Goal: Task Accomplishment & Management: Manage account settings

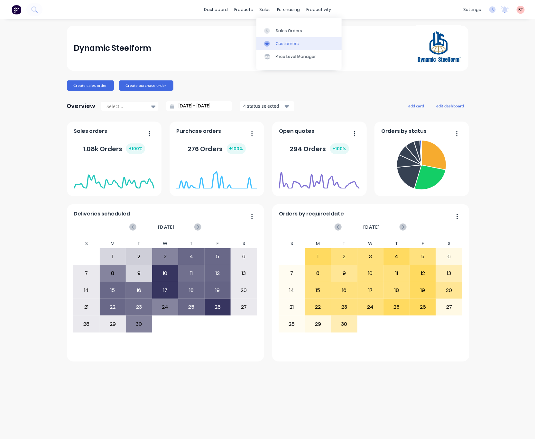
click at [280, 43] on div "Customers" at bounding box center [287, 44] width 23 height 6
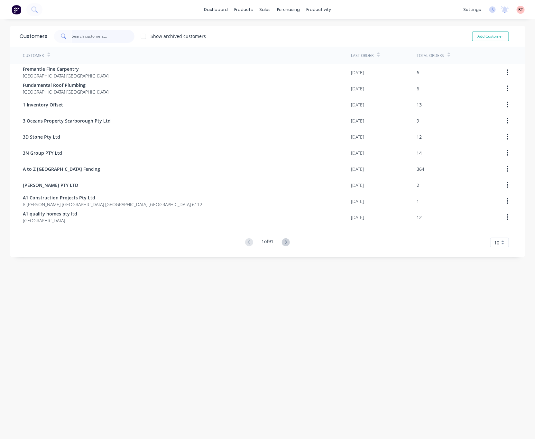
click at [104, 36] on input "text" at bounding box center [103, 36] width 63 height 13
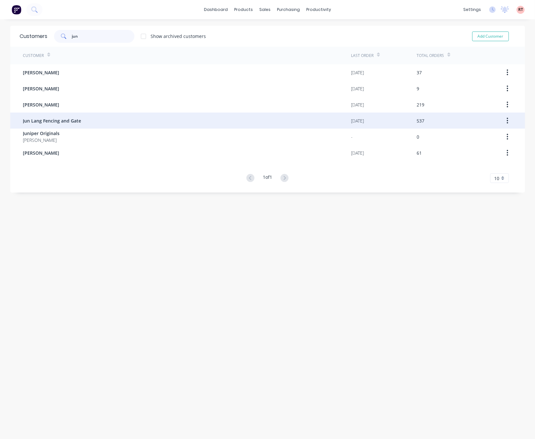
type input "jun"
click at [128, 122] on div "Jun Lang Fencing and Gate" at bounding box center [187, 121] width 328 height 16
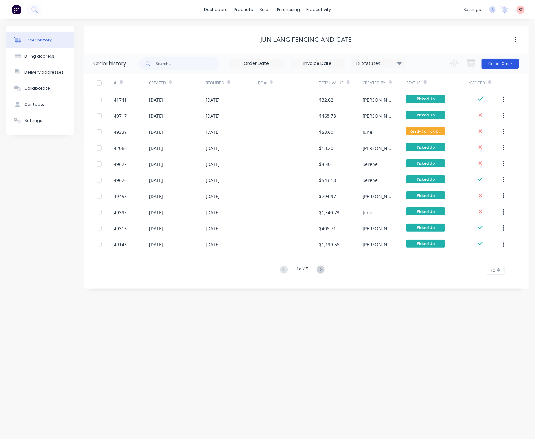
click at [505, 67] on button "Create Order" at bounding box center [500, 64] width 37 height 10
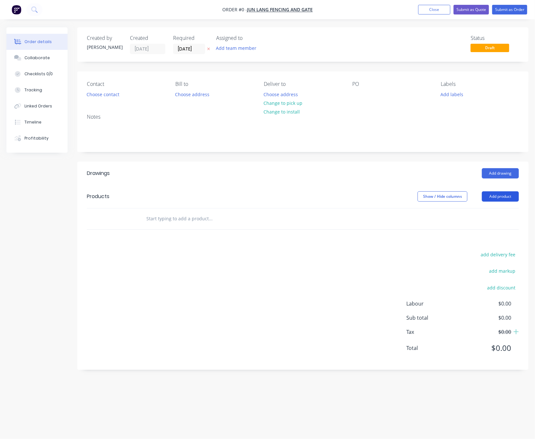
click at [492, 197] on button "Add product" at bounding box center [500, 196] width 37 height 10
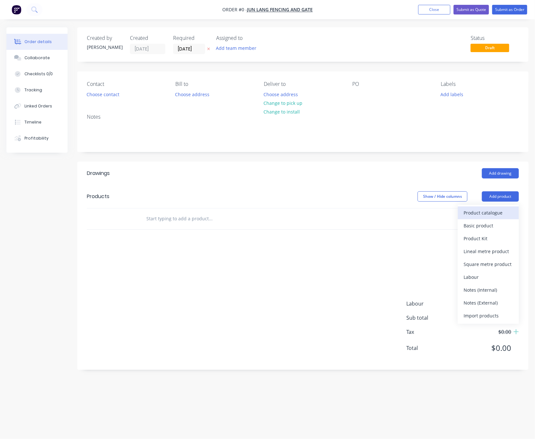
click at [485, 216] on div "Product catalogue" at bounding box center [489, 212] width 50 height 9
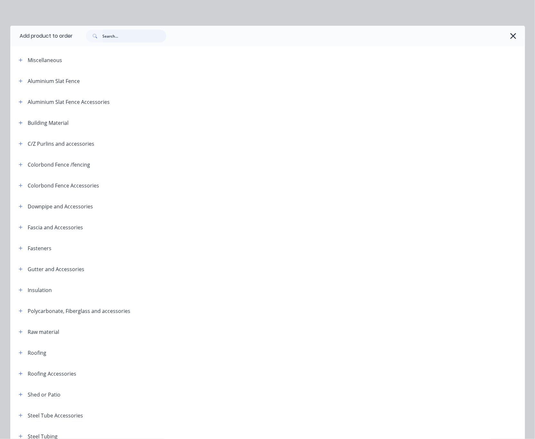
click at [125, 31] on input "text" at bounding box center [135, 36] width 64 height 13
type input "slat"
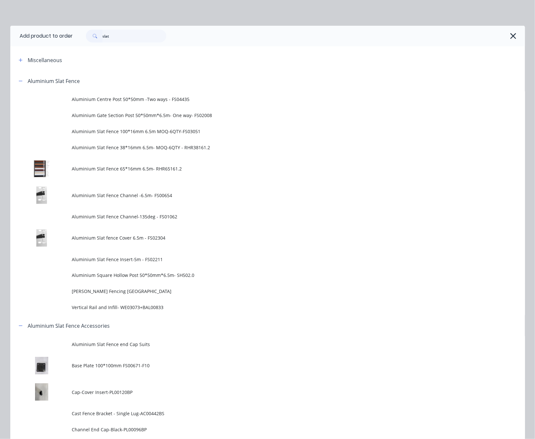
click at [203, 167] on span "Aluminium Slat Fence 65*16mm 6.5m- RHR65161.2" at bounding box center [253, 168] width 362 height 7
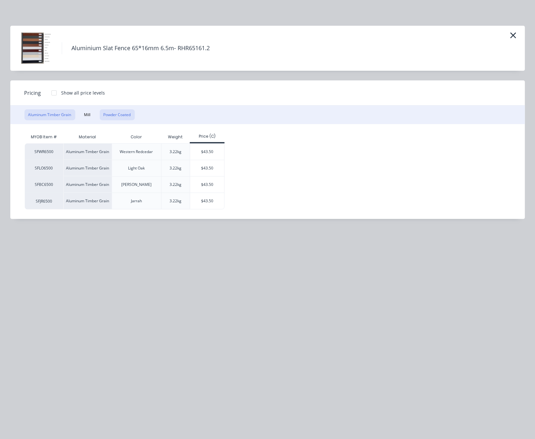
click at [112, 117] on button "Powder Coated" at bounding box center [117, 114] width 35 height 11
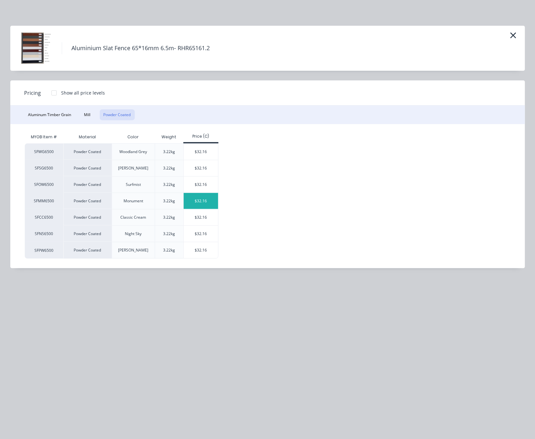
click at [212, 202] on div "$32.16" at bounding box center [201, 201] width 34 height 16
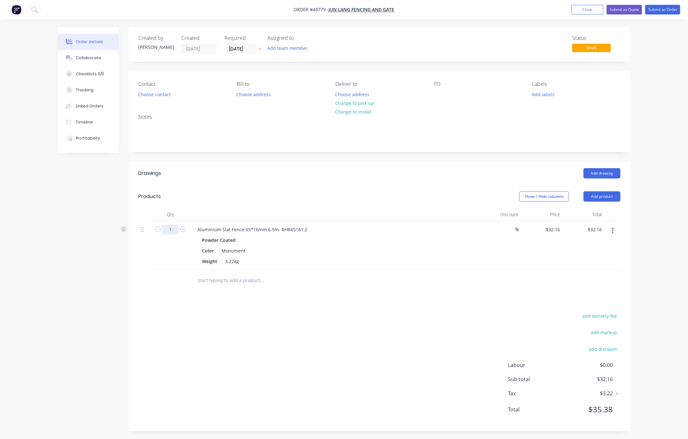
click at [171, 232] on input "1" at bounding box center [170, 230] width 17 height 10
type input "6"
type input "$192.96"
drag, startPoint x: 349, startPoint y: 314, endPoint x: 355, endPoint y: 305, distance: 10.8
click at [349, 314] on div "add delivery fee add markup add discount Labour $0.00 Sub total $32.16 Tax $3.2…" at bounding box center [379, 367] width 482 height 110
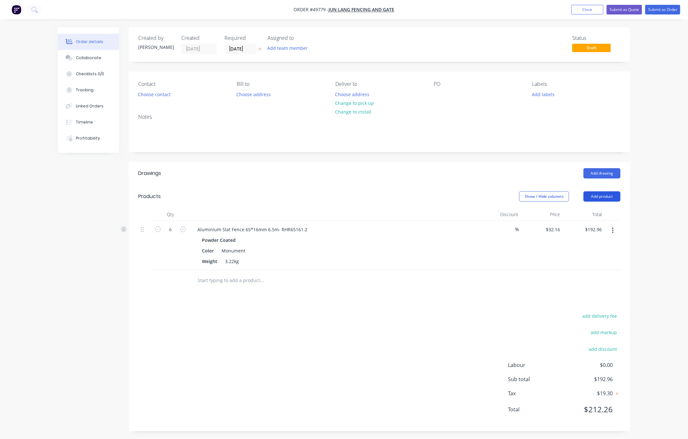
click at [535, 196] on button "Add product" at bounding box center [602, 196] width 37 height 10
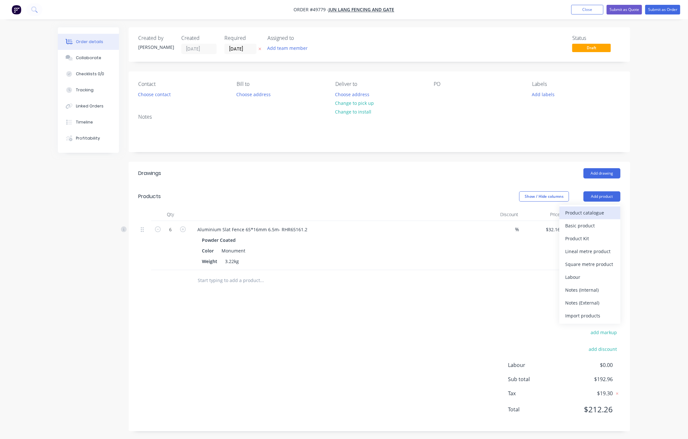
click at [535, 208] on button "Product catalogue" at bounding box center [590, 213] width 61 height 13
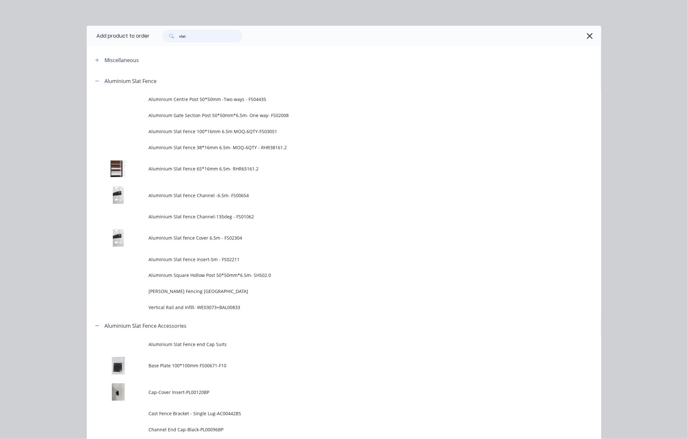
drag, startPoint x: 200, startPoint y: 39, endPoint x: 117, endPoint y: 38, distance: 83.3
click at [122, 39] on header "Add product to order slat" at bounding box center [344, 36] width 515 height 21
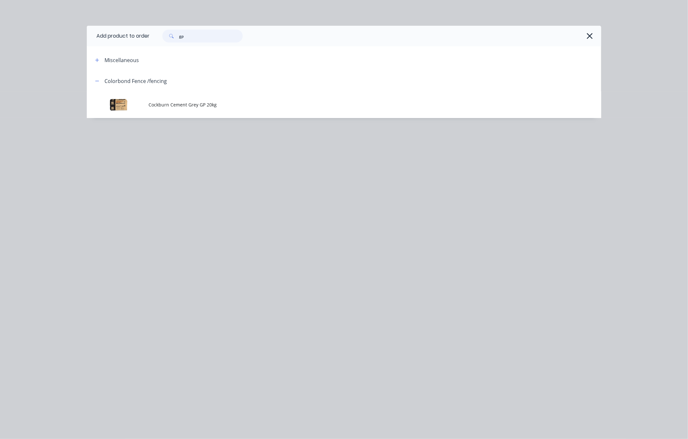
type input "gp"
click at [168, 101] on span "Cockburn Cement Grey GP 20kg" at bounding box center [330, 104] width 362 height 7
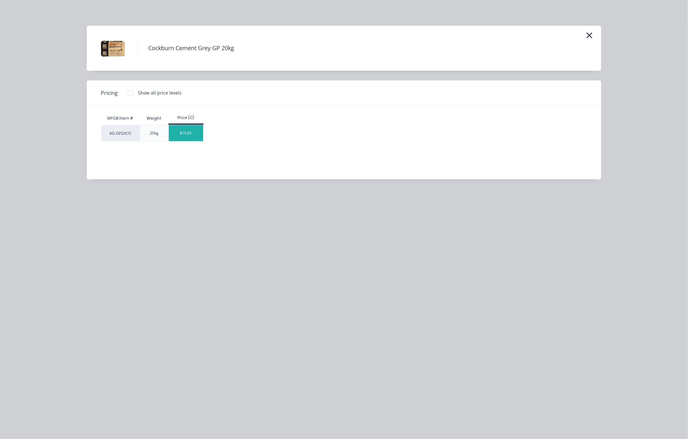
click at [190, 131] on div "$10.81" at bounding box center [186, 133] width 34 height 16
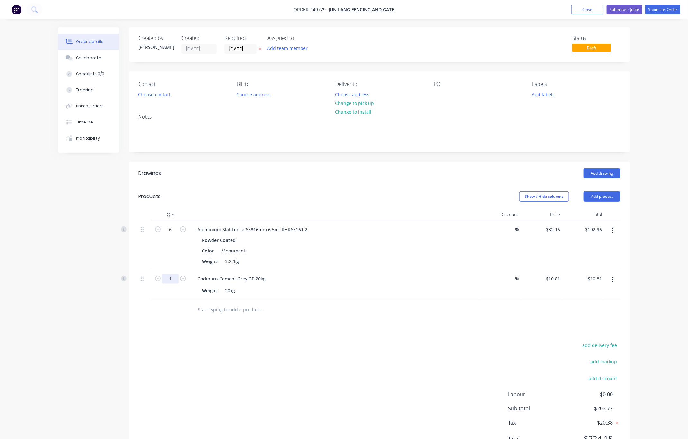
click at [176, 281] on input "1" at bounding box center [170, 279] width 17 height 10
type input "2"
type input "$21.62"
click at [242, 193] on div "Show / Hide columns Add product" at bounding box center [431, 196] width 380 height 10
click at [150, 96] on button "Choose contact" at bounding box center [155, 94] width 40 height 9
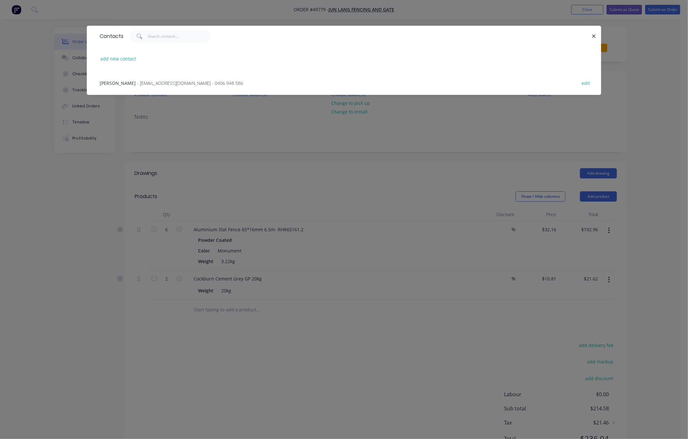
click at [181, 86] on span "- tomcao2013@gmail.com - 0406 948 586" at bounding box center [190, 83] width 106 height 6
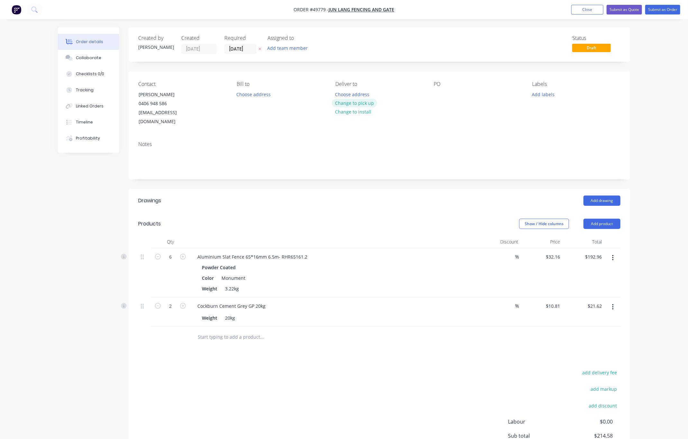
click at [361, 102] on button "Change to pick up" at bounding box center [355, 103] width 46 height 9
drag, startPoint x: 372, startPoint y: 6, endPoint x: 394, endPoint y: 10, distance: 21.6
click at [372, 6] on nav "Order #49779 - Jun Lang Fencing and Gate Add product Close Submit as Quote Subm…" at bounding box center [344, 9] width 688 height 19
click at [367, 10] on span "Jun Lang Fencing and Gate" at bounding box center [362, 10] width 66 height 6
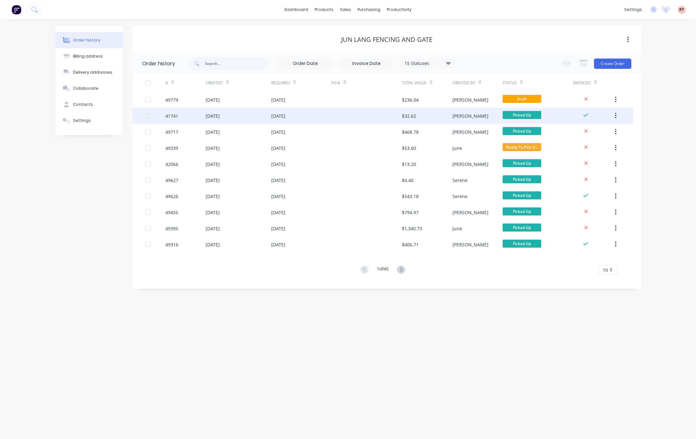
click at [419, 117] on div "$32.62" at bounding box center [427, 116] width 50 height 16
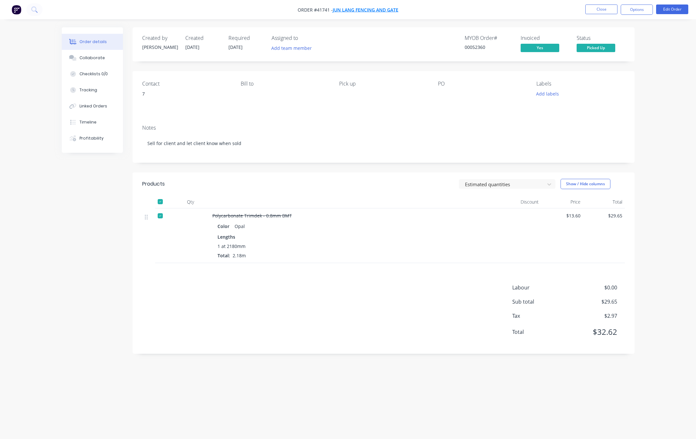
click at [369, 11] on span "Jun Lang Fencing and Gate" at bounding box center [366, 10] width 66 height 6
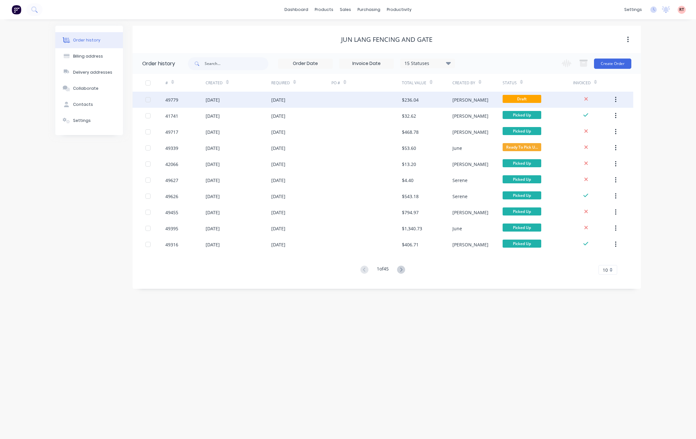
click at [353, 100] on div at bounding box center [366, 100] width 70 height 16
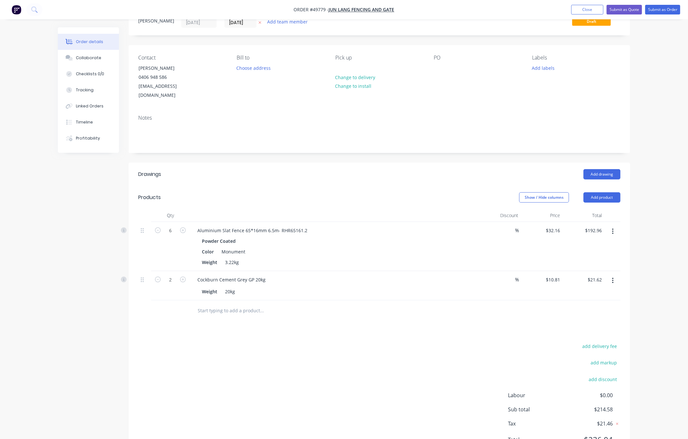
scroll to position [51, 0]
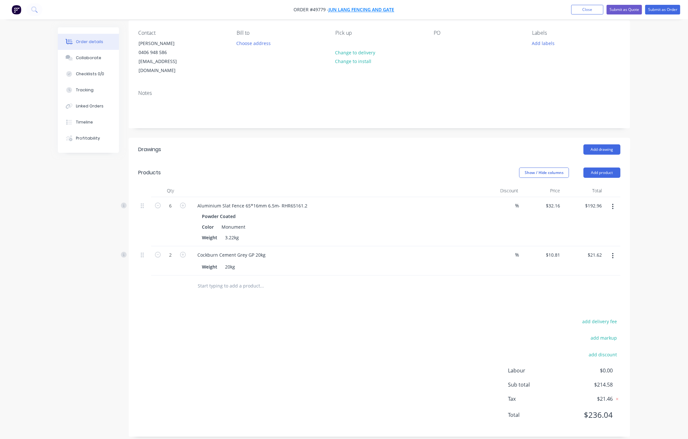
click at [386, 10] on span "Jun Lang Fencing and Gate" at bounding box center [362, 10] width 66 height 6
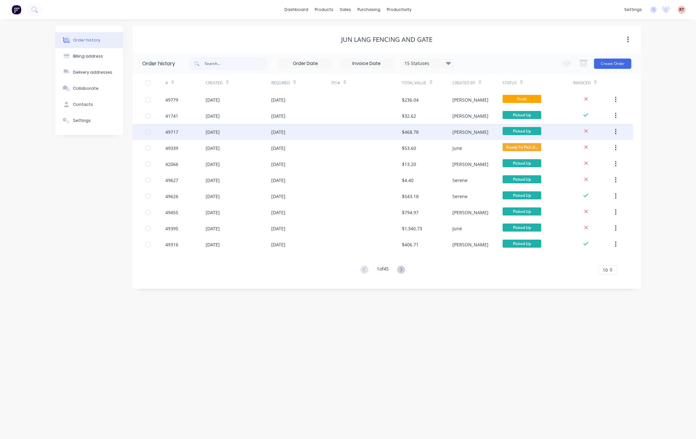
click at [425, 133] on div "$468.78" at bounding box center [427, 132] width 50 height 16
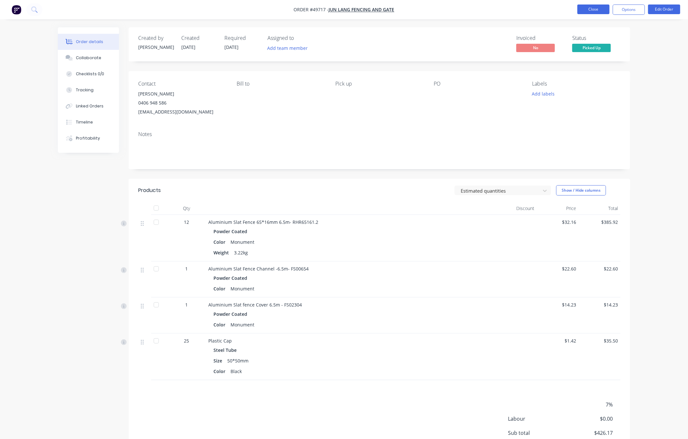
click at [535, 11] on button "Close" at bounding box center [594, 10] width 32 height 10
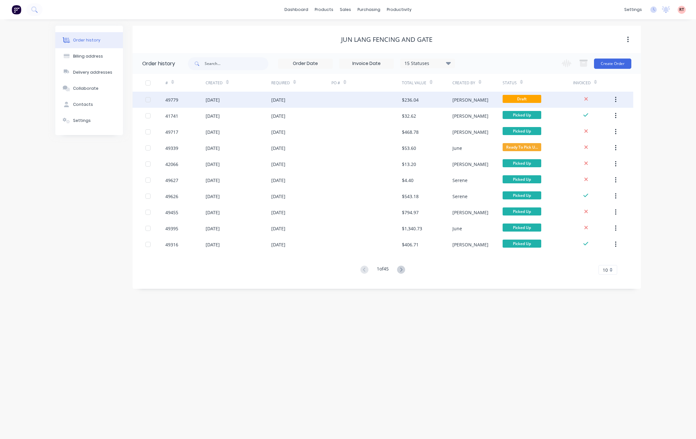
click at [332, 103] on div at bounding box center [366, 100] width 70 height 16
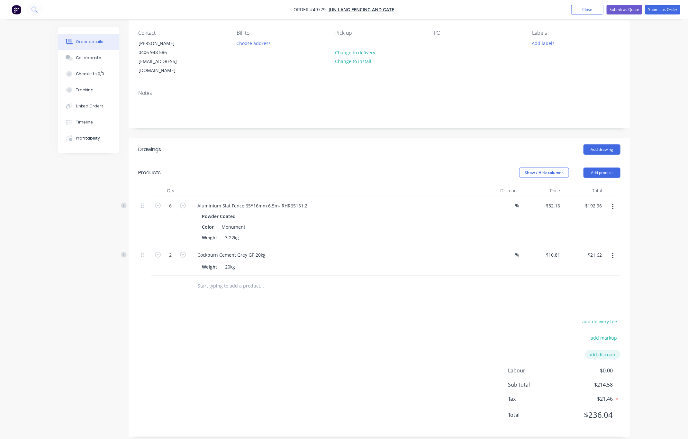
click at [535, 350] on button "add discount" at bounding box center [603, 354] width 35 height 9
click at [535, 352] on input at bounding box center [595, 357] width 29 height 10
type input "7%"
click input "submit" at bounding box center [0, 0] width 0 height 0
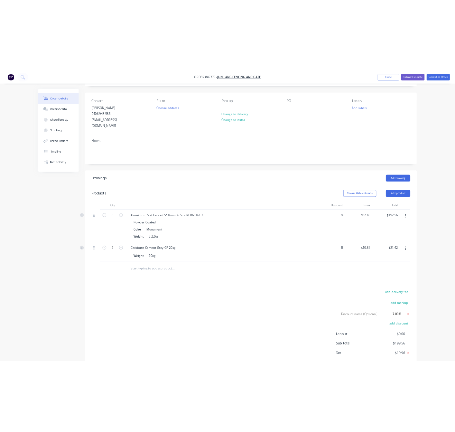
scroll to position [0, 0]
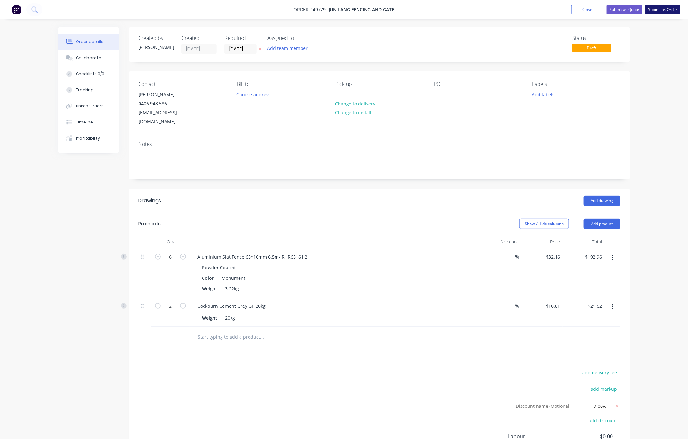
click at [535, 12] on button "Submit as Order" at bounding box center [663, 10] width 35 height 10
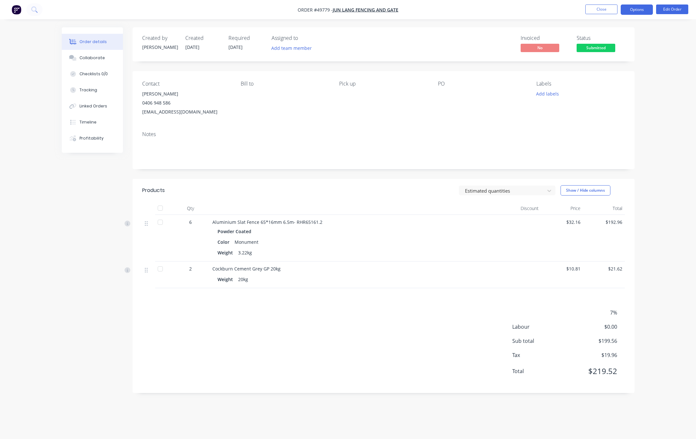
click at [535, 7] on button "Options" at bounding box center [636, 10] width 32 height 10
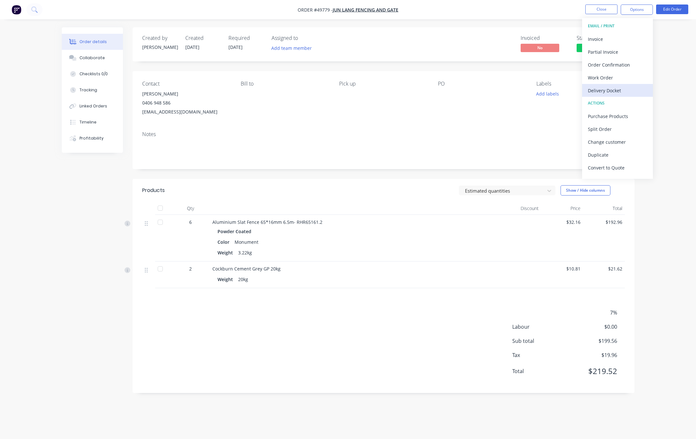
click at [535, 87] on div "Delivery Docket" at bounding box center [617, 90] width 59 height 9
click at [535, 66] on div "Without pricing" at bounding box center [617, 64] width 59 height 9
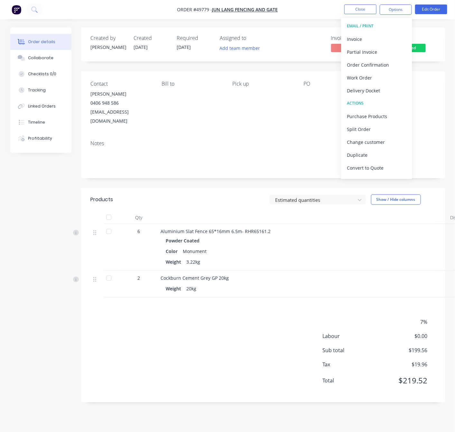
click at [217, 140] on div "Notes" at bounding box center [263, 143] width 344 height 6
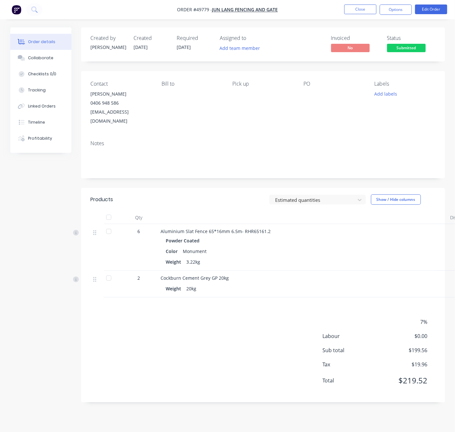
click at [417, 48] on span "Submitted" at bounding box center [406, 48] width 39 height 8
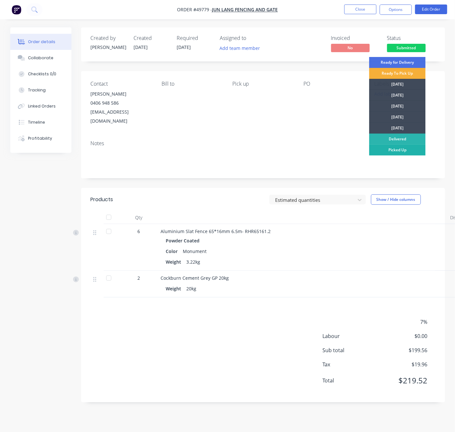
click at [406, 147] on div "Picked Up" at bounding box center [397, 149] width 56 height 11
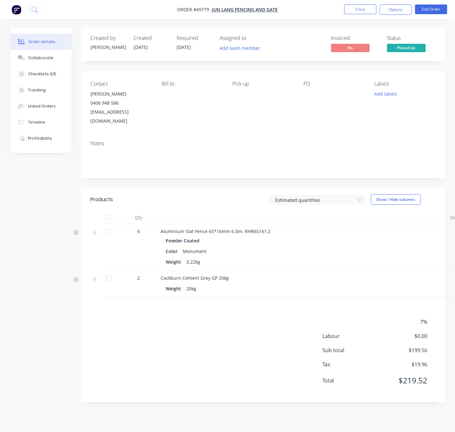
scroll to position [7, 0]
click at [355, 11] on button "Close" at bounding box center [360, 10] width 32 height 10
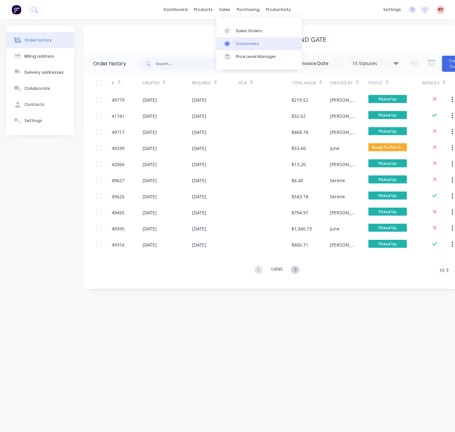
click at [237, 49] on link "Customers" at bounding box center [258, 43] width 85 height 13
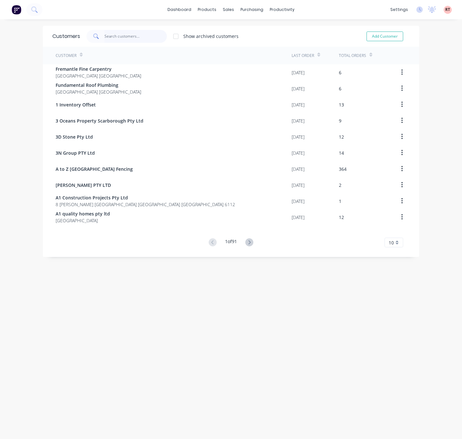
click at [131, 35] on input "text" at bounding box center [136, 36] width 63 height 13
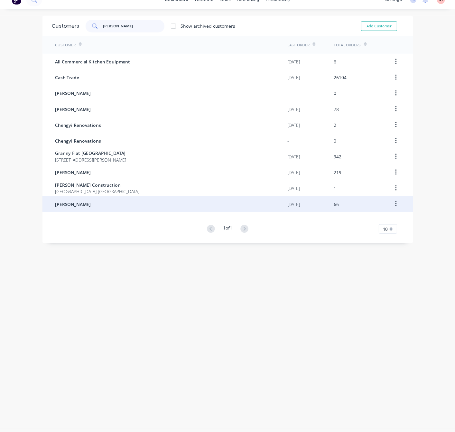
scroll to position [13, 0]
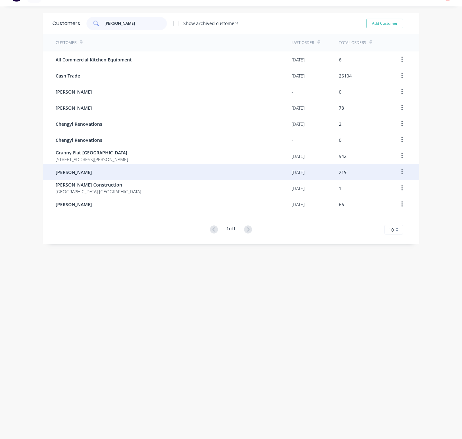
type input "chen"
click at [133, 175] on div "[PERSON_NAME]" at bounding box center [174, 172] width 236 height 16
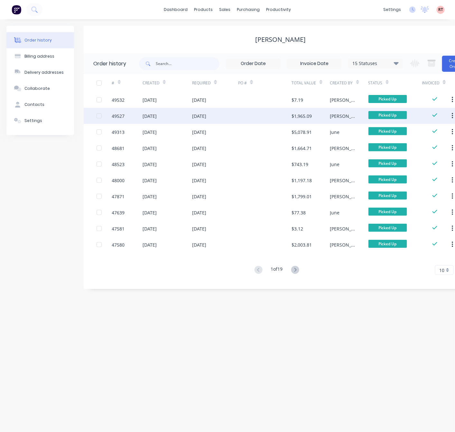
click at [270, 109] on div at bounding box center [265, 116] width 54 height 16
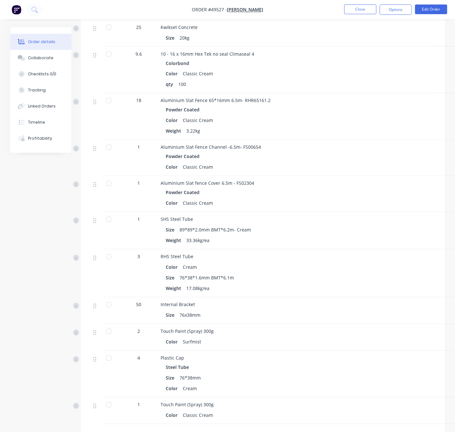
scroll to position [484, 0]
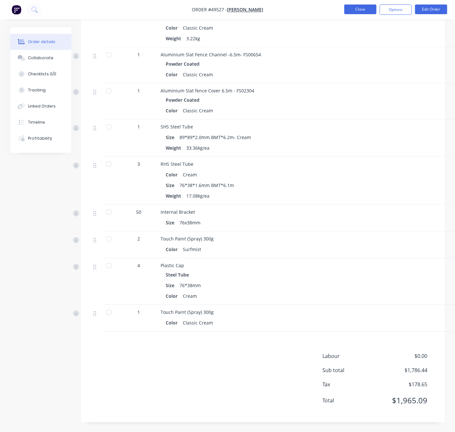
click at [352, 10] on button "Close" at bounding box center [360, 10] width 32 height 10
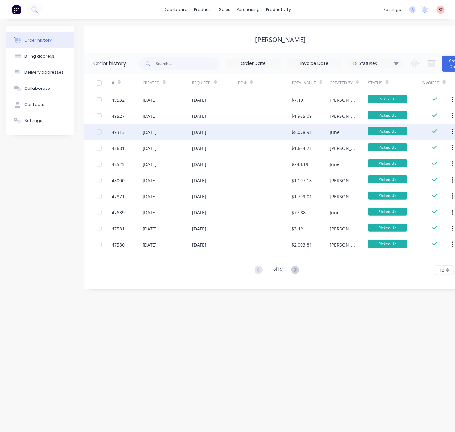
click at [243, 135] on div at bounding box center [265, 132] width 54 height 16
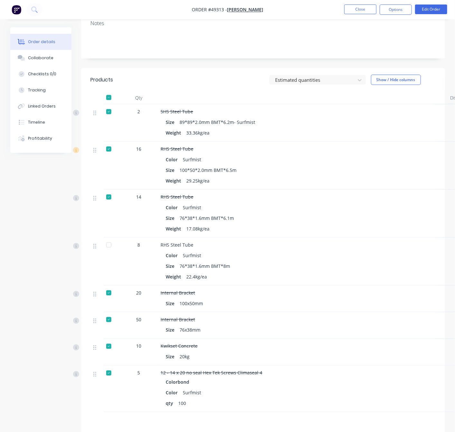
scroll to position [68, 0]
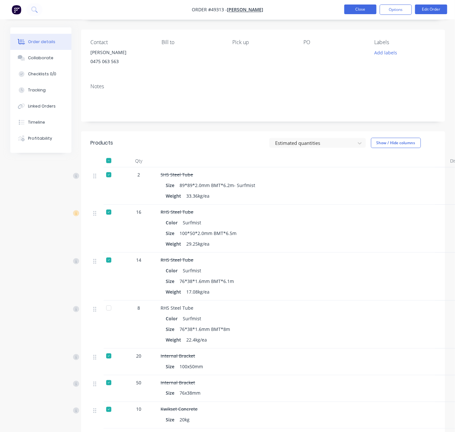
click at [353, 7] on button "Close" at bounding box center [360, 10] width 32 height 10
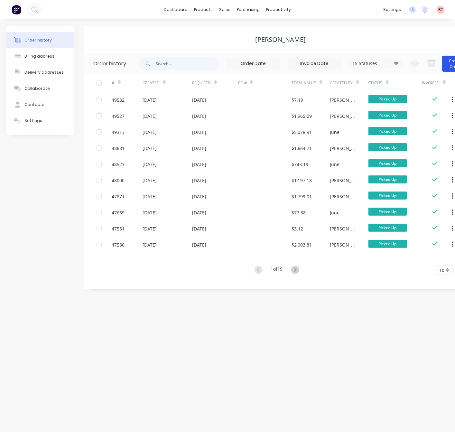
click at [454, 61] on button "Create Order" at bounding box center [455, 64] width 26 height 16
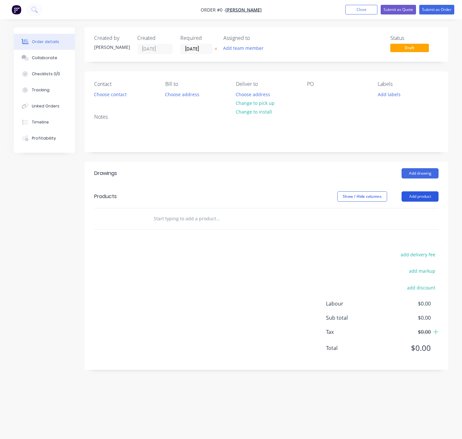
click at [421, 198] on button "Add product" at bounding box center [420, 196] width 37 height 10
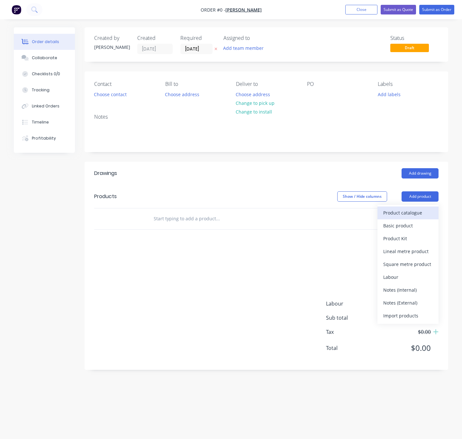
click at [406, 214] on div "Product catalogue" at bounding box center [408, 212] width 50 height 9
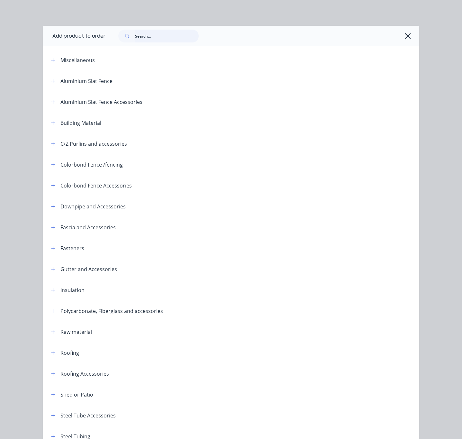
click at [151, 35] on input "text" at bounding box center [167, 36] width 64 height 13
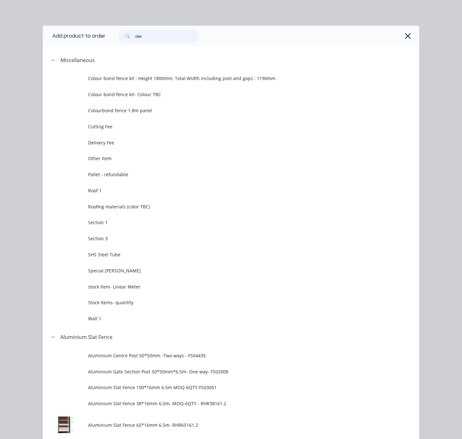
type input "slat"
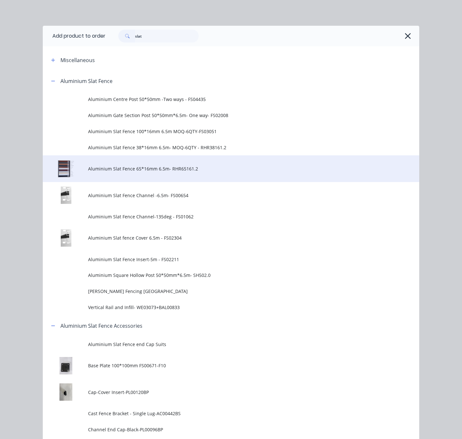
click at [139, 174] on td "Aluminium Slat Fence 65*16mm 6.5m- RHR65161.2" at bounding box center [253, 168] width 331 height 27
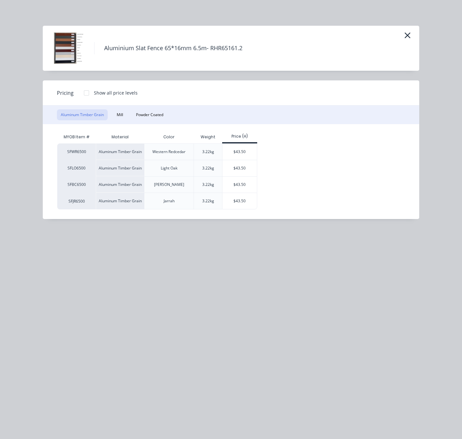
drag, startPoint x: 150, startPoint y: 117, endPoint x: 154, endPoint y: 124, distance: 9.1
click at [150, 118] on button "Powder Coated" at bounding box center [149, 114] width 35 height 11
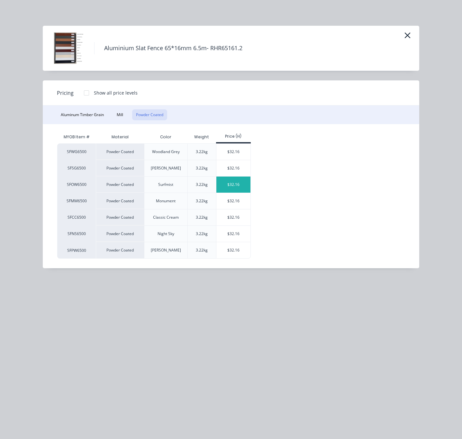
click at [230, 183] on div "$32.16" at bounding box center [233, 185] width 34 height 16
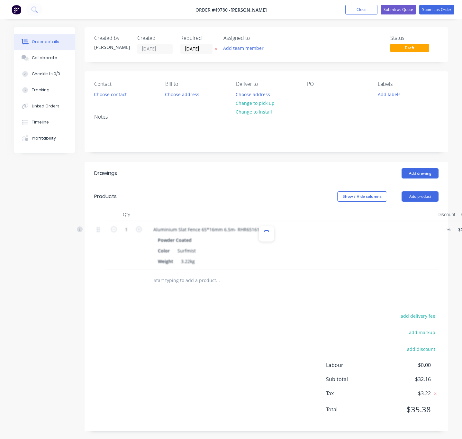
type input "$32.16"
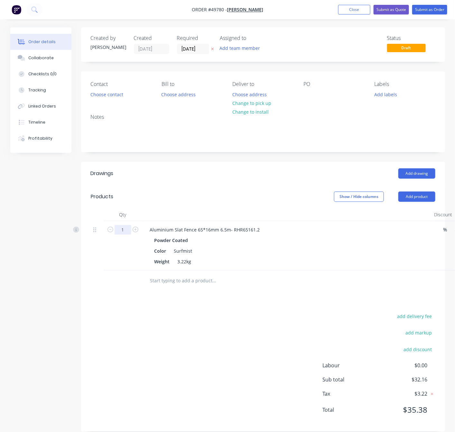
click at [129, 232] on input "1" at bounding box center [123, 230] width 17 height 10
type input "6"
type input "$192.96"
drag, startPoint x: 196, startPoint y: 341, endPoint x: 192, endPoint y: 340, distance: 4.1
click at [196, 341] on div "add delivery fee add markup add discount Labour $0.00 Sub total $32.16 Tax $3.2…" at bounding box center [263, 367] width 344 height 110
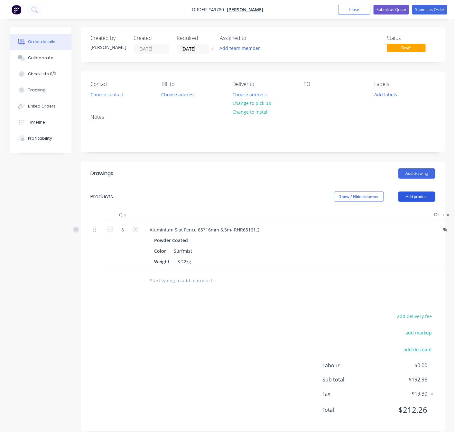
click at [413, 194] on button "Add product" at bounding box center [416, 196] width 37 height 10
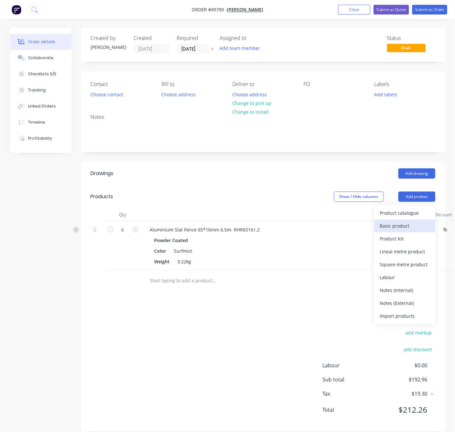
click at [404, 220] on button "Basic product" at bounding box center [404, 225] width 61 height 13
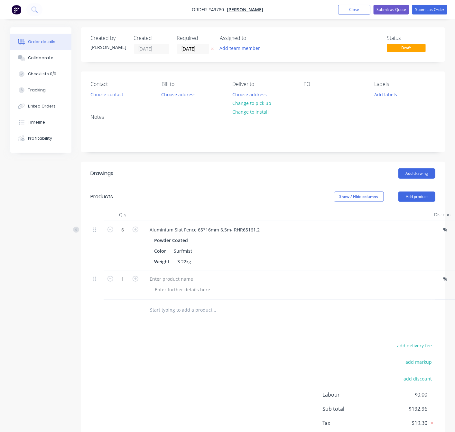
scroll to position [0, 57]
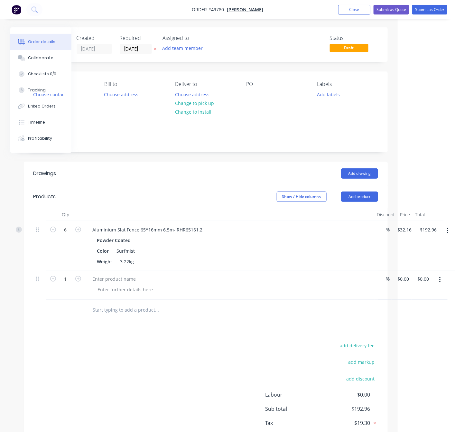
click at [436, 279] on button "button" at bounding box center [439, 280] width 15 height 12
click at [420, 332] on div "Delete" at bounding box center [417, 335] width 50 height 9
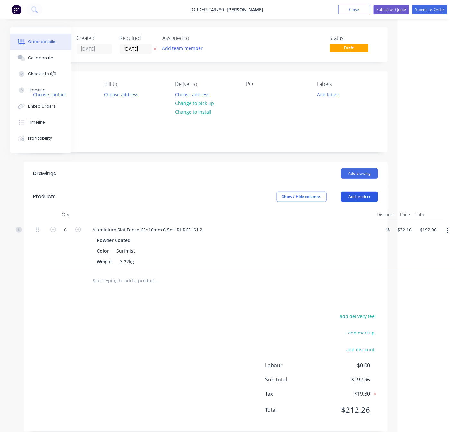
click at [366, 196] on button "Add product" at bounding box center [359, 196] width 37 height 10
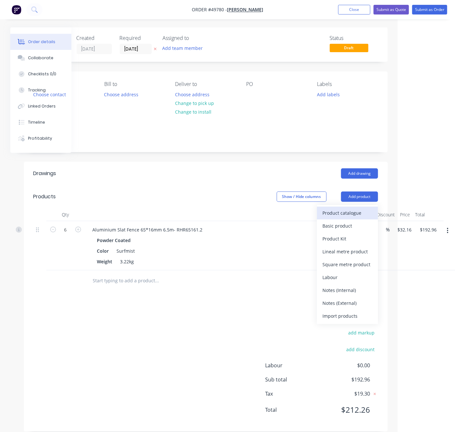
click at [358, 208] on button "Product catalogue" at bounding box center [347, 213] width 61 height 13
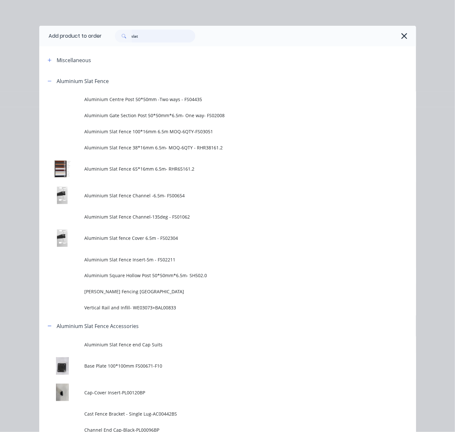
click at [143, 38] on input "slat" at bounding box center [164, 36] width 64 height 13
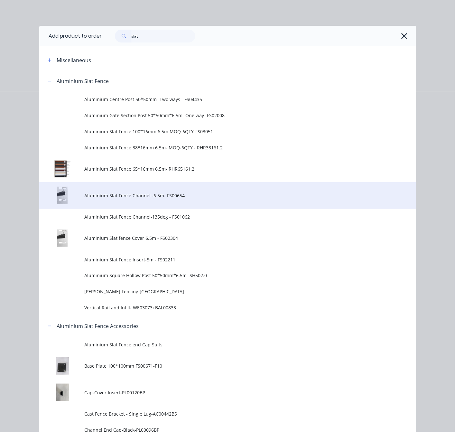
click at [128, 197] on span "Aluminium Slat Fence Channel -6.5m- FS00654" at bounding box center [216, 195] width 265 height 7
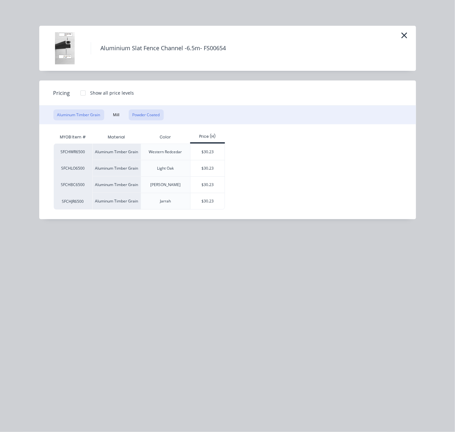
click at [139, 109] on button "Powder Coated" at bounding box center [146, 114] width 35 height 11
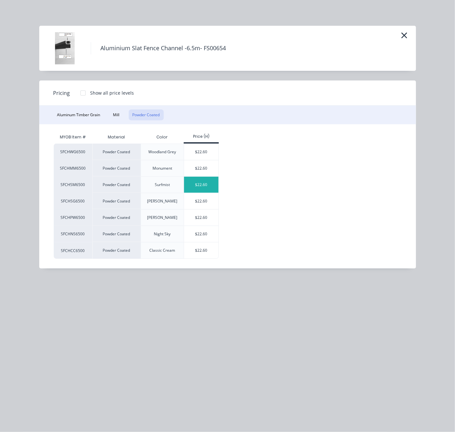
click at [194, 186] on div "$22.60" at bounding box center [201, 185] width 34 height 16
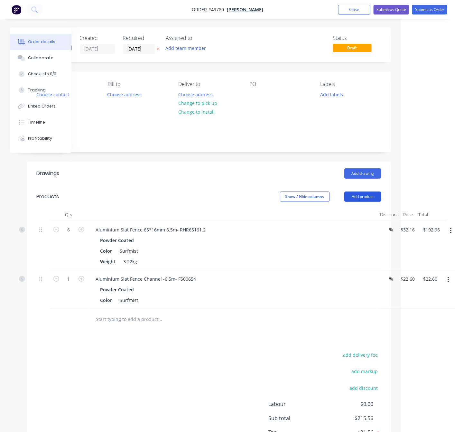
click at [371, 194] on button "Add product" at bounding box center [362, 196] width 37 height 10
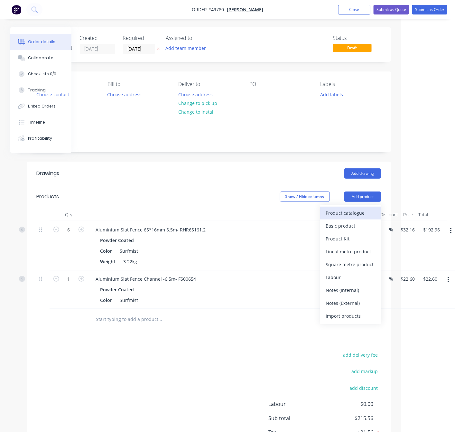
click at [351, 213] on div "Product catalogue" at bounding box center [351, 212] width 50 height 9
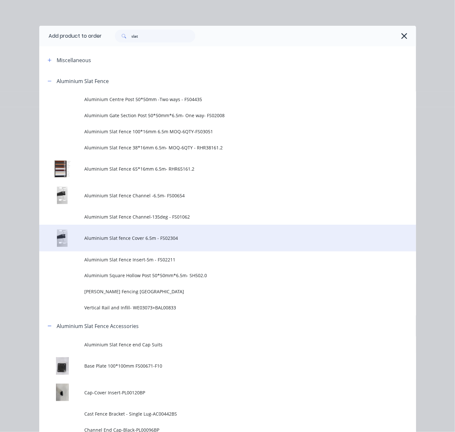
click at [179, 231] on td "Aluminium Slat fence Cover 6.5m - FS02304" at bounding box center [249, 238] width 331 height 27
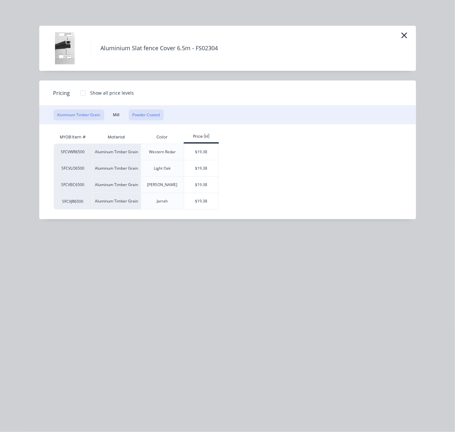
click at [141, 115] on button "Powder Coated" at bounding box center [146, 114] width 35 height 11
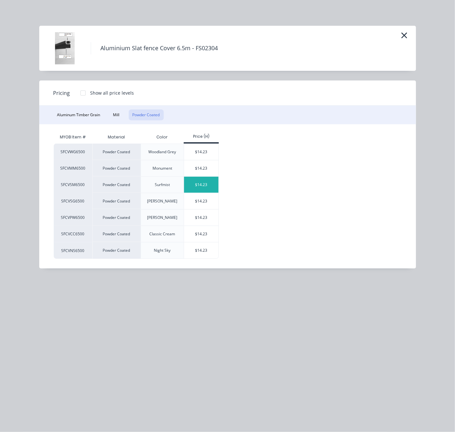
click at [203, 184] on div "$14.23" at bounding box center [201, 185] width 34 height 16
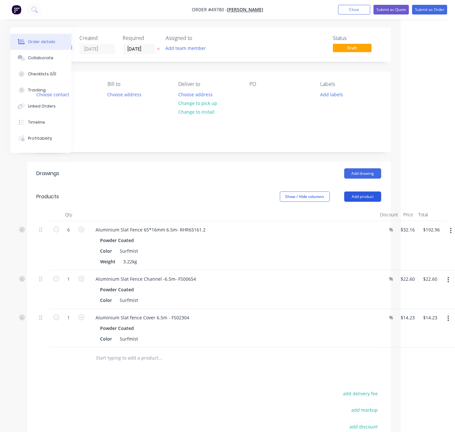
click at [372, 196] on button "Add product" at bounding box center [362, 196] width 37 height 10
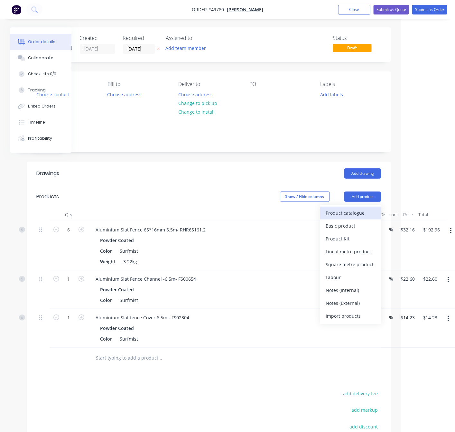
click at [359, 211] on div "Product catalogue" at bounding box center [351, 212] width 50 height 9
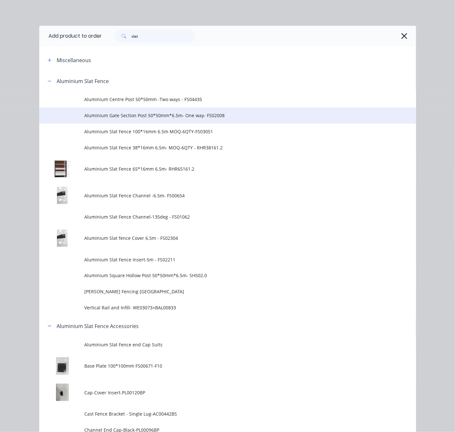
click at [228, 116] on span "Aluminium Gate Section Post 50*50mm*6.5m- One way- FS02008" at bounding box center [216, 115] width 265 height 7
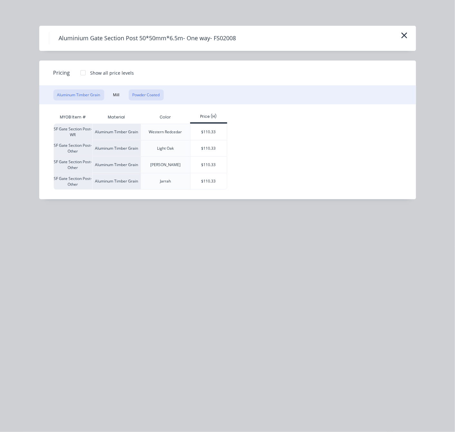
click at [147, 96] on button "Powder Coated" at bounding box center [146, 94] width 35 height 11
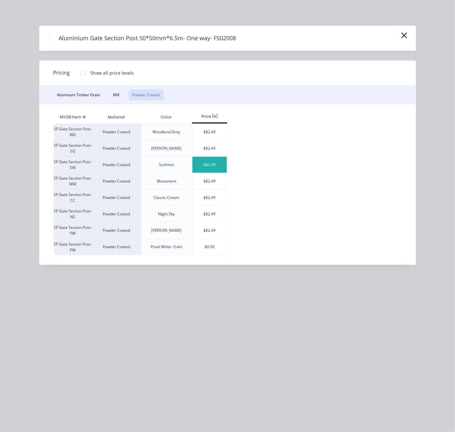
click at [211, 167] on div "$82.49" at bounding box center [209, 165] width 34 height 16
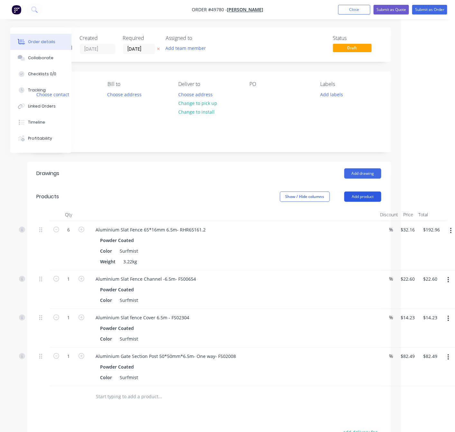
click at [367, 199] on button "Add product" at bounding box center [362, 196] width 37 height 10
click at [367, 211] on div "Product catalogue" at bounding box center [351, 212] width 50 height 9
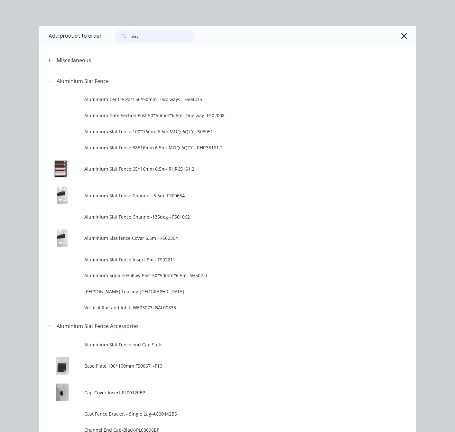
drag, startPoint x: 140, startPoint y: 37, endPoint x: 113, endPoint y: 39, distance: 27.4
click at [115, 39] on div "slat" at bounding box center [155, 36] width 80 height 13
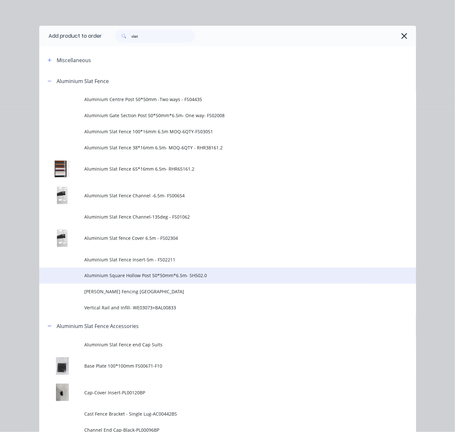
click at [223, 274] on span "Aluminium Square Hollow Post 50*50mm*6.5m- SH502.0" at bounding box center [216, 275] width 265 height 7
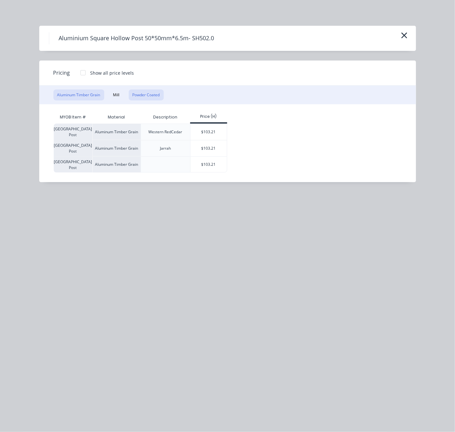
click at [144, 93] on button "Powder Coated" at bounding box center [146, 94] width 35 height 11
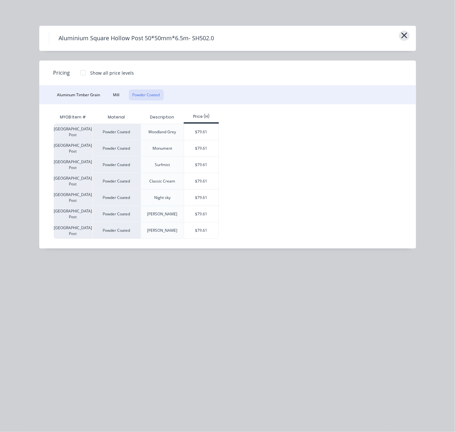
click at [402, 37] on icon "button" at bounding box center [404, 35] width 7 height 9
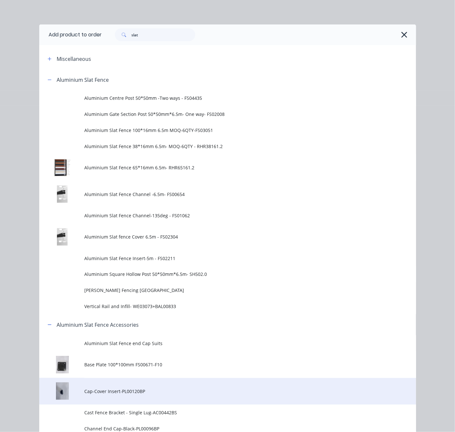
scroll to position [0, 0]
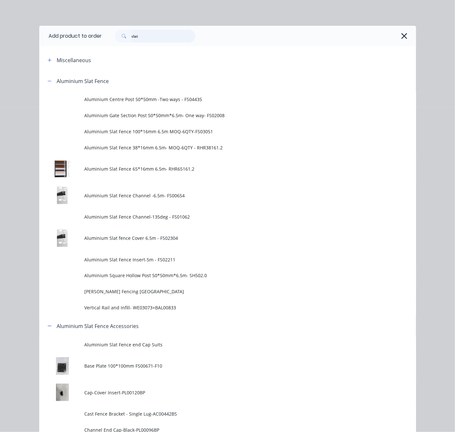
drag, startPoint x: 138, startPoint y: 35, endPoint x: 71, endPoint y: 54, distance: 70.3
click at [97, 44] on header "Add product to order slat" at bounding box center [227, 36] width 377 height 21
type input "gate"
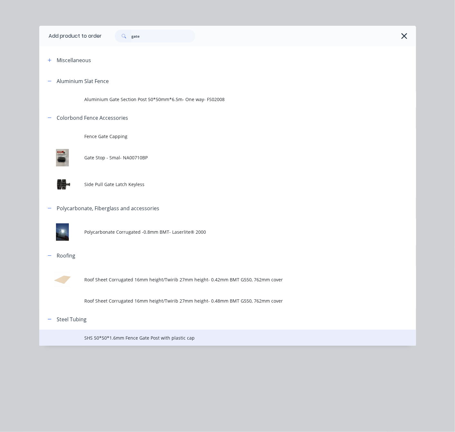
click at [114, 333] on td "SHS 50*50*1.6mm Fence Gate Post with plastic cap" at bounding box center [249, 337] width 331 height 16
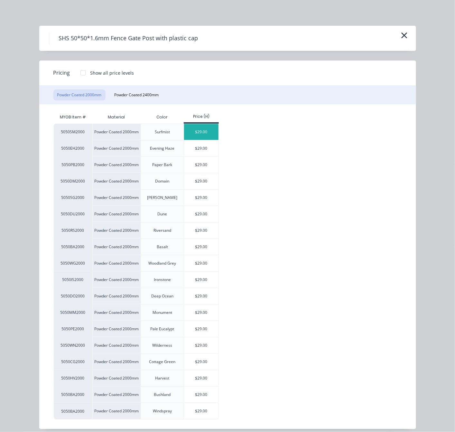
click at [202, 135] on div "$29.00" at bounding box center [201, 132] width 34 height 16
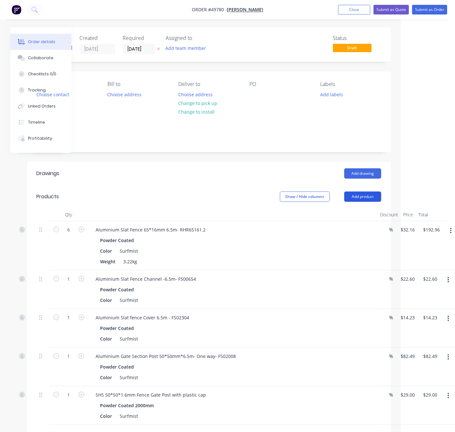
click at [363, 194] on button "Add product" at bounding box center [362, 196] width 37 height 10
drag, startPoint x: 372, startPoint y: 194, endPoint x: 372, endPoint y: 198, distance: 3.5
click at [372, 198] on button "Add product" at bounding box center [362, 196] width 37 height 10
click at [366, 197] on button "Add product" at bounding box center [362, 196] width 37 height 10
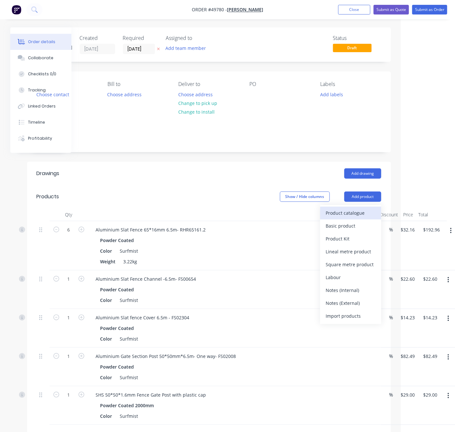
click at [364, 216] on div "Product catalogue" at bounding box center [351, 212] width 50 height 9
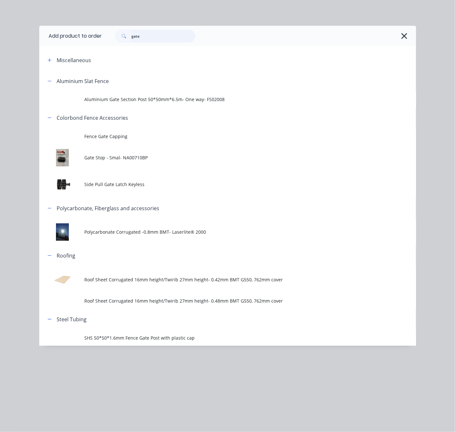
drag, startPoint x: 142, startPoint y: 36, endPoint x: 83, endPoint y: 47, distance: 60.2
click at [106, 41] on div "gate" at bounding box center [256, 36] width 308 height 13
type input "plastic"
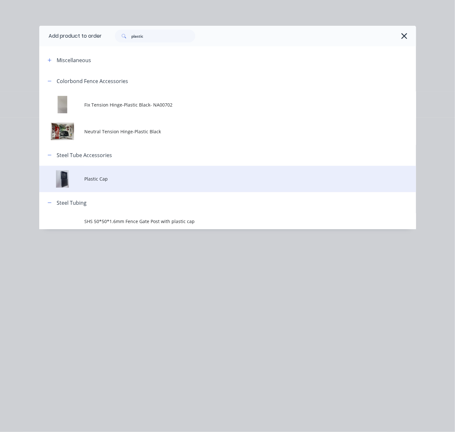
click at [119, 177] on span "Plastic Cap" at bounding box center [216, 178] width 265 height 7
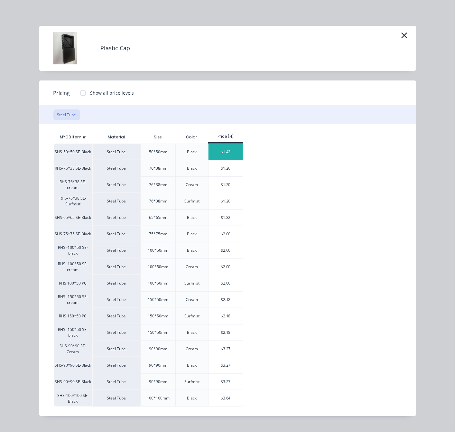
click at [233, 157] on div "$1.42" at bounding box center [225, 152] width 34 height 16
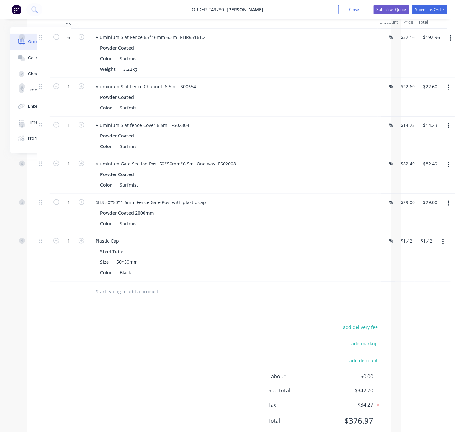
scroll to position [193, 54]
click at [65, 241] on input "1" at bounding box center [68, 240] width 17 height 10
type input "2"
type input "$2.84"
click at [169, 325] on div "add delivery fee add markup add discount Labour $0.00 Sub total $342.70 Tax $34…" at bounding box center [209, 377] width 344 height 110
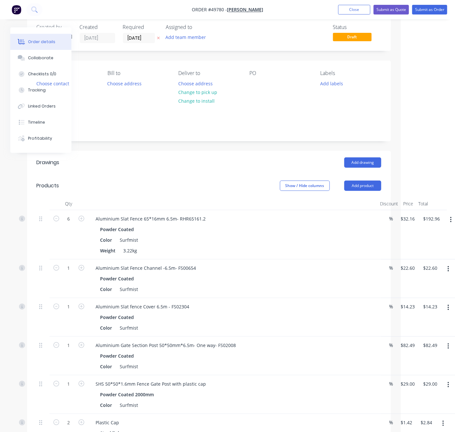
scroll to position [0, 54]
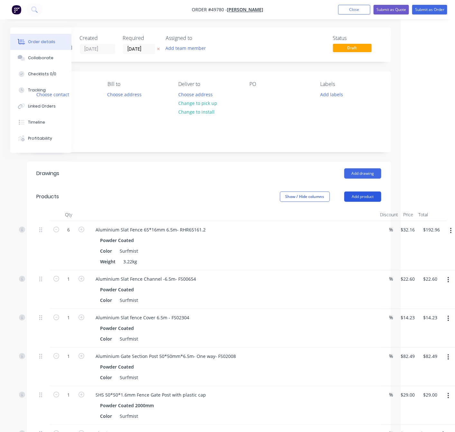
click at [361, 201] on button "Add product" at bounding box center [362, 196] width 37 height 10
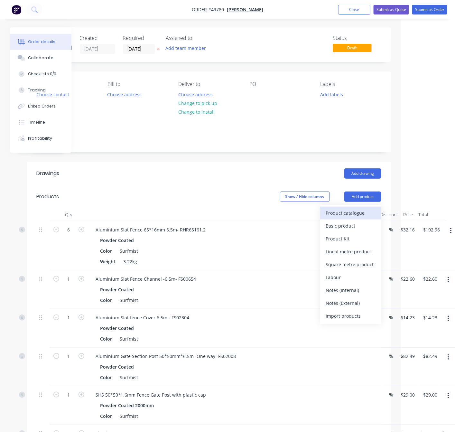
click at [352, 214] on div "Product catalogue" at bounding box center [351, 212] width 50 height 9
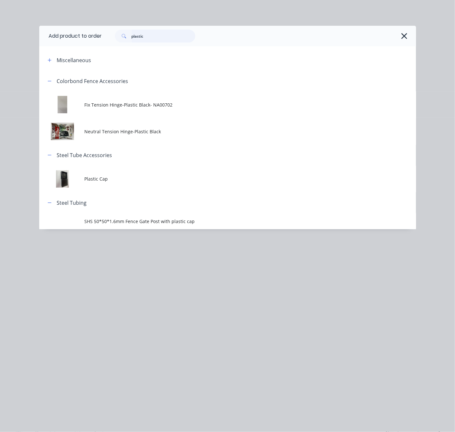
drag, startPoint x: 149, startPoint y: 36, endPoint x: 92, endPoint y: 42, distance: 57.2
click at [93, 41] on header "Add product to order plastic" at bounding box center [227, 36] width 377 height 21
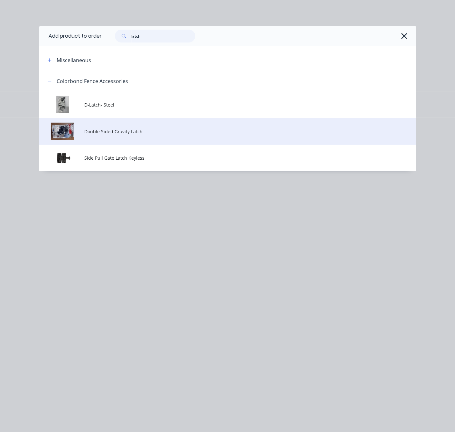
type input "latch"
click at [141, 134] on span "Double Sided Gravity Latch" at bounding box center [216, 131] width 265 height 7
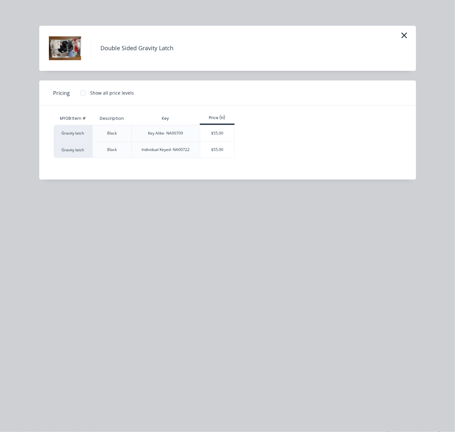
click at [70, 44] on img at bounding box center [65, 48] width 32 height 32
click at [215, 136] on div "$55.00" at bounding box center [217, 133] width 34 height 16
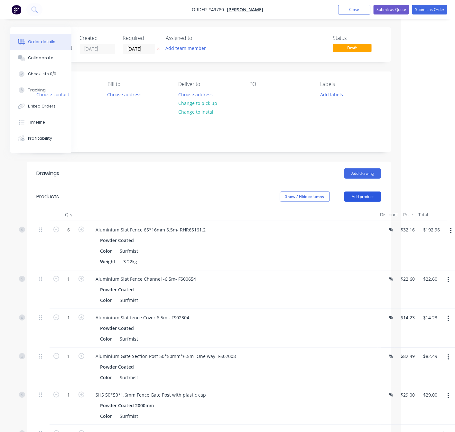
click at [365, 196] on button "Add product" at bounding box center [362, 196] width 37 height 10
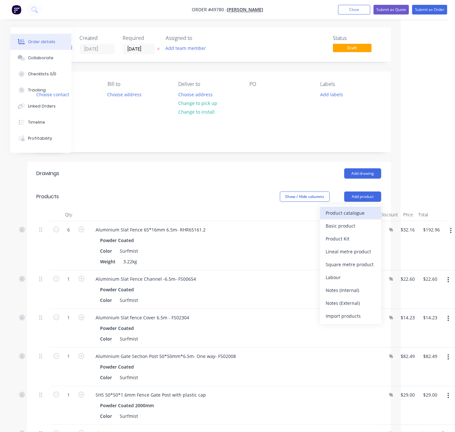
click at [354, 215] on div "Product catalogue" at bounding box center [351, 212] width 50 height 9
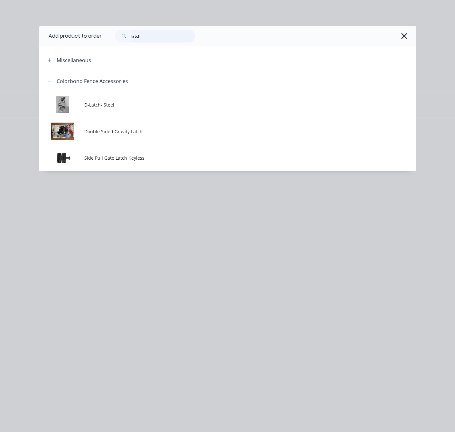
drag, startPoint x: 159, startPoint y: 35, endPoint x: 114, endPoint y: 41, distance: 45.7
click at [114, 41] on div "latch" at bounding box center [151, 36] width 87 height 13
type input "hinge"
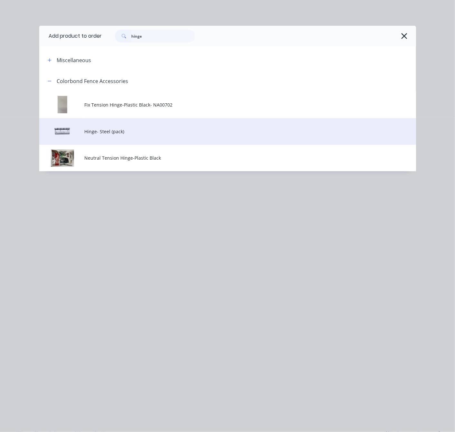
click at [174, 128] on span "Hinge- Steel (pack)" at bounding box center [216, 131] width 265 height 7
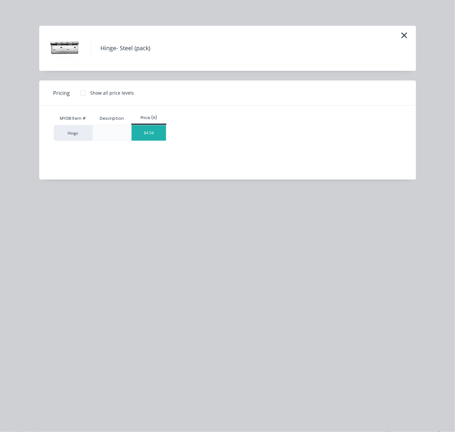
click at [157, 136] on div "$4.54" at bounding box center [149, 132] width 34 height 15
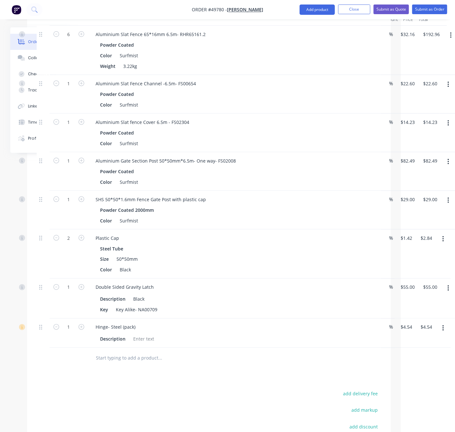
scroll to position [145, 54]
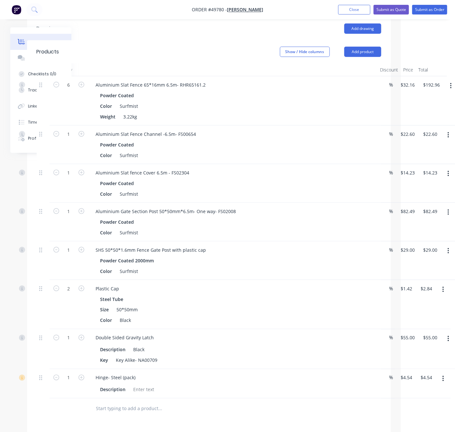
click at [437, 288] on button "button" at bounding box center [443, 290] width 15 height 12
click at [425, 307] on div "Edit" at bounding box center [420, 306] width 50 height 9
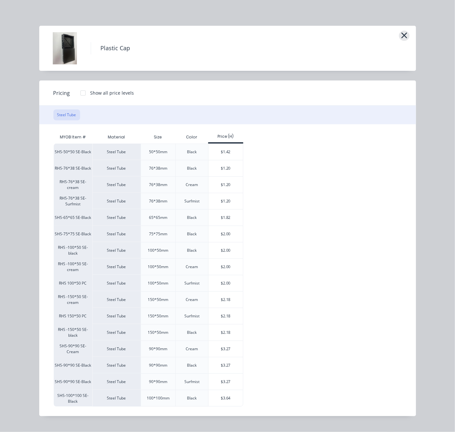
click at [404, 36] on icon "button" at bounding box center [404, 35] width 6 height 6
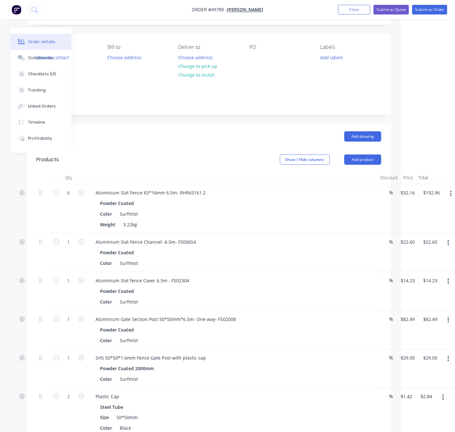
scroll to position [0, 54]
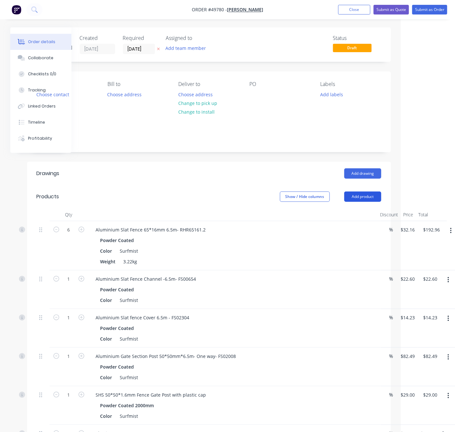
click at [368, 199] on button "Add product" at bounding box center [362, 196] width 37 height 10
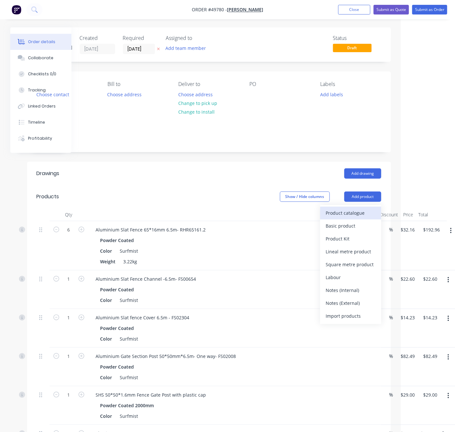
click at [354, 217] on div "Product catalogue" at bounding box center [351, 212] width 50 height 9
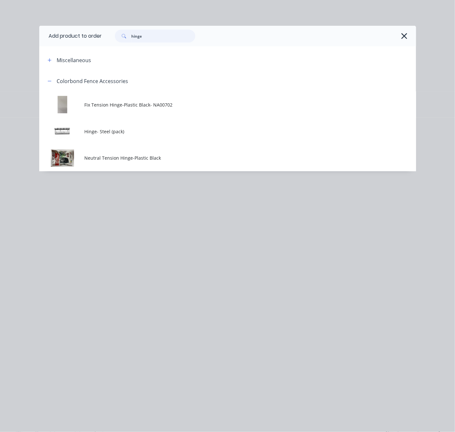
drag, startPoint x: 147, startPoint y: 34, endPoint x: 80, endPoint y: 38, distance: 66.7
click at [98, 36] on header "Add product to order hinge" at bounding box center [227, 36] width 377 height 21
type input "plastic"
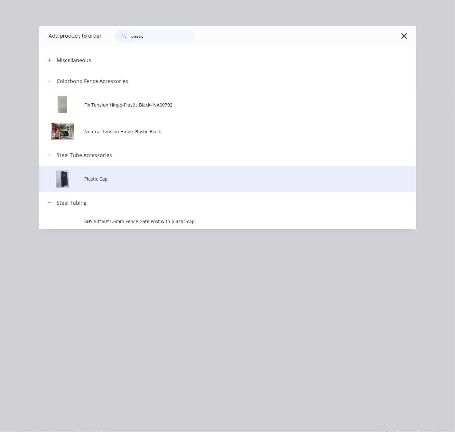
click at [148, 177] on span "Plastic Cap" at bounding box center [216, 178] width 265 height 7
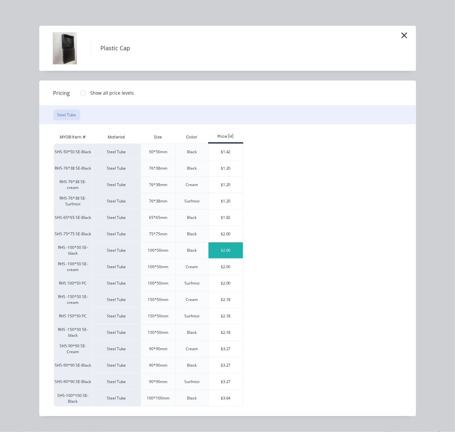
click at [235, 254] on div "$2.00" at bounding box center [225, 250] width 34 height 16
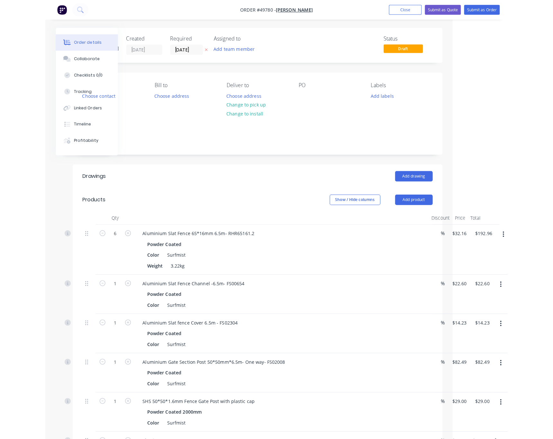
scroll to position [0, 0]
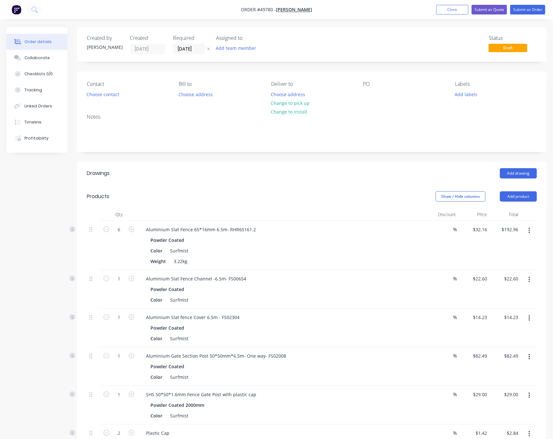
click at [112, 86] on div "Contact" at bounding box center [128, 84] width 82 height 6
click at [108, 92] on button "Choose contact" at bounding box center [103, 94] width 40 height 9
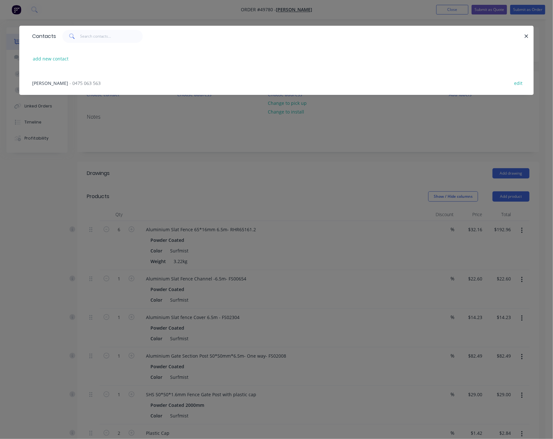
click at [96, 83] on div "Jun Chen - 0475 063 563 edit" at bounding box center [276, 83] width 495 height 24
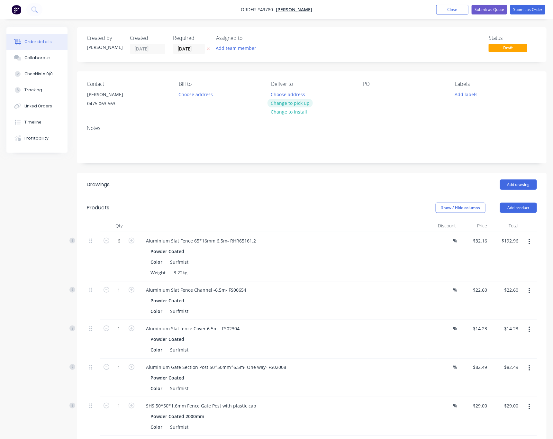
click at [291, 101] on button "Change to pick up" at bounding box center [291, 103] width 46 height 9
click at [533, 6] on button "Submit as Order" at bounding box center [527, 10] width 35 height 10
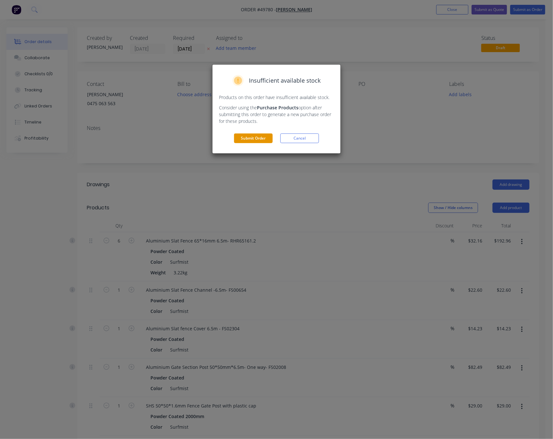
click at [242, 141] on button "Submit Order" at bounding box center [253, 138] width 39 height 10
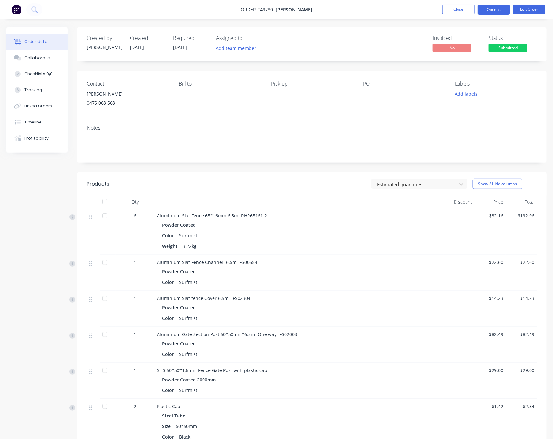
click at [496, 14] on button "Options" at bounding box center [494, 10] width 32 height 10
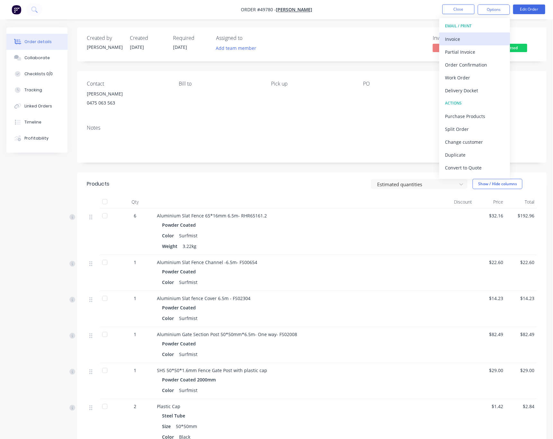
click at [481, 34] on div "EMAIL / PRINT Invoice Partial Invoice Order Confirmation Work Order Delivery Do…" at bounding box center [474, 98] width 71 height 161
click at [480, 36] on div "Invoice" at bounding box center [474, 38] width 59 height 9
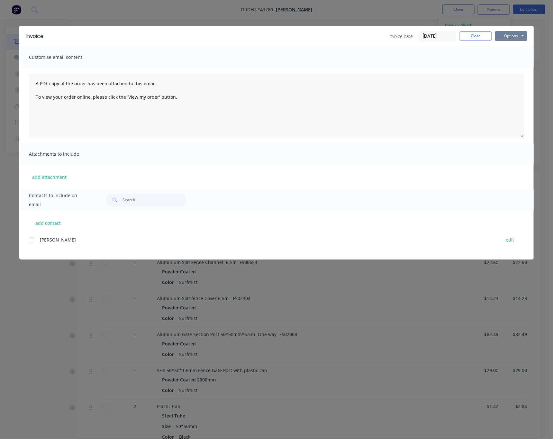
click at [509, 33] on button "Options" at bounding box center [511, 36] width 32 height 10
click at [509, 60] on button "Print" at bounding box center [515, 58] width 41 height 11
click at [404, 12] on div "Invoice Invoice date 27/09/25 Close Options Preview Print Email Customise email…" at bounding box center [276, 219] width 553 height 439
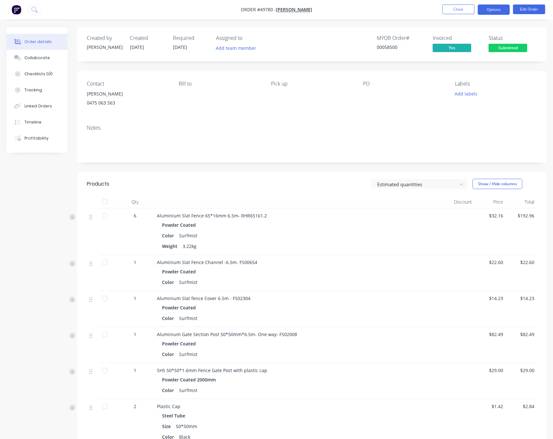
click at [486, 13] on button "Options" at bounding box center [494, 10] width 32 height 10
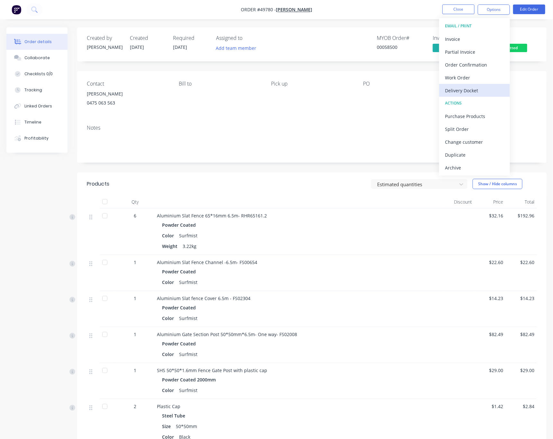
click at [483, 90] on div "Delivery Docket" at bounding box center [474, 90] width 59 height 9
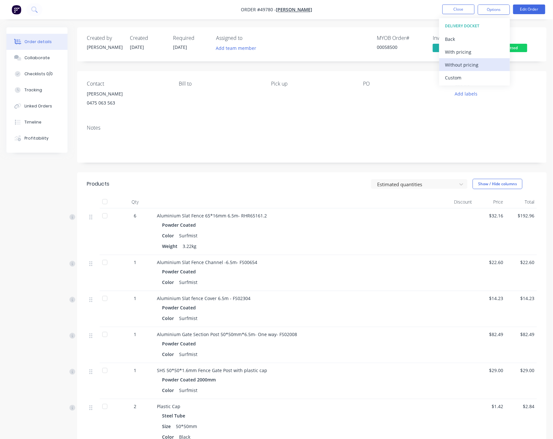
click at [492, 68] on div "Without pricing" at bounding box center [474, 64] width 59 height 9
click at [409, 99] on div "PO" at bounding box center [404, 95] width 82 height 29
drag, startPoint x: 500, startPoint y: 48, endPoint x: 500, endPoint y: 54, distance: 6.8
click at [500, 48] on span "Submitted" at bounding box center [508, 48] width 39 height 8
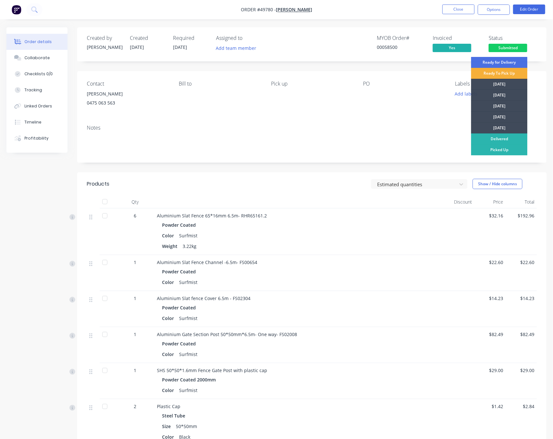
drag, startPoint x: 483, startPoint y: 148, endPoint x: 384, endPoint y: 88, distance: 115.9
click at [483, 147] on div "Picked Up" at bounding box center [500, 149] width 56 height 11
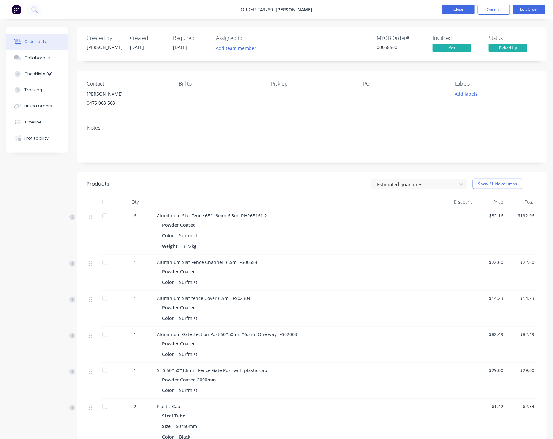
click at [451, 11] on button "Close" at bounding box center [459, 10] width 32 height 10
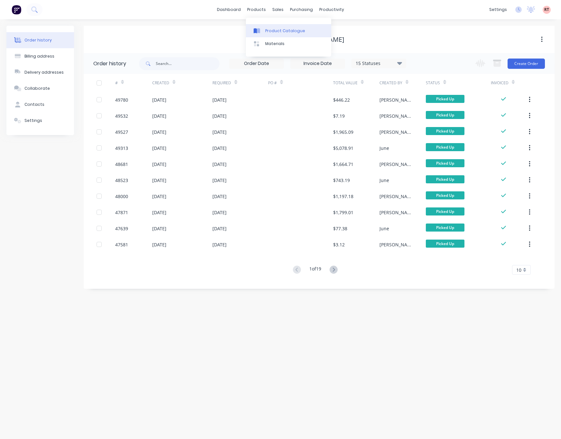
click at [263, 31] on link "Product Catalogue" at bounding box center [288, 30] width 85 height 13
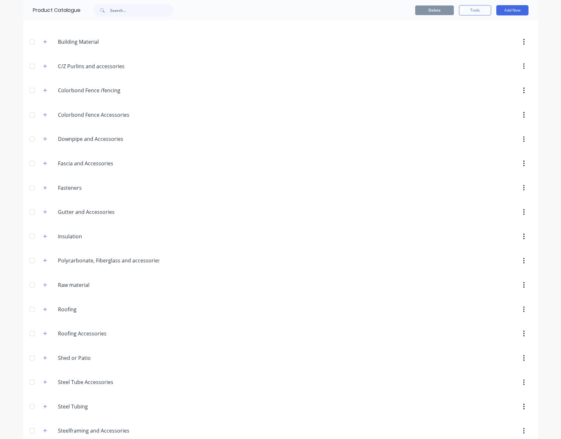
scroll to position [124, 0]
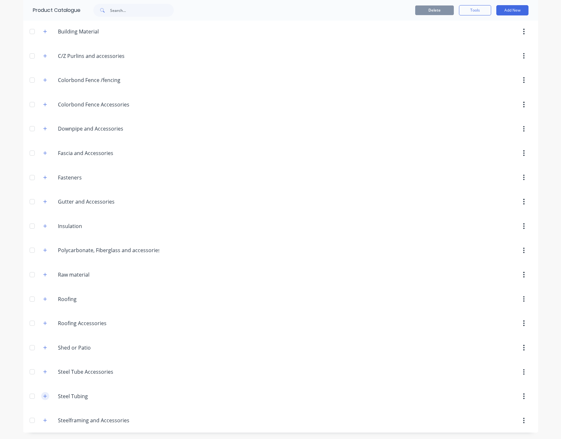
click at [41, 397] on button "button" at bounding box center [45, 396] width 8 height 8
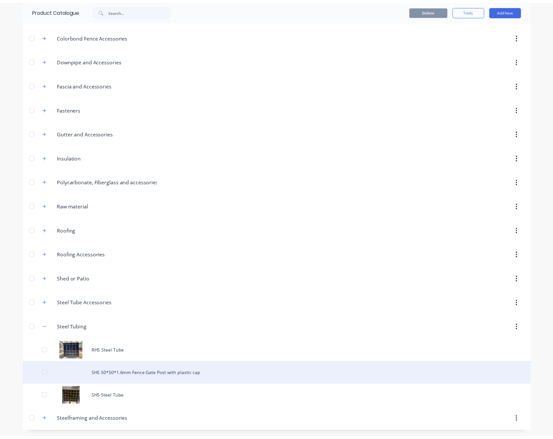
scroll to position [192, 0]
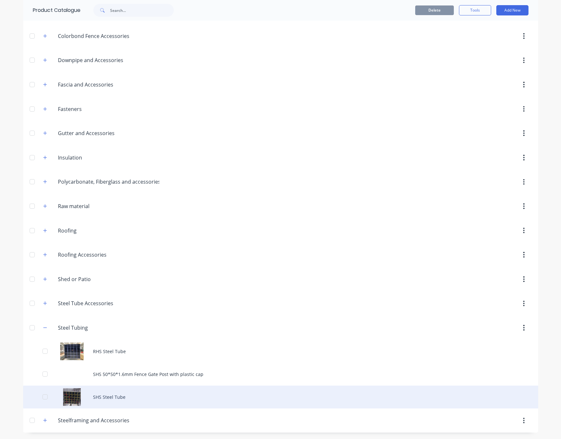
click at [156, 392] on div "SHS Steel Tube" at bounding box center [280, 397] width 515 height 23
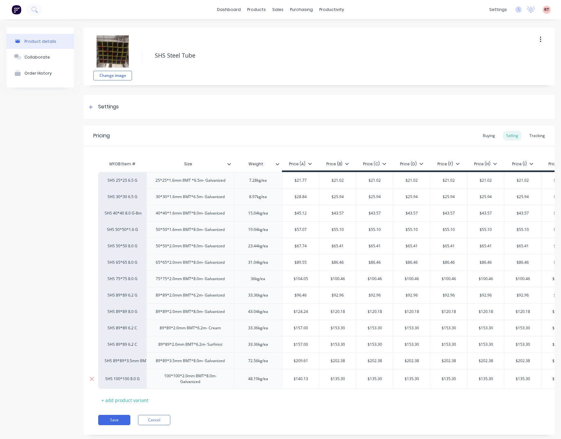
type textarea "x"
click at [282, 30] on div at bounding box center [278, 31] width 10 height 6
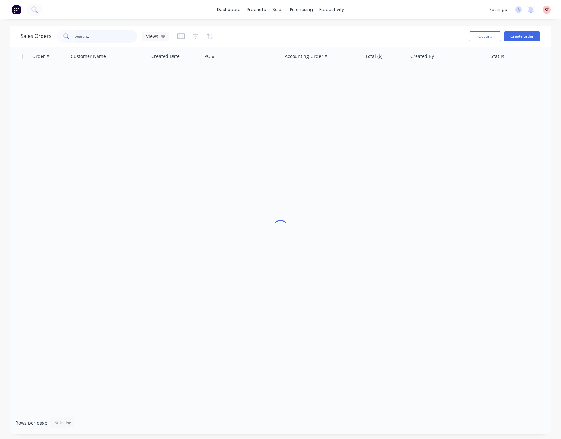
click at [111, 40] on input "text" at bounding box center [106, 36] width 63 height 13
type input "49269"
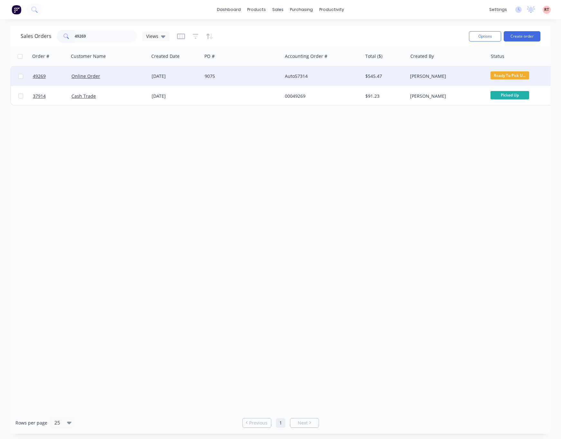
click at [331, 81] on div "Auto57314" at bounding box center [322, 76] width 80 height 19
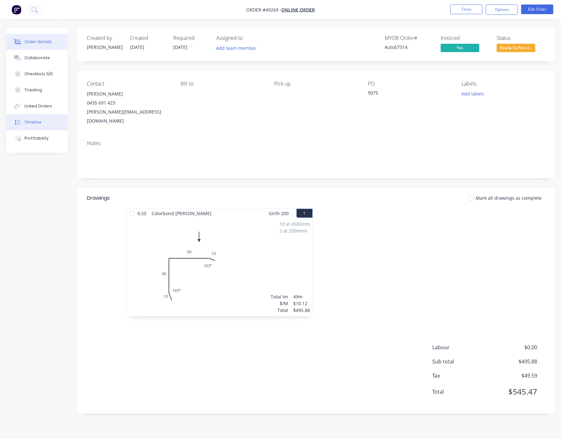
click at [43, 121] on button "Timeline" at bounding box center [36, 122] width 61 height 16
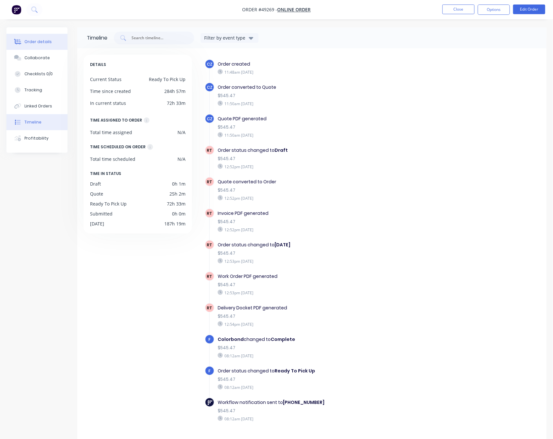
click at [25, 41] on div "Order details" at bounding box center [37, 42] width 27 height 6
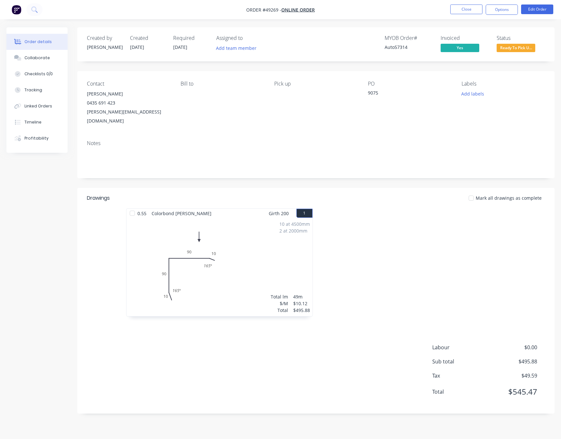
click at [519, 47] on span "Ready To Pick U..." at bounding box center [515, 48] width 39 height 8
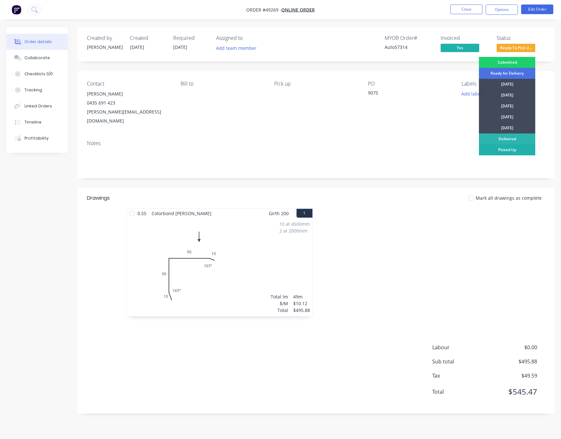
click at [525, 152] on div "Picked Up" at bounding box center [507, 149] width 56 height 11
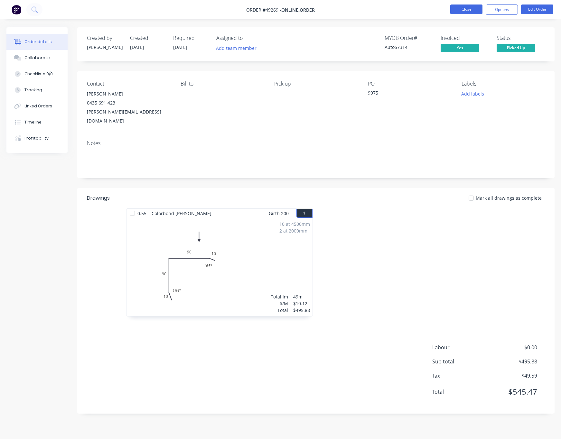
click at [453, 6] on button "Close" at bounding box center [466, 10] width 32 height 10
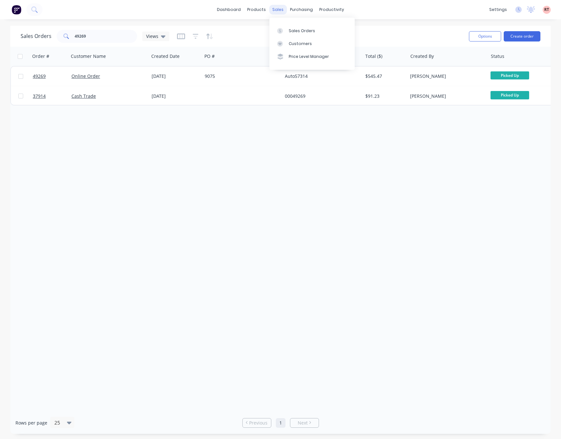
click at [275, 8] on div "sales" at bounding box center [278, 10] width 18 height 10
click at [286, 30] on div at bounding box center [282, 31] width 10 height 6
drag, startPoint x: 98, startPoint y: 40, endPoint x: 47, endPoint y: 52, distance: 52.1
click at [50, 51] on div "Sales Orders 49269 Views Options Create order Order # Customer Name Created Dat…" at bounding box center [280, 230] width 540 height 408
type input "49708"
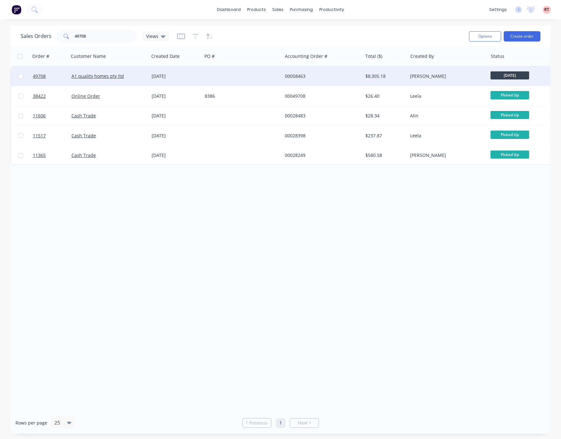
click at [196, 79] on div "[DATE]" at bounding box center [175, 76] width 53 height 19
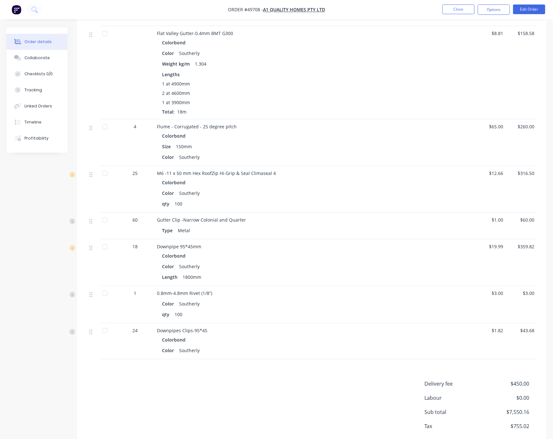
scroll to position [965, 0]
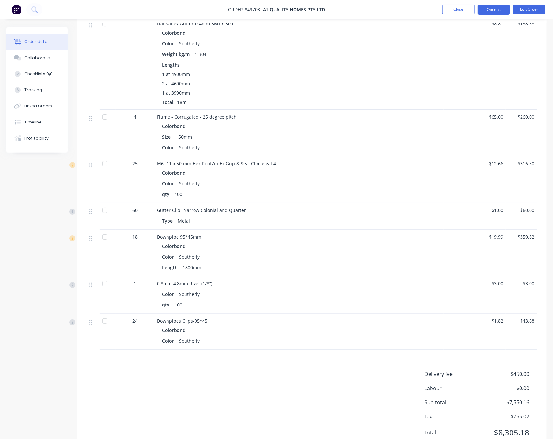
click at [492, 10] on button "Options" at bounding box center [494, 10] width 32 height 10
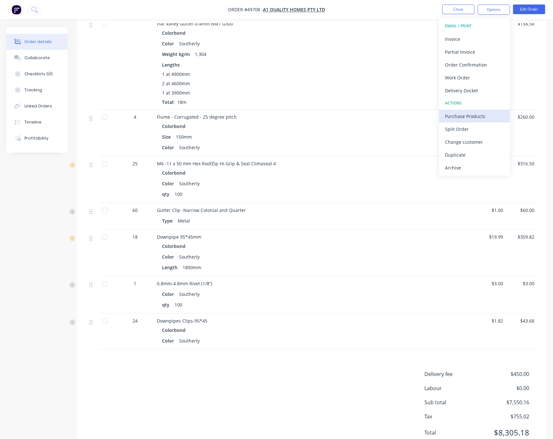
click at [483, 115] on div "Purchase Products" at bounding box center [474, 116] width 59 height 9
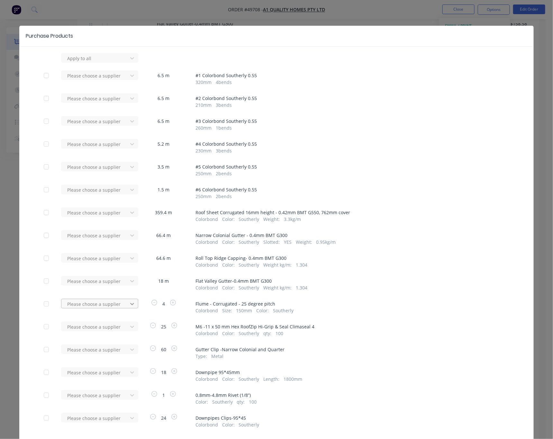
click at [129, 305] on icon at bounding box center [132, 304] width 6 height 6
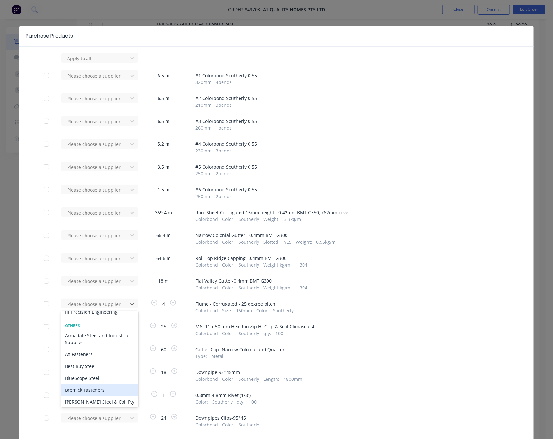
scroll to position [0, 0]
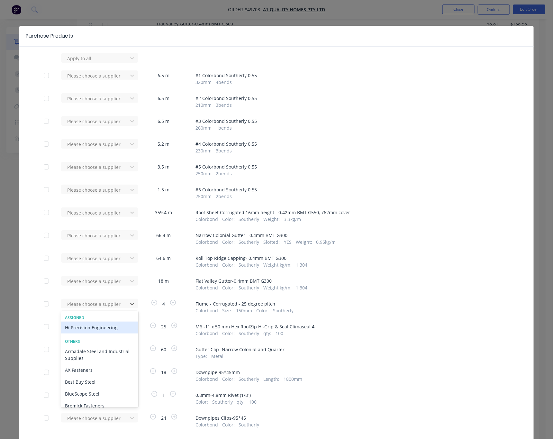
click at [104, 330] on div "Hi Precision Engineering" at bounding box center [99, 328] width 77 height 12
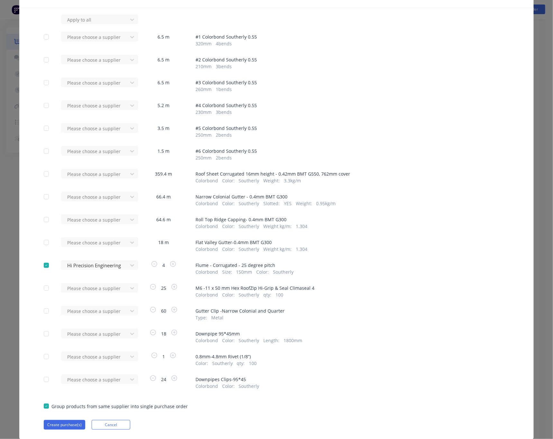
scroll to position [57, 0]
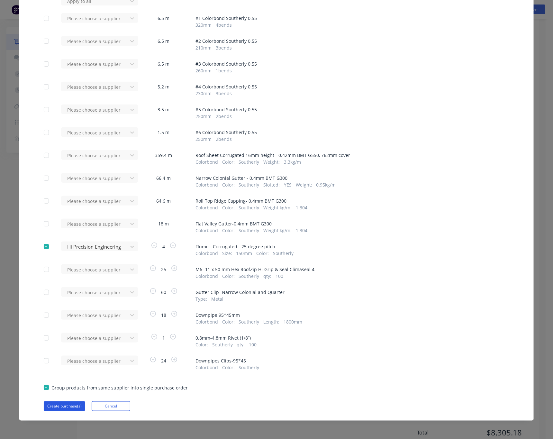
click at [60, 403] on button "Create purchase(s)" at bounding box center [64, 406] width 41 height 10
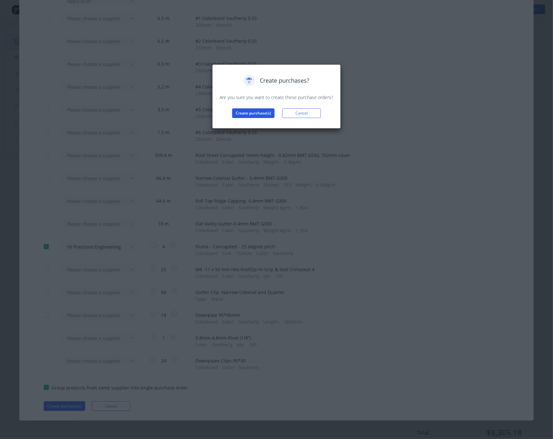
click at [251, 111] on button "Create purchase(s)" at bounding box center [253, 113] width 42 height 10
click at [336, 314] on div "Purchases created Your purchases have been created and saved as drafts. Click t…" at bounding box center [276, 219] width 553 height 439
click at [260, 122] on button "View purchase(s)" at bounding box center [253, 124] width 39 height 10
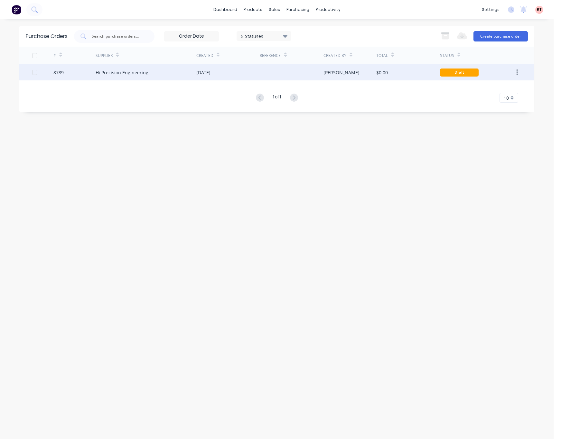
click at [296, 73] on div at bounding box center [291, 72] width 63 height 16
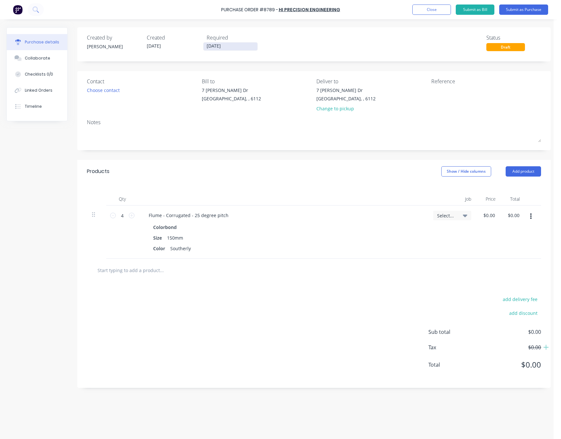
click at [229, 46] on input "[DATE]" at bounding box center [230, 46] width 54 height 8
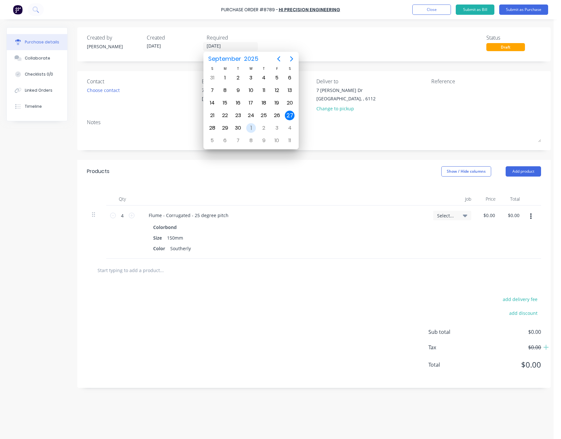
click at [255, 129] on div "1" at bounding box center [251, 128] width 10 height 10
type input "01/10/25"
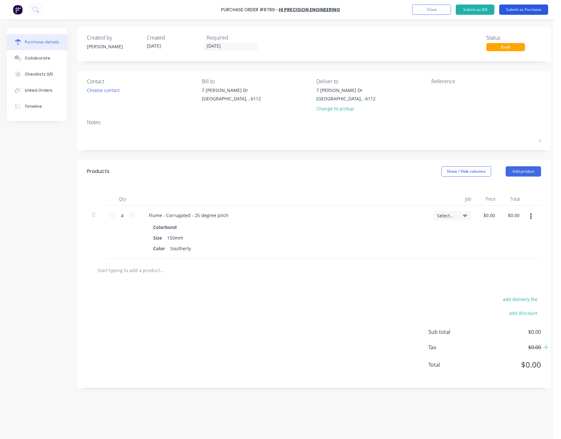
click at [528, 9] on button "Submit as Purchase" at bounding box center [523, 10] width 49 height 10
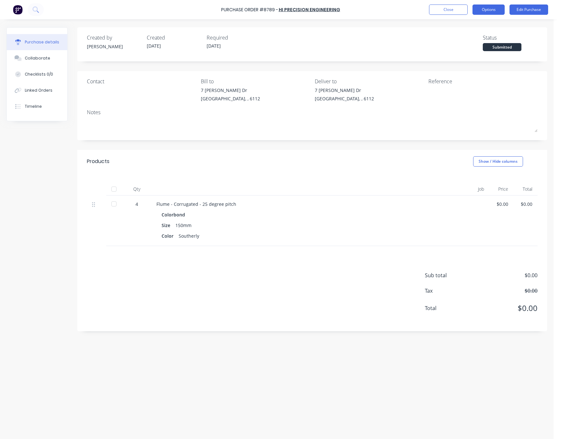
click at [488, 10] on button "Options" at bounding box center [488, 10] width 32 height 10
click at [477, 23] on div "Print / Email" at bounding box center [474, 26] width 50 height 9
click at [472, 52] on div "Without pricing" at bounding box center [474, 51] width 50 height 9
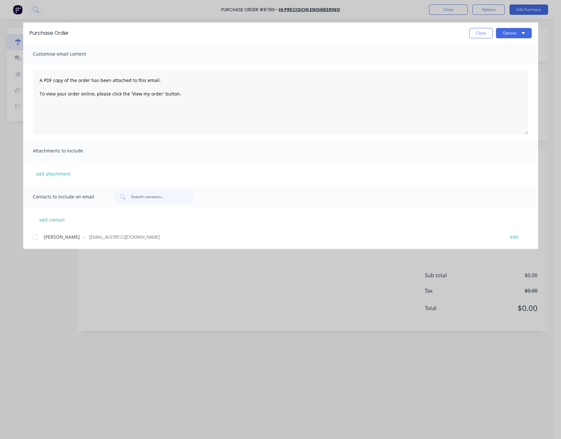
click at [37, 239] on div at bounding box center [35, 237] width 13 height 13
click at [525, 35] on button "Options" at bounding box center [514, 33] width 36 height 10
click at [513, 75] on div "Email" at bounding box center [501, 74] width 50 height 9
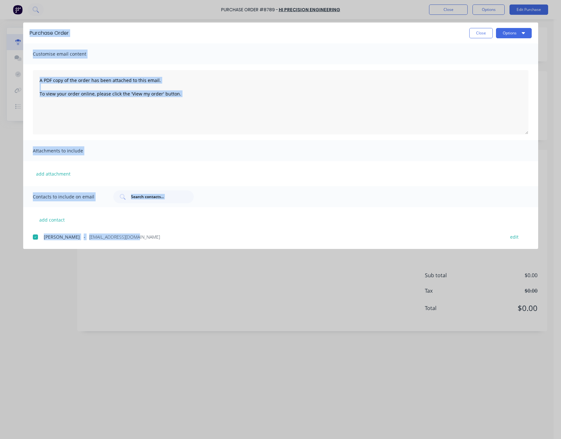
drag, startPoint x: 170, startPoint y: 273, endPoint x: 145, endPoint y: 341, distance: 71.8
click at [156, 330] on div "Purchase Order Close Options Customise email content A PDF copy of the order ha…" at bounding box center [280, 219] width 561 height 439
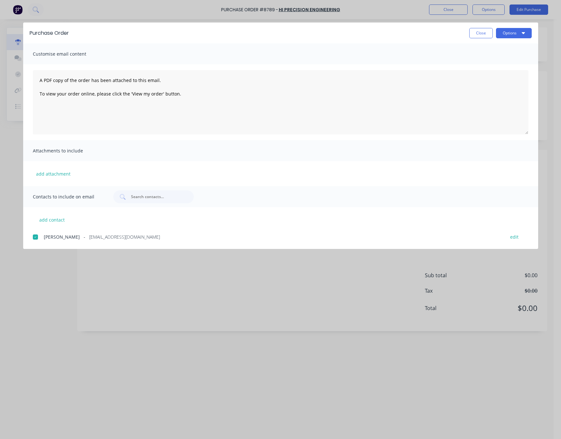
click at [105, 381] on div "Purchase Order Close Options Customise email content A PDF copy of the order ha…" at bounding box center [280, 219] width 561 height 439
click at [83, 368] on div "Purchase Order Close Options Customise email content A PDF copy of the order ha…" at bounding box center [280, 219] width 561 height 439
click at [474, 33] on button "Close" at bounding box center [480, 33] width 23 height 10
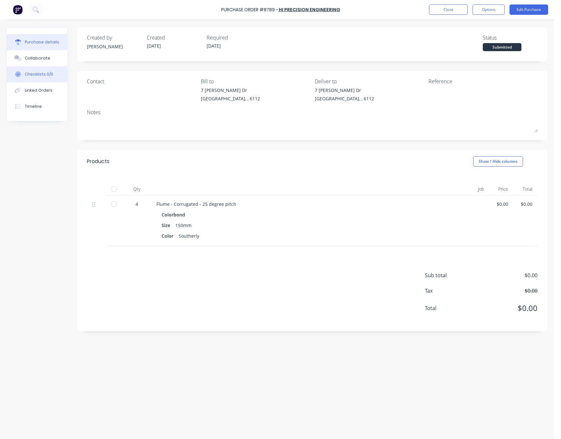
click at [38, 81] on button "Checklists 0/0" at bounding box center [37, 74] width 60 height 16
type textarea "x"
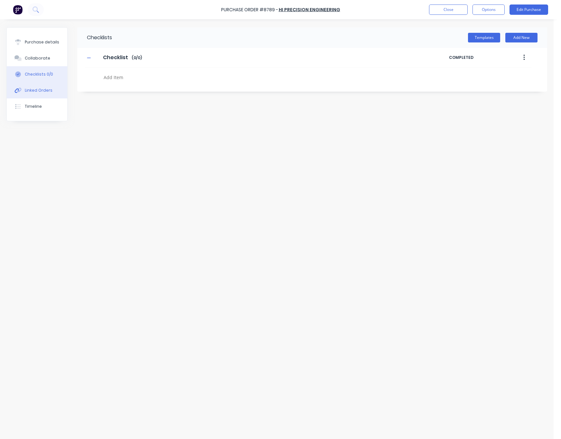
click at [39, 95] on button "Linked Orders" at bounding box center [37, 90] width 60 height 16
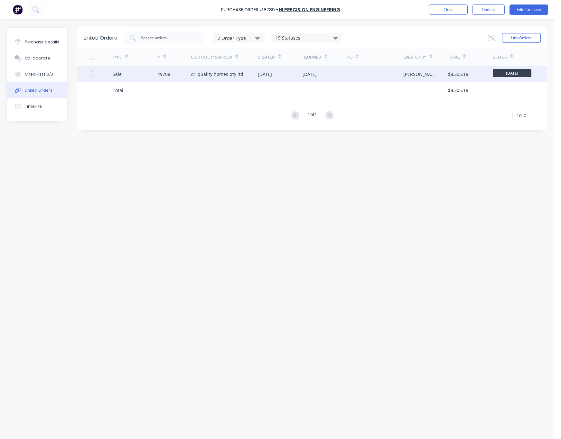
click at [225, 77] on div "A1 quality homes pty ltd" at bounding box center [217, 74] width 52 height 7
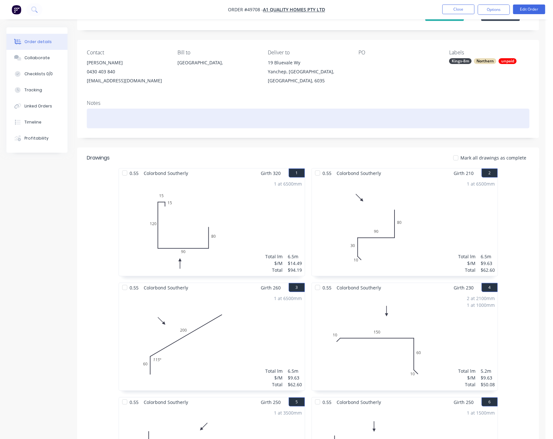
scroll to position [48, 0]
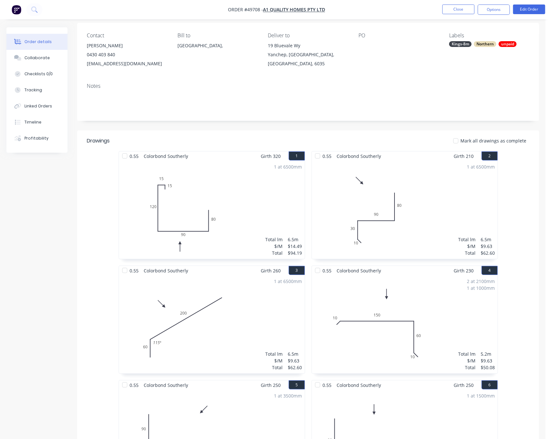
click at [509, 43] on div "unpaid" at bounding box center [508, 44] width 18 height 6
click at [460, 126] on div at bounding box center [461, 126] width 13 height 13
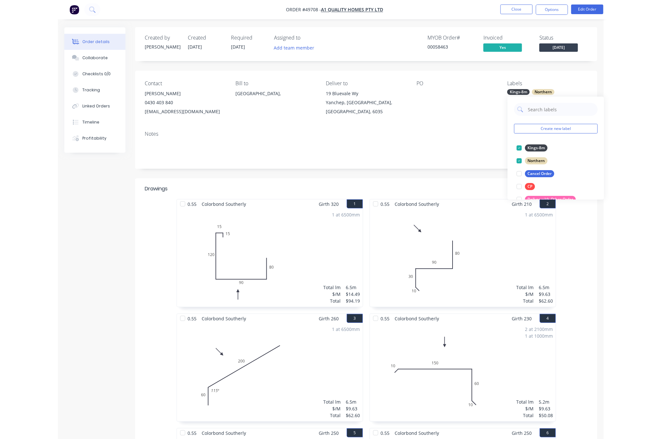
scroll to position [0, 0]
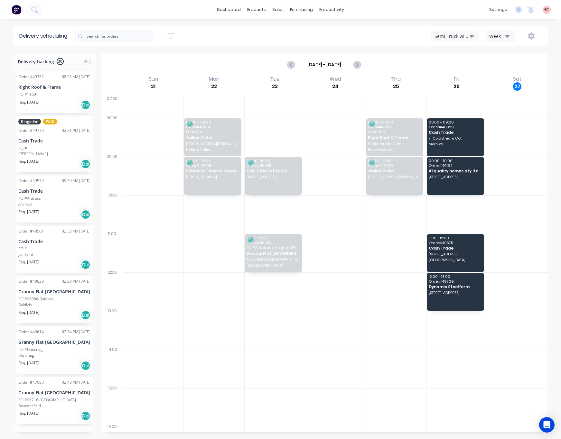
click at [452, 31] on button "Semi-Truck with Hiab" at bounding box center [455, 36] width 48 height 10
click at [463, 52] on div "Semi-Truck with Hiab" at bounding box center [463, 52] width 64 height 13
click at [360, 63] on icon "Next page" at bounding box center [357, 65] width 8 height 8
type input "[DATE] - [DATE]"
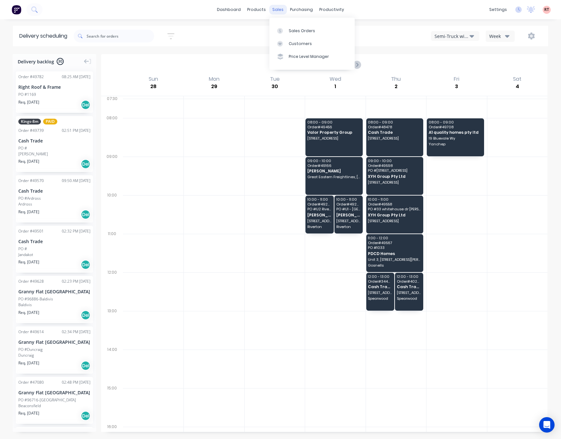
click at [281, 7] on div "sales" at bounding box center [278, 10] width 18 height 10
click at [282, 28] on icon at bounding box center [280, 31] width 6 height 6
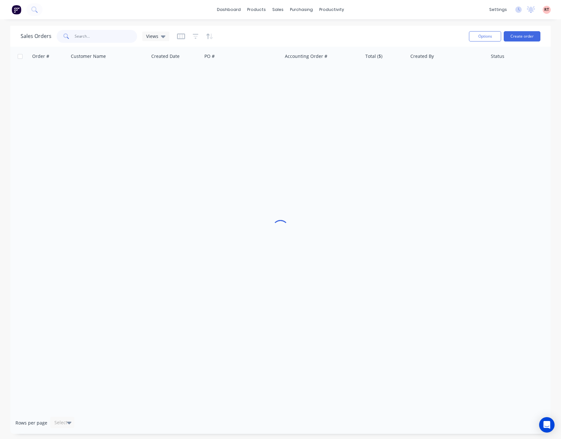
click at [94, 36] on input "text" at bounding box center [106, 36] width 63 height 13
type input "49553"
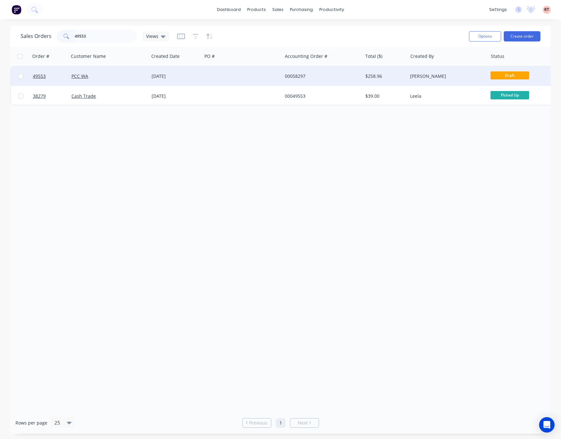
click at [236, 78] on div at bounding box center [242, 76] width 80 height 19
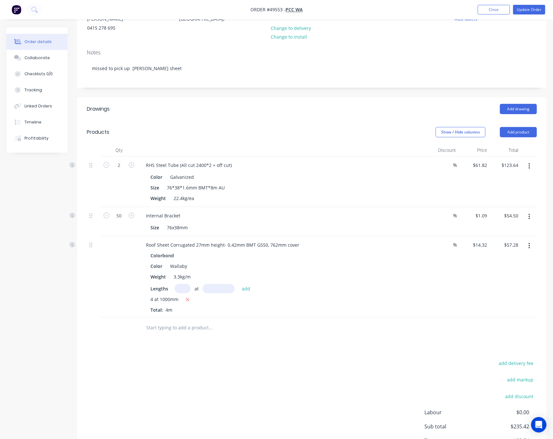
scroll to position [96, 0]
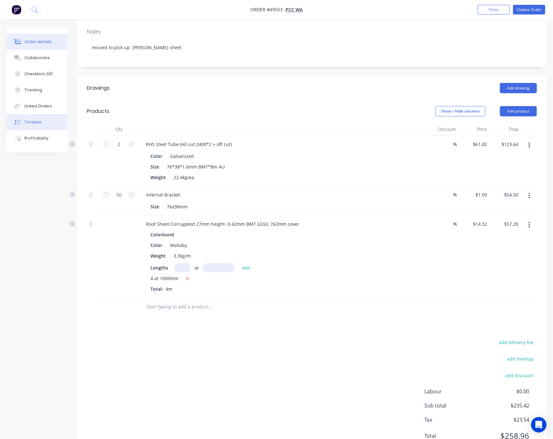
click at [34, 121] on div "Timeline" at bounding box center [32, 122] width 17 height 6
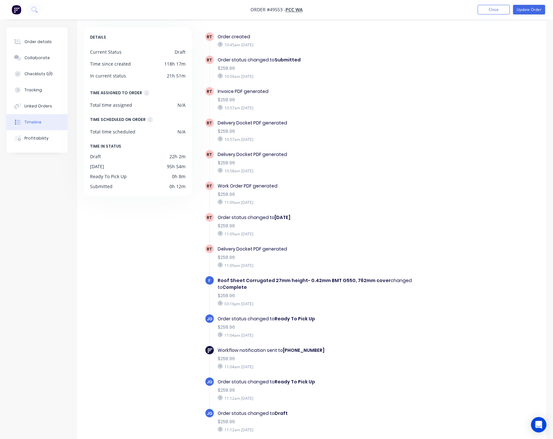
scroll to position [42, 0]
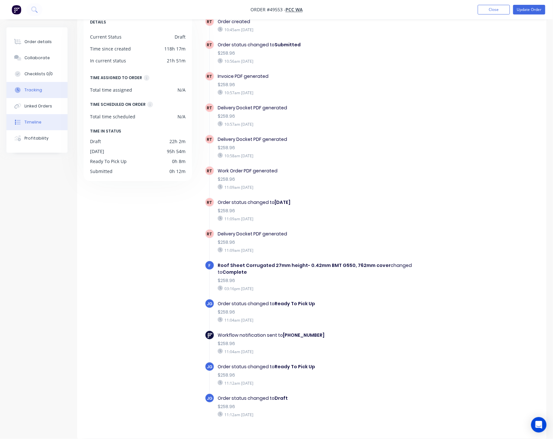
click at [47, 91] on button "Tracking" at bounding box center [36, 90] width 61 height 16
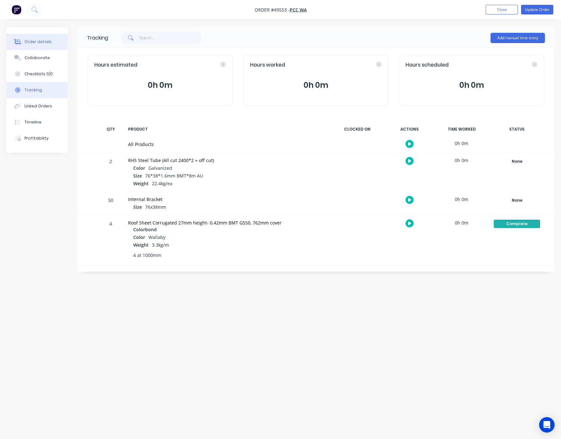
click at [39, 45] on button "Order details" at bounding box center [36, 42] width 61 height 16
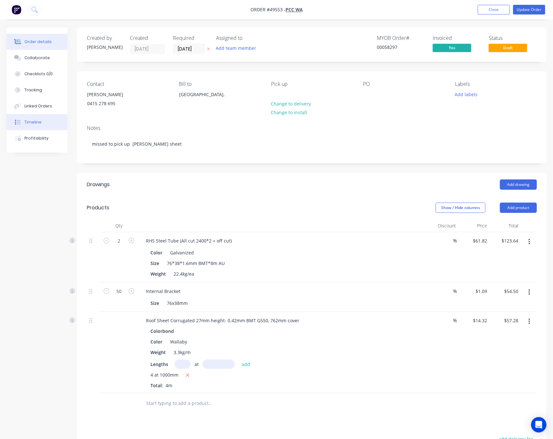
click at [40, 124] on button "Timeline" at bounding box center [36, 122] width 61 height 16
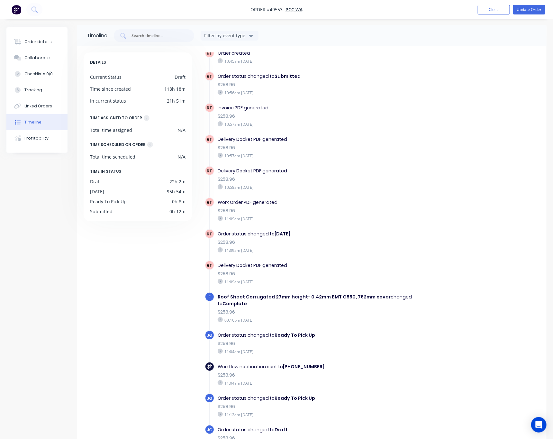
scroll to position [42, 0]
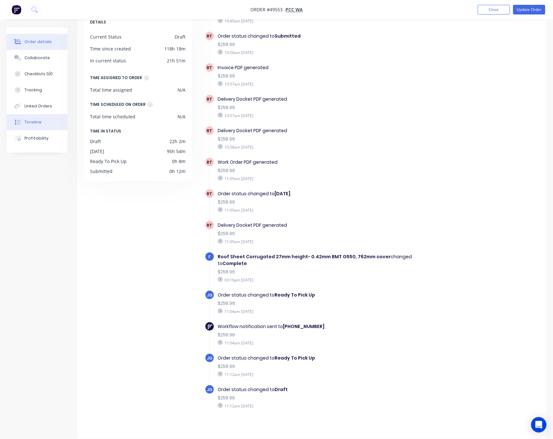
click at [42, 39] on div "Order details" at bounding box center [37, 42] width 27 height 6
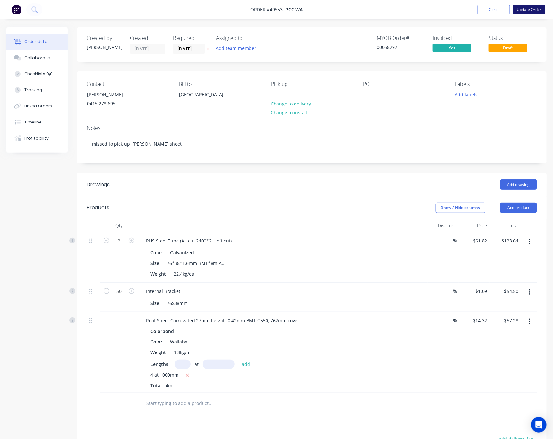
click at [538, 8] on button "Update Order" at bounding box center [529, 10] width 32 height 10
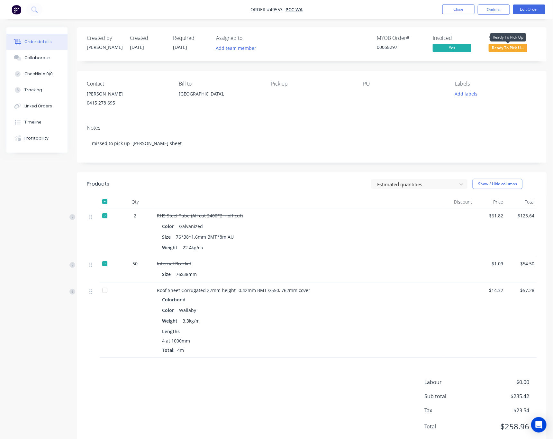
click at [512, 48] on span "Ready To Pick U..." at bounding box center [508, 48] width 39 height 8
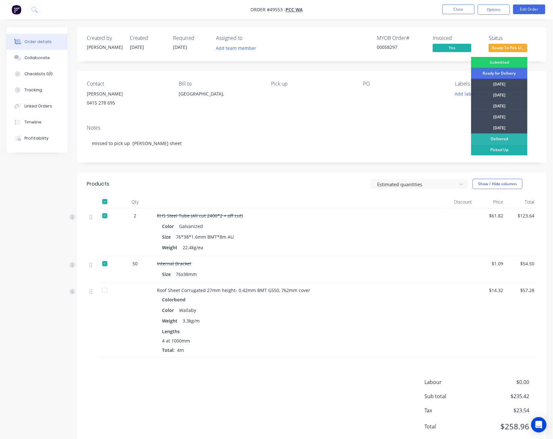
click at [504, 150] on div "Picked Up" at bounding box center [500, 149] width 56 height 11
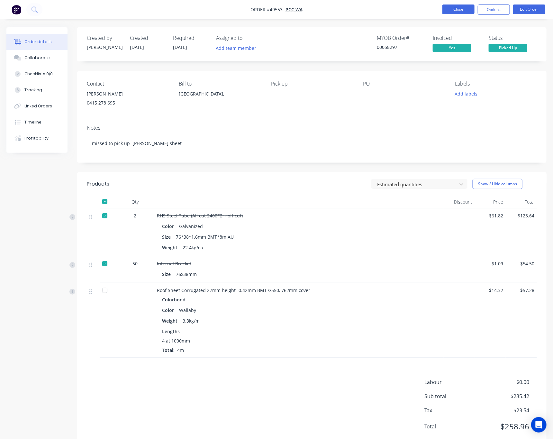
click at [452, 9] on button "Close" at bounding box center [459, 10] width 32 height 10
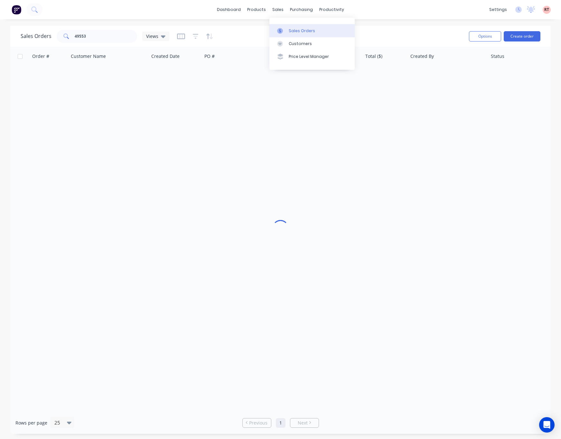
drag, startPoint x: 288, startPoint y: 27, endPoint x: 296, endPoint y: 28, distance: 8.1
click at [288, 28] on link "Sales Orders" at bounding box center [311, 30] width 85 height 13
drag, startPoint x: 109, startPoint y: 37, endPoint x: 27, endPoint y: 46, distance: 82.2
click at [53, 44] on div "Sales Orders 49553 Views Options Create order" at bounding box center [280, 36] width 540 height 21
type input "48861"
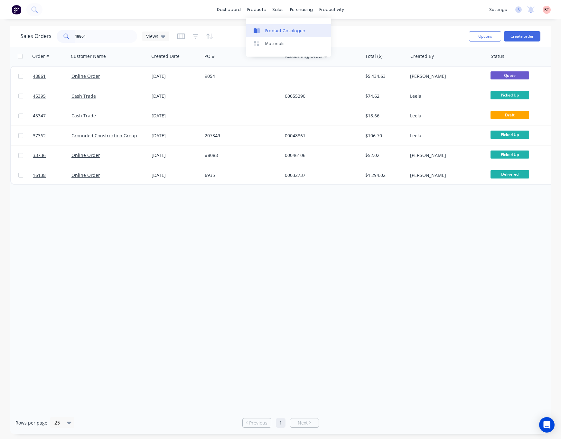
click at [283, 30] on div "Product Catalogue" at bounding box center [285, 31] width 40 height 6
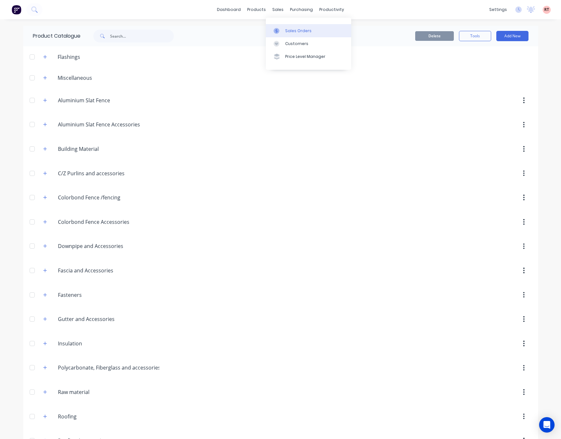
click at [284, 29] on link "Sales Orders" at bounding box center [308, 30] width 85 height 13
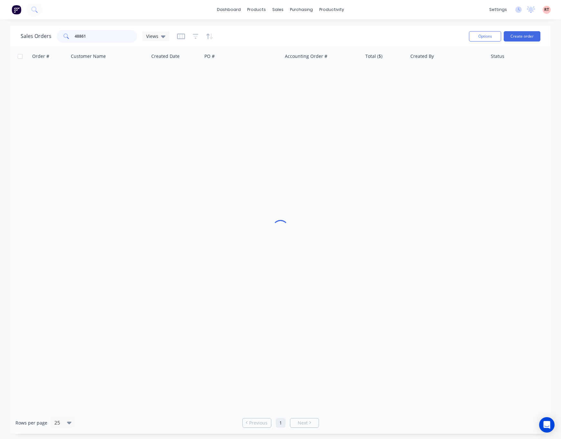
drag, startPoint x: 97, startPoint y: 35, endPoint x: 143, endPoint y: 27, distance: 46.6
click at [93, 35] on input "48861" at bounding box center [106, 36] width 63 height 13
click at [268, 35] on link "Product Catalogue" at bounding box center [288, 30] width 85 height 13
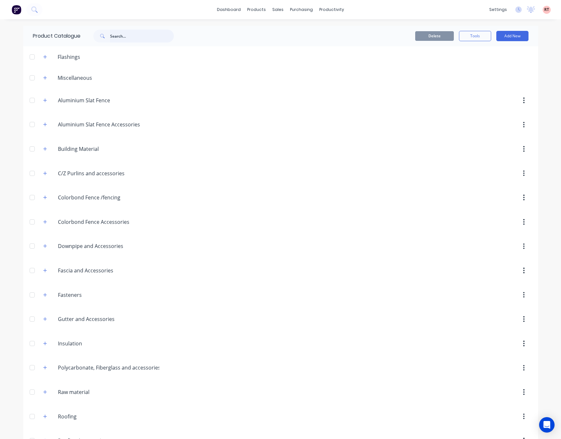
click at [130, 37] on input "text" at bounding box center [142, 36] width 64 height 13
type input "b"
type input "top"
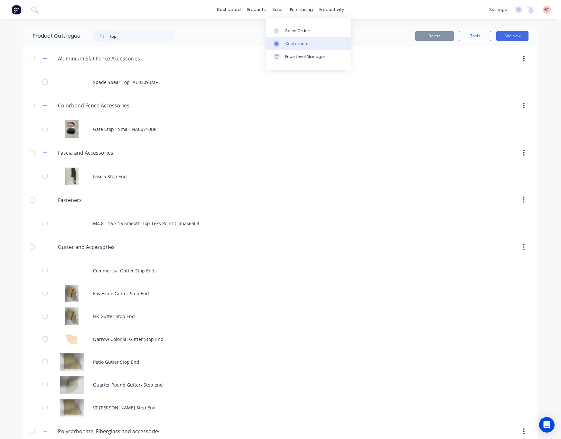
click at [285, 45] on div "Customers" at bounding box center [296, 44] width 23 height 6
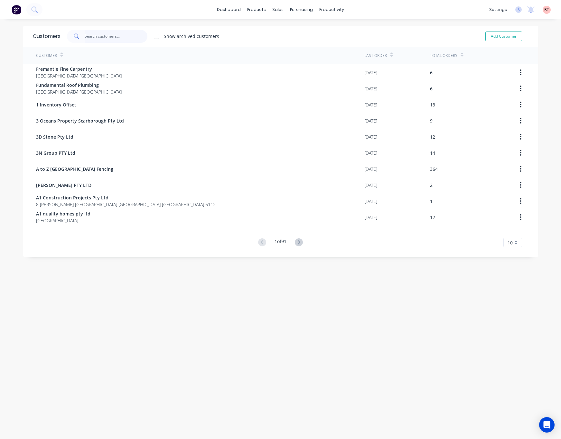
click at [112, 34] on input "text" at bounding box center [116, 36] width 63 height 13
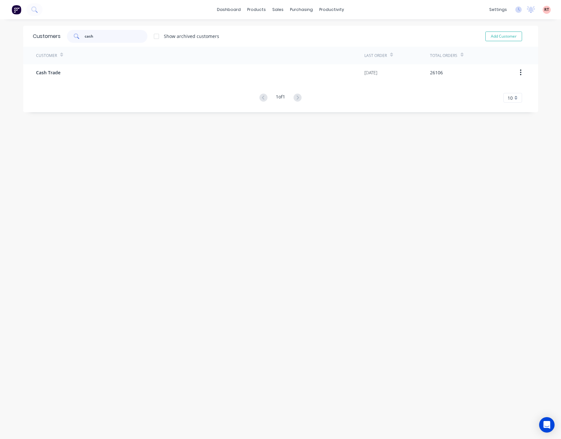
type input "cash"
click at [139, 85] on div "Customer Last Order Total Orders Cash Trade 27/09/25 26106 1 of 1 10 5 10 15 20…" at bounding box center [280, 75] width 515 height 56
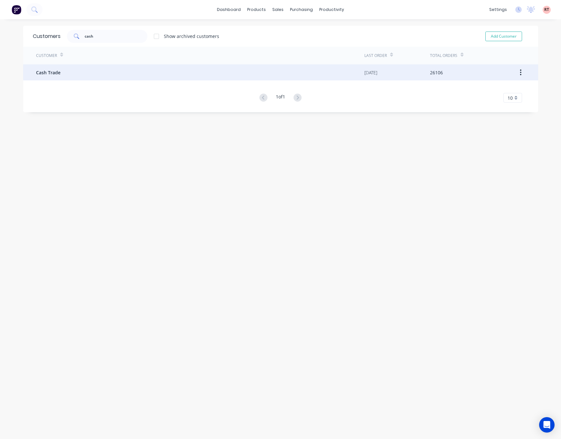
click at [140, 72] on div "Cash Trade" at bounding box center [200, 72] width 328 height 16
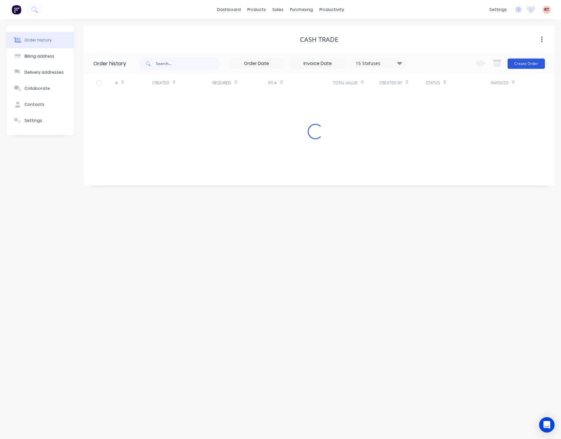
click at [524, 65] on button "Create Order" at bounding box center [525, 64] width 37 height 10
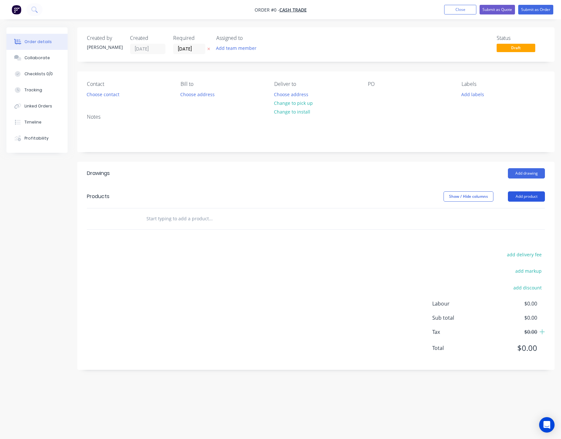
click at [519, 194] on button "Add product" at bounding box center [526, 196] width 37 height 10
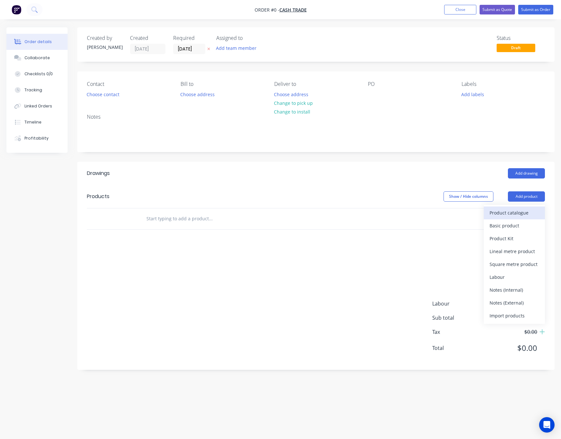
click at [503, 218] on button "Product catalogue" at bounding box center [513, 213] width 61 height 13
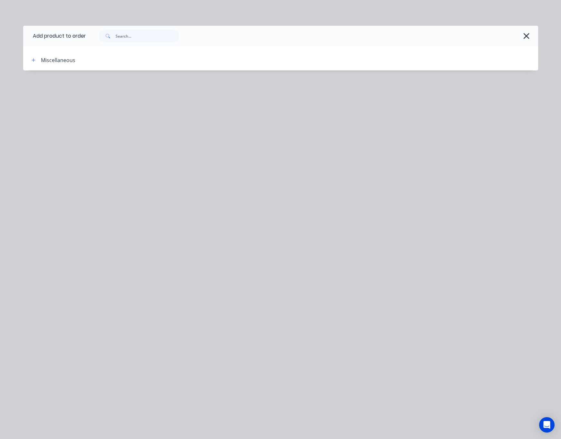
click at [502, 219] on div "Add product to order Miscellaneous" at bounding box center [280, 219] width 561 height 439
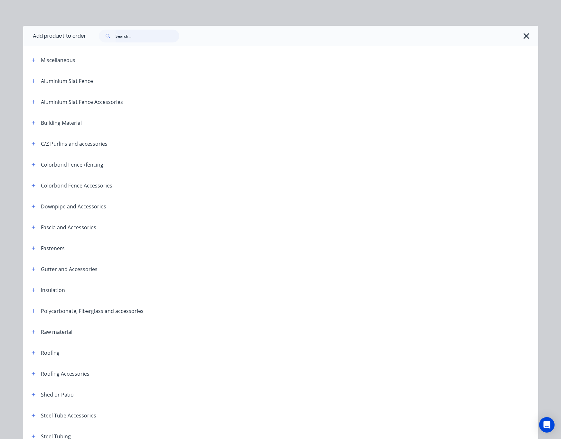
click at [133, 31] on input "text" at bounding box center [147, 36] width 64 height 13
type input "top"
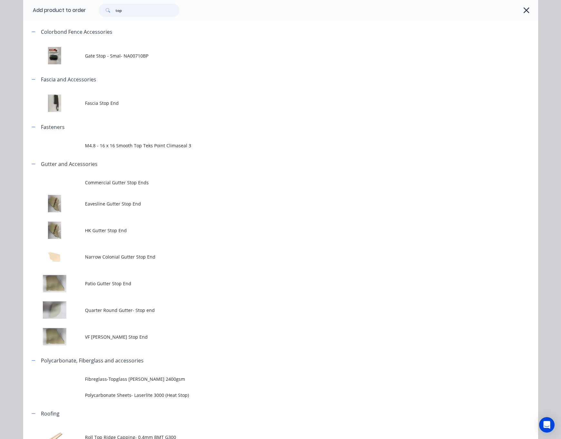
scroll to position [179, 0]
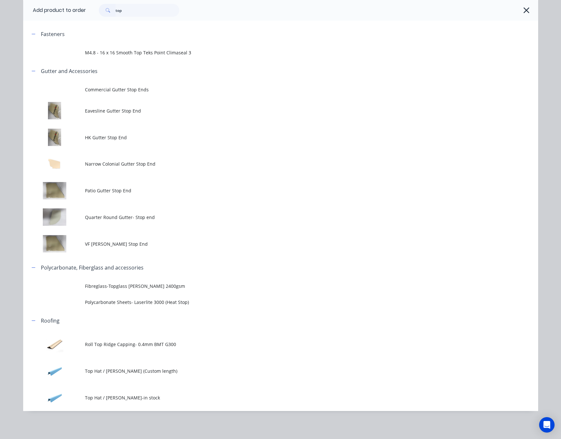
click at [164, 397] on span "Top Hat / [PERSON_NAME]-in stock" at bounding box center [266, 397] width 362 height 7
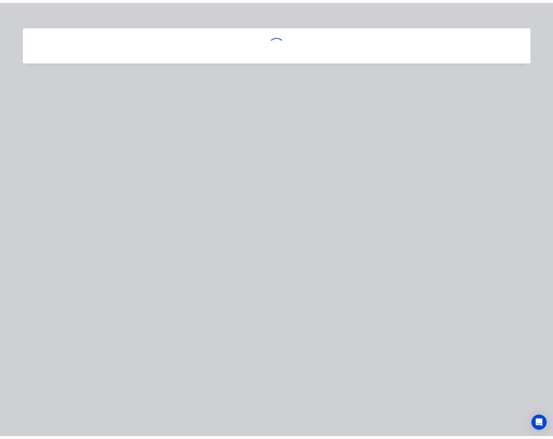
scroll to position [0, 0]
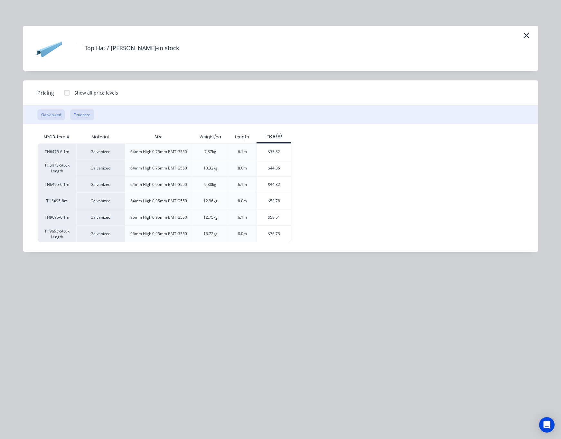
click at [80, 115] on button "Truecore" at bounding box center [82, 114] width 24 height 11
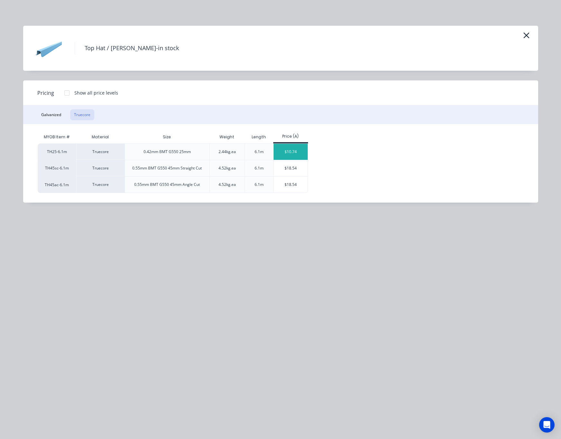
click at [282, 151] on div "$10.74" at bounding box center [290, 152] width 34 height 16
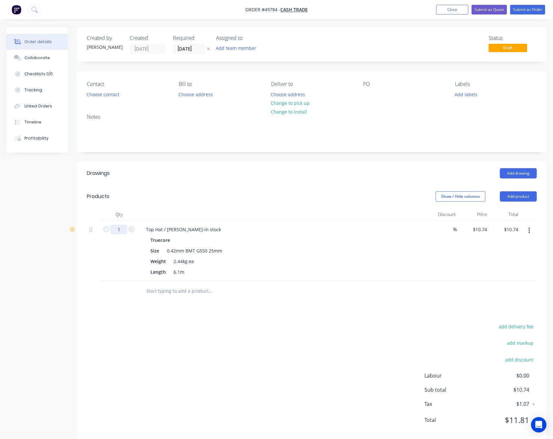
click at [124, 232] on input "1" at bounding box center [119, 230] width 17 height 10
type input "22"
type input "$236.28"
click at [153, 343] on div "add delivery fee add markup add discount Labour $0.00 Sub total $236.28 Tax $23…" at bounding box center [312, 377] width 450 height 110
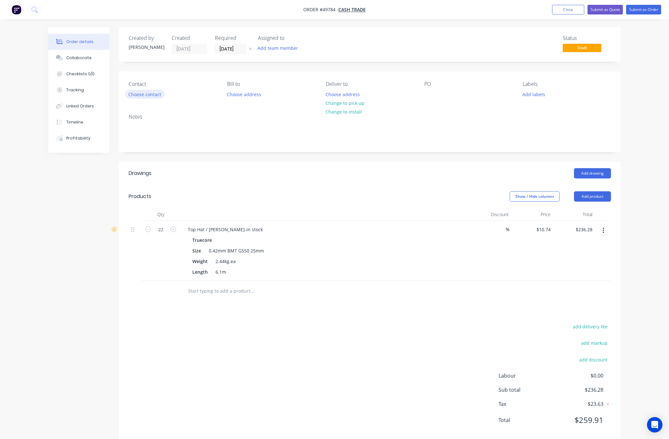
click at [131, 96] on button "Choose contact" at bounding box center [145, 94] width 40 height 9
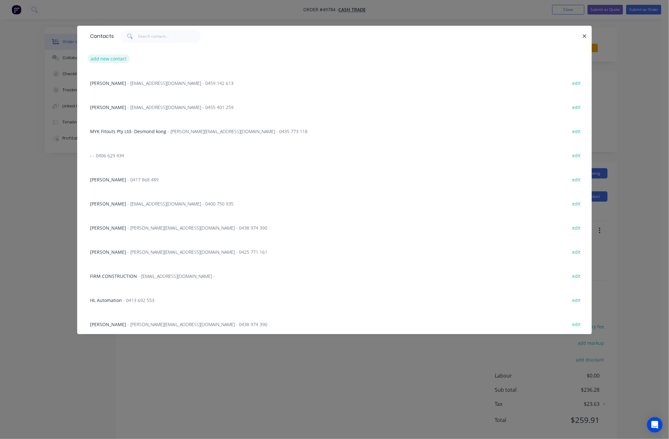
click at [109, 59] on button "add new contact" at bounding box center [108, 58] width 42 height 9
select select "AU"
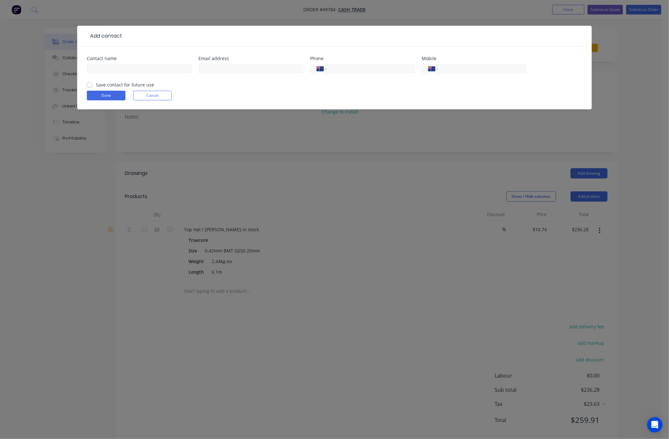
click at [91, 61] on div "Contact name" at bounding box center [139, 58] width 105 height 5
click at [93, 69] on input "text" at bounding box center [139, 69] width 105 height 10
click at [234, 15] on div "Add contact Contact name Email address Phone International Afghanistan Åland Is…" at bounding box center [334, 219] width 669 height 439
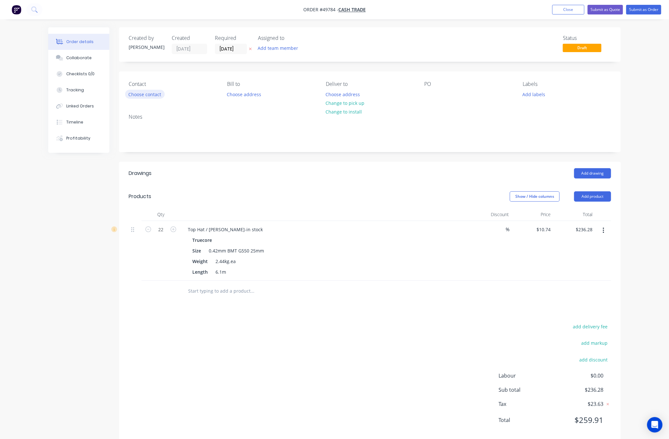
click at [139, 96] on button "Choose contact" at bounding box center [145, 94] width 40 height 9
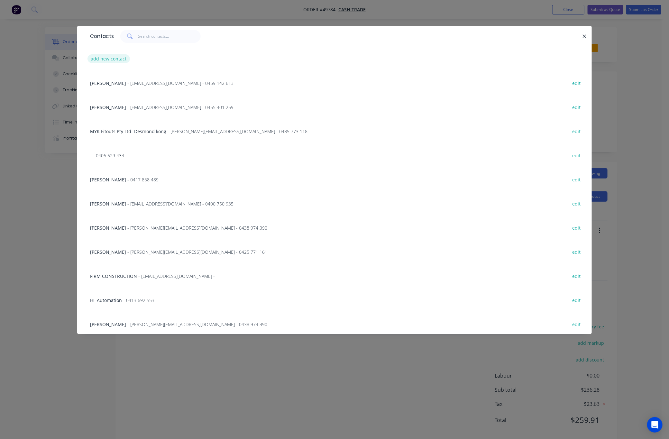
click at [115, 61] on button "add new contact" at bounding box center [108, 58] width 42 height 9
select select "AU"
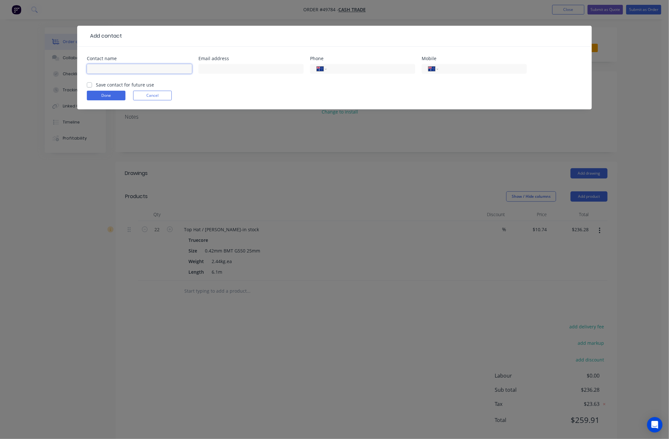
drag, startPoint x: 113, startPoint y: 69, endPoint x: 113, endPoint y: 74, distance: 5.2
click at [113, 69] on input "text" at bounding box center [139, 69] width 105 height 10
click at [114, 70] on input "Westcoast roofing" at bounding box center [139, 69] width 105 height 10
click at [142, 69] on input "Westcoast Roofing" at bounding box center [139, 69] width 105 height 10
drag, startPoint x: 142, startPoint y: 69, endPoint x: 113, endPoint y: 73, distance: 29.3
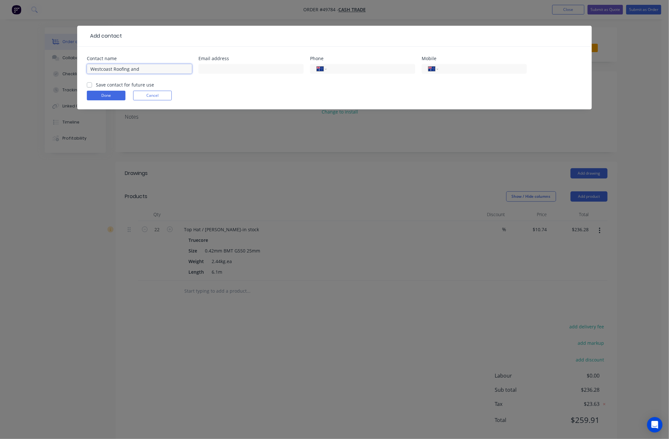
click at [113, 73] on input "Westcoast Roofing and" at bounding box center [139, 69] width 105 height 10
type input "Westcoast"
click at [463, 67] on input "tel" at bounding box center [481, 68] width 77 height 7
type input "0438 764 832"
click at [97, 97] on button "Done" at bounding box center [106, 96] width 39 height 10
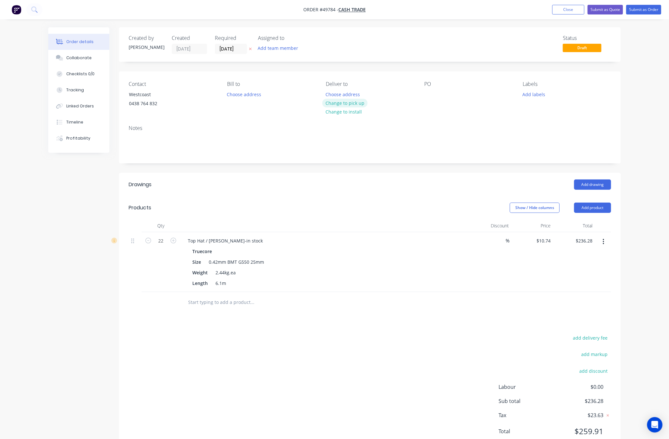
click at [352, 102] on button "Change to pick up" at bounding box center [345, 103] width 46 height 9
click at [560, 8] on button "Submit as Order" at bounding box center [643, 10] width 35 height 10
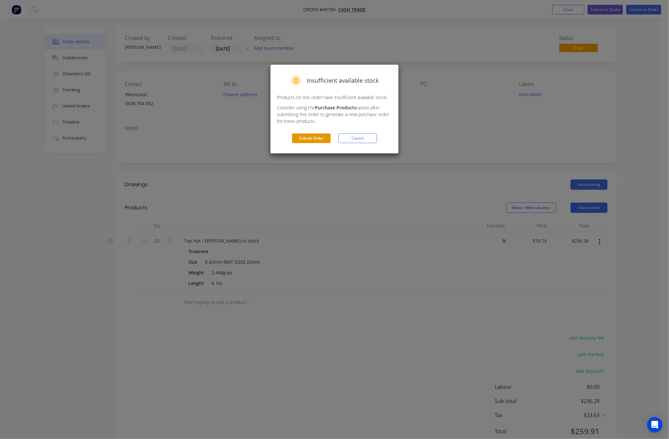
click at [317, 138] on button "Submit Order" at bounding box center [311, 138] width 39 height 10
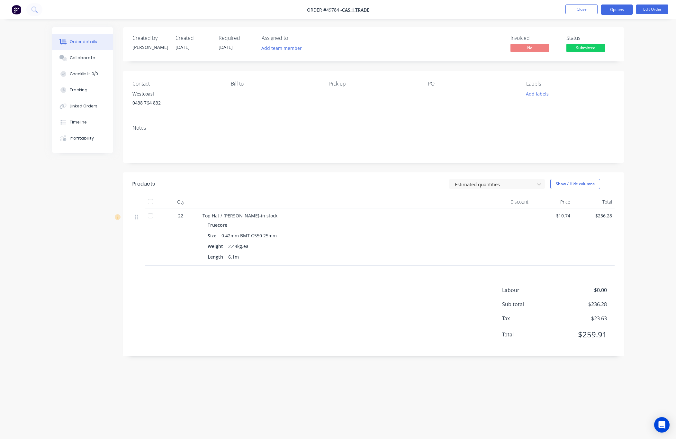
click at [560, 10] on button "Options" at bounding box center [617, 10] width 32 height 10
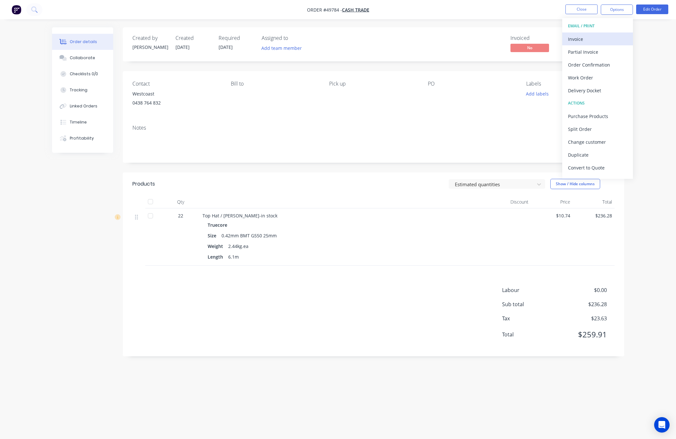
click at [560, 35] on div "Invoice" at bounding box center [597, 38] width 59 height 9
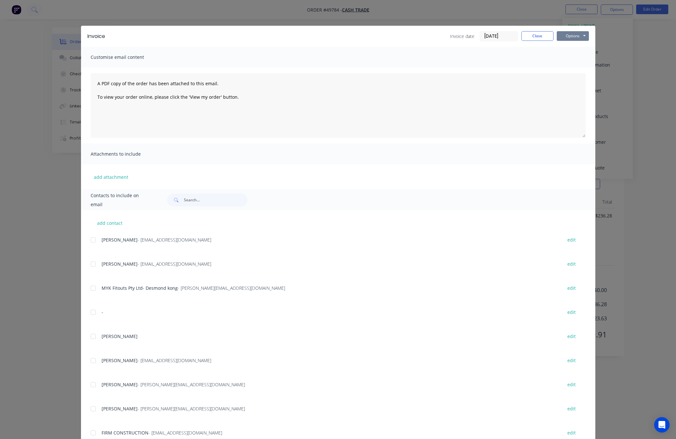
click at [560, 31] on button "Options" at bounding box center [573, 36] width 32 height 10
click at [560, 52] on div "Preview Print Email" at bounding box center [577, 58] width 41 height 32
click at [560, 57] on button "Print" at bounding box center [577, 58] width 41 height 11
click at [560, 53] on div "Invoice Invoice date [DATE] Close Options Preview Print Email Customise email c…" at bounding box center [338, 219] width 676 height 439
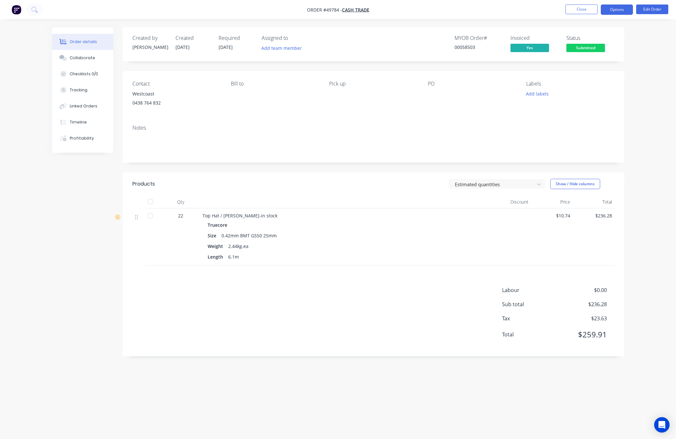
click at [560, 7] on button "Options" at bounding box center [617, 10] width 32 height 10
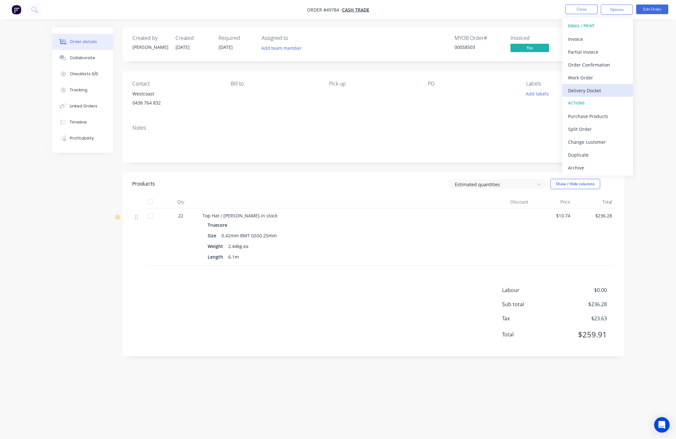
click at [560, 88] on div "Delivery Docket" at bounding box center [597, 90] width 59 height 9
click at [560, 68] on div "Without pricing" at bounding box center [597, 64] width 59 height 9
click at [560, 10] on button "Close" at bounding box center [582, 10] width 32 height 10
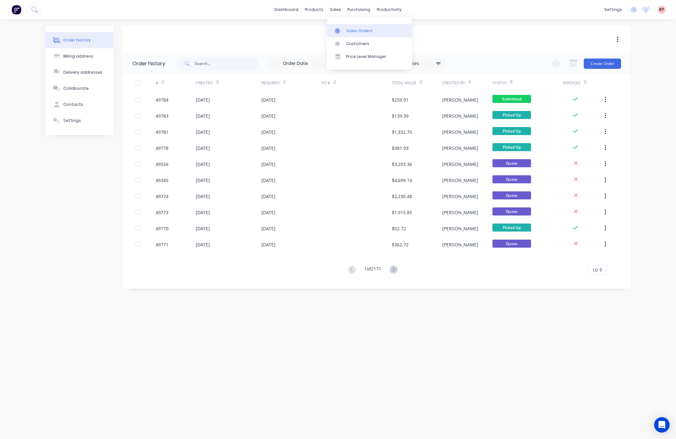
click at [358, 31] on div "Sales Orders" at bounding box center [359, 31] width 26 height 6
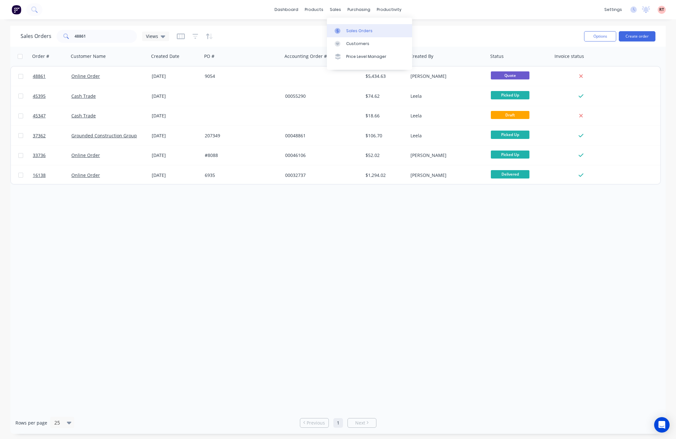
click at [356, 32] on div "Sales Orders" at bounding box center [359, 31] width 26 height 6
click at [349, 31] on div "Sales Orders" at bounding box center [359, 31] width 26 height 6
click at [100, 37] on input "48861" at bounding box center [106, 36] width 63 height 13
drag, startPoint x: 97, startPoint y: 37, endPoint x: 38, endPoint y: 47, distance: 60.0
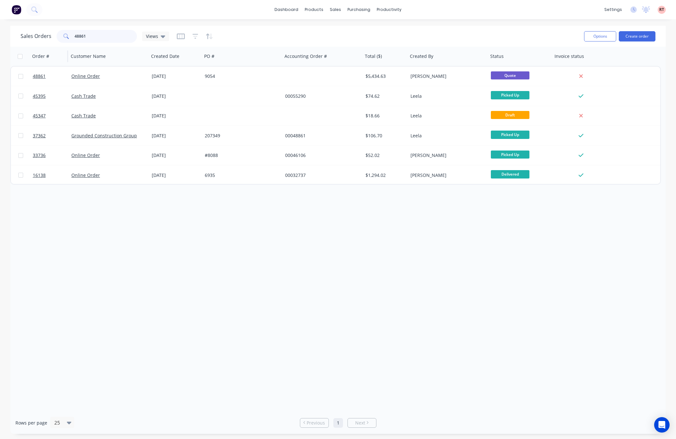
click at [48, 46] on div "Sales Orders 48861 Views Options Create order Order # Customer Name Created Dat…" at bounding box center [338, 230] width 656 height 408
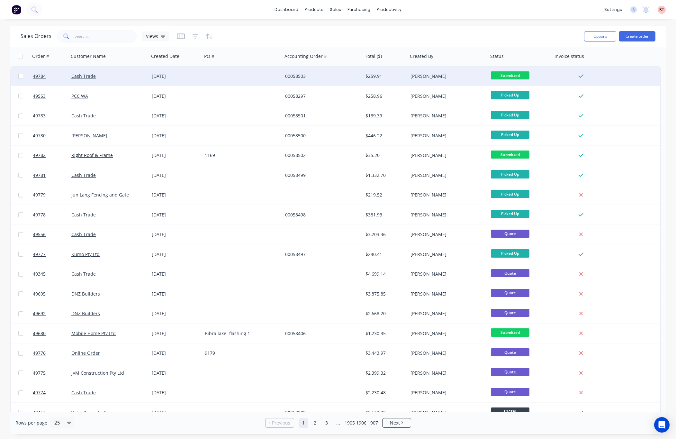
click at [341, 78] on div "00058503" at bounding box center [320, 76] width 71 height 6
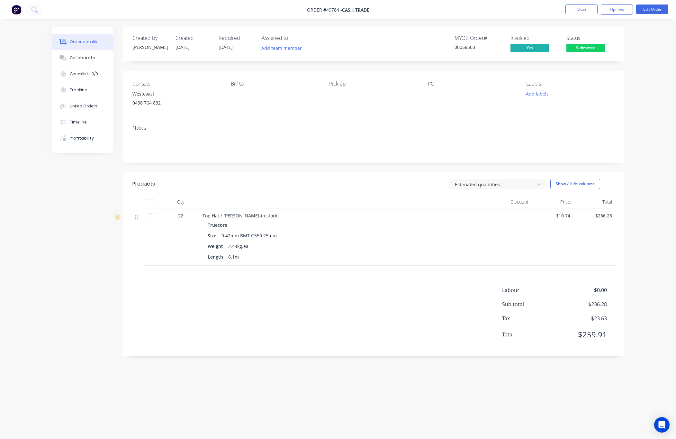
click at [560, 48] on span "Submitted" at bounding box center [586, 48] width 39 height 8
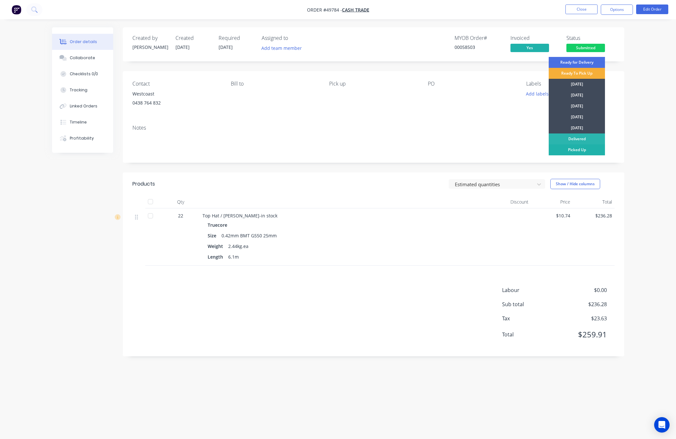
click at [560, 153] on div "Picked Up" at bounding box center [577, 149] width 56 height 11
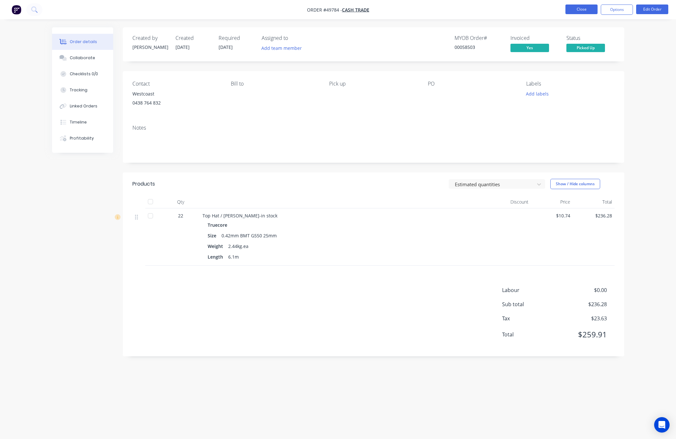
click at [560, 11] on button "Close" at bounding box center [582, 10] width 32 height 10
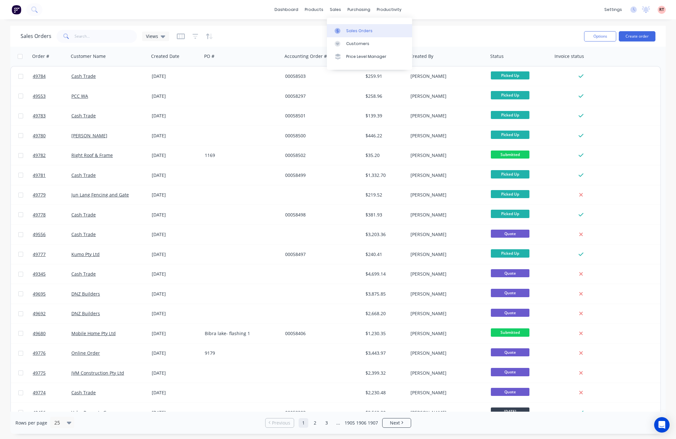
drag, startPoint x: 344, startPoint y: 32, endPoint x: 339, endPoint y: 34, distance: 5.4
click at [344, 32] on div at bounding box center [340, 31] width 10 height 6
click at [114, 39] on input "text" at bounding box center [106, 36] width 63 height 13
type input "48861"
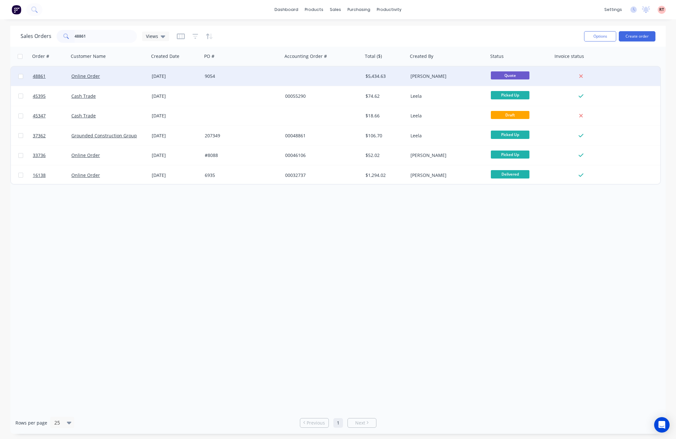
click at [323, 82] on div at bounding box center [323, 76] width 80 height 19
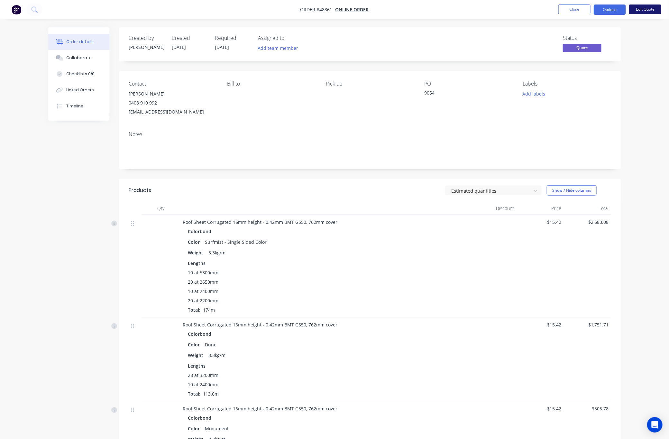
click at [560, 9] on button "Edit Quote" at bounding box center [645, 10] width 32 height 10
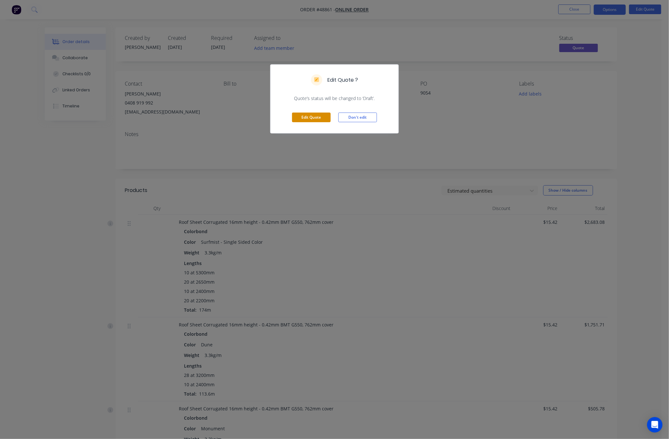
click at [309, 117] on button "Edit Quote" at bounding box center [311, 118] width 39 height 10
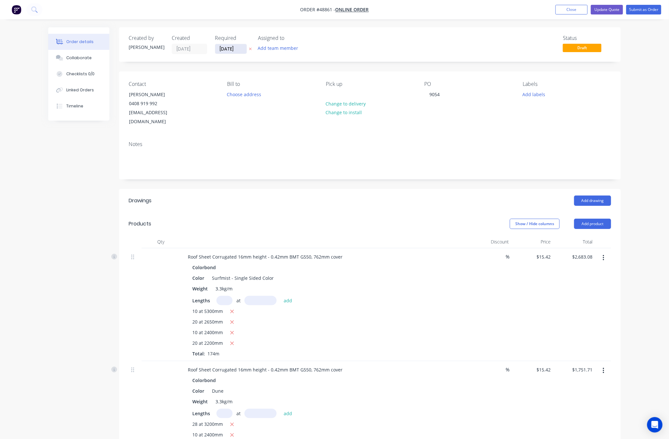
click at [230, 51] on input "04/09/25" at bounding box center [231, 49] width 32 height 10
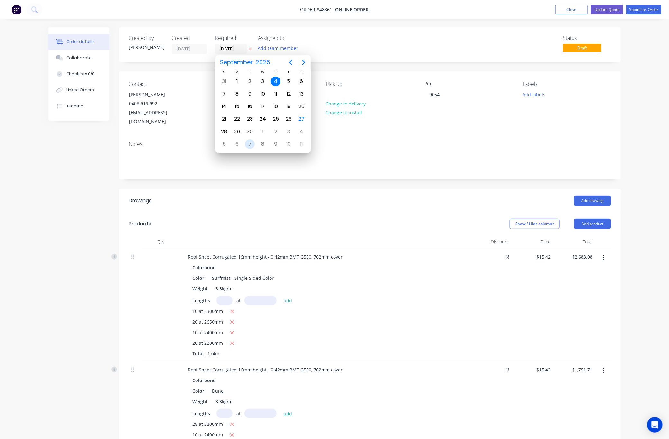
click at [245, 144] on div "7" at bounding box center [250, 144] width 10 height 10
type input "07/10/25"
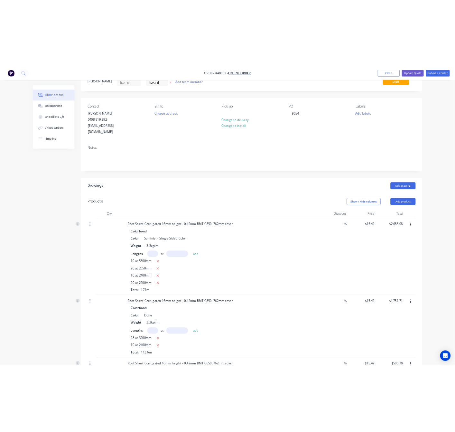
scroll to position [48, 0]
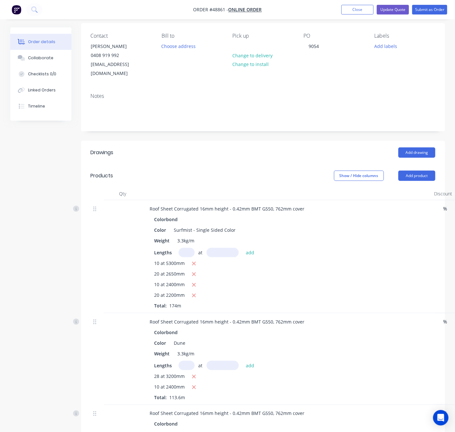
click at [55, 200] on div "Created by Rachel Created 04/09/25 Required 07/10/25 Assigned to Add team membe…" at bounding box center [227, 323] width 435 height 688
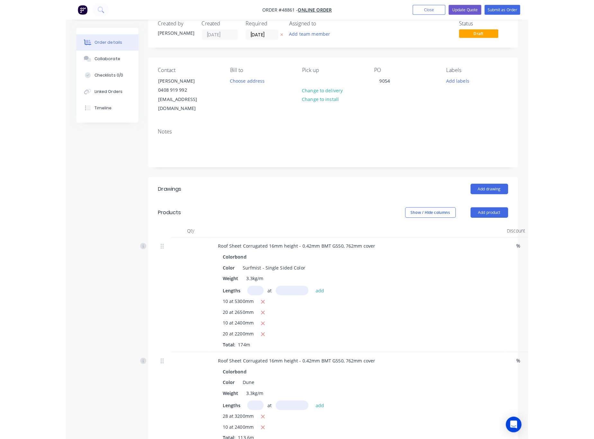
scroll to position [0, 0]
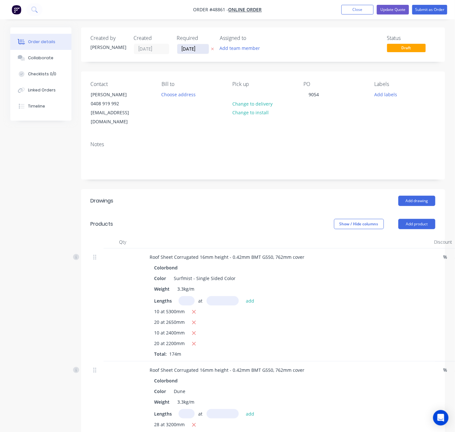
click at [193, 46] on input "07/10/25" at bounding box center [193, 49] width 32 height 10
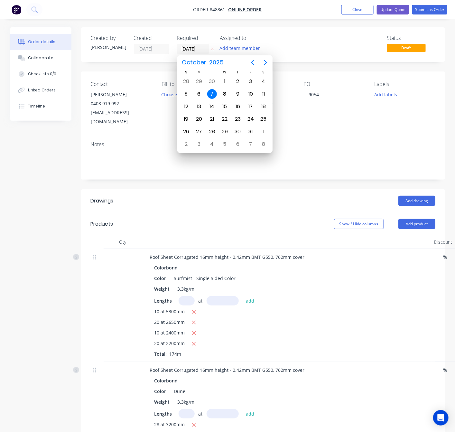
click at [331, 37] on div "Status Draft" at bounding box center [359, 44] width 151 height 19
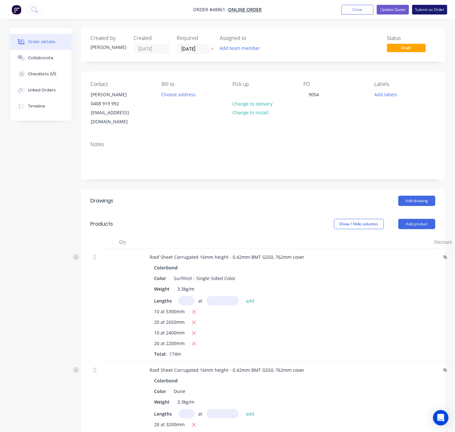
click at [435, 14] on button "Submit as Order" at bounding box center [429, 10] width 35 height 10
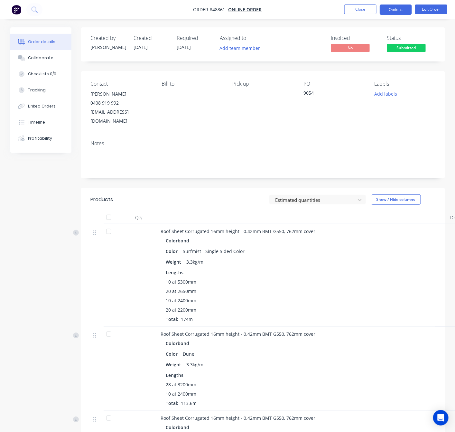
click at [397, 9] on button "Options" at bounding box center [396, 10] width 32 height 10
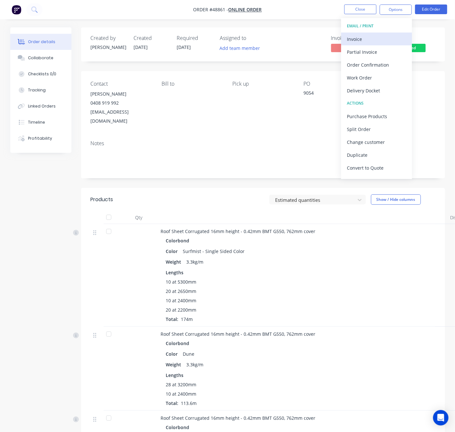
click at [381, 35] on div "Invoice" at bounding box center [376, 38] width 59 height 9
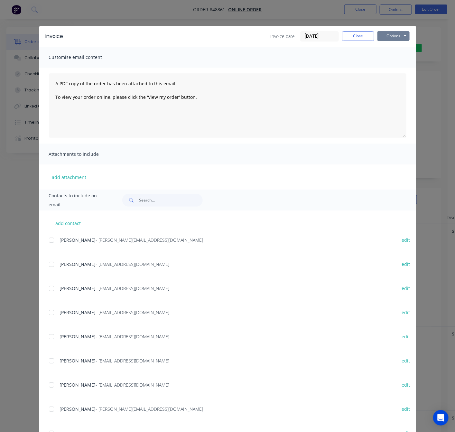
click at [393, 32] on button "Options" at bounding box center [393, 36] width 32 height 10
click at [394, 59] on button "Print" at bounding box center [397, 58] width 41 height 11
click at [145, 19] on div "Invoice Invoice date 27/09/25 Close Options Preview Print Email Customise email…" at bounding box center [227, 216] width 455 height 432
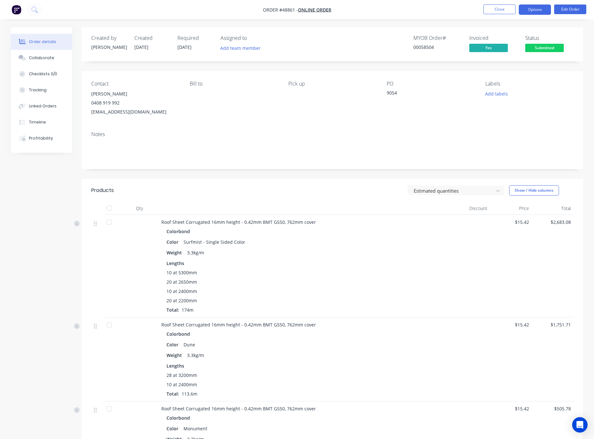
click at [536, 9] on button "Options" at bounding box center [535, 10] width 32 height 10
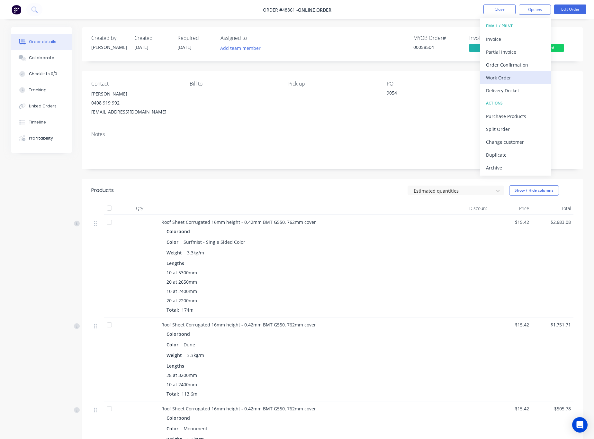
click at [504, 74] on div "Work Order" at bounding box center [515, 77] width 59 height 9
click at [517, 68] on div "Without pricing" at bounding box center [515, 64] width 59 height 9
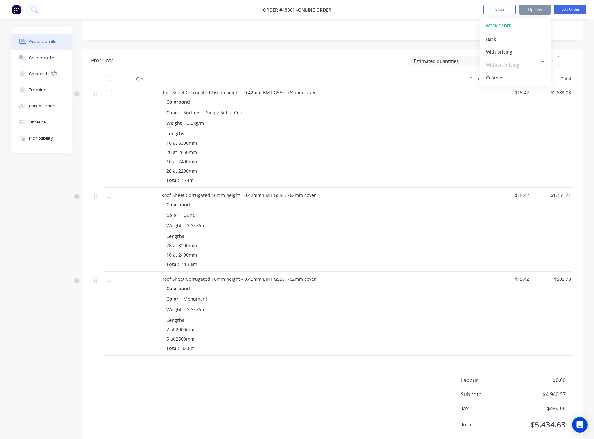
scroll to position [147, 0]
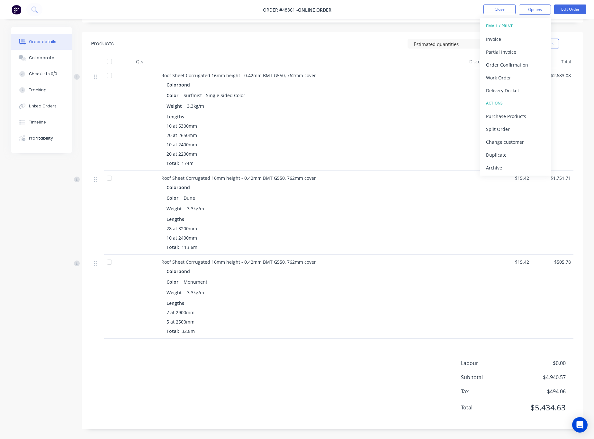
click at [424, 14] on nav "Order #48861 - Online Order Close Options EMAIL / PRINT Invoice Partial Invoice…" at bounding box center [297, 9] width 594 height 19
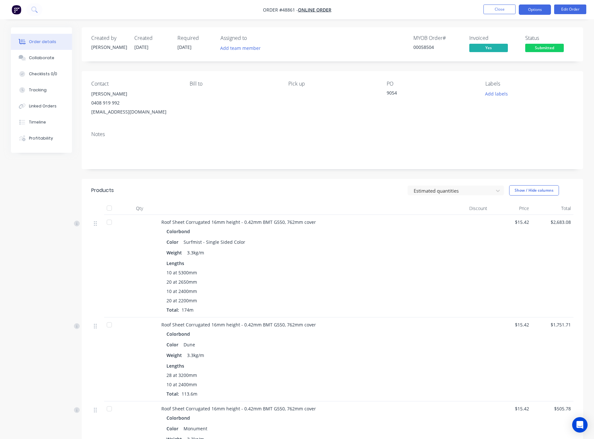
click at [536, 11] on button "Options" at bounding box center [535, 10] width 32 height 10
click at [317, 6] on nav "Order #48861 - Online Order Close Options Edit Order" at bounding box center [297, 9] width 594 height 19
click at [536, 10] on button "Options" at bounding box center [535, 10] width 32 height 10
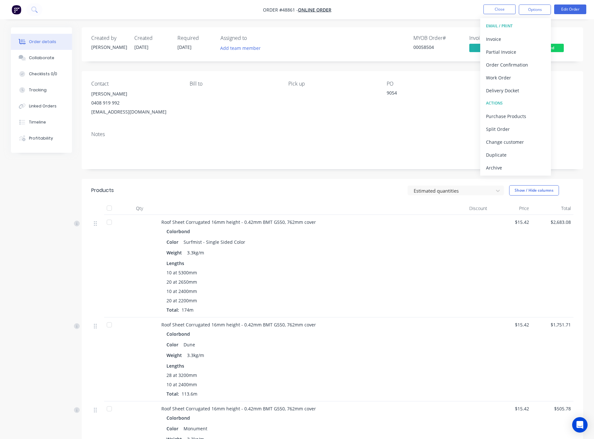
click at [427, 62] on div "Created by Rachel Created 27/09/25 Required 07/10/25 Assigned to Add team membe…" at bounding box center [333, 301] width 502 height 549
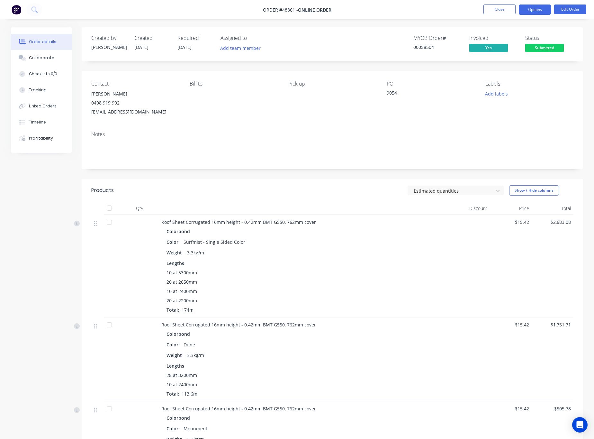
click at [537, 12] on button "Options" at bounding box center [535, 10] width 32 height 10
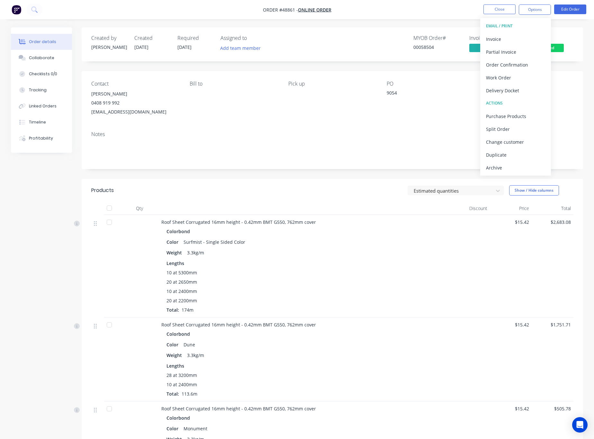
click at [557, 49] on span "Submitted" at bounding box center [545, 48] width 39 height 8
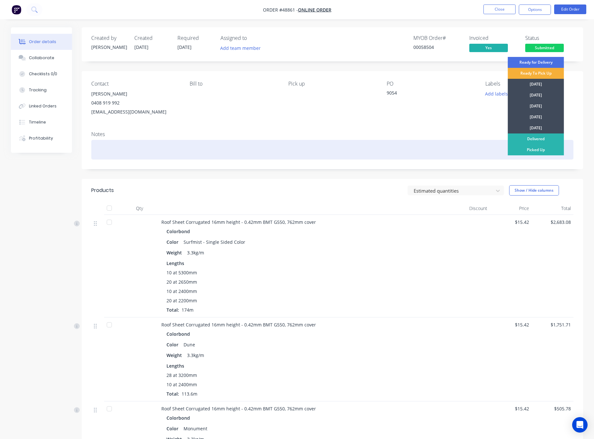
click at [546, 144] on div "Delivered" at bounding box center [536, 138] width 56 height 11
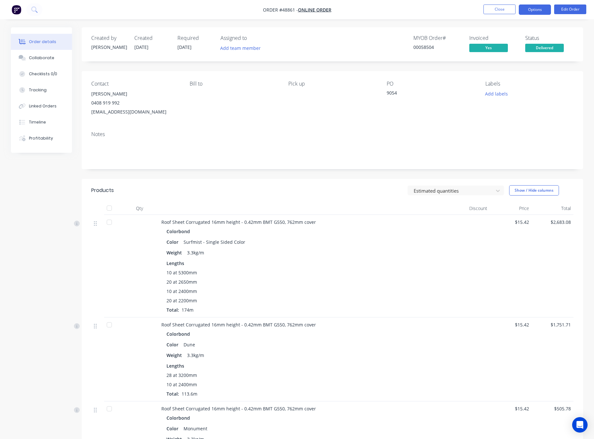
click at [540, 9] on button "Options" at bounding box center [535, 10] width 32 height 10
drag, startPoint x: 563, startPoint y: 49, endPoint x: 550, endPoint y: 48, distance: 12.3
click at [560, 49] on span "Delivered" at bounding box center [545, 48] width 39 height 8
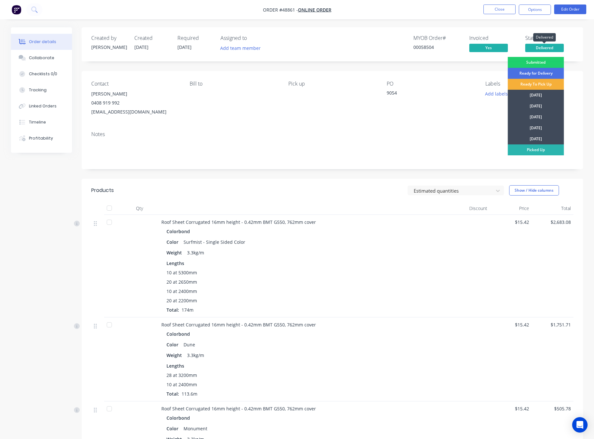
click at [548, 47] on span "Delivered" at bounding box center [545, 48] width 39 height 8
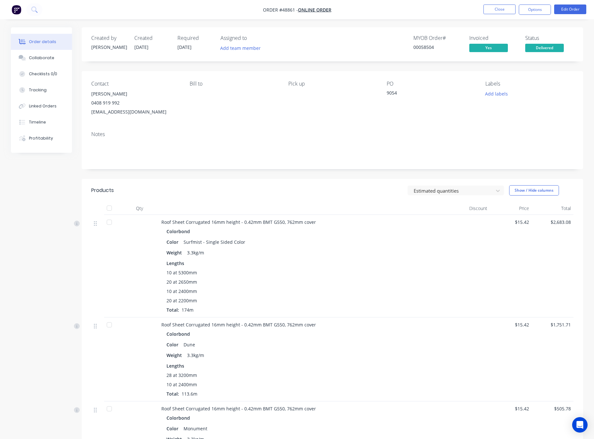
click at [550, 48] on span "Delivered" at bounding box center [545, 48] width 39 height 8
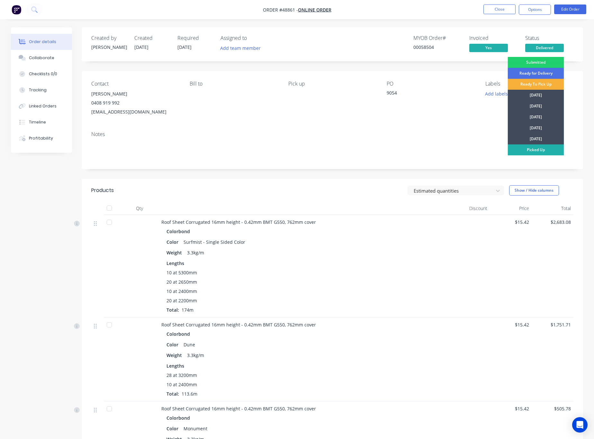
click at [552, 149] on div "Picked Up" at bounding box center [536, 149] width 56 height 11
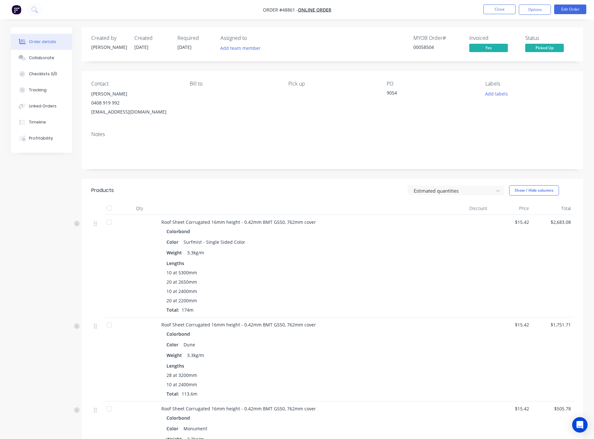
click at [531, 1] on nav "Order #48861 - Online Order Close Options Edit Order" at bounding box center [297, 9] width 594 height 19
click at [534, 6] on button "Options" at bounding box center [535, 10] width 32 height 10
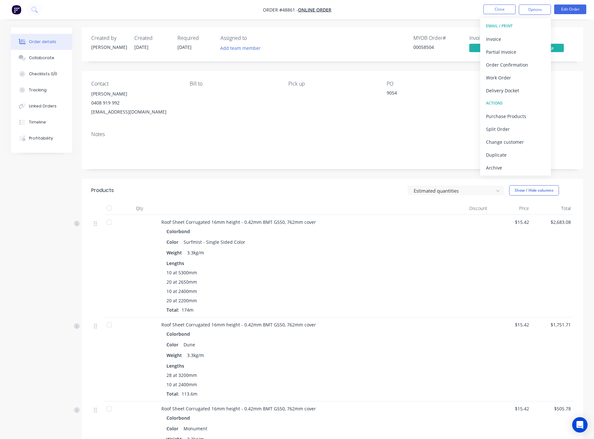
click at [560, 50] on span "Picked Up" at bounding box center [545, 48] width 39 height 8
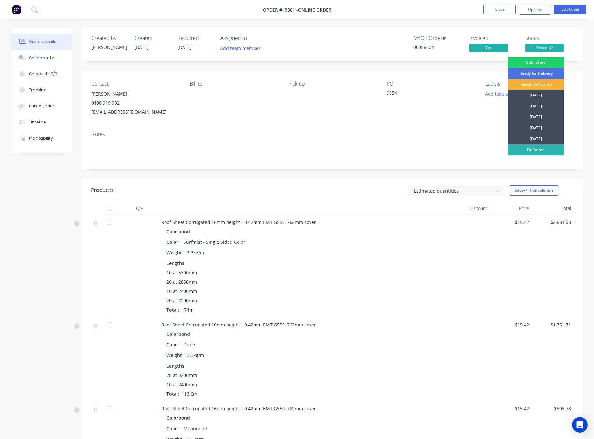
click at [399, 123] on div "Contact William Hooper 0408 919 992 willntees@gmail.com Bill to Pick up PO 9054…" at bounding box center [333, 98] width 502 height 55
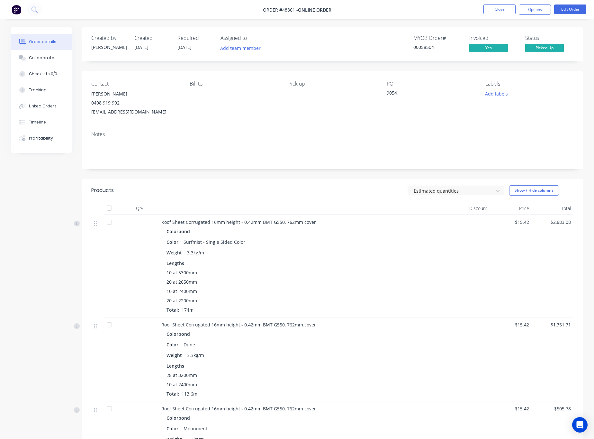
click at [542, 49] on span "Picked Up" at bounding box center [545, 48] width 39 height 8
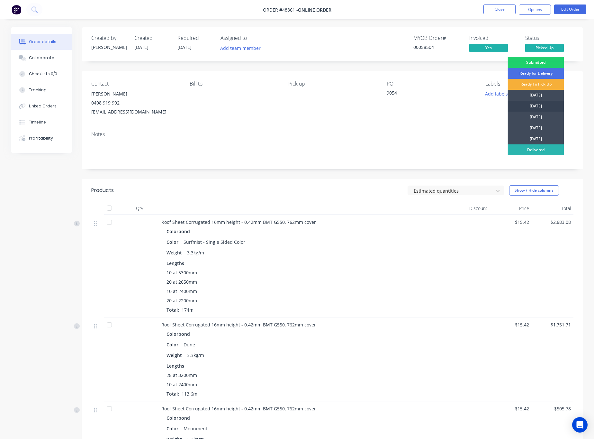
click at [541, 102] on div "[DATE]" at bounding box center [536, 106] width 56 height 11
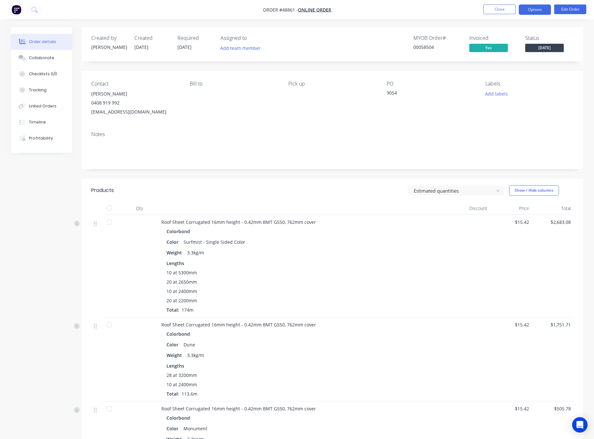
click at [542, 9] on button "Options" at bounding box center [535, 10] width 32 height 10
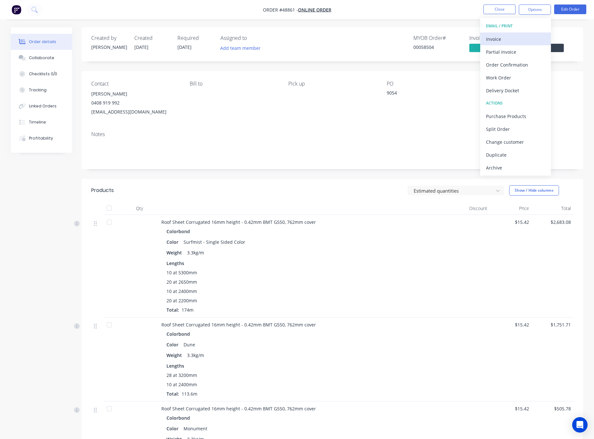
click at [505, 38] on div "Invoice" at bounding box center [515, 38] width 59 height 9
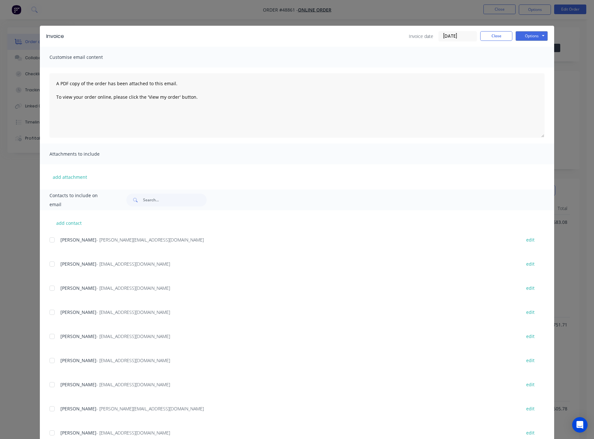
click at [560, 101] on div "Invoice Invoice date 27/09/25 Close Options Preview Print Email Customise email…" at bounding box center [297, 219] width 594 height 439
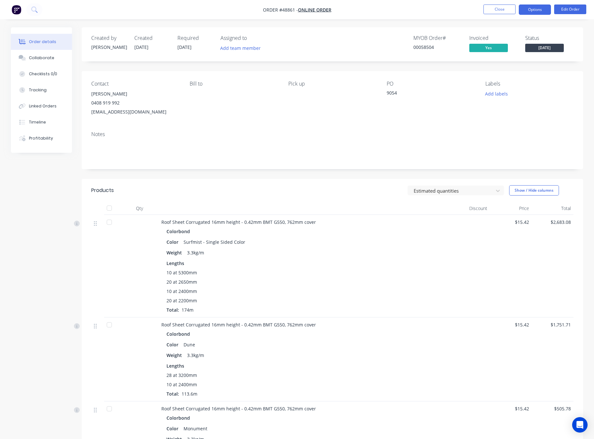
click at [546, 11] on button "Options" at bounding box center [535, 10] width 32 height 10
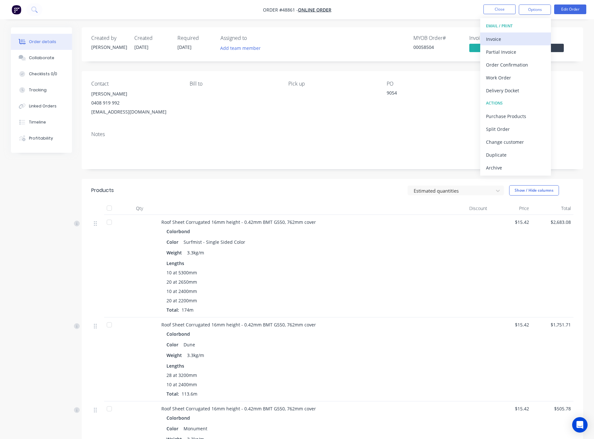
click at [515, 42] on div "Invoice" at bounding box center [515, 38] width 59 height 9
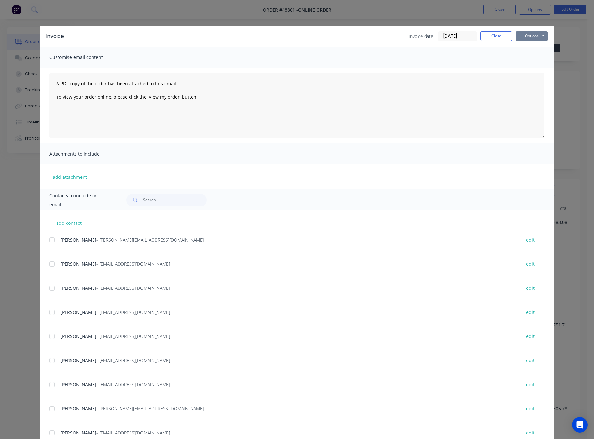
click at [530, 36] on button "Options" at bounding box center [532, 36] width 32 height 10
click at [543, 59] on button "Print" at bounding box center [536, 58] width 41 height 11
click at [373, 16] on div "Invoice Invoice date 27/09/25 Close Options Preview Print Email Customise email…" at bounding box center [297, 219] width 594 height 439
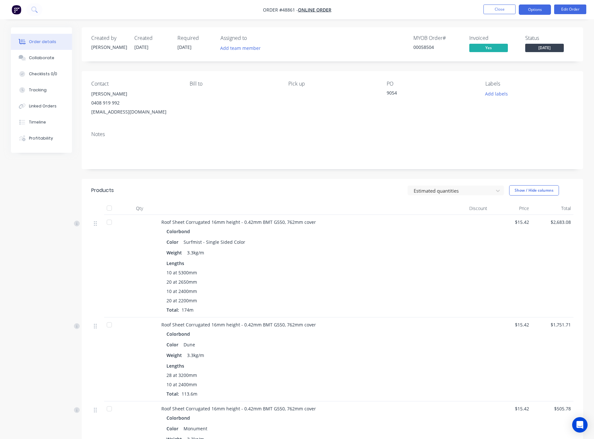
click at [540, 11] on button "Options" at bounding box center [535, 10] width 32 height 10
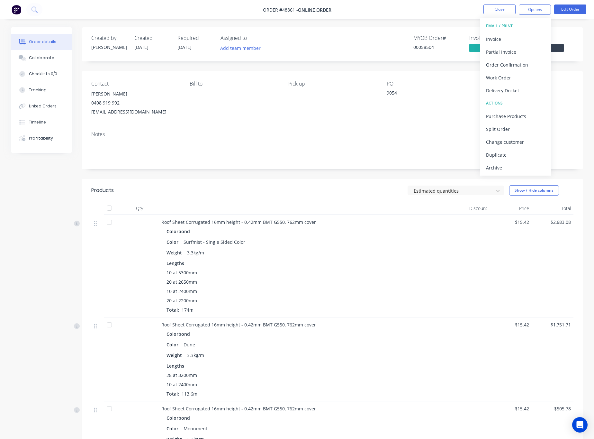
click at [517, 91] on div "Delivery Docket" at bounding box center [515, 90] width 59 height 9
click at [519, 69] on div "Without pricing" at bounding box center [515, 64] width 59 height 9
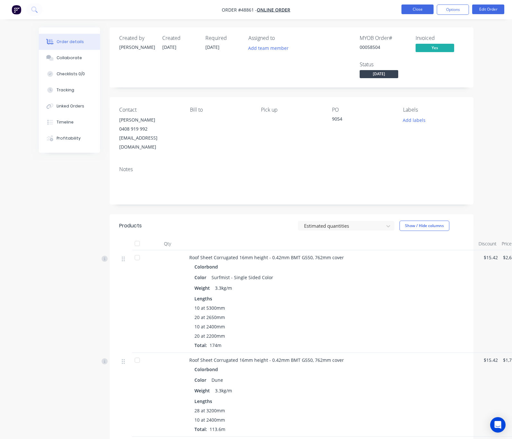
click at [413, 10] on button "Close" at bounding box center [418, 10] width 32 height 10
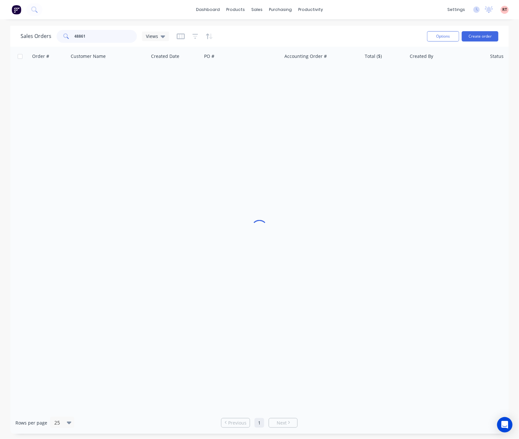
drag, startPoint x: 104, startPoint y: 38, endPoint x: 30, endPoint y: 46, distance: 74.1
click at [30, 46] on div "Sales Orders 48861 Views Options Create order" at bounding box center [259, 36] width 499 height 21
type input "49754"
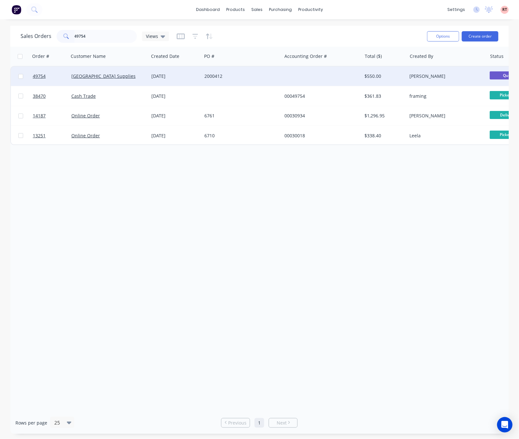
click at [309, 79] on div at bounding box center [322, 76] width 80 height 19
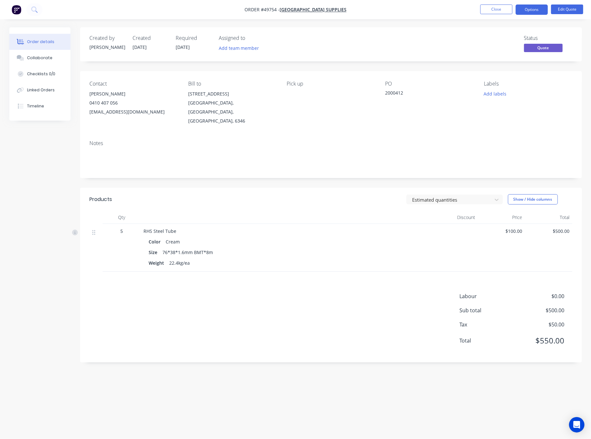
click at [124, 101] on div "0410 407 056" at bounding box center [134, 102] width 88 height 9
drag, startPoint x: 136, startPoint y: 96, endPoint x: 94, endPoint y: 104, distance: 43.2
click at [94, 104] on div "Phil Tinker 0410 407 056 sales@ravybuildingsupplies.com.au" at bounding box center [134, 102] width 88 height 27
click at [161, 122] on div "Contact Phil Tinker 0410 407 056 sales@ravybuildingsupplies.com.au Bill to 97 M…" at bounding box center [331, 103] width 502 height 64
drag, startPoint x: 119, startPoint y: 99, endPoint x: 87, endPoint y: 107, distance: 33.2
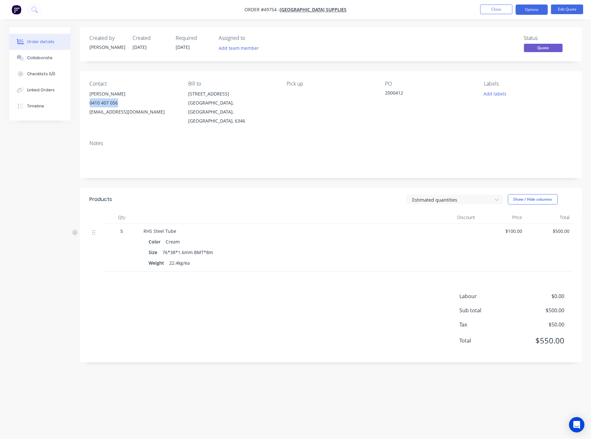
click at [87, 107] on div "Contact Phil Tinker 0410 407 056 sales@ravybuildingsupplies.com.au Bill to 97 M…" at bounding box center [331, 103] width 502 height 64
drag, startPoint x: 171, startPoint y: 111, endPoint x: 83, endPoint y: 117, distance: 88.0
click at [83, 117] on div "Contact Phil Tinker 0410 407 056 sales@ravybuildingsupplies.com.au Bill to 97 M…" at bounding box center [331, 103] width 502 height 64
copy div "sales@ravybuildingsupplies.com.au"
drag, startPoint x: 460, startPoint y: 50, endPoint x: 487, endPoint y: 34, distance: 31.1
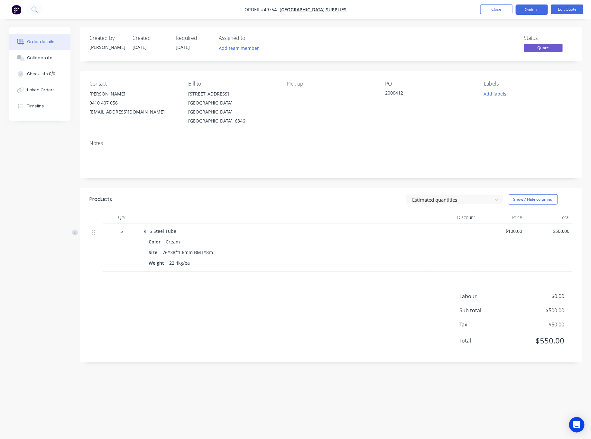
click at [461, 50] on div "Status Quote" at bounding box center [427, 44] width 289 height 19
click at [530, 10] on button "Options" at bounding box center [532, 10] width 32 height 10
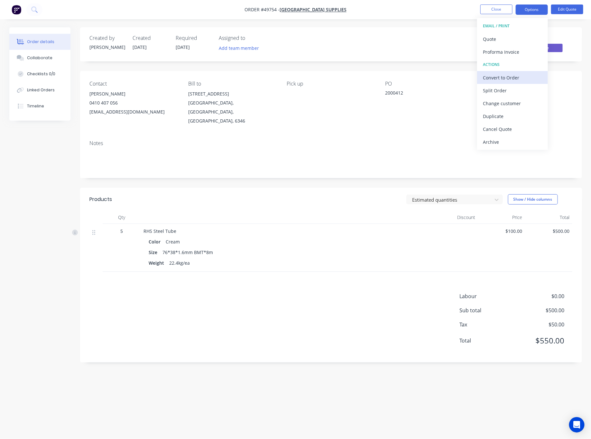
click at [514, 71] on button "Convert to Order" at bounding box center [512, 77] width 71 height 13
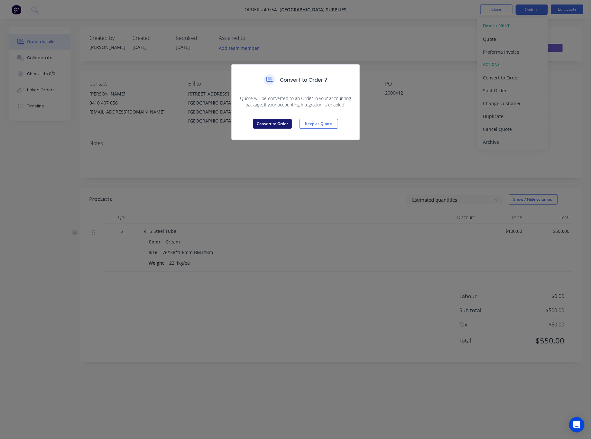
click at [267, 127] on button "Convert to Order" at bounding box center [272, 124] width 39 height 10
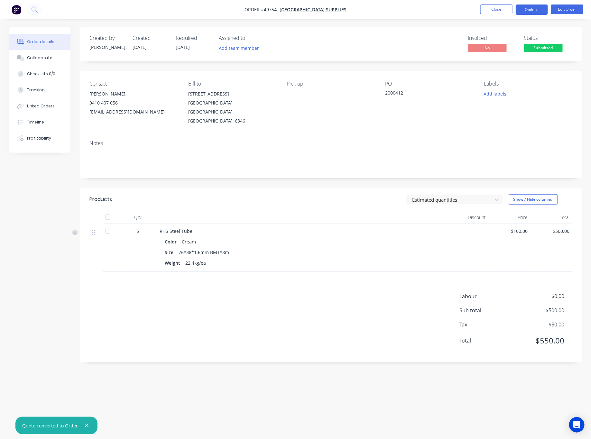
click at [538, 12] on button "Options" at bounding box center [532, 10] width 32 height 10
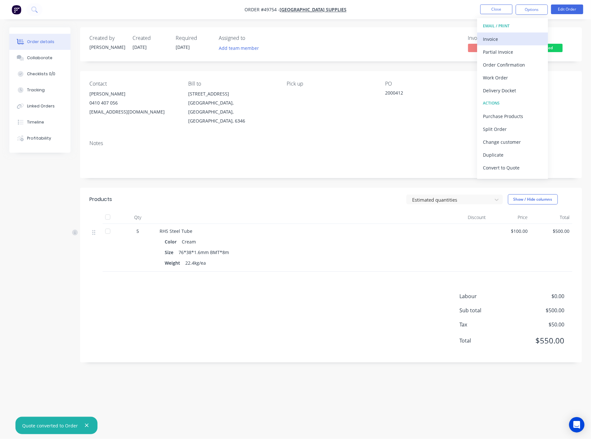
click at [496, 44] on button "Invoice" at bounding box center [512, 38] width 71 height 13
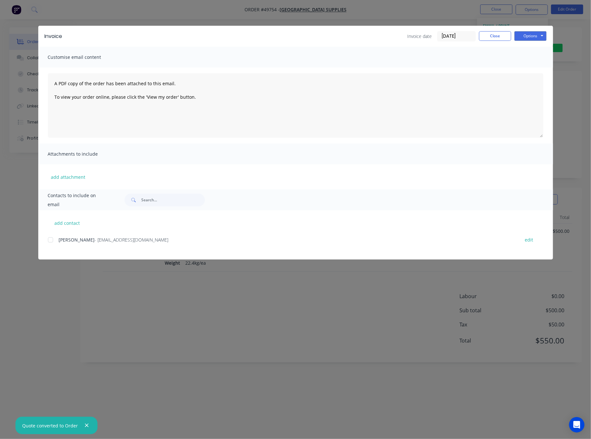
click at [54, 237] on div at bounding box center [50, 240] width 13 height 13
click at [527, 36] on button "Options" at bounding box center [530, 36] width 32 height 10
click at [530, 70] on button "Email" at bounding box center [534, 68] width 41 height 11
click at [271, 17] on div "Invoice Invoice date 27/09/25 Close Options Preview Print Email Customise email…" at bounding box center [295, 219] width 591 height 439
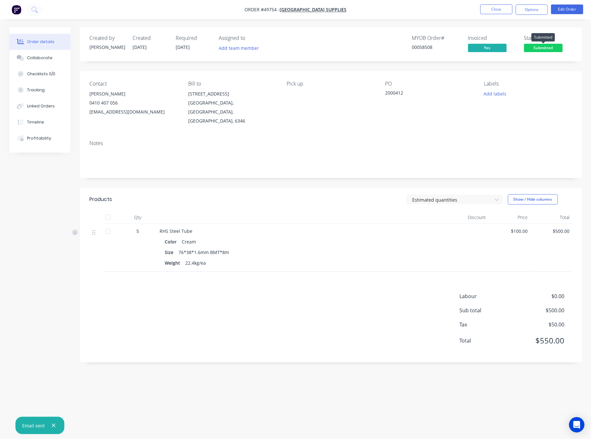
click at [538, 47] on span "Submitted" at bounding box center [543, 48] width 39 height 8
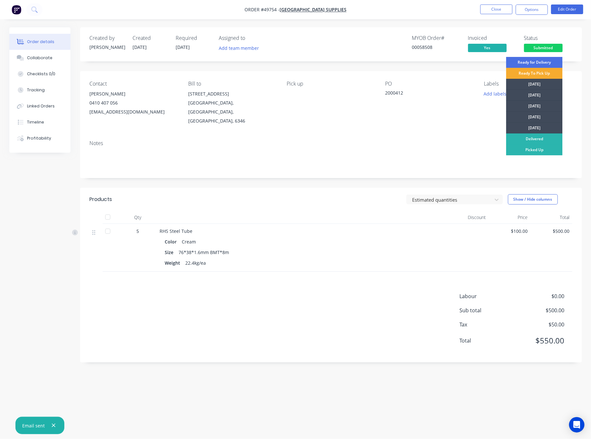
click at [540, 74] on div "Ready To Pick Up" at bounding box center [534, 73] width 56 height 11
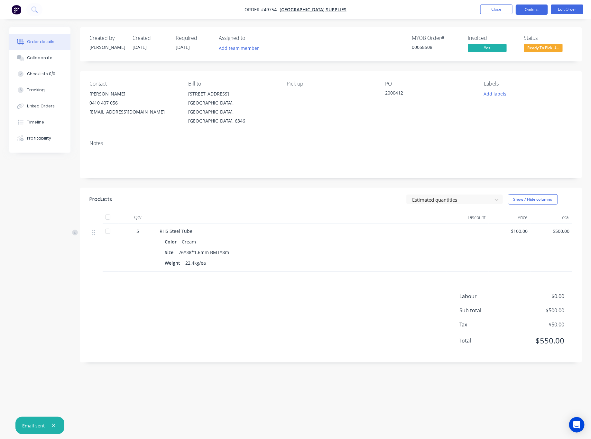
click at [534, 9] on button "Options" at bounding box center [532, 10] width 32 height 10
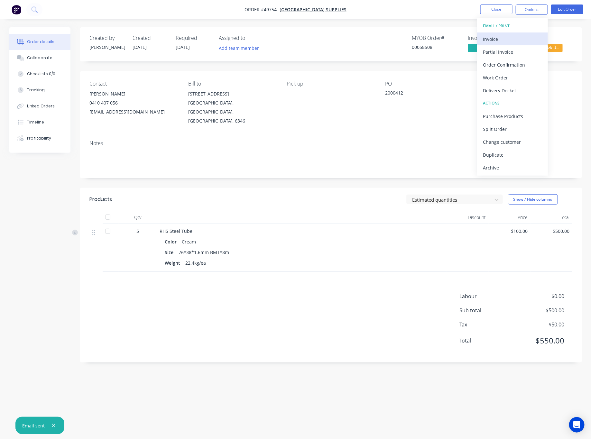
click at [505, 43] on div "Invoice" at bounding box center [512, 38] width 59 height 9
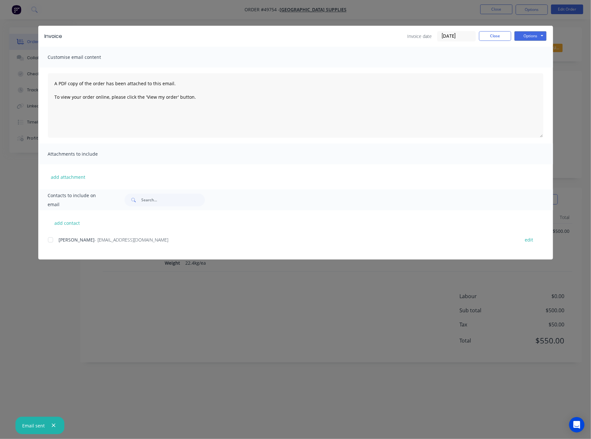
click at [374, 8] on div "Invoice Invoice date 27/09/25 Close Options Preview Print Email Customise email…" at bounding box center [295, 219] width 591 height 439
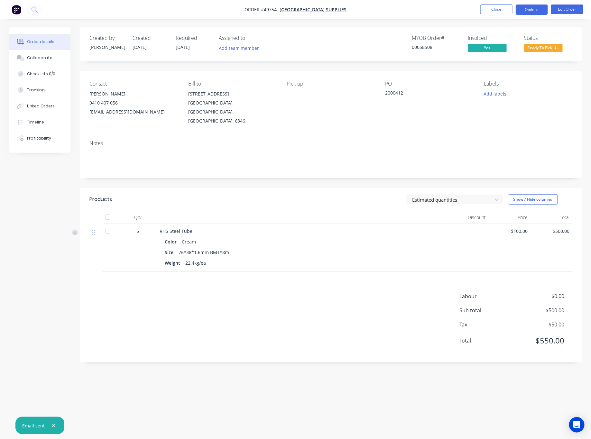
click at [533, 8] on button "Options" at bounding box center [532, 10] width 32 height 10
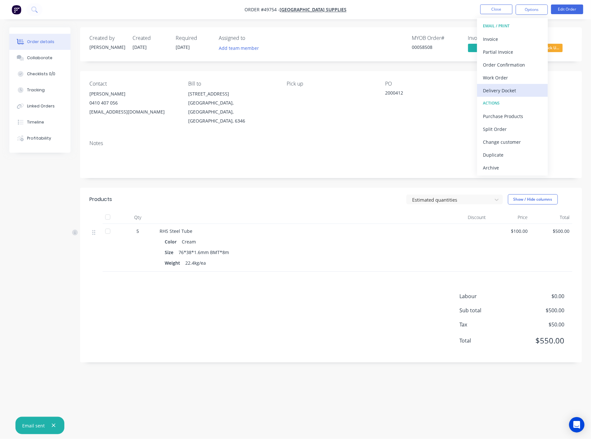
click at [517, 93] on div "Delivery Docket" at bounding box center [512, 90] width 59 height 9
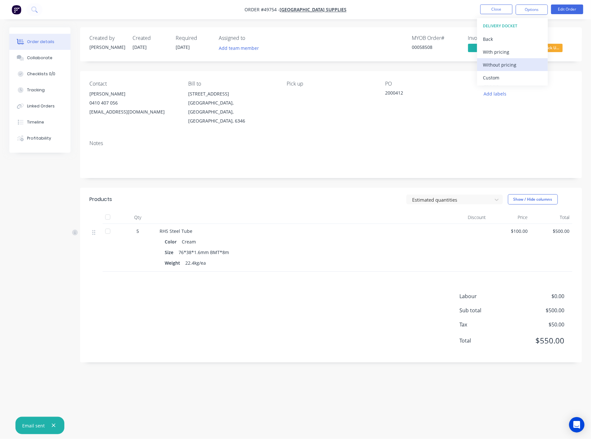
click at [525, 69] on div "Without pricing" at bounding box center [512, 64] width 59 height 9
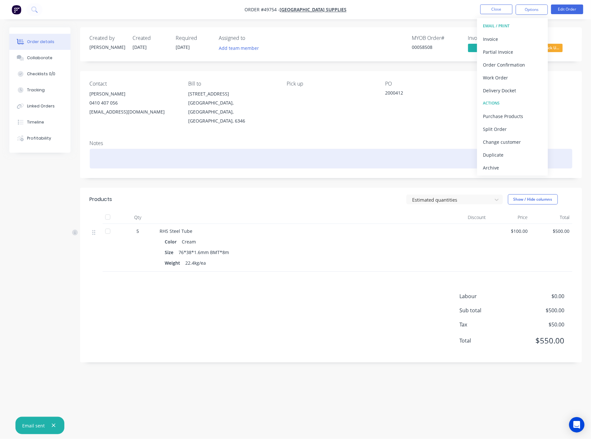
click at [412, 153] on div at bounding box center [331, 159] width 482 height 20
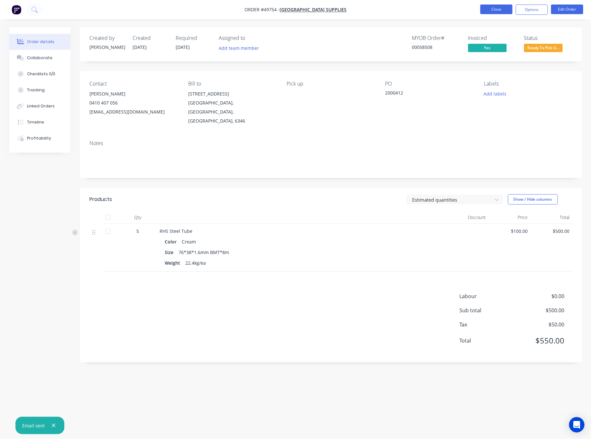
click at [494, 11] on button "Close" at bounding box center [496, 10] width 32 height 10
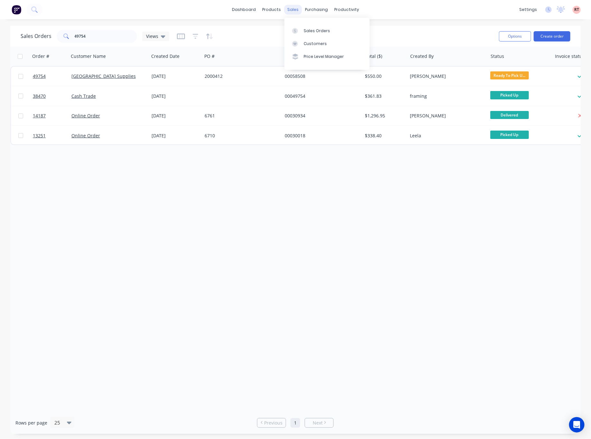
click at [290, 12] on div "sales" at bounding box center [293, 10] width 18 height 10
click at [307, 29] on div "Sales Orders" at bounding box center [317, 31] width 26 height 6
click at [324, 30] on div "Sales Orders" at bounding box center [317, 31] width 26 height 6
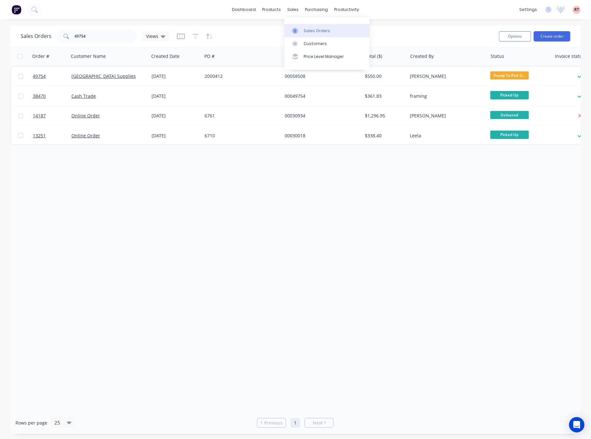
click at [324, 30] on div "Sales Orders" at bounding box center [317, 31] width 26 height 6
click at [430, 25] on div "dashboard products sales purchasing productivity dashboard products Product Cat…" at bounding box center [295, 219] width 591 height 439
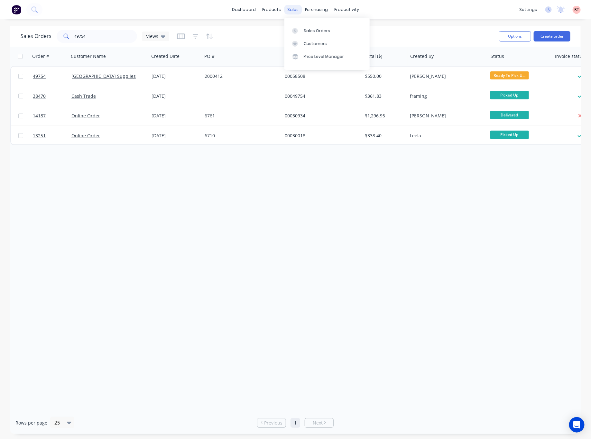
click at [290, 11] on div "sales" at bounding box center [293, 10] width 18 height 10
click at [319, 30] on div "Sales Orders" at bounding box center [317, 31] width 26 height 6
drag, startPoint x: 91, startPoint y: 39, endPoint x: 14, endPoint y: 52, distance: 78.1
click at [64, 44] on div "Sales Orders 49754 Views" at bounding box center [257, 36] width 473 height 16
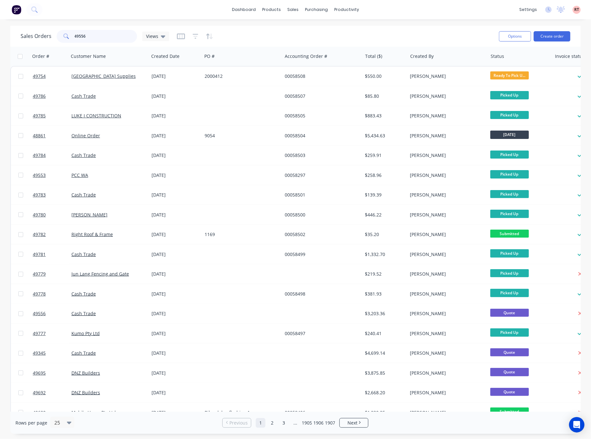
type input "49556"
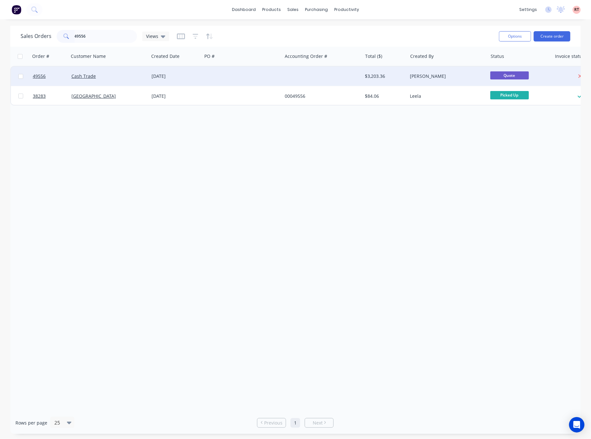
click at [268, 77] on div at bounding box center [242, 76] width 80 height 19
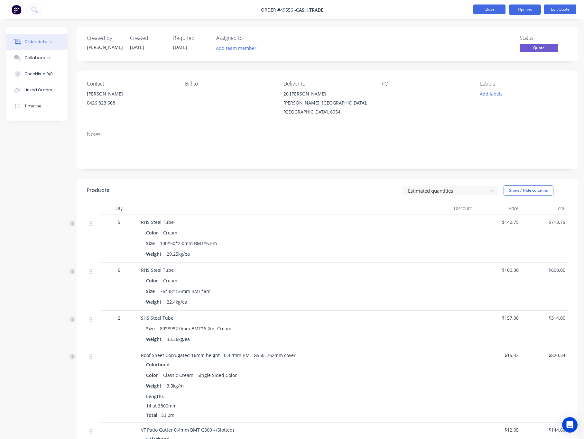
click at [491, 11] on button "Close" at bounding box center [489, 10] width 32 height 10
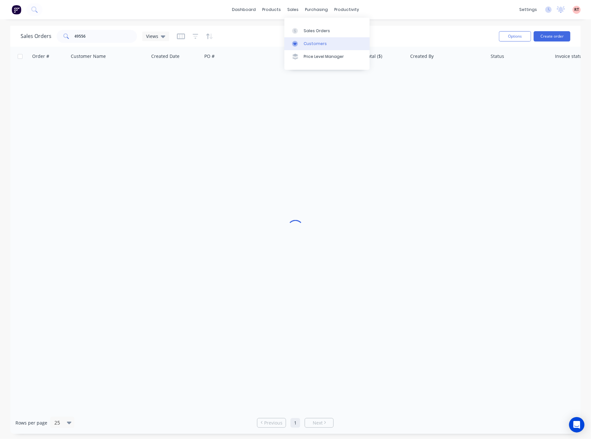
click at [305, 45] on div "Customers" at bounding box center [315, 44] width 23 height 6
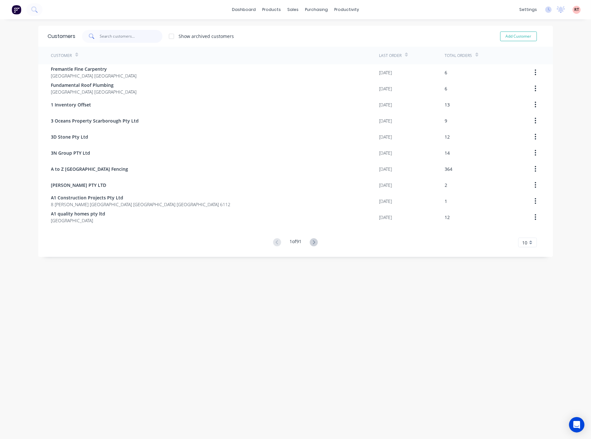
click at [119, 39] on input "text" at bounding box center [131, 36] width 63 height 13
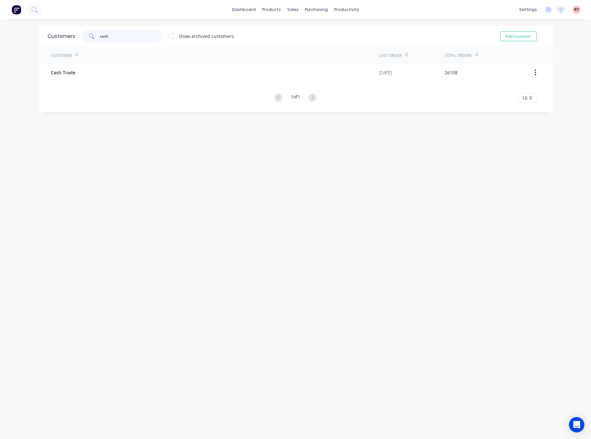
type input "cash"
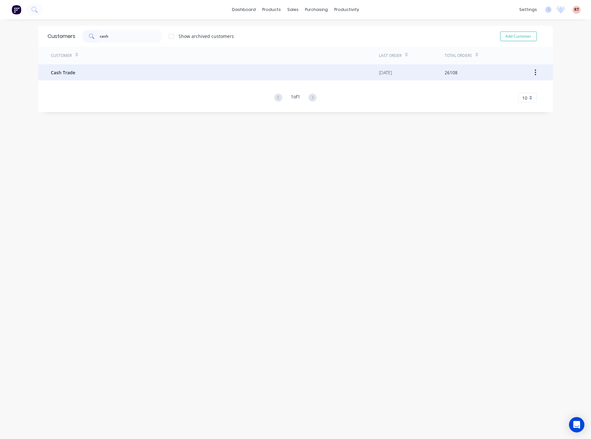
click at [124, 70] on div "Cash Trade" at bounding box center [215, 72] width 328 height 16
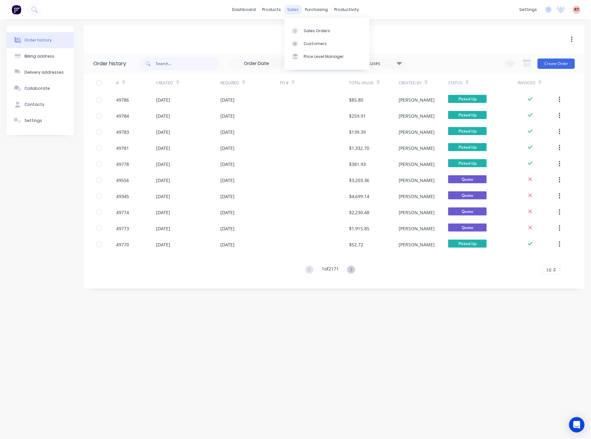
click at [298, 10] on div "sales" at bounding box center [293, 10] width 18 height 10
click at [304, 50] on link "Price Level Manager" at bounding box center [326, 56] width 85 height 13
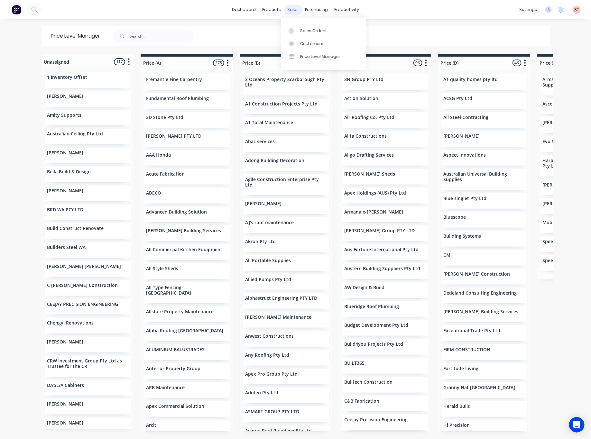
click at [292, 12] on div "sales" at bounding box center [293, 10] width 18 height 10
click at [298, 41] on link "Customers" at bounding box center [323, 43] width 85 height 13
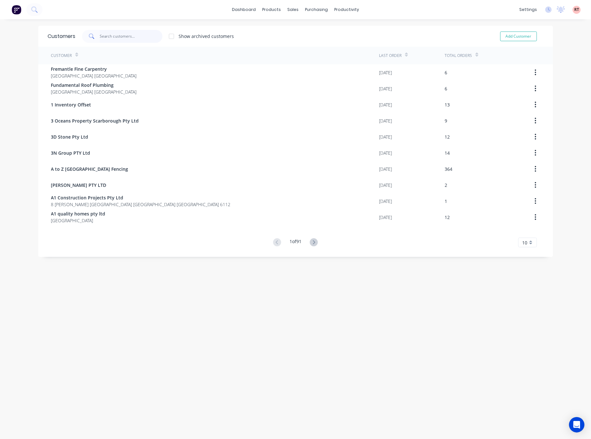
click at [118, 35] on input "text" at bounding box center [131, 36] width 63 height 13
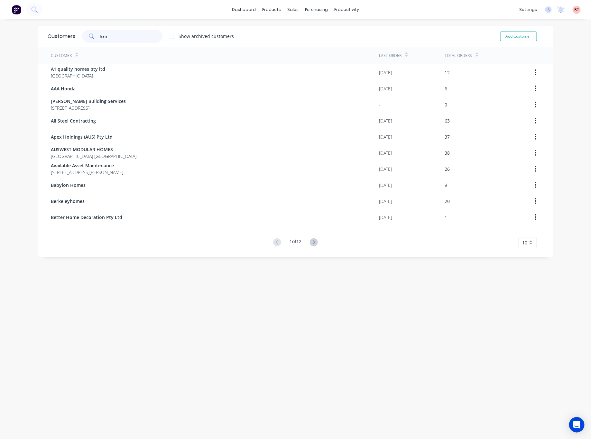
type input "hand"
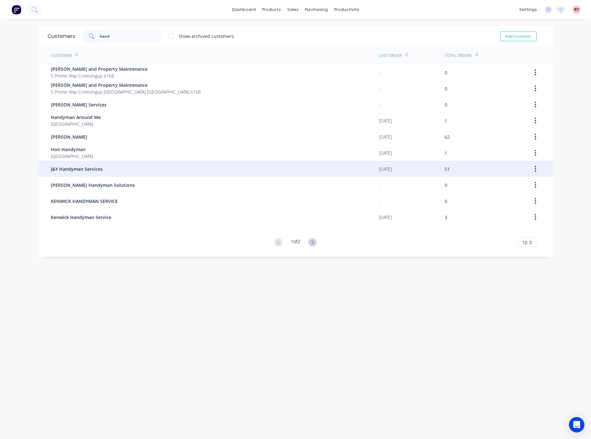
click at [126, 168] on div "J&Y Handyman Services" at bounding box center [215, 169] width 328 height 16
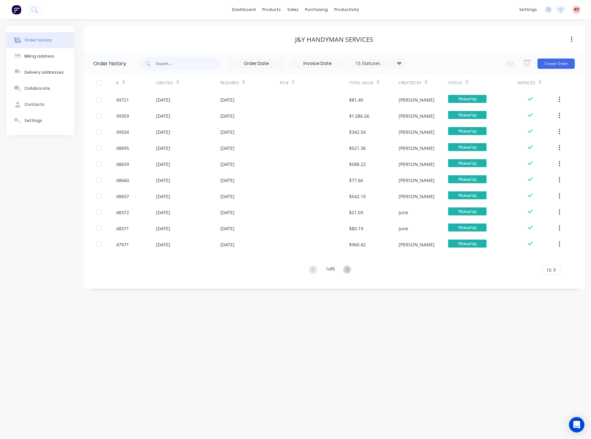
drag, startPoint x: 543, startPoint y: 62, endPoint x: 542, endPoint y: 56, distance: 5.8
click at [542, 56] on div "Change order status Submitted Ready for Delivery Ready To Pick Up Monday Tuesda…" at bounding box center [537, 63] width 73 height 21
click at [558, 66] on button "Create Order" at bounding box center [555, 64] width 37 height 10
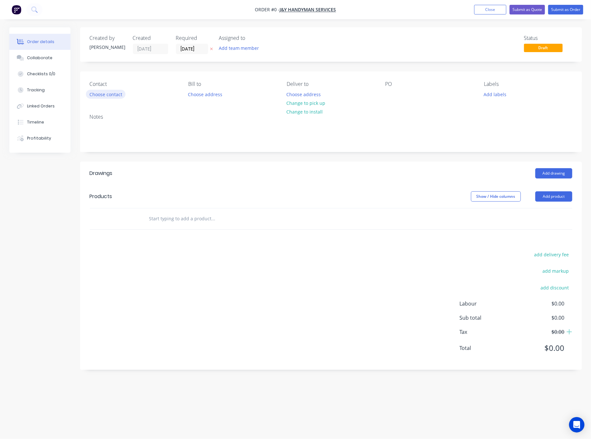
click at [103, 98] on button "Choose contact" at bounding box center [106, 94] width 40 height 9
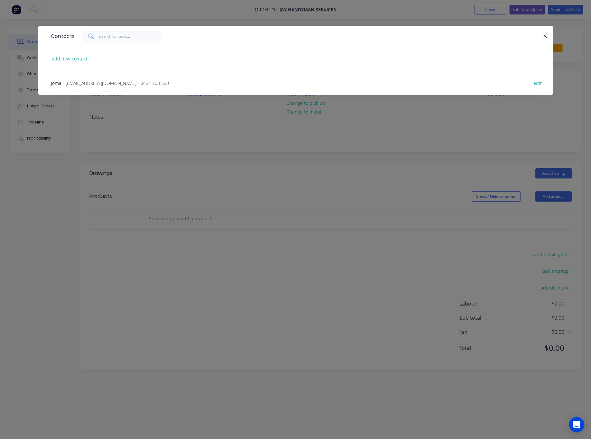
click at [111, 81] on span "- yassinhussainy@yahoo.com - 0421 708 320" at bounding box center [116, 83] width 106 height 6
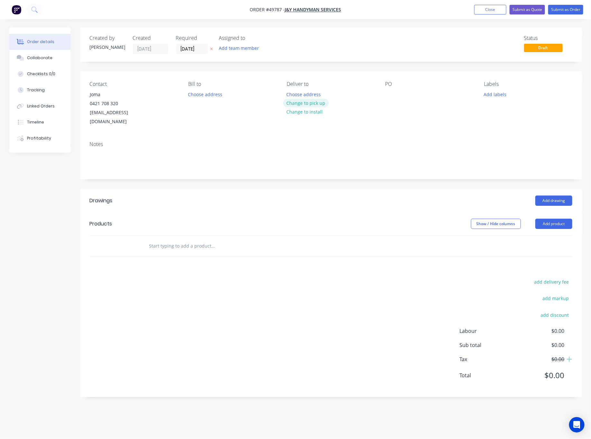
click at [308, 106] on button "Change to pick up" at bounding box center [306, 103] width 46 height 9
click at [553, 220] on button "Add product" at bounding box center [553, 224] width 37 height 10
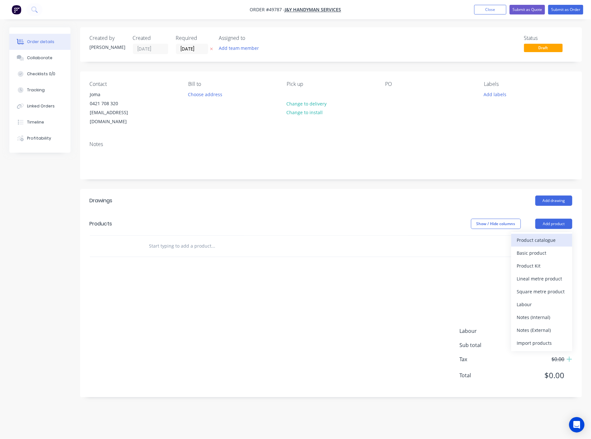
click at [558, 235] on div "Product catalogue" at bounding box center [542, 239] width 50 height 9
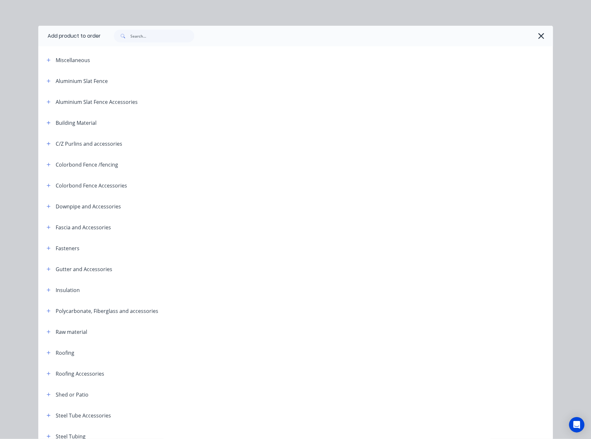
click at [147, 27] on div at bounding box center [327, 36] width 452 height 21
click at [146, 39] on input "text" at bounding box center [163, 36] width 64 height 13
type input "fence"
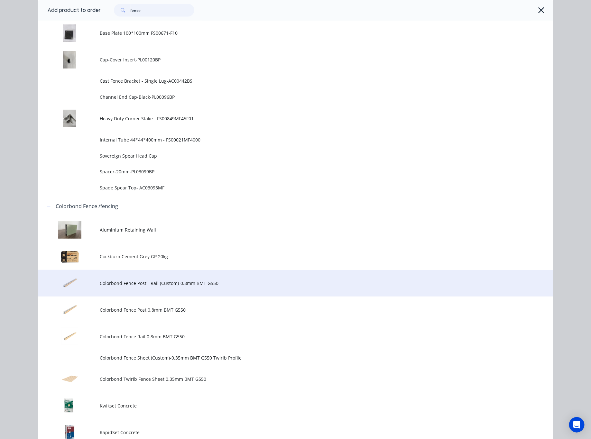
scroll to position [386, 0]
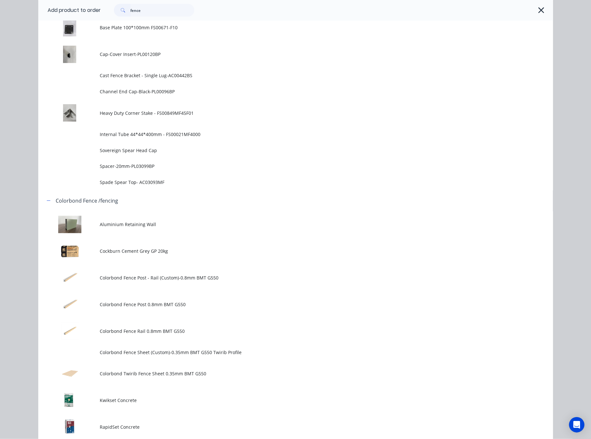
click at [211, 370] on td "Colorbond Twirib Fence Sheet 0.35mm BMT G550" at bounding box center [326, 373] width 453 height 27
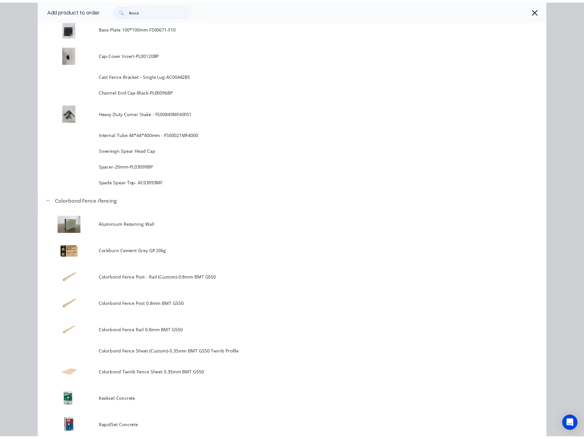
scroll to position [0, 0]
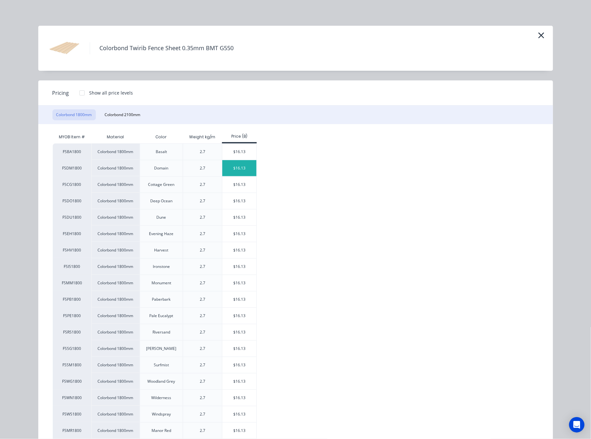
click at [243, 163] on div "$16.13" at bounding box center [239, 168] width 34 height 16
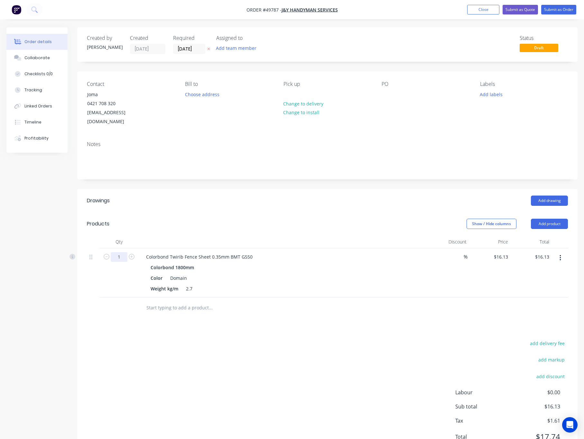
click at [119, 252] on input "1" at bounding box center [119, 257] width 17 height 10
type input "6"
type input "$96.78"
click at [340, 354] on div "add delivery fee add markup add discount Labour $0.00 Sub total $16.13 Tax $1.6…" at bounding box center [327, 394] width 481 height 110
click at [550, 219] on button "Add product" at bounding box center [549, 224] width 37 height 10
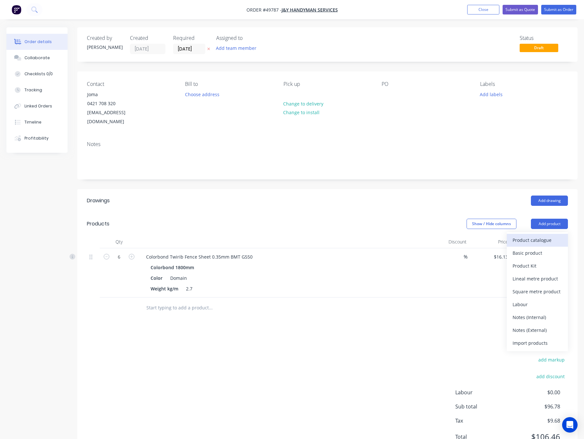
click at [549, 235] on div "Product catalogue" at bounding box center [537, 239] width 50 height 9
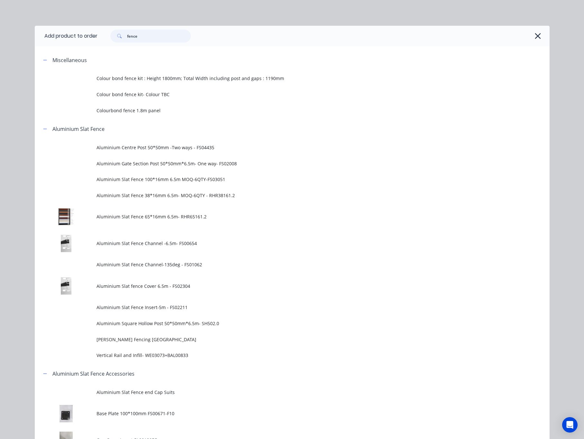
click at [151, 33] on input "fence" at bounding box center [159, 36] width 64 height 13
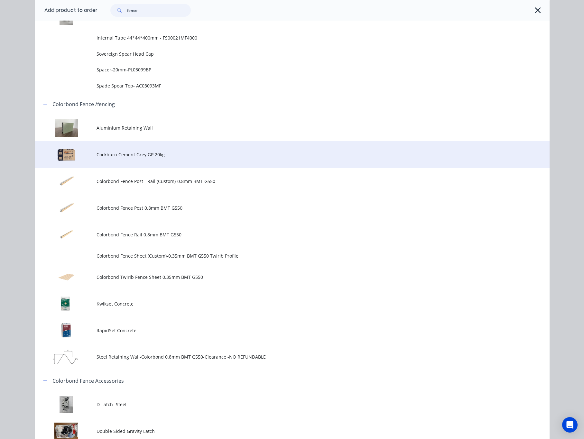
scroll to position [434, 0]
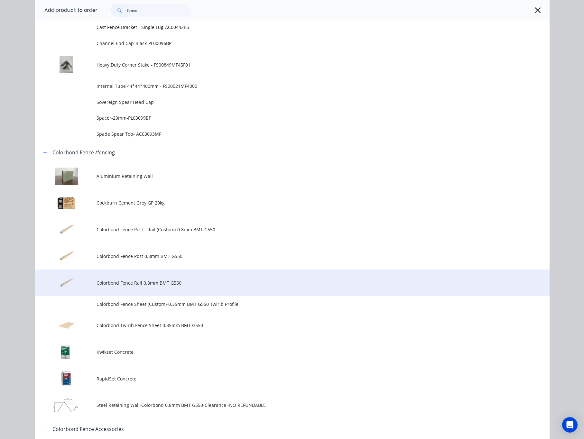
click at [167, 285] on span "Colorbond Fence Rail 0.8mm BMT G550" at bounding box center [277, 283] width 362 height 7
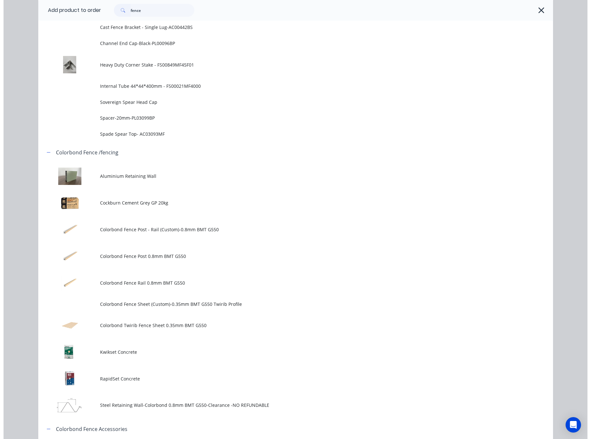
scroll to position [0, 0]
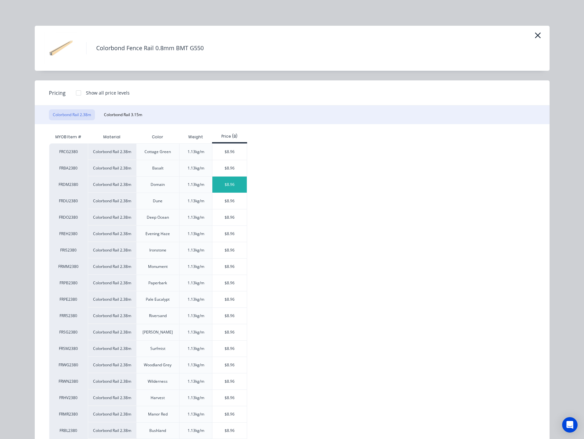
click at [226, 188] on div "$8.96" at bounding box center [229, 185] width 34 height 16
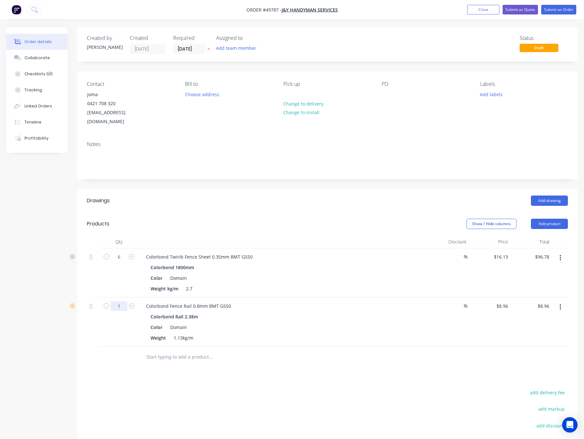
click at [121, 301] on input "1" at bounding box center [119, 306] width 17 height 10
type input "2"
type input "$17.92"
click at [235, 364] on div "Drawings Add drawing Products Show / Hide columns Add product Qty Discount Pric…" at bounding box center [327, 348] width 500 height 319
click at [542, 219] on button "Add product" at bounding box center [549, 224] width 37 height 10
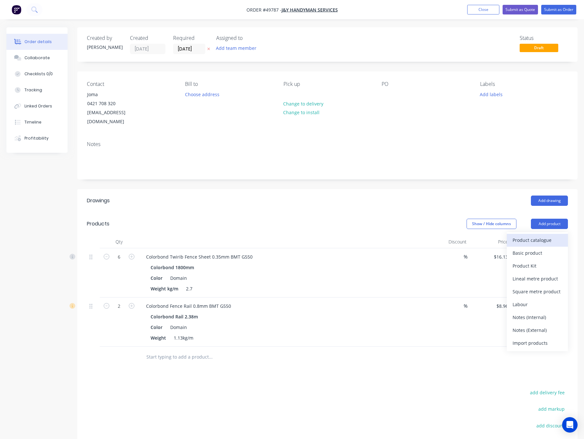
click at [531, 236] on div "Product catalogue" at bounding box center [537, 239] width 50 height 9
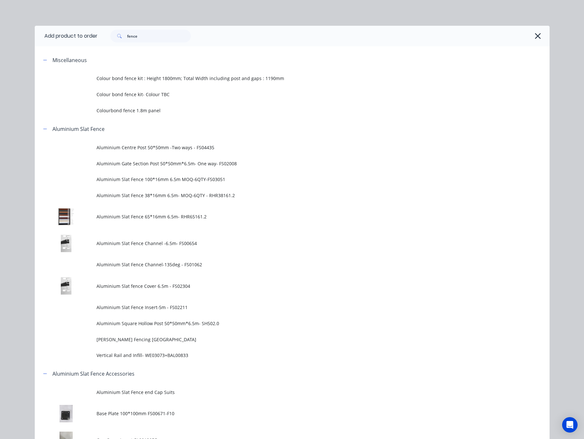
click at [237, 17] on div "Add product to order fence Miscellaneous Colour bond fence kit : Height 1800mm;…" at bounding box center [292, 219] width 584 height 439
click at [534, 35] on icon "button" at bounding box center [537, 36] width 7 height 9
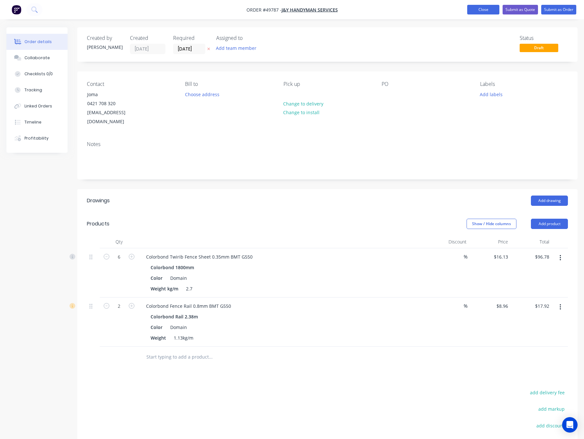
click at [474, 11] on button "Close" at bounding box center [483, 10] width 32 height 10
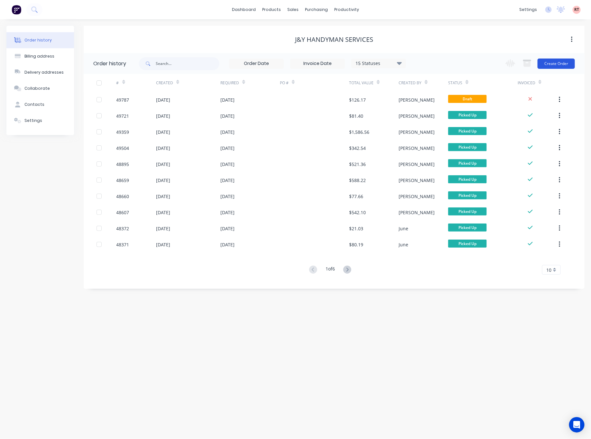
click at [559, 59] on button "Create Order" at bounding box center [555, 64] width 37 height 10
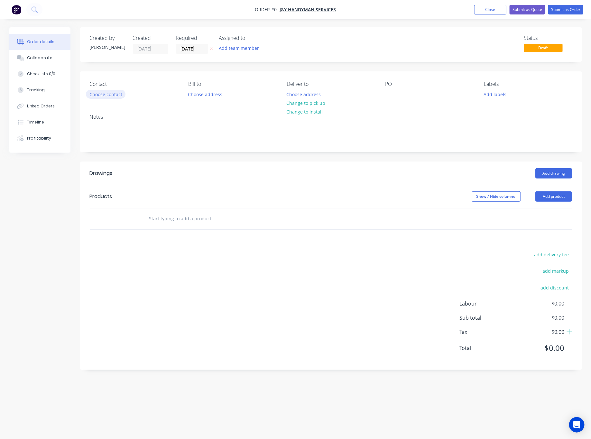
click at [114, 92] on button "Choose contact" at bounding box center [106, 94] width 40 height 9
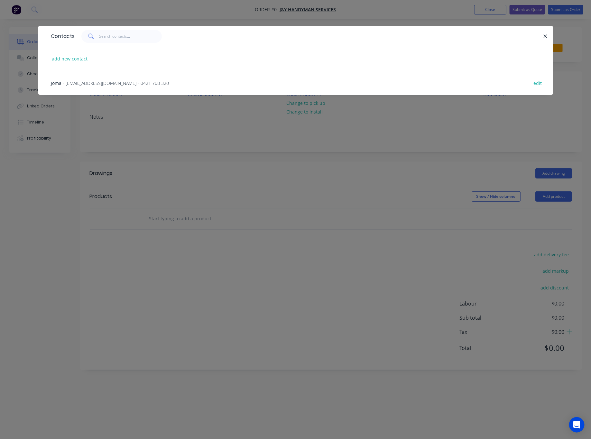
click at [126, 83] on span "- yassinhussainy@yahoo.com - 0421 708 320" at bounding box center [116, 83] width 106 height 6
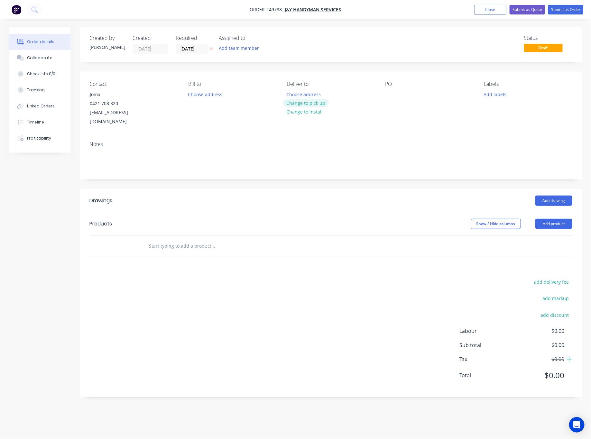
click at [292, 105] on button "Change to pick up" at bounding box center [306, 103] width 46 height 9
click at [556, 219] on button "Add product" at bounding box center [553, 224] width 37 height 10
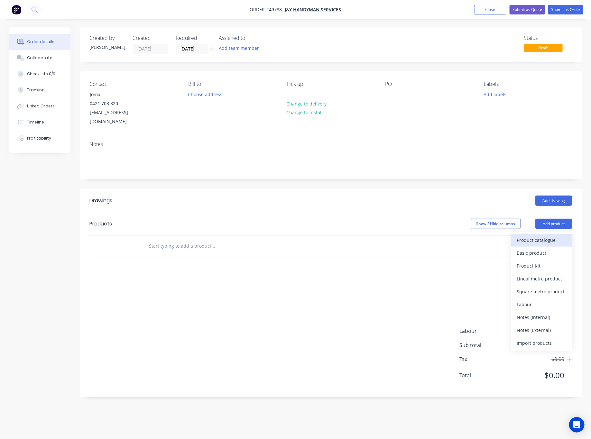
click at [539, 235] on div "Product catalogue" at bounding box center [542, 239] width 50 height 9
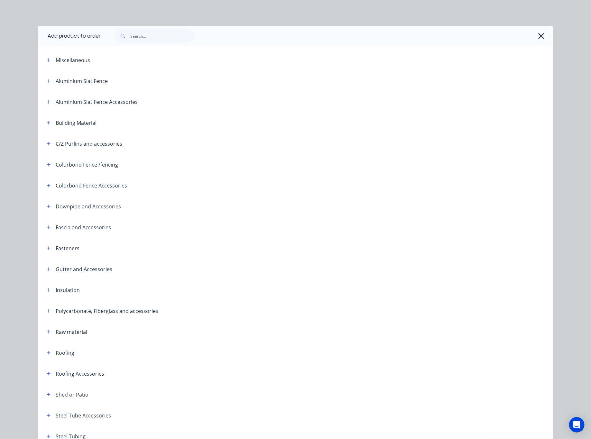
click at [155, 42] on div at bounding box center [327, 36] width 452 height 21
click at [155, 38] on input "text" at bounding box center [163, 36] width 64 height 13
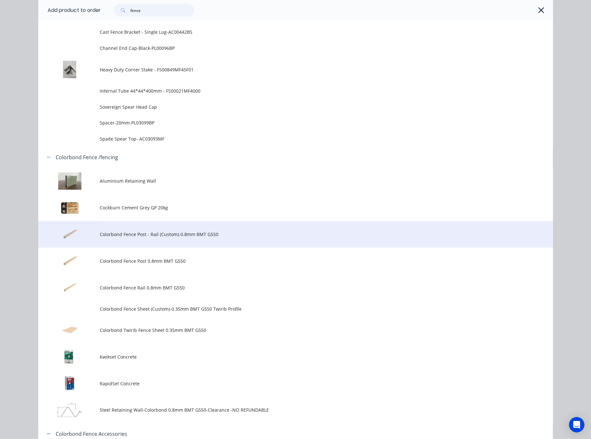
scroll to position [434, 0]
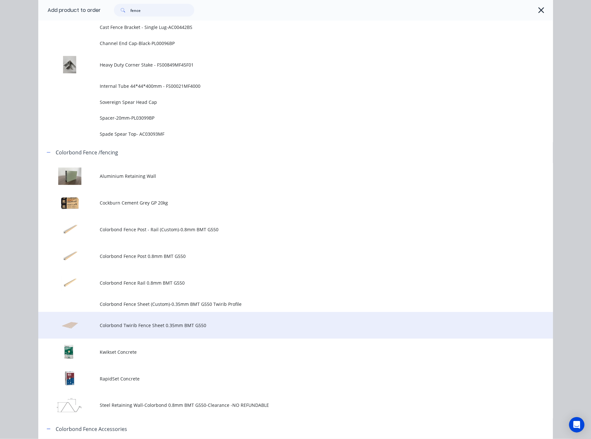
type input "fence"
click at [230, 319] on td "Colorbond Twirib Fence Sheet 0.35mm BMT G550" at bounding box center [326, 325] width 453 height 27
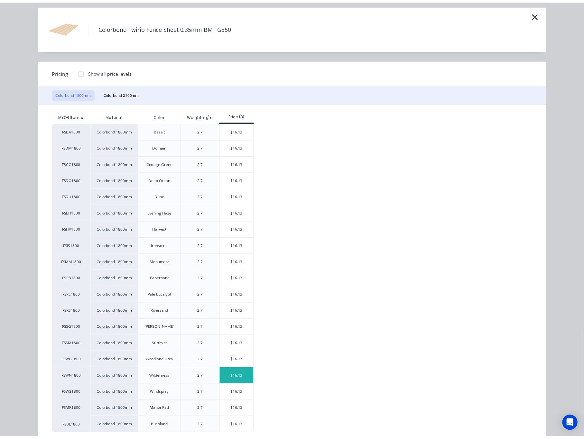
scroll to position [38, 0]
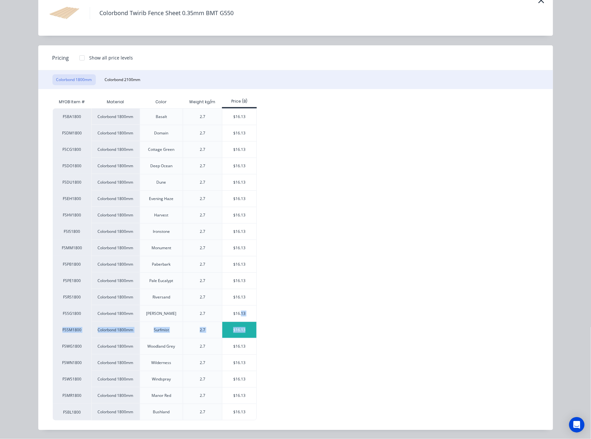
drag, startPoint x: 238, startPoint y: 313, endPoint x: 249, endPoint y: 334, distance: 24.2
click at [249, 336] on div "FSBA1800 Colorbond 1800mm Basalt 2.7 $16.13 FSDM1800 Colorbond 1800mm Domain 2.…" at bounding box center [291, 264] width 476 height 312
click at [234, 330] on div "$16.13" at bounding box center [239, 330] width 34 height 16
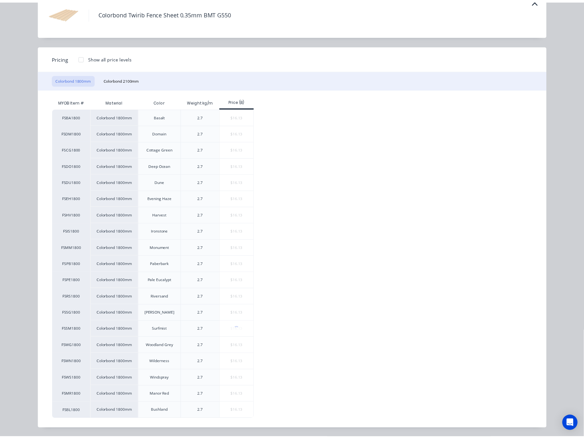
scroll to position [0, 0]
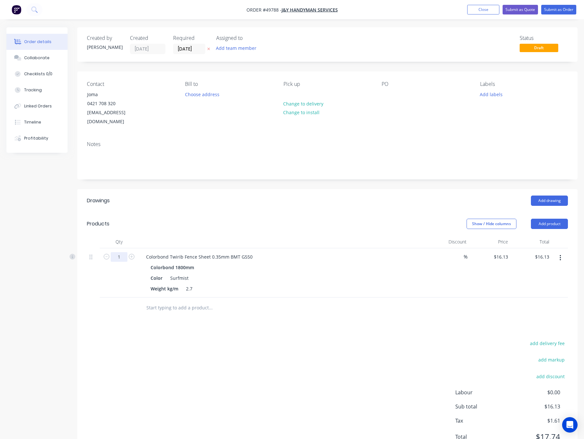
click at [115, 252] on input "1" at bounding box center [119, 257] width 17 height 10
type input "6"
type input "13"
type input "$209.69"
click at [234, 219] on div "Show / Hide columns Add product" at bounding box center [378, 224] width 379 height 10
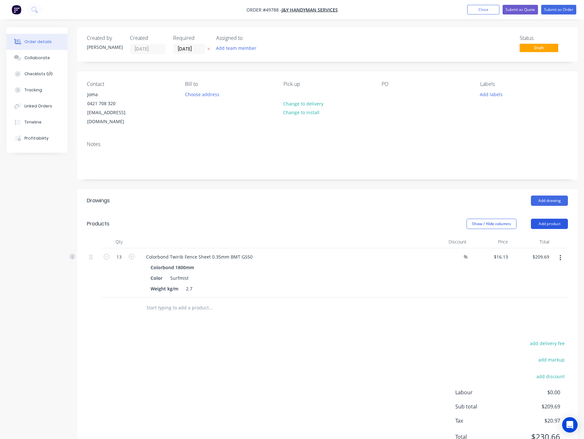
click at [544, 219] on button "Add product" at bounding box center [549, 224] width 37 height 10
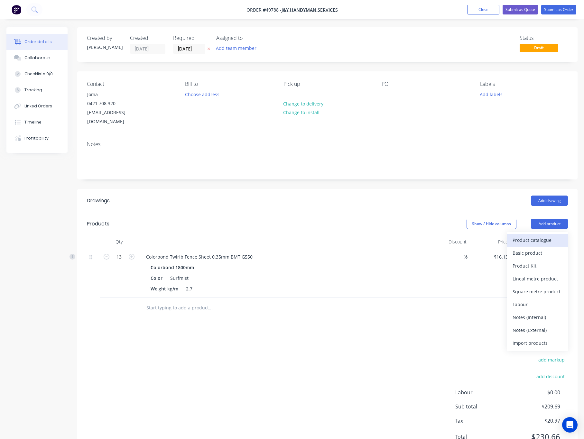
click at [541, 235] on div "Product catalogue" at bounding box center [537, 239] width 50 height 9
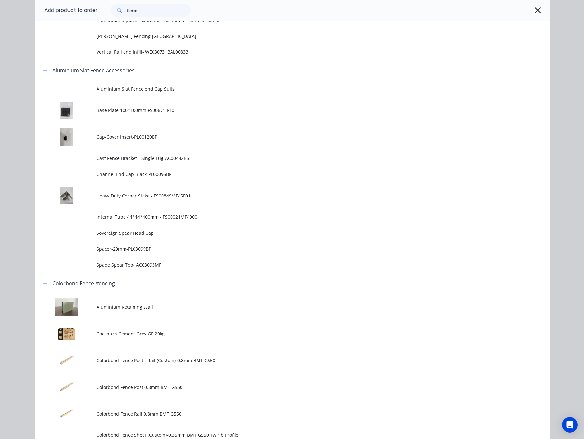
scroll to position [482, 0]
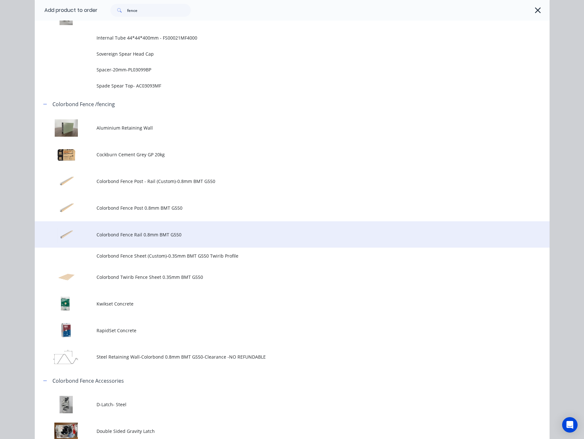
click at [202, 240] on td "Colorbond Fence Rail 0.8mm BMT G550" at bounding box center [322, 234] width 453 height 27
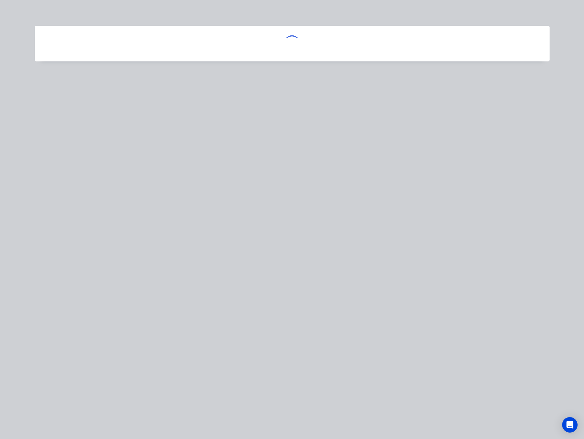
scroll to position [0, 0]
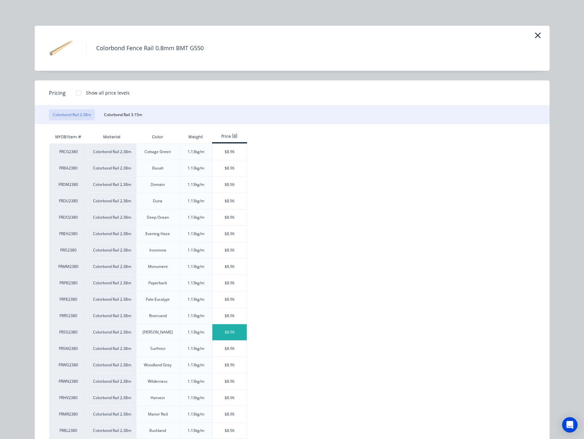
click at [222, 337] on div "$8.96" at bounding box center [229, 332] width 34 height 16
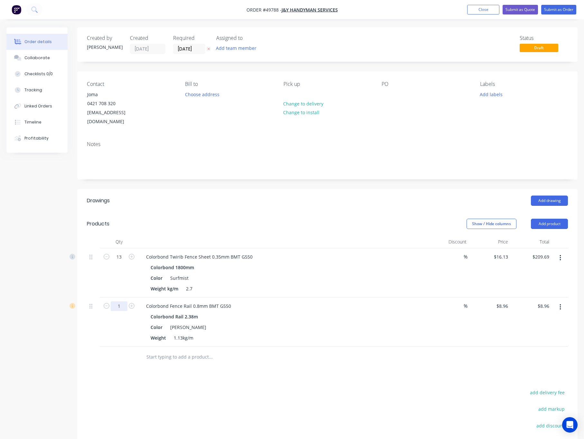
click at [112, 301] on input "1" at bounding box center [119, 306] width 17 height 10
type input "5"
type input "$44.80"
click at [205, 212] on header "Products Show / Hide columns Add product" at bounding box center [327, 223] width 500 height 23
click at [560, 219] on button "Add product" at bounding box center [549, 224] width 37 height 10
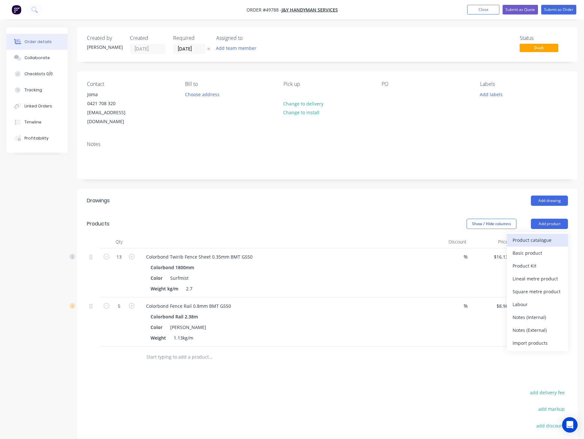
click at [529, 235] on div "Product catalogue" at bounding box center [537, 239] width 50 height 9
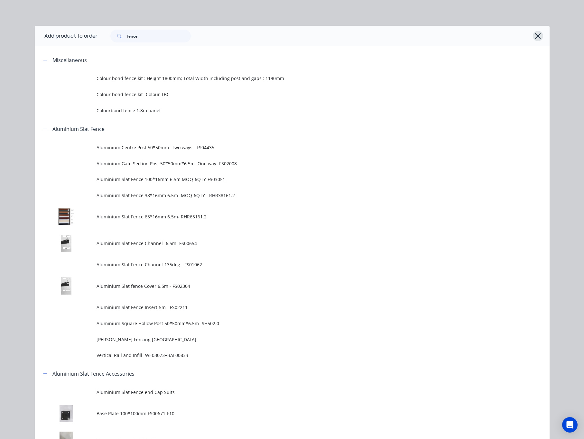
click at [535, 36] on icon "button" at bounding box center [538, 36] width 6 height 6
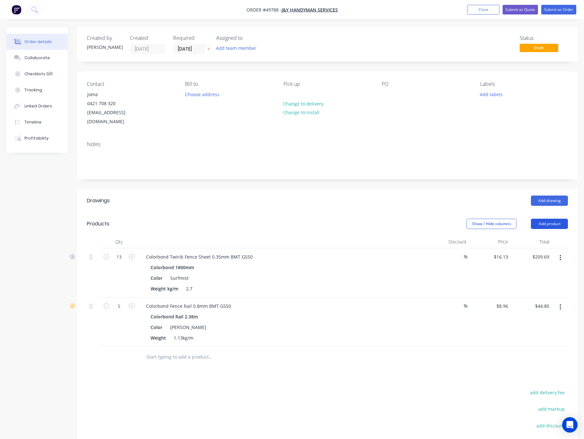
click at [547, 219] on button "Add product" at bounding box center [549, 224] width 37 height 10
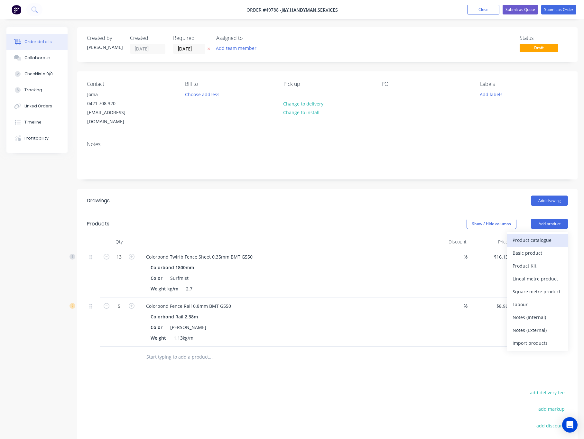
click at [532, 235] on div "Product catalogue" at bounding box center [537, 239] width 50 height 9
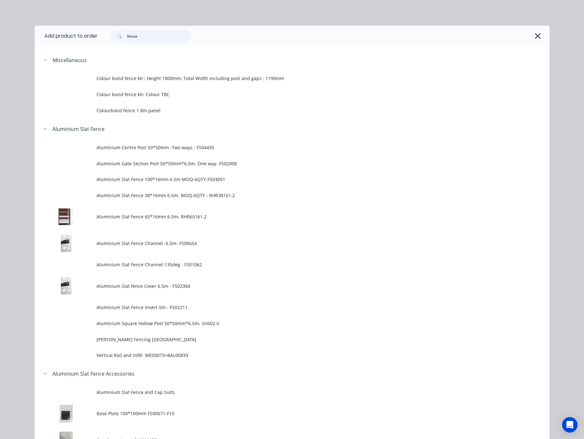
drag, startPoint x: 151, startPoint y: 32, endPoint x: 82, endPoint y: 38, distance: 68.4
click at [127, 32] on input "fence" at bounding box center [159, 36] width 64 height 13
type input "16"
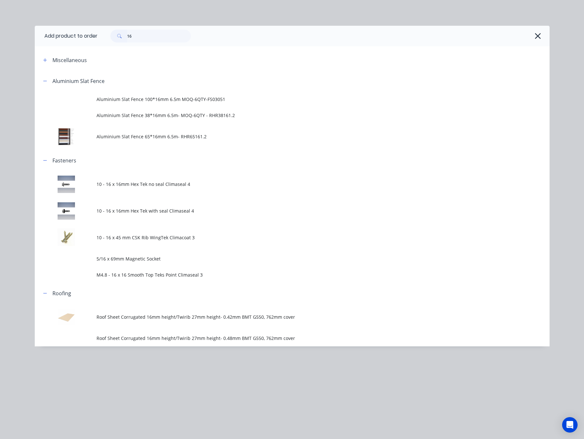
click at [533, 33] on div "16" at bounding box center [319, 36] width 445 height 13
click at [538, 35] on icon "button" at bounding box center [537, 36] width 7 height 9
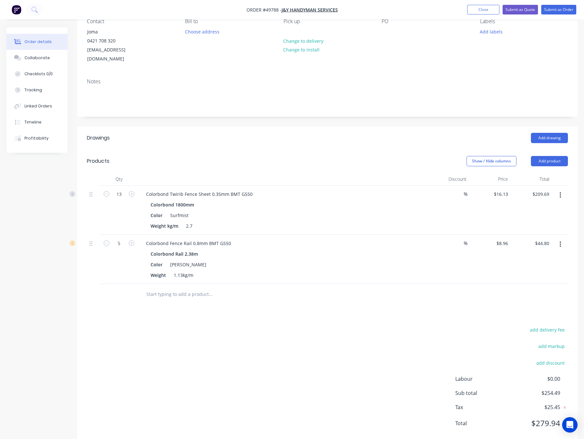
scroll to position [71, 0]
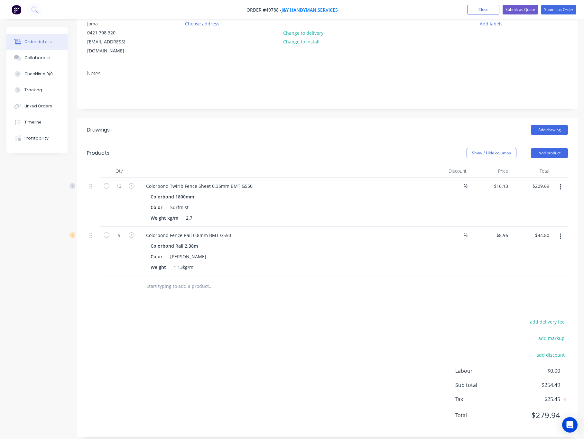
click at [304, 8] on span "J&Y Handyman Services" at bounding box center [309, 10] width 56 height 6
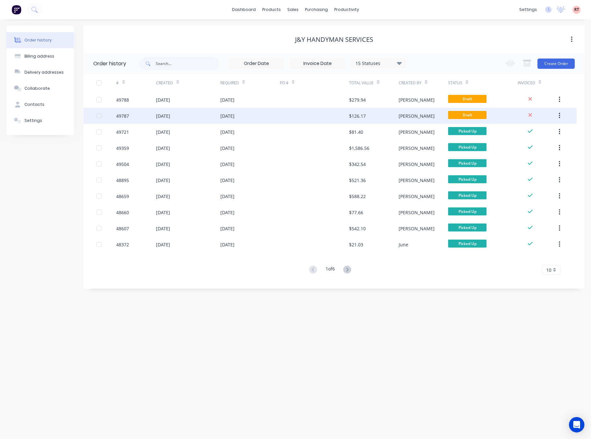
click at [307, 120] on div at bounding box center [314, 116] width 69 height 16
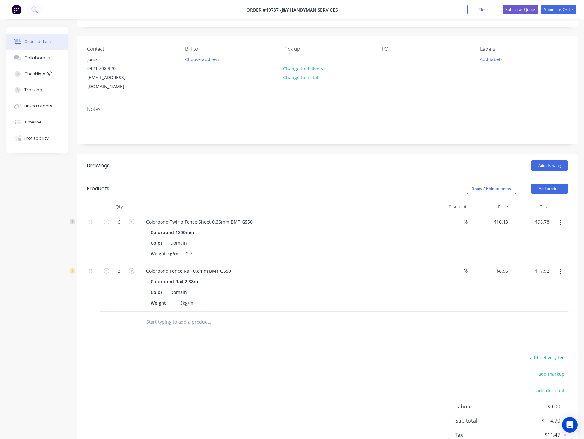
scroll to position [71, 0]
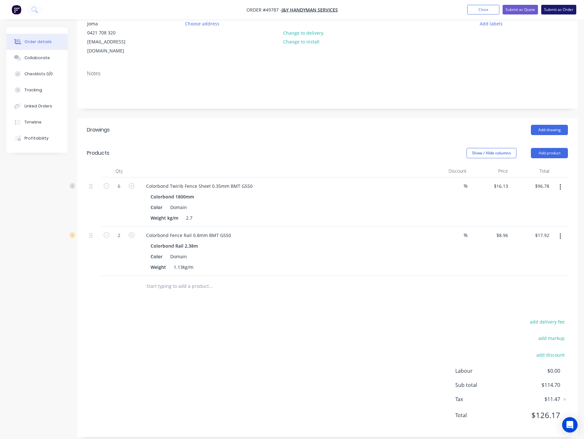
click at [557, 11] on button "Submit as Order" at bounding box center [558, 10] width 35 height 10
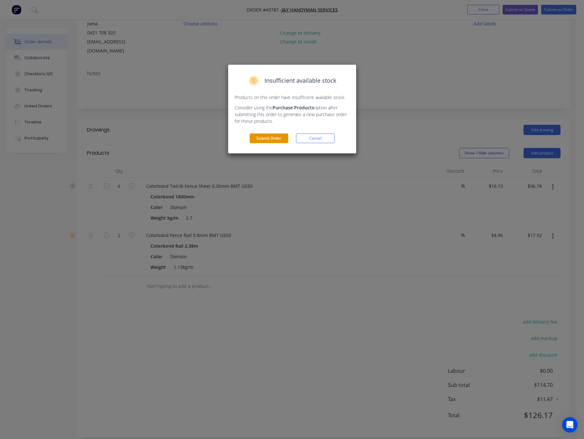
click at [267, 139] on button "Submit Order" at bounding box center [269, 138] width 39 height 10
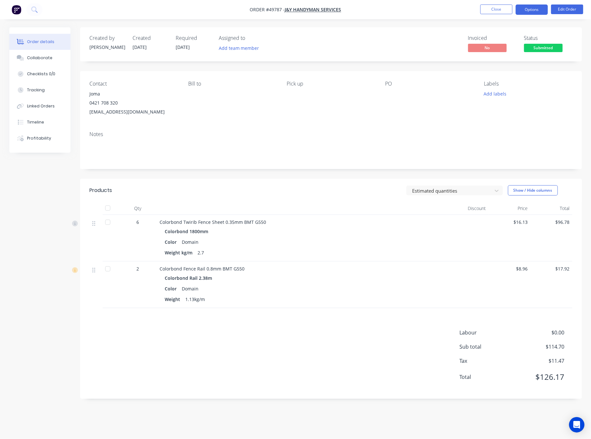
drag, startPoint x: 533, startPoint y: 8, endPoint x: 533, endPoint y: 14, distance: 5.8
click at [532, 8] on button "Options" at bounding box center [532, 10] width 32 height 10
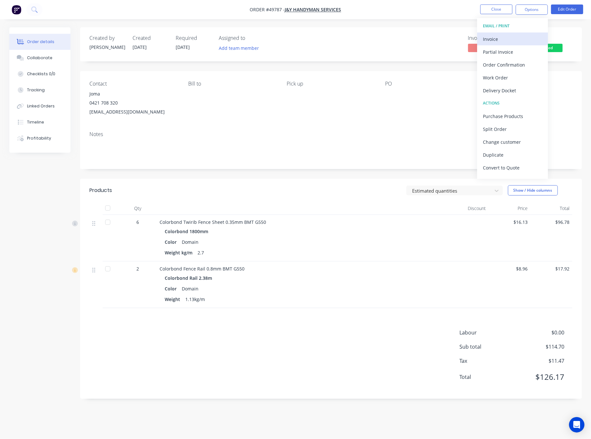
click at [507, 38] on div "Invoice" at bounding box center [512, 38] width 59 height 9
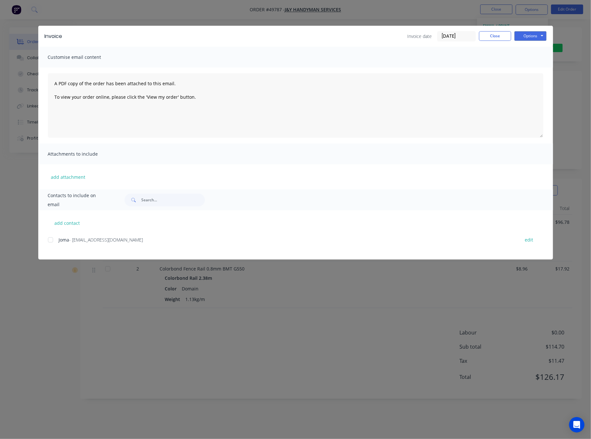
drag, startPoint x: 50, startPoint y: 237, endPoint x: 98, endPoint y: 230, distance: 48.9
click at [50, 237] on div at bounding box center [50, 240] width 13 height 13
drag, startPoint x: 532, startPoint y: 30, endPoint x: 532, endPoint y: 35, distance: 4.8
click at [532, 31] on div "Invoice Invoice date 27/09/25 Close Options Preview Print Email" at bounding box center [295, 36] width 515 height 21
click at [531, 38] on button "Options" at bounding box center [530, 36] width 32 height 10
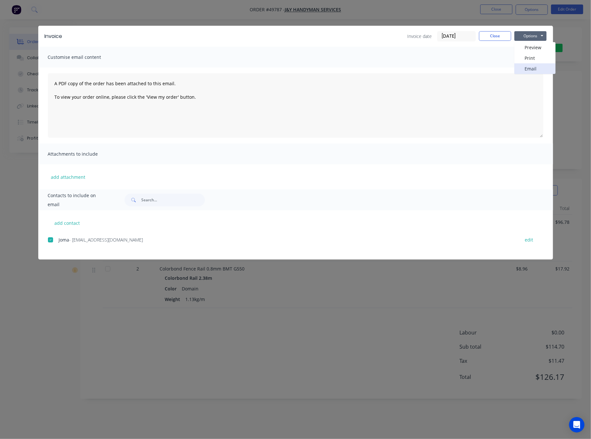
click at [535, 68] on button "Email" at bounding box center [534, 68] width 41 height 11
click at [403, 9] on div "Invoice Invoice date 27/09/25 Close Options Preview Print Email Customise email…" at bounding box center [295, 219] width 591 height 439
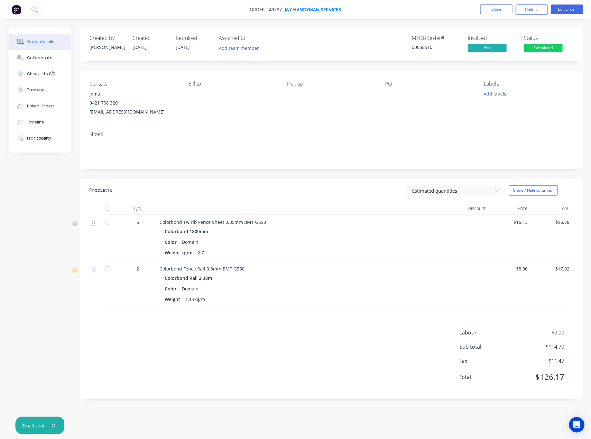
click at [320, 9] on span "J&Y Handyman Services" at bounding box center [313, 10] width 56 height 6
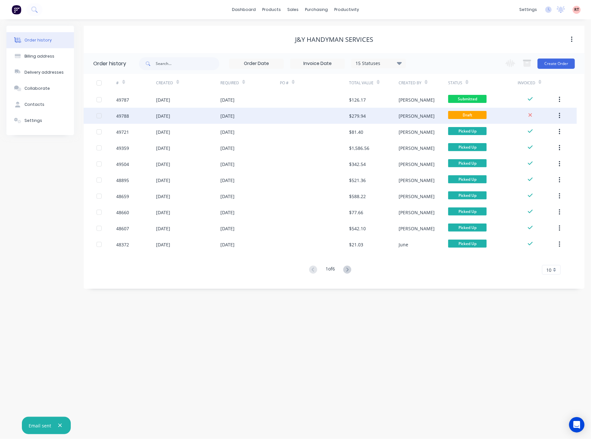
click at [301, 118] on div at bounding box center [314, 116] width 69 height 16
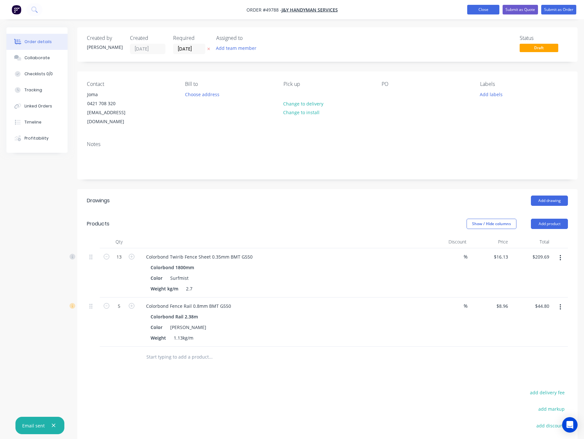
click at [485, 10] on button "Close" at bounding box center [483, 10] width 32 height 10
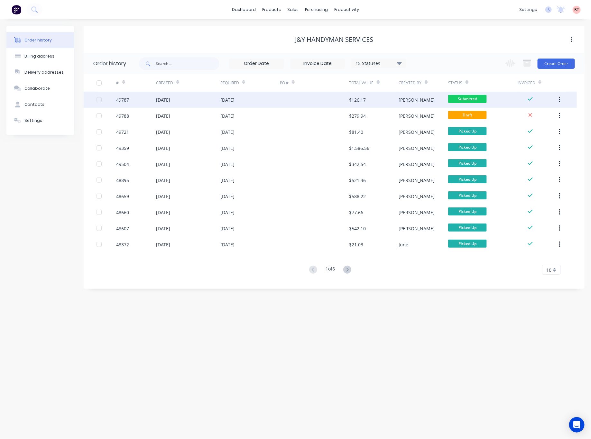
click at [304, 105] on div at bounding box center [314, 100] width 69 height 16
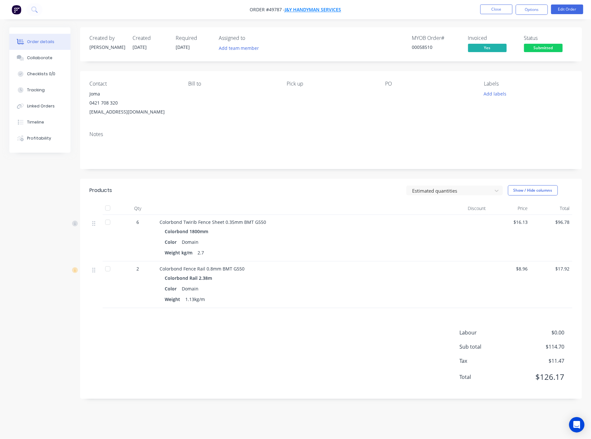
click at [318, 12] on span "J&Y Handyman Services" at bounding box center [313, 10] width 56 height 6
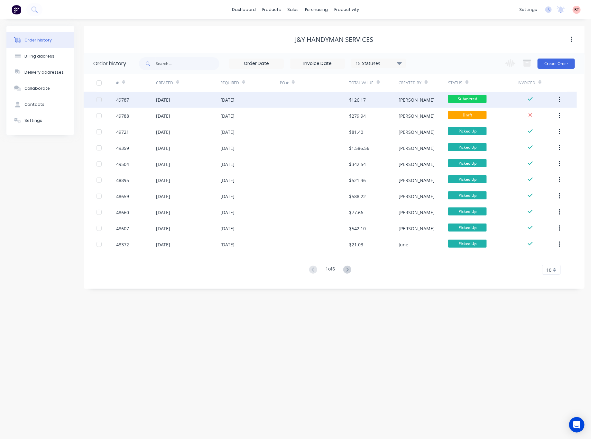
click at [296, 100] on div at bounding box center [314, 100] width 69 height 16
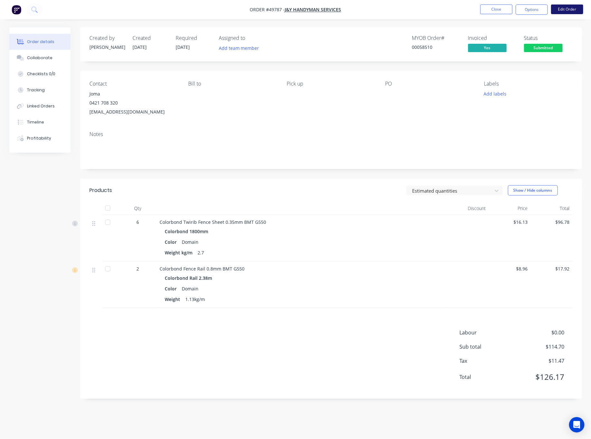
click at [560, 9] on button "Edit Order" at bounding box center [567, 10] width 32 height 10
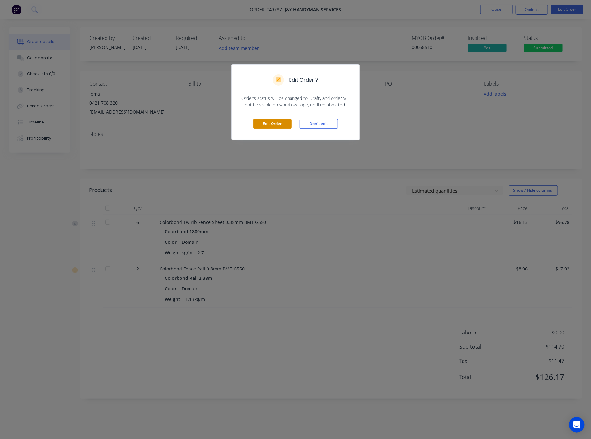
click at [283, 124] on button "Edit Order" at bounding box center [272, 124] width 39 height 10
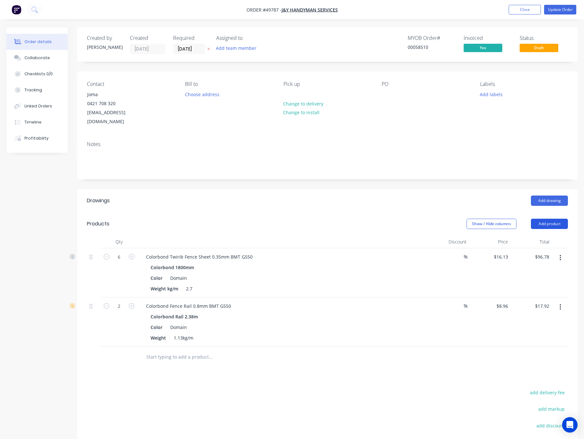
drag, startPoint x: 557, startPoint y: 209, endPoint x: 556, endPoint y: 219, distance: 10.7
click at [557, 213] on header "Products Show / Hide columns Add product" at bounding box center [327, 223] width 500 height 23
click at [555, 219] on button "Add product" at bounding box center [549, 224] width 37 height 10
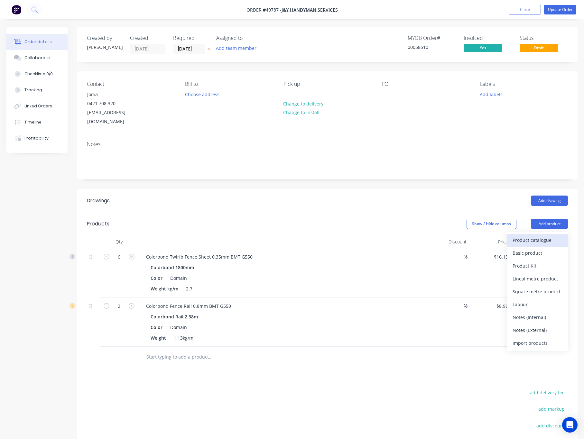
click at [544, 235] on div "Product catalogue" at bounding box center [537, 239] width 50 height 9
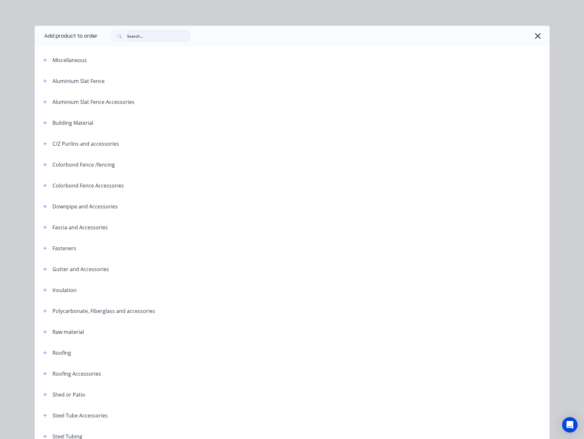
click at [153, 40] on input "text" at bounding box center [159, 36] width 64 height 13
type input "16"
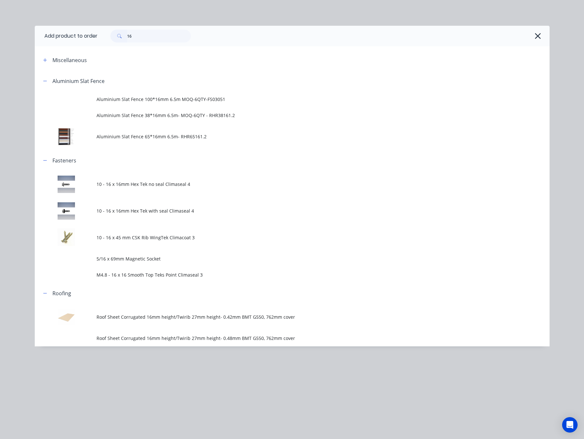
click at [186, 191] on td "10 - 16 x 16mm Hex Tek no seal Climaseal 4" at bounding box center [322, 184] width 453 height 27
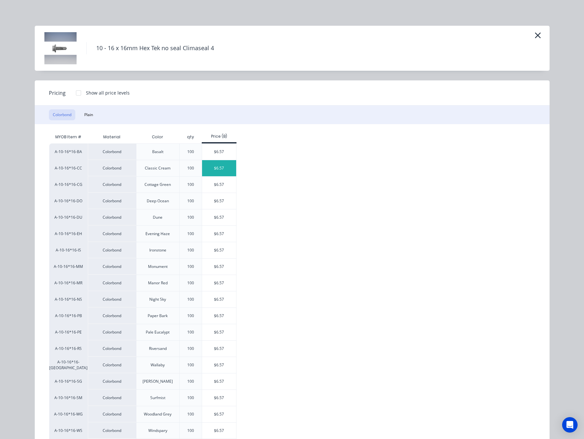
click at [216, 169] on div "$6.57" at bounding box center [219, 168] width 34 height 16
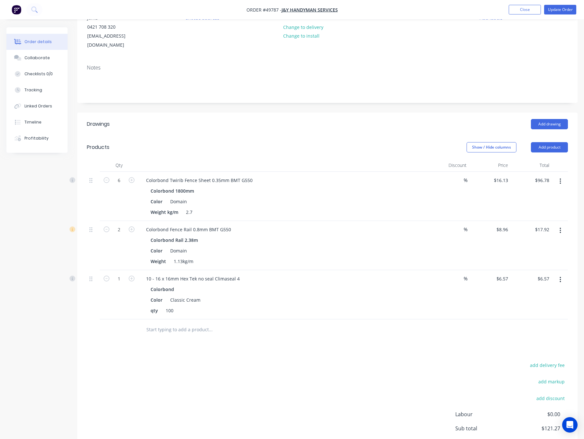
scroll to position [96, 0]
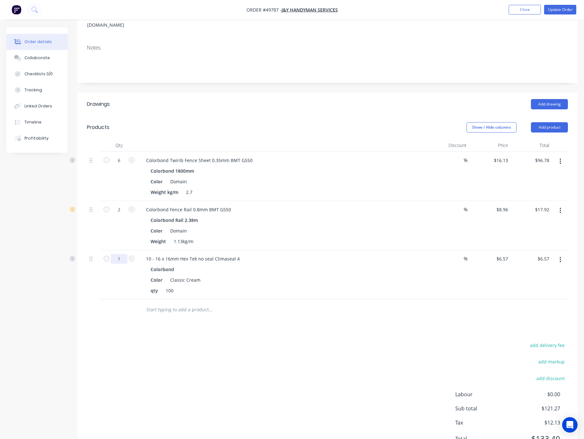
click at [122, 254] on input "1" at bounding box center [119, 259] width 17 height 10
type input "0.08"
type input "$0.53"
click at [159, 351] on div "add delivery fee add markup add discount Labour $0.00 Sub total $115.23 Tax $11…" at bounding box center [327, 396] width 481 height 110
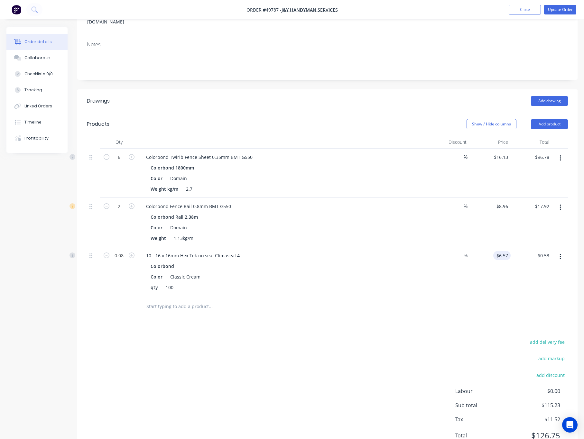
scroll to position [120, 0]
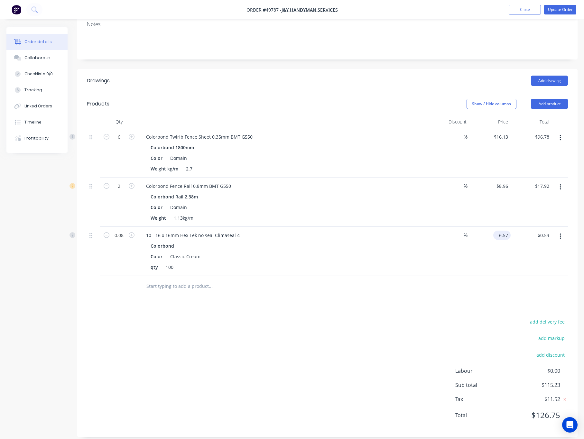
click at [501, 231] on input "6.57" at bounding box center [503, 235] width 15 height 9
type input "$0.00"
click at [435, 299] on div "Drawings Add drawing Products Show / Hide columns Add product Qty Discount Pric…" at bounding box center [327, 253] width 500 height 368
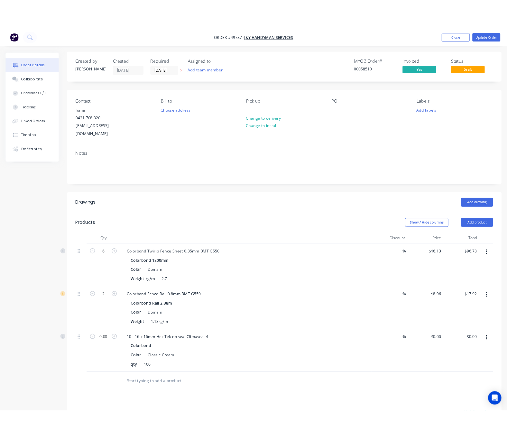
scroll to position [0, 0]
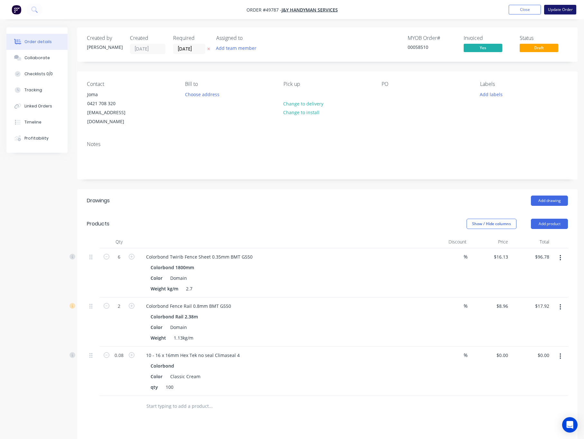
click at [560, 8] on button "Update Order" at bounding box center [560, 10] width 32 height 10
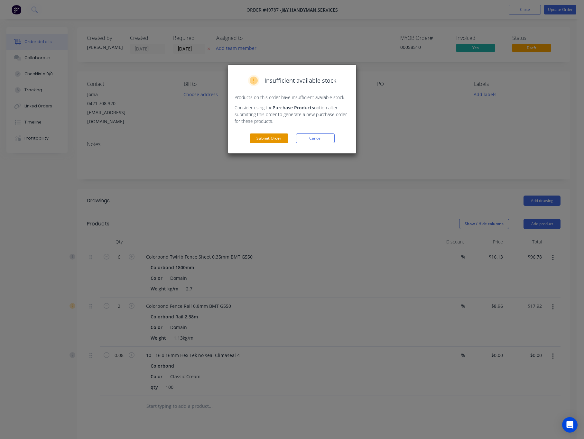
click at [271, 140] on button "Submit Order" at bounding box center [269, 138] width 39 height 10
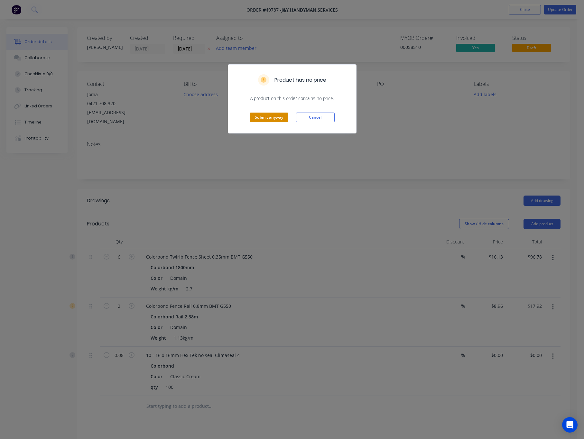
click at [268, 119] on button "Submit anyway" at bounding box center [269, 118] width 39 height 10
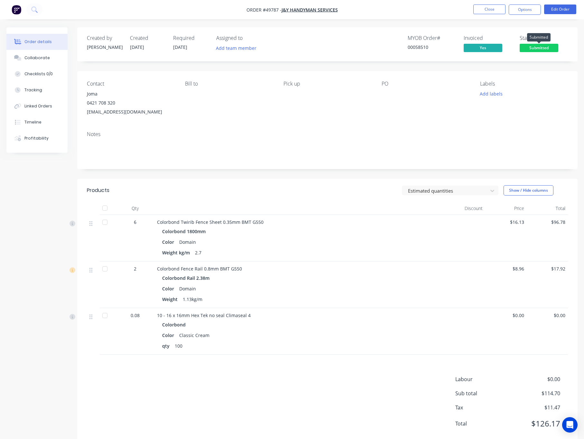
click at [544, 51] on span "Submitted" at bounding box center [538, 48] width 39 height 8
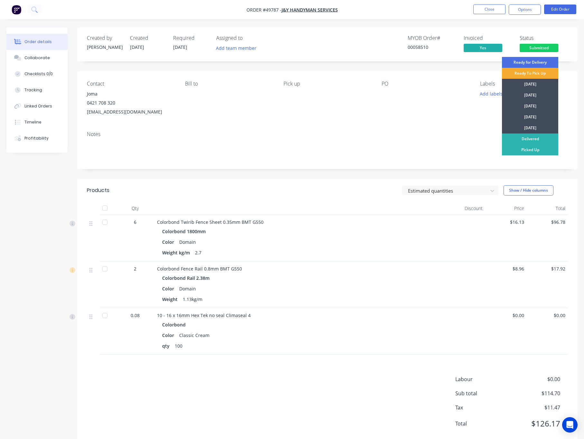
click at [540, 75] on div "Ready To Pick Up" at bounding box center [530, 73] width 56 height 11
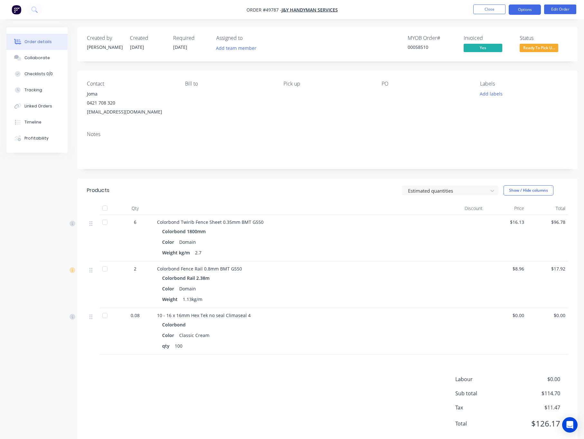
click at [524, 10] on button "Options" at bounding box center [525, 10] width 32 height 10
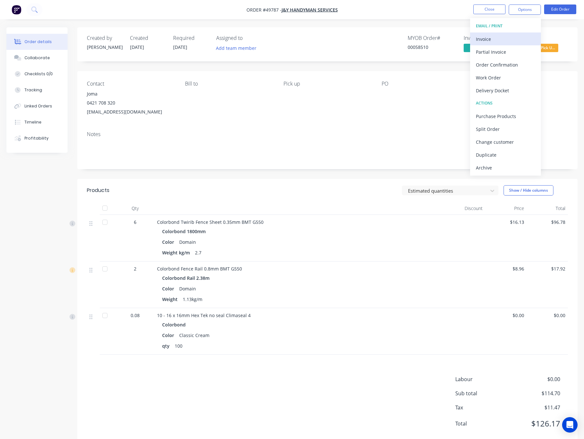
click at [509, 37] on div "Invoice" at bounding box center [505, 38] width 59 height 9
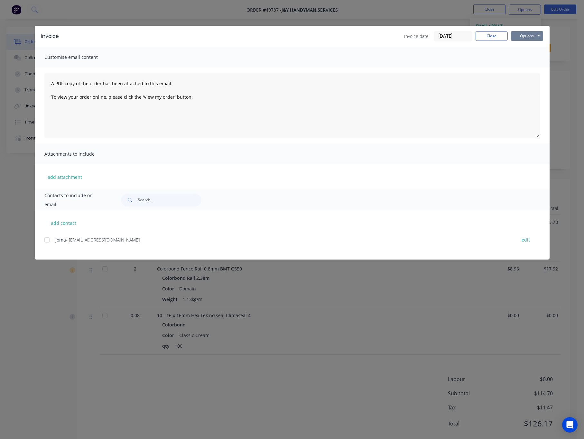
click at [523, 32] on button "Options" at bounding box center [527, 36] width 32 height 10
click at [560, 38] on div "Invoice Invoice date 27/09/25 Close Options Preview Print Email Customise email…" at bounding box center [292, 219] width 584 height 439
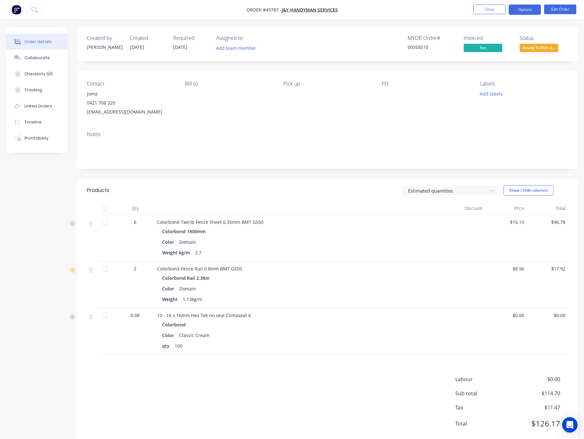
click at [512, 9] on button "Options" at bounding box center [525, 10] width 32 height 10
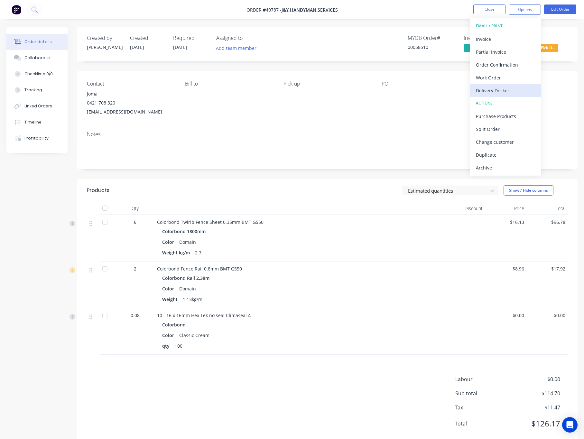
click at [498, 87] on div "Delivery Docket" at bounding box center [505, 90] width 59 height 9
click at [507, 69] on div "Without pricing" at bounding box center [505, 64] width 59 height 9
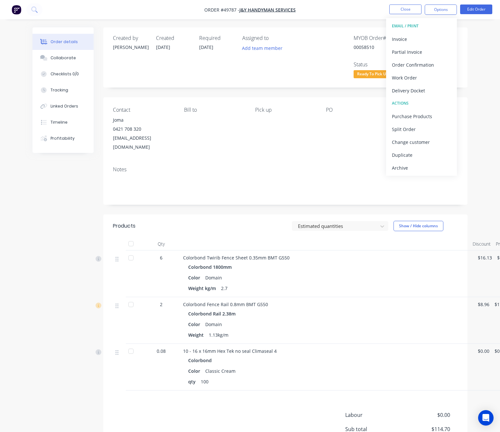
click at [356, 1] on nav "Order #49787 - J&Y Handyman Services Close Options EMAIL / PRINT Invoice Partia…" at bounding box center [250, 9] width 500 height 19
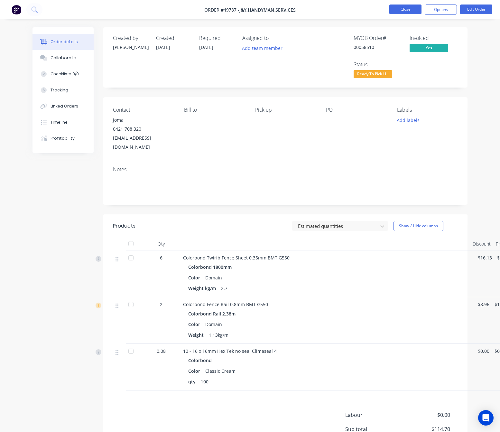
click at [402, 7] on button "Close" at bounding box center [405, 10] width 32 height 10
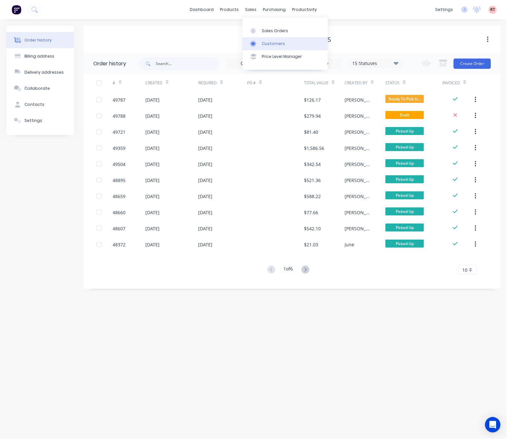
click at [274, 44] on div "Customers" at bounding box center [273, 44] width 23 height 6
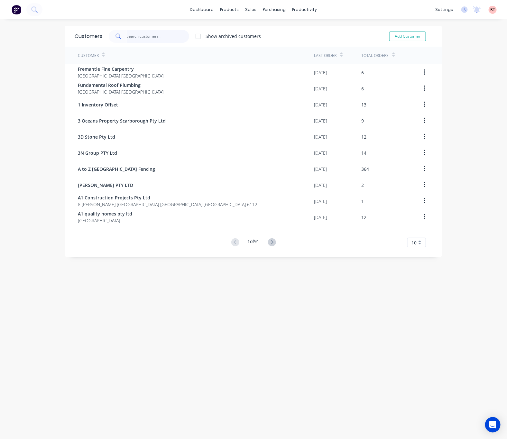
click at [145, 34] on input "text" at bounding box center [158, 36] width 63 height 13
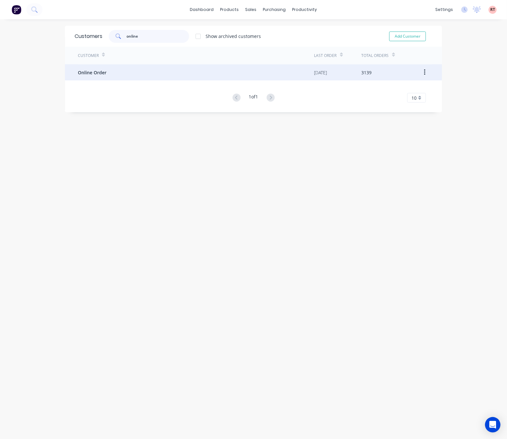
type input "online"
click at [177, 74] on div "Online Order" at bounding box center [196, 72] width 236 height 16
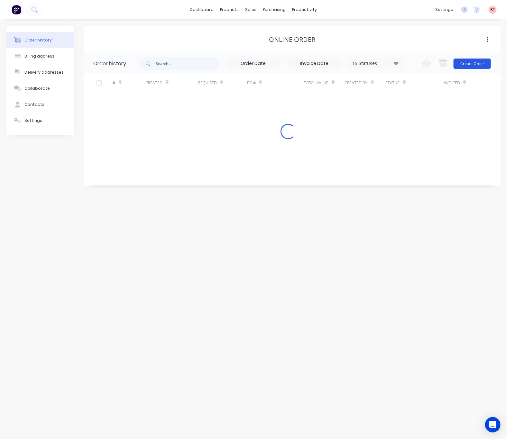
click at [462, 65] on button "Create Order" at bounding box center [472, 64] width 37 height 10
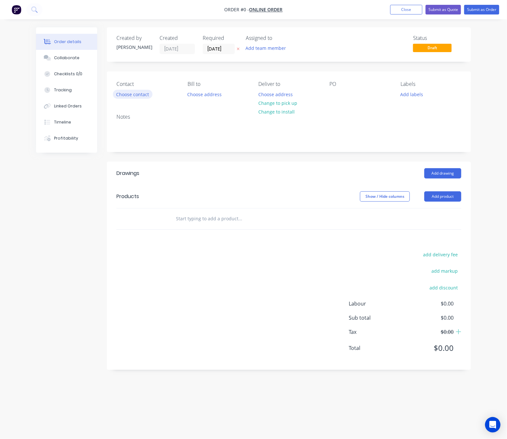
click at [134, 93] on button "Choose contact" at bounding box center [133, 94] width 40 height 9
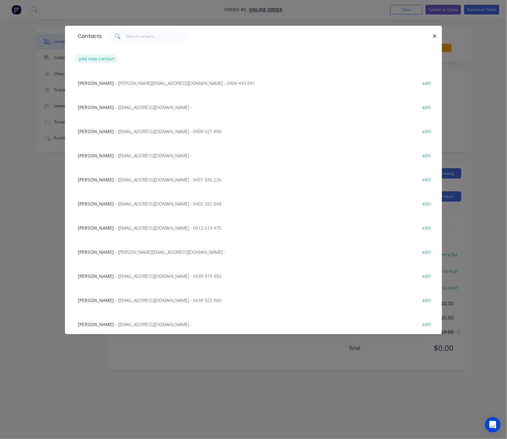
click at [103, 60] on button "add new contact" at bounding box center [96, 58] width 42 height 9
select select "AU"
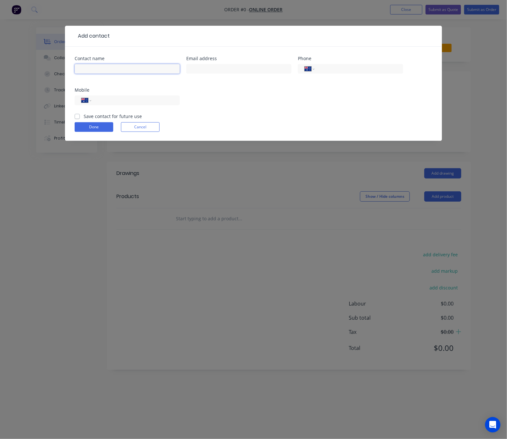
click at [124, 69] on input "text" at bounding box center [127, 69] width 105 height 10
paste input "Aaron O'Donnell"
type input "Aaron O'Donnell"
drag, startPoint x: 239, startPoint y: 73, endPoint x: 235, endPoint y: 74, distance: 3.9
click at [239, 73] on input "text" at bounding box center [238, 69] width 105 height 10
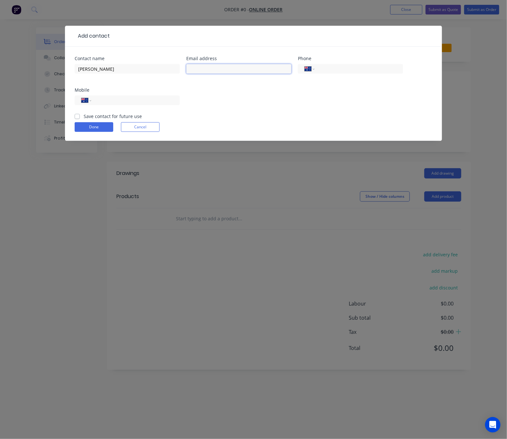
click at [231, 70] on input "text" at bounding box center [238, 69] width 105 height 10
paste input "weagle2006@gmail.com"
type input "weagle2006@gmail.com"
click at [132, 98] on input "tel" at bounding box center [134, 100] width 77 height 7
paste input "0421 239 268"
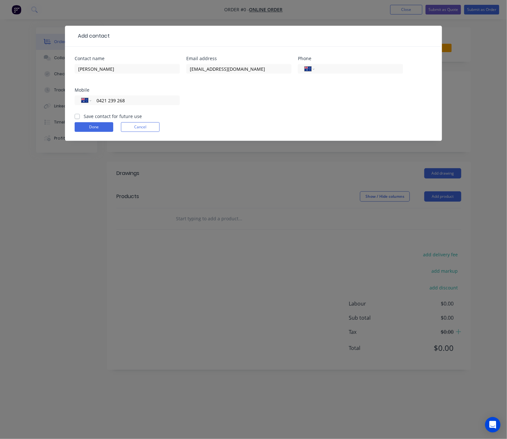
type input "0421 239 268"
click at [98, 128] on button "Done" at bounding box center [94, 127] width 39 height 10
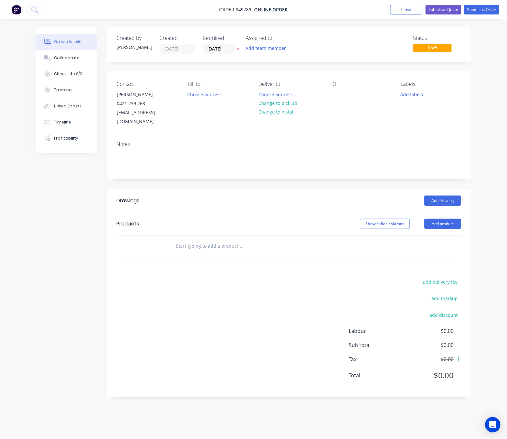
click at [287, 105] on button "Change to pick up" at bounding box center [278, 103] width 46 height 9
click at [447, 219] on button "Add product" at bounding box center [442, 224] width 37 height 10
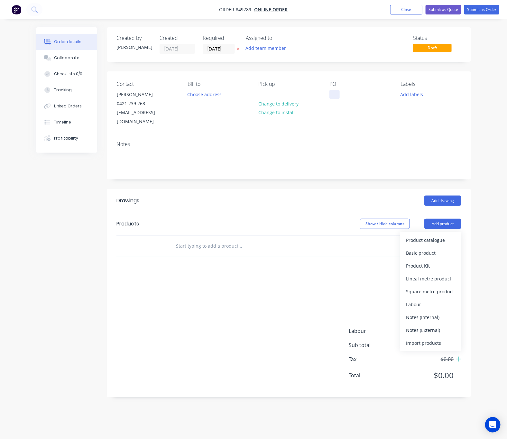
click at [332, 94] on div at bounding box center [334, 94] width 10 height 9
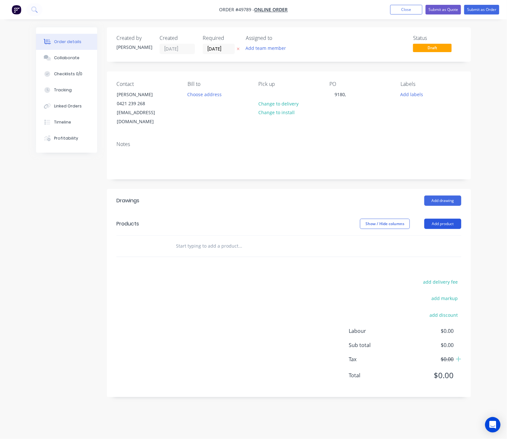
click at [442, 219] on button "Add product" at bounding box center [442, 224] width 37 height 10
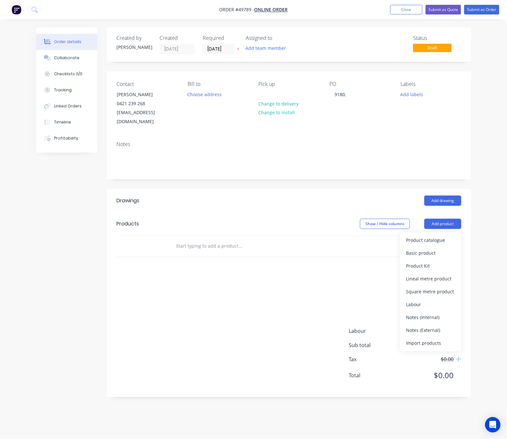
click at [398, 237] on div at bounding box center [284, 246] width 232 height 21
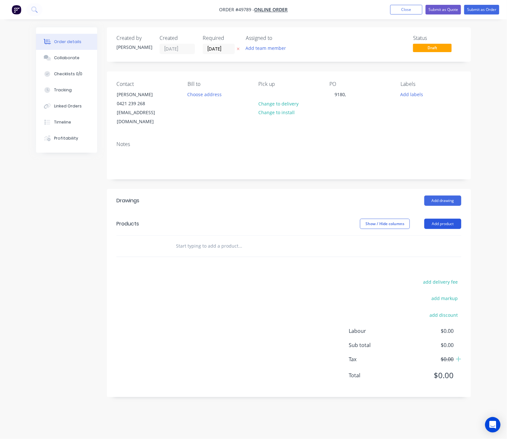
click at [427, 221] on button "Add product" at bounding box center [442, 224] width 37 height 10
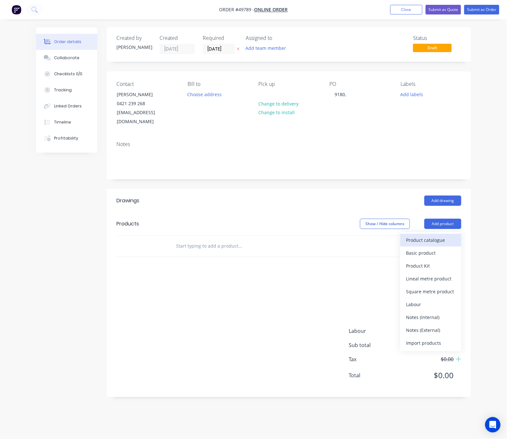
click at [430, 235] on div "Product catalogue" at bounding box center [431, 239] width 50 height 9
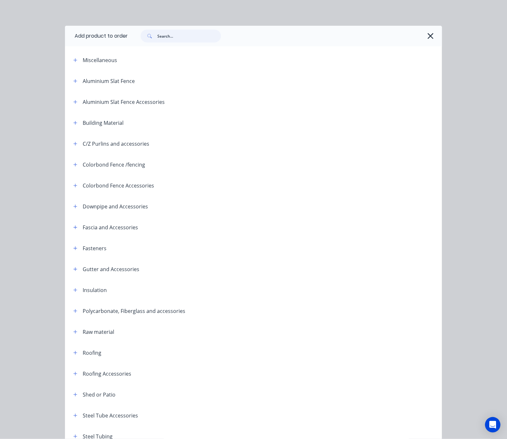
drag, startPoint x: 181, startPoint y: 37, endPoint x: 181, endPoint y: 45, distance: 8.0
click at [181, 45] on div at bounding box center [285, 36] width 314 height 21
type input "roof"
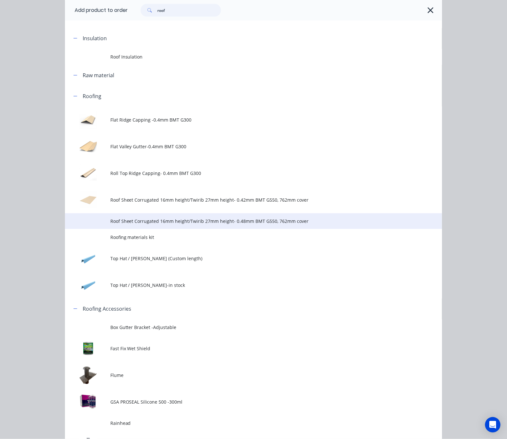
scroll to position [145, 0]
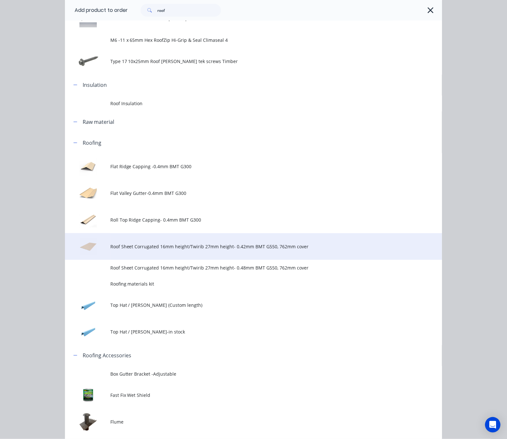
click at [218, 245] on span "Roof Sheet Corrugated 16mm height/Twirib 27mm height- 0.42mm BMT G550, 762mm co…" at bounding box center [242, 246] width 265 height 7
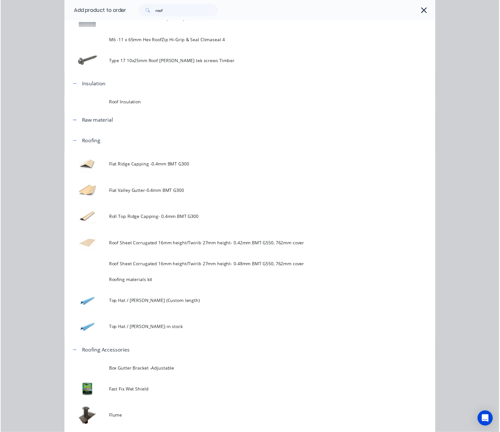
scroll to position [0, 0]
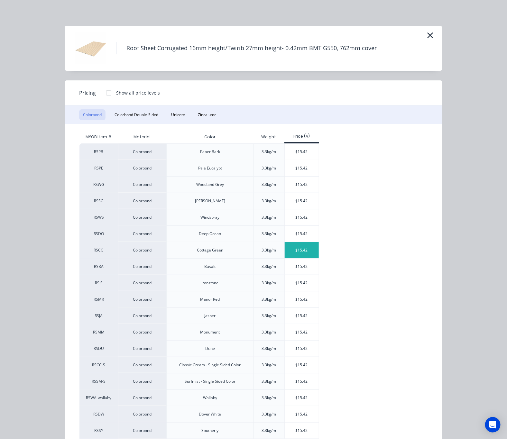
click at [300, 255] on div "$15.42" at bounding box center [302, 250] width 34 height 16
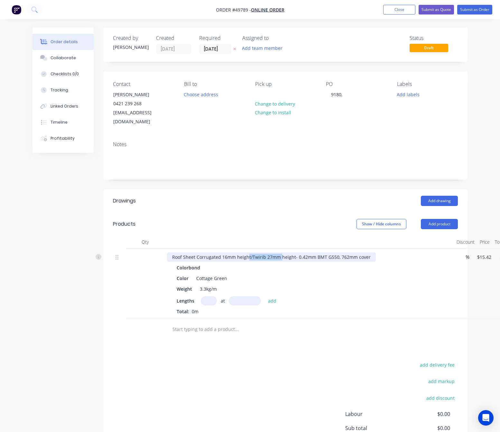
drag, startPoint x: 248, startPoint y: 250, endPoint x: 280, endPoint y: 248, distance: 31.9
click at [280, 252] on div "Roof Sheet Corrugated 16mm height/Twirib 27mm height- 0.42mm BMT G550, 762mm co…" at bounding box center [271, 256] width 209 height 9
click at [291, 273] on div "Color Cottage Green" at bounding box center [308, 277] width 268 height 9
drag, startPoint x: 292, startPoint y: 250, endPoint x: 250, endPoint y: 253, distance: 42.2
click at [250, 253] on div "Roof Sheet Corrugated 16mm height/Twirib 27mm height- 0.42mm BMT G550, 762mm co…" at bounding box center [271, 256] width 209 height 9
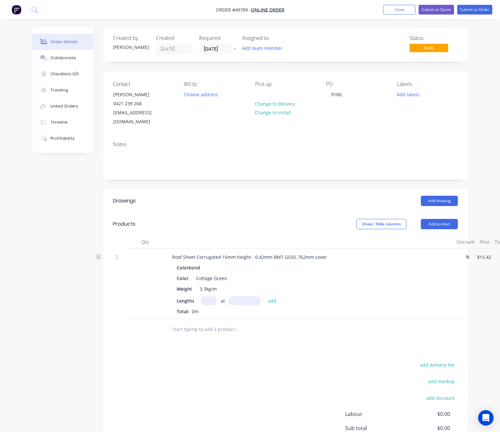
click at [208, 296] on input "text" at bounding box center [209, 300] width 16 height 9
type input "1"
click at [244, 296] on input "text" at bounding box center [245, 300] width 32 height 9
type input "3300"
click at [265, 296] on button "add" at bounding box center [272, 300] width 15 height 9
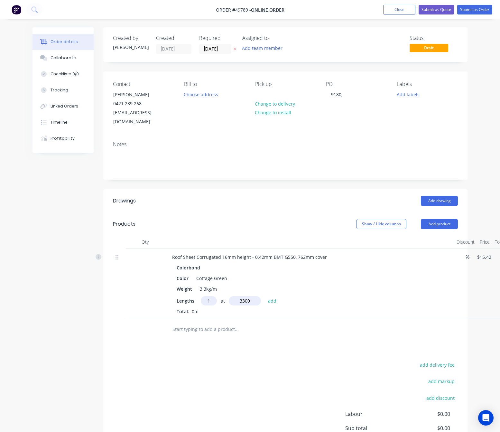
type input "$50.89"
type input "3"
click at [243, 296] on input "text" at bounding box center [245, 300] width 32 height 9
type input "3200"
click at [265, 296] on button "add" at bounding box center [272, 300] width 15 height 9
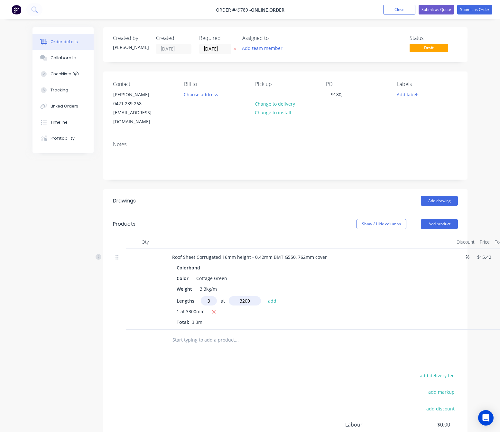
type input "$198.92"
type input "2"
click at [233, 296] on input "text" at bounding box center [245, 300] width 32 height 9
type input "2000"
click at [265, 296] on button "add" at bounding box center [272, 300] width 15 height 9
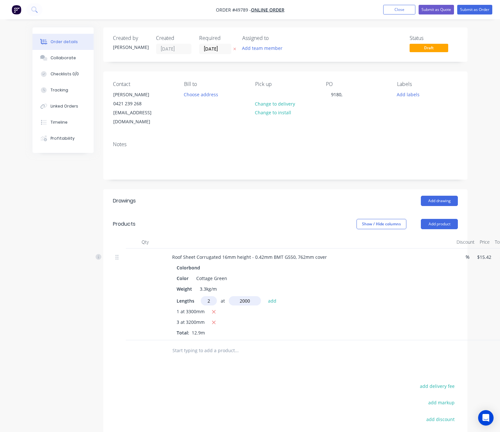
type input "$260.60"
click at [443, 219] on button "Add product" at bounding box center [439, 224] width 37 height 10
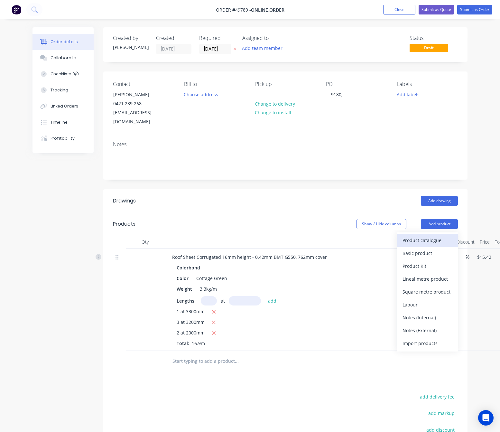
click at [434, 235] on div "Product catalogue" at bounding box center [427, 239] width 50 height 9
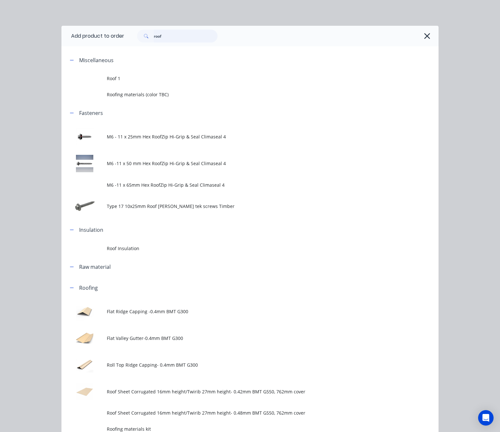
drag, startPoint x: 162, startPoint y: 39, endPoint x: 123, endPoint y: 47, distance: 40.3
click at [124, 47] on div "Add product to order roof Miscellaneous Roof 1 Roofing materials (color TBC) Fa…" at bounding box center [249, 428] width 377 height 804
type input "poly"
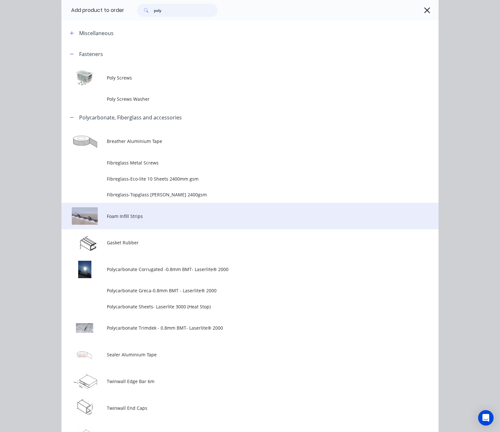
scroll to position [96, 0]
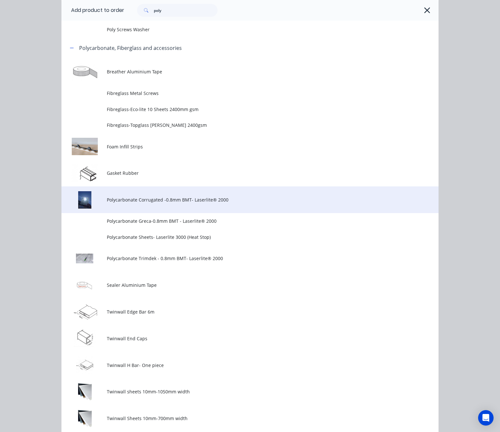
click at [247, 202] on span "Polycarbonate Corrugated -0.8mm BMT- Laserlite® 2000" at bounding box center [239, 199] width 265 height 7
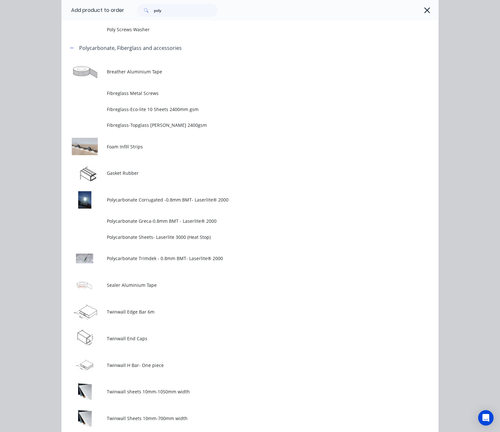
scroll to position [0, 0]
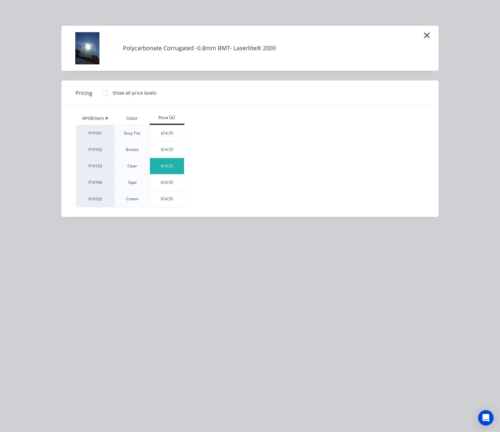
click at [172, 165] on div "$14.55" at bounding box center [167, 166] width 34 height 16
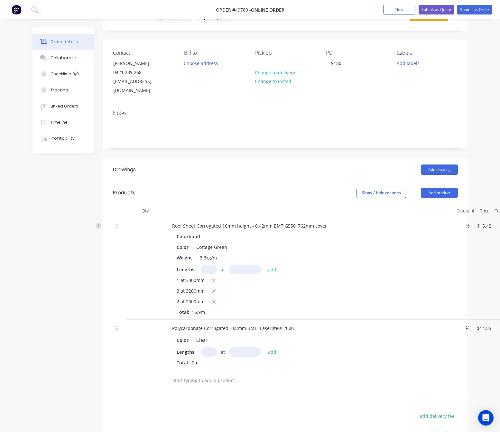
scroll to position [48, 0]
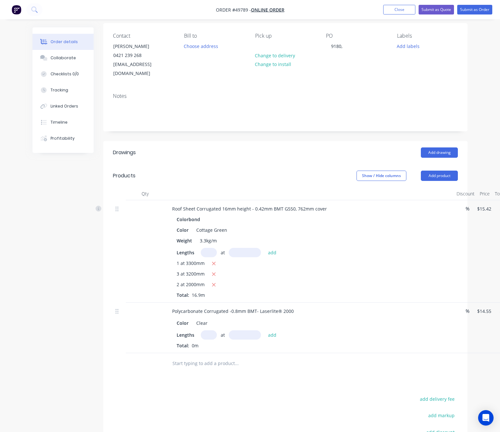
click at [209, 330] on input "text" at bounding box center [209, 334] width 16 height 9
type input "2"
click at [248, 330] on input "text" at bounding box center [245, 334] width 32 height 9
type input "3000"
click at [265, 330] on button "add" at bounding box center [272, 334] width 15 height 9
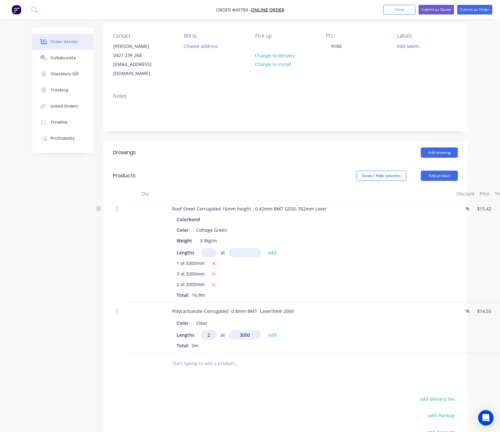
type input "$87.30"
type input "2"
type input "3"
click at [254, 330] on input "text" at bounding box center [245, 334] width 32 height 9
type input "2400"
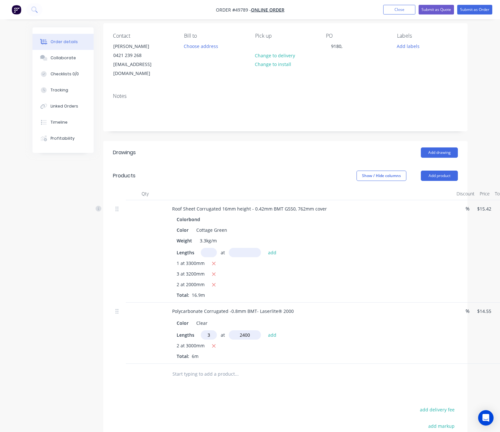
click at [265, 330] on button "add" at bounding box center [272, 334] width 15 height 9
type input "$192.06"
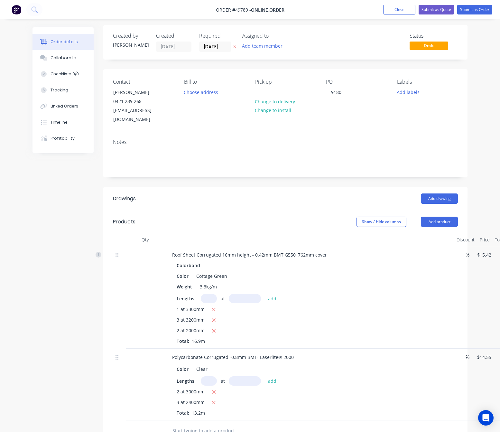
scroll to position [0, 0]
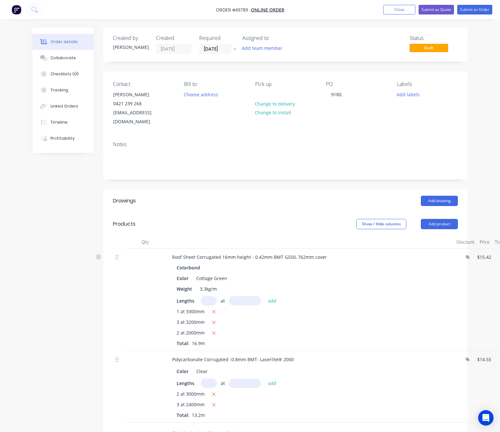
click at [349, 90] on div "PO 9180," at bounding box center [356, 103] width 61 height 45
click at [347, 95] on div "9180," at bounding box center [337, 94] width 22 height 9
click at [434, 7] on button "Submit as Quote" at bounding box center [435, 10] width 35 height 10
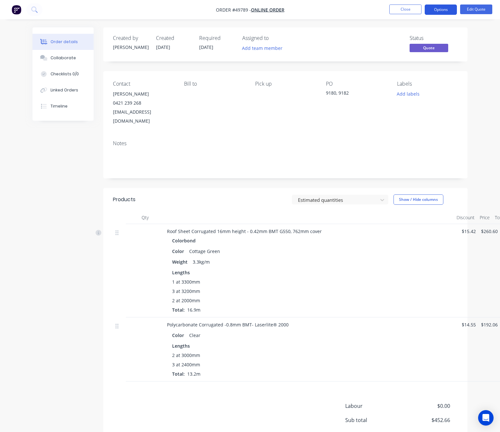
click at [440, 11] on button "Options" at bounding box center [441, 10] width 32 height 10
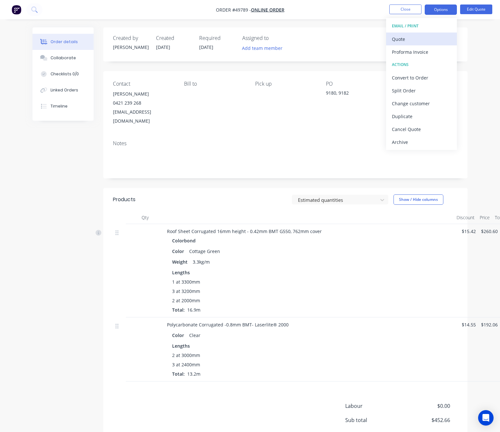
click at [430, 39] on div "Quote" at bounding box center [421, 38] width 59 height 9
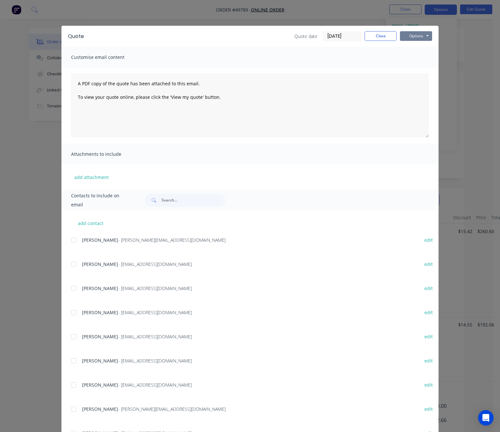
click at [421, 31] on button "Options" at bounding box center [416, 36] width 32 height 10
click at [424, 56] on button "Print" at bounding box center [420, 58] width 41 height 11
click at [268, 22] on div "Quote Quote date 27/09/25 Close Options Preview Print Email Customise email con…" at bounding box center [250, 216] width 500 height 432
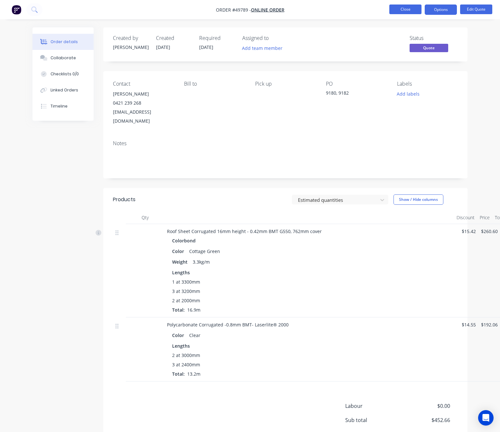
click at [408, 11] on button "Close" at bounding box center [405, 10] width 32 height 10
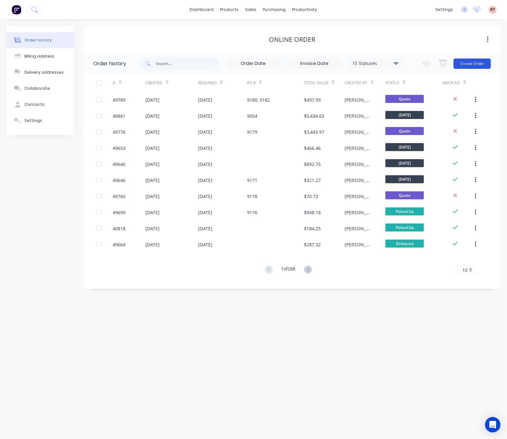
click at [477, 64] on button "Create Order" at bounding box center [472, 64] width 37 height 10
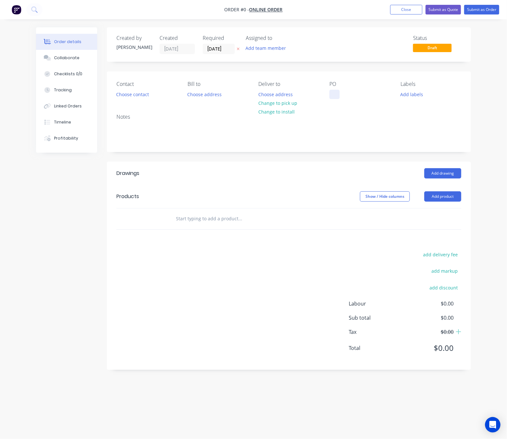
click at [332, 94] on div at bounding box center [334, 94] width 10 height 9
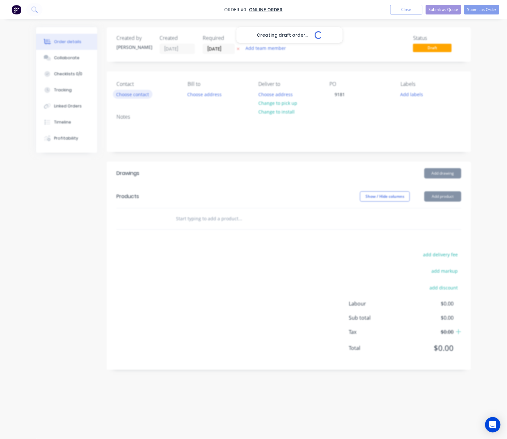
click at [141, 97] on div "Creating draft order... Loading... Order details Collaborate Checklists 0/0 Tra…" at bounding box center [254, 207] width 448 height 360
click at [130, 97] on button "Choose contact" at bounding box center [133, 94] width 40 height 9
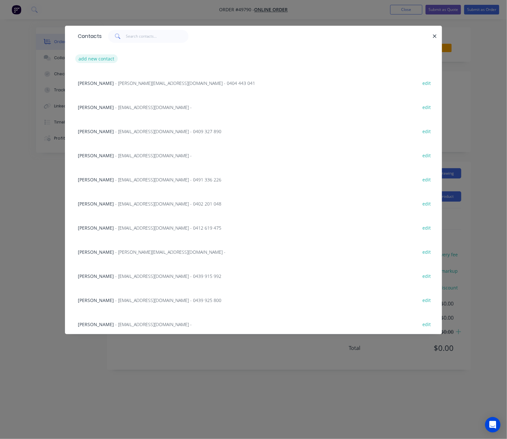
click at [100, 60] on button "add new contact" at bounding box center [96, 58] width 42 height 9
select select "AU"
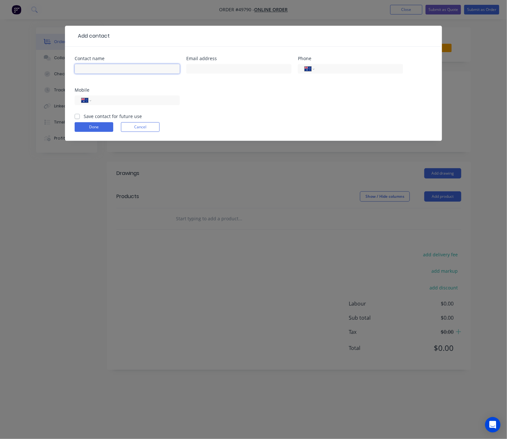
click at [101, 69] on input "text" at bounding box center [127, 69] width 105 height 10
paste input "Graham Wakefield"
type input "Graham Wakefield"
click at [253, 68] on input "text" at bounding box center [238, 69] width 105 height 10
click at [210, 69] on input "text" at bounding box center [238, 69] width 105 height 10
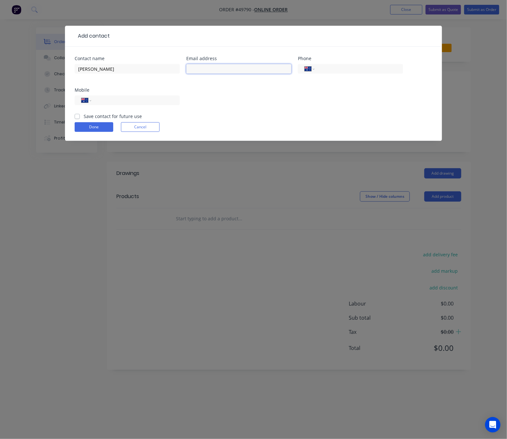
paste input "grahamw.50@hotmail.com"
type input "grahamw.50@hotmail.com"
drag, startPoint x: 98, startPoint y: 103, endPoint x: 97, endPoint y: 110, distance: 7.5
click at [98, 103] on input "tel" at bounding box center [134, 100] width 77 height 7
click at [109, 100] on input "tel" at bounding box center [134, 100] width 77 height 7
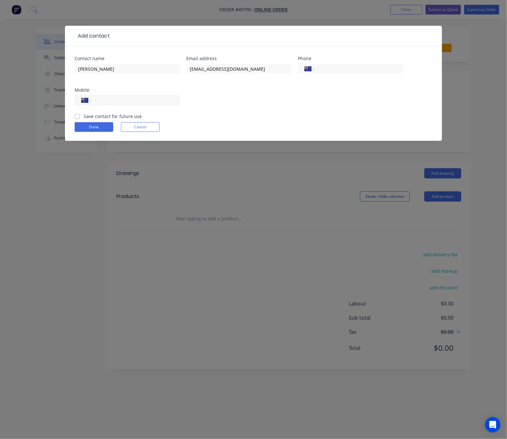
paste input "0466 629 840"
type input "0466 629 840"
click at [95, 132] on button "Done" at bounding box center [94, 127] width 39 height 10
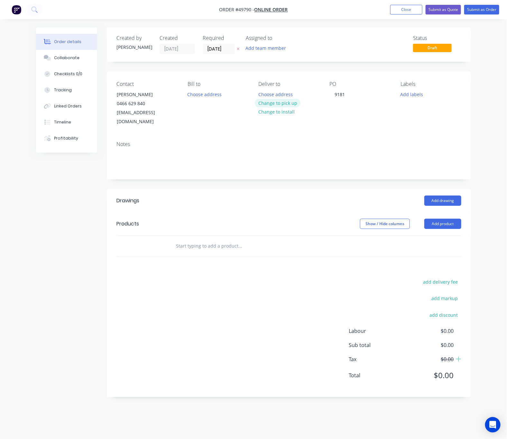
click at [288, 103] on button "Change to pick up" at bounding box center [278, 103] width 46 height 9
click at [445, 219] on button "Add product" at bounding box center [442, 224] width 37 height 10
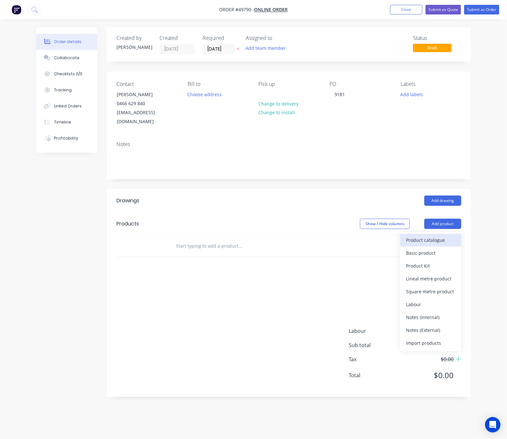
click at [431, 235] on div "Product catalogue" at bounding box center [431, 239] width 50 height 9
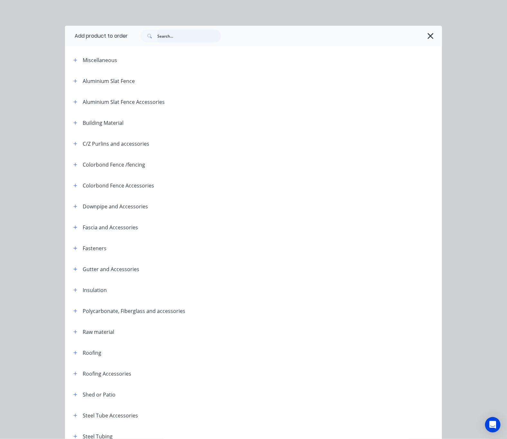
click at [181, 38] on input "text" at bounding box center [189, 36] width 64 height 13
type input "tube"
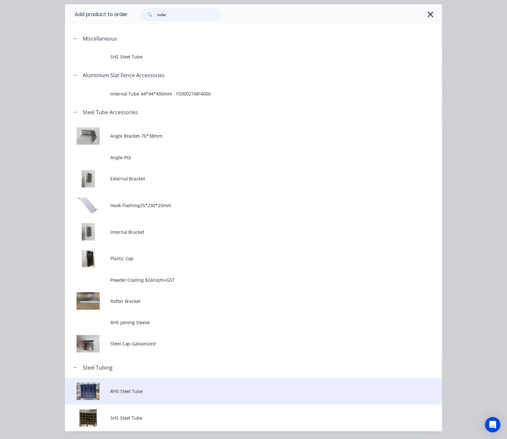
scroll to position [42, 0]
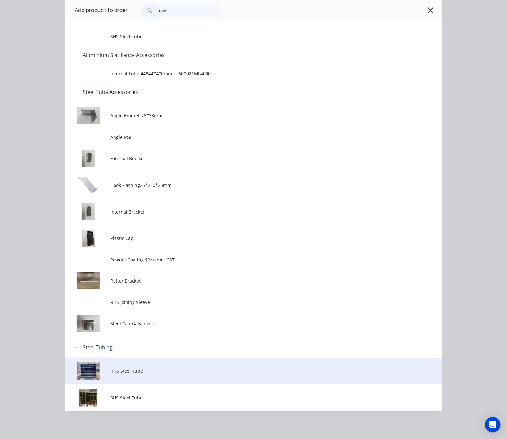
click at [151, 376] on td "RHS Steel Tube" at bounding box center [276, 371] width 332 height 27
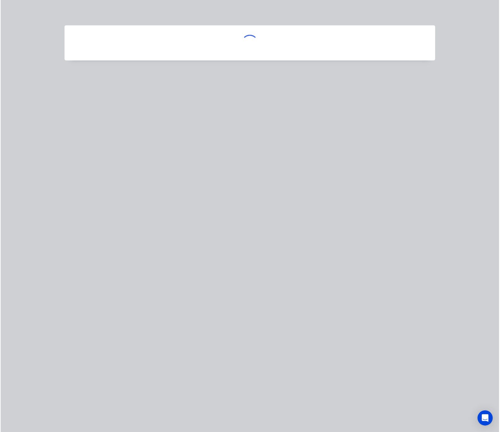
scroll to position [0, 0]
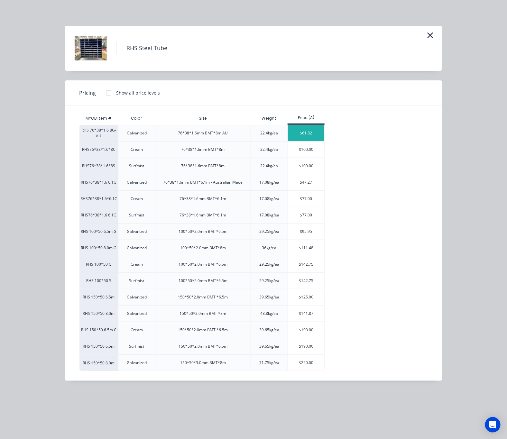
click at [304, 134] on div "$61.82" at bounding box center [306, 133] width 36 height 16
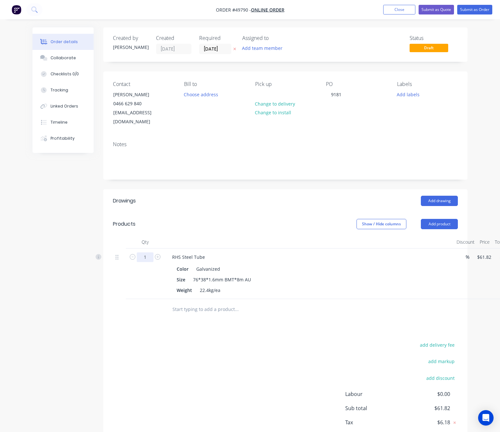
click at [146, 252] on input "1" at bounding box center [145, 257] width 17 height 10
type input "25"
type input "$1,545.50"
click at [145, 321] on div "Drawings Add drawing Products Show / Hide columns Add product Qty Discount Pric…" at bounding box center [285, 324] width 364 height 271
click at [171, 330] on div "Drawings Add drawing Products Show / Hide columns Add product Qty Discount Pric…" at bounding box center [285, 324] width 364 height 271
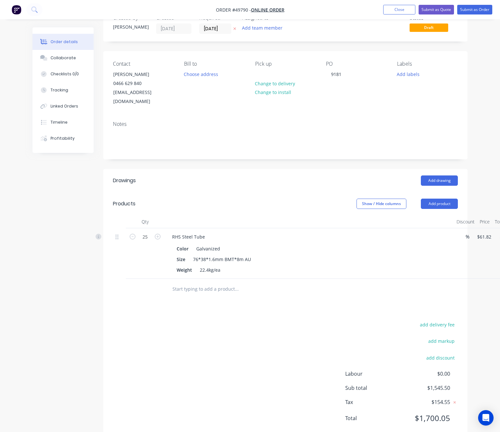
scroll to position [30, 0]
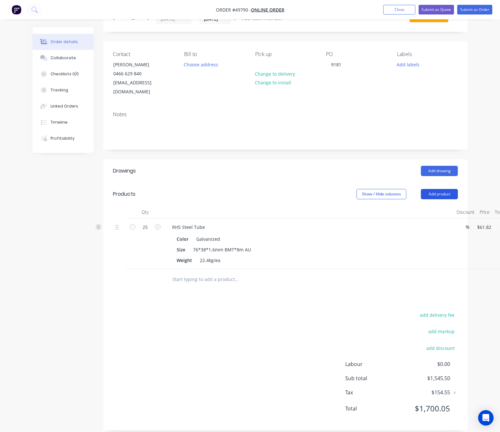
click at [434, 189] on button "Add product" at bounding box center [439, 194] width 37 height 10
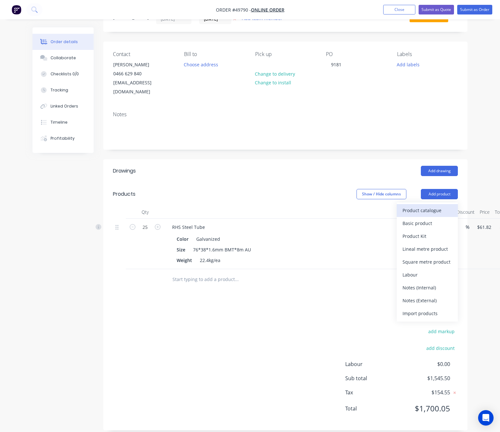
click at [432, 206] on div "Product catalogue" at bounding box center [427, 210] width 50 height 9
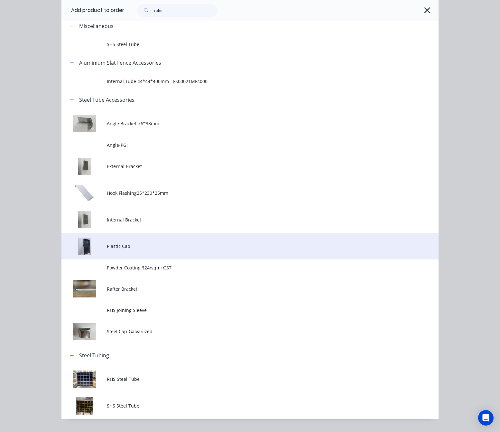
scroll to position [49, 0]
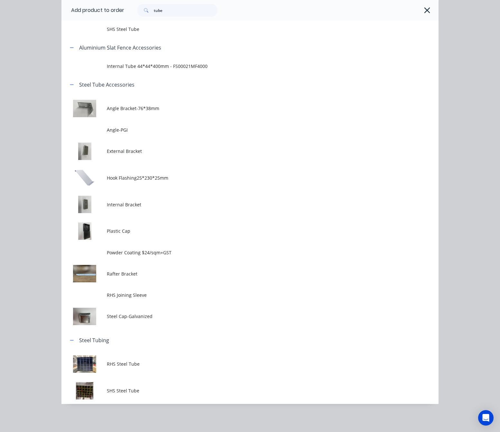
click at [137, 361] on span "RHS Steel Tube" at bounding box center [239, 363] width 265 height 7
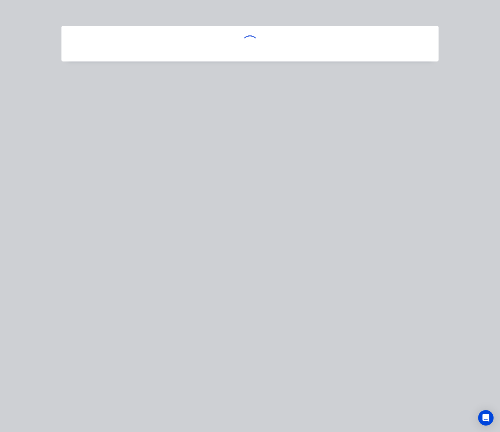
scroll to position [0, 0]
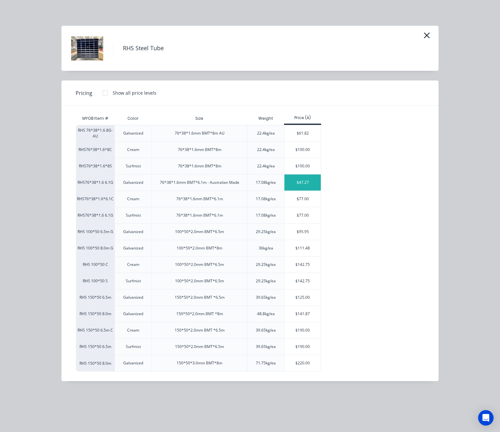
click at [302, 184] on div "$47.27" at bounding box center [302, 182] width 36 height 16
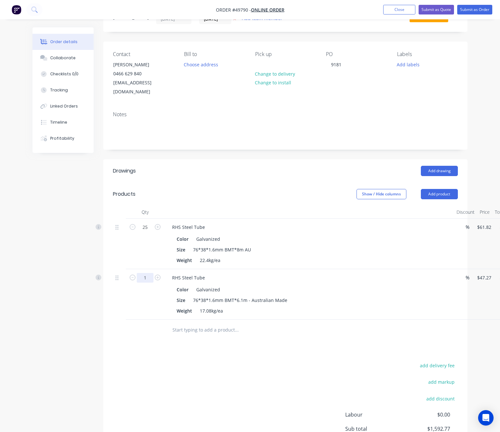
click at [141, 273] on input "1" at bounding box center [145, 278] width 17 height 10
type input "5"
type input "$236.35"
click at [313, 349] on div "Drawings Add drawing Products Show / Hide columns Add product Qty Discount Pric…" at bounding box center [285, 319] width 364 height 321
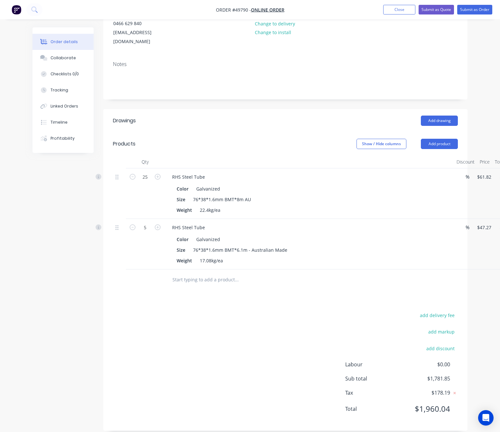
scroll to position [80, 0]
click at [439, 138] on button "Add product" at bounding box center [439, 143] width 37 height 10
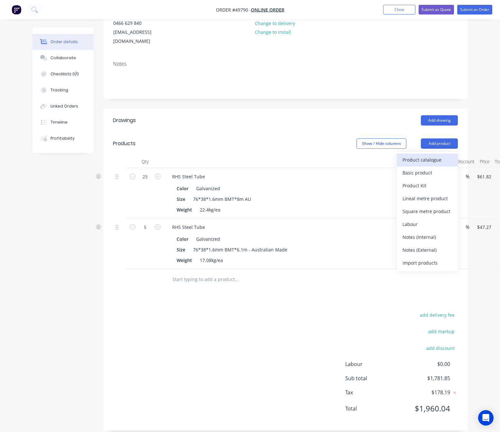
click at [434, 155] on div "Product catalogue" at bounding box center [427, 159] width 50 height 9
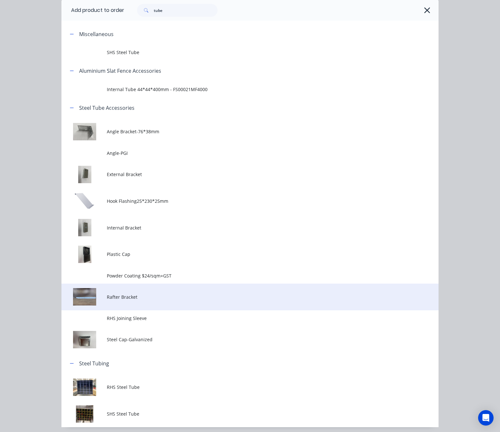
scroll to position [49, 0]
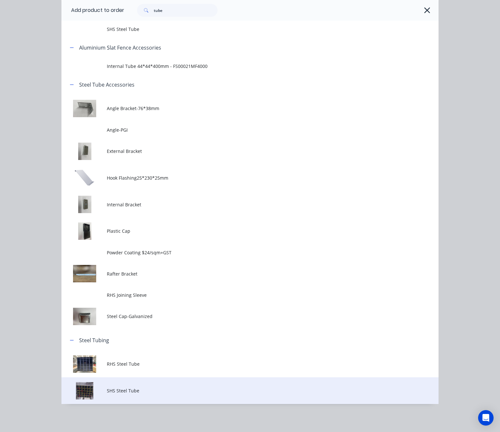
click at [110, 381] on td "SHS Steel Tube" at bounding box center [273, 390] width 332 height 27
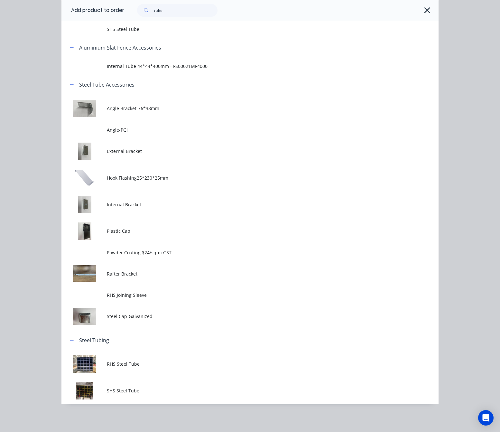
scroll to position [0, 0]
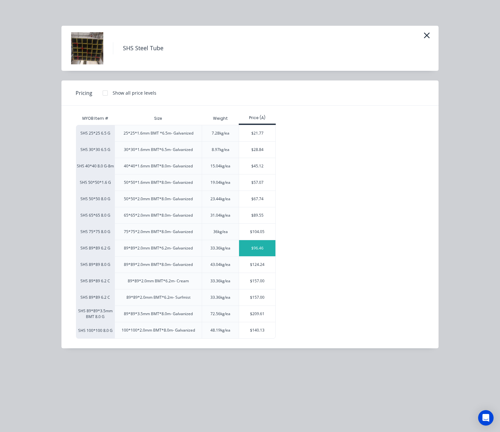
click at [265, 251] on div "$96.46" at bounding box center [257, 248] width 36 height 16
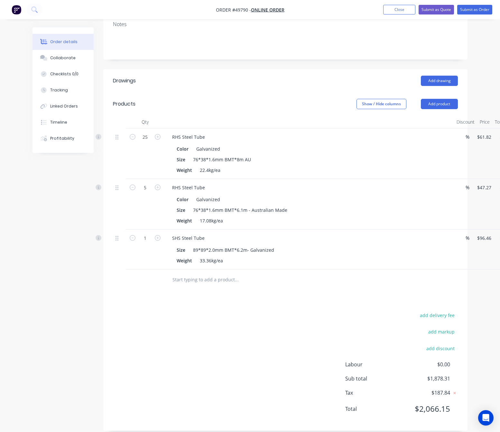
scroll to position [121, 0]
click at [145, 233] on input "1" at bounding box center [145, 238] width 17 height 10
type input "4"
type input "$385.84"
drag, startPoint x: 245, startPoint y: 320, endPoint x: 243, endPoint y: 315, distance: 6.1
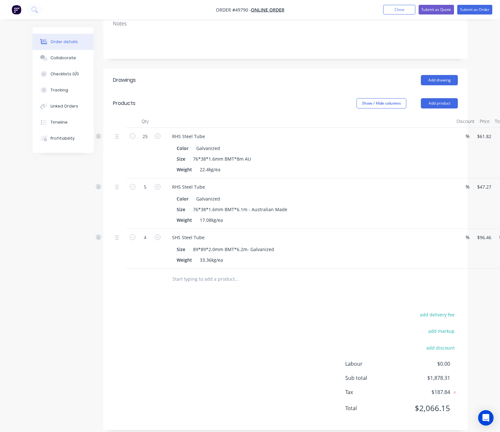
click at [245, 320] on div "add delivery fee add markup add discount Labour $0.00 Sub total $1,878.31 Tax $…" at bounding box center [285, 365] width 345 height 110
click at [441, 98] on button "Add product" at bounding box center [439, 103] width 37 height 10
click at [425, 117] on button "Product catalogue" at bounding box center [427, 119] width 61 height 13
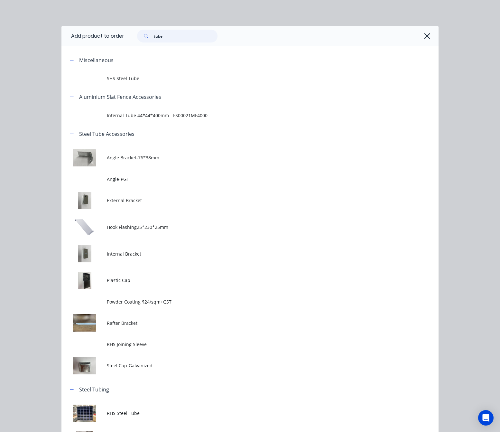
drag, startPoint x: 179, startPoint y: 36, endPoint x: 27, endPoint y: 60, distance: 154.4
click at [105, 44] on header "Add product to order tube" at bounding box center [249, 36] width 377 height 21
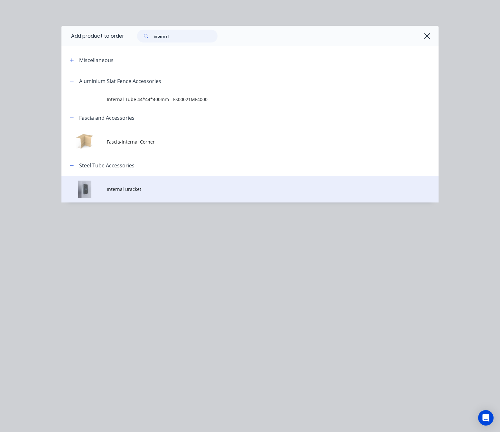
type input "internal"
click at [198, 188] on span "Internal Bracket" at bounding box center [239, 189] width 265 height 7
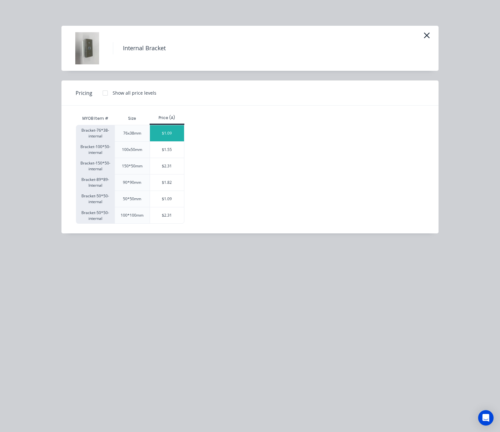
click at [157, 135] on div "$1.09" at bounding box center [167, 133] width 34 height 16
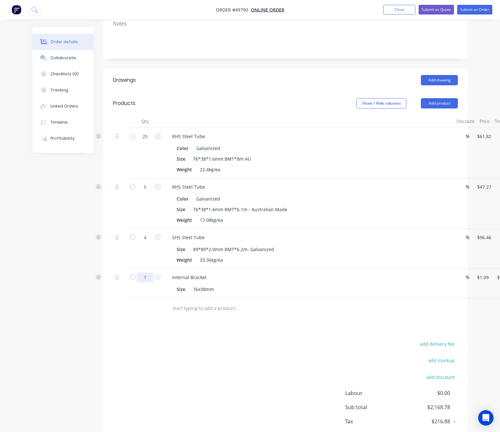
click at [147, 272] on input "1" at bounding box center [145, 277] width 17 height 10
type input "160"
type input "$174.40"
click at [187, 345] on div "add delivery fee add markup add discount Labour $0.00 Sub total $2,342.09 Tax $…" at bounding box center [285, 394] width 345 height 110
click at [437, 98] on button "Add product" at bounding box center [439, 103] width 37 height 10
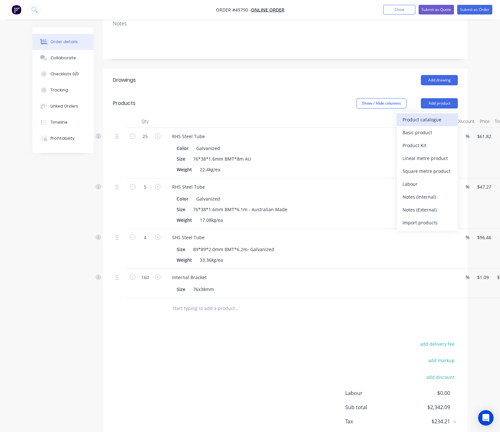
click at [427, 115] on div "Product catalogue" at bounding box center [427, 119] width 50 height 9
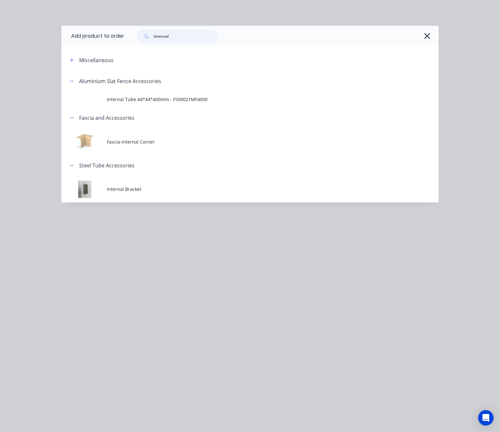
drag, startPoint x: 177, startPoint y: 36, endPoint x: 46, endPoint y: 64, distance: 133.6
click at [109, 51] on div "Add product to order internal Miscellaneous Aluminium Slat Fence Accessories In…" at bounding box center [249, 114] width 377 height 177
type input "down"
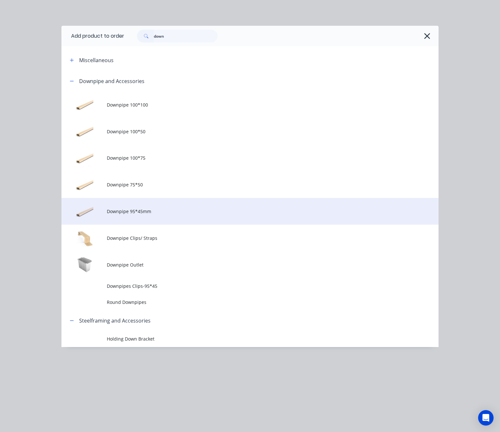
click at [197, 214] on span "Downpipe 95*45mm" at bounding box center [239, 211] width 265 height 7
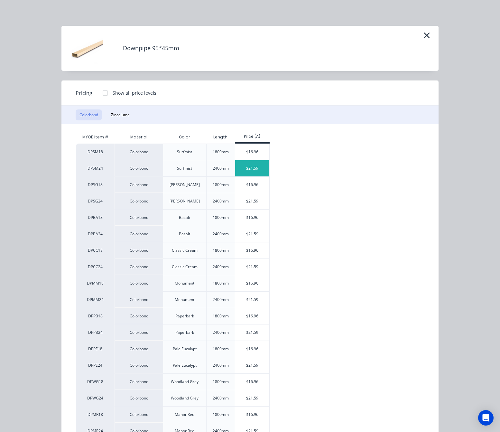
click at [252, 169] on div "$21.59" at bounding box center [252, 168] width 34 height 16
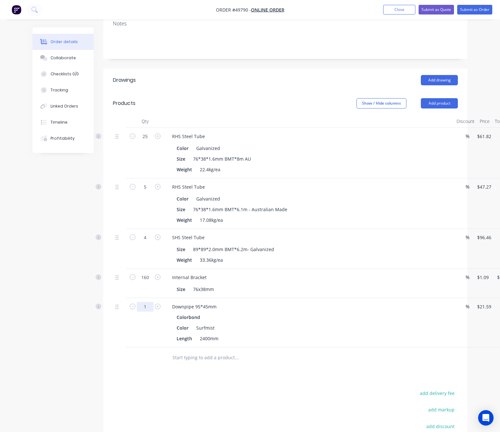
click at [141, 302] on input "1" at bounding box center [145, 307] width 17 height 10
type input "8"
type input "$172.72"
click at [117, 339] on div at bounding box center [119, 322] width 13 height 49
click at [440, 98] on button "Add product" at bounding box center [439, 103] width 37 height 10
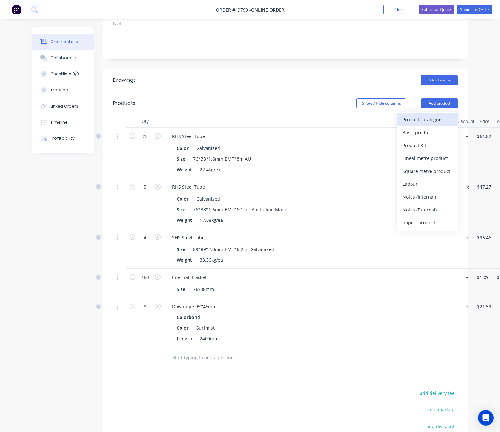
click at [433, 115] on div "Product catalogue" at bounding box center [427, 119] width 50 height 9
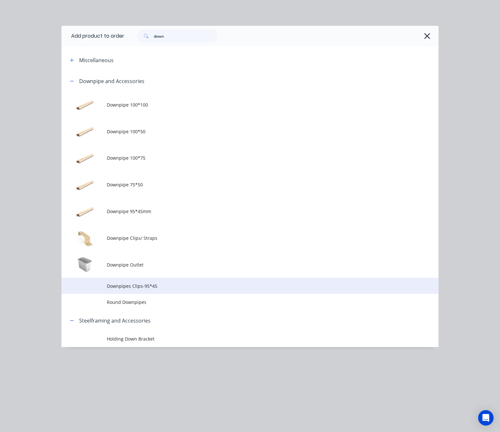
click at [163, 285] on span "Downpipes Clips-95*45" at bounding box center [239, 285] width 265 height 7
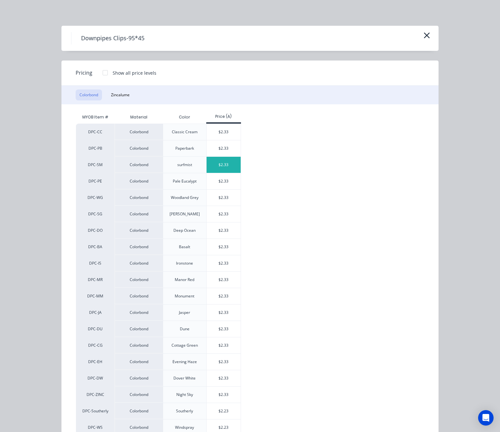
click at [221, 165] on div "$2.33" at bounding box center [224, 165] width 34 height 16
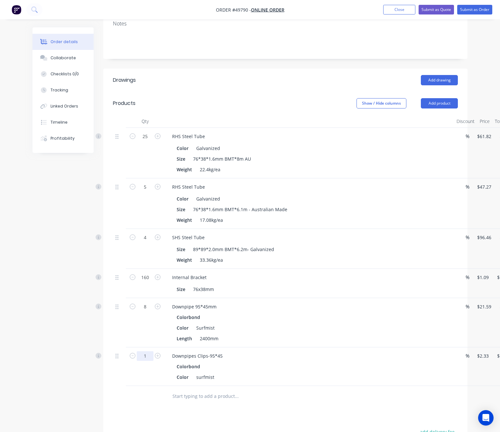
drag, startPoint x: 147, startPoint y: 351, endPoint x: 143, endPoint y: 351, distance: 4.2
click at [147, 351] on input "1" at bounding box center [145, 356] width 17 height 10
type input "8"
type input "$18.64"
click at [142, 386] on div at bounding box center [145, 396] width 39 height 21
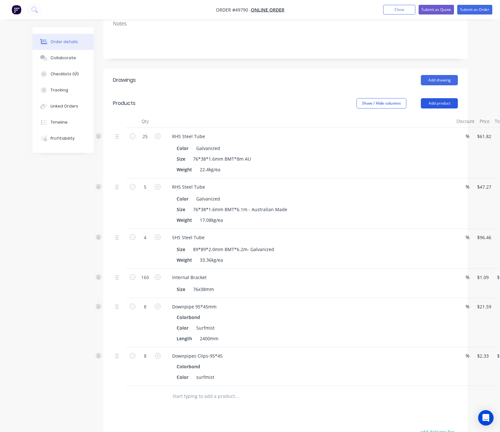
click at [445, 98] on button "Add product" at bounding box center [439, 103] width 37 height 10
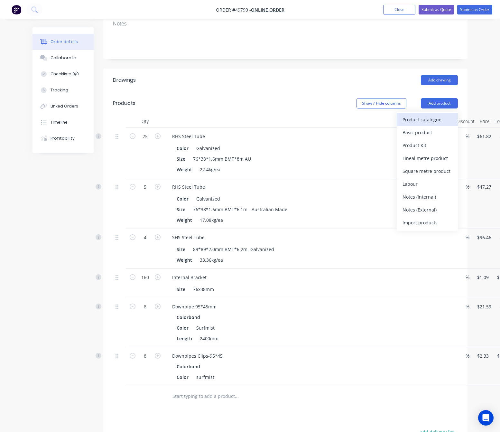
click at [434, 115] on div "Product catalogue" at bounding box center [427, 119] width 50 height 9
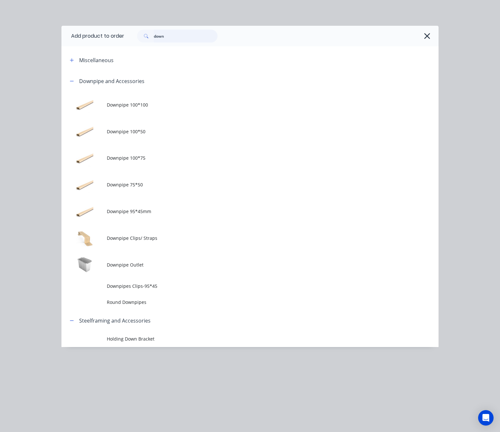
drag, startPoint x: 169, startPoint y: 35, endPoint x: 116, endPoint y: 49, distance: 55.1
click at [116, 49] on div "Add product to order down Miscellaneous Downpipe and Accessories Downpipe 100*1…" at bounding box center [249, 186] width 377 height 321
type input "narrow"
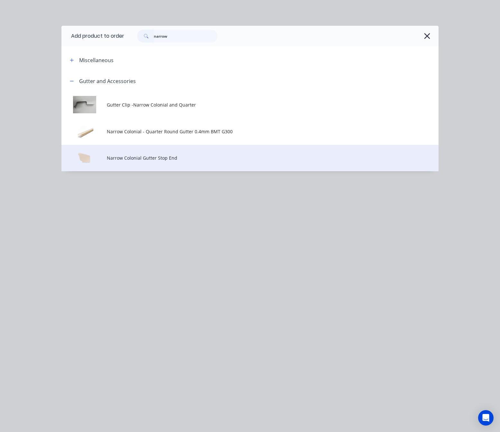
click at [195, 159] on span "Narrow Colonial Gutter Stop End" at bounding box center [239, 157] width 265 height 7
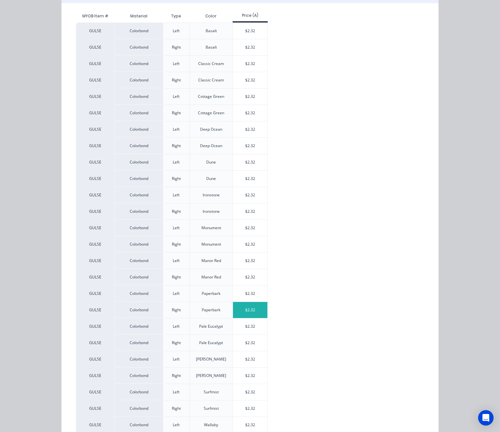
scroll to position [145, 0]
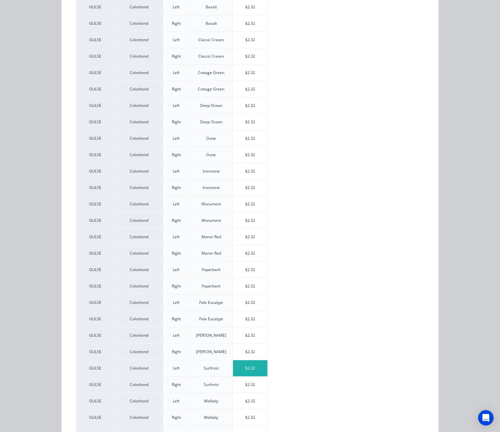
click at [248, 371] on div "$2.32" at bounding box center [250, 368] width 34 height 16
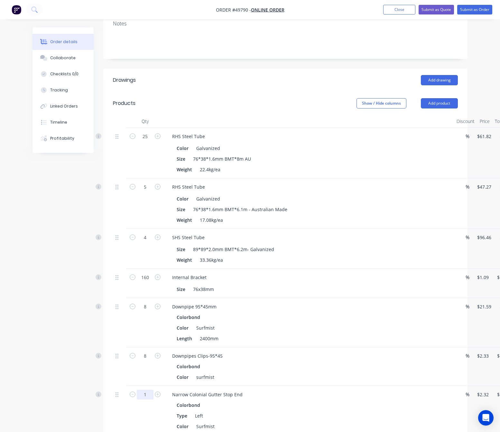
click at [148, 390] on input "1" at bounding box center [145, 395] width 17 height 10
type input "2"
type input "$4.64"
click at [145, 403] on div "2" at bounding box center [145, 410] width 39 height 49
click at [438, 98] on button "Add product" at bounding box center [439, 103] width 37 height 10
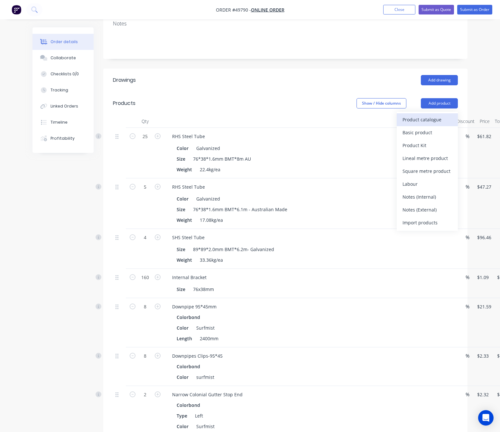
click at [438, 115] on div "Product catalogue" at bounding box center [427, 119] width 50 height 9
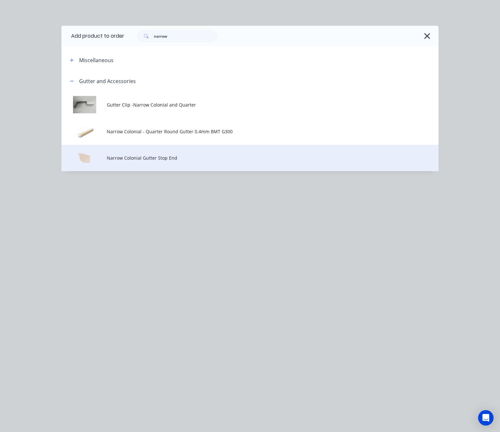
click at [217, 158] on span "Narrow Colonial Gutter Stop End" at bounding box center [239, 157] width 265 height 7
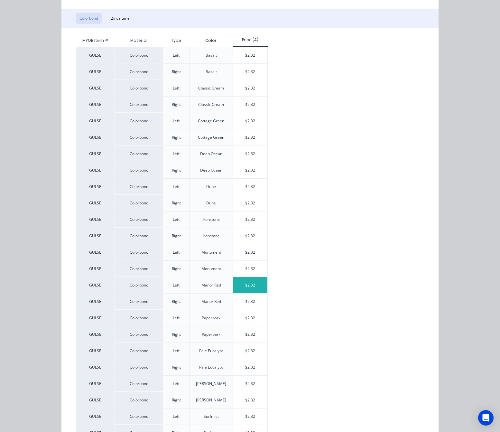
scroll to position [145, 0]
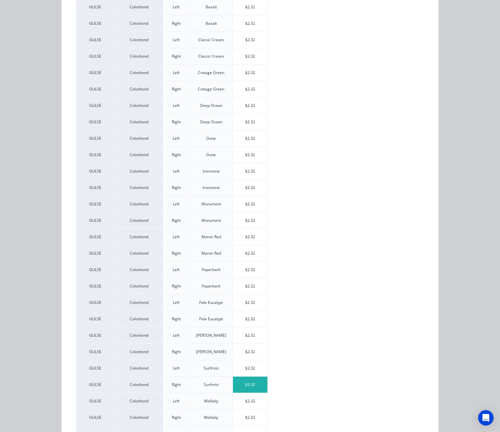
click at [252, 390] on div "$2.32" at bounding box center [250, 384] width 34 height 16
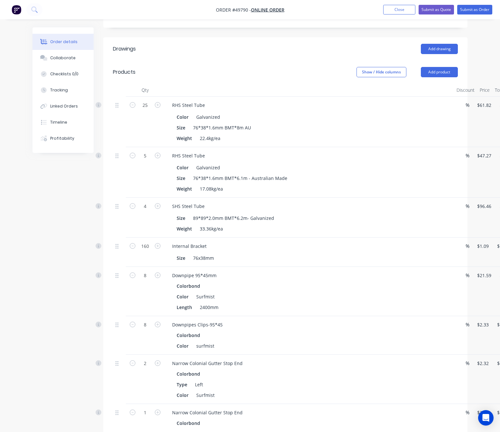
scroll to position [169, 0]
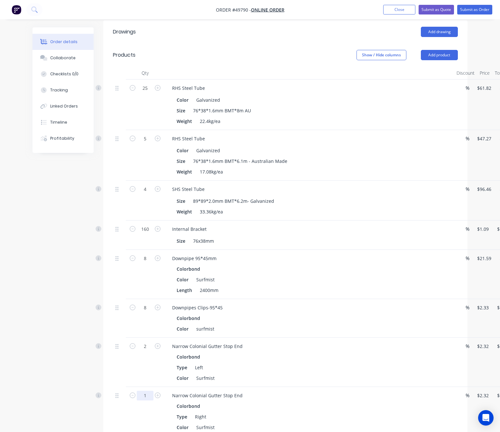
click at [144, 390] on input "1" at bounding box center [145, 395] width 17 height 10
type input "2"
type input "$4.64"
click at [131, 414] on div "2" at bounding box center [145, 411] width 39 height 49
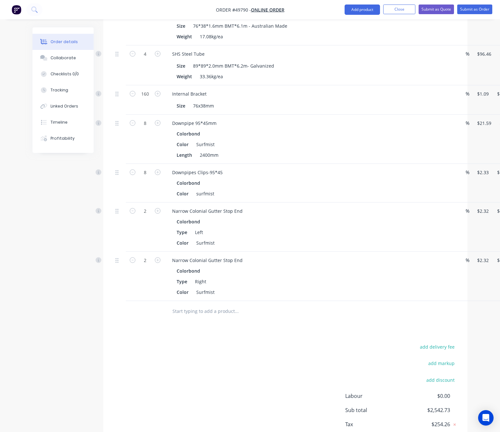
scroll to position [314, 0]
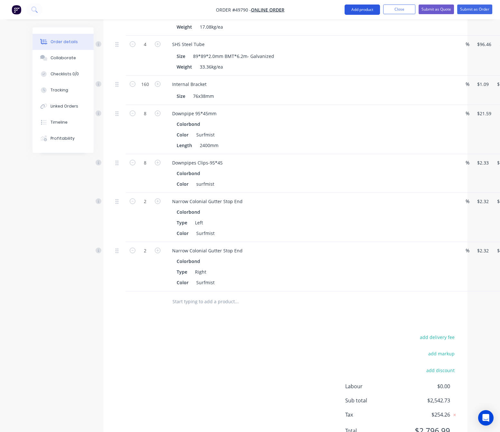
click at [356, 14] on button "Add product" at bounding box center [361, 10] width 35 height 10
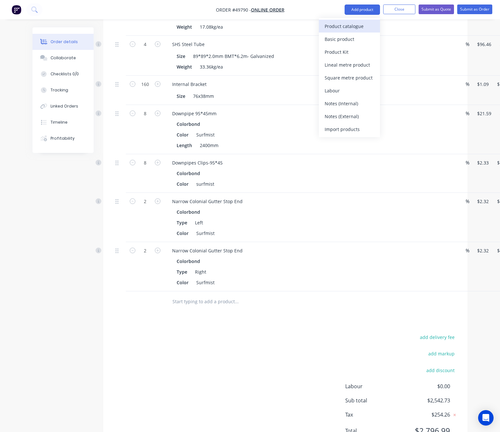
click at [352, 31] on button "Product catalogue" at bounding box center [349, 26] width 61 height 13
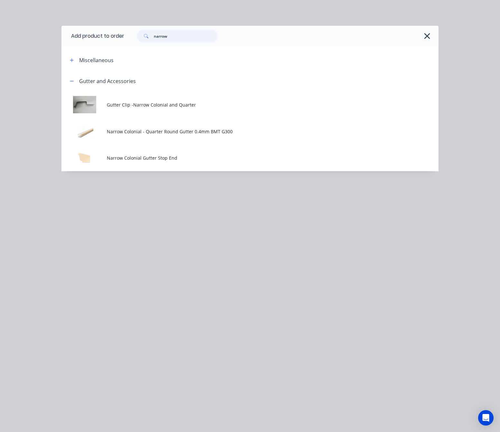
drag, startPoint x: 170, startPoint y: 36, endPoint x: 106, endPoint y: 51, distance: 66.2
click at [111, 51] on div "Add product to order narrow Miscellaneous Gutter and Accessories Gutter Clip -N…" at bounding box center [249, 98] width 377 height 145
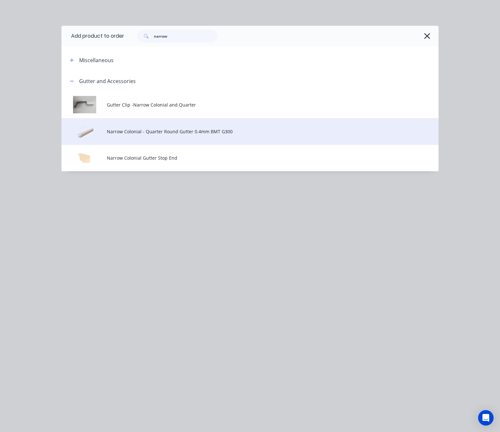
click at [188, 131] on span "Narrow Colonial - Quarter Round Gutter 0.4mm BMT G300" at bounding box center [239, 131] width 265 height 7
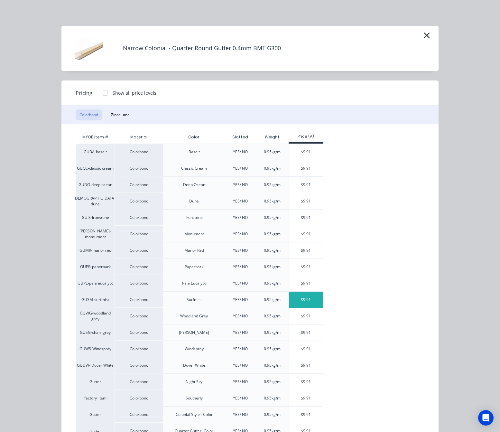
click at [300, 303] on div "$9.91" at bounding box center [306, 299] width 34 height 16
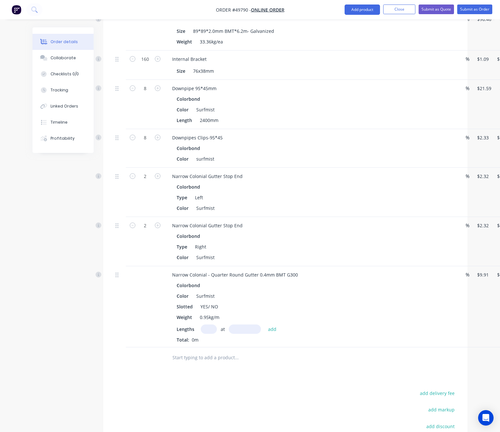
scroll to position [362, 0]
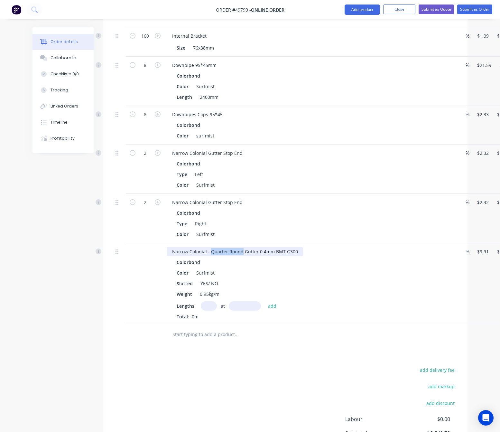
drag, startPoint x: 209, startPoint y: 244, endPoint x: 241, endPoint y: 245, distance: 31.9
click at [241, 247] on div "Narrow Colonial - Quarter Round Gutter 0.4mm BMT G300" at bounding box center [235, 251] width 136 height 9
drag, startPoint x: 207, startPoint y: 277, endPoint x: 219, endPoint y: 274, distance: 12.2
click at [219, 279] on div "Slotted YES/ NO" at bounding box center [308, 283] width 268 height 9
drag, startPoint x: 311, startPoint y: 283, endPoint x: 297, endPoint y: 289, distance: 15.2
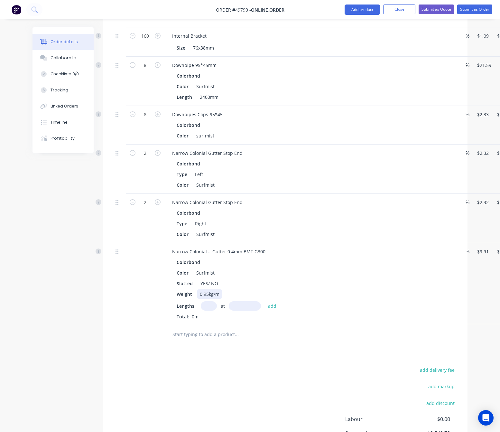
click at [302, 289] on div "Weight 0.95kg/m" at bounding box center [308, 293] width 268 height 9
drag, startPoint x: 208, startPoint y: 277, endPoint x: 231, endPoint y: 278, distance: 22.2
click at [231, 279] on div "Slotted YES/ NO" at bounding box center [308, 283] width 268 height 9
click at [372, 260] on div "Colorbond Color Surfmist Slotted YES Weight 0.95kg/m Lengths at add Total: 0m" at bounding box center [309, 288] width 284 height 62
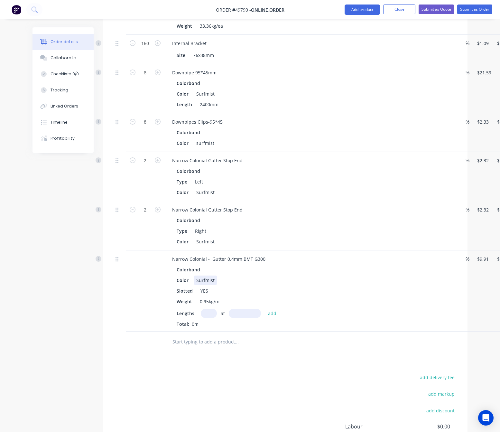
scroll to position [418, 0]
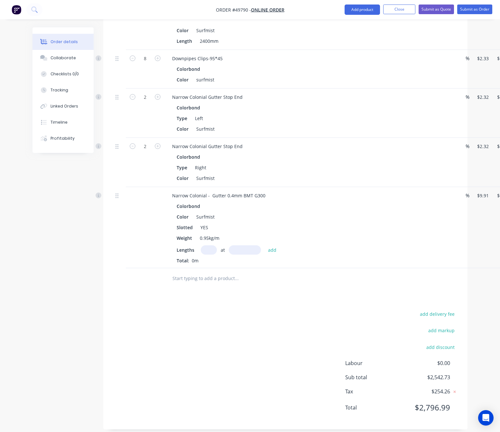
click at [204, 246] on input "text" at bounding box center [209, 249] width 16 height 9
type input "2"
click at [245, 245] on input "text" at bounding box center [245, 249] width 32 height 9
type input "8000"
click at [265, 245] on button "add" at bounding box center [272, 249] width 15 height 9
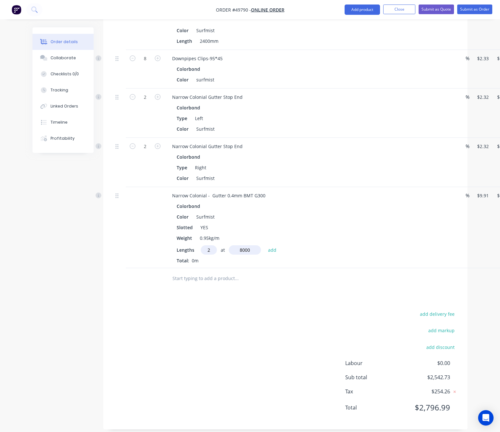
type input "$158.56"
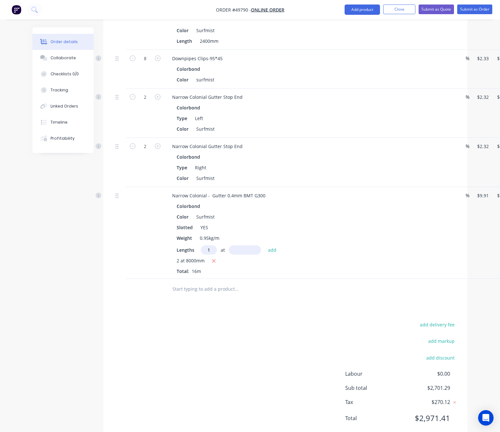
type input "1"
click at [243, 245] on input "text" at bounding box center [245, 249] width 32 height 9
type input "4000"
click at [265, 245] on button "add" at bounding box center [272, 249] width 15 height 9
type input "$198.20"
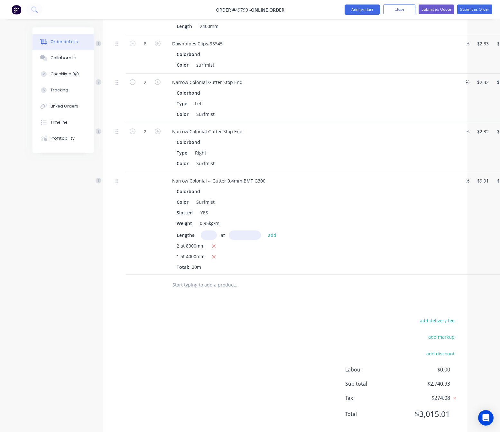
scroll to position [439, 0]
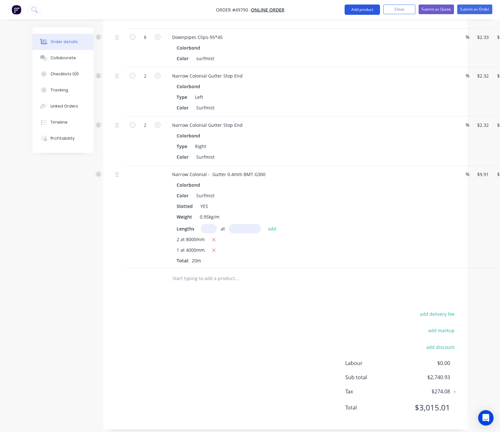
click at [359, 11] on button "Add product" at bounding box center [361, 10] width 35 height 10
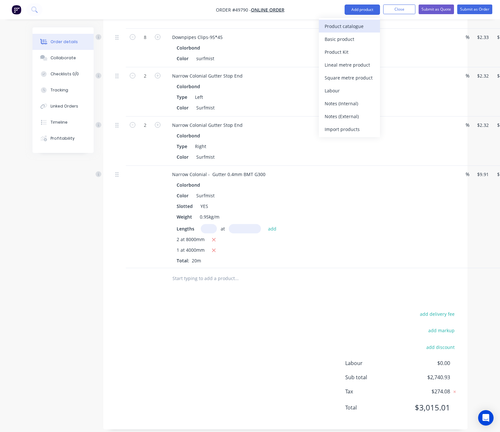
click at [343, 26] on div "Product catalogue" at bounding box center [350, 26] width 50 height 9
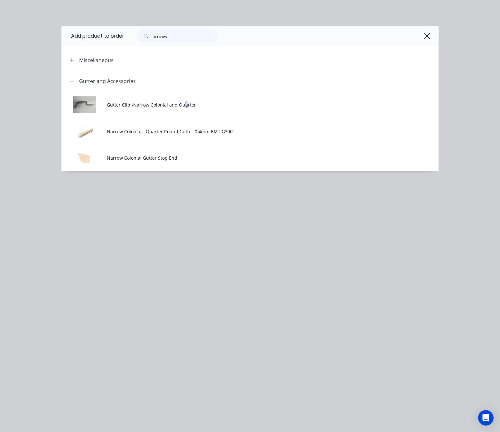
click at [184, 103] on span "Gutter Clip -Narrow Colonial and Quarter" at bounding box center [239, 104] width 265 height 7
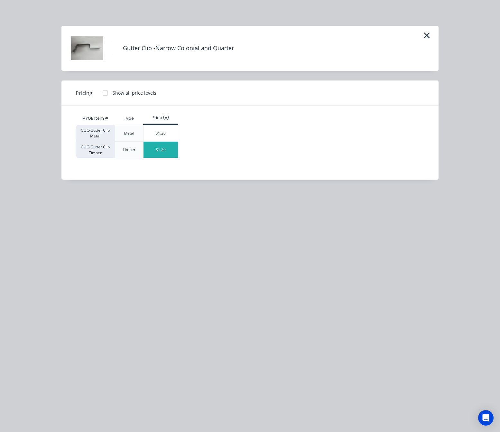
click at [163, 155] on div "$1.20" at bounding box center [160, 150] width 34 height 16
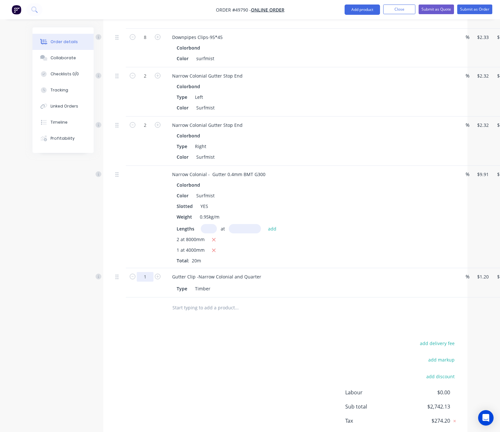
click at [147, 272] on input "1" at bounding box center [145, 277] width 17 height 10
type input "20"
type input "$24.00"
drag, startPoint x: 144, startPoint y: 255, endPoint x: 144, endPoint y: 261, distance: 5.8
drag, startPoint x: 144, startPoint y: 261, endPoint x: 191, endPoint y: 379, distance: 127.9
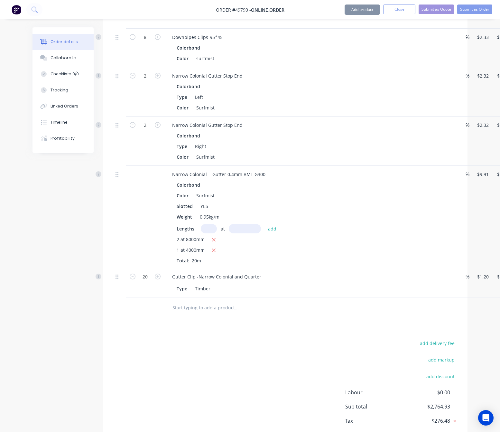
click at [191, 381] on div "add delivery fee add markup add discount Labour $0.00 Sub total $2,764.93 Tax $…" at bounding box center [285, 394] width 345 height 110
click at [358, 7] on button "Add product" at bounding box center [361, 10] width 35 height 10
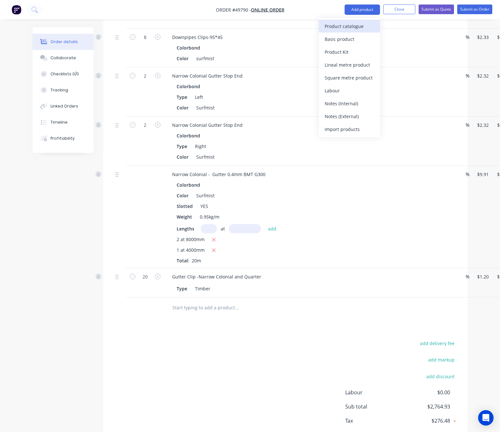
click at [353, 23] on div "Product catalogue" at bounding box center [350, 26] width 50 height 9
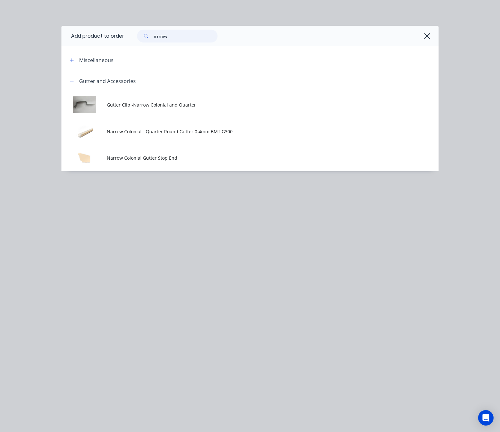
drag, startPoint x: 179, startPoint y: 32, endPoint x: 92, endPoint y: 49, distance: 88.4
click at [114, 43] on header "Add product to order narrow" at bounding box center [249, 36] width 377 height 21
type input "rafter"
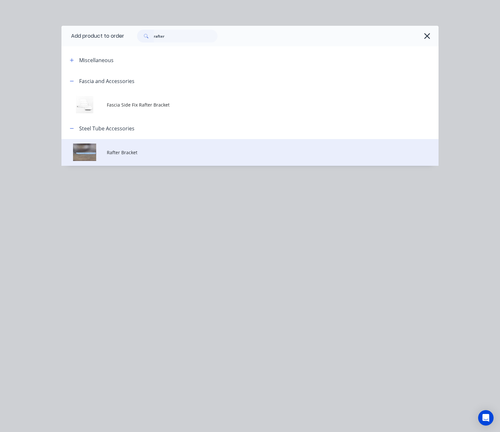
click at [177, 154] on span "Rafter Bracket" at bounding box center [239, 152] width 265 height 7
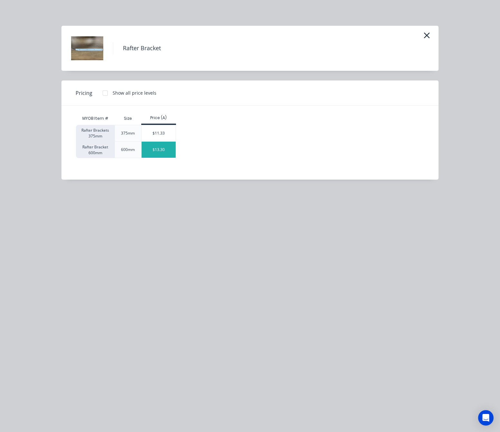
click at [161, 152] on div "$13.30" at bounding box center [159, 150] width 34 height 16
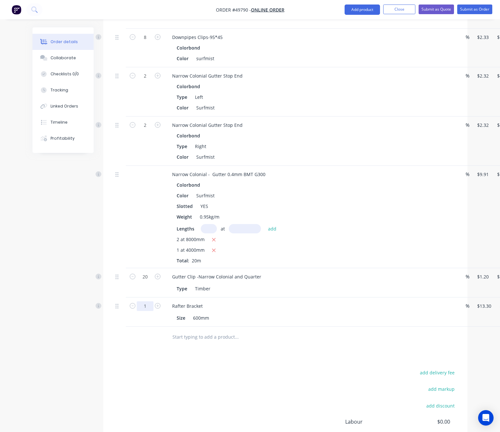
click at [148, 301] on input "1" at bounding box center [145, 306] width 17 height 10
type input "10"
type input "$133.00"
drag, startPoint x: 344, startPoint y: 349, endPoint x: 338, endPoint y: 351, distance: 6.9
click at [343, 349] on div "Drawings Add drawing Products Show / Hide columns Add product Qty Discount Pric…" at bounding box center [285, 119] width 364 height 738
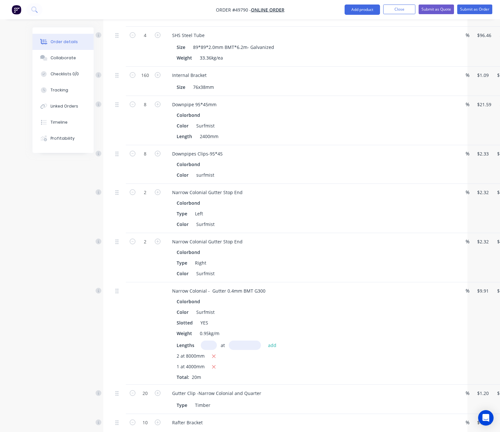
scroll to position [305, 0]
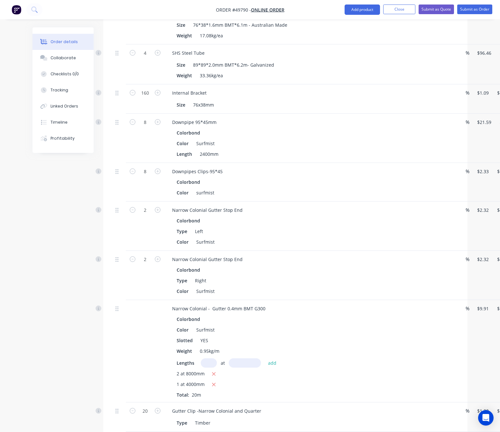
click at [436, 1] on nav "Order #49790 - Online Order Add product Close Submit as Quote Submit as Order" at bounding box center [250, 9] width 500 height 19
click at [436, 10] on button "Submit as Quote" at bounding box center [435, 10] width 35 height 10
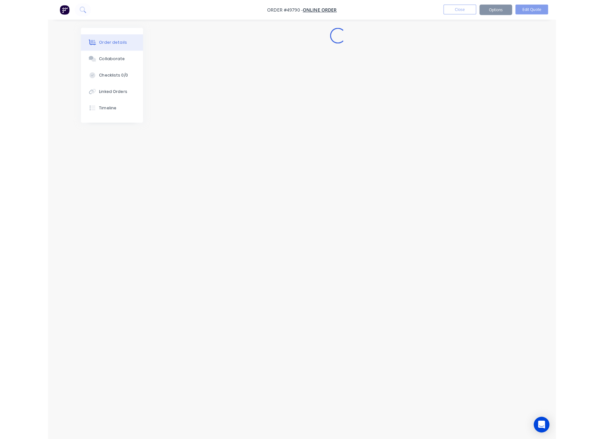
scroll to position [0, 0]
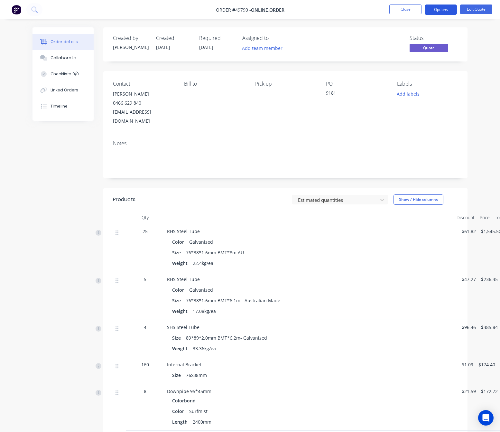
click at [441, 12] on button "Options" at bounding box center [441, 10] width 32 height 10
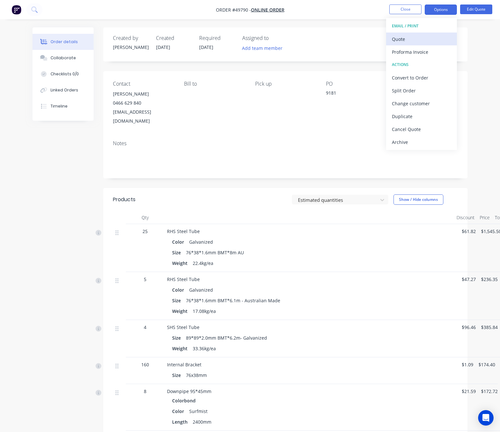
click at [429, 38] on div "Quote" at bounding box center [421, 38] width 59 height 9
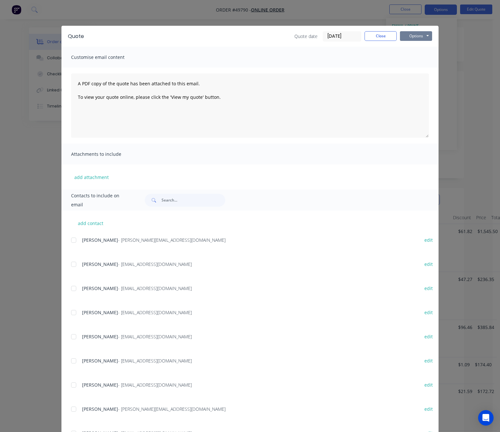
click at [417, 37] on button "Options" at bounding box center [416, 36] width 32 height 10
click at [426, 59] on button "Print" at bounding box center [420, 58] width 41 height 11
click at [311, 12] on div "Quote Quote date 27/09/25 Close Options Preview Print Email Customise email con…" at bounding box center [250, 216] width 500 height 432
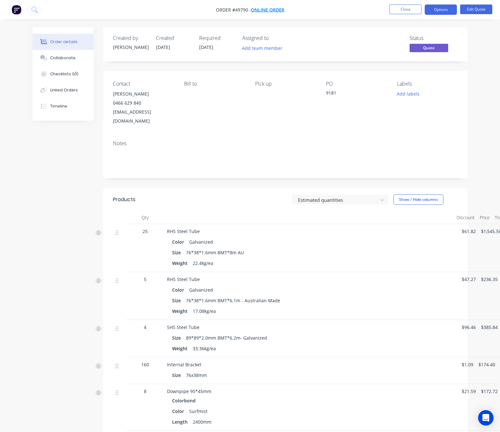
click at [265, 8] on span "Online Order" at bounding box center [267, 10] width 33 height 6
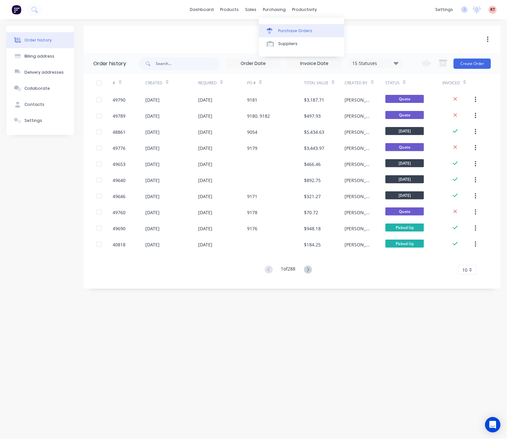
click at [292, 29] on div "Purchase Orders" at bounding box center [295, 31] width 34 height 6
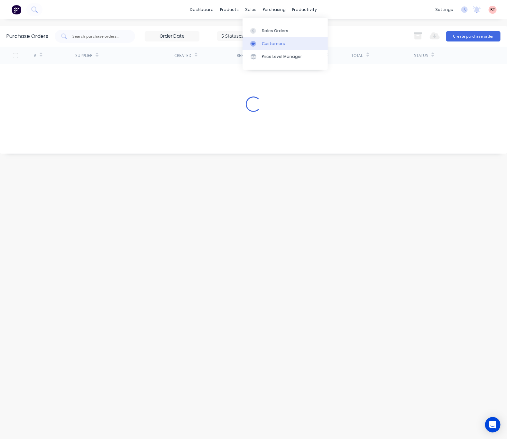
click at [261, 44] on link "Customers" at bounding box center [285, 43] width 85 height 13
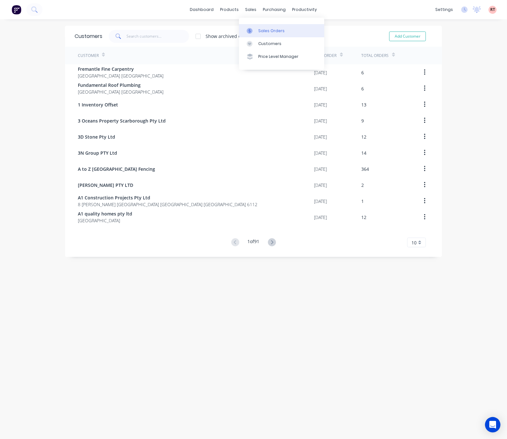
click at [261, 31] on div "Sales Orders" at bounding box center [271, 31] width 26 height 6
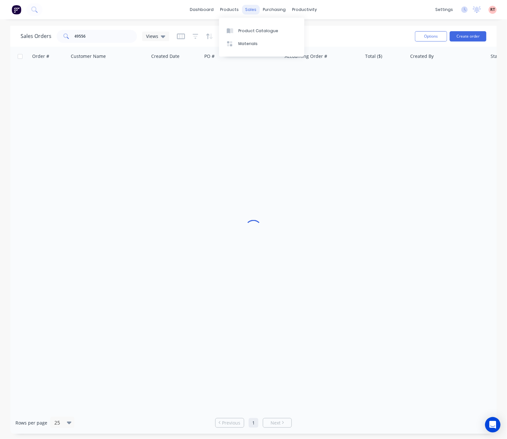
click at [243, 8] on div "sales" at bounding box center [251, 10] width 18 height 10
drag, startPoint x: 111, startPoint y: 35, endPoint x: 19, endPoint y: 45, distance: 92.3
click at [20, 45] on div "Sales Orders 49556 Views Options Create order" at bounding box center [253, 36] width 486 height 21
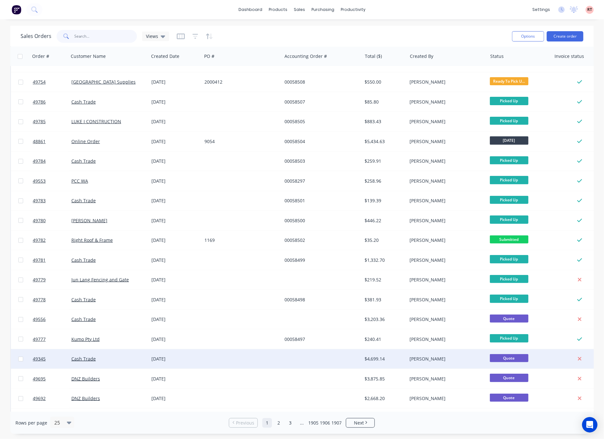
scroll to position [151, 0]
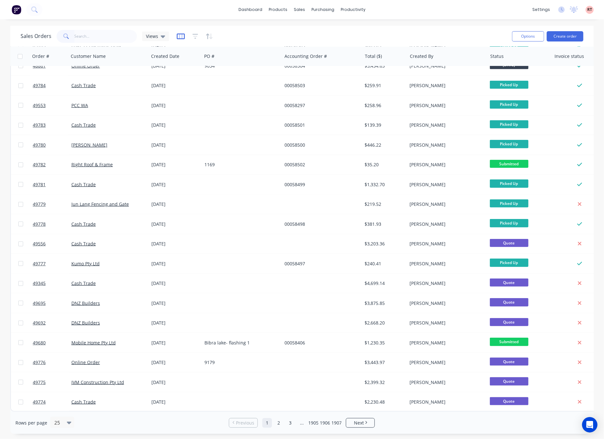
click at [179, 33] on icon "button" at bounding box center [181, 36] width 8 height 6
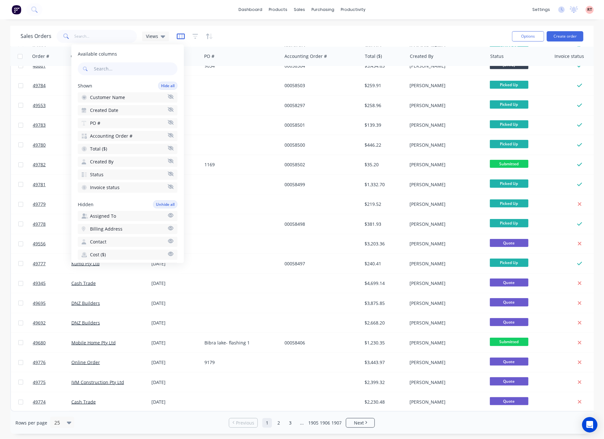
click at [179, 35] on icon "button" at bounding box center [181, 36] width 8 height 6
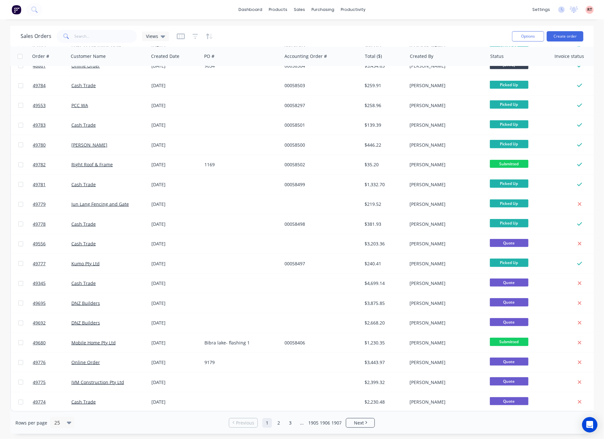
click at [199, 36] on div at bounding box center [195, 36] width 36 height 10
click at [194, 37] on icon "button" at bounding box center [196, 36] width 6 height 6
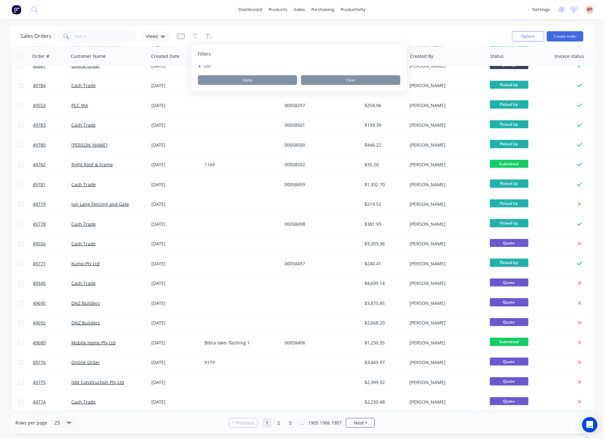
click at [206, 67] on button "add" at bounding box center [206, 66] width 16 height 5
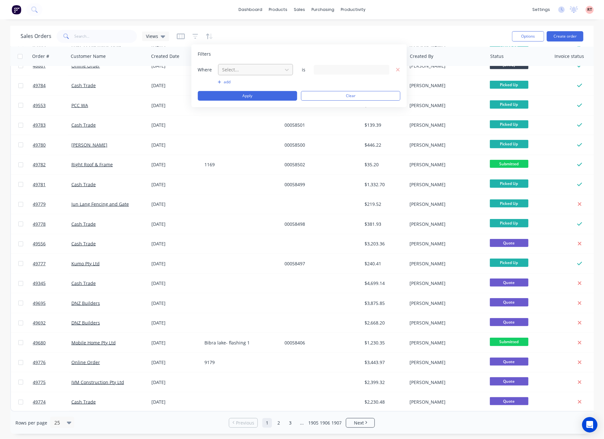
click at [241, 69] on div at bounding box center [251, 70] width 58 height 8
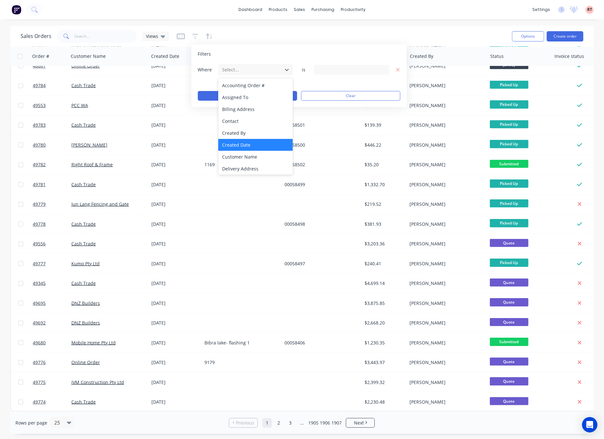
click at [251, 143] on div "Created Date" at bounding box center [255, 145] width 75 height 12
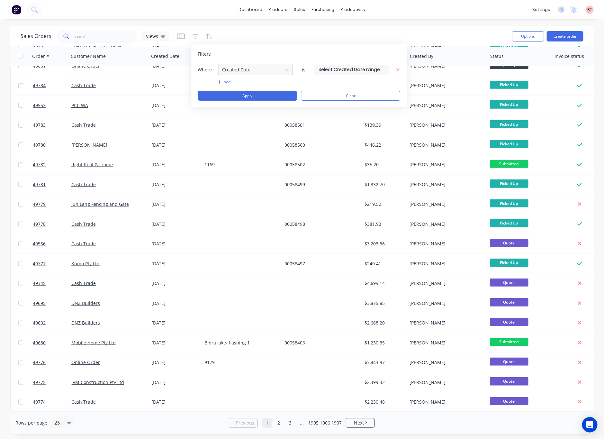
click at [244, 71] on div at bounding box center [251, 70] width 58 height 8
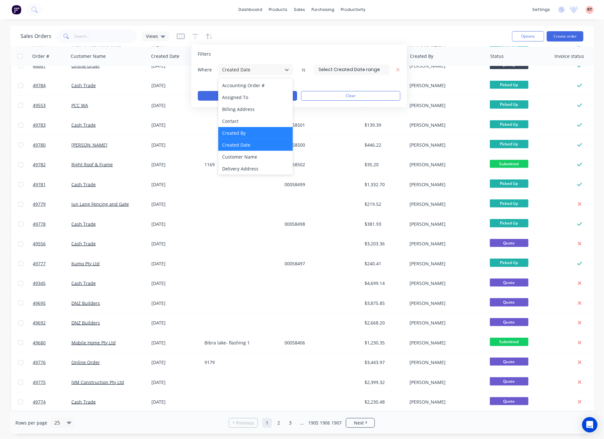
click at [262, 130] on div "Created By" at bounding box center [255, 133] width 75 height 12
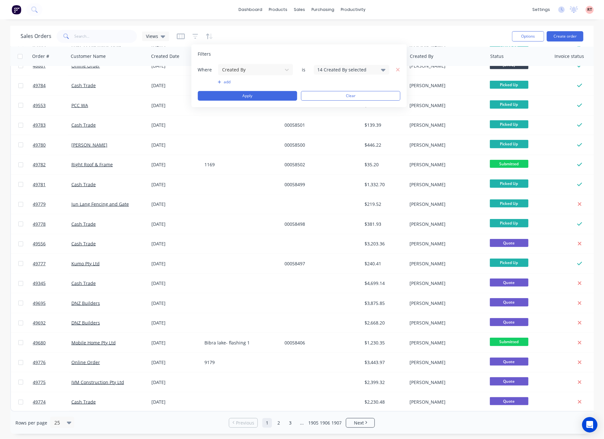
click at [352, 70] on div "14 Created By selected" at bounding box center [347, 69] width 58 height 7
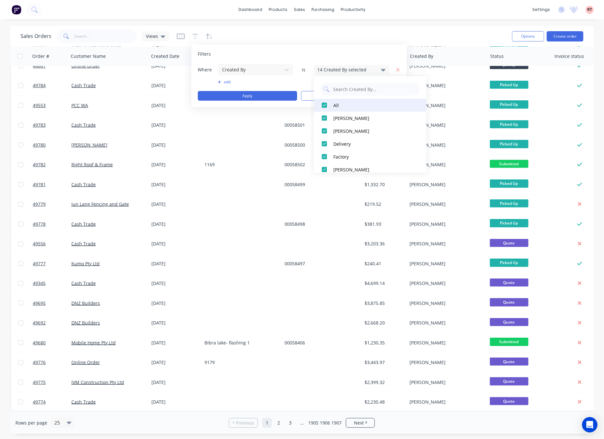
click at [321, 104] on div at bounding box center [324, 105] width 13 height 13
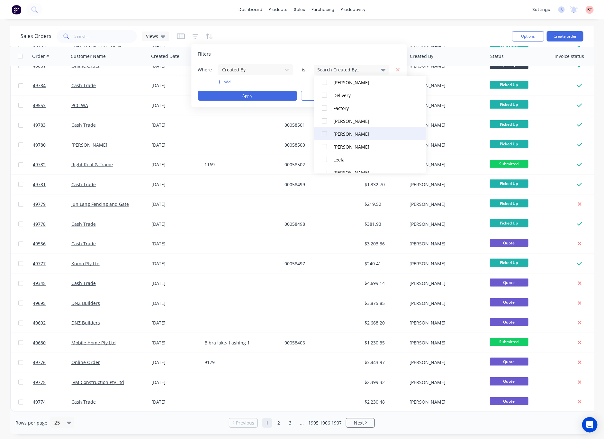
scroll to position [122, 0]
click at [326, 124] on div at bounding box center [324, 124] width 13 height 13
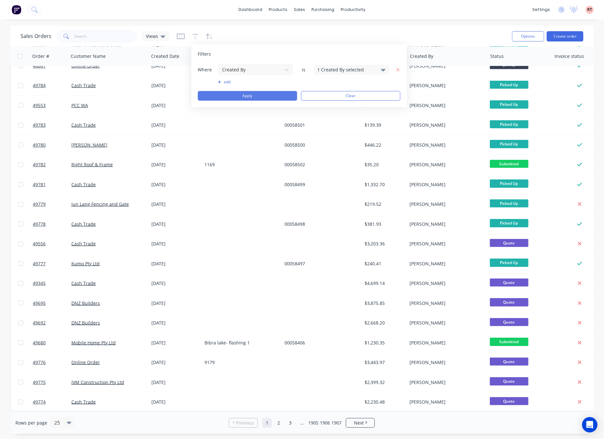
click at [271, 98] on button "Apply" at bounding box center [247, 96] width 99 height 10
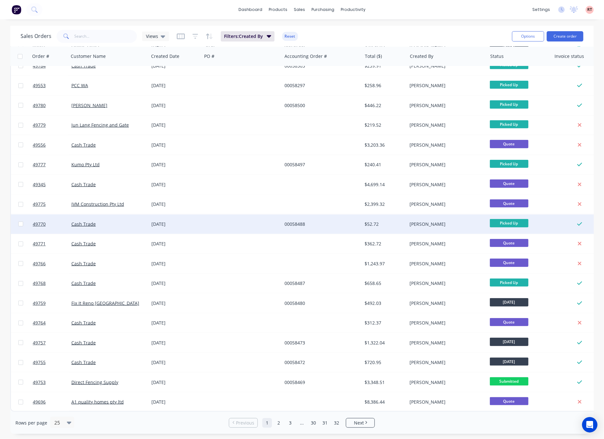
scroll to position [151, 0]
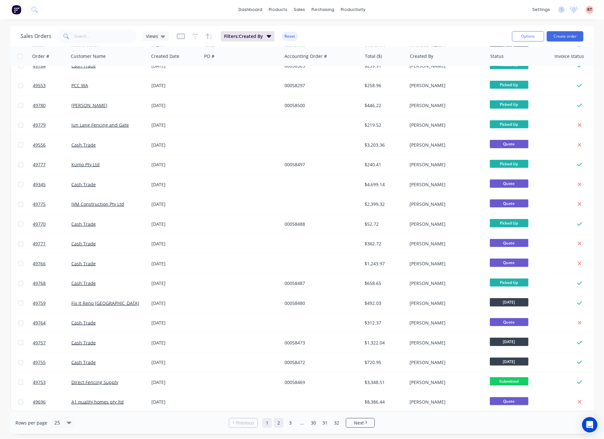
click at [280, 423] on link "2" at bounding box center [279, 423] width 10 height 10
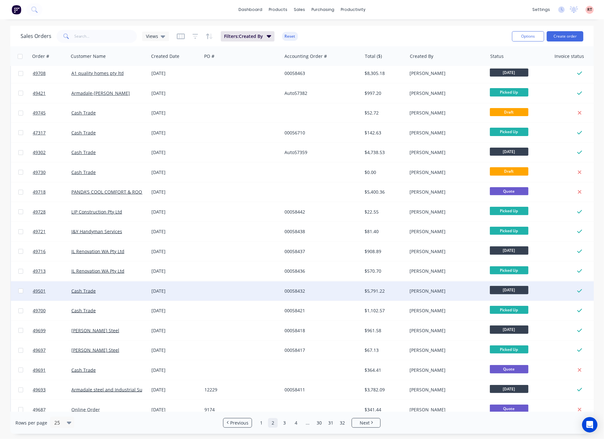
scroll to position [0, 0]
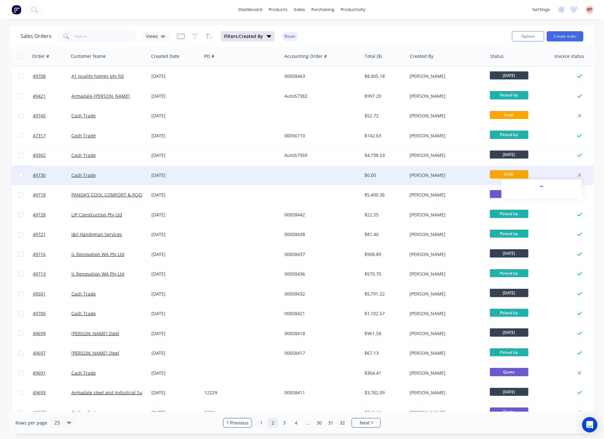
click at [560, 175] on icon at bounding box center [580, 175] width 4 height 4
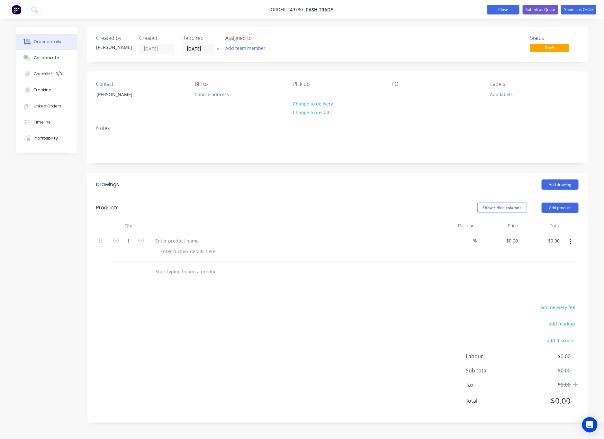
click at [510, 7] on button "Close" at bounding box center [504, 10] width 32 height 10
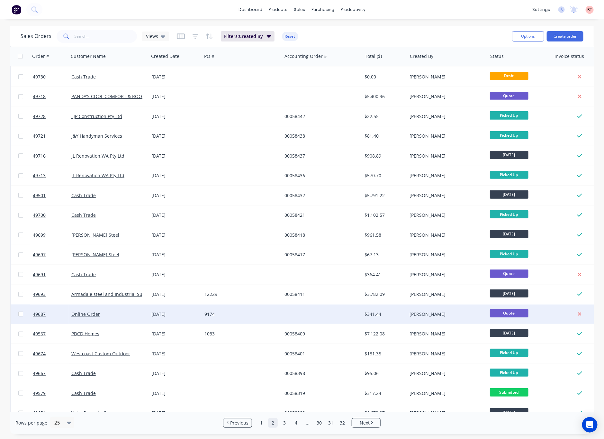
scroll to position [151, 0]
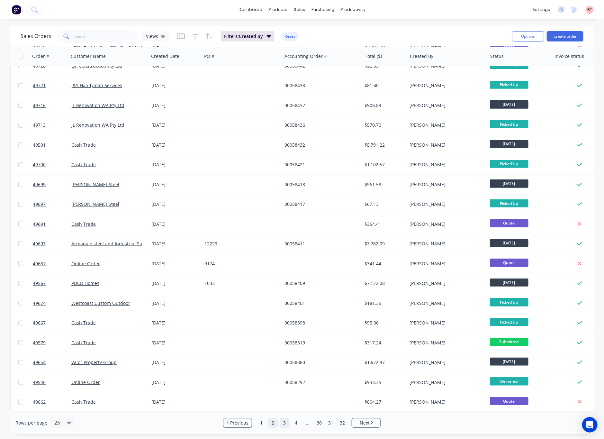
click at [281, 421] on link "3" at bounding box center [285, 423] width 10 height 10
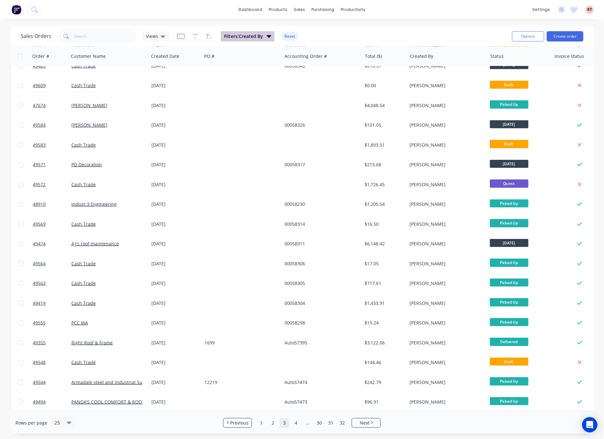
click at [261, 39] on span "Filters: Created By" at bounding box center [243, 36] width 39 height 6
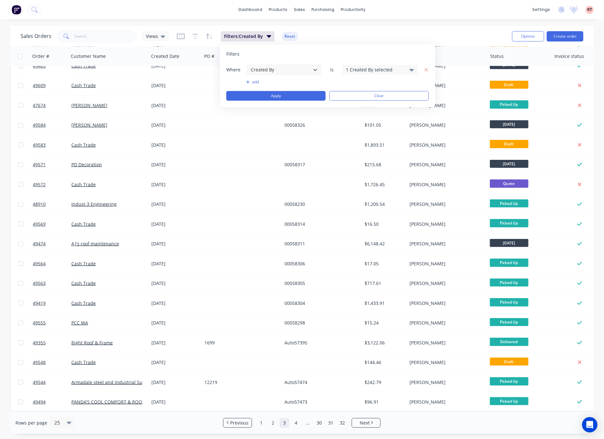
click at [427, 70] on icon "button" at bounding box center [427, 70] width 4 height 4
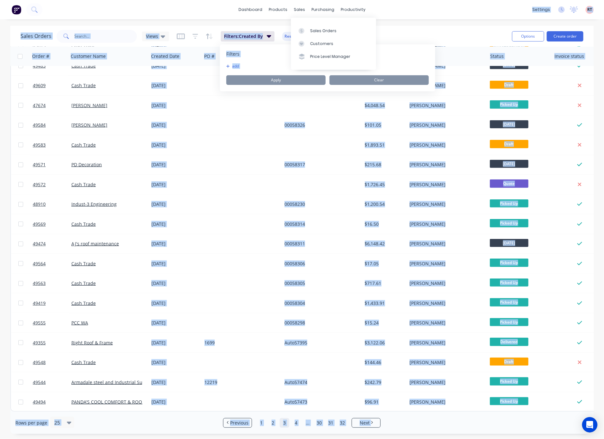
click at [302, 15] on body "dashboard products sales purchasing productivity dashboard products Product Cat…" at bounding box center [302, 219] width 604 height 439
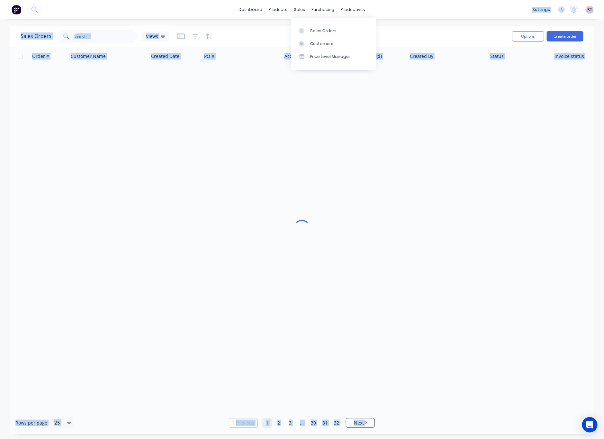
scroll to position [3, 0]
click at [317, 28] on div "Sales Orders" at bounding box center [323, 31] width 26 height 6
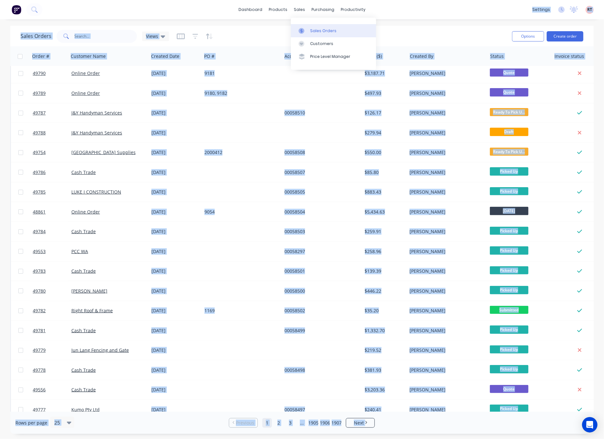
scroll to position [0, 0]
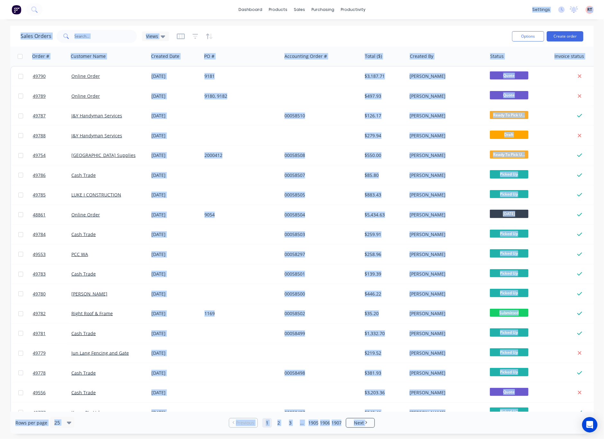
click at [279, 28] on div "Sales Orders Views" at bounding box center [264, 36] width 487 height 16
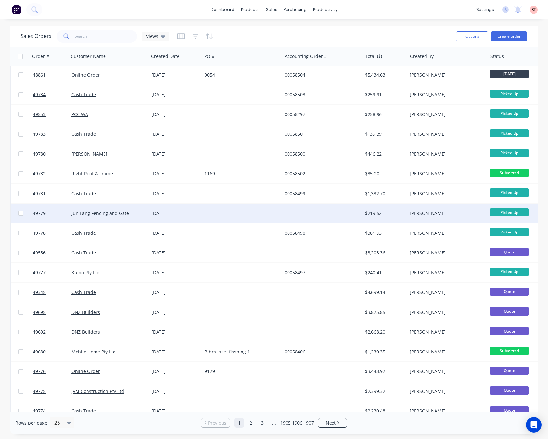
scroll to position [151, 0]
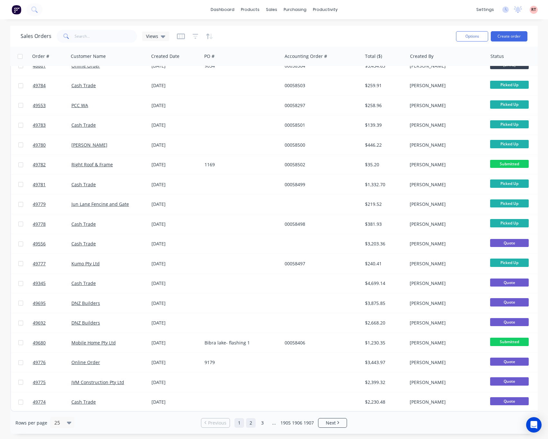
click at [250, 423] on link "2" at bounding box center [251, 423] width 10 height 10
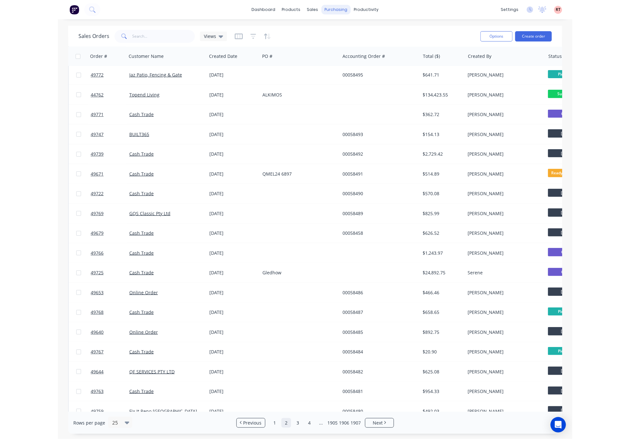
scroll to position [0, 0]
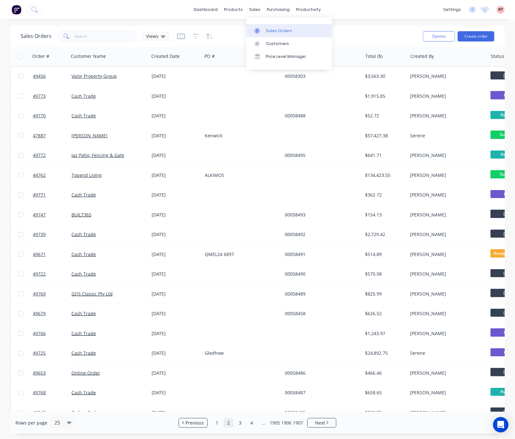
click at [275, 37] on link "Sales Orders" at bounding box center [288, 30] width 85 height 13
click at [294, 23] on div "Sales Orders Customers Price Level Manager" at bounding box center [288, 44] width 85 height 52
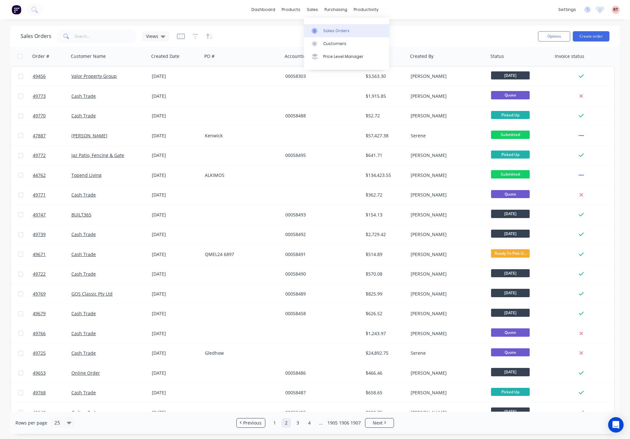
click at [323, 24] on link "Sales Orders" at bounding box center [346, 30] width 85 height 13
click at [275, 424] on link "1" at bounding box center [275, 423] width 10 height 10
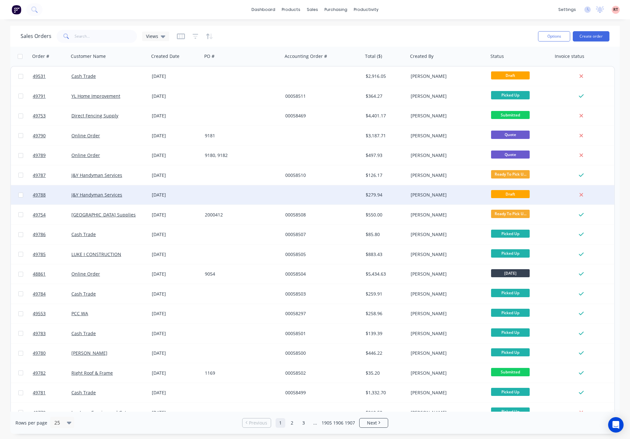
click at [318, 194] on div at bounding box center [323, 194] width 80 height 19
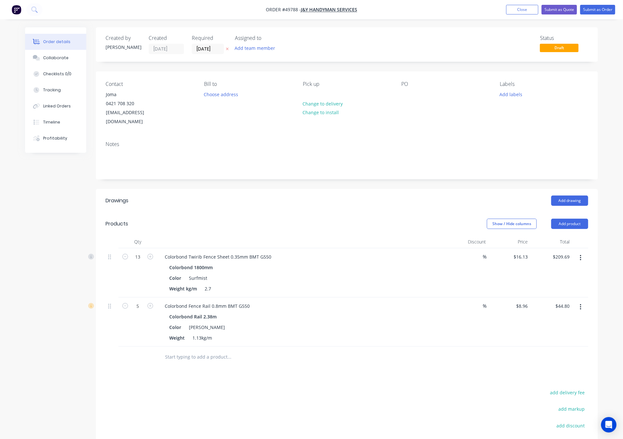
click at [560, 254] on icon "button" at bounding box center [581, 257] width 2 height 7
click at [560, 270] on div "Edit" at bounding box center [558, 274] width 50 height 9
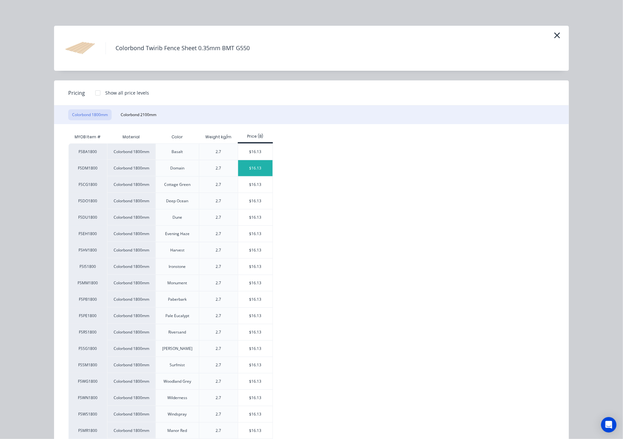
click at [254, 169] on div "$16.13" at bounding box center [255, 168] width 34 height 16
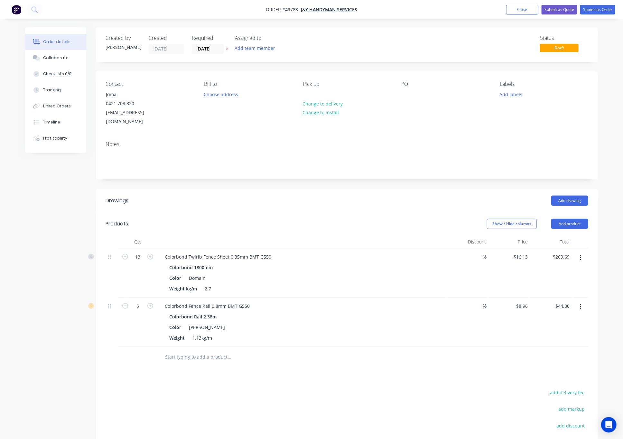
click at [560, 301] on button "button" at bounding box center [580, 307] width 15 height 12
click at [144, 252] on input "13" at bounding box center [137, 257] width 17 height 10
type input "34"
type input "$548.42"
click at [247, 201] on header "Drawings Add drawing" at bounding box center [347, 200] width 502 height 23
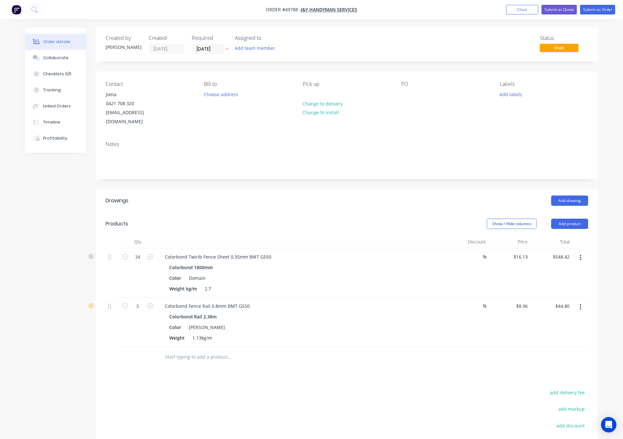
click at [560, 301] on button "button" at bounding box center [580, 307] width 15 height 12
click at [560, 319] on div "Edit" at bounding box center [558, 323] width 50 height 9
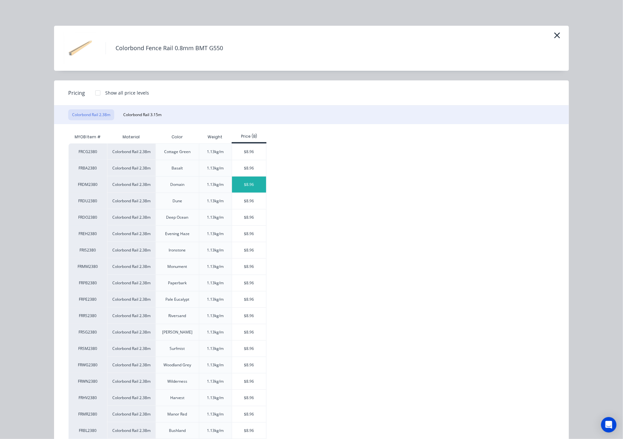
click at [248, 183] on div "$8.96" at bounding box center [249, 185] width 34 height 16
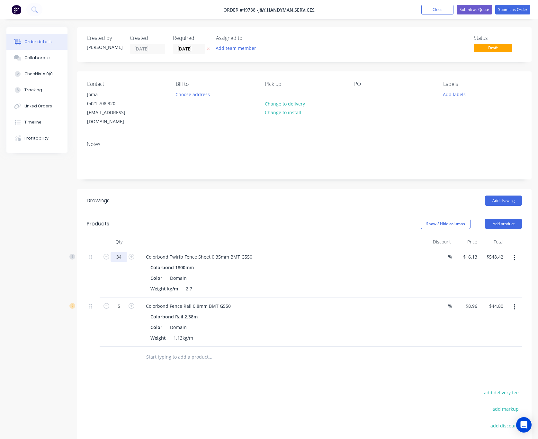
click at [123, 252] on input "34" at bounding box center [119, 257] width 17 height 10
type input "28"
type input "$451.64"
click at [175, 202] on header "Drawings Add drawing" at bounding box center [304, 200] width 455 height 23
click at [506, 219] on button "Add product" at bounding box center [503, 224] width 37 height 10
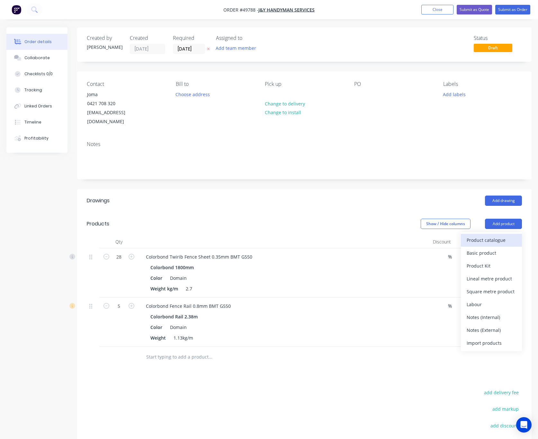
click at [488, 235] on div "Product catalogue" at bounding box center [492, 239] width 50 height 9
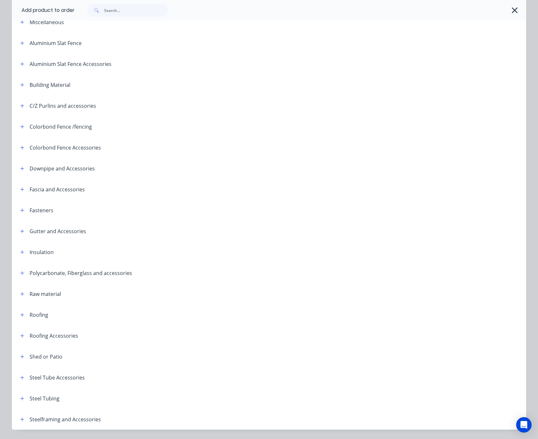
scroll to position [57, 0]
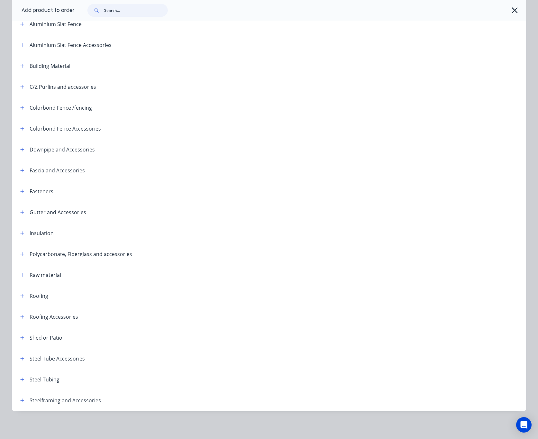
click at [126, 15] on input "text" at bounding box center [136, 10] width 64 height 13
type input "fence"
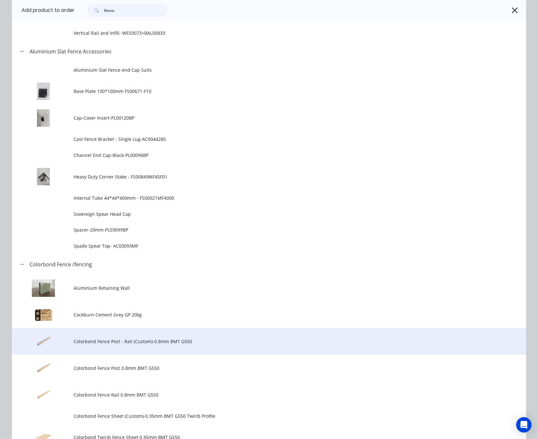
scroll to position [386, 0]
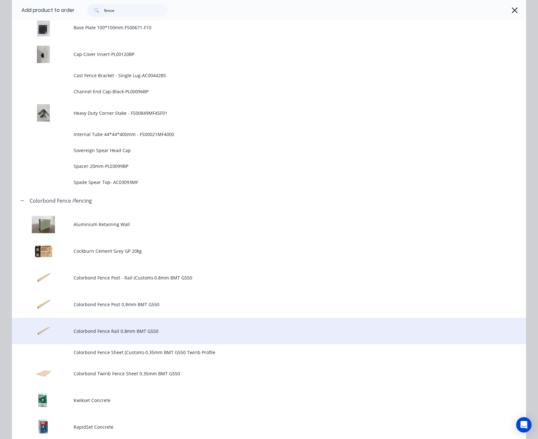
click at [166, 329] on span "Colorbond Fence Rail 0.8mm BMT G550" at bounding box center [255, 331] width 362 height 7
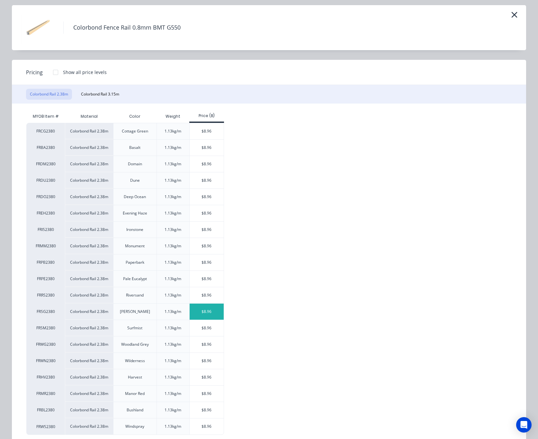
scroll to position [38, 0]
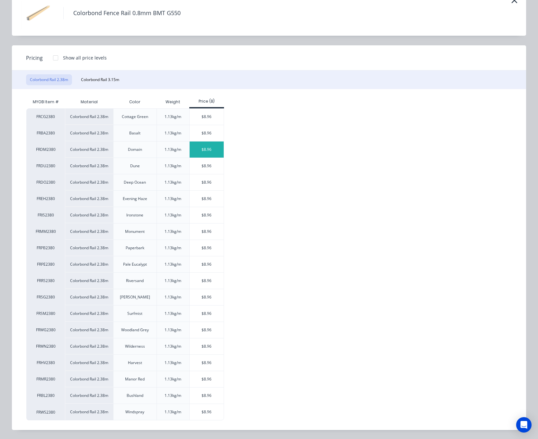
click at [218, 146] on div "$8.96" at bounding box center [207, 150] width 34 height 16
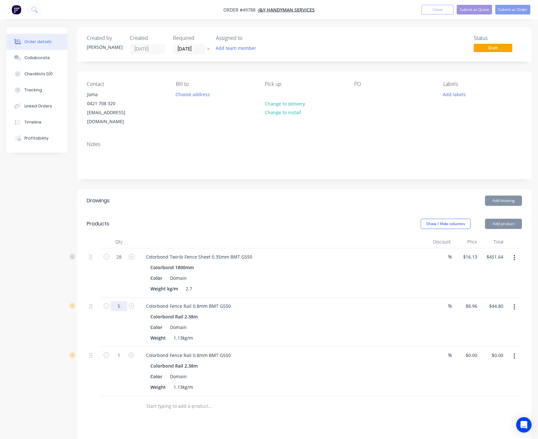
type input "$8.96"
click at [120, 301] on input "5" at bounding box center [119, 306] width 17 height 10
type input "9"
type input "$80.64"
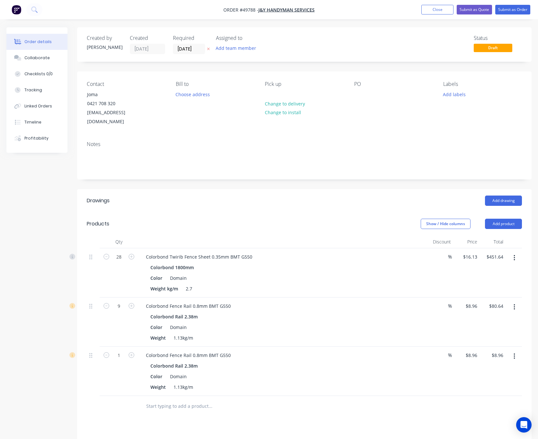
click at [514, 353] on icon "button" at bounding box center [515, 356] width 2 height 7
click at [493, 407] on div "Delete" at bounding box center [492, 411] width 50 height 9
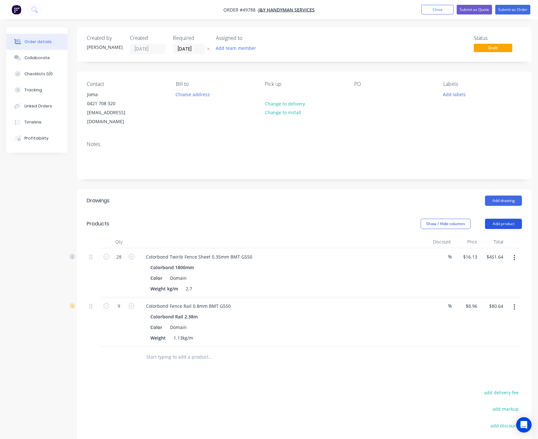
click at [507, 219] on button "Add product" at bounding box center [503, 224] width 37 height 10
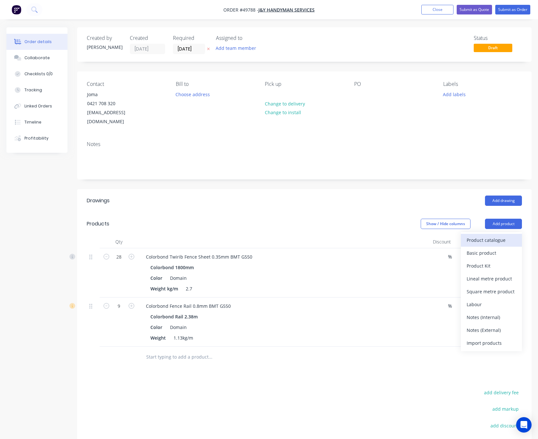
click at [491, 235] on div "Product catalogue" at bounding box center [492, 239] width 50 height 9
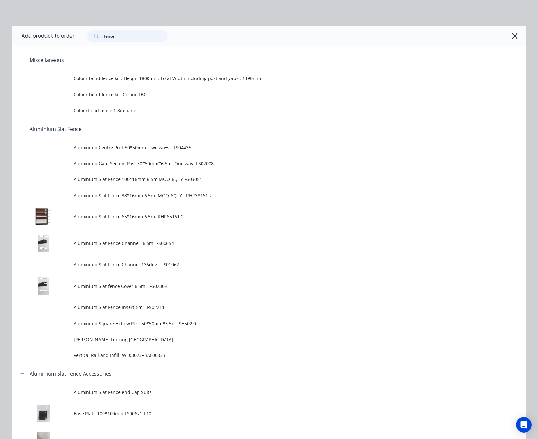
drag, startPoint x: 137, startPoint y: 38, endPoint x: 74, endPoint y: 50, distance: 64.0
type input "16"
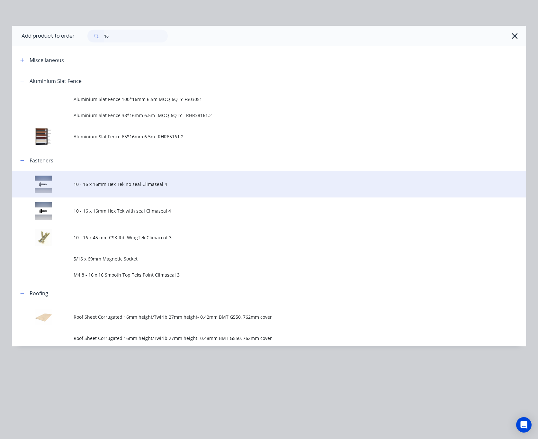
click at [186, 179] on td "10 - 16 x 16mm Hex Tek no seal Climaseal 4" at bounding box center [300, 184] width 453 height 27
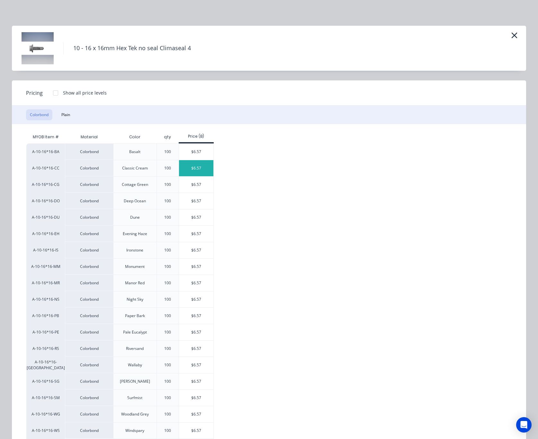
click at [190, 165] on div "$6.57" at bounding box center [196, 168] width 34 height 16
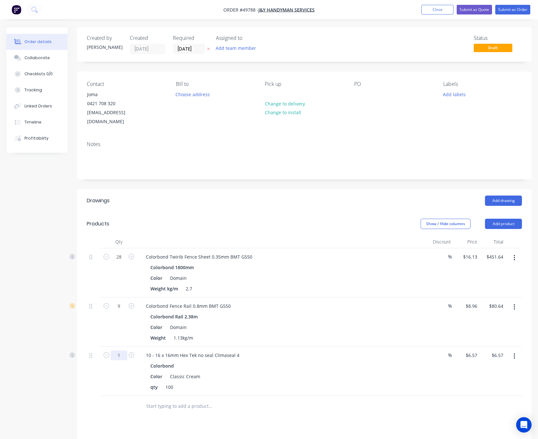
click at [118, 351] on input "1" at bounding box center [119, 356] width 17 height 10
type input "0.36"
type input "$2.37"
click at [290, 219] on div "Show / Hide columns Add product" at bounding box center [350, 224] width 343 height 10
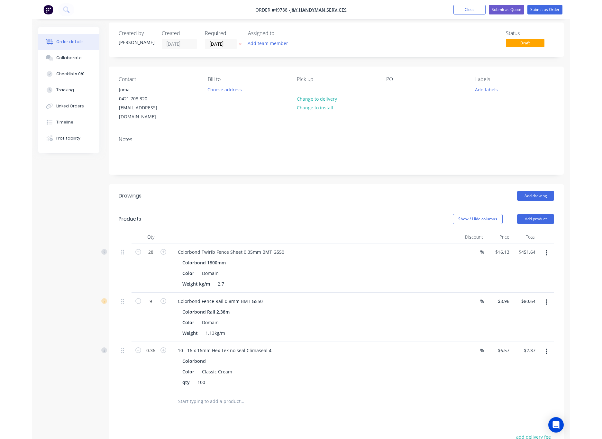
scroll to position [0, 0]
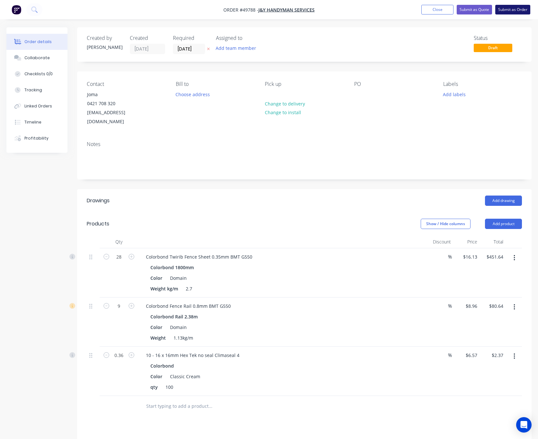
click at [505, 5] on button "Submit as Order" at bounding box center [513, 10] width 35 height 10
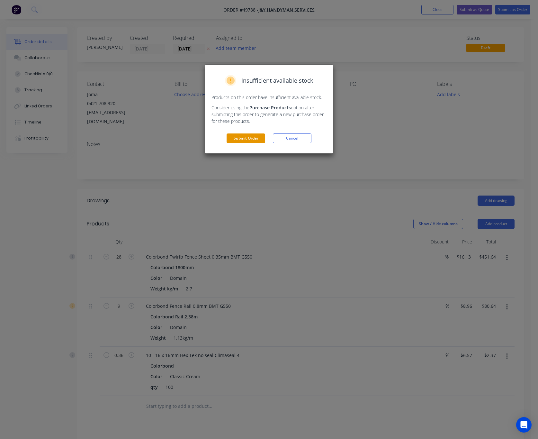
click at [261, 137] on button "Submit Order" at bounding box center [246, 138] width 39 height 10
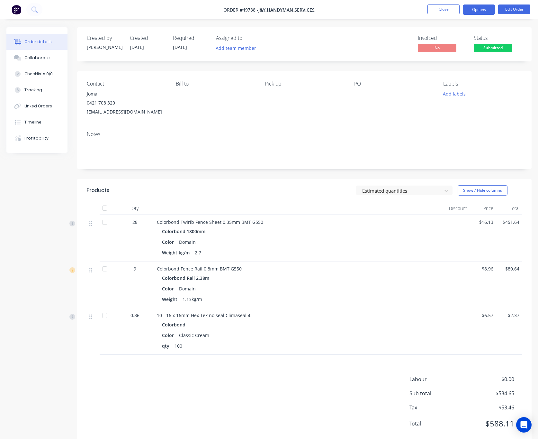
click at [487, 11] on button "Options" at bounding box center [479, 10] width 32 height 10
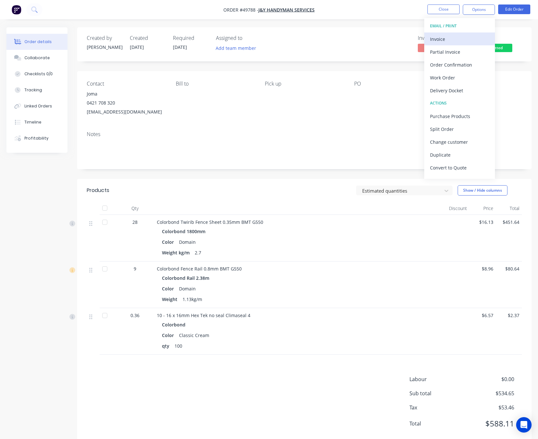
click at [450, 37] on div "Invoice" at bounding box center [459, 38] width 59 height 9
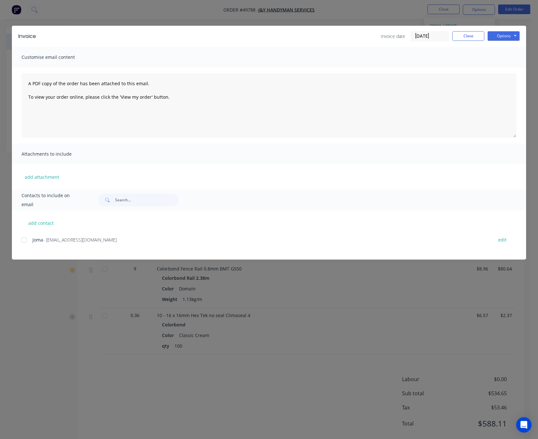
click at [22, 239] on div at bounding box center [24, 240] width 13 height 13
click at [507, 35] on button "Options" at bounding box center [504, 36] width 32 height 10
click at [508, 71] on button "Email" at bounding box center [508, 68] width 41 height 11
click at [336, 11] on div "Invoice Invoice date 27/09/25 Close Options Preview Print Email Customise email…" at bounding box center [269, 219] width 538 height 439
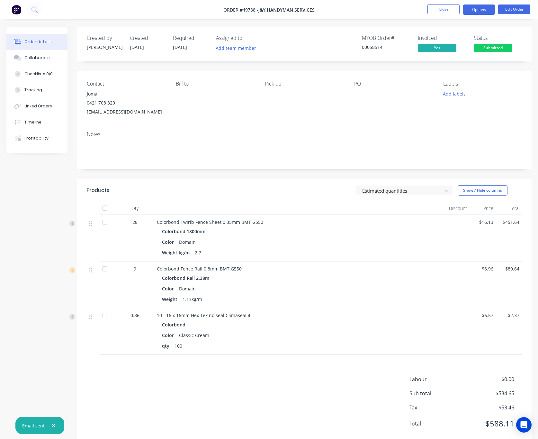
click at [491, 7] on button "Options" at bounding box center [479, 10] width 32 height 10
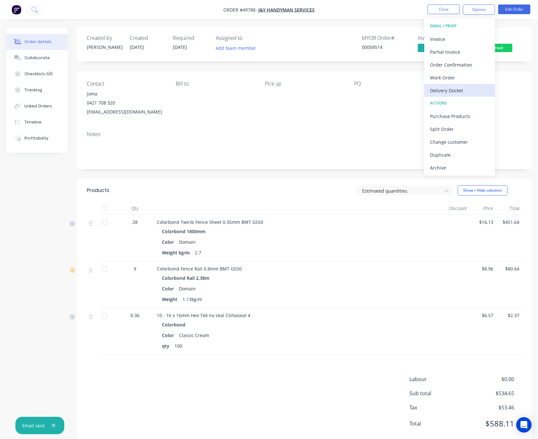
click at [467, 85] on button "Delivery Docket" at bounding box center [460, 90] width 71 height 13
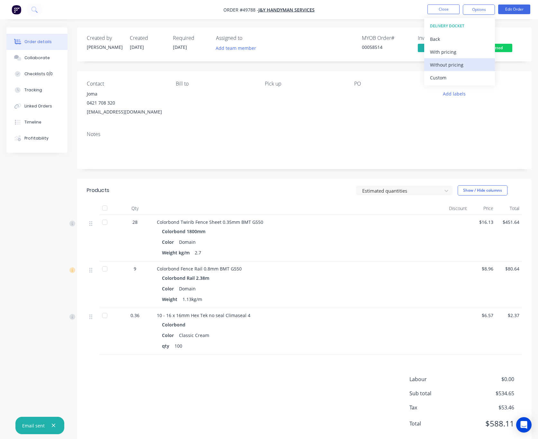
click at [469, 63] on div "Without pricing" at bounding box center [459, 64] width 59 height 9
click at [366, 12] on nav "Order #49788 - J&Y Handyman Services Close Options Edit Order" at bounding box center [269, 9] width 538 height 19
click at [501, 50] on span "Submitted" at bounding box center [493, 48] width 39 height 8
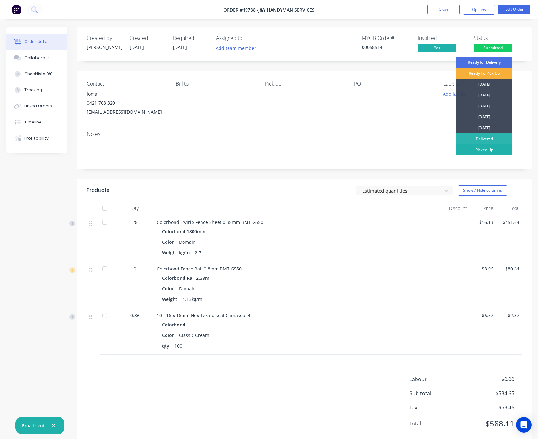
click at [499, 153] on div "Picked Up" at bounding box center [484, 149] width 56 height 11
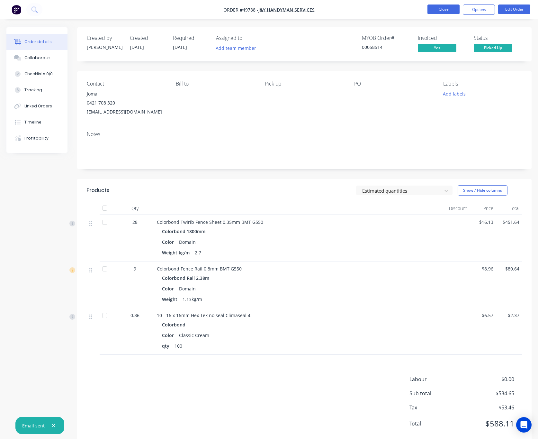
click at [435, 8] on button "Close" at bounding box center [444, 10] width 32 height 10
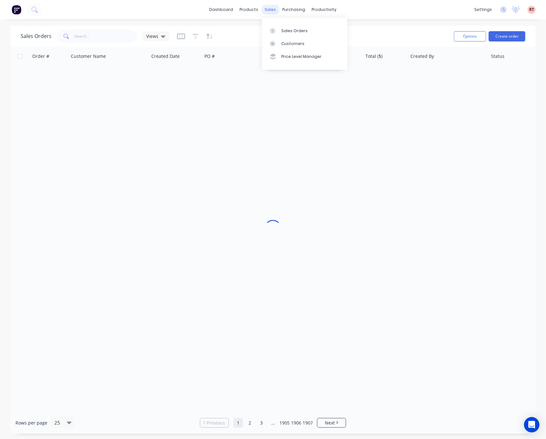
click at [268, 9] on div "sales" at bounding box center [271, 10] width 18 height 10
click at [296, 47] on link "Customers" at bounding box center [304, 43] width 85 height 13
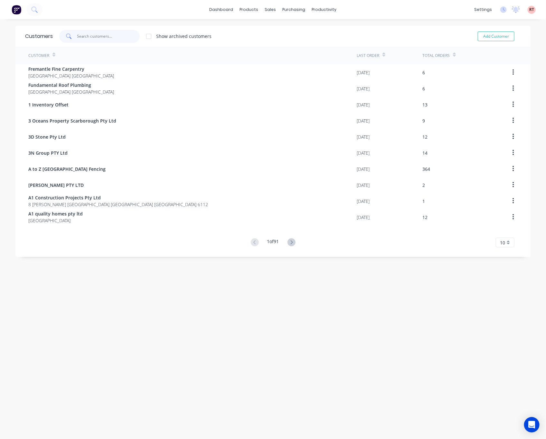
click at [95, 35] on input "text" at bounding box center [108, 36] width 63 height 13
click at [271, 28] on icon at bounding box center [269, 31] width 6 height 6
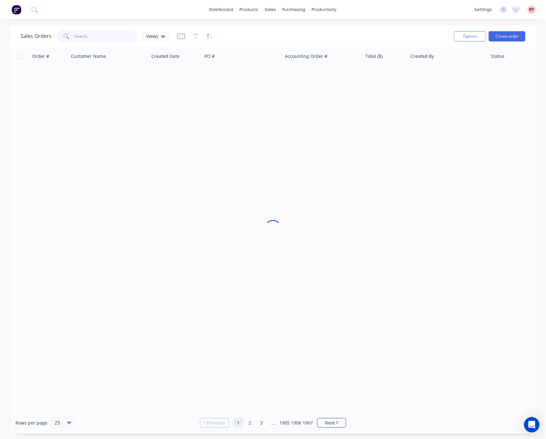
click at [92, 34] on input "text" at bounding box center [106, 36] width 63 height 13
type input "49501"
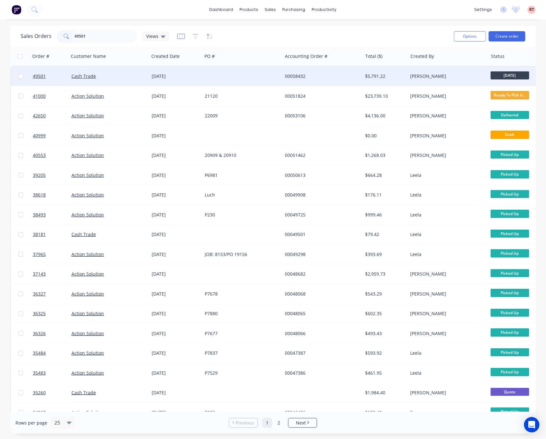
click at [239, 81] on div at bounding box center [242, 76] width 80 height 19
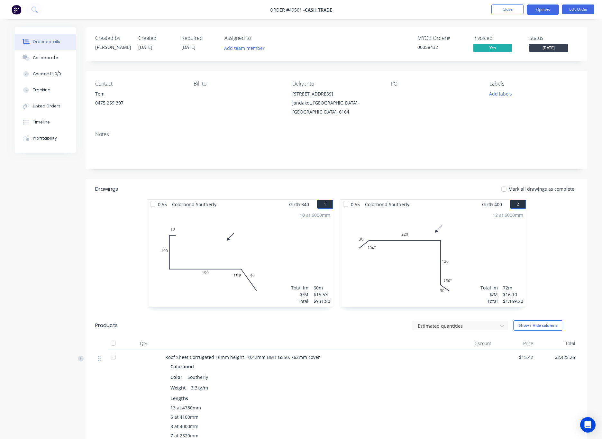
click at [541, 10] on button "Options" at bounding box center [543, 10] width 32 height 10
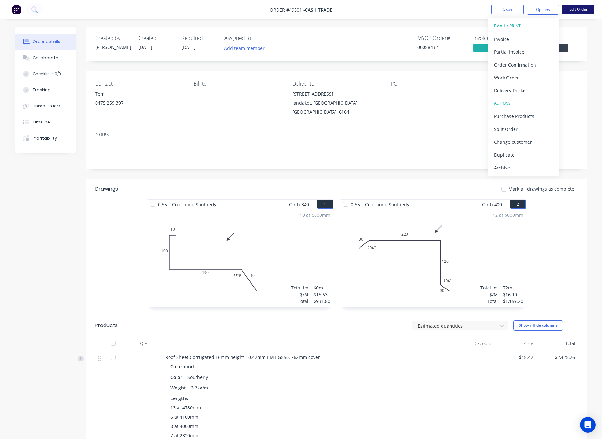
click at [560, 9] on button "Edit Order" at bounding box center [578, 10] width 32 height 10
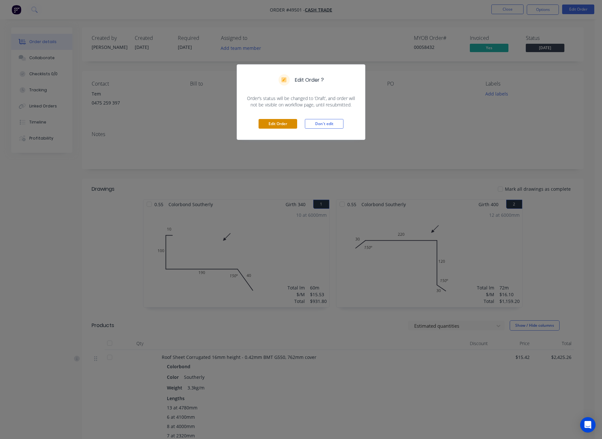
click at [279, 125] on button "Edit Order" at bounding box center [278, 124] width 39 height 10
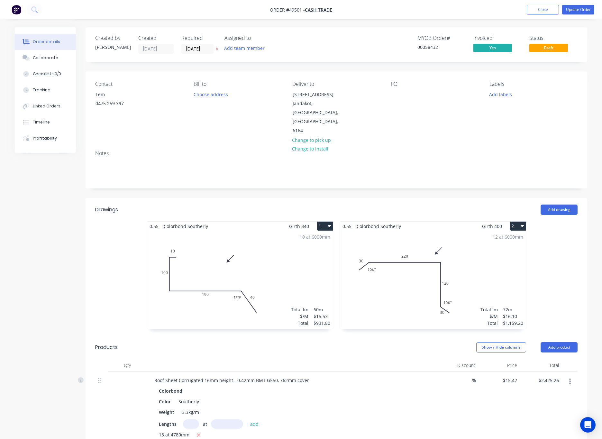
click at [402, 240] on div "12 at 6000mm Total lm $/M Total 72m $16.10 $1,159.20" at bounding box center [433, 280] width 186 height 98
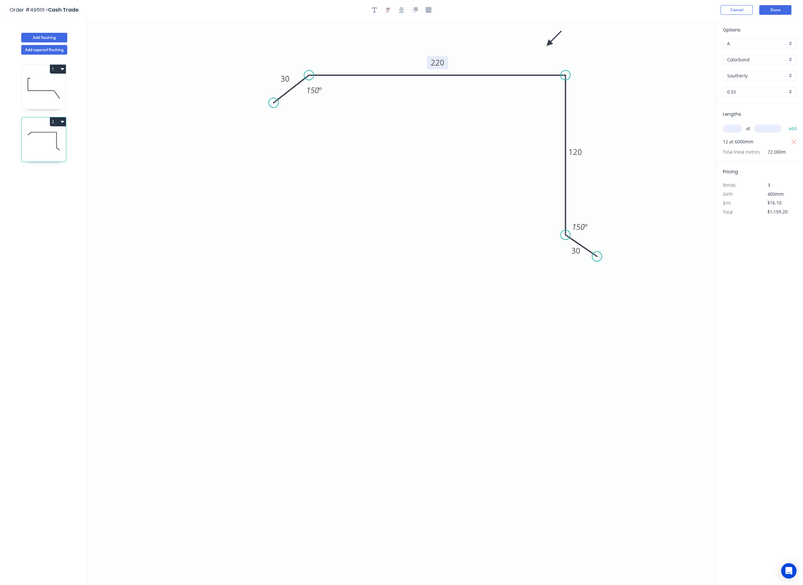
click at [445, 62] on rect at bounding box center [437, 62] width 21 height 13
click at [440, 59] on tspan "220" at bounding box center [438, 62] width 14 height 11
click at [444, 59] on tspan "220" at bounding box center [438, 62] width 14 height 11
drag, startPoint x: 443, startPoint y: 60, endPoint x: 427, endPoint y: 63, distance: 15.8
click at [427, 63] on g "220" at bounding box center [437, 62] width 21 height 13
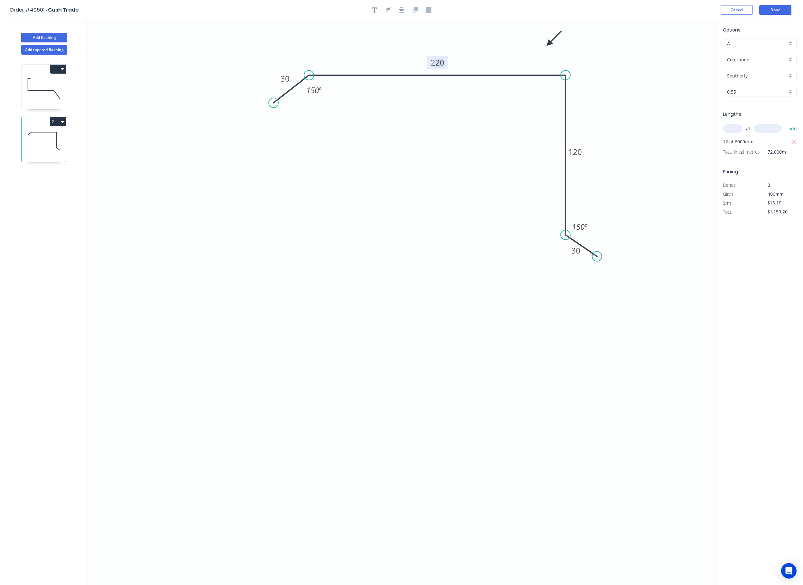
click at [439, 65] on tspan "220" at bounding box center [438, 62] width 14 height 11
drag, startPoint x: 443, startPoint y: 64, endPoint x: 431, endPoint y: 64, distance: 11.6
click at [431, 64] on tspan "220" at bounding box center [438, 62] width 14 height 11
type input "$19.89"
type input "$1,432.08"
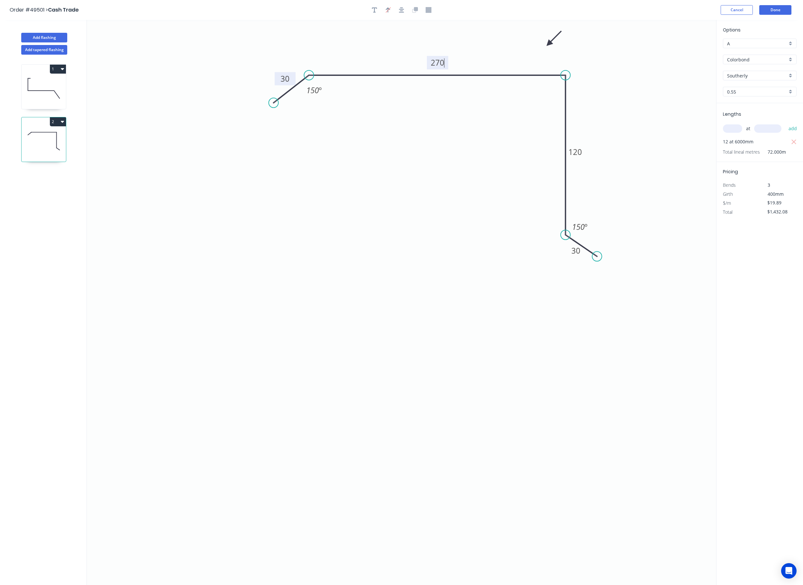
click at [286, 80] on tspan "30" at bounding box center [284, 78] width 9 height 11
click at [560, 5] on button "Done" at bounding box center [775, 10] width 32 height 10
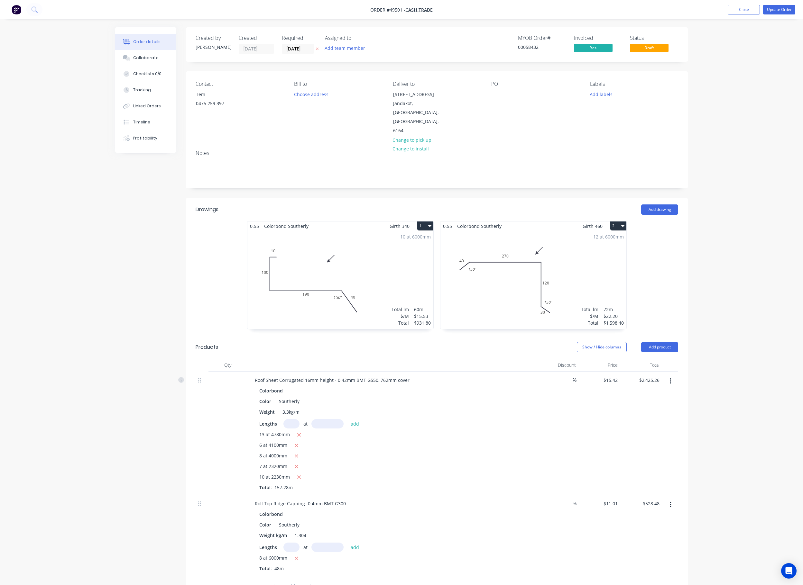
click at [336, 269] on div "10 at 6000mm Total lm $/M Total 60m $15.53 $931.80" at bounding box center [340, 280] width 186 height 98
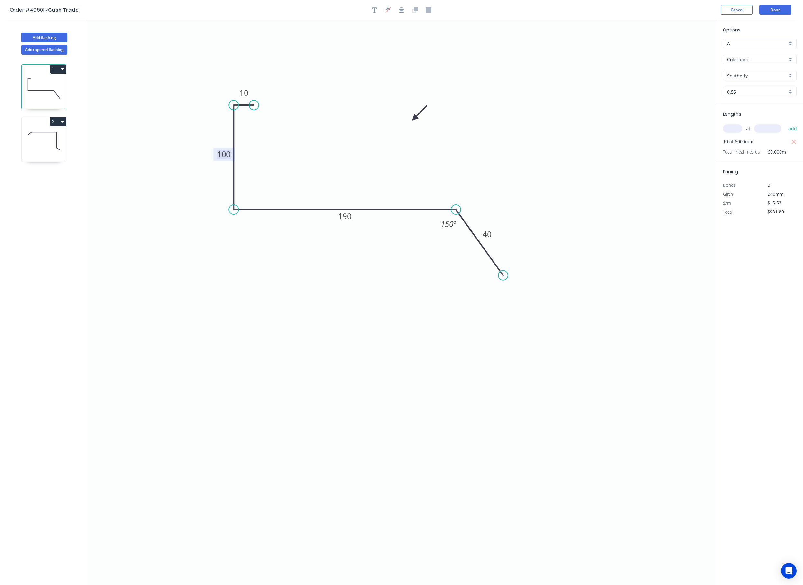
click at [224, 158] on tspan "100" at bounding box center [224, 154] width 14 height 11
click at [277, 160] on icon "0 10 150 190 40 150 º" at bounding box center [401, 302] width 629 height 565
type input "$16.10"
type input "$966.00"
click at [347, 221] on tspan "190" at bounding box center [345, 216] width 14 height 11
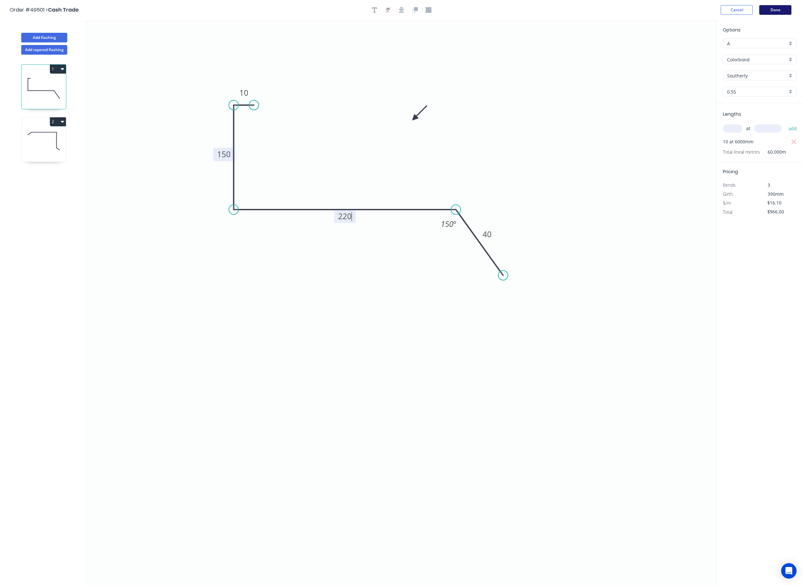
click at [560, 10] on button "Done" at bounding box center [775, 10] width 32 height 10
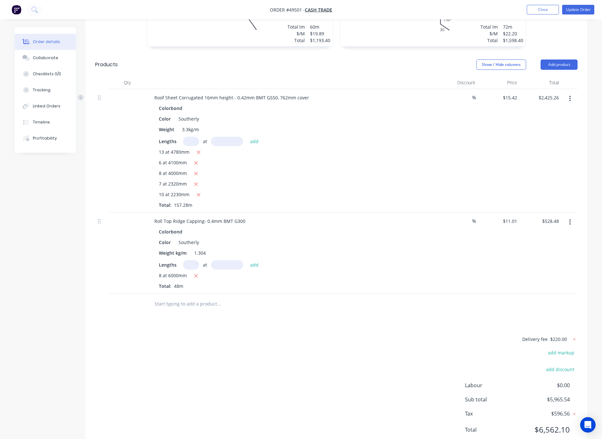
scroll to position [289, 0]
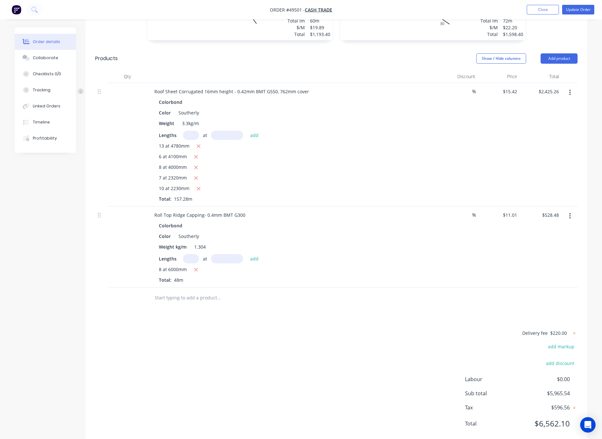
click at [195, 254] on input "text" at bounding box center [191, 258] width 16 height 9
type input "4"
click at [232, 254] on input "text" at bounding box center [227, 258] width 32 height 9
type input "3600"
click at [247, 254] on button "add" at bounding box center [254, 258] width 15 height 9
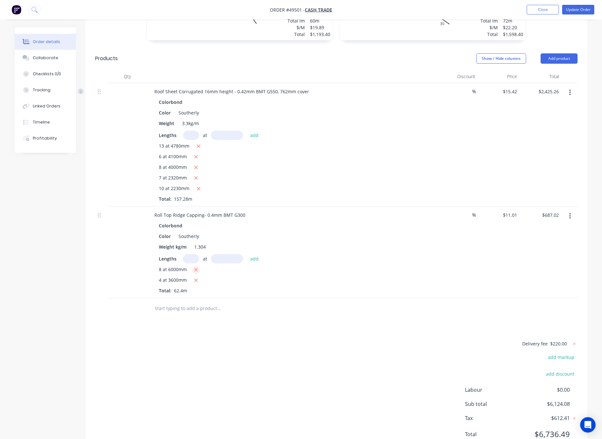
click at [195, 267] on icon "button" at bounding box center [196, 270] width 4 height 6
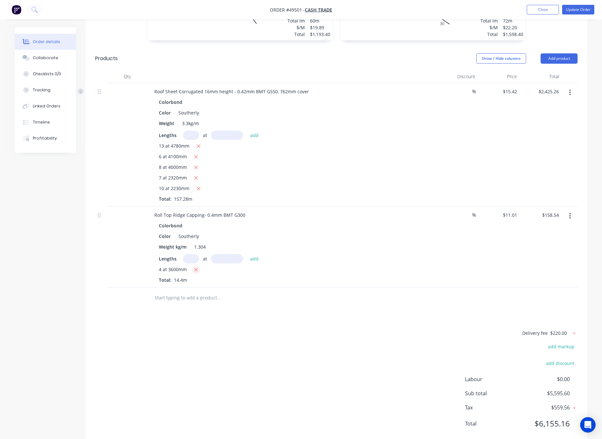
click at [194, 267] on icon "button" at bounding box center [196, 270] width 4 height 6
type input "$0.00"
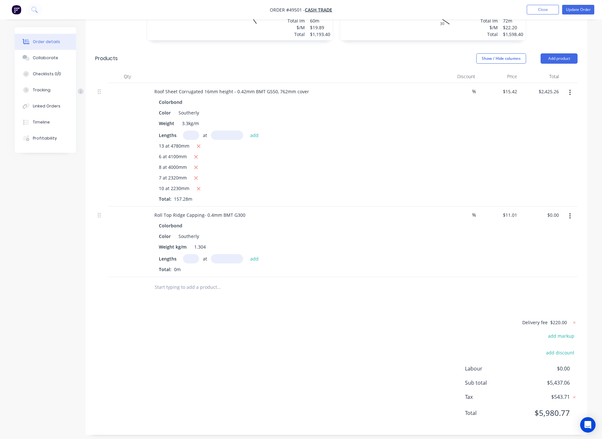
scroll to position [278, 0]
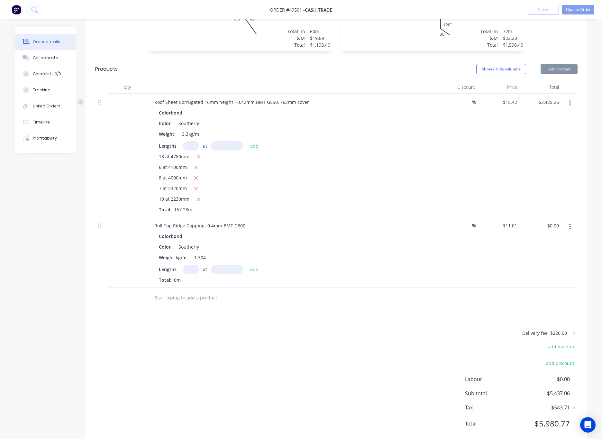
click at [193, 253] on div "1.304" at bounding box center [200, 257] width 17 height 9
click at [189, 265] on input "text" at bounding box center [191, 269] width 16 height 9
type input "3"
click at [229, 265] on input "text" at bounding box center [227, 269] width 32 height 9
type input "3600"
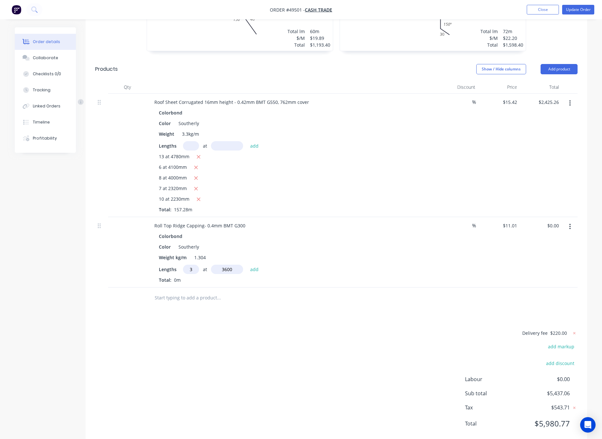
click at [247, 265] on button "add" at bounding box center [254, 269] width 15 height 9
type input "$118.91"
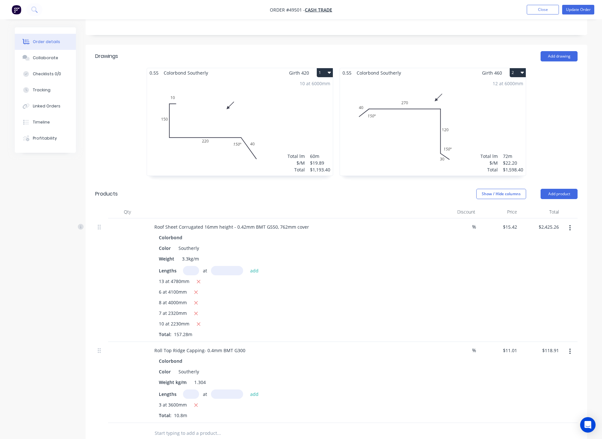
scroll to position [289, 0]
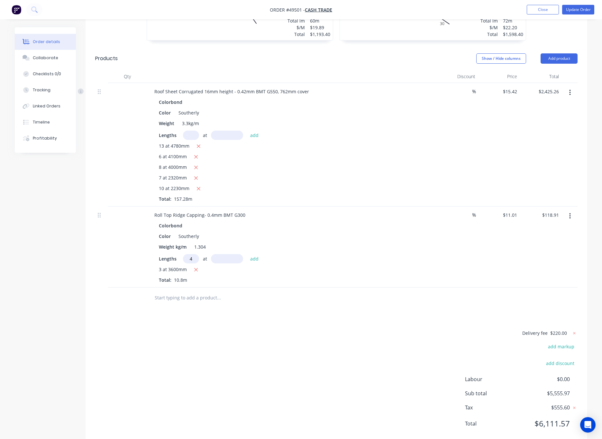
type input "4"
click at [237, 254] on input "text" at bounding box center [227, 258] width 32 height 9
type input "3600"
click at [247, 254] on button "add" at bounding box center [254, 258] width 15 height 9
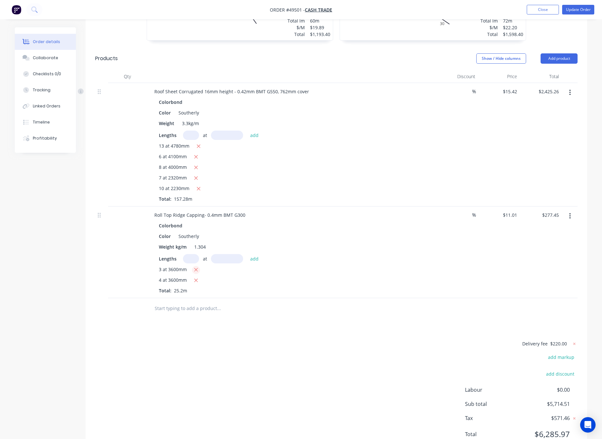
click at [194, 267] on icon "button" at bounding box center [196, 270] width 4 height 6
type input "$158.54"
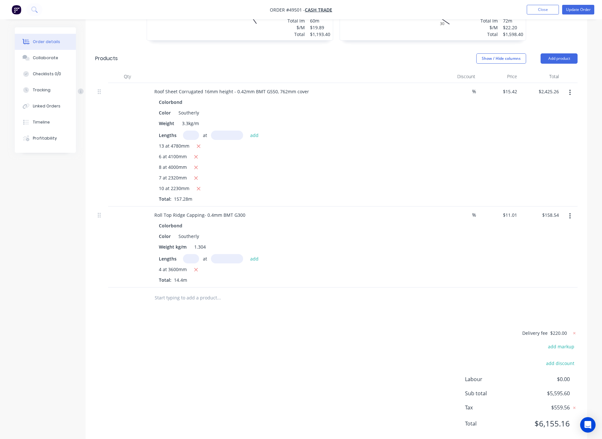
scroll to position [241, 0]
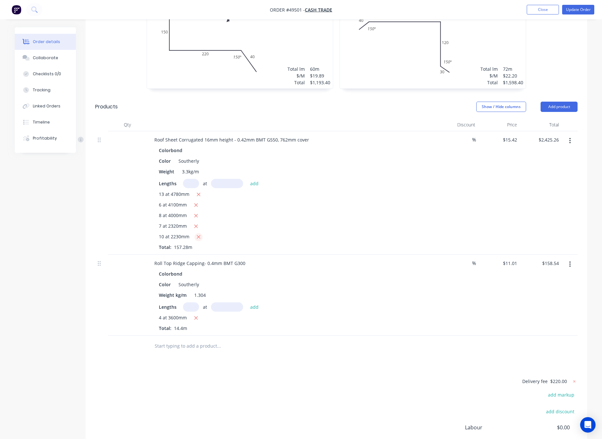
click at [197, 235] on icon "button" at bounding box center [199, 237] width 4 height 4
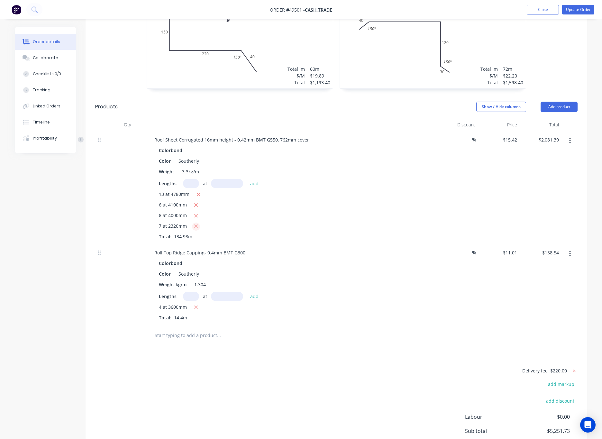
click at [194, 225] on icon "button" at bounding box center [196, 227] width 4 height 4
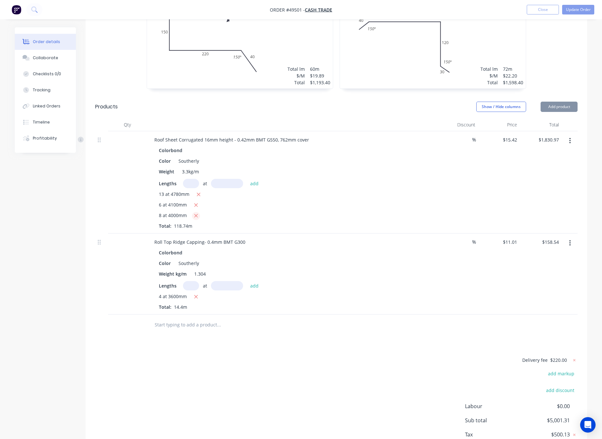
click at [192, 212] on button "button" at bounding box center [196, 216] width 8 height 8
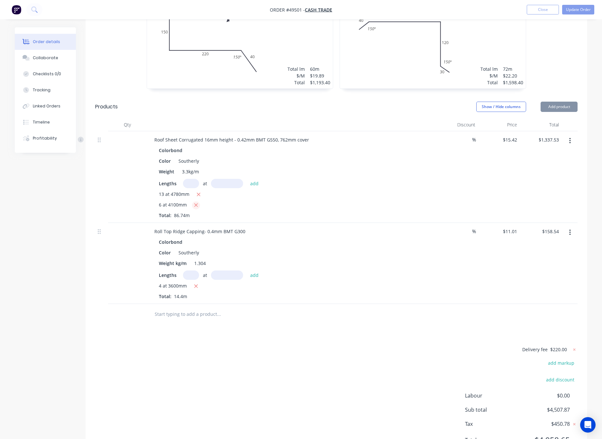
click at [194, 204] on icon "button" at bounding box center [196, 206] width 4 height 4
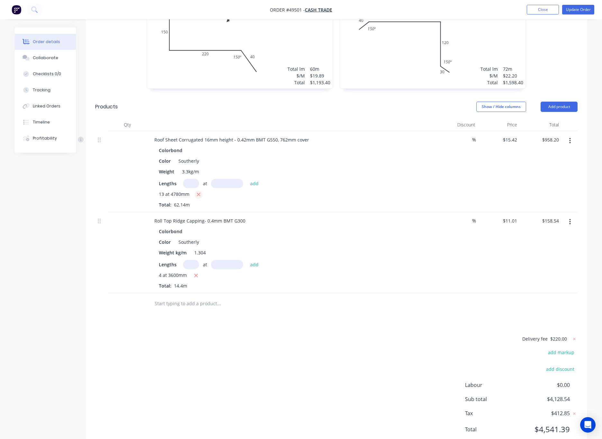
click at [197, 192] on icon "button" at bounding box center [199, 195] width 4 height 6
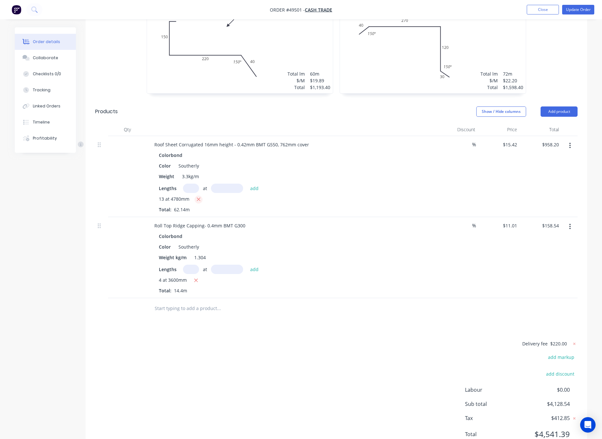
type input "$0.00"
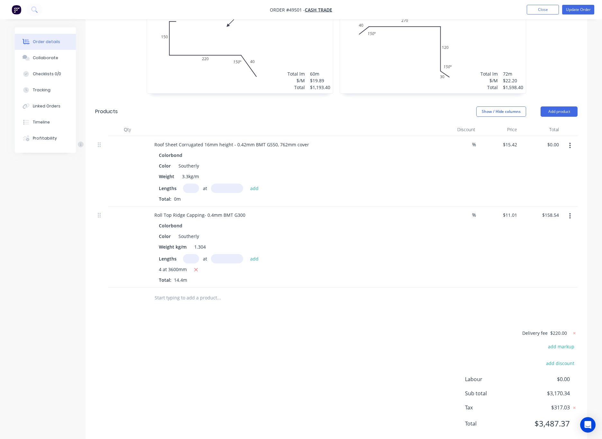
click at [194, 184] on input "text" at bounding box center [191, 188] width 16 height 9
type input "3"
click at [223, 184] on input "text" at bounding box center [227, 188] width 32 height 9
type input "4100"
click at [247, 184] on button "add" at bounding box center [254, 188] width 15 height 9
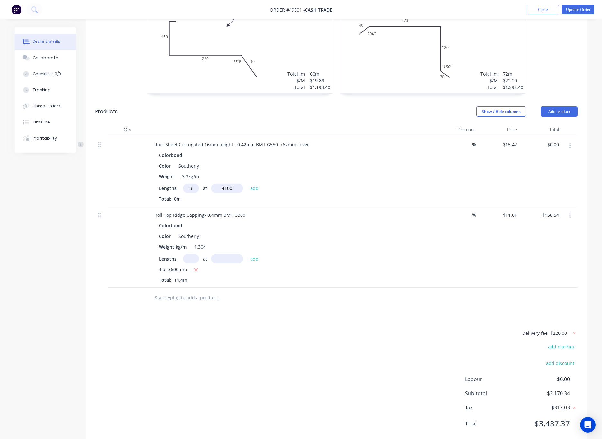
type input "$189.67"
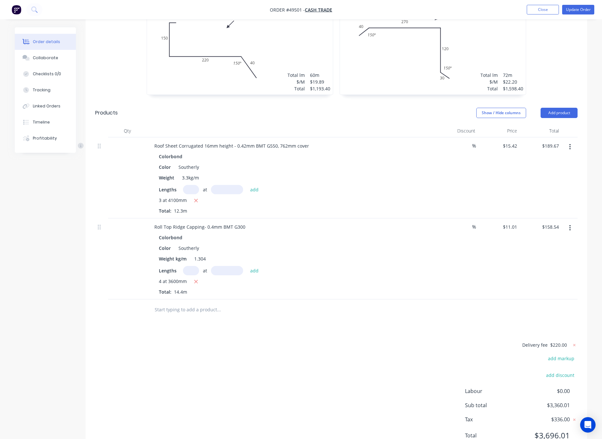
scroll to position [246, 0]
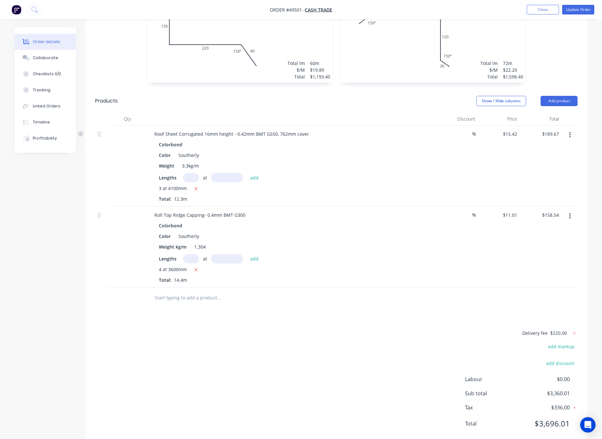
click at [294, 347] on div "Delivery fee $220.00 add markup add discount Labour $0.00 Sub total $3,360.01 T…" at bounding box center [336, 382] width 482 height 107
click at [234, 254] on input "text" at bounding box center [227, 258] width 32 height 9
drag, startPoint x: 258, startPoint y: 301, endPoint x: 253, endPoint y: 295, distance: 7.8
click at [259, 301] on div "Drawings Add drawing 0.55 Colorbond Southerly Girth 420 1 0 10 150 220 40 150 º…" at bounding box center [337, 199] width 502 height 494
click at [283, 291] on input "text" at bounding box center [218, 297] width 129 height 13
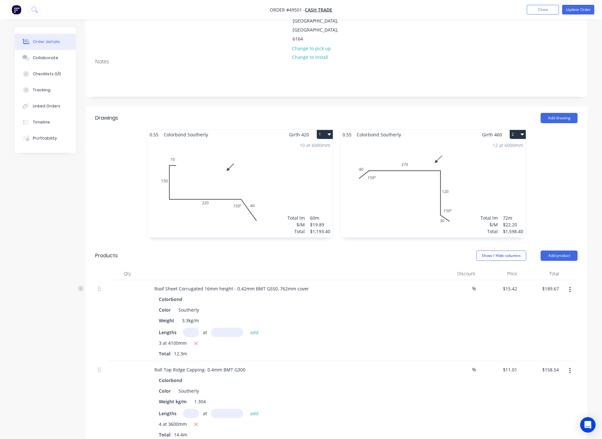
scroll to position [0, 0]
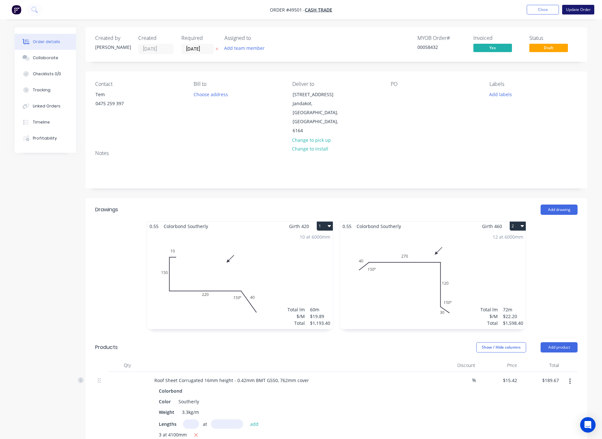
click at [560, 8] on button "Update Order" at bounding box center [578, 10] width 32 height 10
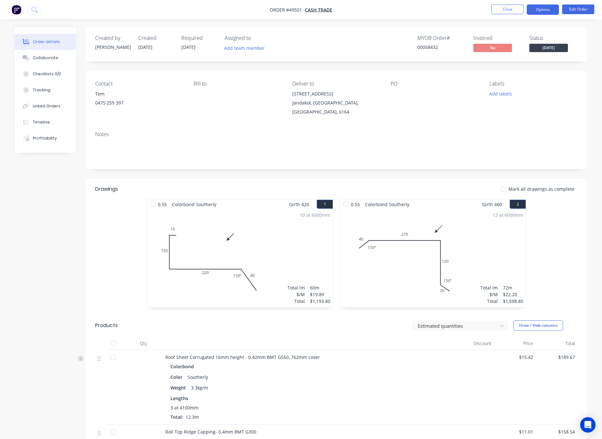
click at [543, 6] on button "Options" at bounding box center [543, 10] width 32 height 10
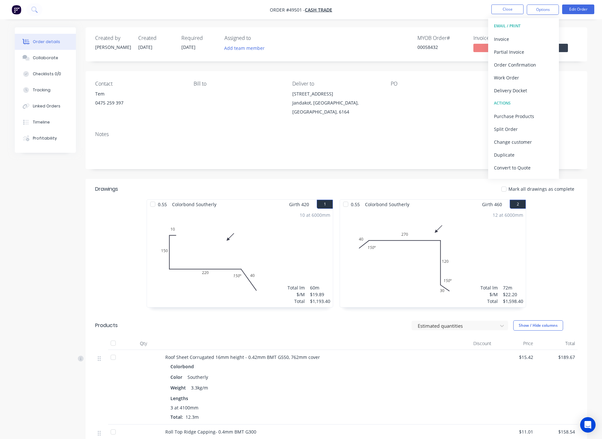
click at [537, 90] on div "Delivery Docket" at bounding box center [523, 90] width 59 height 9
click at [537, 67] on div "Without pricing" at bounding box center [523, 64] width 59 height 9
click at [532, 80] on div "Work Order" at bounding box center [523, 77] width 59 height 9
click at [532, 54] on div "With pricing" at bounding box center [523, 51] width 59 height 9
click at [408, 8] on nav "Order #49501 - Cash Trade Close Options EMAIL / PRINT Invoice Partial Invoice O…" at bounding box center [301, 9] width 602 height 19
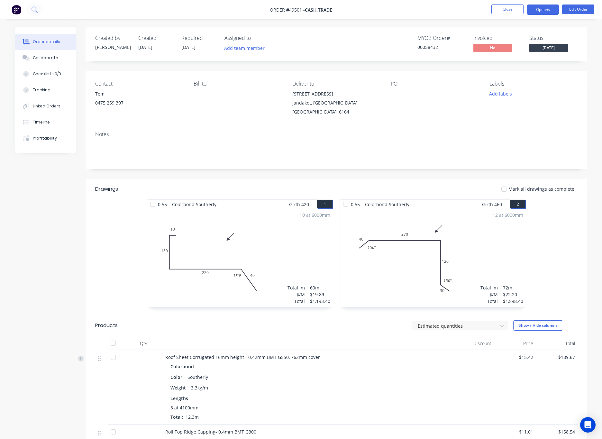
click at [539, 11] on button "Options" at bounding box center [543, 10] width 32 height 10
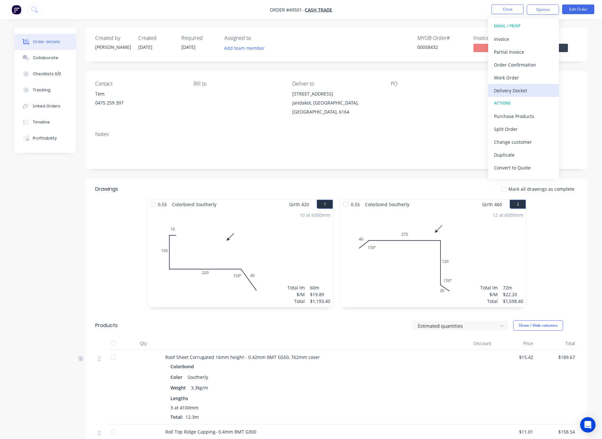
click at [528, 88] on div "Delivery Docket" at bounding box center [523, 90] width 59 height 9
click at [531, 50] on div "With pricing" at bounding box center [523, 51] width 59 height 9
click at [519, 39] on div "Invoice" at bounding box center [523, 38] width 59 height 9
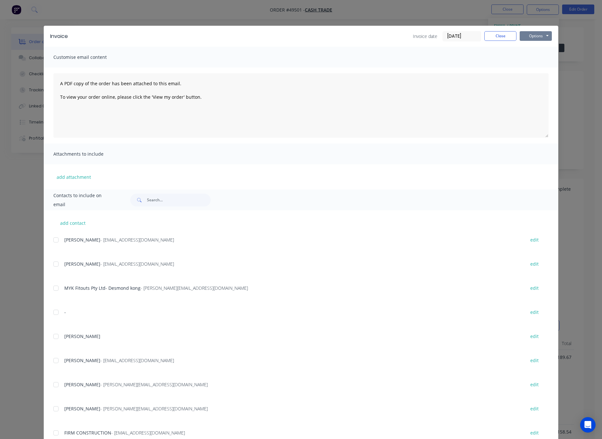
click at [534, 38] on button "Options" at bounding box center [536, 36] width 32 height 10
click at [546, 57] on button "Print" at bounding box center [540, 58] width 41 height 11
click at [413, 9] on div "Invoice Invoice date 27/09/25 Close Options Preview Print Email Customise email…" at bounding box center [301, 219] width 602 height 439
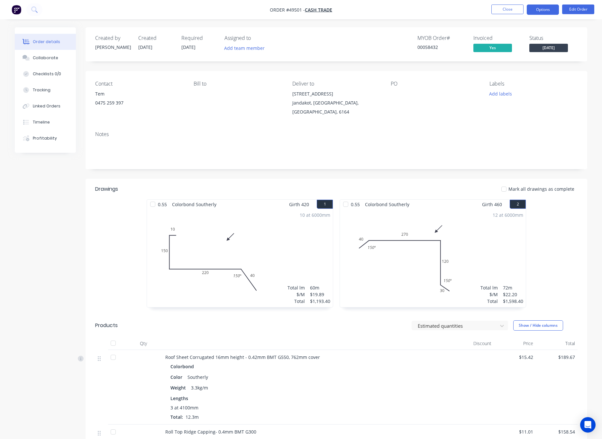
click at [541, 10] on button "Options" at bounding box center [543, 10] width 32 height 10
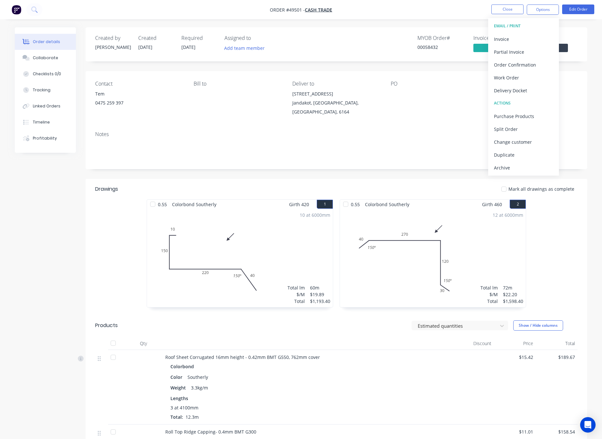
click at [535, 88] on div "Delivery Docket" at bounding box center [523, 90] width 59 height 9
click at [528, 75] on div "Custom" at bounding box center [523, 77] width 59 height 9
click at [529, 67] on div "Without pricing" at bounding box center [523, 64] width 59 height 9
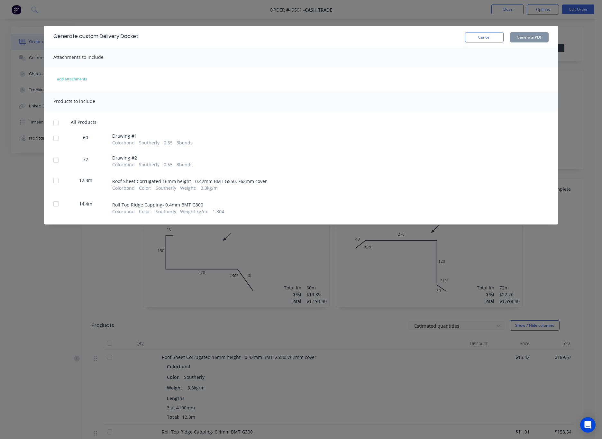
click at [56, 182] on div at bounding box center [56, 180] width 13 height 13
click at [59, 179] on div at bounding box center [56, 180] width 13 height 13
click at [399, 16] on div "Generate custom Delivery Docket Cancel Generate PDF Attachments to include add …" at bounding box center [301, 219] width 602 height 439
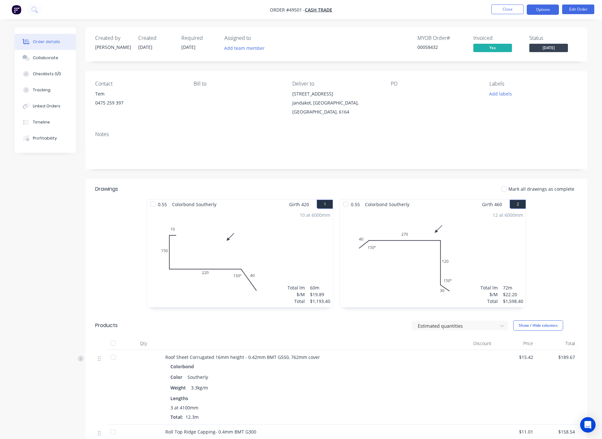
click at [538, 12] on button "Options" at bounding box center [543, 10] width 32 height 10
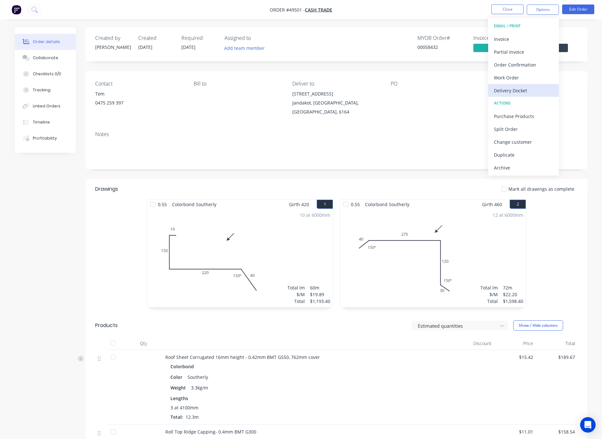
click at [524, 86] on div "Delivery Docket" at bounding box center [523, 90] width 59 height 9
click at [534, 65] on div "Without pricing" at bounding box center [523, 64] width 59 height 9
click at [521, 77] on div "Work Order" at bounding box center [523, 77] width 59 height 9
click at [518, 77] on div "Custom" at bounding box center [523, 77] width 59 height 9
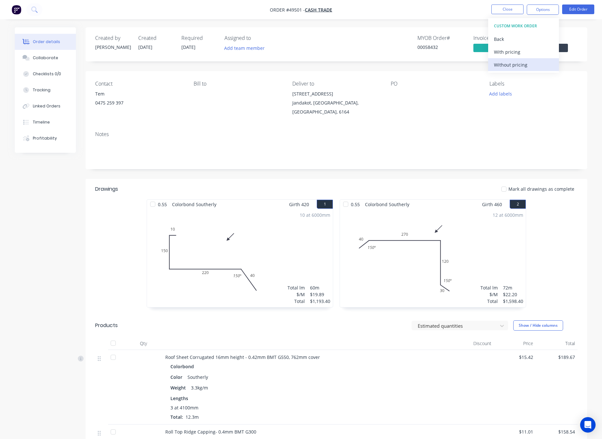
click at [522, 67] on div "Without pricing" at bounding box center [523, 64] width 59 height 9
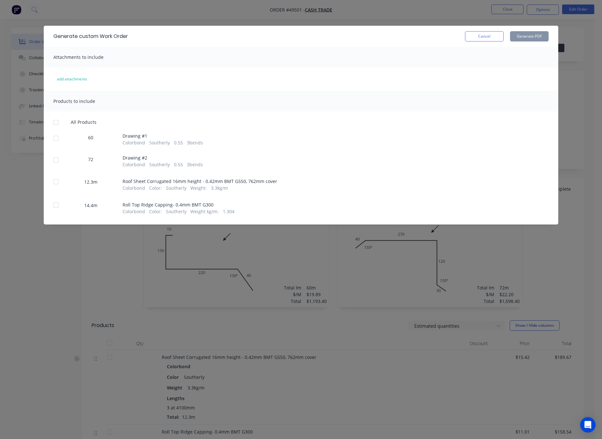
click at [58, 183] on div at bounding box center [56, 181] width 13 height 13
click at [532, 38] on button "Generate PDF" at bounding box center [529, 36] width 39 height 10
click at [55, 138] on div at bounding box center [56, 138] width 13 height 13
drag, startPoint x: 59, startPoint y: 160, endPoint x: 143, endPoint y: 141, distance: 85.8
click at [59, 161] on div at bounding box center [56, 160] width 13 height 13
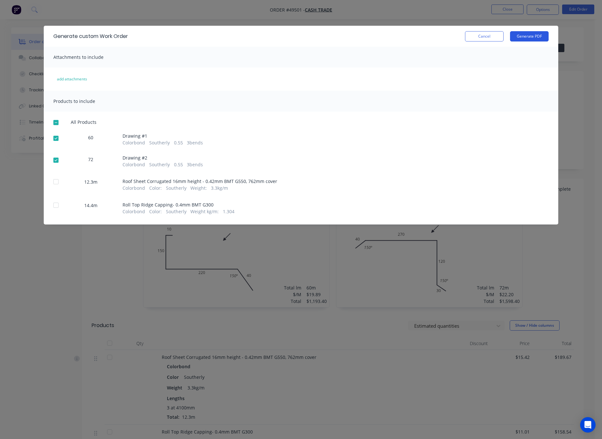
click at [535, 38] on button "Generate PDF" at bounding box center [529, 36] width 39 height 10
click at [59, 205] on div at bounding box center [56, 205] width 13 height 13
click at [524, 38] on button "Generate PDF" at bounding box center [529, 36] width 39 height 10
click at [392, 12] on div "Generate custom Work Order Cancel Generate PDF Attachments to include add attac…" at bounding box center [301, 219] width 602 height 439
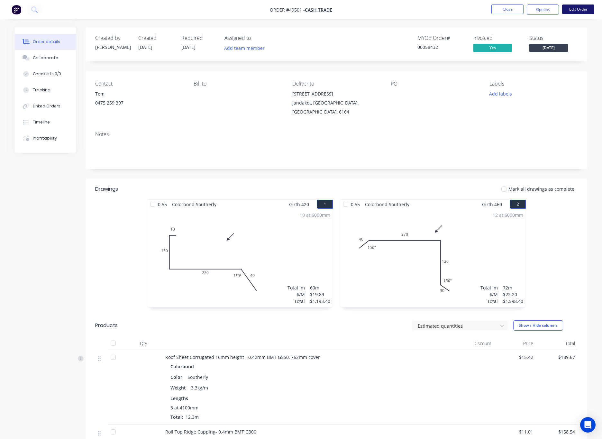
click at [560, 14] on button "Edit Order" at bounding box center [578, 10] width 32 height 10
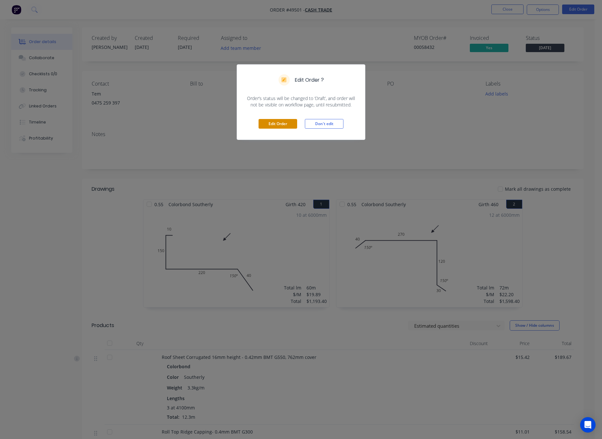
click at [280, 126] on button "Edit Order" at bounding box center [278, 124] width 39 height 10
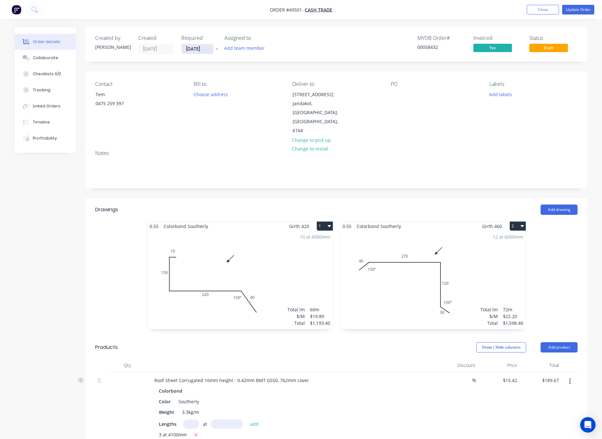
click at [193, 51] on input "[DATE]" at bounding box center [198, 49] width 32 height 10
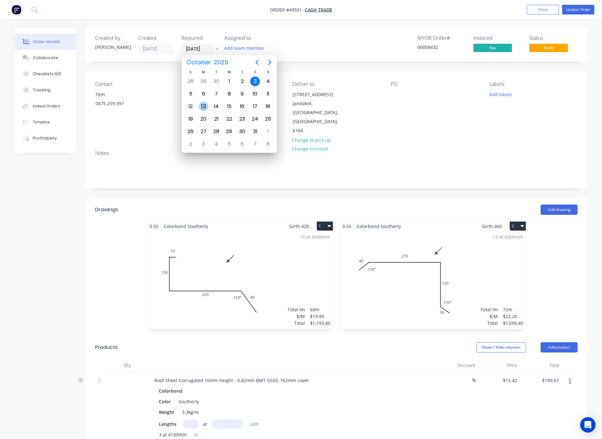
click at [200, 93] on div "6" at bounding box center [204, 94] width 10 height 10
type input "[DATE]"
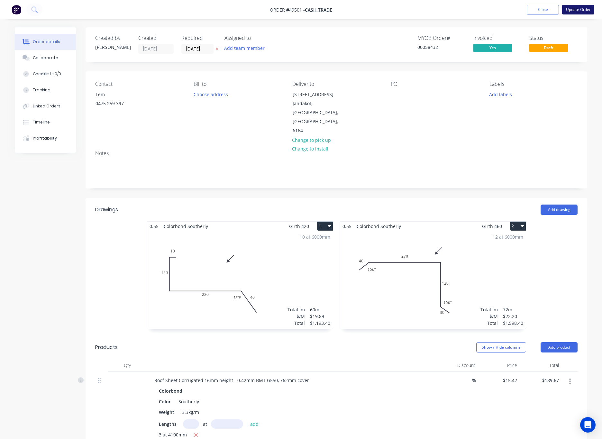
click at [560, 11] on button "Update Order" at bounding box center [578, 10] width 32 height 10
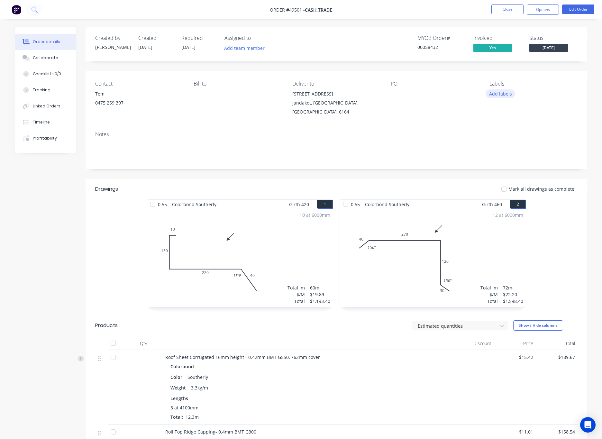
click at [493, 95] on button "Add labels" at bounding box center [501, 93] width 30 height 9
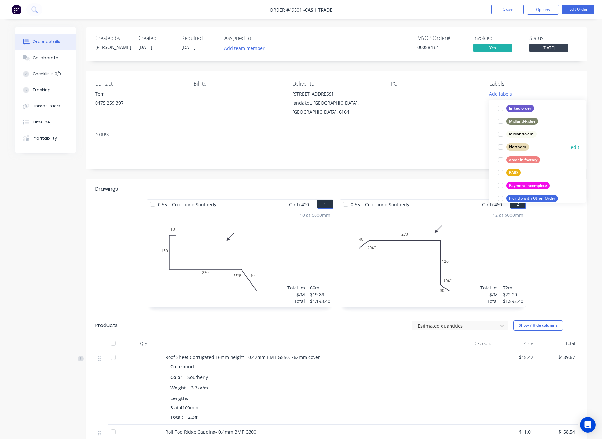
click at [500, 147] on div at bounding box center [500, 147] width 13 height 13
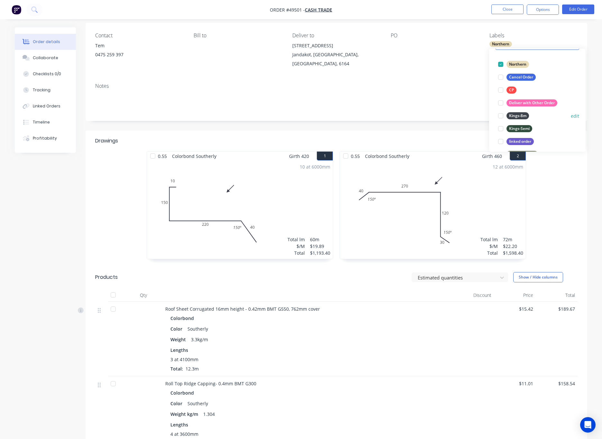
scroll to position [36, 0]
click at [502, 116] on div at bounding box center [500, 116] width 13 height 13
click at [440, 83] on div "Notes" at bounding box center [336, 86] width 482 height 6
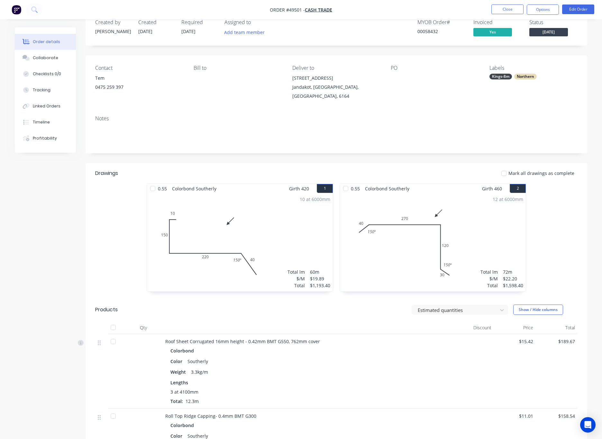
scroll to position [0, 0]
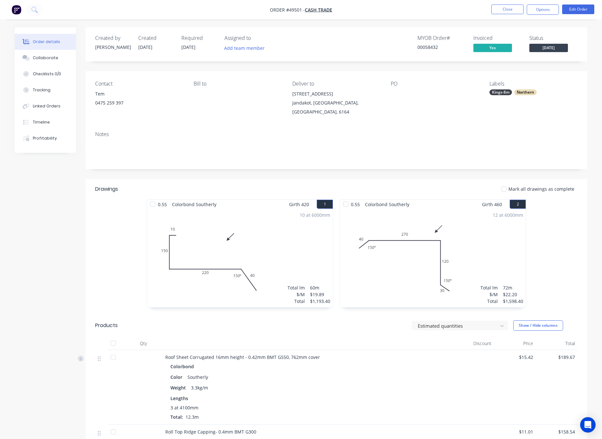
click at [543, 50] on span "[DATE]" at bounding box center [548, 48] width 39 height 8
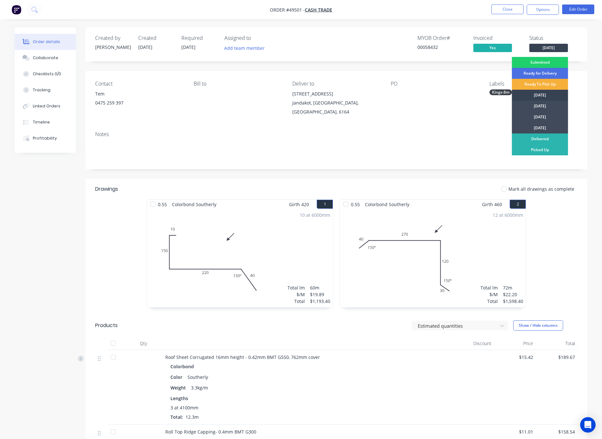
click at [552, 95] on div "[DATE]" at bounding box center [540, 95] width 56 height 11
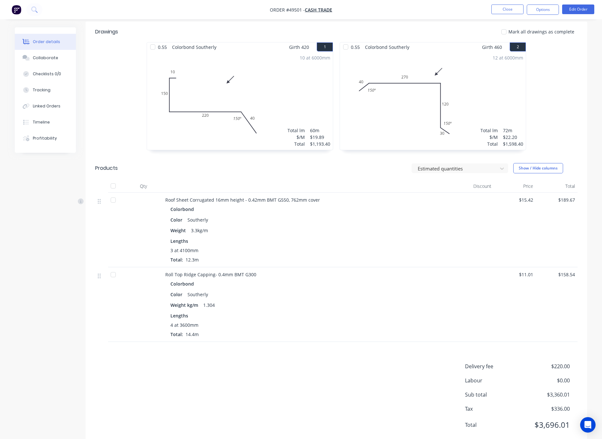
scroll to position [127, 0]
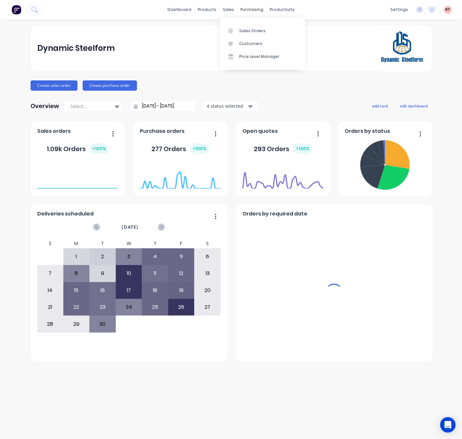
click at [230, 9] on div "sales" at bounding box center [229, 10] width 18 height 10
click at [251, 41] on div "Customers" at bounding box center [250, 44] width 23 height 6
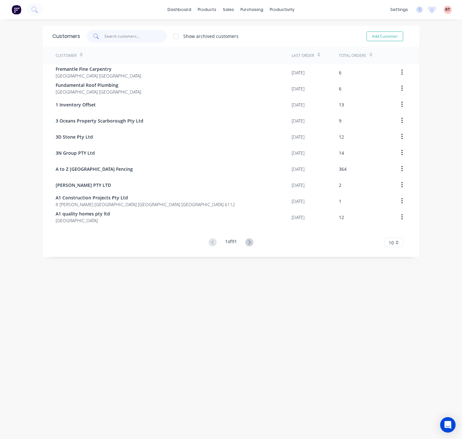
click at [143, 40] on input "text" at bounding box center [136, 36] width 63 height 13
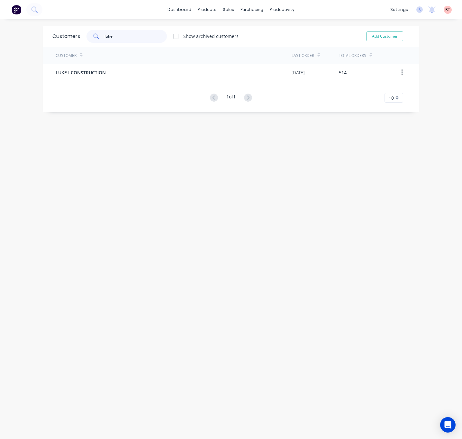
type input "luke"
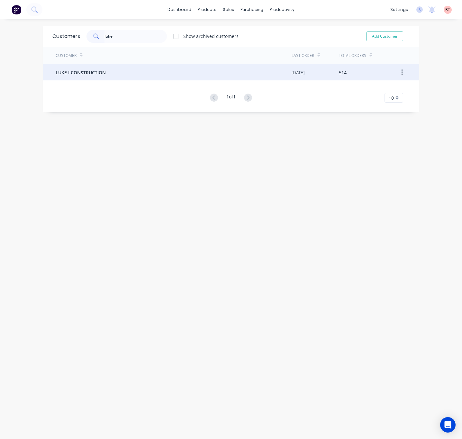
click at [144, 68] on div "LUKE I CONSTRUCTION" at bounding box center [174, 72] width 236 height 16
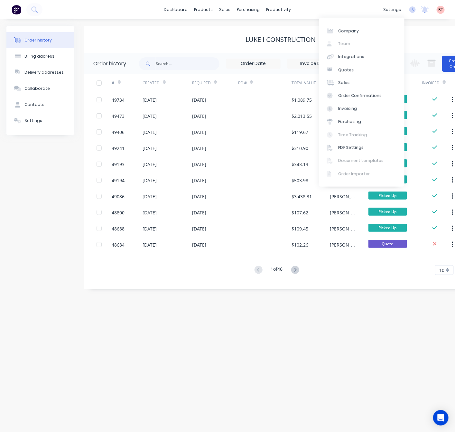
click at [448, 64] on button "Create Order" at bounding box center [455, 64] width 26 height 16
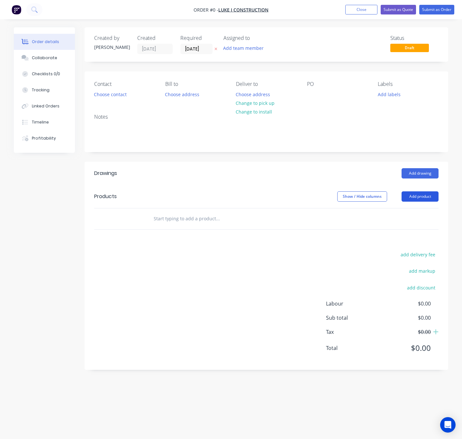
click at [417, 194] on button "Add product" at bounding box center [420, 196] width 37 height 10
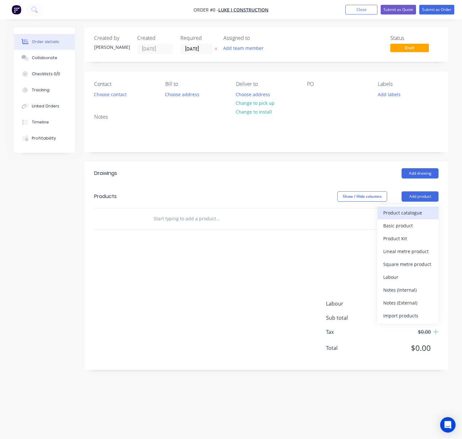
click at [405, 216] on div "Product catalogue" at bounding box center [408, 212] width 50 height 9
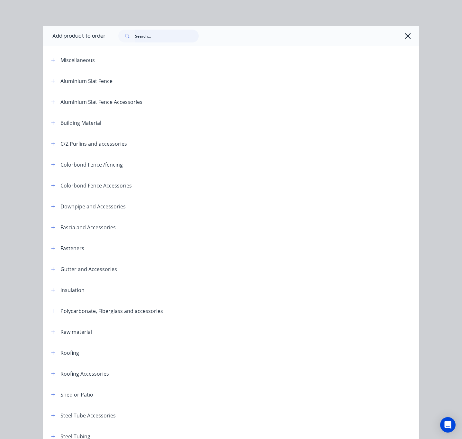
drag, startPoint x: 147, startPoint y: 39, endPoint x: 145, endPoint y: 33, distance: 6.0
click at [148, 21] on div "Add product to order Miscellaneous Aluminium Slat Fence Aluminium Slat Fence Ac…" at bounding box center [231, 219] width 462 height 439
type input "fence"
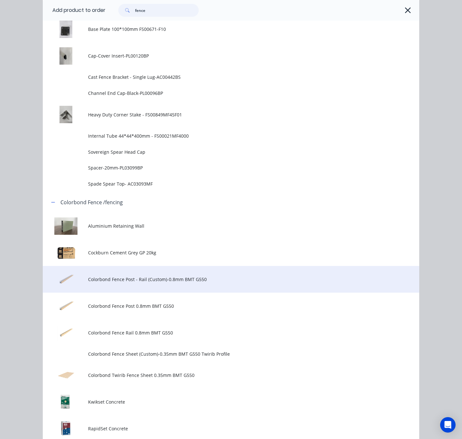
scroll to position [386, 0]
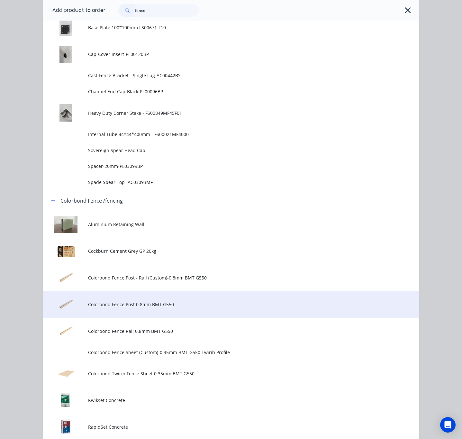
click at [182, 309] on td "Colorbond Fence Post 0.8mm BMT G550" at bounding box center [253, 304] width 331 height 27
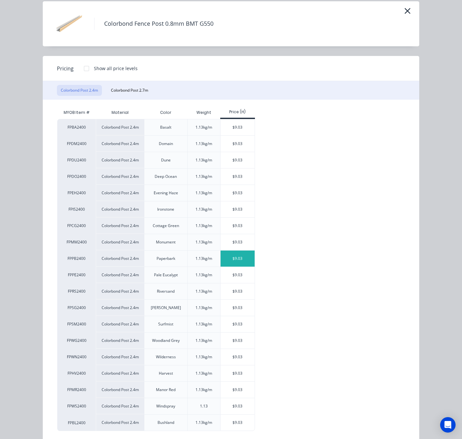
scroll to position [38, 0]
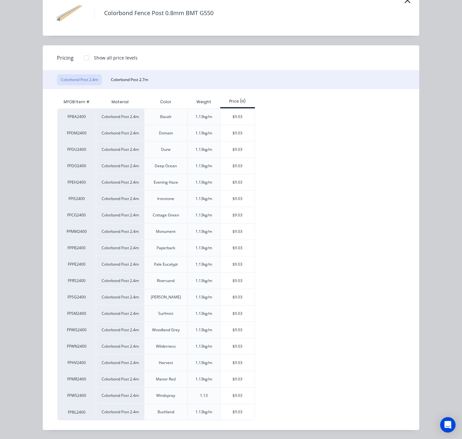
click at [252, 299] on div "FPBA2400 Colorbond Post 2.4m Basalt 1.13kg/m $9.03 FPDM2400 Colorbond Post 2.4m…" at bounding box center [226, 264] width 338 height 312
click at [236, 297] on div "$9.03" at bounding box center [238, 297] width 34 height 16
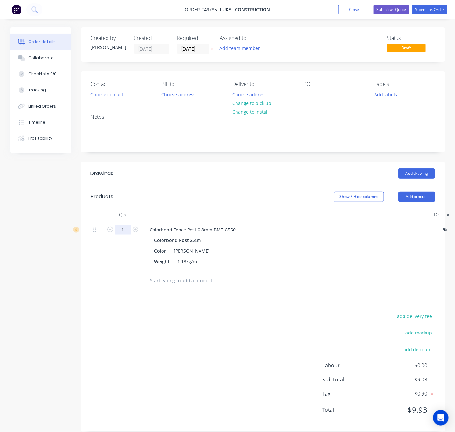
click at [127, 230] on input "1" at bounding box center [123, 230] width 17 height 10
type input "44"
type input "$397.32"
click at [181, 312] on div "Drawings Add drawing Products Show / Hide columns Add product Qty Discount Pric…" at bounding box center [263, 297] width 364 height 270
click at [419, 198] on button "Add product" at bounding box center [416, 196] width 37 height 10
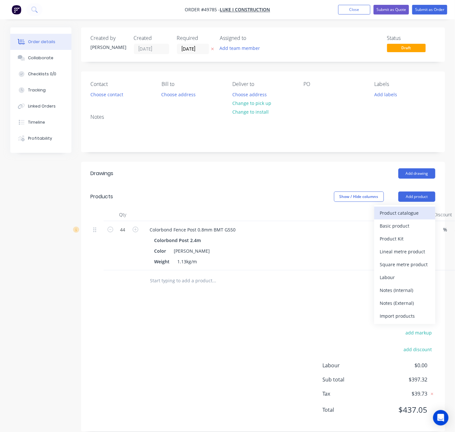
click at [399, 216] on div "Product catalogue" at bounding box center [405, 212] width 50 height 9
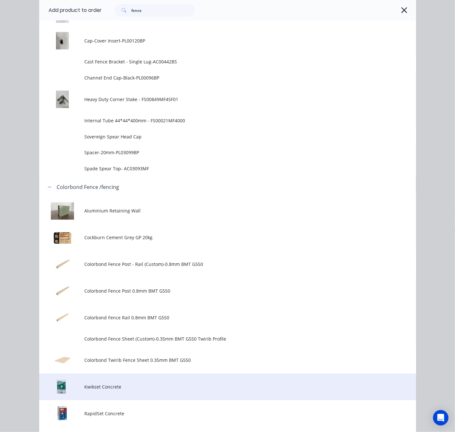
scroll to position [482, 0]
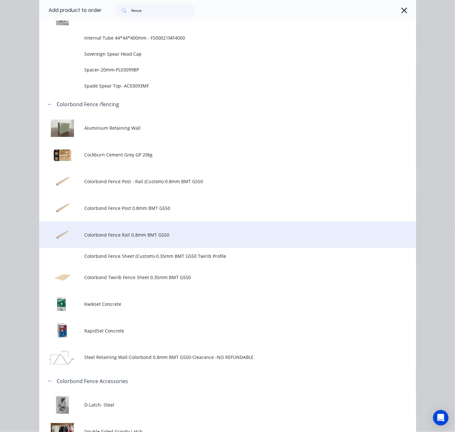
click at [179, 234] on span "Colorbond Fence Rail 0.8mm BMT G550" at bounding box center [216, 234] width 265 height 7
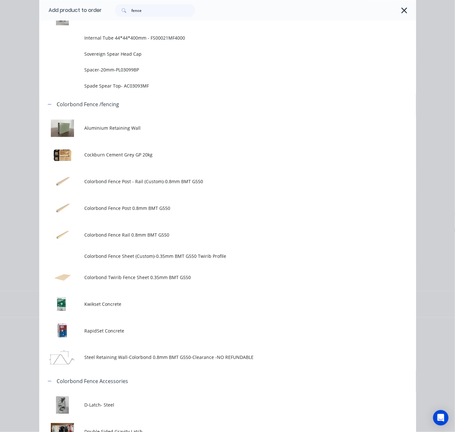
scroll to position [0, 0]
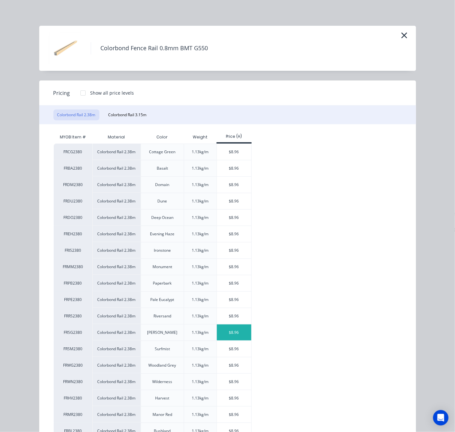
click at [230, 335] on div "$8.96" at bounding box center [234, 332] width 34 height 16
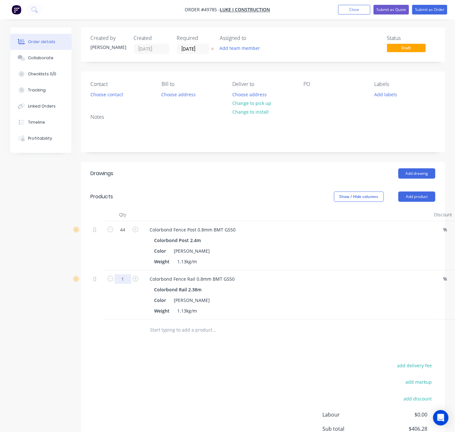
click at [125, 281] on input "1" at bounding box center [123, 279] width 17 height 10
type input "40"
type input "$358.40"
click at [178, 365] on div "add delivery fee add markup add discount Labour $0.00 Sub total $406.28 Tax $40…" at bounding box center [263, 416] width 344 height 110
click at [414, 193] on button "Add product" at bounding box center [416, 196] width 37 height 10
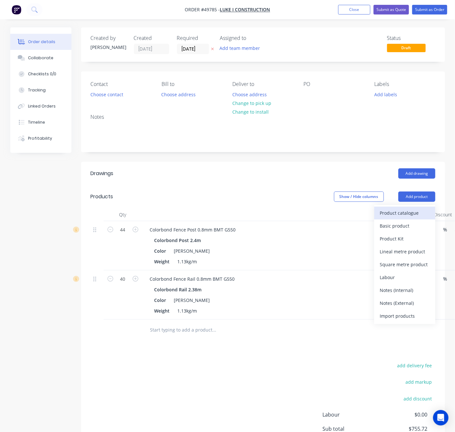
click at [419, 213] on div "Product catalogue" at bounding box center [405, 212] width 50 height 9
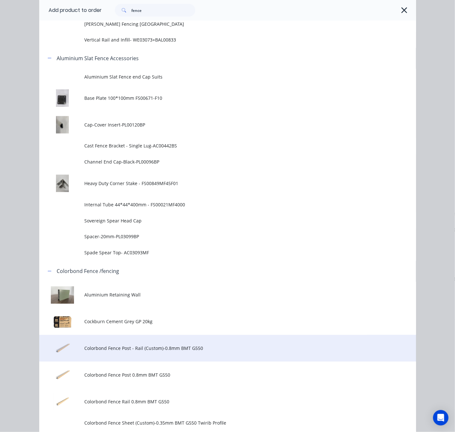
scroll to position [338, 0]
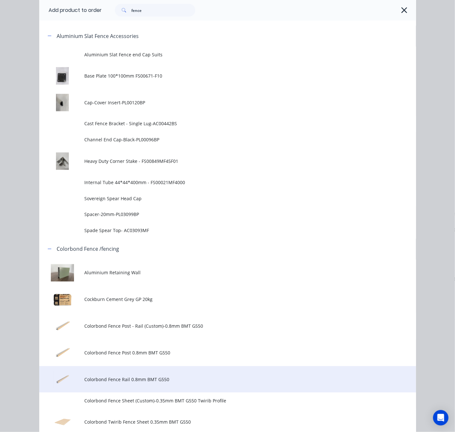
click at [168, 381] on span "Colorbond Fence Rail 0.8mm BMT G550" at bounding box center [216, 379] width 265 height 7
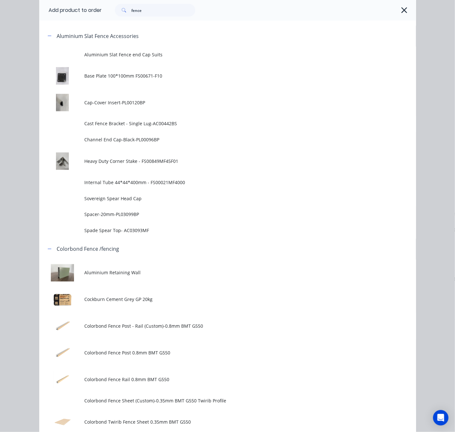
scroll to position [0, 0]
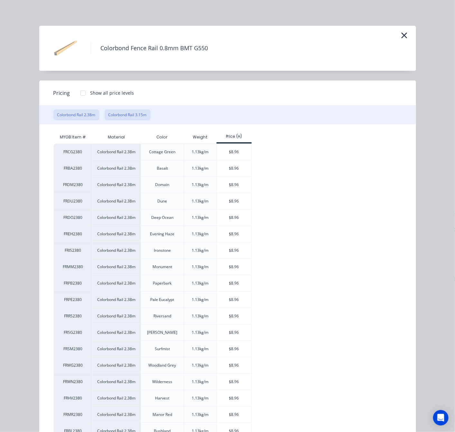
click at [133, 116] on button "Colorbond Rail 3.15m" at bounding box center [128, 114] width 46 height 11
click at [221, 237] on div "$11.85" at bounding box center [234, 234] width 34 height 16
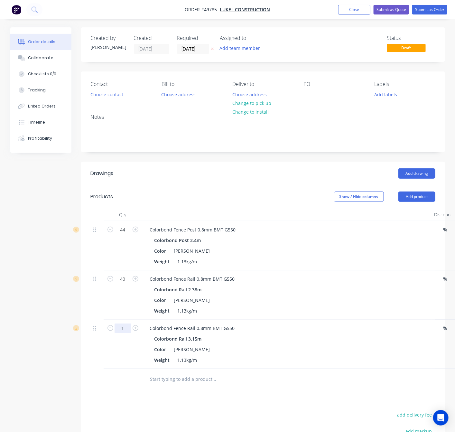
click at [123, 328] on input "1" at bounding box center [123, 328] width 17 height 10
type input "4"
type input "$47.40"
click at [136, 382] on div at bounding box center [123, 379] width 39 height 21
click at [258, 8] on span "LUKE I CONSTRUCTION" at bounding box center [245, 10] width 50 height 6
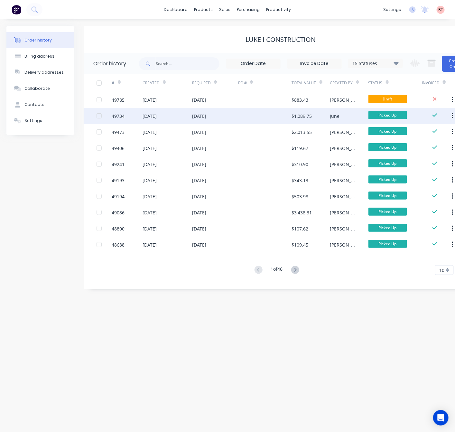
click at [244, 117] on div at bounding box center [265, 116] width 54 height 16
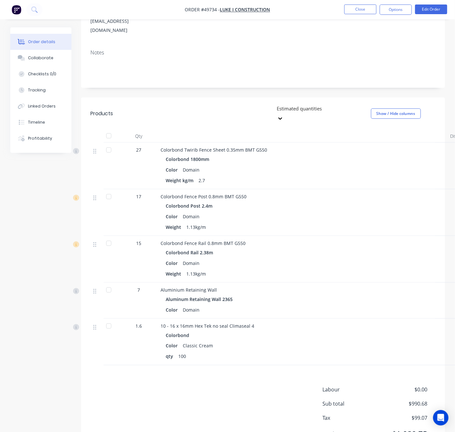
scroll to position [133, 0]
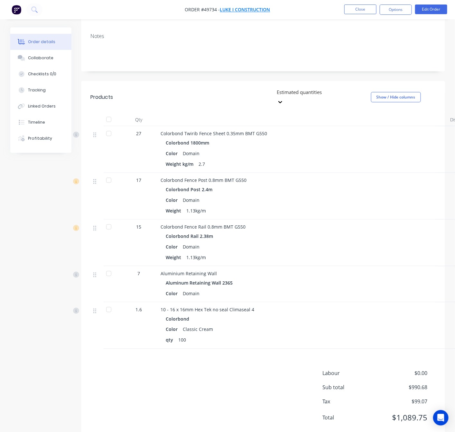
click at [244, 9] on span "LUKE I CONSTRUCTION" at bounding box center [245, 10] width 50 height 6
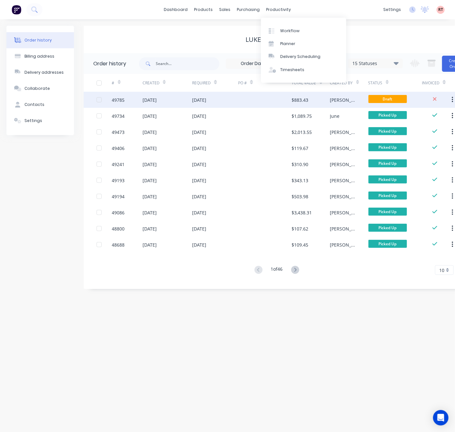
click at [254, 95] on div at bounding box center [265, 100] width 54 height 16
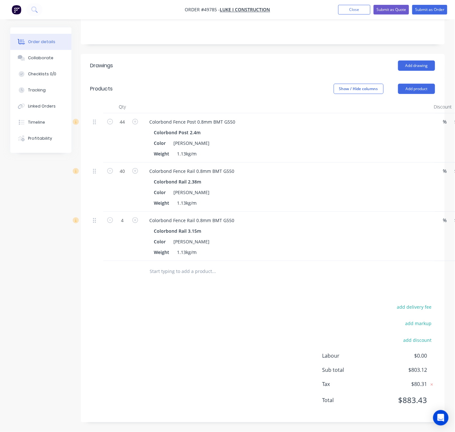
scroll to position [108, 0]
click at [410, 90] on button "Add product" at bounding box center [416, 89] width 37 height 10
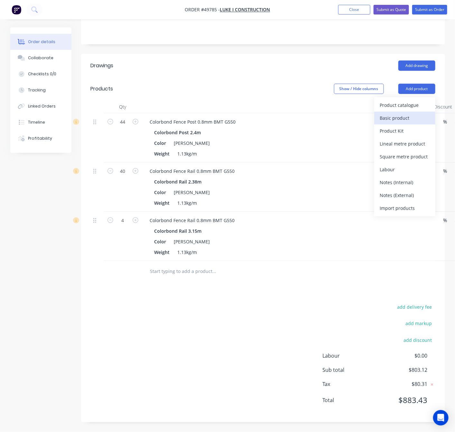
click at [410, 119] on div "Basic product" at bounding box center [405, 117] width 50 height 9
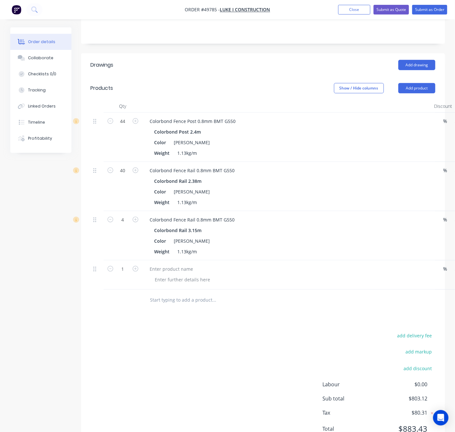
scroll to position [108, 55]
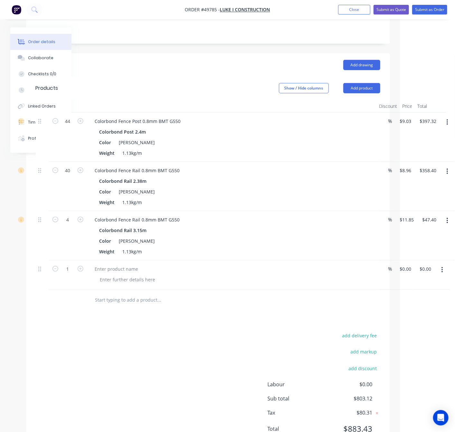
click at [441, 271] on icon "button" at bounding box center [442, 269] width 2 height 7
click at [429, 329] on div "Delete" at bounding box center [419, 325] width 50 height 9
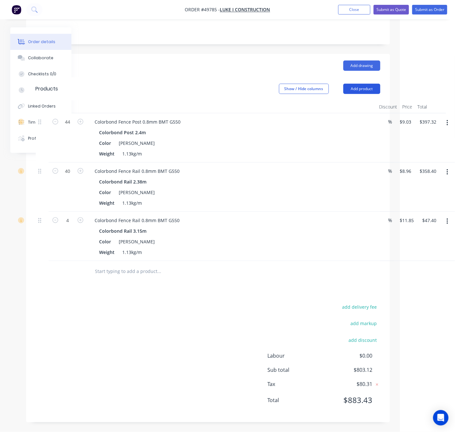
click at [363, 92] on button "Add product" at bounding box center [361, 89] width 37 height 10
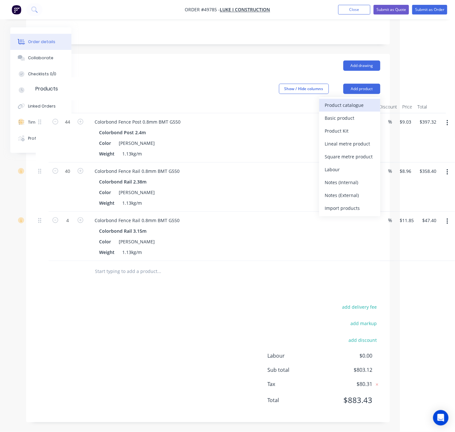
click at [354, 110] on button "Product catalogue" at bounding box center [349, 105] width 61 height 13
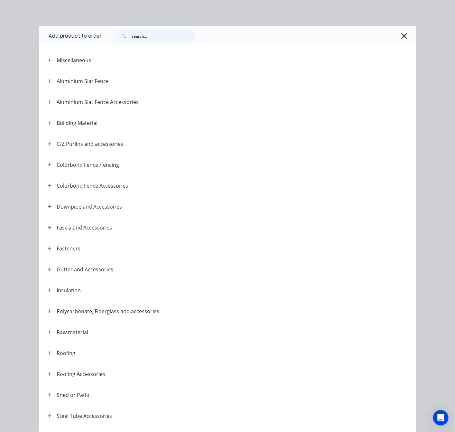
click at [162, 33] on input "text" at bounding box center [164, 36] width 64 height 13
type input "16"
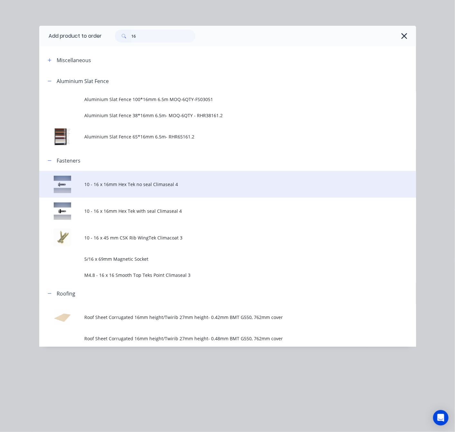
click at [178, 181] on span "10 - 16 x 16mm Hex Tek no seal Climaseal 4" at bounding box center [216, 184] width 265 height 7
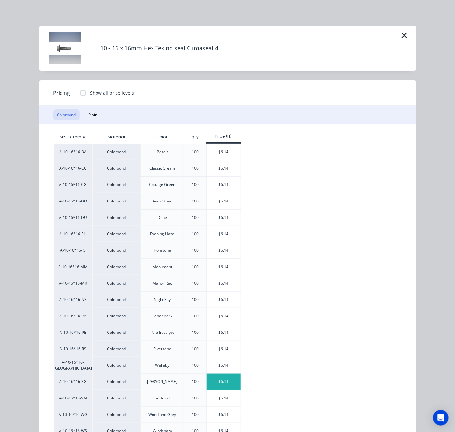
click at [208, 383] on div "$6.14" at bounding box center [224, 381] width 34 height 16
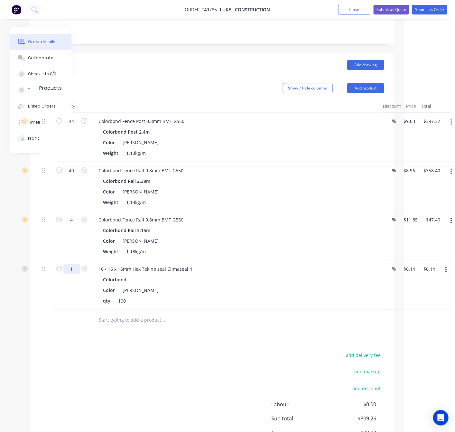
click at [71, 274] on input "1" at bounding box center [71, 269] width 17 height 10
type input "3.52"
type input "$21.61"
drag, startPoint x: 115, startPoint y: 344, endPoint x: 228, endPoint y: 330, distance: 113.4
click at [116, 344] on div "Drawings Add drawing Products Show / Hide columns Add product Qty Discount Pric…" at bounding box center [212, 261] width 364 height 417
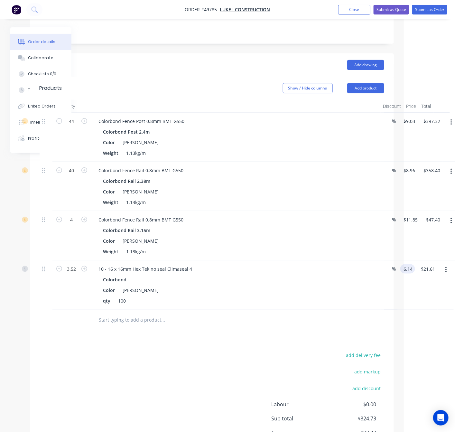
click at [412, 270] on input "6.14" at bounding box center [409, 268] width 12 height 9
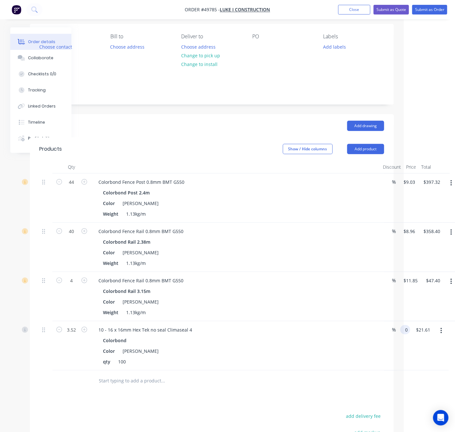
scroll to position [12, 51]
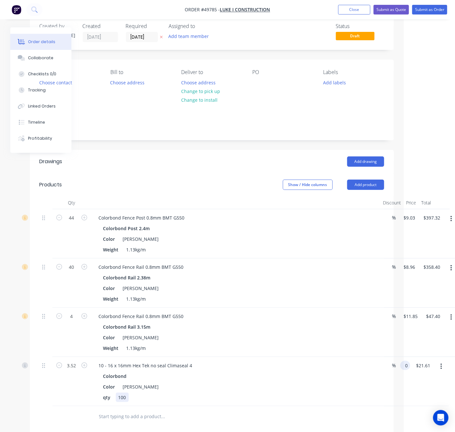
type input "$0.00"
drag, startPoint x: 343, startPoint y: 395, endPoint x: 414, endPoint y: 376, distance: 74.0
click at [344, 392] on div "Colorbond Color Shale Grey qty 100" at bounding box center [236, 386] width 284 height 31
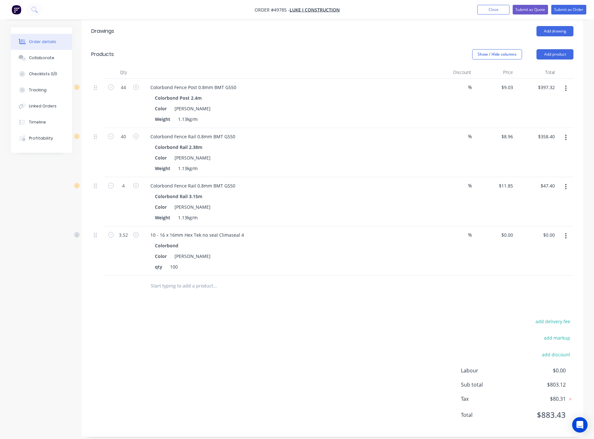
scroll to position [0, 0]
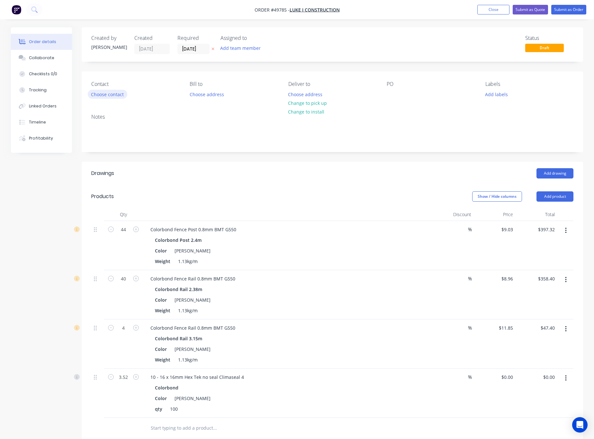
click at [93, 95] on button "Choose contact" at bounding box center [108, 94] width 40 height 9
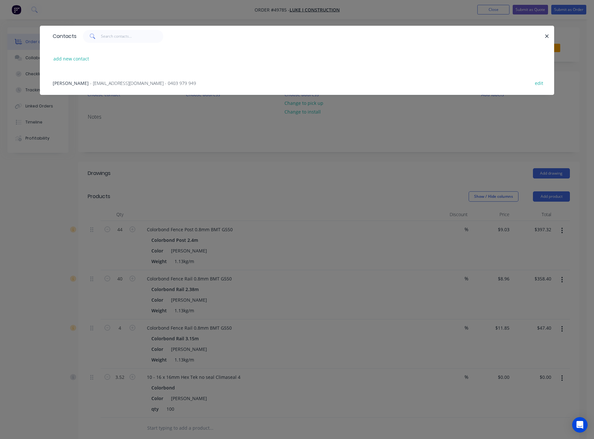
click at [116, 89] on div "Luke Lin - westfencingluke@gmail.com - 0403 979 949 edit" at bounding box center [297, 83] width 495 height 24
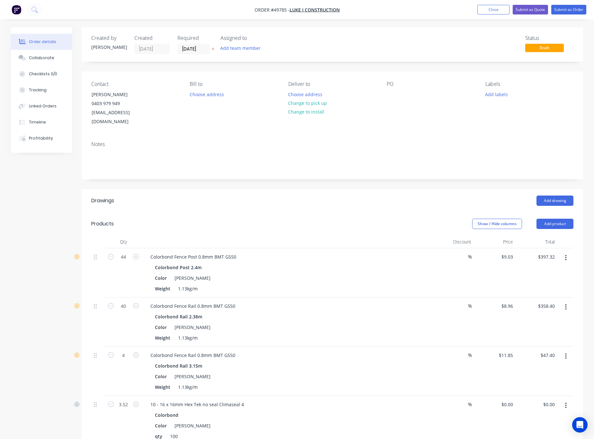
click at [120, 85] on div "Contact" at bounding box center [135, 84] width 88 height 6
click at [278, 140] on div "Notes" at bounding box center [333, 157] width 502 height 43
click at [303, 104] on button "Change to pick up" at bounding box center [308, 103] width 46 height 9
click at [462, 11] on button "Submit as Order" at bounding box center [569, 10] width 35 height 10
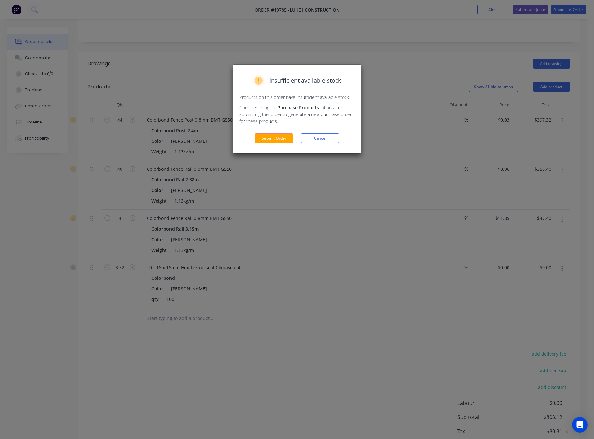
scroll to position [169, 0]
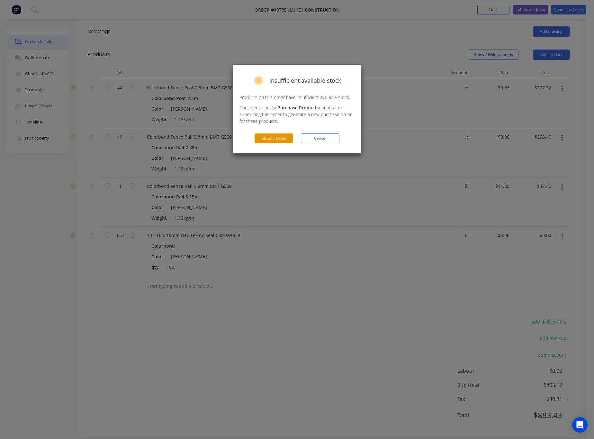
click at [275, 138] on button "Submit Order" at bounding box center [274, 138] width 39 height 10
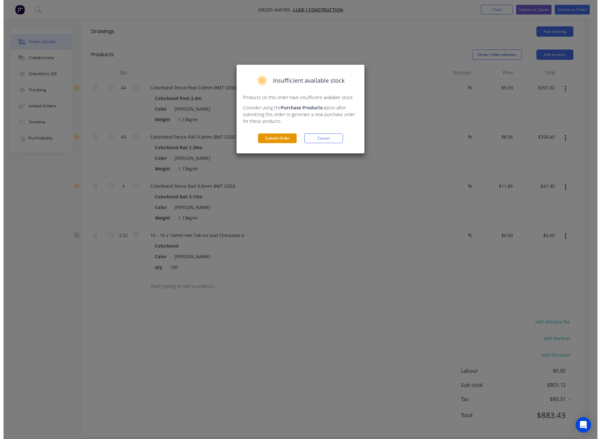
scroll to position [0, 0]
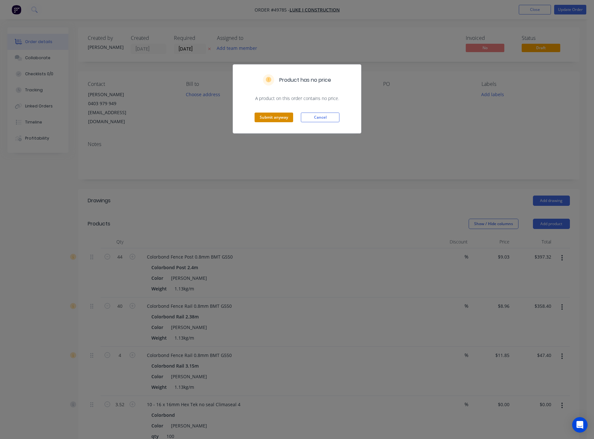
click at [285, 119] on button "Submit anyway" at bounding box center [274, 118] width 39 height 10
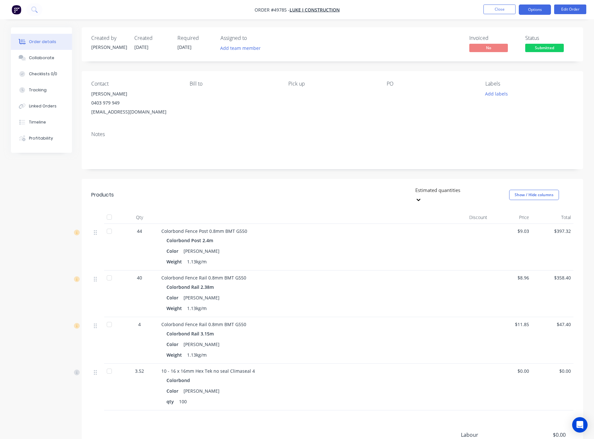
click at [462, 12] on button "Options" at bounding box center [535, 10] width 32 height 10
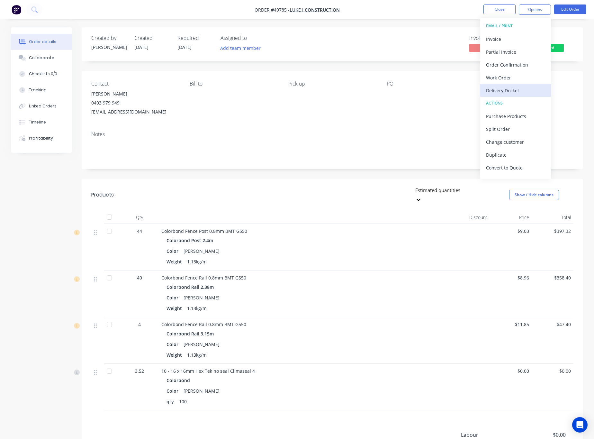
click at [462, 89] on div "Delivery Docket" at bounding box center [515, 90] width 59 height 9
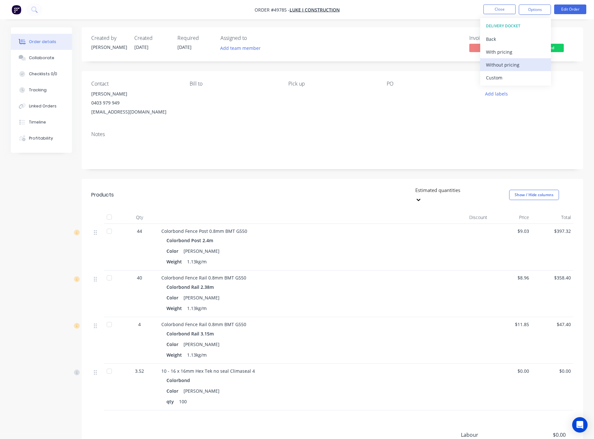
click at [462, 68] on div "Without pricing" at bounding box center [515, 64] width 59 height 9
click at [416, 66] on div "Created by Rachel Created 27/09/25 Required 27/09/25 Assigned to Add team membe…" at bounding box center [333, 264] width 502 height 474
click at [462, 7] on button "Options" at bounding box center [535, 10] width 32 height 10
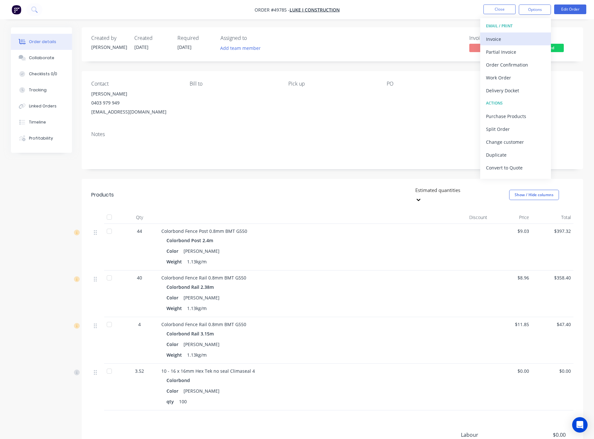
click at [462, 41] on div "Invoice" at bounding box center [515, 38] width 59 height 9
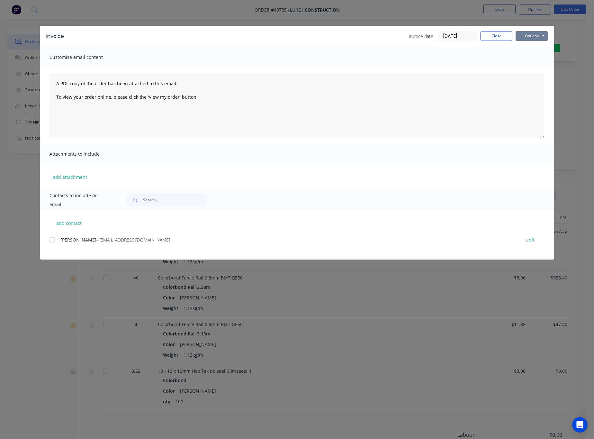
click at [462, 35] on button "Options" at bounding box center [532, 36] width 32 height 10
click at [462, 55] on button "Print" at bounding box center [536, 58] width 41 height 11
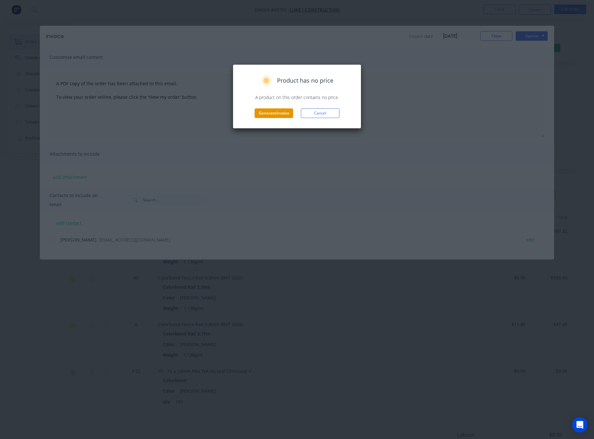
click at [277, 114] on button "Generate invoice" at bounding box center [274, 113] width 39 height 10
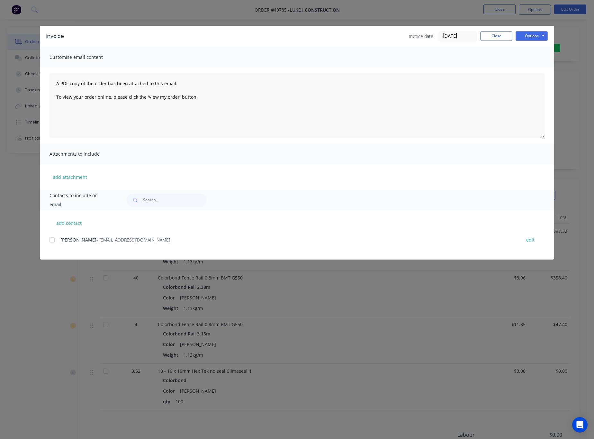
click at [462, 75] on div "Invoice Invoice date 27/09/25 Close Options Preview Print Email Customise email…" at bounding box center [297, 219] width 594 height 439
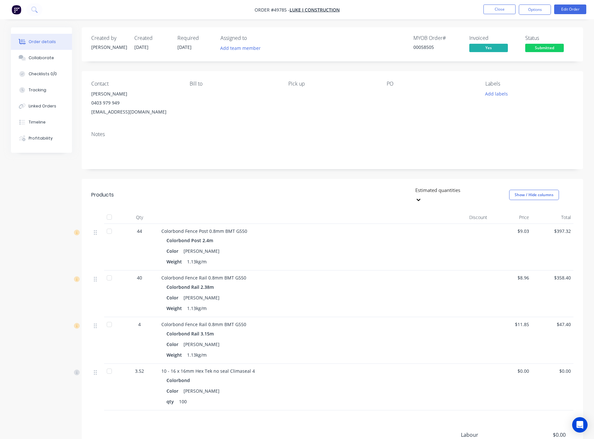
click at [462, 3] on nav "Order #49785 - LUKE I CONSTRUCTION Close Options Edit Order" at bounding box center [297, 9] width 594 height 19
click at [462, 12] on button "Options" at bounding box center [535, 10] width 32 height 10
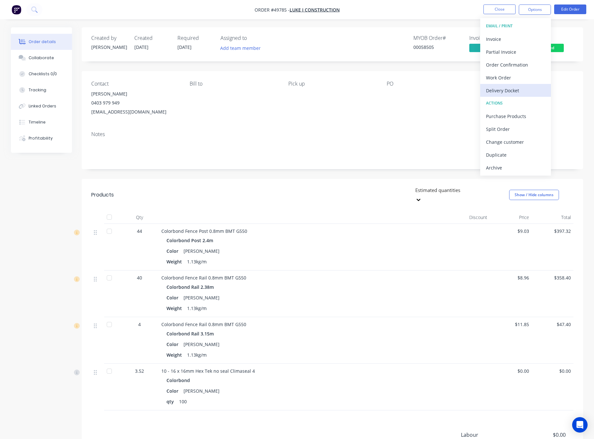
click at [462, 93] on div "Delivery Docket" at bounding box center [515, 90] width 59 height 9
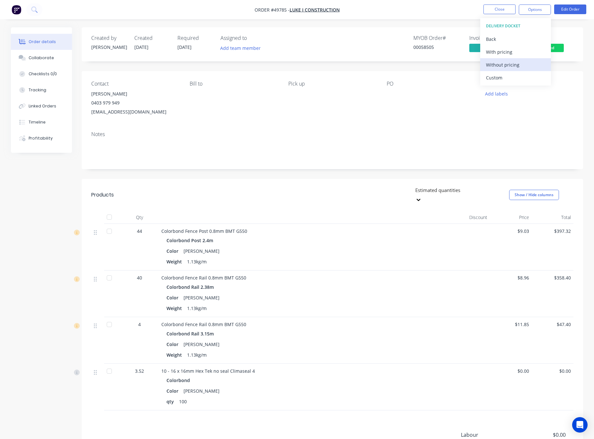
click at [462, 64] on div "Without pricing" at bounding box center [515, 64] width 59 height 9
click at [420, 109] on div "PO" at bounding box center [431, 99] width 88 height 36
click at [462, 49] on span "Submitted" at bounding box center [545, 48] width 39 height 8
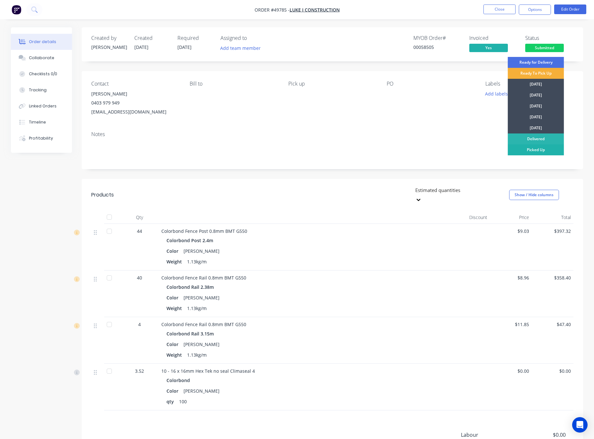
click at [462, 147] on div "Picked Up" at bounding box center [536, 149] width 56 height 11
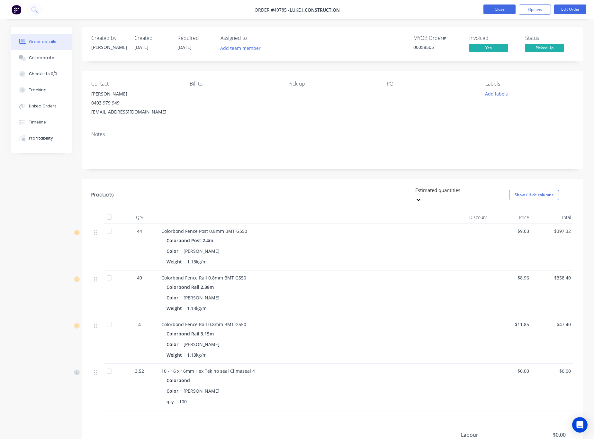
click at [462, 9] on button "Close" at bounding box center [500, 10] width 32 height 10
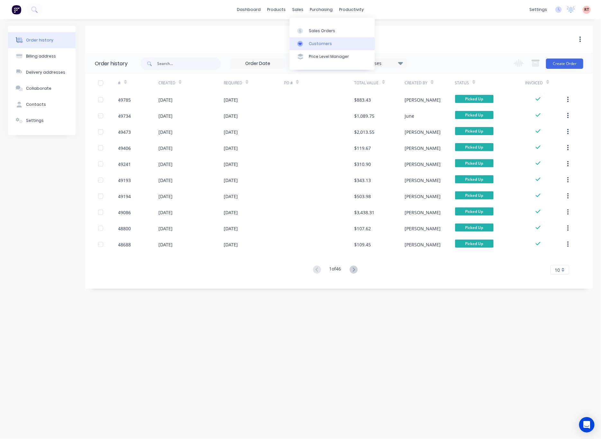
click at [314, 44] on div "Customers" at bounding box center [320, 44] width 23 height 6
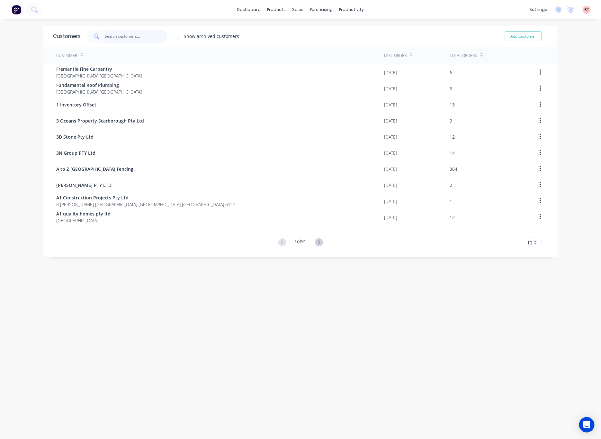
click at [118, 33] on input "text" at bounding box center [136, 36] width 63 height 13
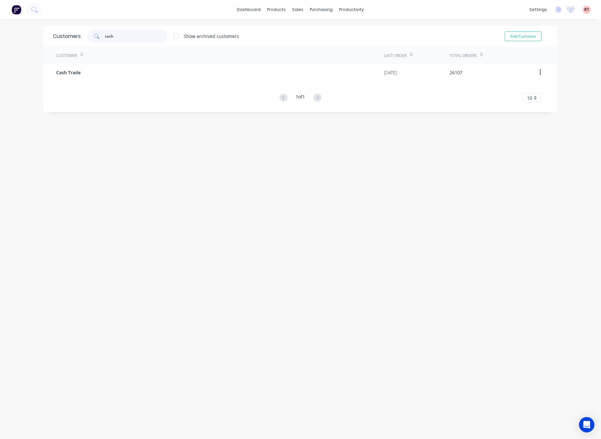
type input "cash"
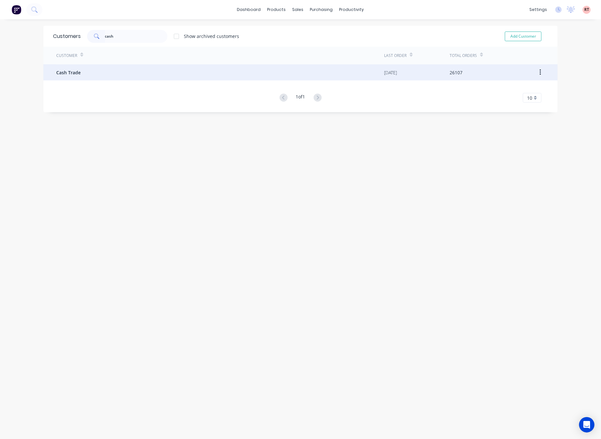
click at [175, 77] on div "Cash Trade" at bounding box center [220, 72] width 328 height 16
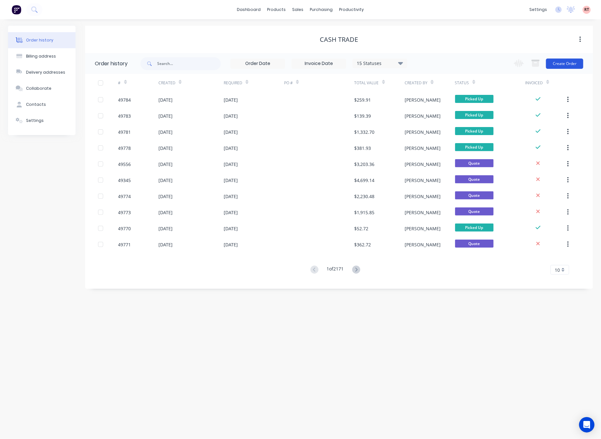
click at [462, 61] on button "Create Order" at bounding box center [564, 64] width 37 height 10
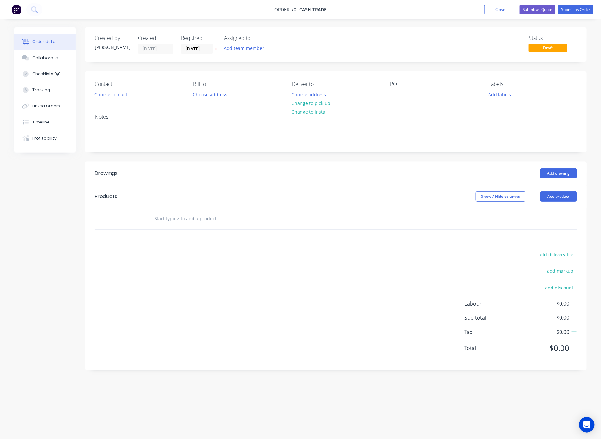
drag, startPoint x: 570, startPoint y: 187, endPoint x: 559, endPoint y: 203, distance: 19.8
click at [462, 190] on header "Products Show / Hide columns Add product" at bounding box center [336, 196] width 502 height 23
click at [462, 202] on button "Add product" at bounding box center [558, 196] width 37 height 10
click at [462, 216] on div "Product catalogue" at bounding box center [547, 212] width 50 height 9
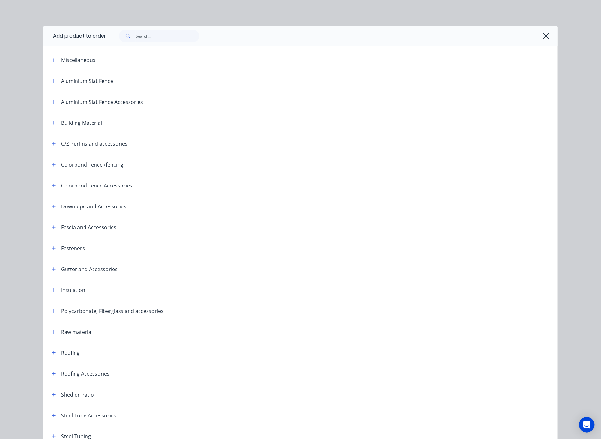
drag, startPoint x: 155, startPoint y: 25, endPoint x: 155, endPoint y: 38, distance: 12.2
click at [155, 31] on div at bounding box center [332, 36] width 452 height 21
click at [153, 44] on div at bounding box center [332, 36] width 452 height 21
click at [152, 38] on input "text" at bounding box center [168, 36] width 64 height 13
type input "tube"
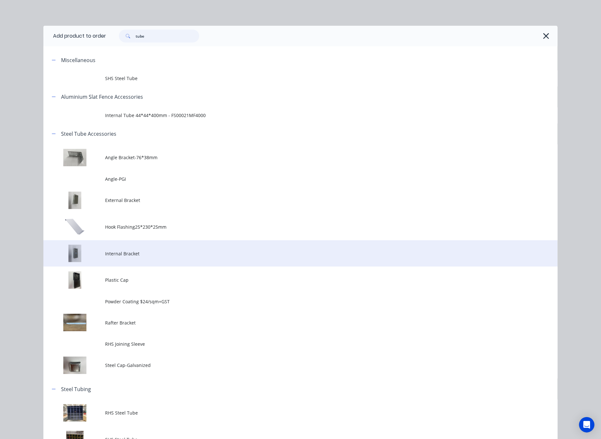
scroll to position [42, 0]
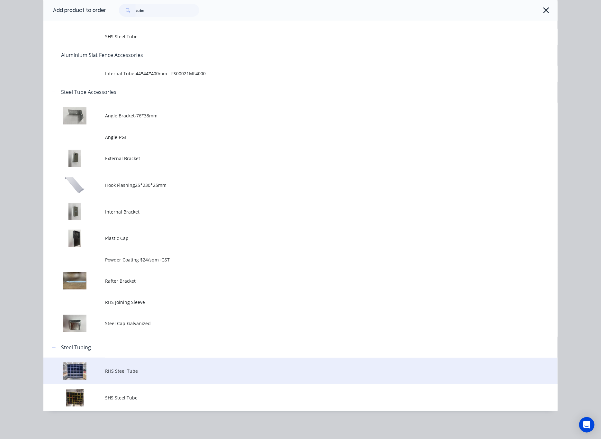
click at [155, 367] on td "RHS Steel Tube" at bounding box center [331, 371] width 453 height 27
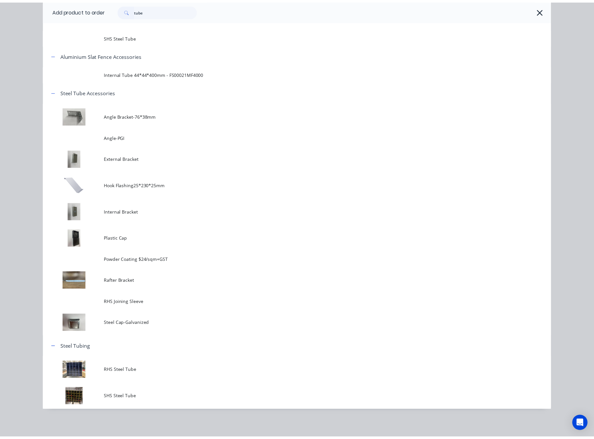
scroll to position [0, 0]
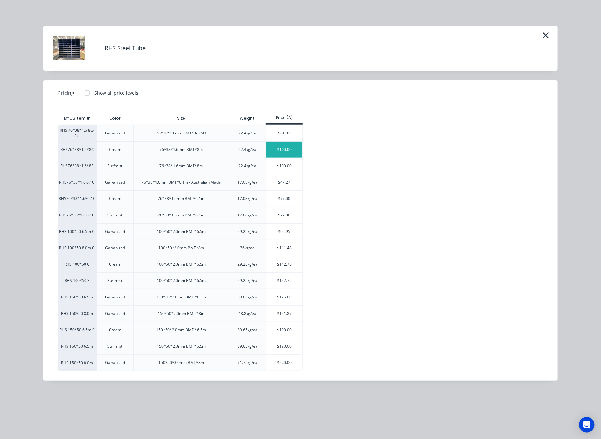
click at [282, 149] on div "$100.00" at bounding box center [284, 150] width 36 height 16
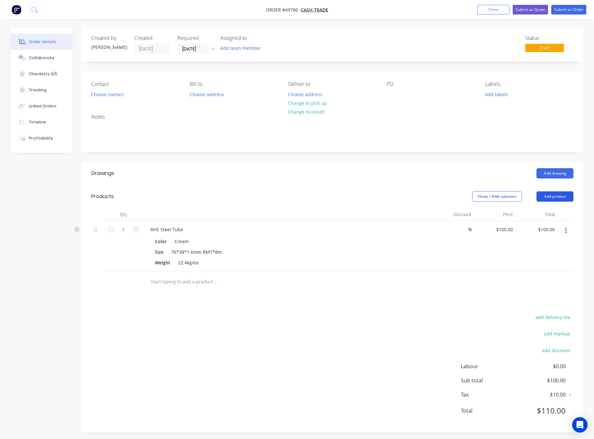
click at [462, 194] on button "Add product" at bounding box center [555, 196] width 37 height 10
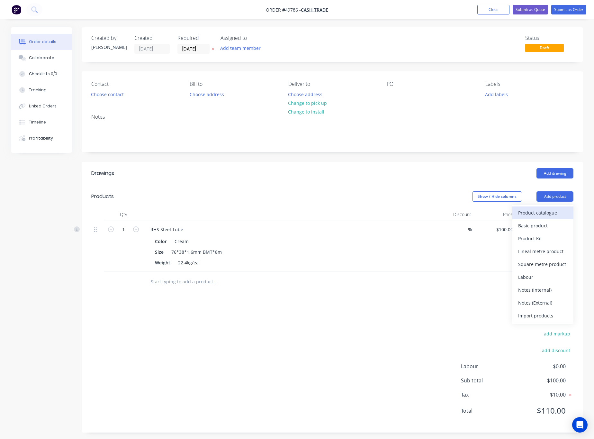
click at [462, 212] on div "Product catalogue" at bounding box center [544, 212] width 50 height 9
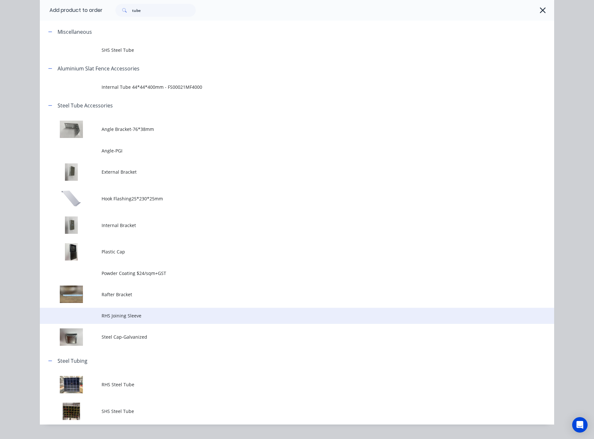
scroll to position [42, 0]
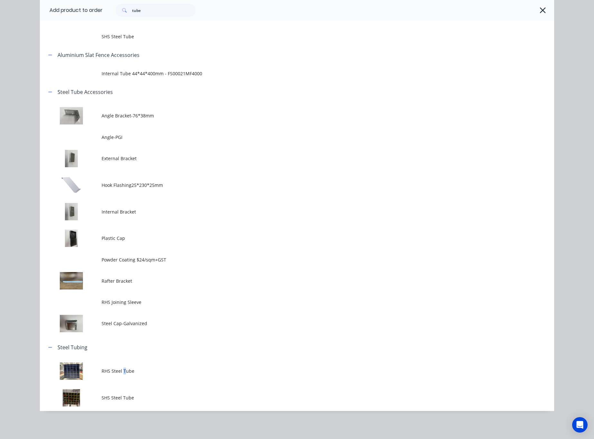
click at [121, 366] on td "RHS Steel Tube" at bounding box center [328, 371] width 453 height 27
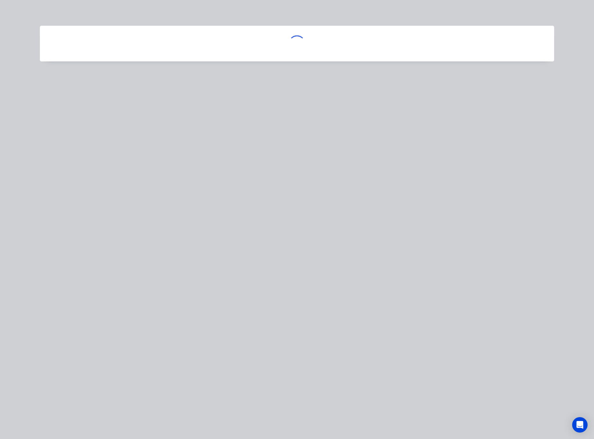
scroll to position [0, 0]
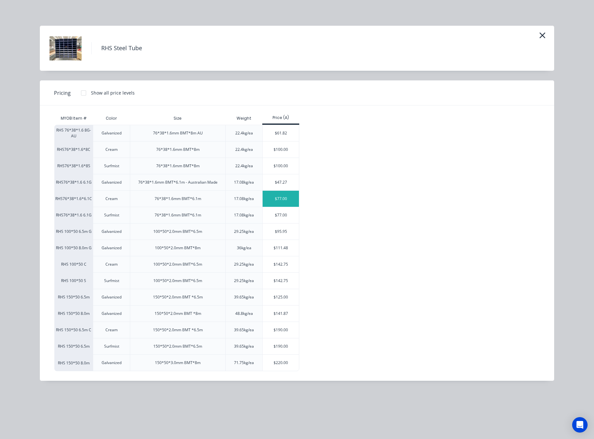
click at [275, 199] on div "$77.00" at bounding box center [281, 199] width 36 height 16
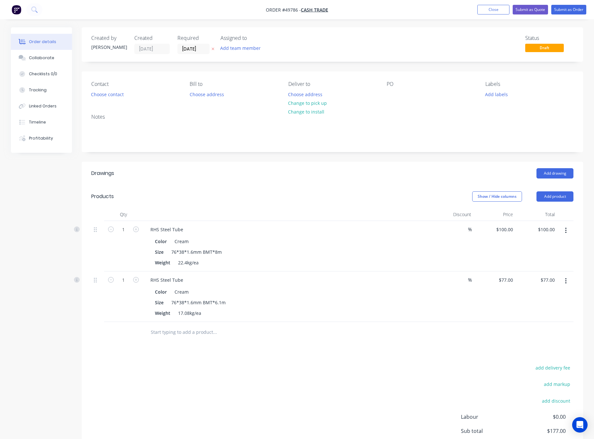
click at [462, 228] on button "button" at bounding box center [566, 231] width 15 height 12
click at [462, 282] on div "Delete" at bounding box center [544, 285] width 50 height 9
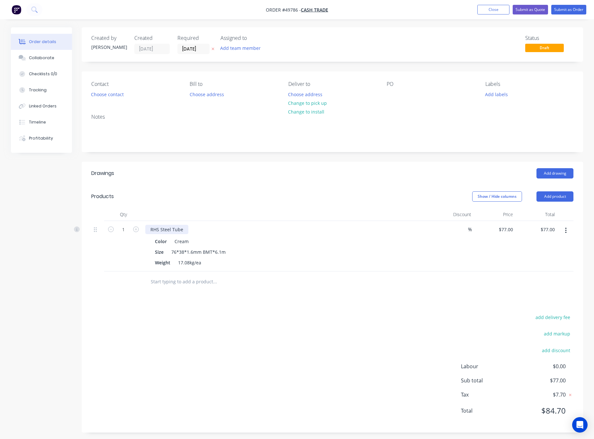
click at [184, 230] on div "RHS Steel Tube" at bounding box center [166, 229] width 43 height 9
click at [462, 199] on button "Add product" at bounding box center [555, 196] width 37 height 10
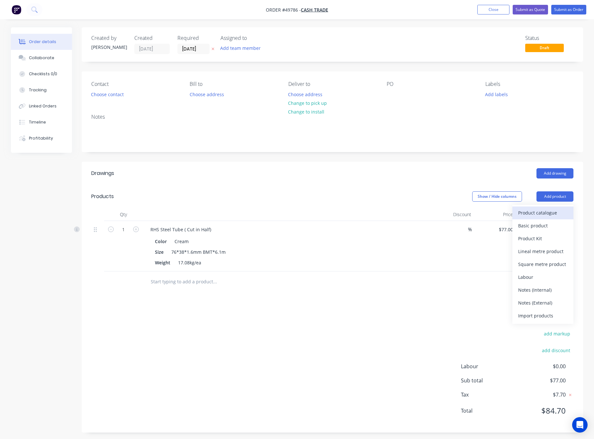
click at [462, 214] on div "Product catalogue" at bounding box center [544, 212] width 50 height 9
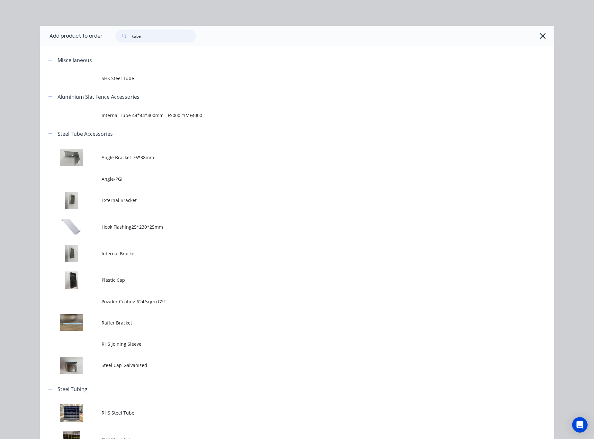
drag, startPoint x: 148, startPoint y: 36, endPoint x: 79, endPoint y: 41, distance: 68.7
click at [87, 41] on header "Add product to order tube" at bounding box center [297, 36] width 515 height 21
type input "cut"
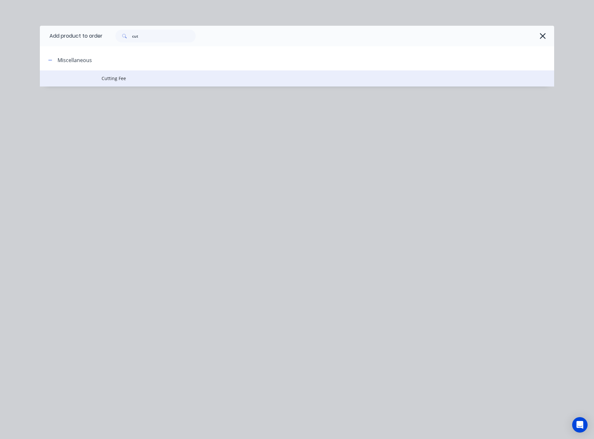
click at [159, 82] on td "Cutting Fee" at bounding box center [328, 78] width 453 height 16
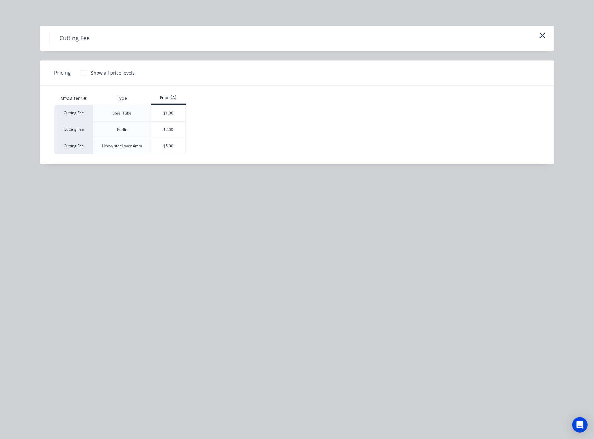
click at [168, 111] on div "$1.00" at bounding box center [168, 113] width 34 height 16
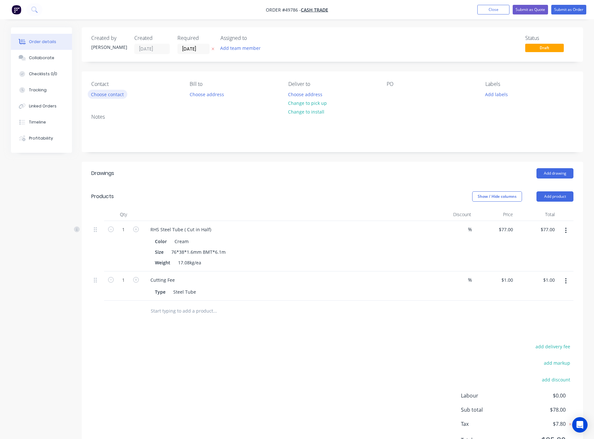
click at [107, 93] on button "Choose contact" at bounding box center [108, 94] width 40 height 9
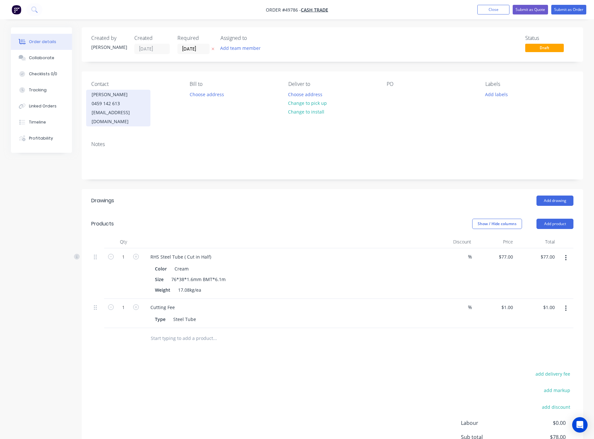
click at [117, 108] on div "0459 142 613" at bounding box center [118, 103] width 53 height 9
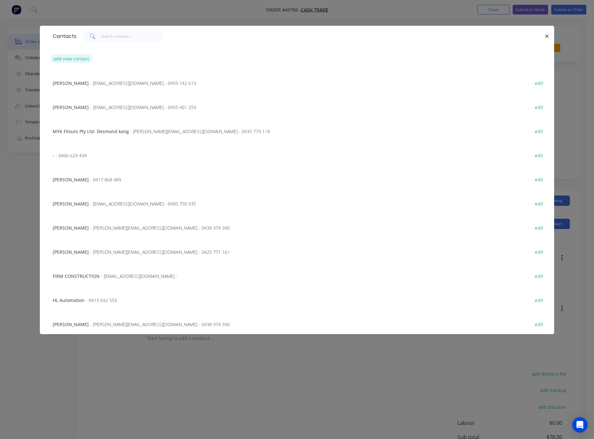
click at [74, 57] on button "add new contact" at bounding box center [71, 58] width 42 height 9
select select "AU"
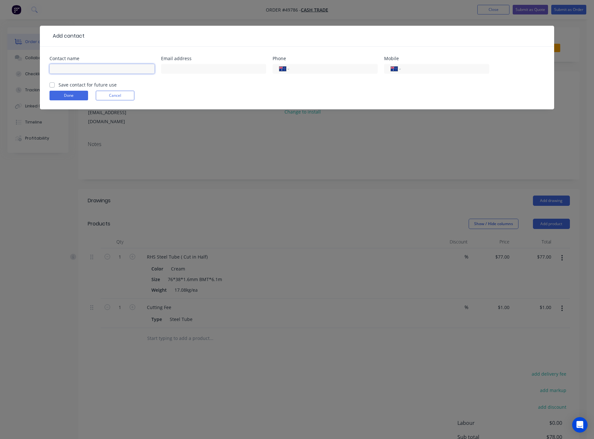
click at [75, 67] on input "text" at bounding box center [102, 69] width 105 height 10
type input "John"
click at [423, 71] on input "tel" at bounding box center [444, 68] width 77 height 7
type input "0429 399 919"
click at [71, 95] on button "Done" at bounding box center [69, 96] width 39 height 10
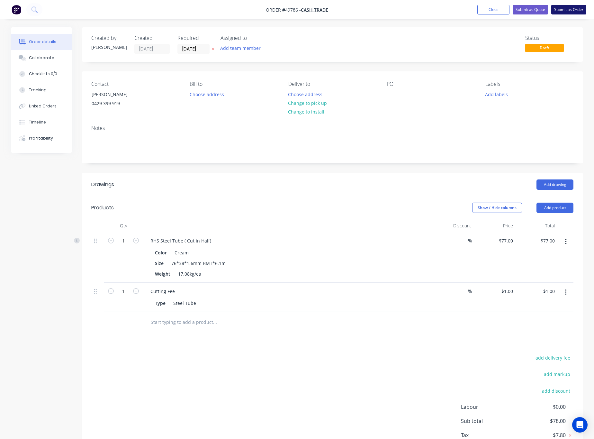
click at [462, 10] on button "Submit as Order" at bounding box center [569, 10] width 35 height 10
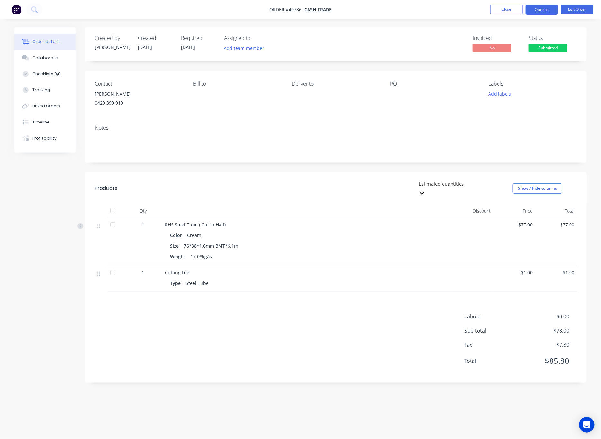
click at [462, 12] on button "Options" at bounding box center [542, 10] width 32 height 10
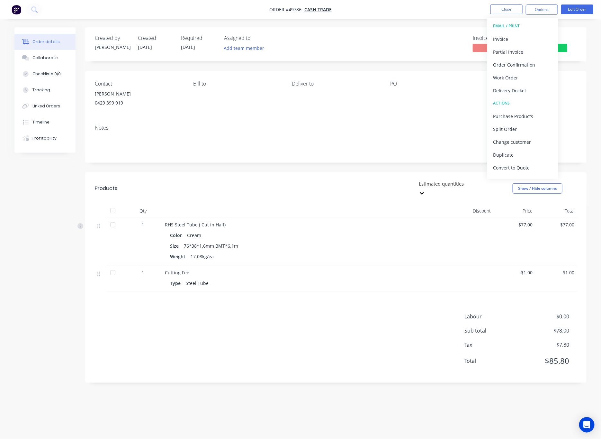
drag, startPoint x: 518, startPoint y: 94, endPoint x: 518, endPoint y: 90, distance: 3.9
click at [462, 94] on div "Delivery Docket" at bounding box center [522, 90] width 59 height 9
click at [462, 66] on div "Without pricing" at bounding box center [522, 64] width 59 height 9
drag, startPoint x: 415, startPoint y: 49, endPoint x: 537, endPoint y: 15, distance: 126.5
click at [415, 49] on div "Invoiced No Status Submitted" at bounding box center [433, 44] width 289 height 19
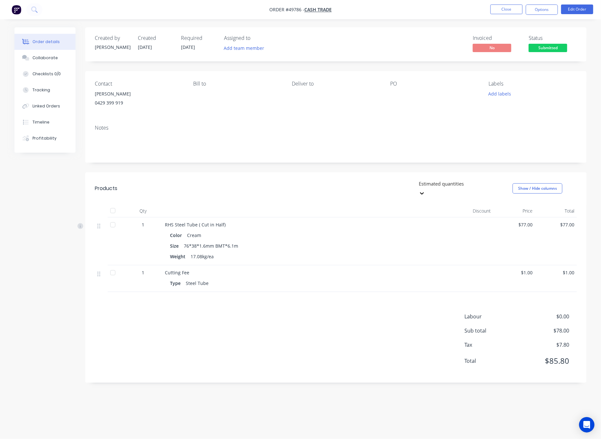
click at [462, 3] on nav "Order #49786 - Cash Trade Close Options Edit Order" at bounding box center [300, 9] width 601 height 19
click at [462, 12] on button "Options" at bounding box center [542, 10] width 32 height 10
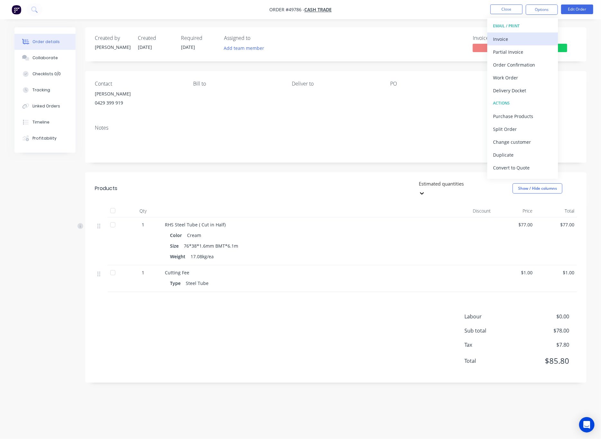
click at [462, 38] on div "Invoice" at bounding box center [522, 38] width 59 height 9
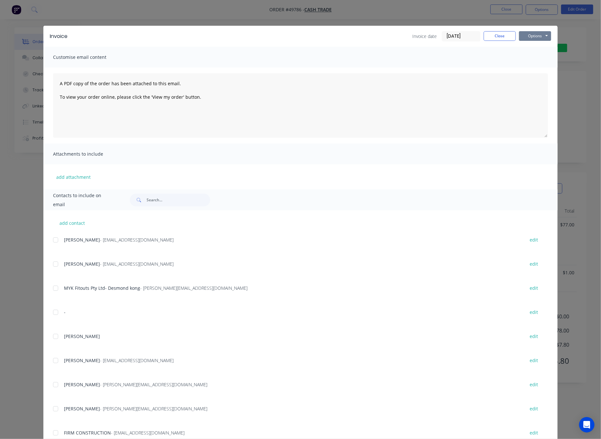
click at [462, 33] on button "Options" at bounding box center [535, 36] width 32 height 10
click at [462, 58] on button "Print" at bounding box center [539, 58] width 41 height 11
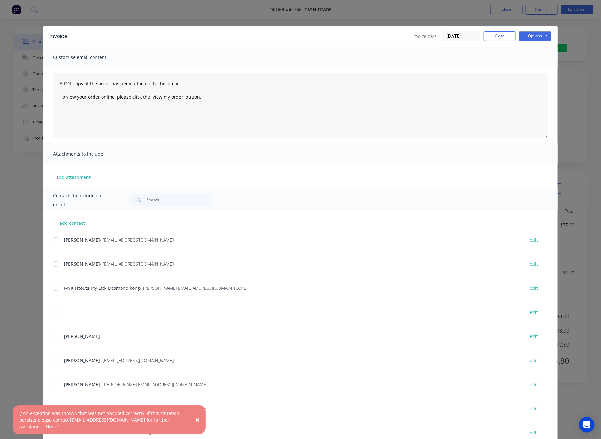
click at [462, 57] on div "Invoice Invoice date [DATE] Close Options Preview Print Email Customise email c…" at bounding box center [300, 219] width 601 height 439
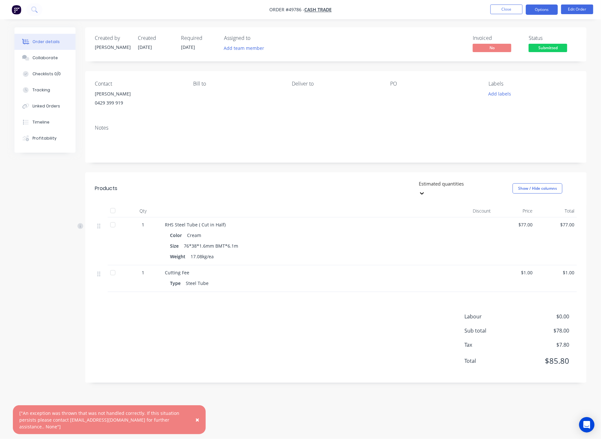
click at [462, 9] on button "Options" at bounding box center [542, 10] width 32 height 10
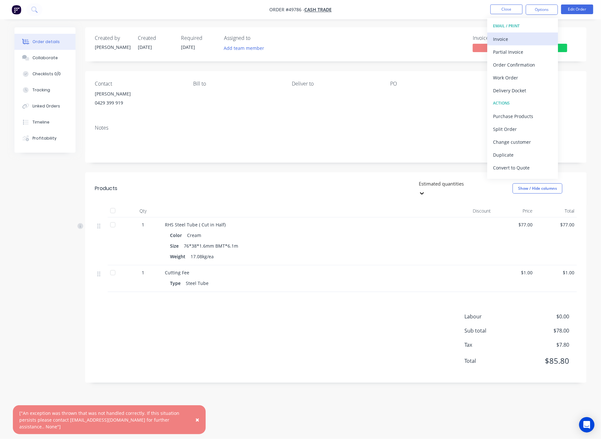
click at [462, 43] on div "Invoice" at bounding box center [522, 38] width 59 height 9
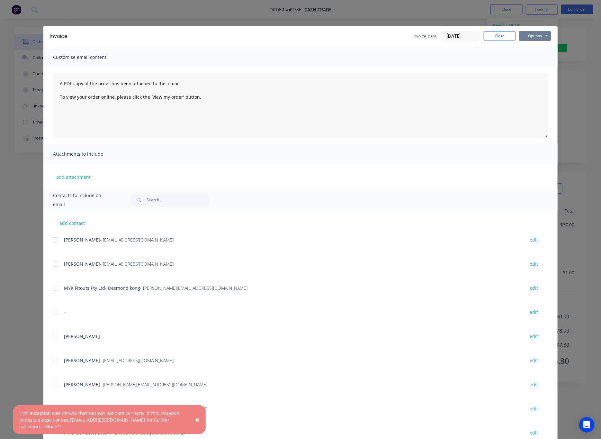
click at [462, 37] on button "Options" at bounding box center [535, 36] width 32 height 10
click at [462, 60] on button "Print" at bounding box center [539, 58] width 41 height 11
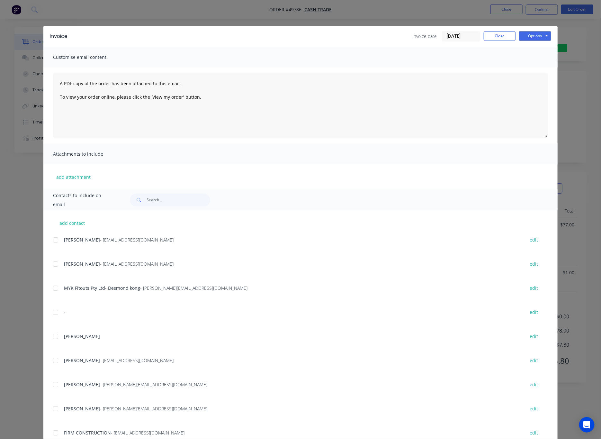
drag, startPoint x: 413, startPoint y: 13, endPoint x: 417, endPoint y: 17, distance: 5.5
click at [413, 13] on div "Invoice Invoice date [DATE] Close Options Preview Print Email Customise email c…" at bounding box center [300, 219] width 601 height 439
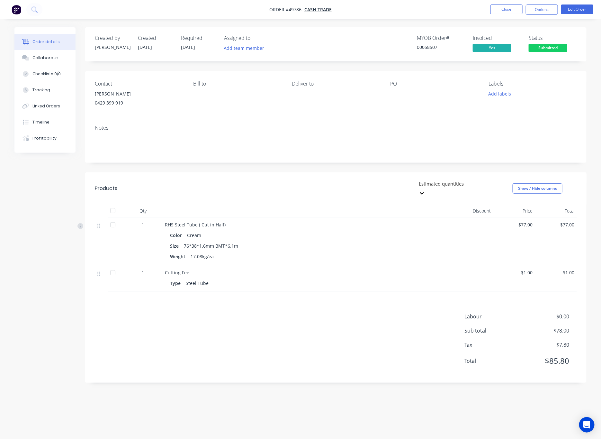
click at [462, 48] on span "Submitted" at bounding box center [548, 48] width 39 height 8
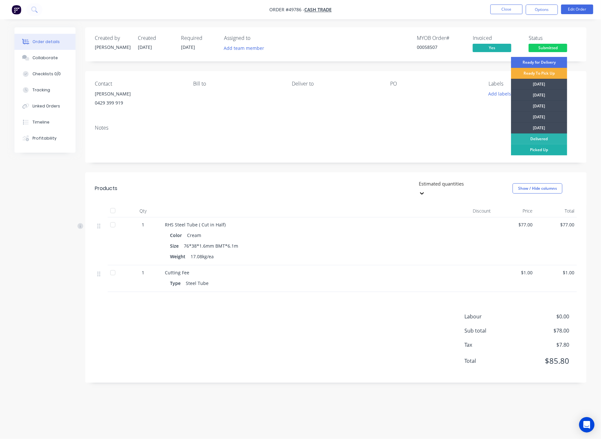
click at [462, 149] on div "Picked Up" at bounding box center [539, 149] width 56 height 11
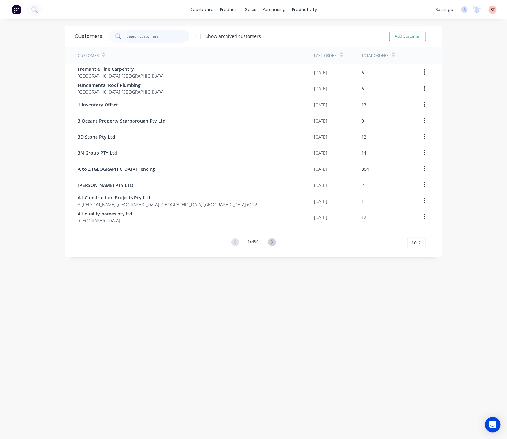
click at [138, 38] on input "text" at bounding box center [158, 36] width 63 height 13
type input "c"
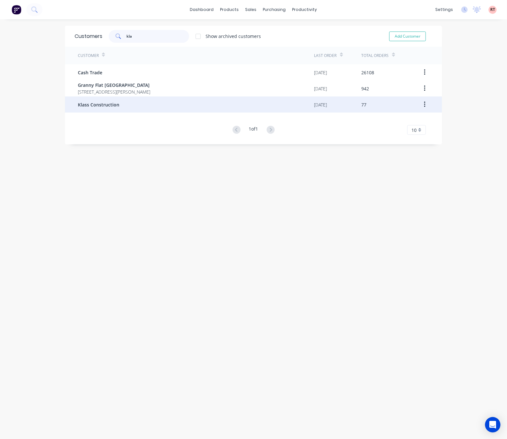
type input "kla"
click at [142, 101] on div "Klass Construction" at bounding box center [196, 104] width 236 height 16
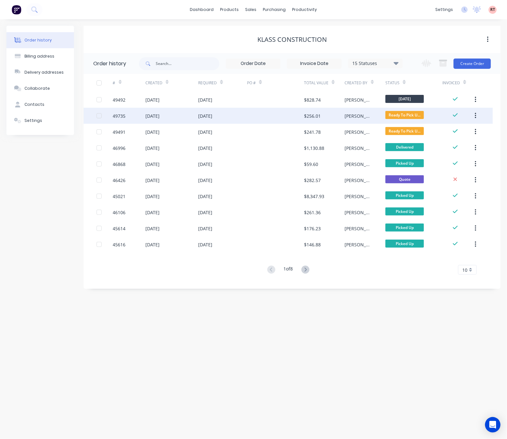
click at [269, 119] on div at bounding box center [275, 116] width 57 height 16
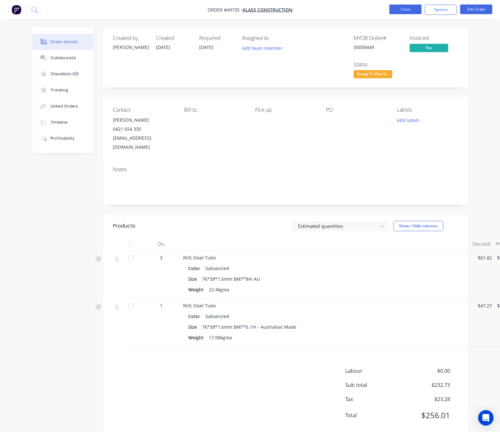
click at [396, 11] on button "Close" at bounding box center [405, 10] width 32 height 10
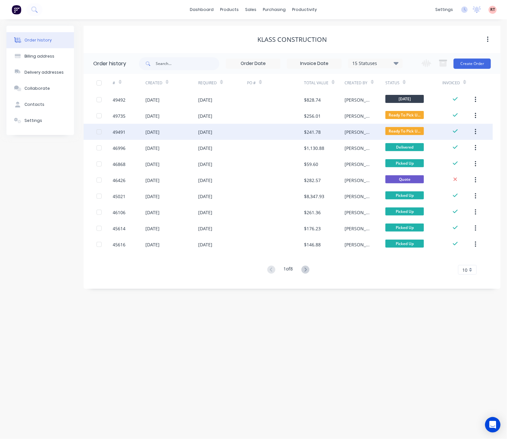
click at [261, 132] on div at bounding box center [275, 132] width 57 height 16
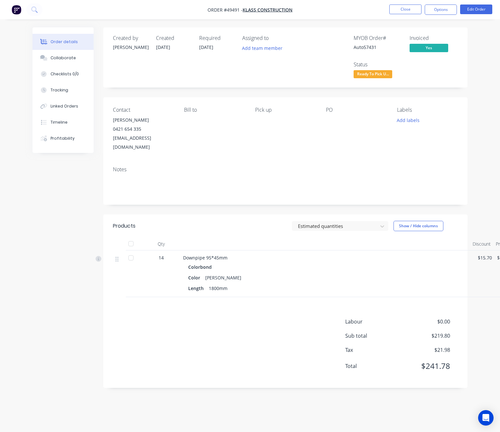
click at [382, 79] on button "Ready To Pick U..." at bounding box center [372, 75] width 39 height 10
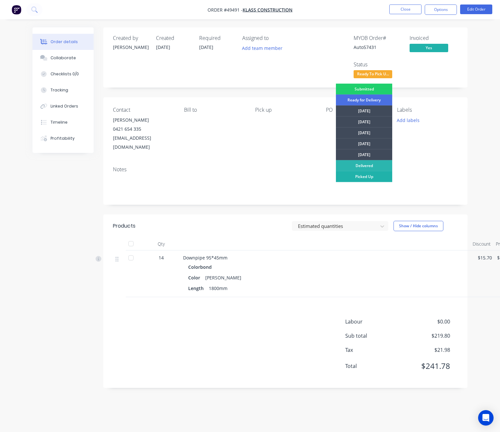
click at [375, 175] on div "Picked Up" at bounding box center [364, 176] width 56 height 11
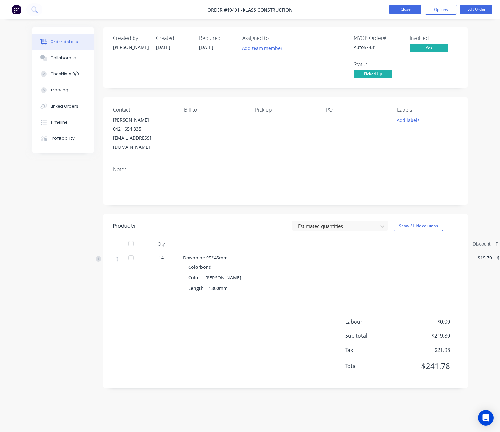
click at [395, 10] on button "Close" at bounding box center [405, 10] width 32 height 10
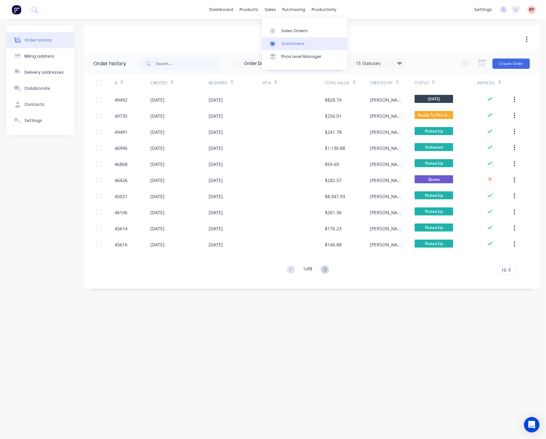
click at [282, 43] on div "Customers" at bounding box center [292, 44] width 23 height 6
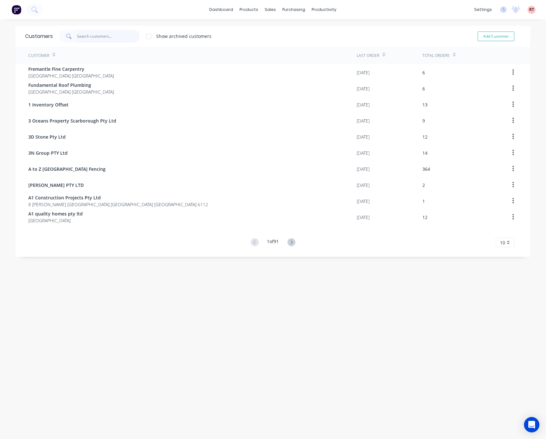
click at [113, 38] on input "text" at bounding box center [108, 36] width 63 height 13
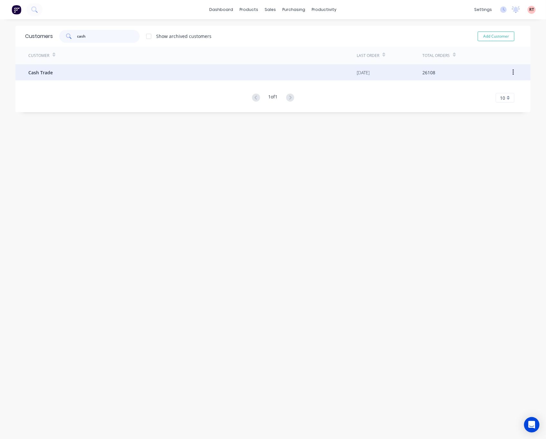
type input "cash"
click at [112, 66] on div "Cash Trade" at bounding box center [192, 72] width 328 height 16
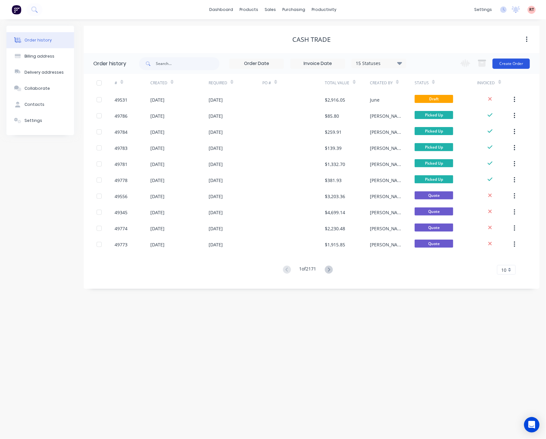
click at [507, 61] on button "Create Order" at bounding box center [510, 64] width 37 height 10
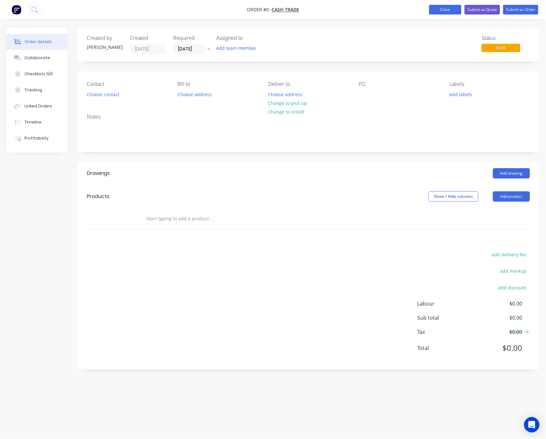
click at [449, 10] on button "Close" at bounding box center [445, 10] width 32 height 10
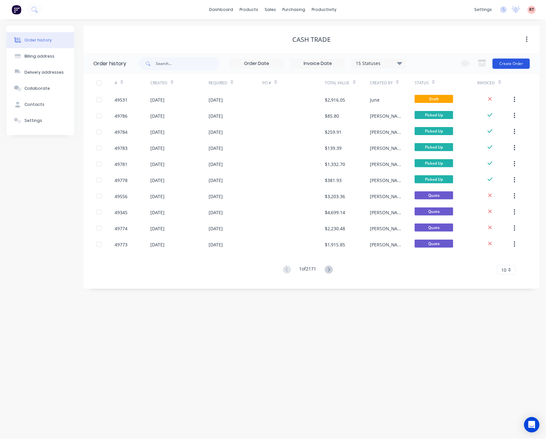
click at [507, 63] on button "Create Order" at bounding box center [510, 64] width 37 height 10
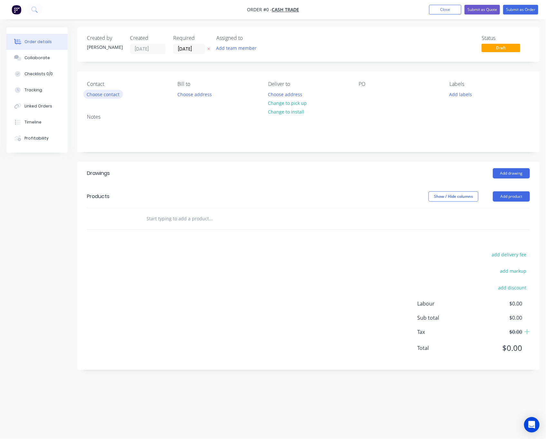
click at [111, 94] on button "Choose contact" at bounding box center [103, 94] width 40 height 9
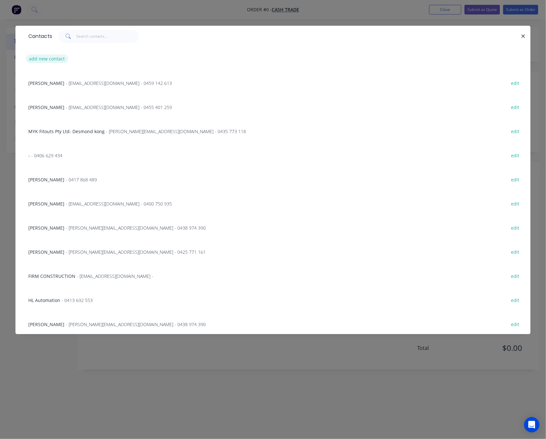
click at [50, 57] on button "add new contact" at bounding box center [47, 58] width 42 height 9
select select "AU"
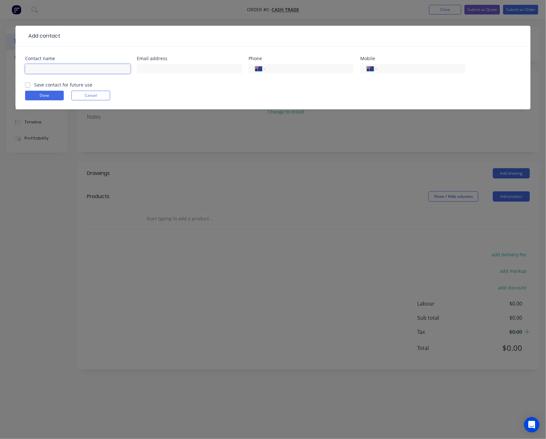
click at [43, 65] on input "text" at bounding box center [77, 69] width 105 height 10
type input "Perth Peel fncing"
click at [404, 69] on input "tel" at bounding box center [419, 68] width 77 height 7
type input "0435 550 477"
click at [176, 70] on input "text" at bounding box center [189, 69] width 105 height 10
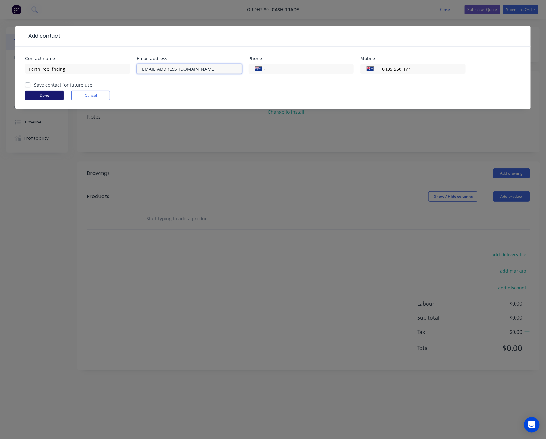
type input "salwant81@gmail.com"
click at [53, 94] on button "Done" at bounding box center [44, 96] width 39 height 10
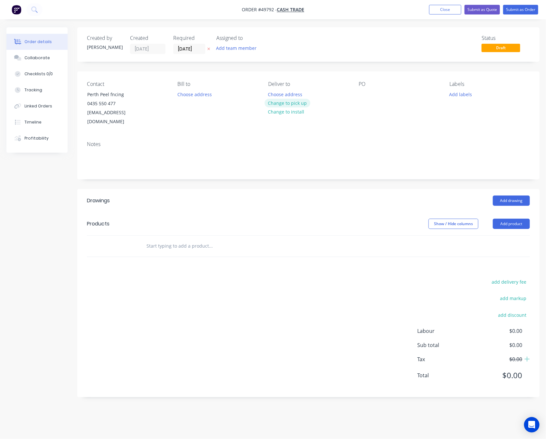
click at [288, 102] on button "Change to pick up" at bounding box center [287, 103] width 46 height 9
click at [507, 219] on button "Add product" at bounding box center [510, 224] width 37 height 10
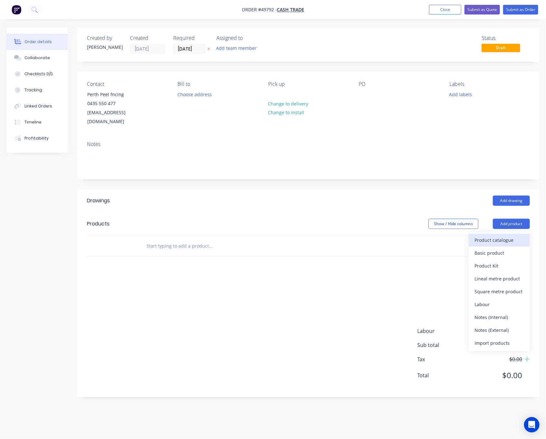
click at [500, 237] on button "Product catalogue" at bounding box center [498, 240] width 61 height 13
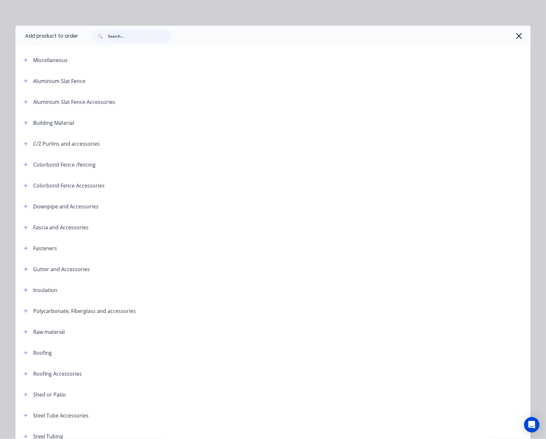
click at [126, 37] on input "text" at bounding box center [140, 36] width 64 height 13
type input "fence"
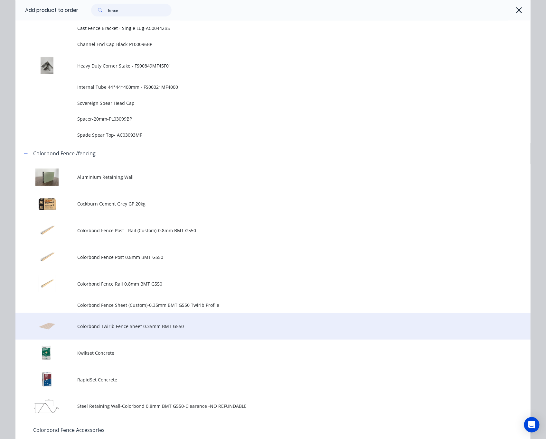
scroll to position [434, 0]
click at [191, 327] on span "Colorbond Twirib Fence Sheet 0.35mm BMT G550" at bounding box center [258, 325] width 362 height 7
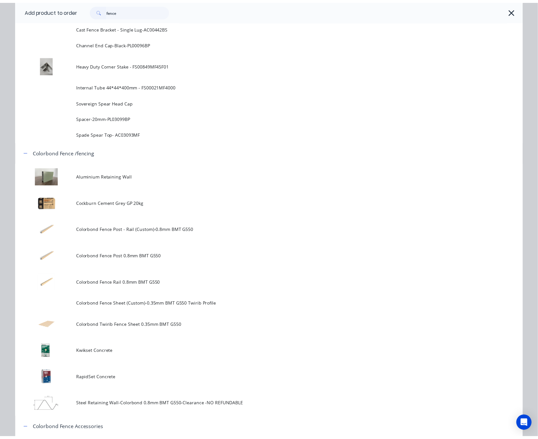
scroll to position [0, 0]
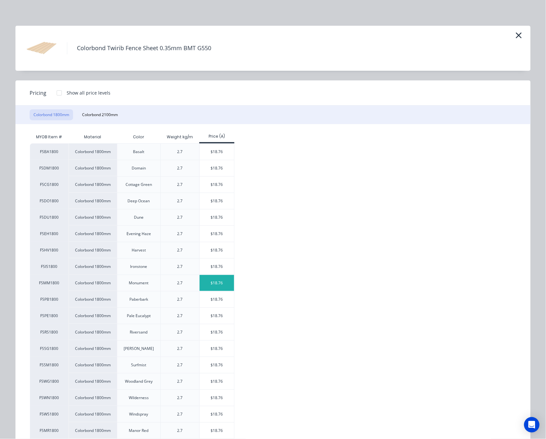
click at [216, 287] on div "$18.76" at bounding box center [216, 283] width 34 height 16
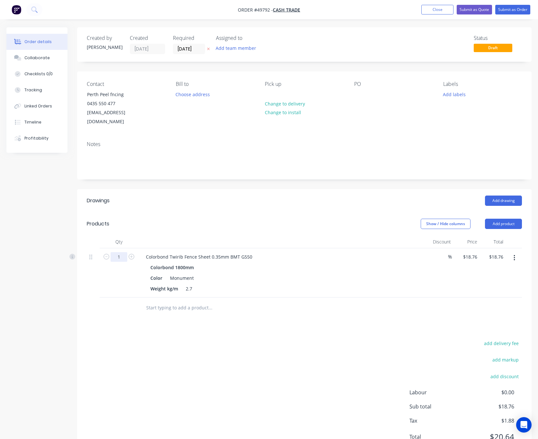
click at [126, 252] on input "1" at bounding box center [119, 257] width 17 height 10
type input "4"
type input "$75.04"
click at [280, 314] on div "Drawings Add drawing Products Show / Hide columns Add product Qty Discount Pric…" at bounding box center [304, 324] width 455 height 270
click at [507, 219] on button "Add product" at bounding box center [503, 224] width 37 height 10
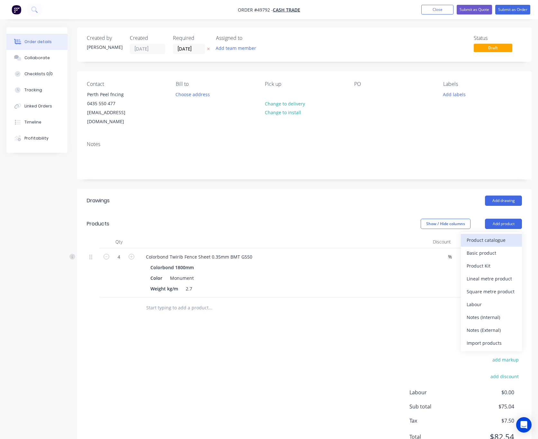
click at [495, 235] on div "Product catalogue" at bounding box center [492, 239] width 50 height 9
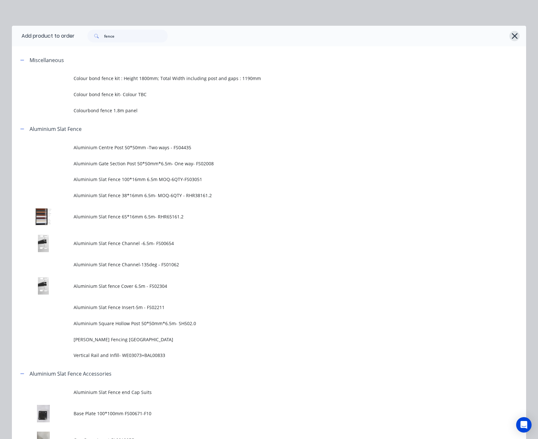
click at [507, 34] on icon "button" at bounding box center [515, 36] width 7 height 9
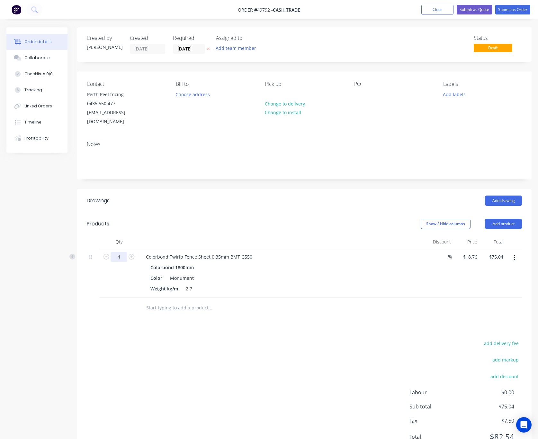
click at [122, 252] on input "4" at bounding box center [119, 257] width 17 height 10
type input "12"
type input "$225.12"
click at [218, 219] on div "Show / Hide columns Add product" at bounding box center [350, 224] width 343 height 10
click at [317, 372] on div "add delivery fee add markup add discount Labour $0.00 Sub total $225.12 Tax $22…" at bounding box center [305, 394] width 436 height 110
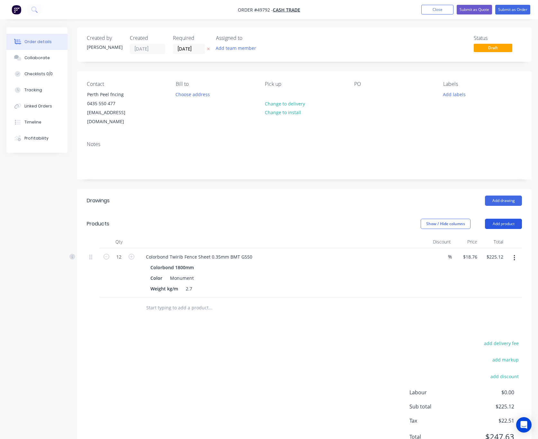
click at [507, 219] on button "Add product" at bounding box center [503, 224] width 37 height 10
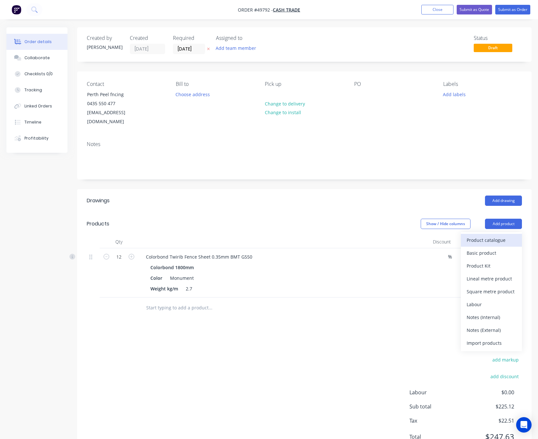
click at [502, 235] on div "Product catalogue" at bounding box center [492, 239] width 50 height 9
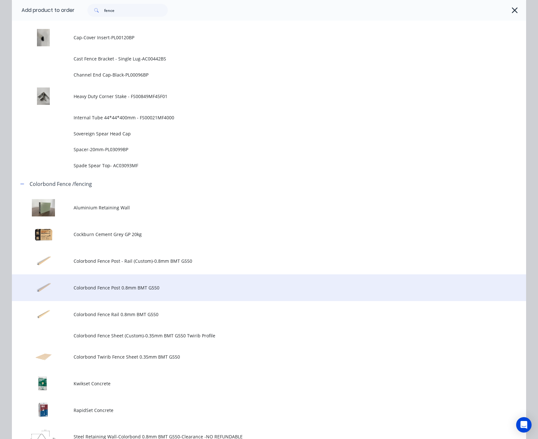
scroll to position [386, 0]
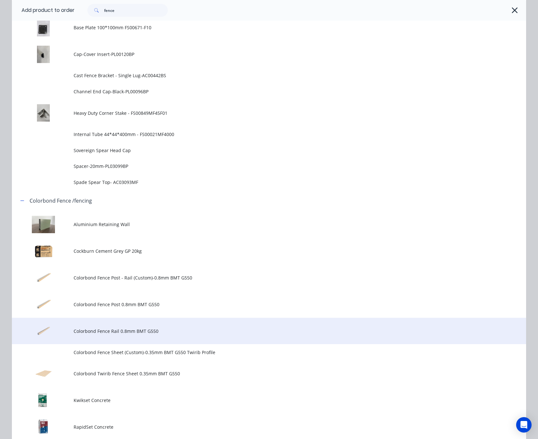
click at [173, 330] on span "Colorbond Fence Rail 0.8mm BMT G550" at bounding box center [255, 331] width 362 height 7
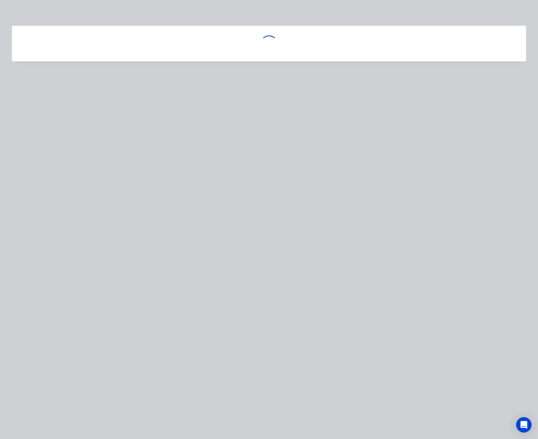
scroll to position [0, 0]
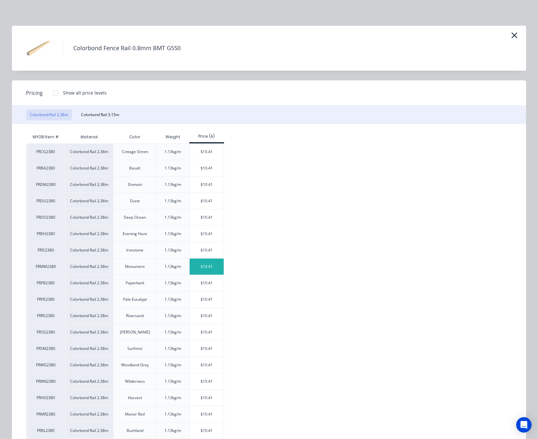
click at [207, 269] on div "$10.41" at bounding box center [207, 267] width 34 height 16
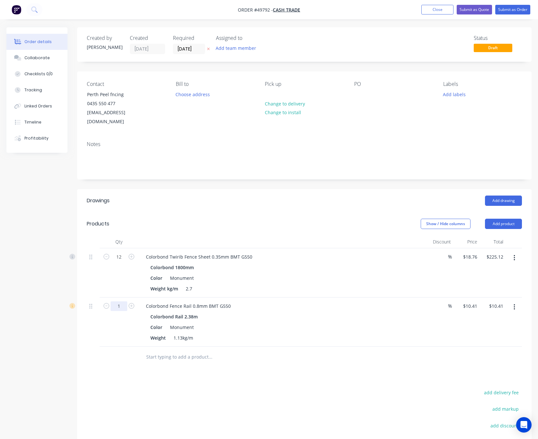
click at [118, 301] on input "1" at bounding box center [119, 306] width 17 height 10
type input "6"
type input "8"
type input "$83.28"
click at [292, 389] on div "add delivery fee add markup add discount Labour $0.00 Sub total $235.53 Tax $23…" at bounding box center [305, 443] width 436 height 110
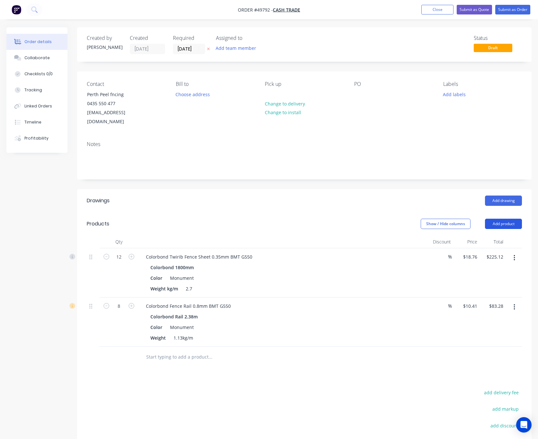
click at [507, 219] on button "Add product" at bounding box center [503, 224] width 37 height 10
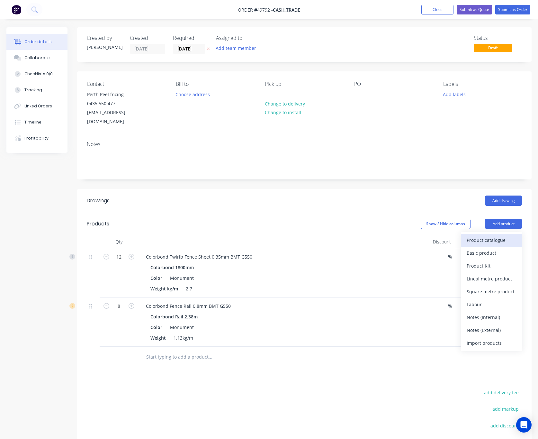
click at [507, 235] on div "Product catalogue" at bounding box center [492, 239] width 50 height 9
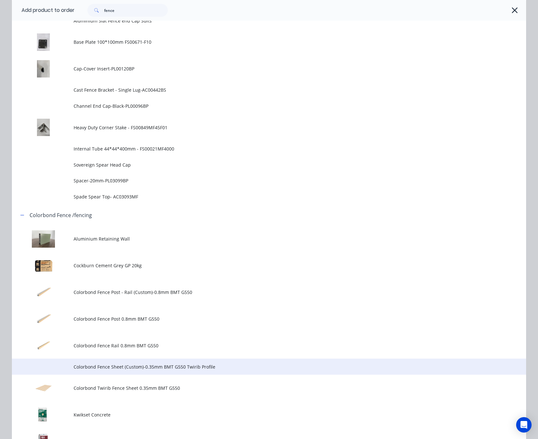
scroll to position [386, 0]
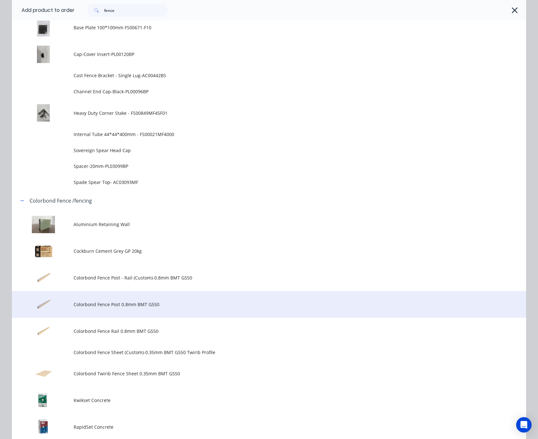
click at [172, 304] on span "Colorbond Fence Post 0.8mm BMT G550" at bounding box center [255, 304] width 362 height 7
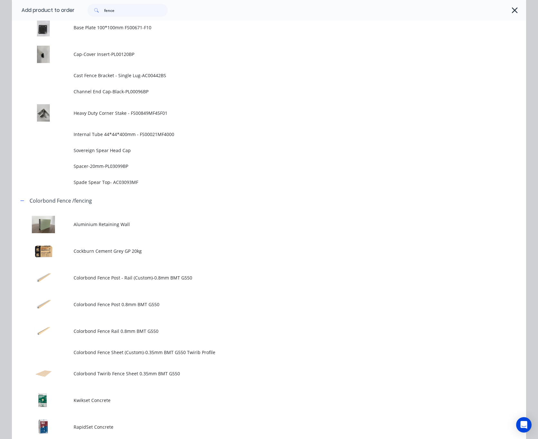
scroll to position [0, 0]
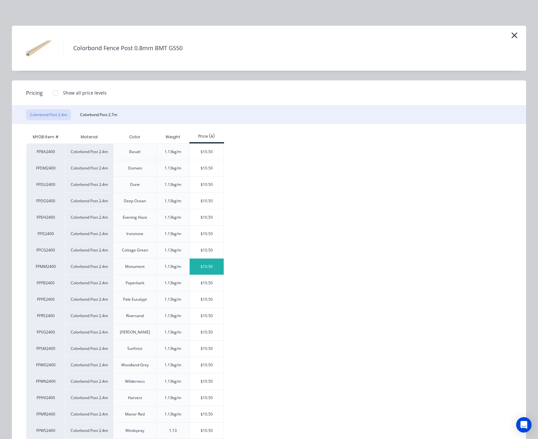
click at [198, 271] on div "$10.50" at bounding box center [207, 267] width 34 height 16
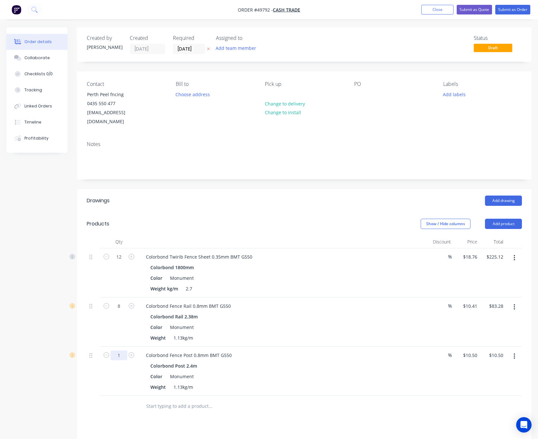
click at [115, 351] on input "1" at bounding box center [119, 356] width 17 height 10
type input "8"
type input "$84.00"
click at [278, 301] on div "Colorbond Fence Rail 0.8mm BMT G550" at bounding box center [283, 305] width 284 height 9
click at [507, 353] on icon "button" at bounding box center [515, 356] width 2 height 7
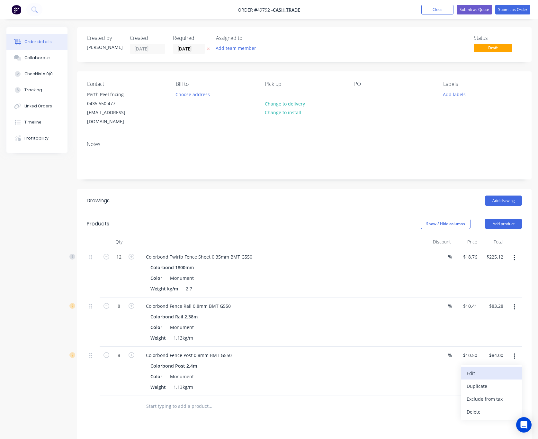
click at [490, 369] on div "Edit" at bounding box center [492, 373] width 50 height 9
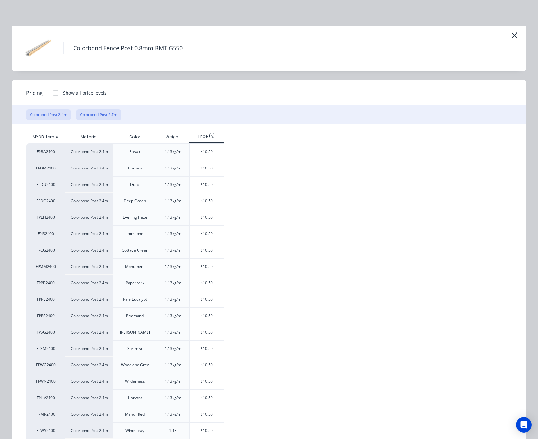
click at [106, 115] on button "Colorbond Post 2.7m" at bounding box center [98, 114] width 45 height 11
click at [204, 283] on div "$11.81" at bounding box center [207, 283] width 34 height 16
type input "$11.81"
type input "$94.48"
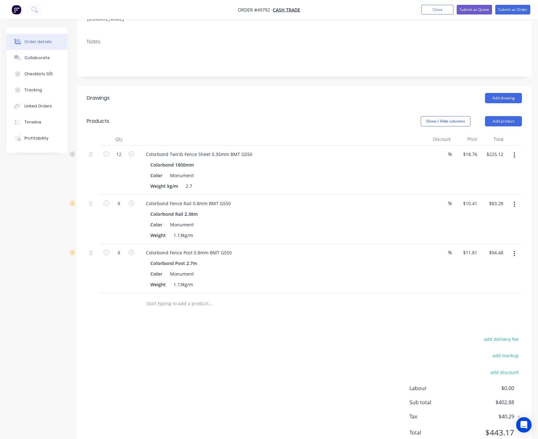
scroll to position [120, 0]
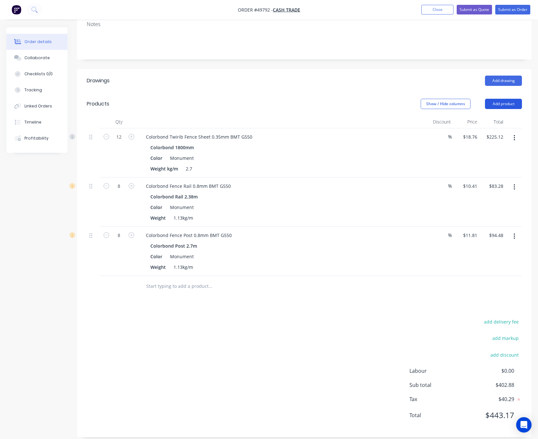
click at [493, 99] on button "Add product" at bounding box center [503, 104] width 37 height 10
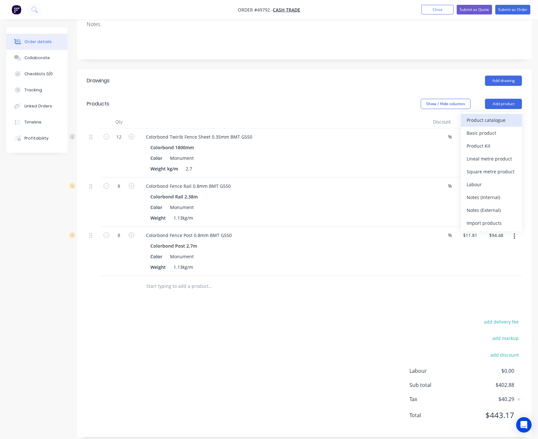
click at [505, 115] on div "Product catalogue" at bounding box center [492, 119] width 50 height 9
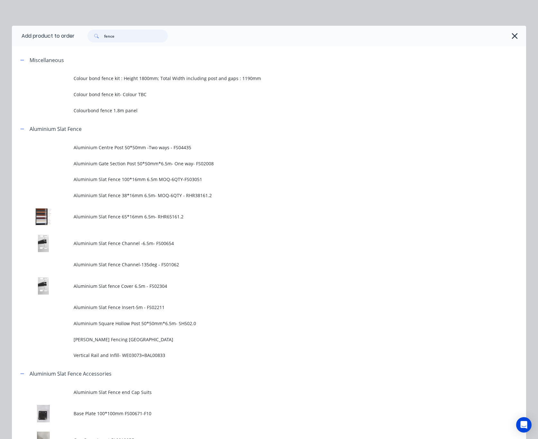
drag, startPoint x: 133, startPoint y: 41, endPoint x: 4, endPoint y: 66, distance: 131.5
type input "c"
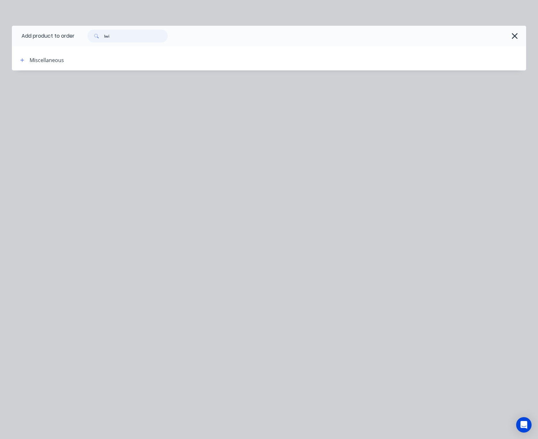
drag, startPoint x: 119, startPoint y: 42, endPoint x: 93, endPoint y: 43, distance: 26.1
click at [94, 43] on div "lwi" at bounding box center [301, 36] width 452 height 21
type input "kwi"
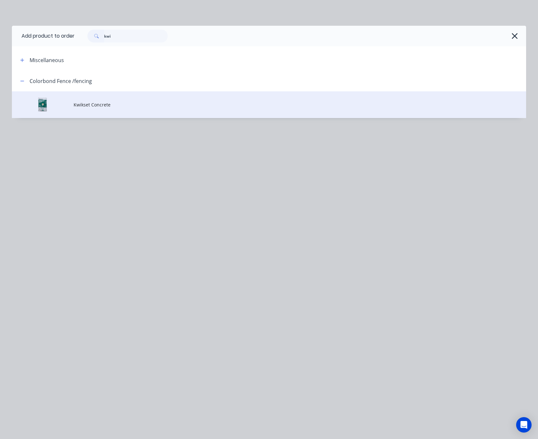
click at [150, 100] on td "Kwikset Concrete" at bounding box center [300, 104] width 453 height 27
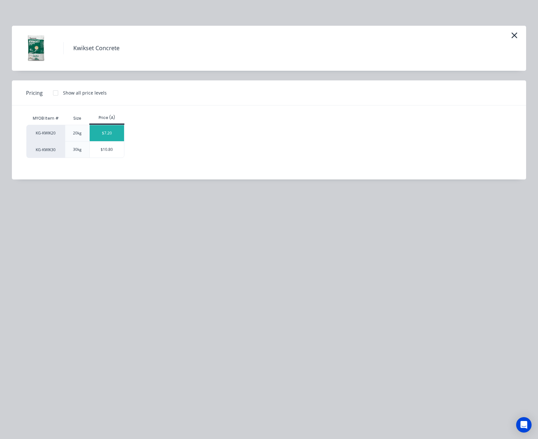
click at [113, 132] on div "$7.20" at bounding box center [107, 133] width 34 height 16
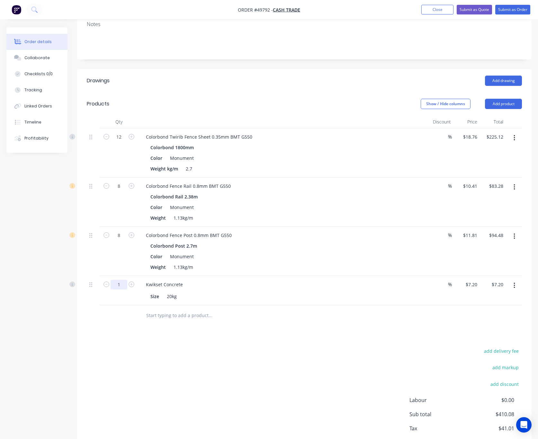
click at [114, 280] on input "1" at bounding box center [119, 285] width 17 height 10
type input "7"
type input "$50.40"
click at [300, 349] on div "add delivery fee add markup add discount Labour $0.00 Sub total $410.08 Tax $41…" at bounding box center [305, 402] width 436 height 110
click at [507, 99] on button "Add product" at bounding box center [503, 104] width 37 height 10
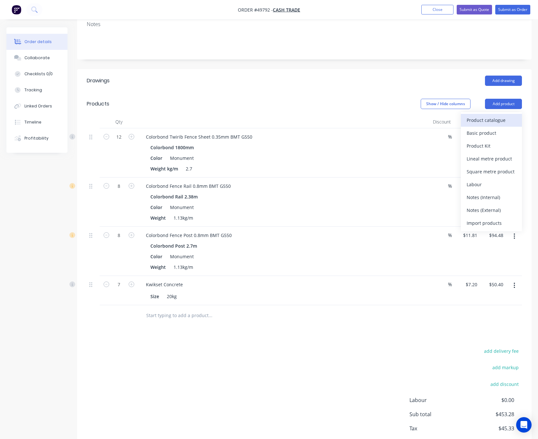
click at [491, 116] on div "Product catalogue" at bounding box center [492, 119] width 50 height 9
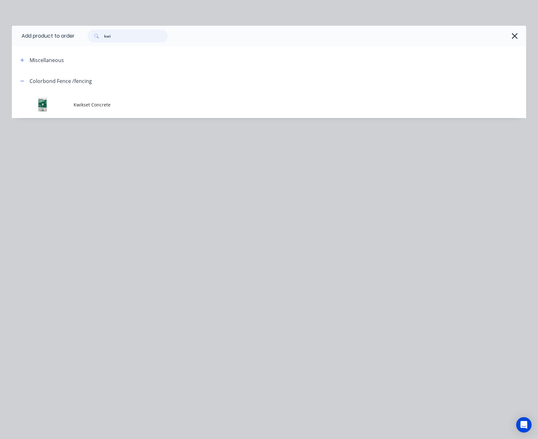
drag, startPoint x: 134, startPoint y: 41, endPoint x: 64, endPoint y: 47, distance: 70.7
click at [70, 45] on header "Add product to order kwi" at bounding box center [269, 36] width 515 height 21
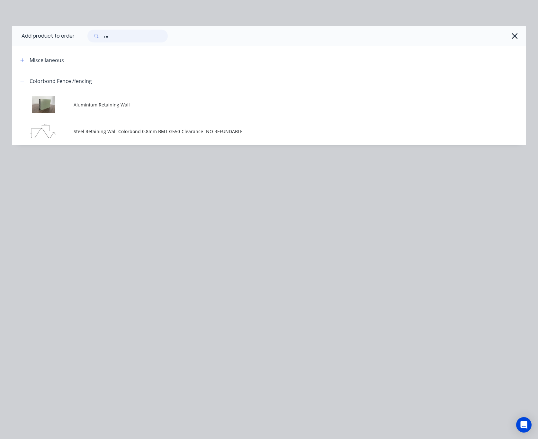
type input "r"
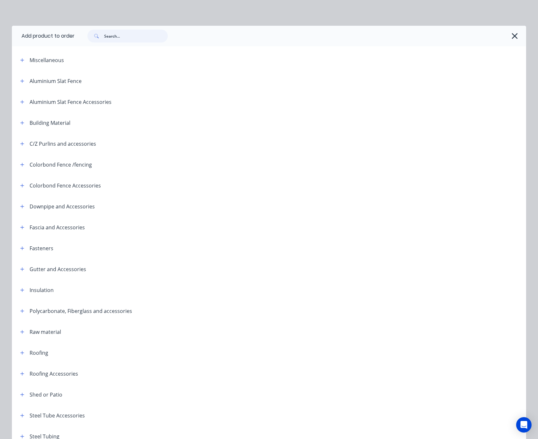
click at [104, 37] on input "text" at bounding box center [136, 36] width 64 height 13
click at [113, 36] on input "text" at bounding box center [136, 36] width 64 height 13
drag, startPoint x: 129, startPoint y: 37, endPoint x: 99, endPoint y: 37, distance: 29.9
click at [106, 37] on input "text" at bounding box center [136, 36] width 64 height 13
click at [142, 39] on input "text" at bounding box center [136, 36] width 64 height 13
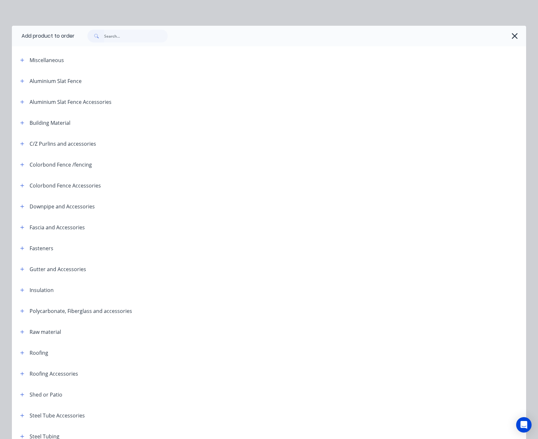
click at [330, 12] on div "Add product to order Miscellaneous Colour bond fence kit : Height 1800mm; Total…" at bounding box center [269, 219] width 538 height 439
click at [507, 36] on icon "button" at bounding box center [515, 36] width 6 height 6
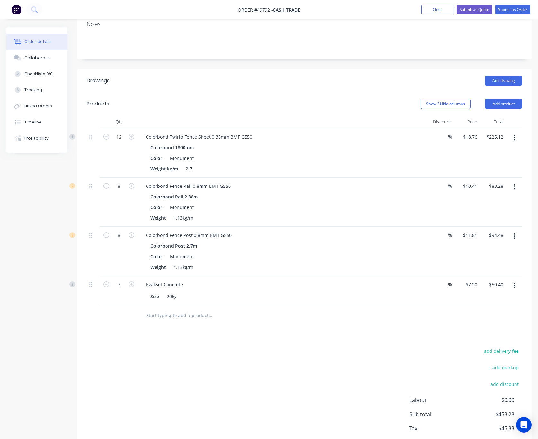
click at [506, 92] on header "Products Show / Hide columns Add product" at bounding box center [304, 103] width 455 height 23
click at [507, 99] on button "Add product" at bounding box center [503, 104] width 37 height 10
click at [491, 115] on div "Product catalogue" at bounding box center [492, 119] width 50 height 9
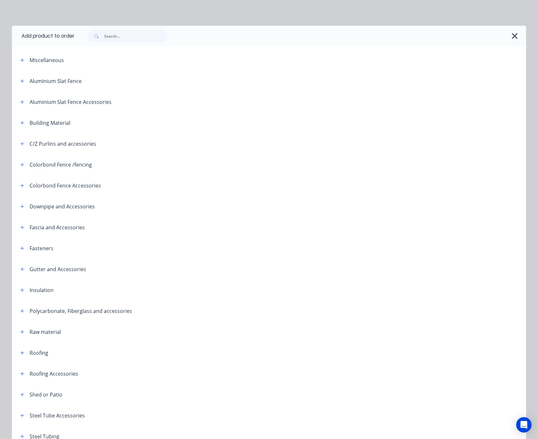
click at [507, 94] on header "Aluminium Slat Fence Accessories" at bounding box center [269, 101] width 515 height 21
click at [507, 37] on button "button" at bounding box center [515, 36] width 10 height 10
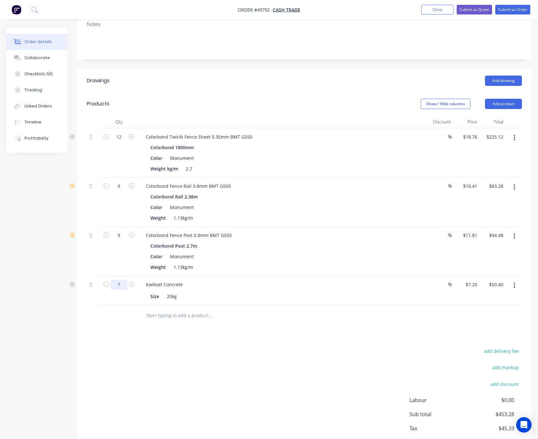
click at [122, 280] on input "7" at bounding box center [119, 285] width 17 height 10
type input "5"
type input "$36.00"
click at [248, 380] on div "add delivery fee add markup add discount Labour $0.00 Sub total $453.28 Tax $45…" at bounding box center [305, 402] width 436 height 110
click at [507, 100] on button "Add product" at bounding box center [503, 104] width 37 height 10
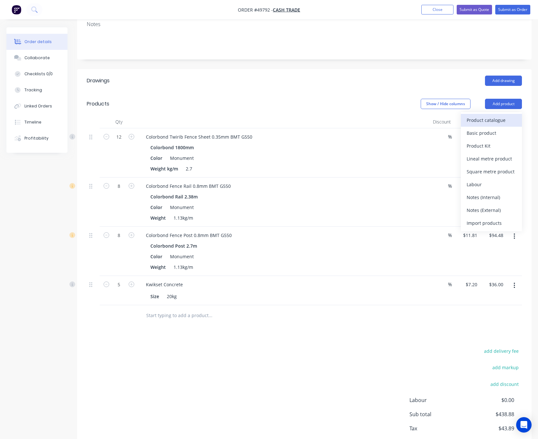
click at [500, 115] on div "Product catalogue" at bounding box center [492, 119] width 50 height 9
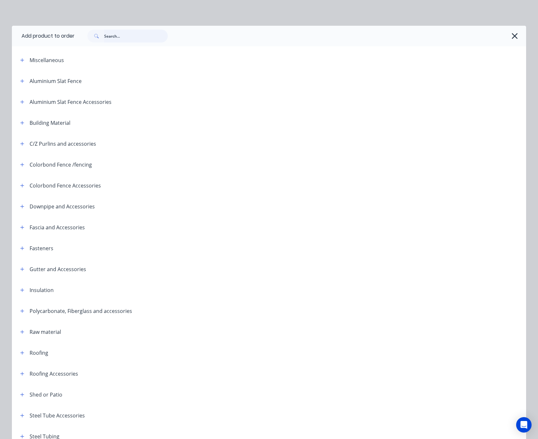
click at [108, 38] on input "text" at bounding box center [136, 36] width 64 height 13
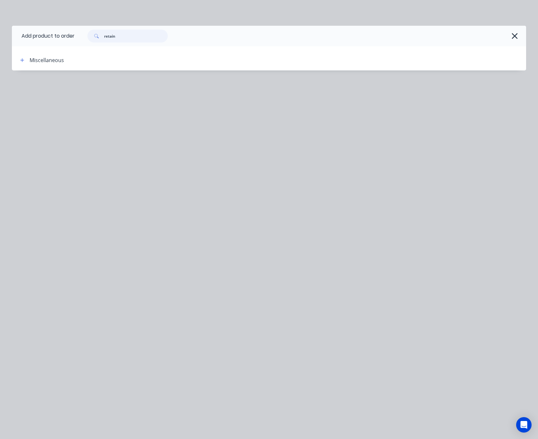
type input "retain"
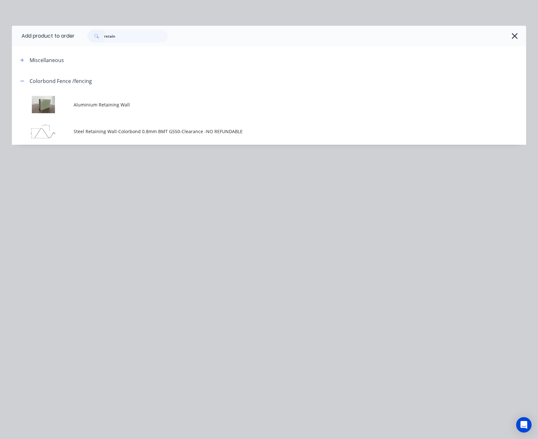
click at [165, 97] on td "Aluminium Retaining Wall" at bounding box center [300, 104] width 453 height 27
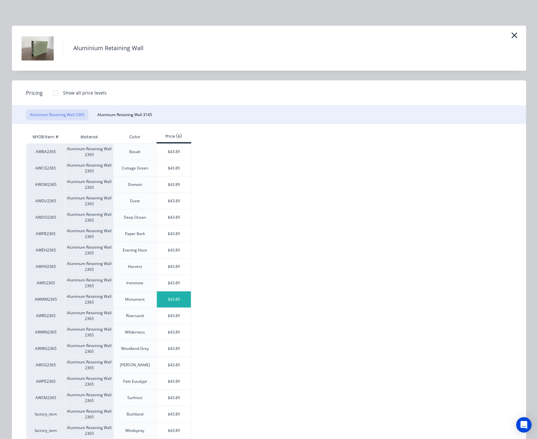
click at [175, 303] on div "$43.89" at bounding box center [174, 299] width 34 height 16
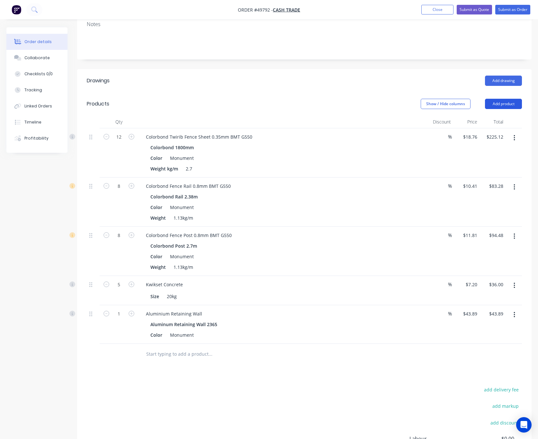
click at [500, 99] on button "Add product" at bounding box center [503, 104] width 37 height 10
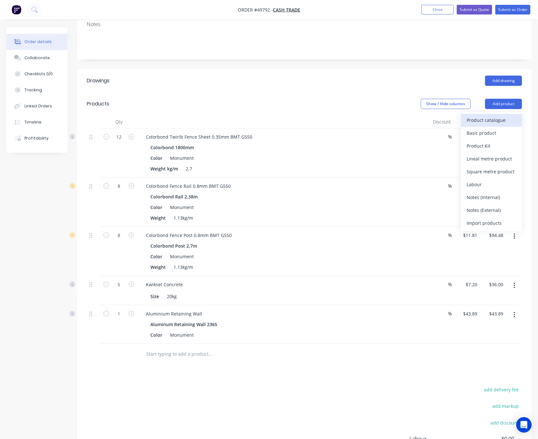
click at [489, 115] on div "Product catalogue" at bounding box center [492, 119] width 50 height 9
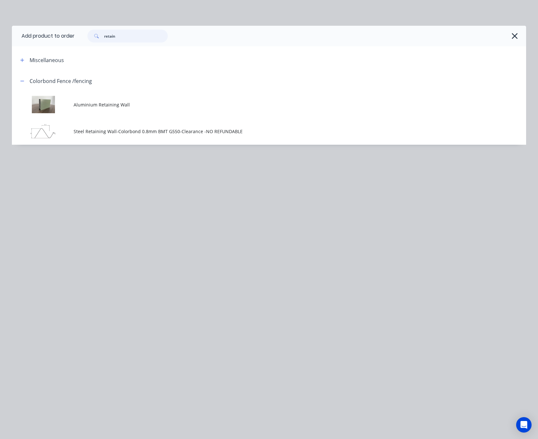
drag, startPoint x: 136, startPoint y: 36, endPoint x: 61, endPoint y: 48, distance: 76.6
click at [107, 36] on input "retain" at bounding box center [136, 36] width 64 height 13
type input "r"
type input "16"
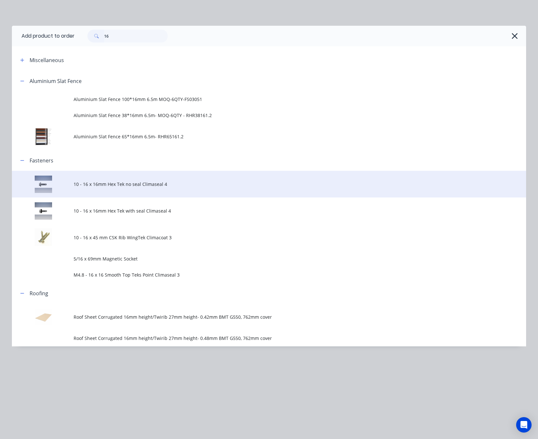
click at [156, 185] on span "10 - 16 x 16mm Hex Tek no seal Climaseal 4" at bounding box center [255, 184] width 362 height 7
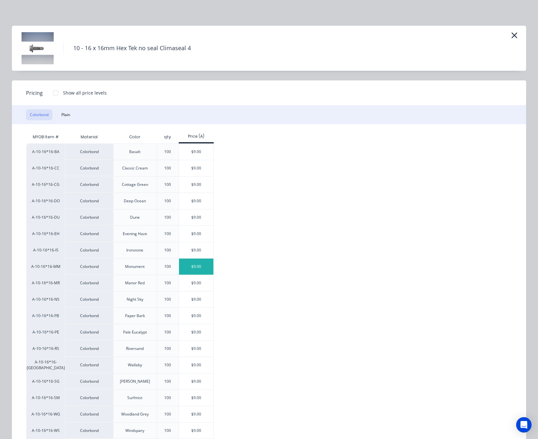
click at [204, 273] on div "$9.00" at bounding box center [196, 267] width 34 height 16
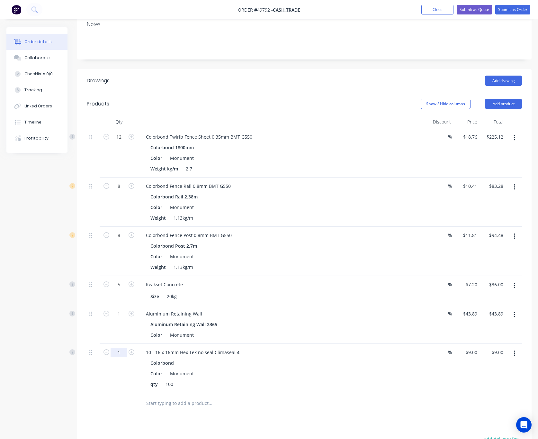
click at [124, 348] on input "1" at bounding box center [119, 353] width 17 height 10
type input "0.64"
type input "$5.76"
click at [119, 363] on div "0.64" at bounding box center [119, 368] width 39 height 49
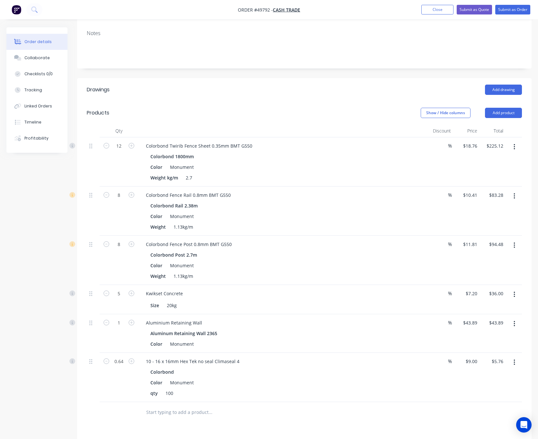
scroll to position [237, 0]
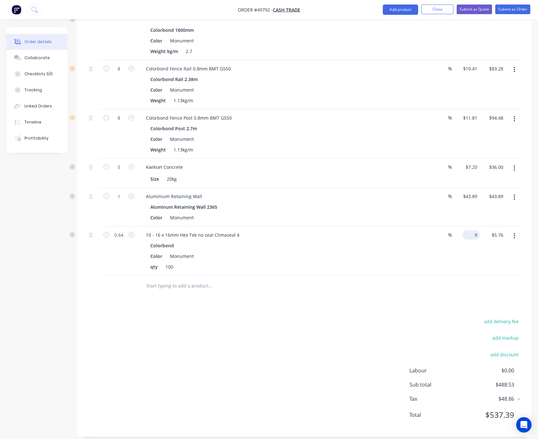
click at [475, 230] on input "9" at bounding box center [472, 234] width 15 height 9
type input "$0.00"
click at [454, 327] on div "Drawings Add drawing Products Show / Hide columns Add product Qty Discount Pric…" at bounding box center [304, 194] width 455 height 485
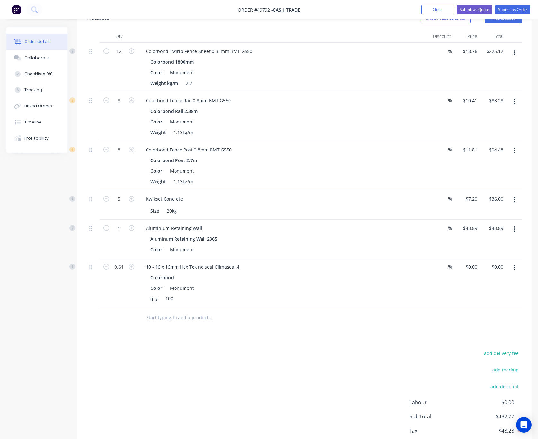
scroll to position [189, 0]
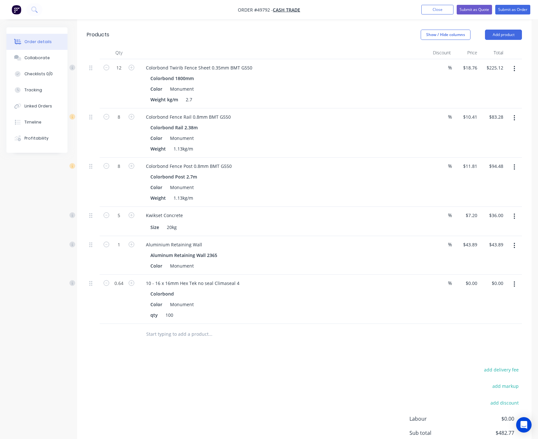
drag, startPoint x: 507, startPoint y: 23, endPoint x: 507, endPoint y: 33, distance: 9.3
click at [507, 30] on button "Add product" at bounding box center [503, 35] width 37 height 10
click at [489, 46] on div "Product catalogue" at bounding box center [492, 50] width 50 height 9
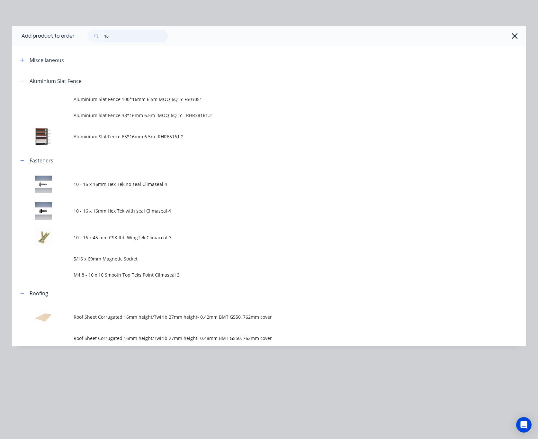
click at [73, 42] on header "Add product to order 16" at bounding box center [269, 36] width 515 height 21
type input "fence"
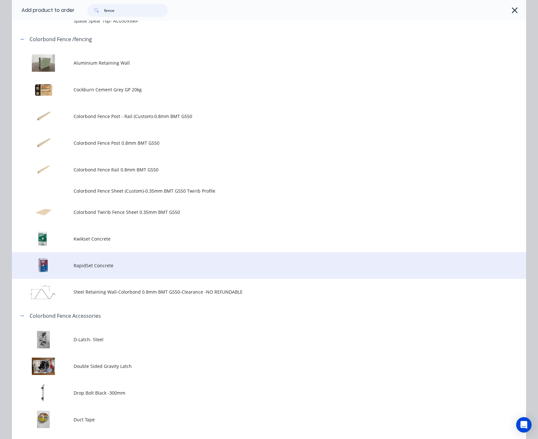
scroll to position [531, 0]
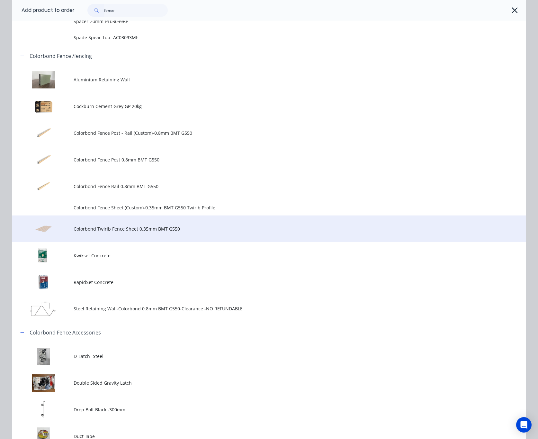
click at [200, 233] on td "Colorbond Twirib Fence Sheet 0.35mm BMT G550" at bounding box center [300, 229] width 453 height 27
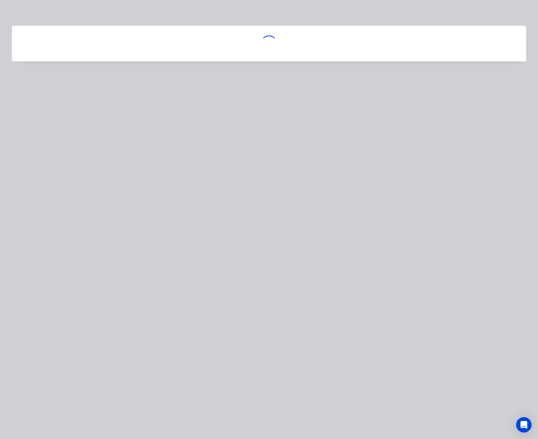
scroll to position [0, 0]
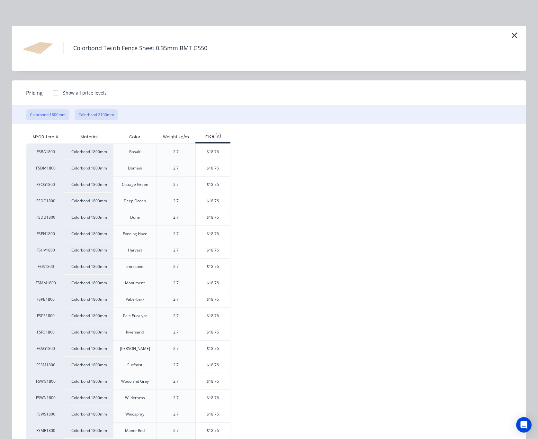
click at [91, 119] on button "Colorbond 2100mm" at bounding box center [96, 114] width 43 height 11
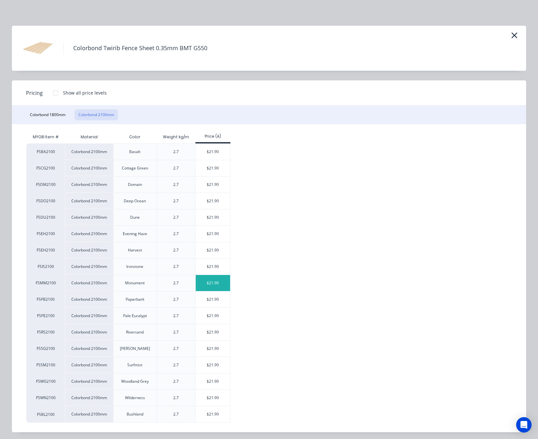
click at [211, 282] on div "$21.90" at bounding box center [213, 283] width 34 height 16
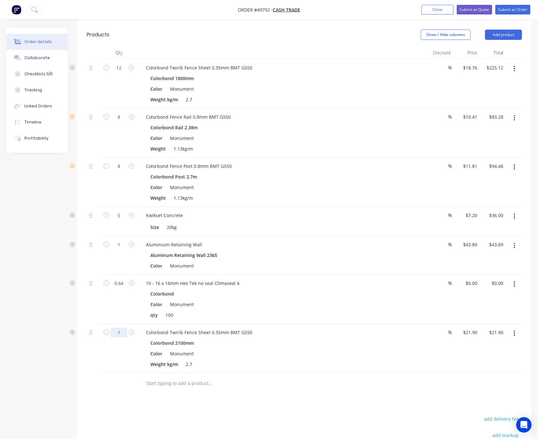
click at [122, 328] on input "1" at bounding box center [119, 333] width 17 height 10
type input "3"
type input "$65.70"
click at [174, 400] on div "Drawings Add drawing Products Show / Hide columns Add product Qty Discount Pric…" at bounding box center [304, 267] width 455 height 534
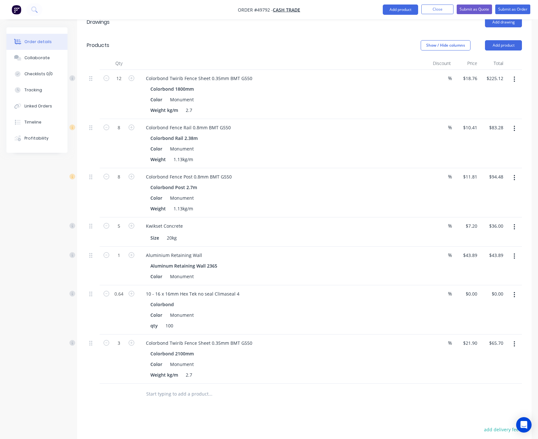
scroll to position [238, 0]
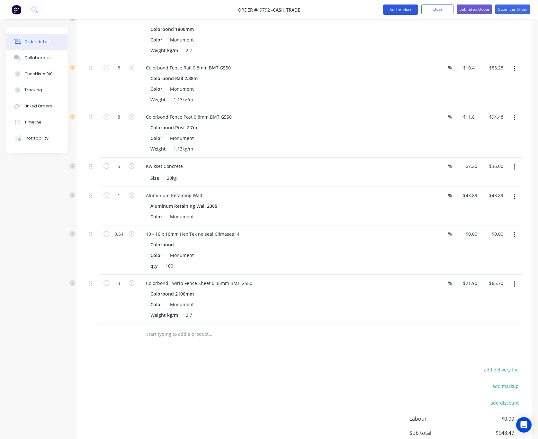
click at [394, 13] on button "Add product" at bounding box center [400, 10] width 35 height 10
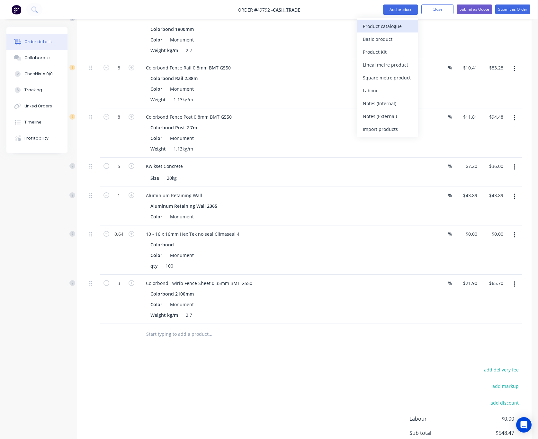
click at [390, 23] on div "Product catalogue" at bounding box center [388, 26] width 50 height 9
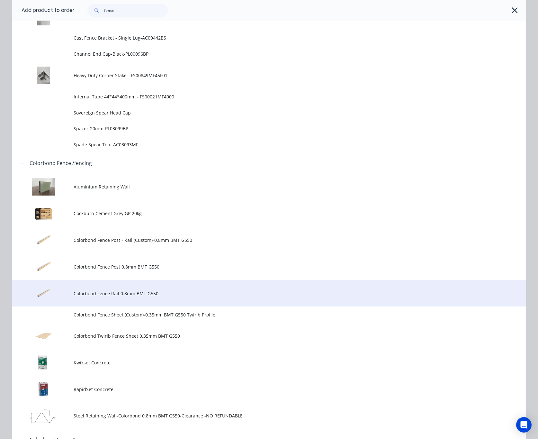
scroll to position [434, 0]
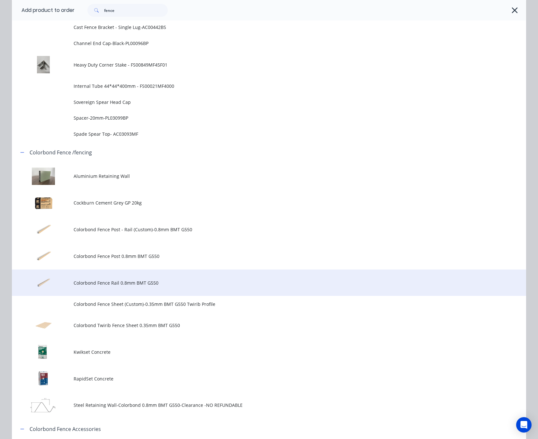
click at [177, 275] on td "Colorbond Fence Rail 0.8mm BMT G550" at bounding box center [300, 283] width 453 height 27
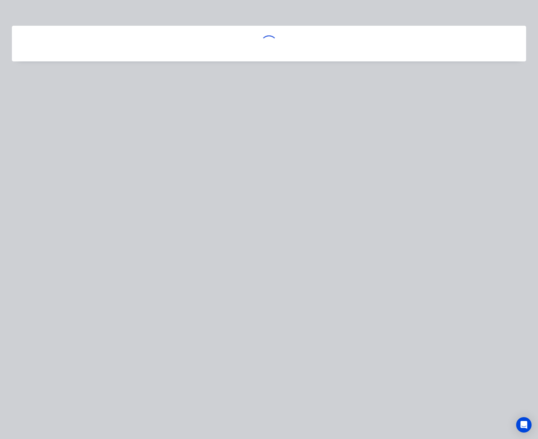
scroll to position [0, 0]
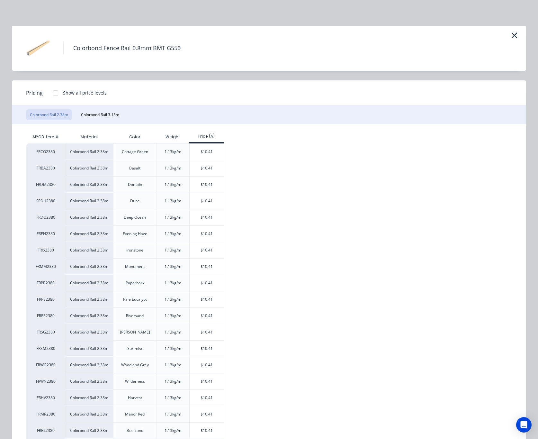
click at [92, 108] on div "Colorbond Rail 2.38m Colorbond Rail 3.15m" at bounding box center [269, 115] width 515 height 19
click at [96, 111] on button "Colorbond Rail 3.15m" at bounding box center [100, 114] width 46 height 11
click at [507, 34] on icon "button" at bounding box center [514, 35] width 7 height 9
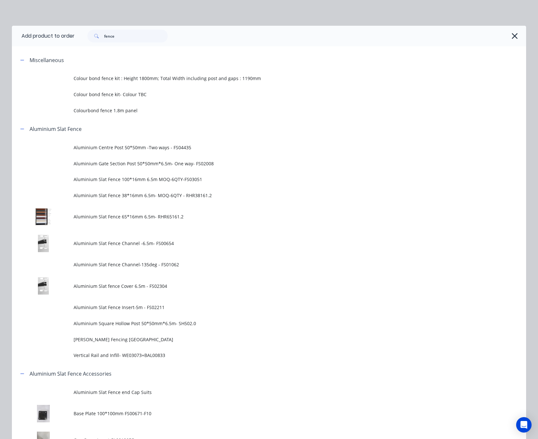
scroll to position [576, 0]
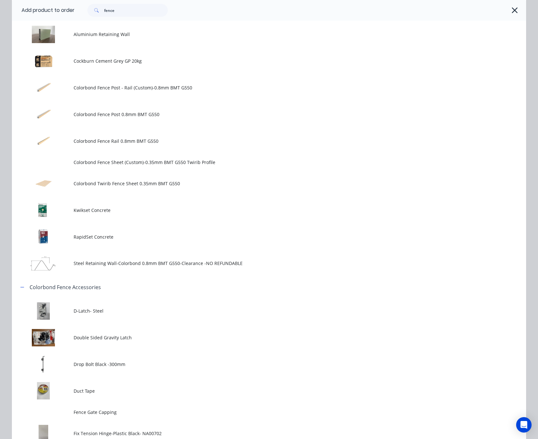
click at [507, 11] on div "fence" at bounding box center [301, 10] width 452 height 21
click at [507, 11] on icon "button" at bounding box center [515, 10] width 7 height 9
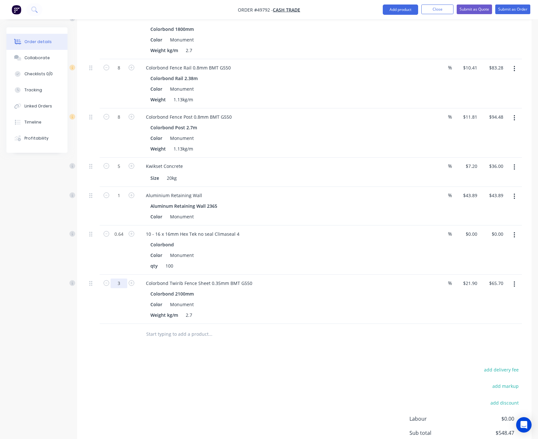
click at [120, 279] on input "3" at bounding box center [119, 284] width 17 height 10
type input "4"
type input "$87.60"
click at [246, 351] on div "Drawings Add drawing Products Show / Hide columns Add product Qty Discount Pric…" at bounding box center [304, 218] width 455 height 534
click at [400, 5] on button "Add product" at bounding box center [400, 10] width 35 height 10
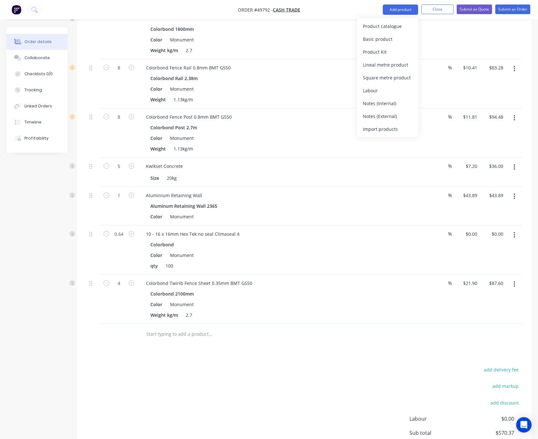
click at [391, 33] on button "Basic product" at bounding box center [387, 38] width 61 height 13
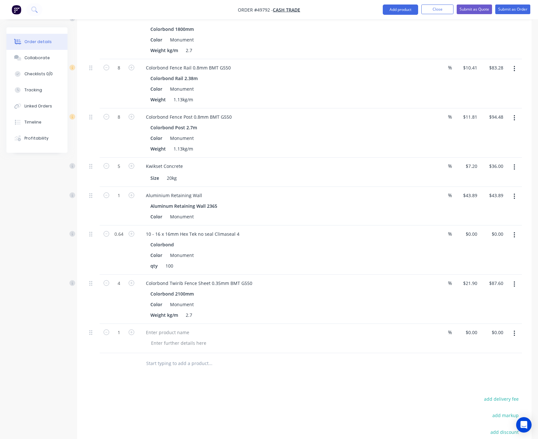
click at [507, 328] on button "button" at bounding box center [514, 334] width 15 height 12
click at [498, 384] on div "Delete" at bounding box center [492, 388] width 50 height 9
click at [402, 11] on button "Add product" at bounding box center [400, 10] width 35 height 10
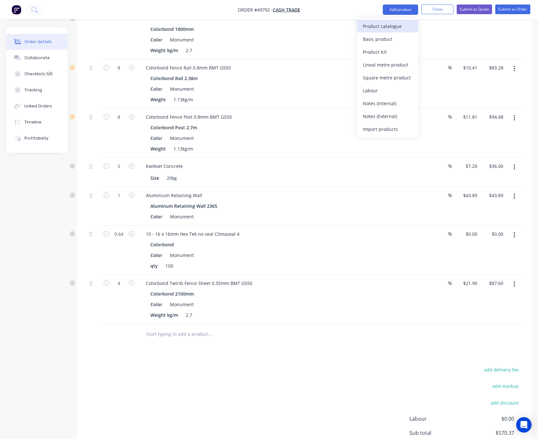
click at [394, 25] on div "Product catalogue" at bounding box center [388, 26] width 50 height 9
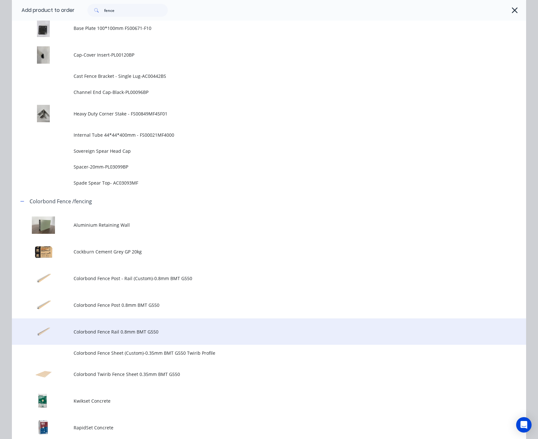
scroll to position [386, 0]
click at [196, 324] on td "Colorbond Fence Rail 0.8mm BMT G550" at bounding box center [300, 331] width 453 height 27
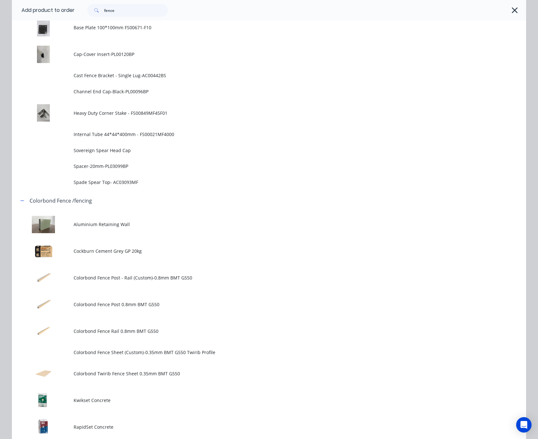
scroll to position [0, 0]
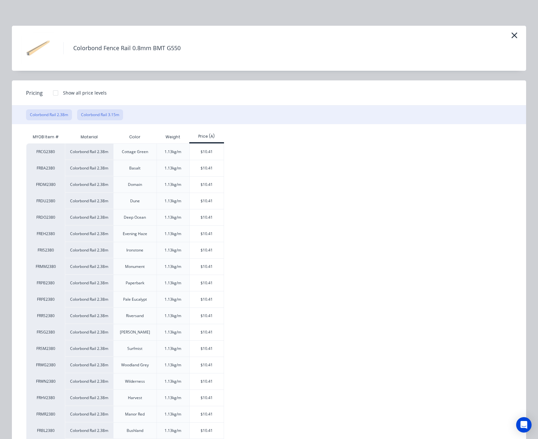
click at [85, 114] on button "Colorbond Rail 3.15m" at bounding box center [100, 114] width 46 height 11
click at [194, 182] on div "$13.78" at bounding box center [207, 185] width 34 height 16
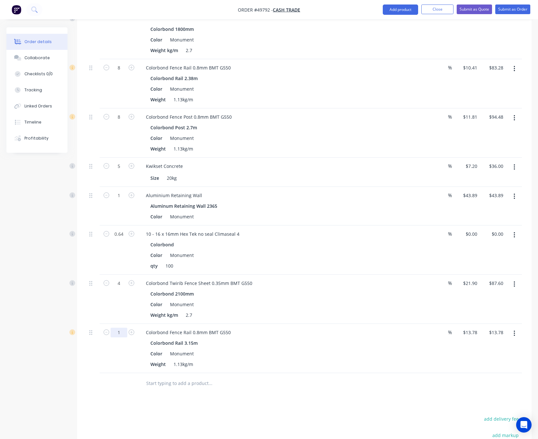
click at [117, 328] on input "1" at bounding box center [119, 333] width 17 height 10
type input "2"
type input "$27.56"
click at [155, 394] on div "Drawings Add drawing Products Show / Hide columns Add product Qty Discount Pric…" at bounding box center [304, 242] width 455 height 583
click at [403, 10] on button "Add product" at bounding box center [400, 10] width 35 height 10
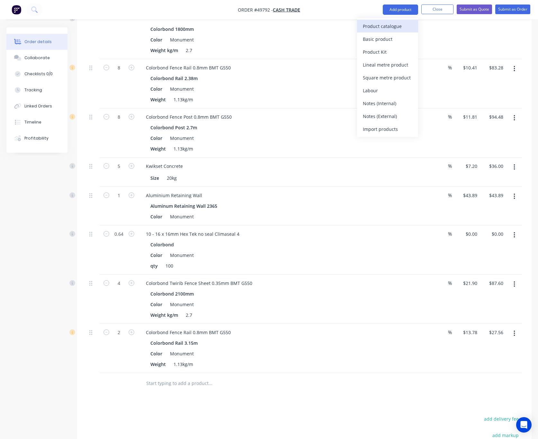
click at [371, 29] on div "Product catalogue" at bounding box center [388, 26] width 50 height 9
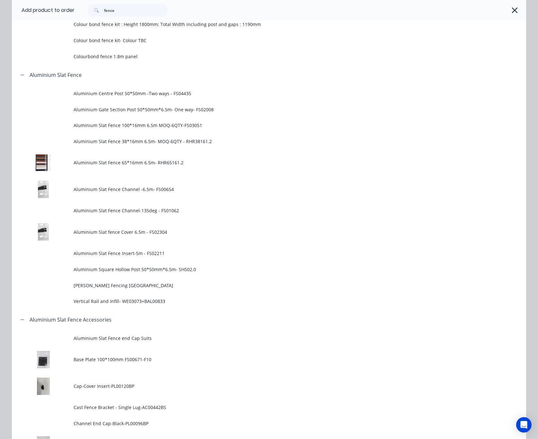
scroll to position [48, 0]
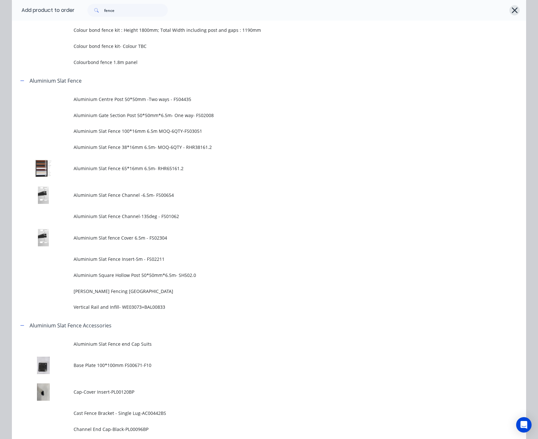
click at [507, 10] on icon "button" at bounding box center [515, 10] width 7 height 9
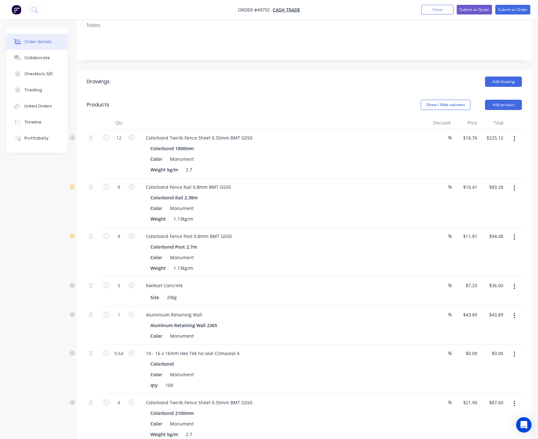
scroll to position [142, 0]
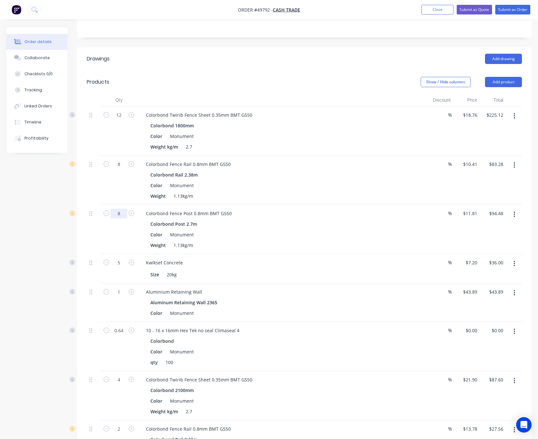
drag, startPoint x: 118, startPoint y: 206, endPoint x: 113, endPoint y: 208, distance: 5.5
click at [117, 209] on input "8" at bounding box center [119, 214] width 17 height 10
type input "10"
type input "$118.10"
click at [101, 224] on div "10" at bounding box center [119, 229] width 39 height 49
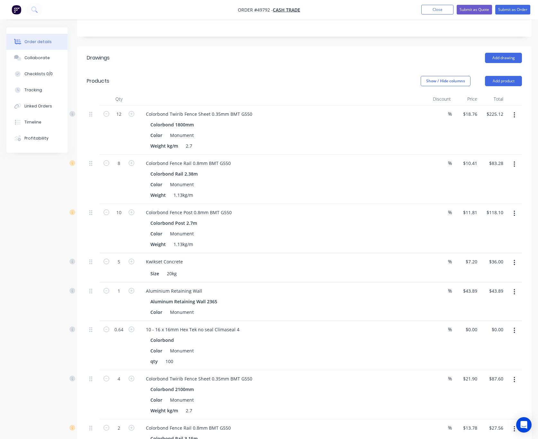
scroll to position [48, 0]
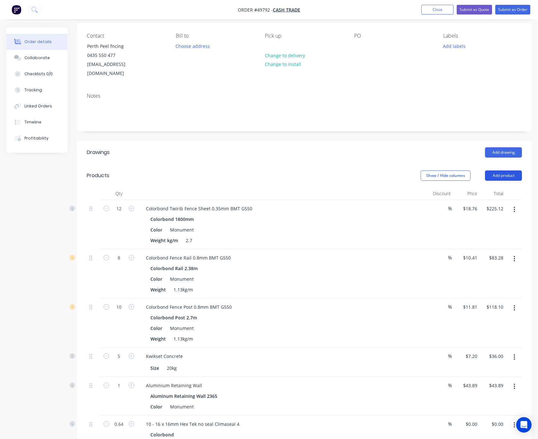
click at [491, 170] on button "Add product" at bounding box center [503, 175] width 37 height 10
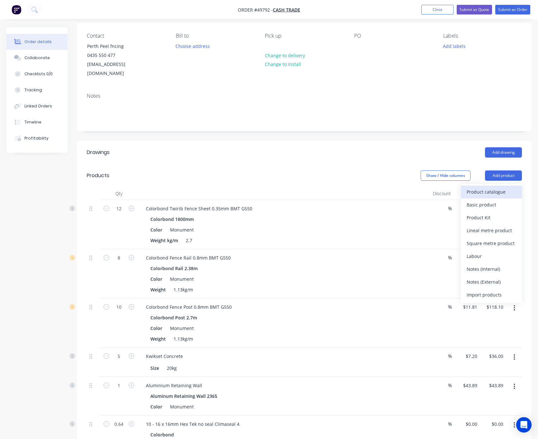
click at [488, 187] on div "Product catalogue" at bounding box center [492, 191] width 50 height 9
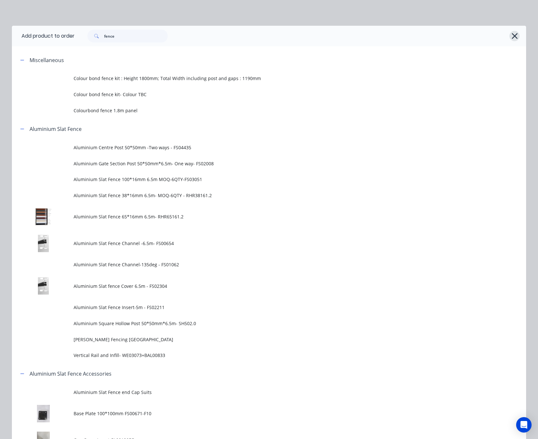
click at [507, 39] on icon "button" at bounding box center [515, 36] width 7 height 9
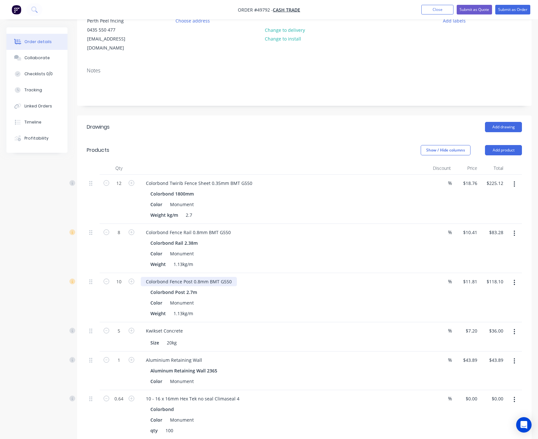
scroll to position [96, 0]
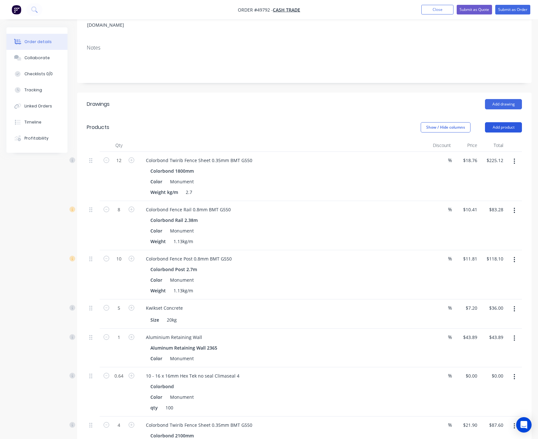
click at [507, 122] on button "Add product" at bounding box center [503, 127] width 37 height 10
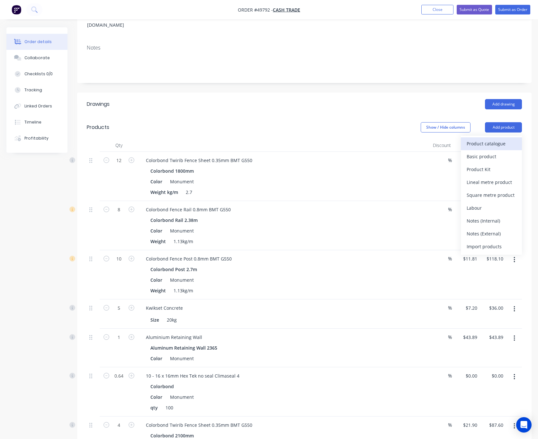
click at [488, 139] on div "Product catalogue" at bounding box center [492, 143] width 50 height 9
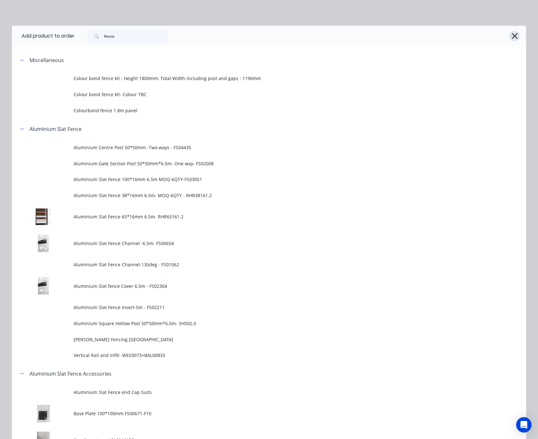
click at [507, 34] on icon "button" at bounding box center [515, 36] width 7 height 9
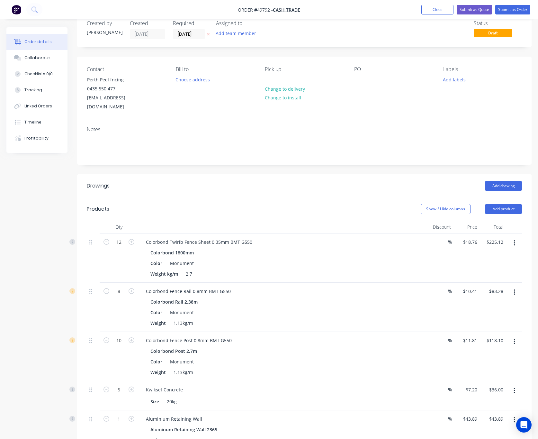
scroll to position [0, 0]
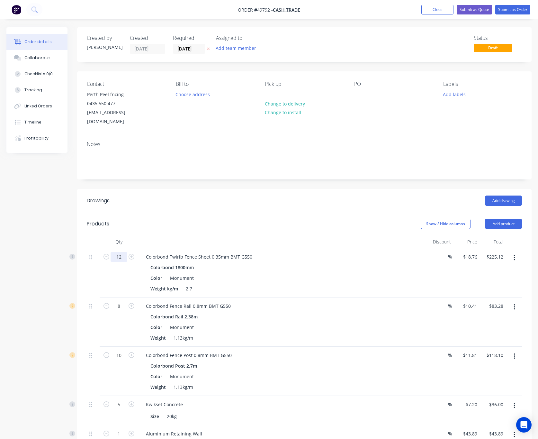
click at [123, 252] on input "12" at bounding box center [119, 257] width 17 height 10
type input "15"
type input "$281.40"
click at [150, 189] on header "Drawings Add drawing" at bounding box center [304, 200] width 455 height 23
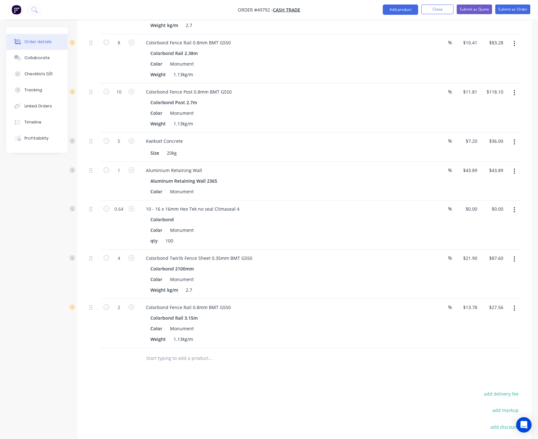
scroll to position [241, 0]
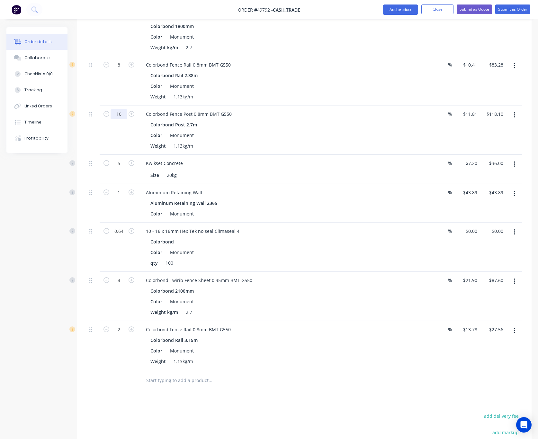
click at [121, 109] on input "10" at bounding box center [119, 114] width 17 height 10
type input "12"
type input "$141.72"
click at [115, 86] on div "8" at bounding box center [119, 80] width 39 height 49
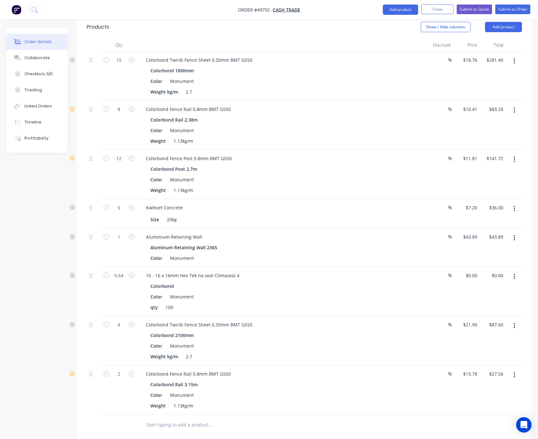
scroll to position [145, 0]
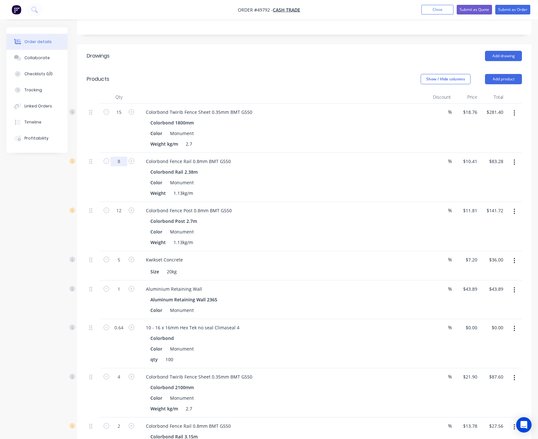
click at [123, 157] on input "8" at bounding box center [119, 162] width 17 height 10
type input "10"
type input "$104.10"
click at [300, 139] on div "Weight kg/m 2.7" at bounding box center [282, 143] width 268 height 9
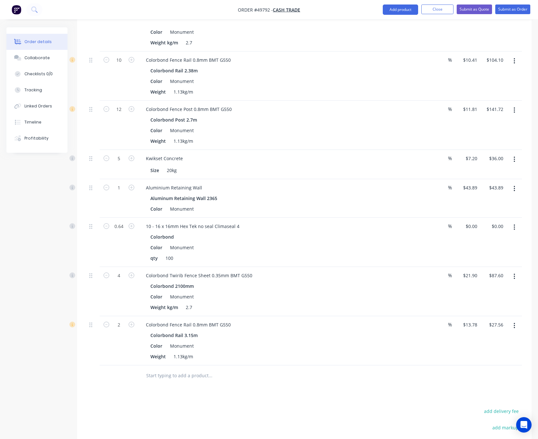
scroll to position [336, 0]
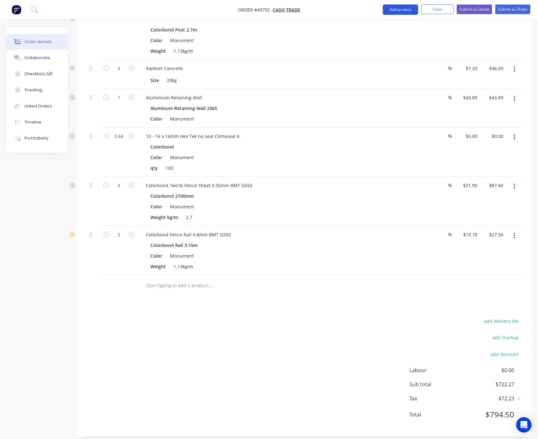
click at [386, 11] on button "Add product" at bounding box center [400, 10] width 35 height 10
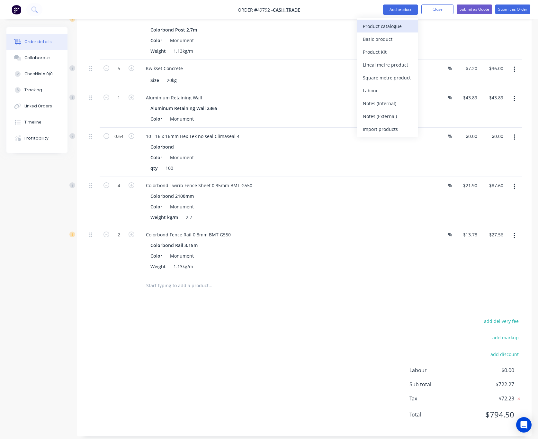
click at [398, 30] on div "Product catalogue" at bounding box center [388, 26] width 50 height 9
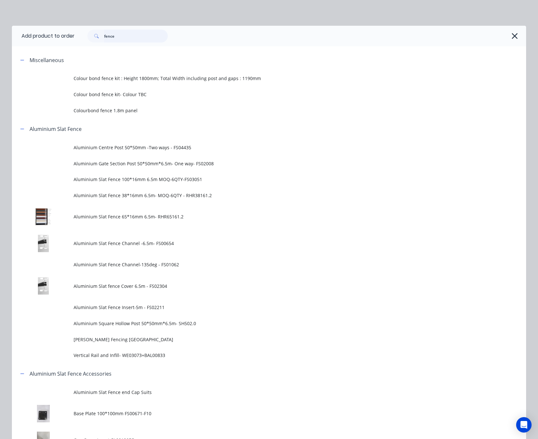
drag, startPoint x: 59, startPoint y: 41, endPoint x: 39, endPoint y: 41, distance: 20.6
click at [44, 41] on header "Add product to order fence" at bounding box center [269, 36] width 515 height 21
type input "16"
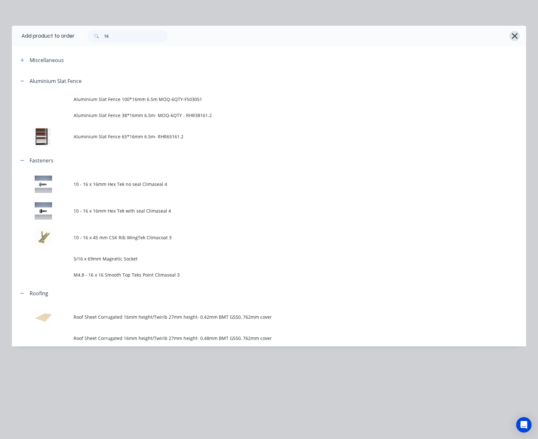
click at [507, 36] on icon "button" at bounding box center [515, 36] width 7 height 9
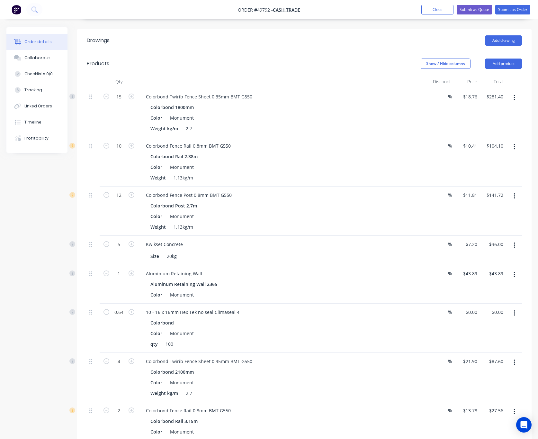
scroll to position [95, 0]
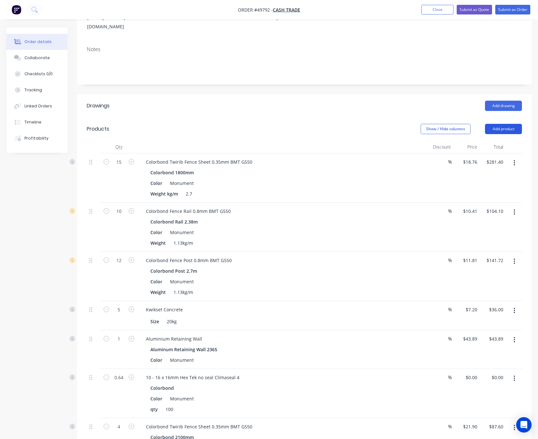
click at [505, 124] on button "Add product" at bounding box center [503, 129] width 37 height 10
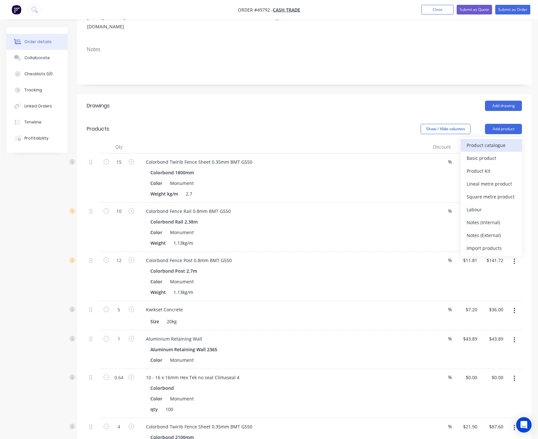
click at [494, 141] on div "Product catalogue" at bounding box center [492, 145] width 50 height 9
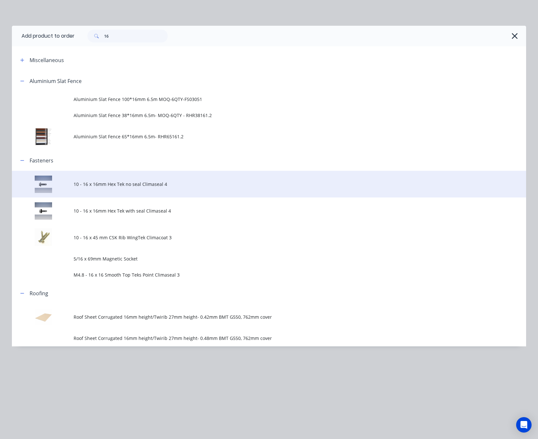
click at [156, 184] on span "10 - 16 x 16mm Hex Tek no seal Climaseal 4" at bounding box center [255, 184] width 362 height 7
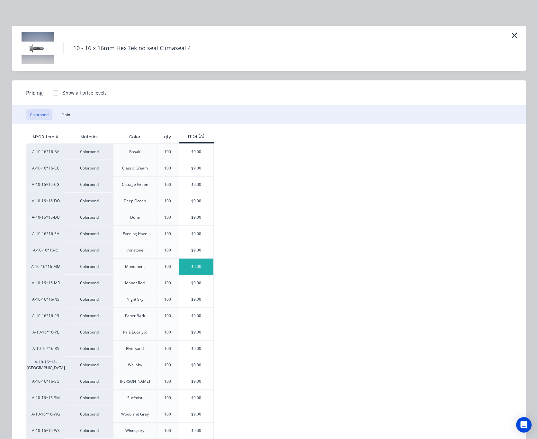
click at [187, 269] on div "$9.00" at bounding box center [196, 267] width 34 height 16
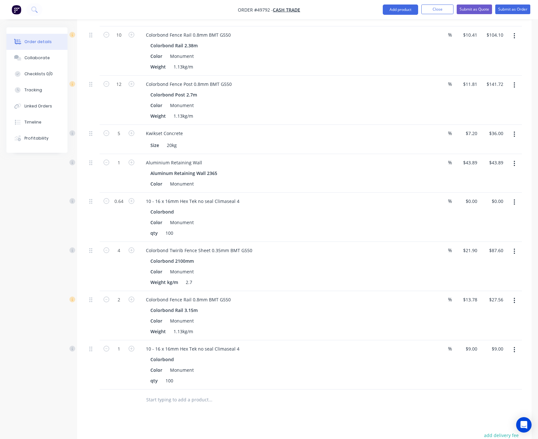
scroll to position [288, 0]
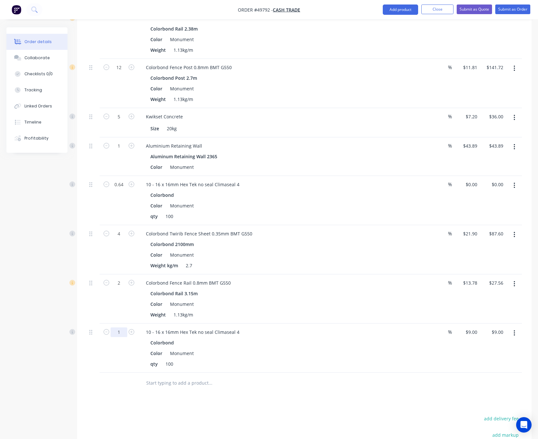
click at [117, 327] on input "1" at bounding box center [119, 332] width 17 height 10
type input "1.16"
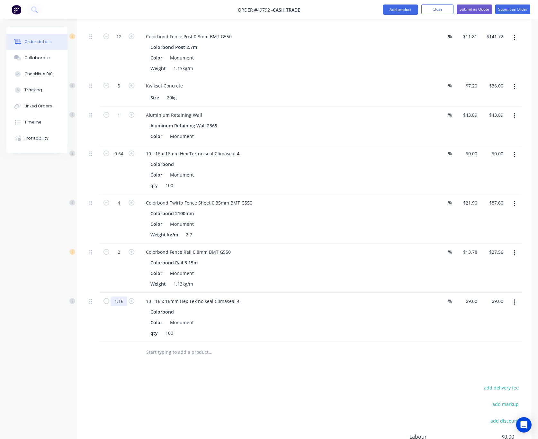
scroll to position [336, 0]
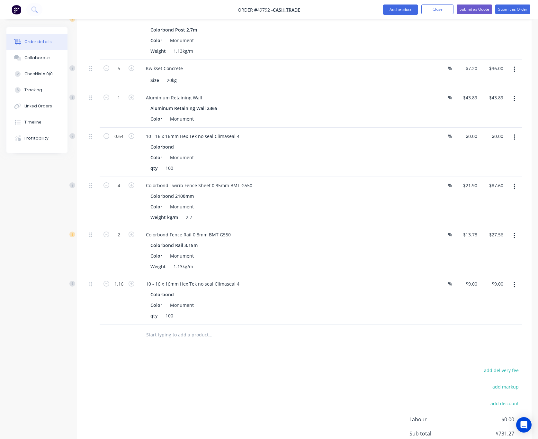
type input "$10.44"
drag, startPoint x: 302, startPoint y: 365, endPoint x: 305, endPoint y: 363, distance: 3.4
click at [302, 366] on div "add delivery fee add markup add discount Labour $0.00 Sub total $731.27 Tax $73…" at bounding box center [305, 421] width 436 height 110
click at [473, 279] on input "9" at bounding box center [472, 283] width 15 height 9
type input "$0.00"
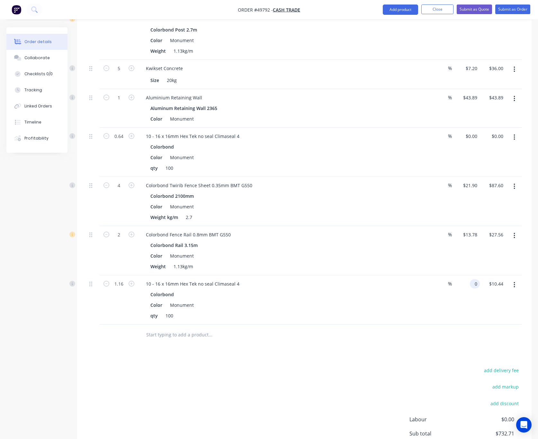
type input "$0.00"
click at [397, 335] on div at bounding box center [305, 335] width 436 height 21
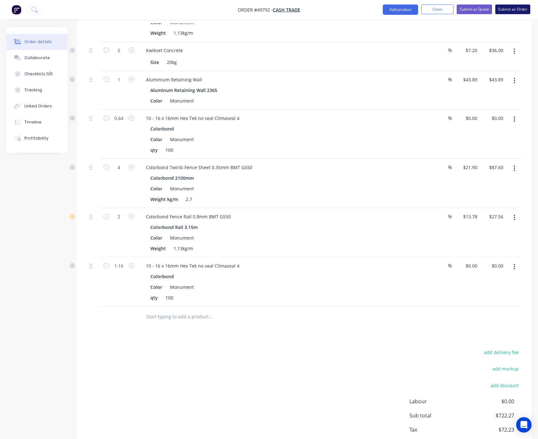
scroll to position [337, 0]
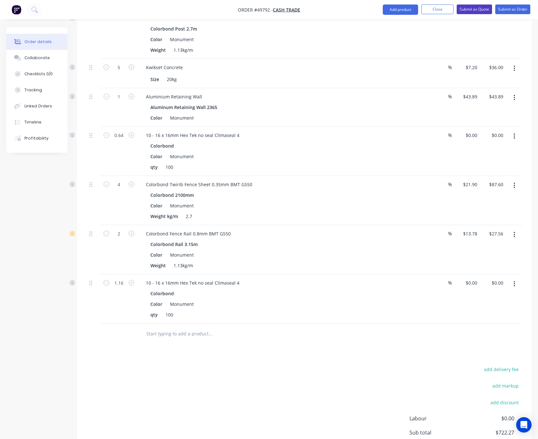
click at [476, 7] on button "Submit as Quote" at bounding box center [474, 10] width 35 height 10
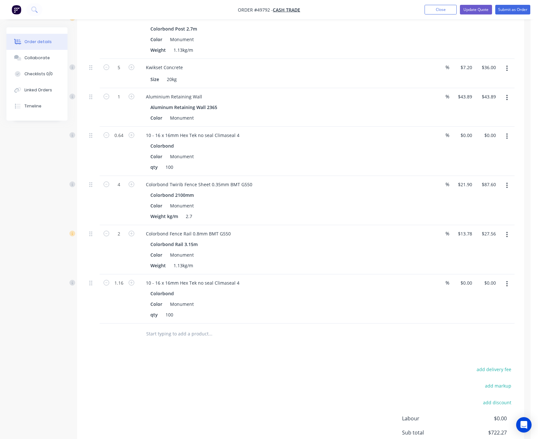
scroll to position [0, 0]
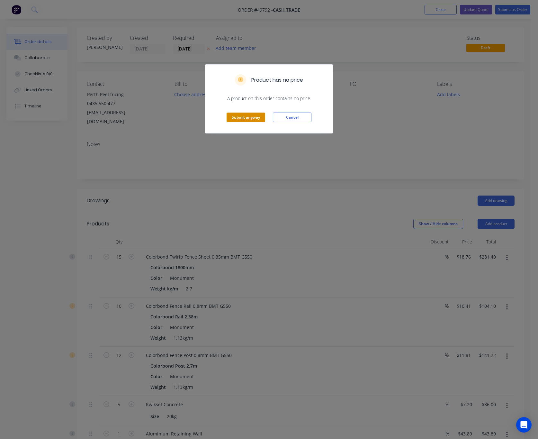
click at [248, 115] on button "Submit anyway" at bounding box center [246, 118] width 39 height 10
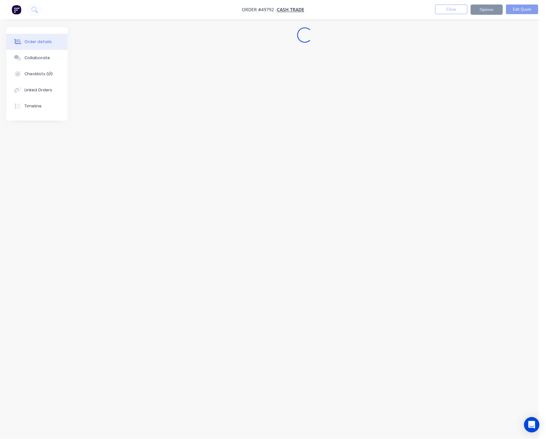
click at [247, 119] on div "Product has no price A product on this order contains no price. Submit anyway C…" at bounding box center [273, 219] width 546 height 439
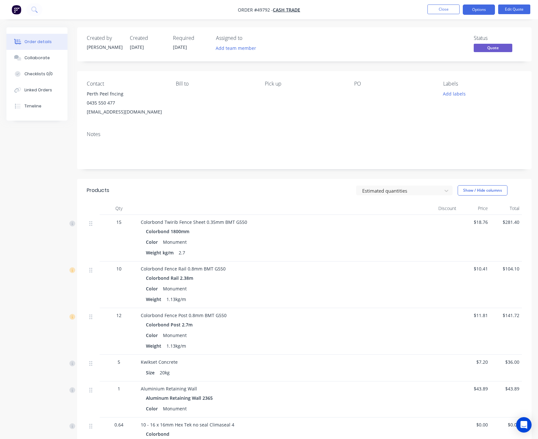
click at [482, 15] on nav "Order #49792 - Cash Trade Close Options Edit Quote" at bounding box center [269, 9] width 538 height 19
click at [481, 12] on button "Options" at bounding box center [479, 10] width 32 height 10
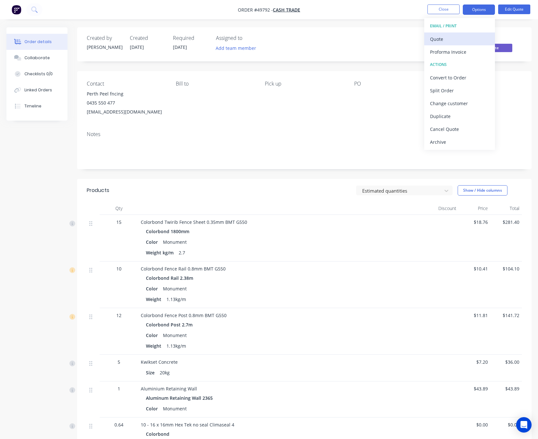
click at [466, 33] on button "Quote" at bounding box center [460, 38] width 71 height 13
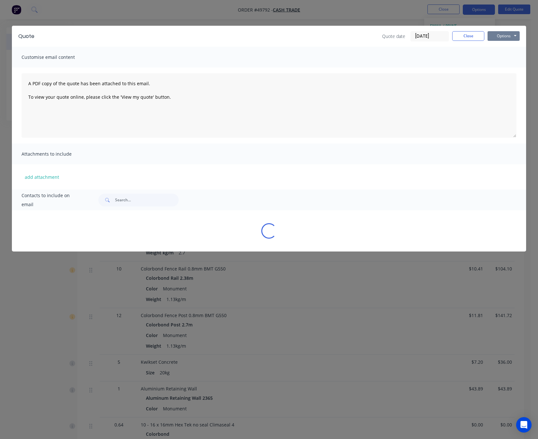
click at [507, 32] on button "Options" at bounding box center [504, 36] width 32 height 10
click at [506, 55] on button "Print" at bounding box center [508, 58] width 41 height 11
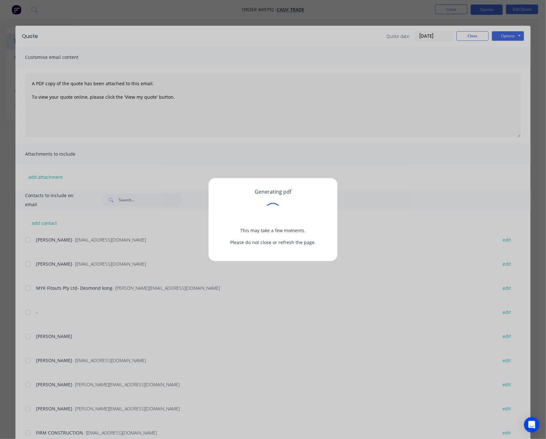
click at [352, 11] on div "Generating pdf This may take a few moments. Please do not close or refresh the …" at bounding box center [273, 219] width 546 height 439
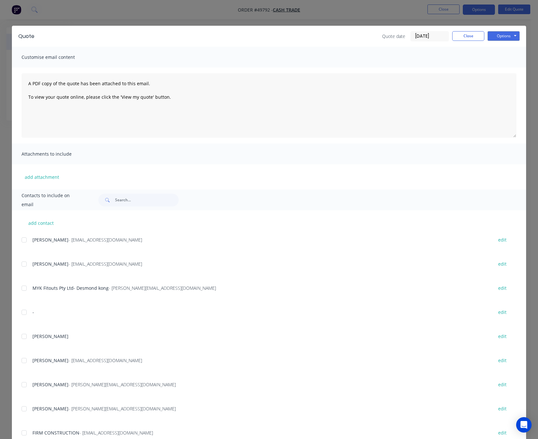
click at [362, 22] on div "Quote Quote date 27/09/25 Close Options Preview Print Email Customise email con…" at bounding box center [269, 219] width 538 height 439
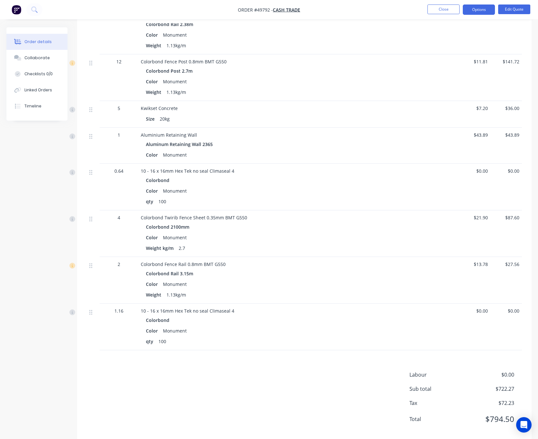
scroll to position [266, 0]
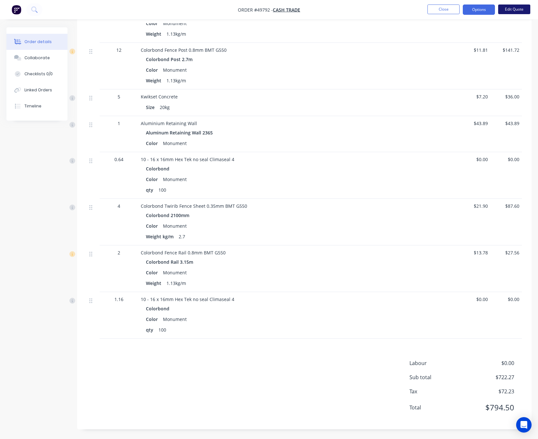
click at [503, 8] on button "Edit Quote" at bounding box center [515, 10] width 32 height 10
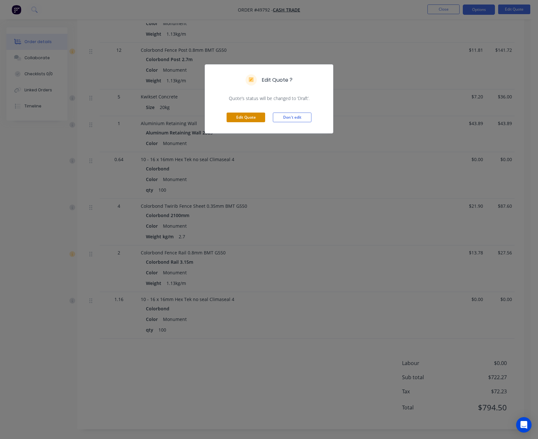
click at [240, 118] on button "Edit Quote" at bounding box center [246, 118] width 39 height 10
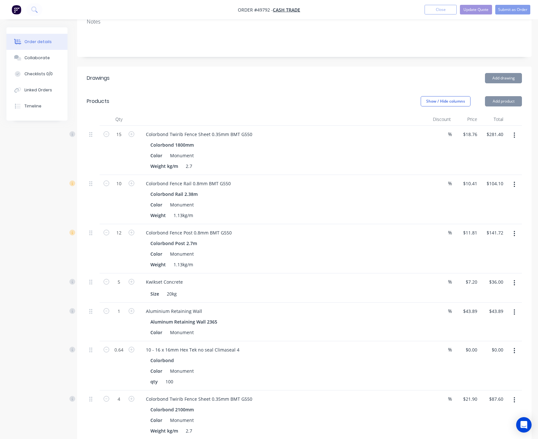
scroll to position [385, 0]
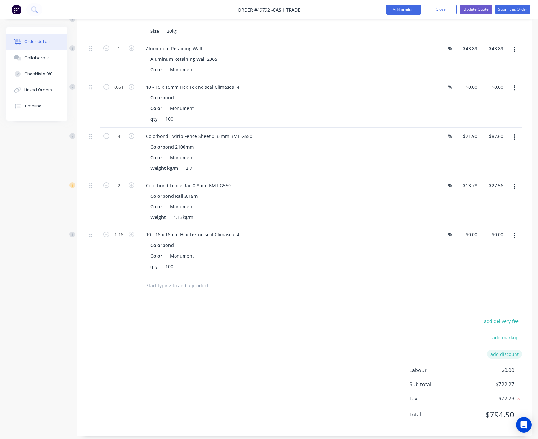
click at [507, 350] on button "add discount" at bounding box center [504, 354] width 35 height 9
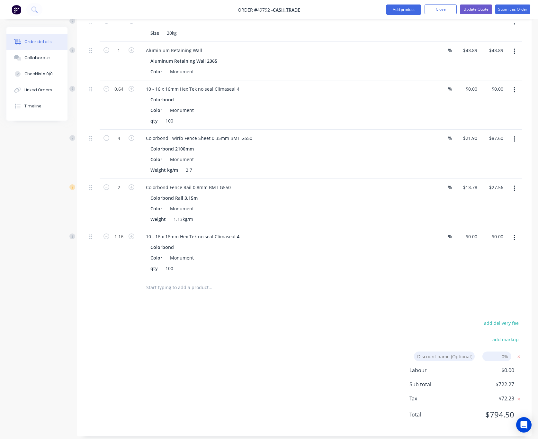
click at [503, 352] on input at bounding box center [497, 357] width 29 height 10
type input "5"
click input "submit" at bounding box center [0, 0] width 0 height 0
click at [424, 325] on div "add delivery fee add markup Discount name (Optional) 5.00% 5.00% 0% add discoun…" at bounding box center [305, 381] width 436 height 125
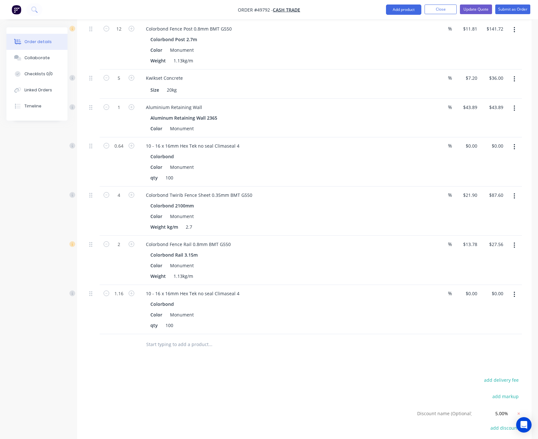
scroll to position [400, 0]
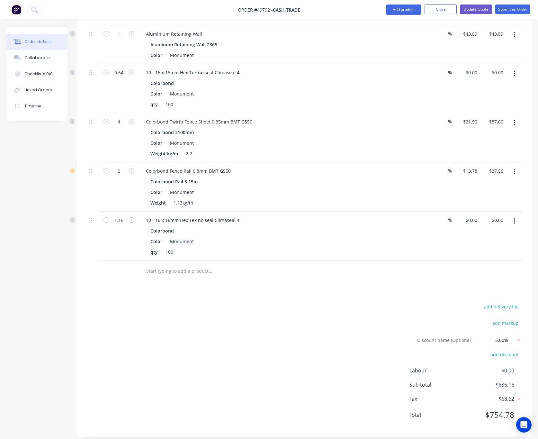
click at [351, 317] on div "add delivery fee add markup Discount name (Optional) 5.00% 5.00% 0% add discoun…" at bounding box center [305, 364] width 436 height 125
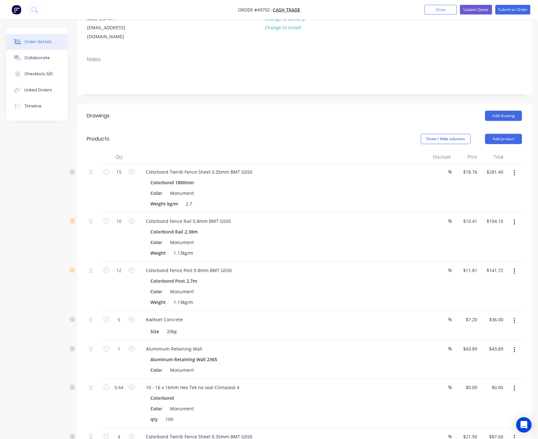
scroll to position [62, 0]
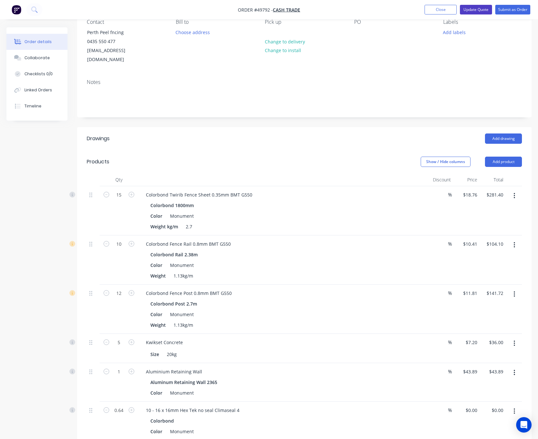
click at [477, 9] on button "Update Quote" at bounding box center [476, 10] width 32 height 10
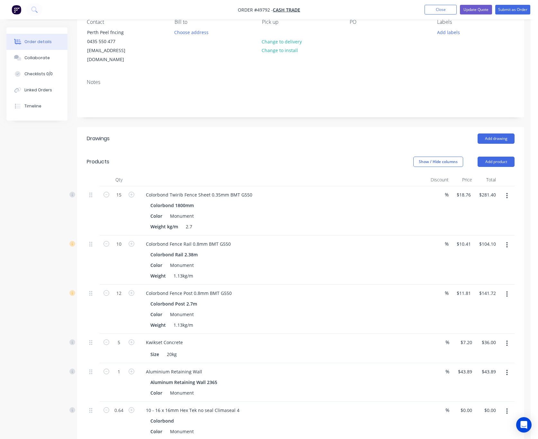
scroll to position [0, 0]
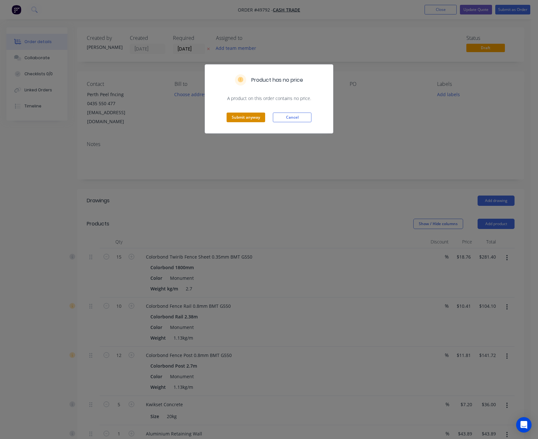
click at [242, 116] on button "Submit anyway" at bounding box center [246, 118] width 39 height 10
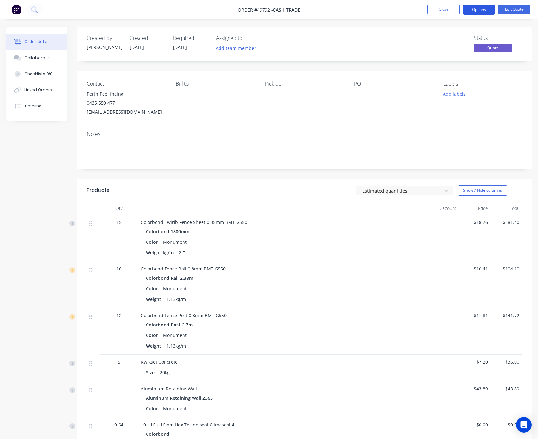
click at [468, 8] on button "Options" at bounding box center [479, 10] width 32 height 10
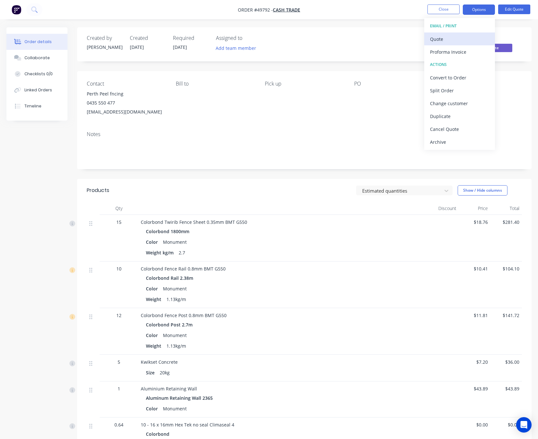
click at [458, 42] on div "Quote" at bounding box center [459, 38] width 59 height 9
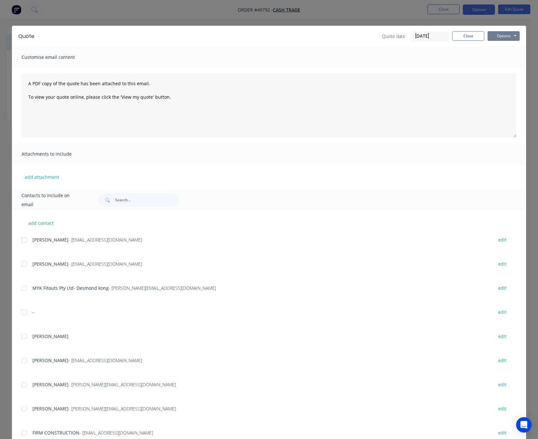
click at [501, 35] on button "Options" at bounding box center [504, 36] width 32 height 10
click at [501, 54] on button "Print" at bounding box center [508, 58] width 41 height 11
click at [334, 13] on div "Quote Quote date 27/09/25 Close Options Preview Print Email Customise email con…" at bounding box center [269, 219] width 538 height 439
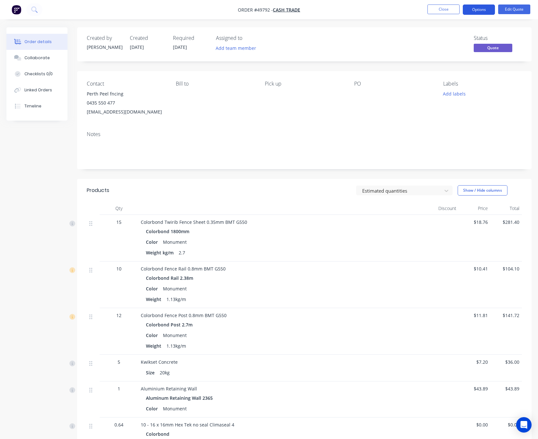
click at [476, 12] on button "Options" at bounding box center [479, 10] width 32 height 10
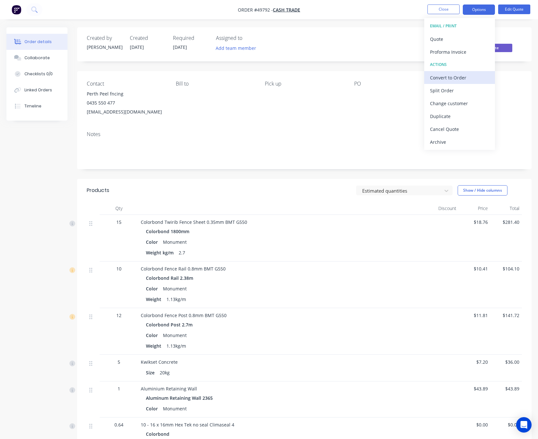
click at [468, 78] on div "Convert to Order" at bounding box center [459, 77] width 59 height 9
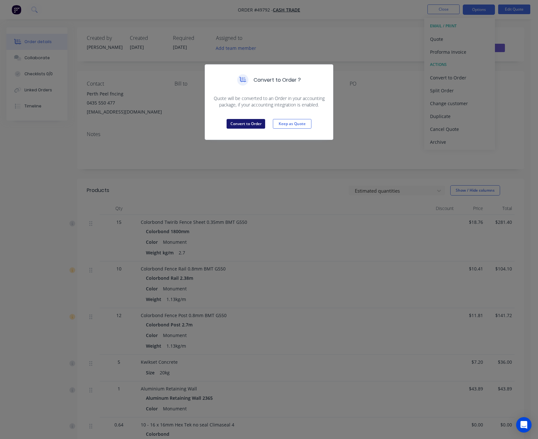
click at [253, 124] on button "Convert to Order" at bounding box center [246, 124] width 39 height 10
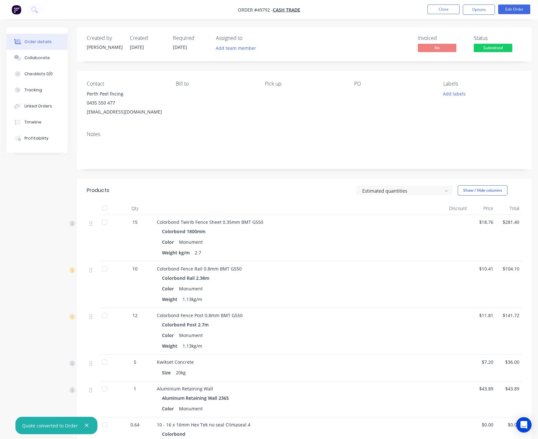
click at [487, 16] on nav "Order #49792 - Cash Trade Close Options Edit Order" at bounding box center [269, 9] width 538 height 19
click at [480, 14] on button "Options" at bounding box center [479, 10] width 32 height 10
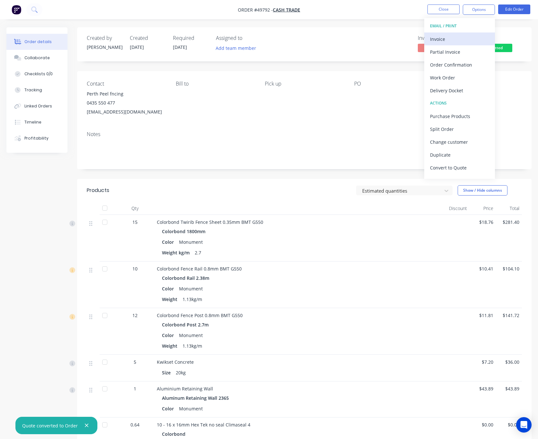
click at [459, 40] on div "Invoice" at bounding box center [459, 38] width 59 height 9
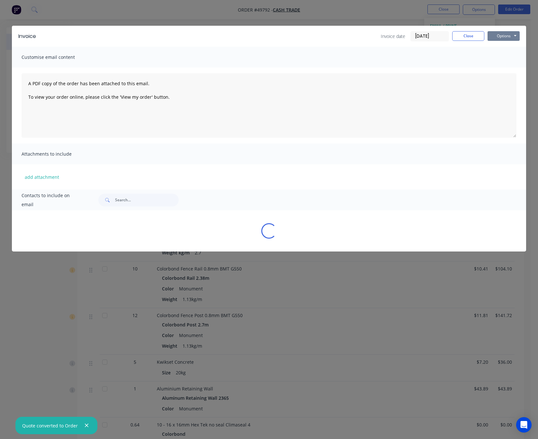
drag, startPoint x: 502, startPoint y: 33, endPoint x: 507, endPoint y: 40, distance: 8.5
click at [502, 33] on button "Options" at bounding box center [504, 36] width 32 height 10
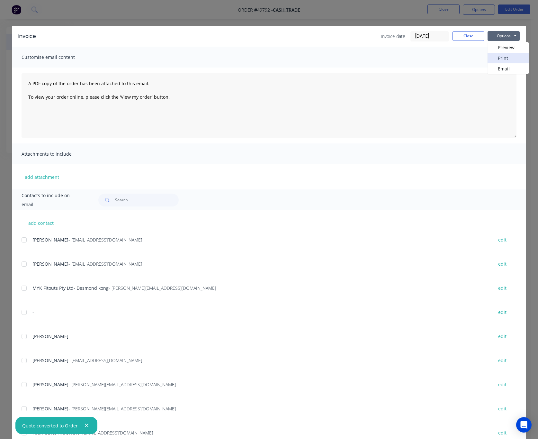
click at [507, 58] on button "Print" at bounding box center [508, 58] width 41 height 11
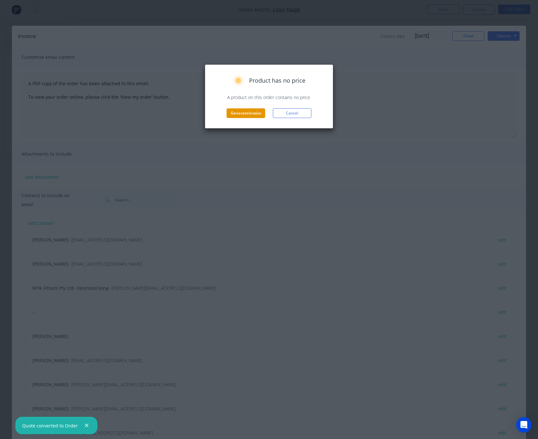
click at [239, 116] on button "Generate invoice" at bounding box center [246, 113] width 39 height 10
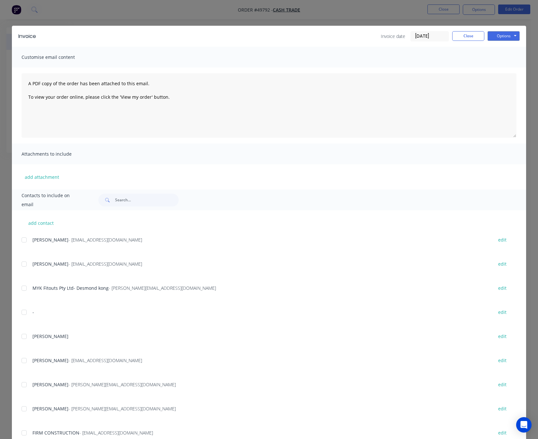
click at [380, 17] on div "Invoice Invoice date 27/09/25 Close Options Preview Print Email Customise email…" at bounding box center [269, 219] width 538 height 439
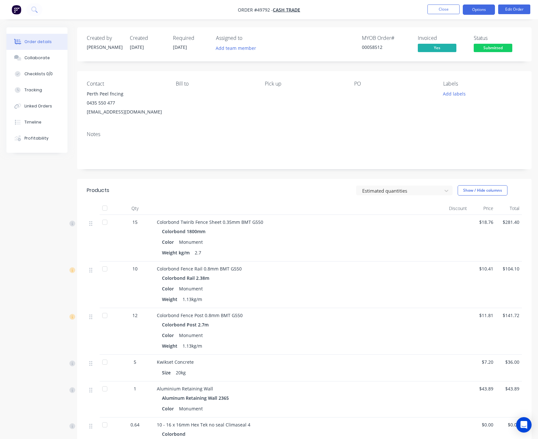
click at [485, 9] on button "Options" at bounding box center [479, 10] width 32 height 10
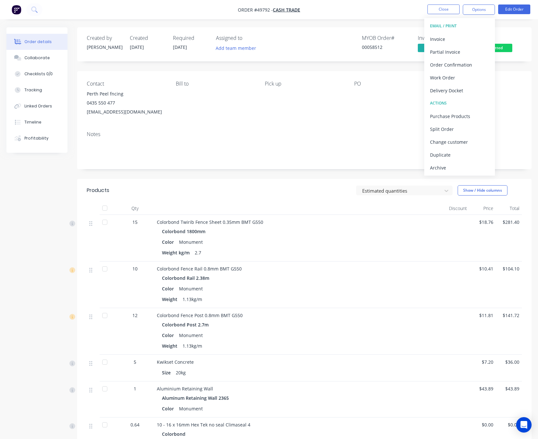
click at [470, 89] on div "Delivery Docket" at bounding box center [459, 90] width 59 height 9
click at [472, 62] on div "Without pricing" at bounding box center [459, 64] width 59 height 9
click at [362, 25] on div "Order details Collaborate Checklists 0/0 Tracking Linked Orders Timeline Profit…" at bounding box center [269, 359] width 538 height 719
drag, startPoint x: 493, startPoint y: 46, endPoint x: 491, endPoint y: 50, distance: 3.8
click at [493, 46] on span "Submitted" at bounding box center [493, 48] width 39 height 8
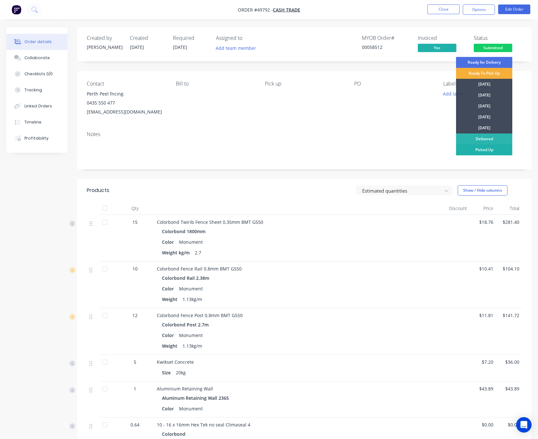
click at [477, 149] on div "Picked Up" at bounding box center [484, 149] width 56 height 11
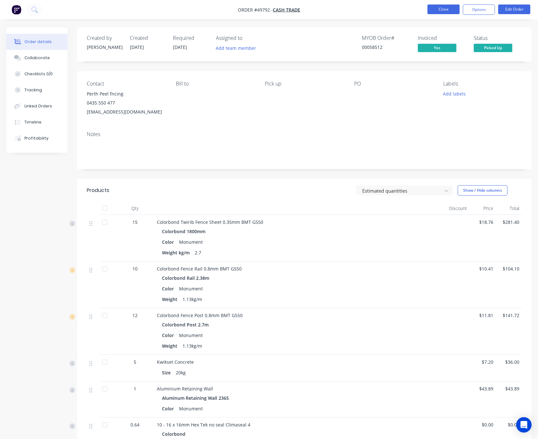
click at [441, 10] on button "Close" at bounding box center [444, 10] width 32 height 10
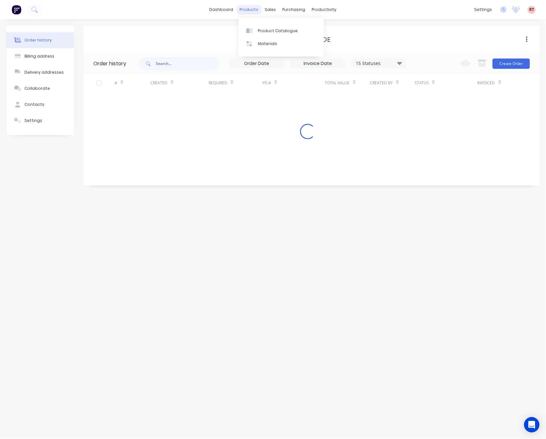
click at [251, 10] on div "products" at bounding box center [248, 10] width 25 height 10
click at [278, 34] on link "Product Catalogue" at bounding box center [280, 30] width 85 height 13
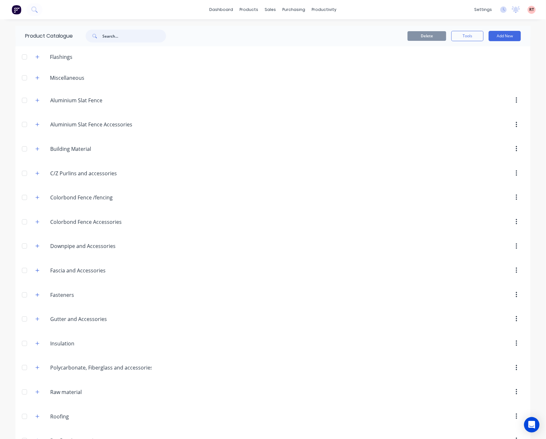
click at [116, 36] on input "text" at bounding box center [134, 36] width 64 height 13
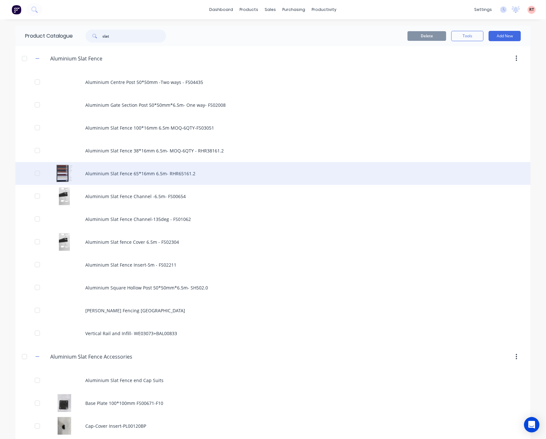
type input "slat"
click at [134, 179] on div "Aluminium Slat Fence 65*16mm 6.5m- RHR65161.2" at bounding box center [272, 173] width 515 height 23
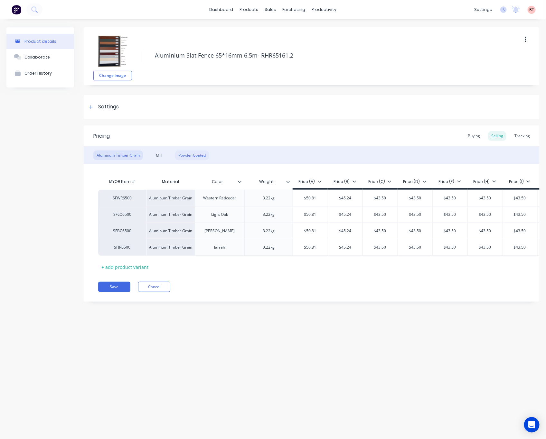
click at [194, 157] on div "Powder Coated" at bounding box center [192, 156] width 34 height 10
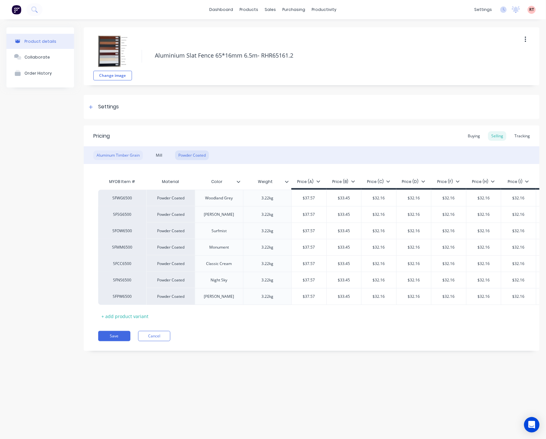
click at [127, 155] on div "Aluminum Timber Grain" at bounding box center [118, 156] width 50 height 10
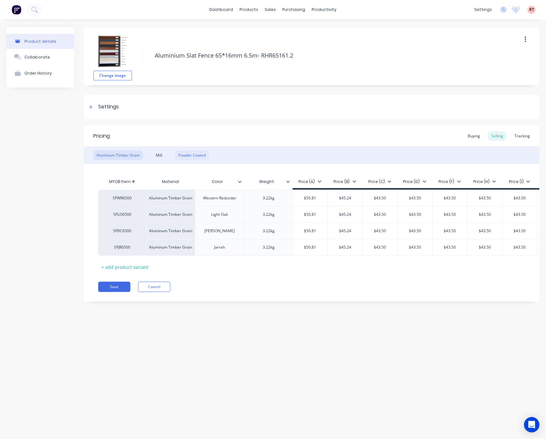
click at [187, 156] on div "Powder Coated" at bounding box center [192, 156] width 34 height 10
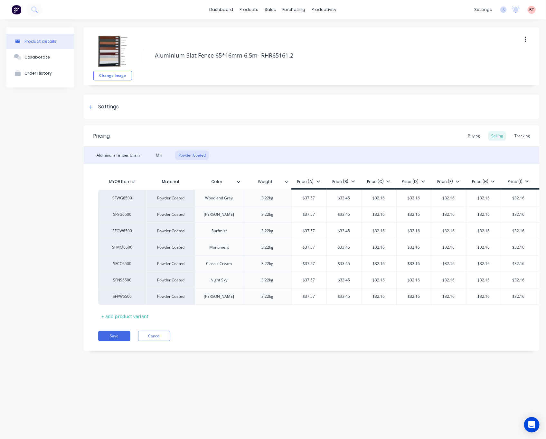
click at [254, 149] on div "Aluminum Timber Grain Mill Powder Coated" at bounding box center [311, 155] width 455 height 18
click at [262, 34] on link "Product Catalogue" at bounding box center [280, 30] width 85 height 13
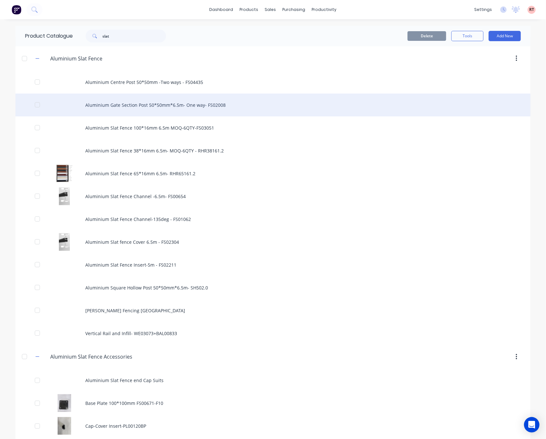
click at [217, 109] on div "Aluminium Gate Section Post 50*50mm*6.5m- One way- FS02008" at bounding box center [272, 105] width 515 height 23
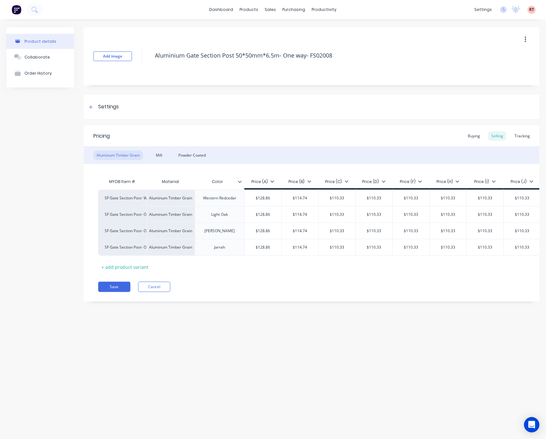
type textarea "x"
click at [201, 153] on div "Powder Coated" at bounding box center [192, 156] width 34 height 10
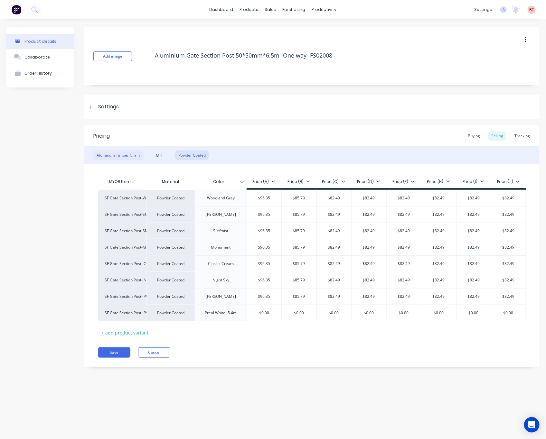
click at [122, 160] on div "Aluminum Timber Grain" at bounding box center [118, 156] width 50 height 10
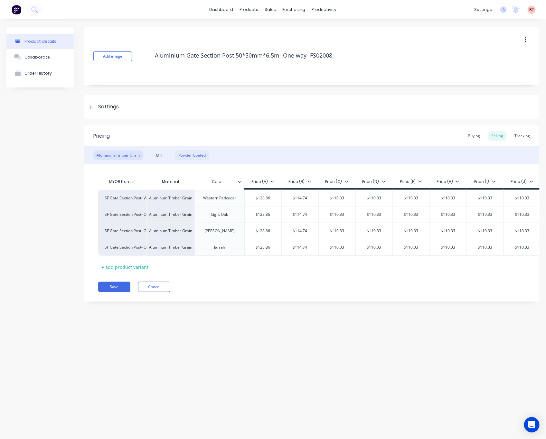
click at [197, 151] on div "Powder Coated" at bounding box center [192, 156] width 34 height 10
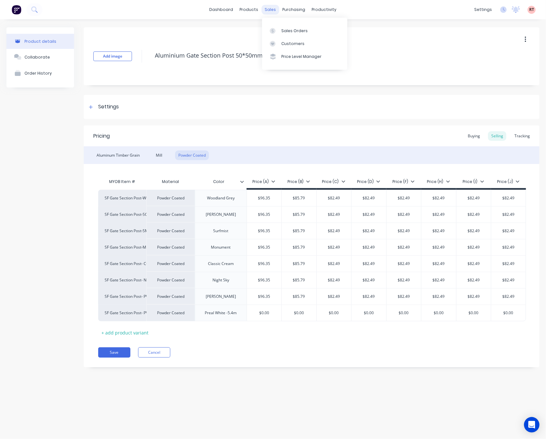
click at [267, 10] on div "sales" at bounding box center [271, 10] width 18 height 10
click at [285, 31] on div "Sales Orders" at bounding box center [294, 31] width 26 height 6
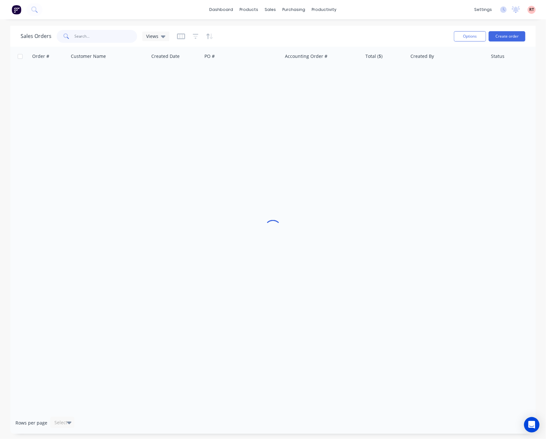
click at [100, 41] on input "text" at bounding box center [106, 36] width 63 height 13
click at [99, 42] on input "text" at bounding box center [106, 36] width 63 height 13
type input "49792"
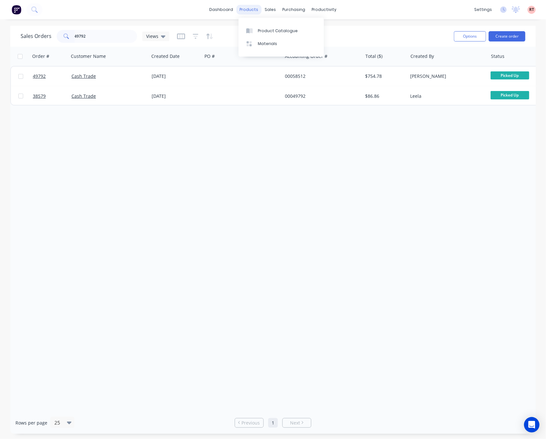
click at [251, 6] on div "products" at bounding box center [248, 10] width 25 height 10
click at [273, 30] on div "Product Catalogue" at bounding box center [278, 31] width 40 height 6
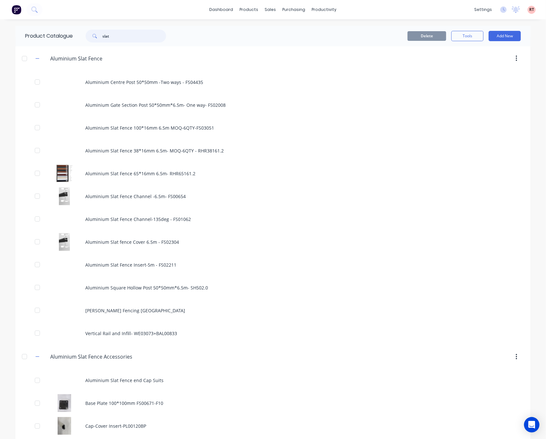
drag, startPoint x: 119, startPoint y: 32, endPoint x: 39, endPoint y: 50, distance: 82.3
click at [53, 49] on div "Product Catalogue slat Delete Tools Add New Aluminium.Slat.Fence Aluminium Slat…" at bounding box center [272, 312] width 515 height 572
type input "plastic"
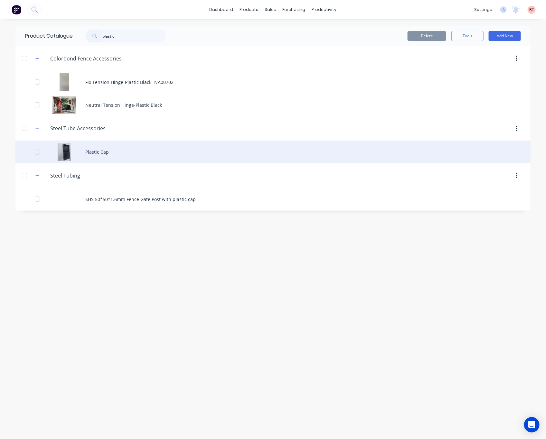
click at [136, 160] on div "Plastic Cap" at bounding box center [272, 152] width 515 height 23
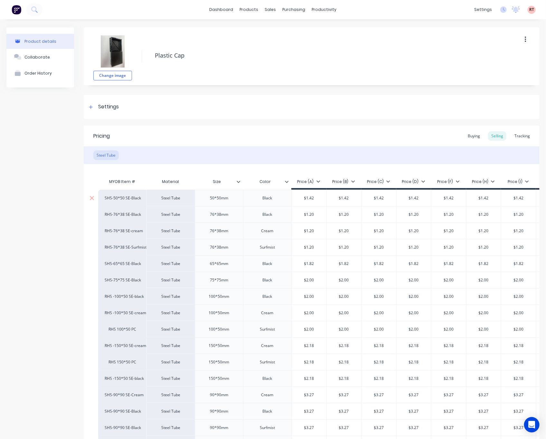
type textarea "x"
click at [265, 11] on div "sales" at bounding box center [271, 10] width 18 height 10
click at [280, 42] on div "Customers" at bounding box center [289, 44] width 23 height 6
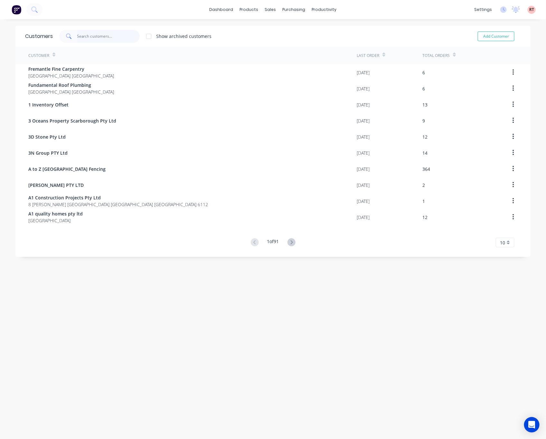
click at [104, 40] on input "text" at bounding box center [108, 36] width 63 height 13
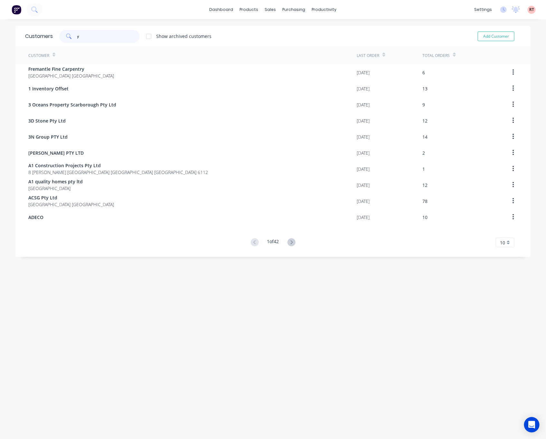
type input "yl"
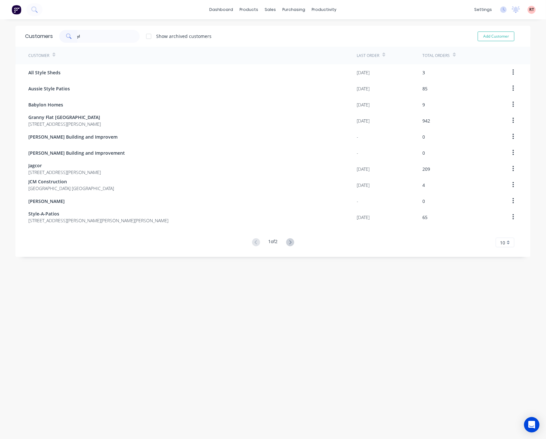
click at [284, 239] on button at bounding box center [290, 242] width 12 height 9
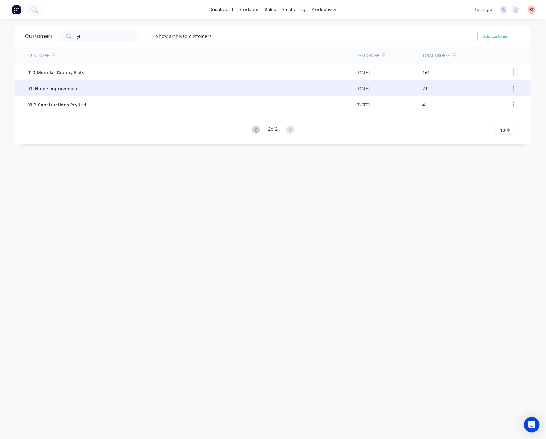
click at [100, 90] on div "YL Home Improvement" at bounding box center [192, 88] width 328 height 16
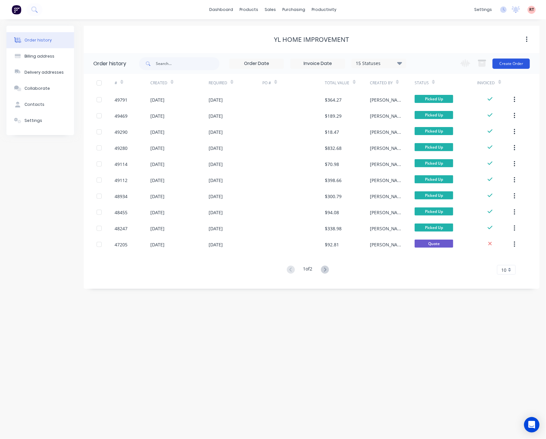
click at [507, 65] on button "Create Order" at bounding box center [510, 64] width 37 height 10
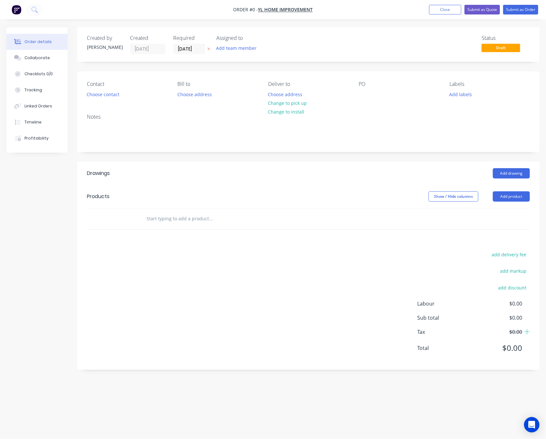
click at [507, 192] on button "Add product" at bounding box center [510, 196] width 37 height 10
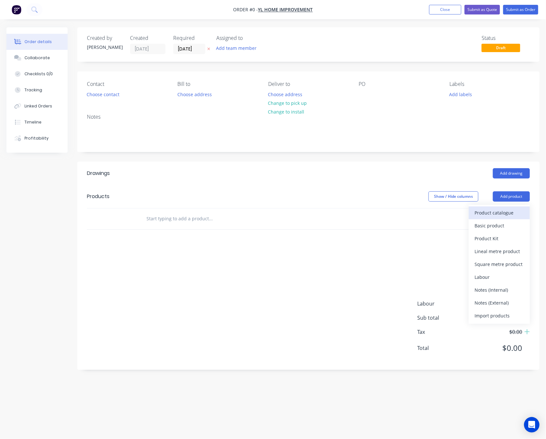
click at [502, 217] on button "Product catalogue" at bounding box center [498, 213] width 61 height 13
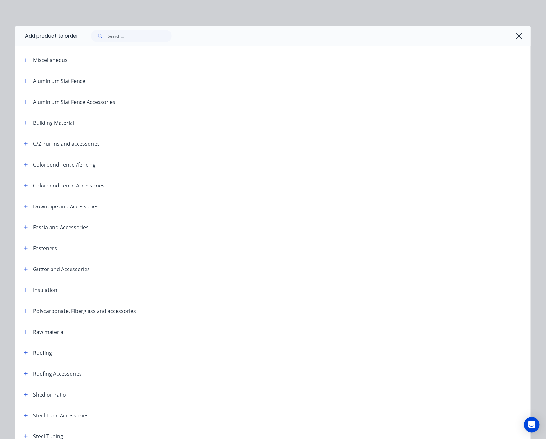
click at [129, 31] on div at bounding box center [304, 36] width 452 height 21
click at [123, 38] on input "text" at bounding box center [140, 36] width 64 height 13
type input "cap"
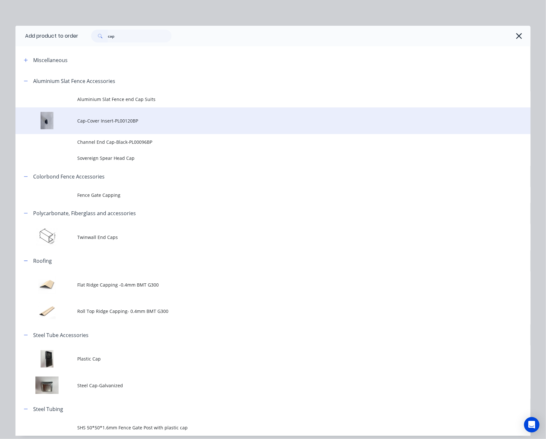
click at [149, 121] on span "Cap-Cover Insert-PL00120BP" at bounding box center [258, 120] width 362 height 7
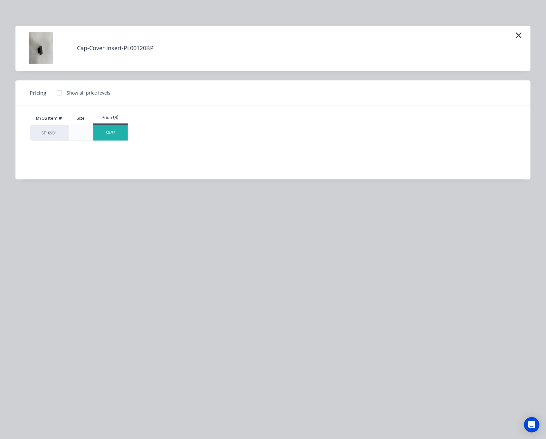
click at [112, 137] on div "$0.55" at bounding box center [110, 132] width 34 height 15
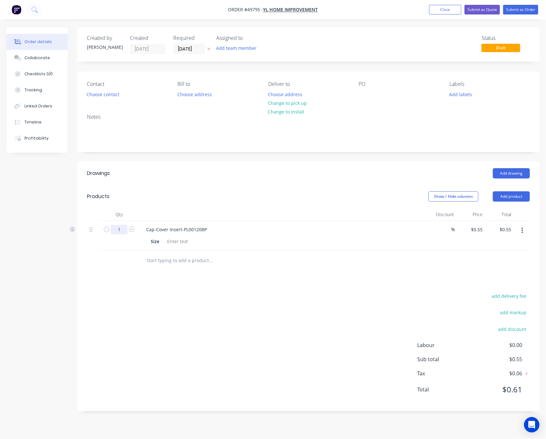
click at [118, 229] on input "1" at bounding box center [119, 230] width 17 height 10
click at [287, 304] on div "add delivery fee add markup add discount Labour $0.00 Sub total $0.55 Tax $0.06…" at bounding box center [308, 347] width 443 height 110
click at [507, 234] on icon "button" at bounding box center [522, 230] width 2 height 7
drag, startPoint x: 502, startPoint y: 289, endPoint x: 502, endPoint y: 281, distance: 8.4
click at [502, 282] on button "Delete" at bounding box center [498, 286] width 61 height 13
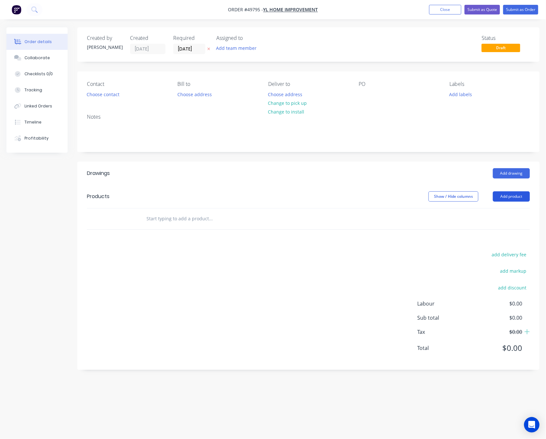
click at [507, 198] on button "Add product" at bounding box center [510, 196] width 37 height 10
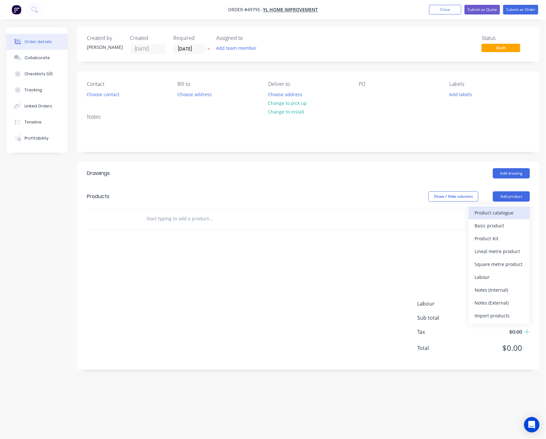
click at [507, 211] on div "Product catalogue" at bounding box center [499, 212] width 50 height 9
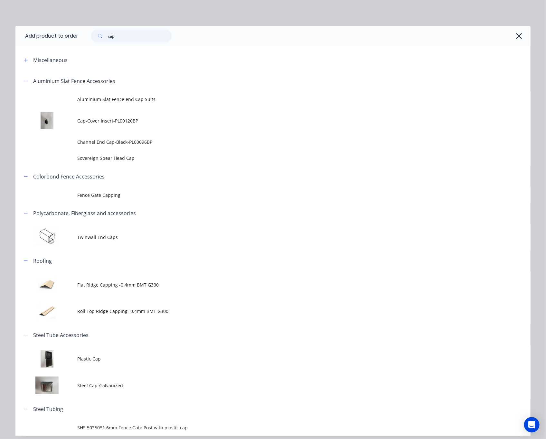
drag, startPoint x: 121, startPoint y: 34, endPoint x: 82, endPoint y: 38, distance: 38.4
click at [85, 38] on div "cap" at bounding box center [128, 36] width 87 height 13
type input "cover"
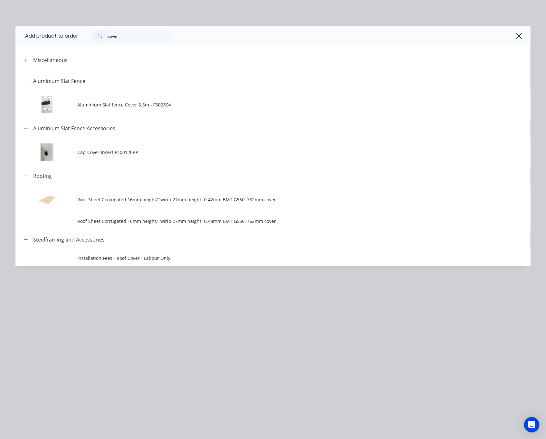
click at [250, 4] on div "Add product to order cover Miscellaneous Aluminium Slat Fence Aluminium Slat fe…" at bounding box center [273, 219] width 546 height 439
click at [507, 41] on div "cover" at bounding box center [300, 36] width 445 height 13
click at [507, 34] on div "cover" at bounding box center [304, 36] width 452 height 21
click at [507, 37] on icon "button" at bounding box center [519, 36] width 6 height 6
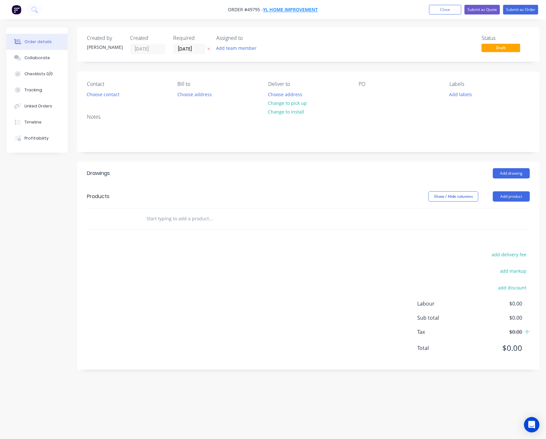
click at [277, 9] on span "YL Home Improvement" at bounding box center [290, 10] width 55 height 6
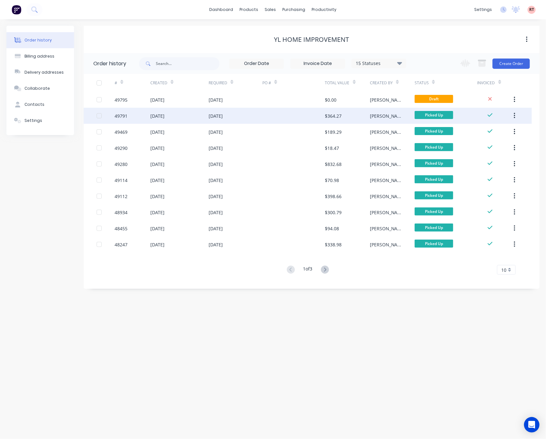
click at [275, 115] on div at bounding box center [293, 116] width 63 height 16
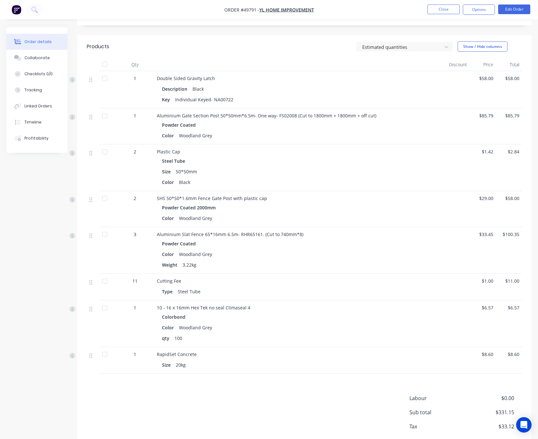
scroll to position [145, 0]
click at [445, 12] on button "Close" at bounding box center [444, 10] width 32 height 10
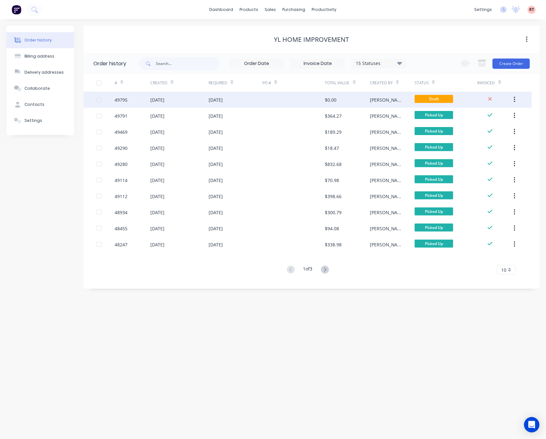
click at [327, 99] on div "$0.00" at bounding box center [331, 99] width 12 height 7
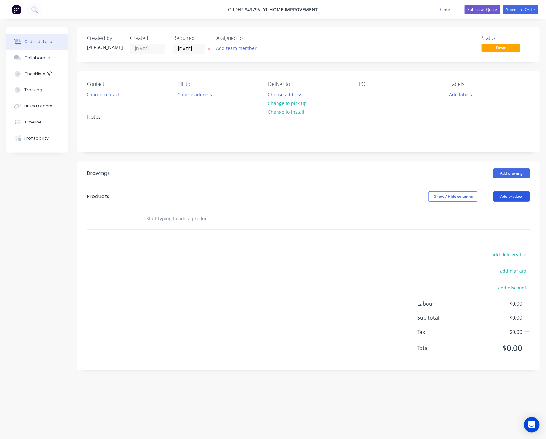
click at [499, 198] on button "Add product" at bounding box center [510, 196] width 37 height 10
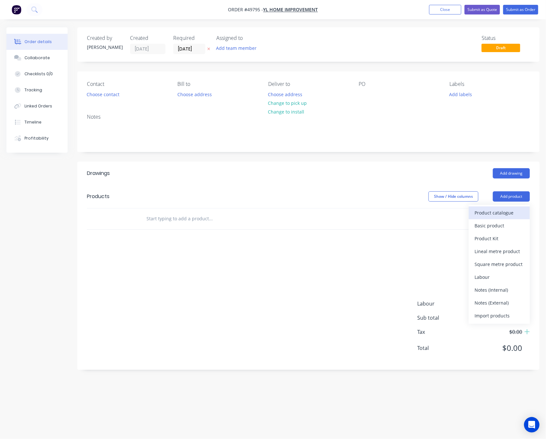
click at [505, 214] on div "Product catalogue" at bounding box center [499, 212] width 50 height 9
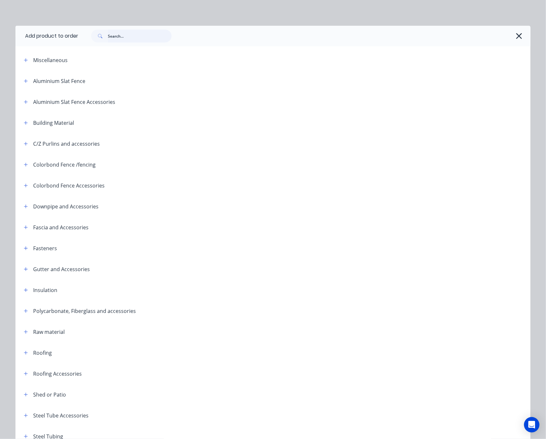
click at [144, 37] on input "text" at bounding box center [140, 36] width 64 height 13
type input "cover"
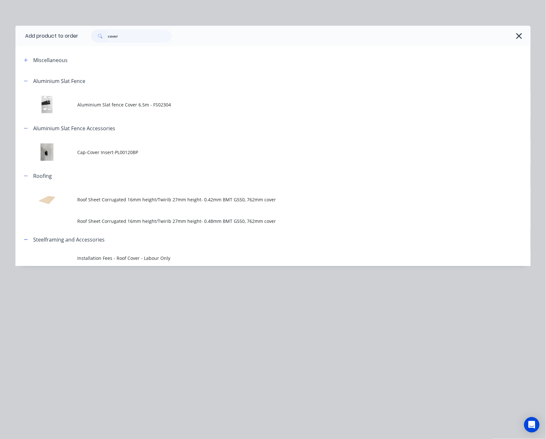
click at [179, 107] on td "Aluminium Slat fence Cover 6.5m - FS02304" at bounding box center [303, 104] width 453 height 27
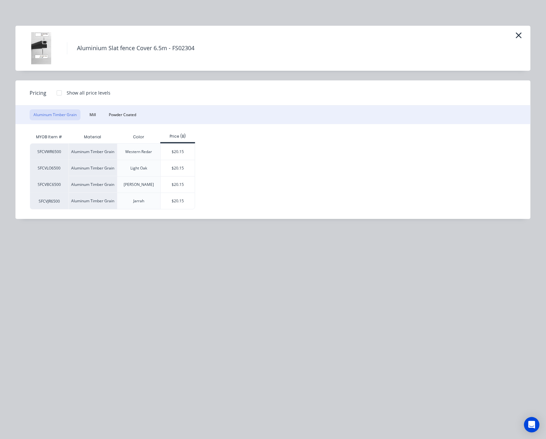
click at [101, 114] on div "Aluminum Timber Grain Mill Powder Coated" at bounding box center [272, 115] width 515 height 19
click at [111, 113] on button "Powder Coated" at bounding box center [122, 114] width 35 height 11
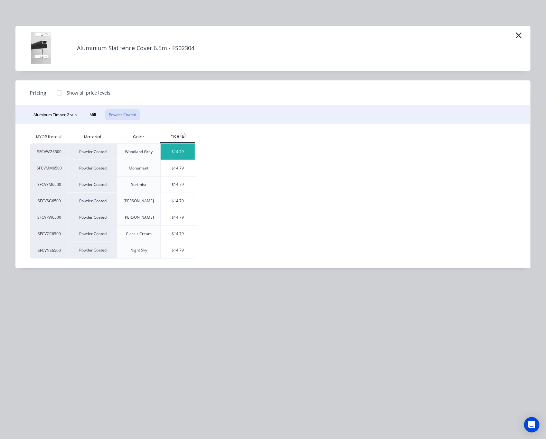
click at [172, 152] on div "$14.79" at bounding box center [178, 152] width 34 height 16
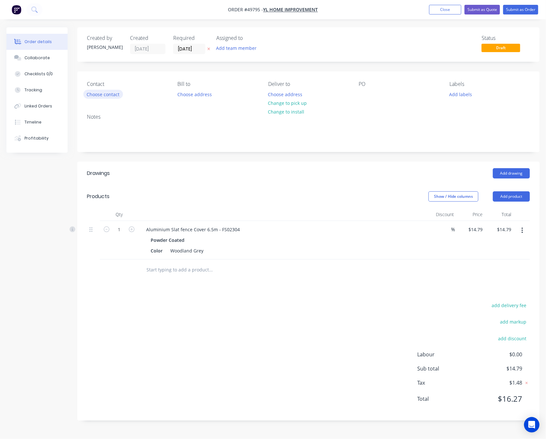
click at [111, 93] on button "Choose contact" at bounding box center [103, 94] width 40 height 9
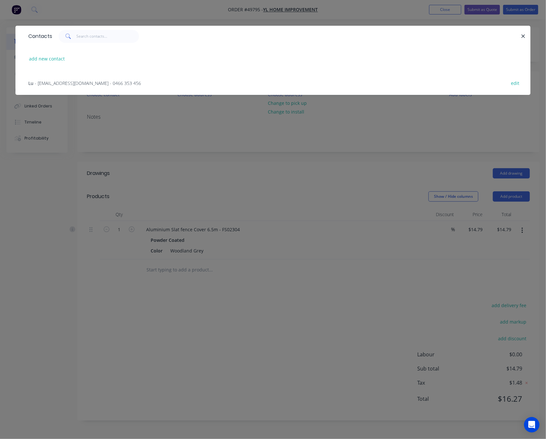
click at [97, 81] on span "- lyz19801@hotmail.com - 0466 353 456" at bounding box center [88, 83] width 106 height 6
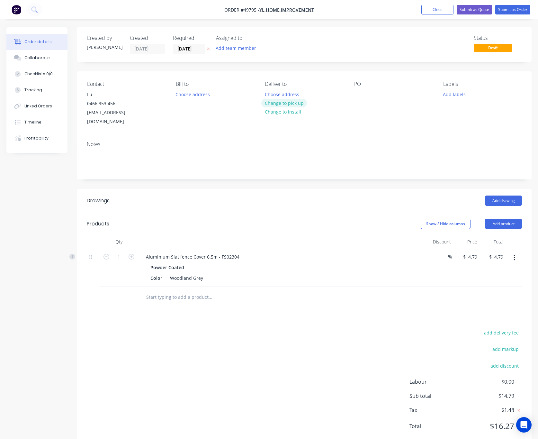
click at [288, 106] on button "Change to pick up" at bounding box center [285, 103] width 46 height 9
click at [424, 170] on div "Notes" at bounding box center [304, 157] width 455 height 43
click at [476, 7] on button "Submit as Quote" at bounding box center [474, 10] width 35 height 10
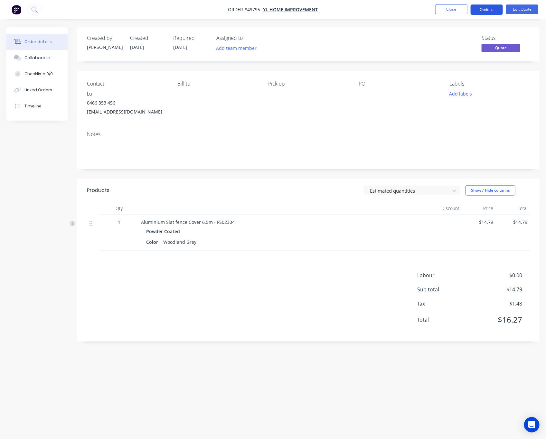
click at [481, 8] on button "Options" at bounding box center [486, 10] width 32 height 10
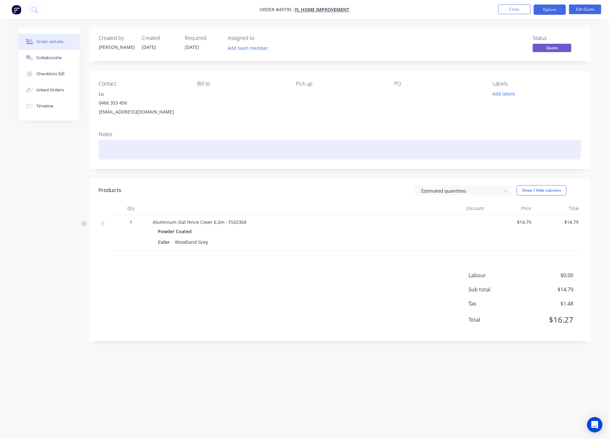
click at [272, 140] on div at bounding box center [340, 150] width 482 height 20
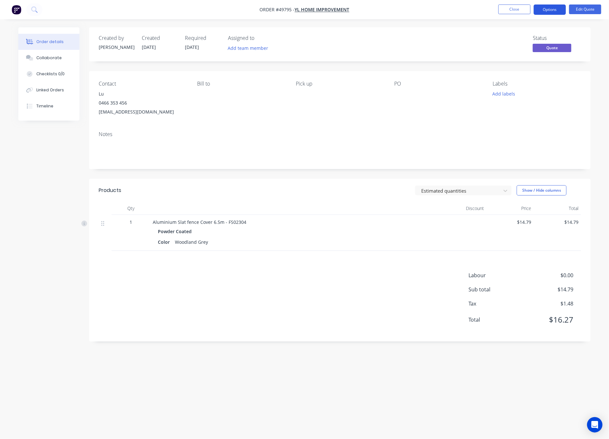
click at [507, 12] on button "Options" at bounding box center [550, 10] width 32 height 10
click at [507, 78] on div "Convert to Order" at bounding box center [530, 77] width 59 height 9
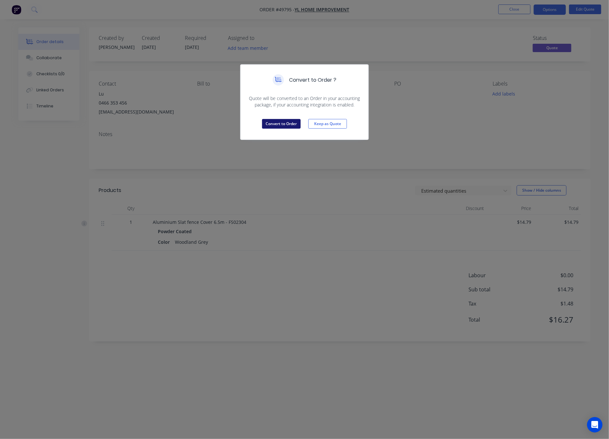
click at [279, 121] on button "Convert to Order" at bounding box center [281, 124] width 39 height 10
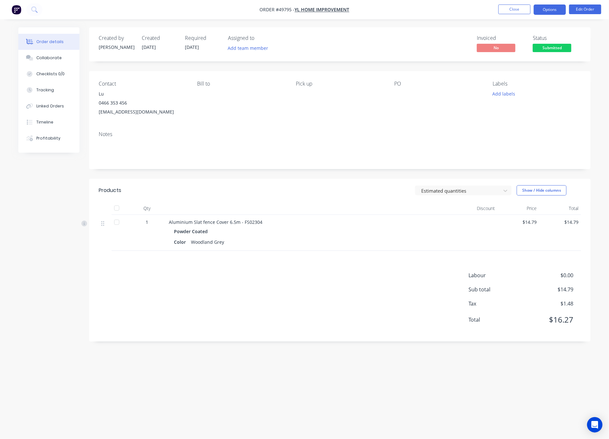
click at [507, 13] on button "Options" at bounding box center [550, 10] width 32 height 10
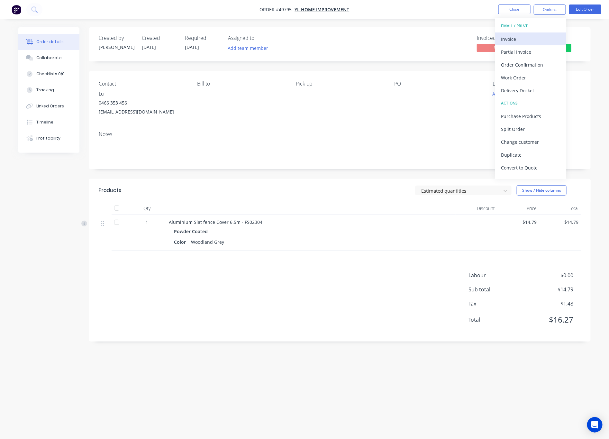
click at [507, 37] on div "Invoice" at bounding box center [530, 38] width 59 height 9
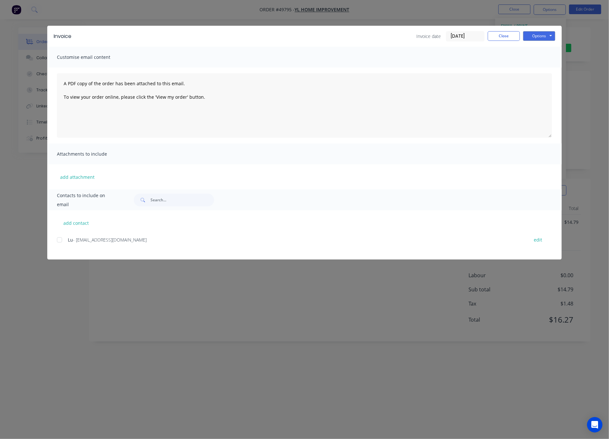
click at [507, 29] on div "Invoice Invoice date 27/09/25 Close Options Preview Print Email" at bounding box center [304, 36] width 515 height 21
click at [507, 35] on button "Options" at bounding box center [539, 36] width 32 height 10
click at [507, 54] on button "Print" at bounding box center [543, 58] width 41 height 11
click at [448, 14] on div "Invoice Invoice date 27/09/25 Close Options Preview Print Email Customise email…" at bounding box center [304, 219] width 609 height 439
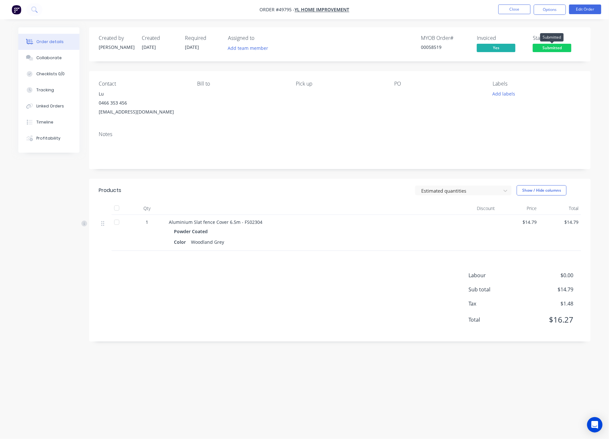
click at [507, 46] on span "Submitted" at bounding box center [552, 48] width 39 height 8
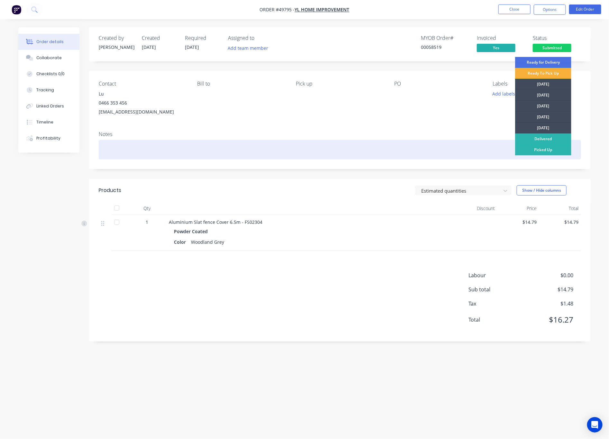
click at [507, 151] on div "Picked Up" at bounding box center [543, 149] width 56 height 11
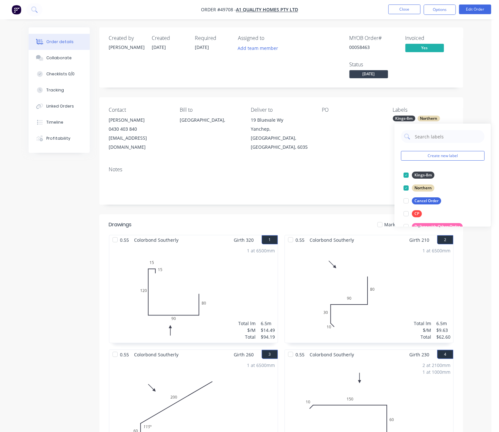
click at [407, 14] on li "Close" at bounding box center [405, 10] width 32 height 10
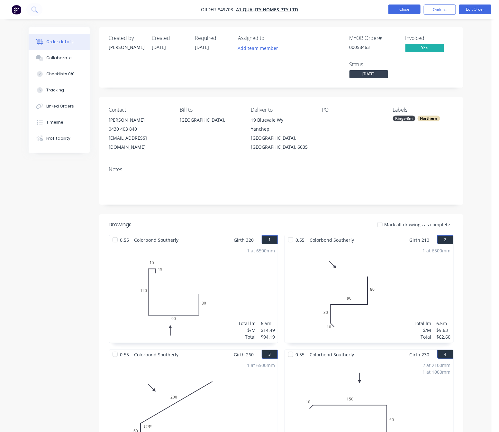
click at [407, 11] on button "Close" at bounding box center [405, 10] width 32 height 10
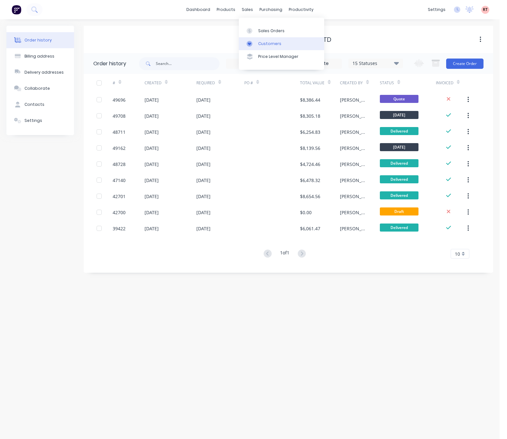
click at [273, 43] on div "Customers" at bounding box center [269, 44] width 23 height 6
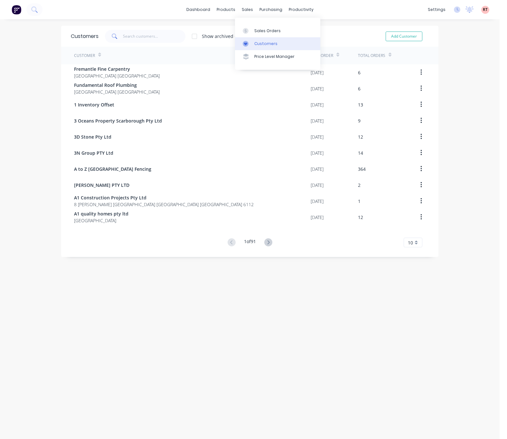
drag, startPoint x: 272, startPoint y: 45, endPoint x: 271, endPoint y: 48, distance: 3.7
click at [272, 45] on div "Customers" at bounding box center [265, 44] width 23 height 6
click at [157, 36] on input "text" at bounding box center [154, 36] width 63 height 13
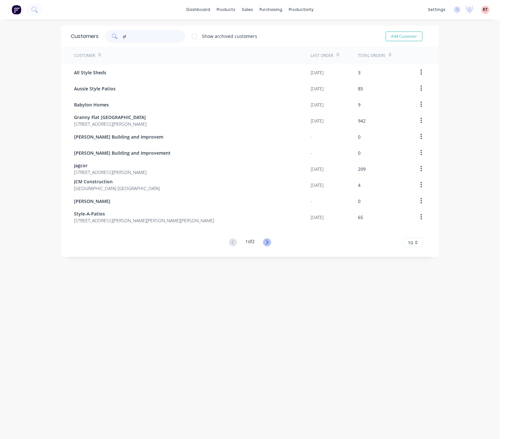
type input "yl"
click at [264, 242] on icon at bounding box center [267, 242] width 8 height 8
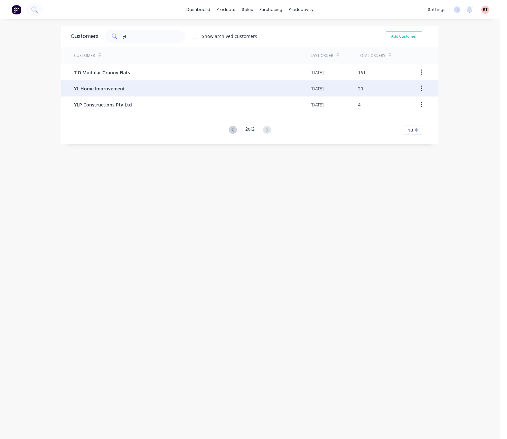
click at [146, 86] on div "YL Home Improvement" at bounding box center [192, 88] width 236 height 16
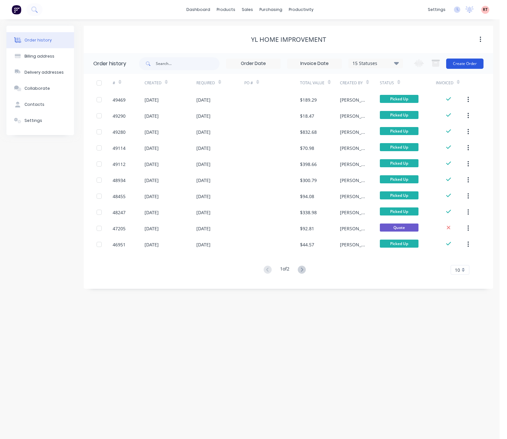
click at [464, 61] on button "Create Order" at bounding box center [464, 64] width 37 height 10
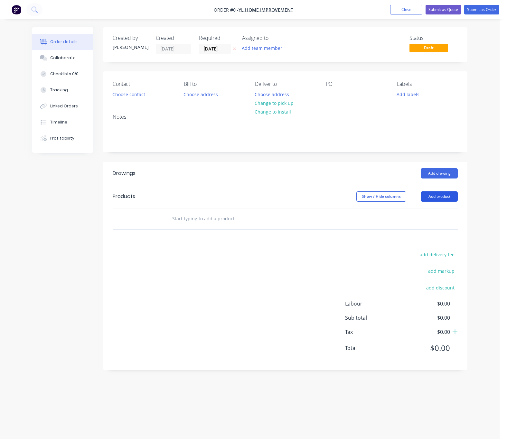
click at [441, 195] on button "Add product" at bounding box center [438, 196] width 37 height 10
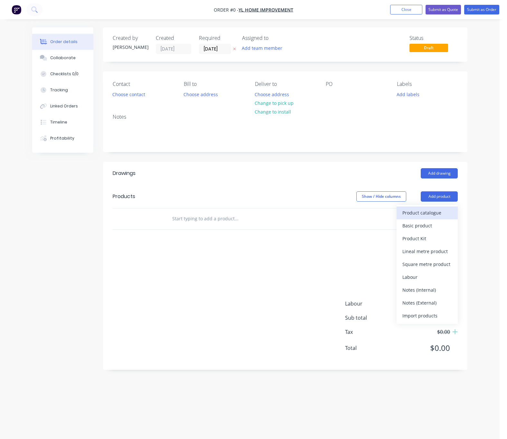
click at [434, 213] on div "Product catalogue" at bounding box center [427, 212] width 50 height 9
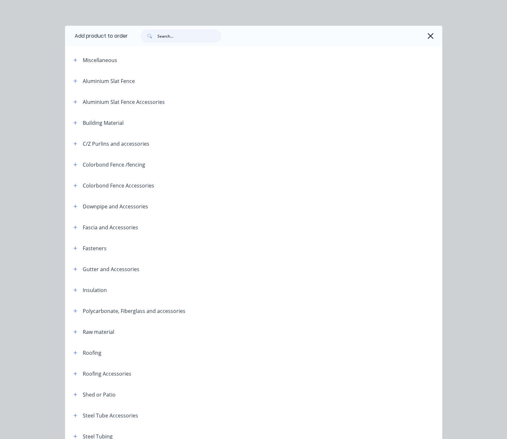
click at [186, 39] on input "text" at bounding box center [189, 36] width 64 height 13
type input "latch"
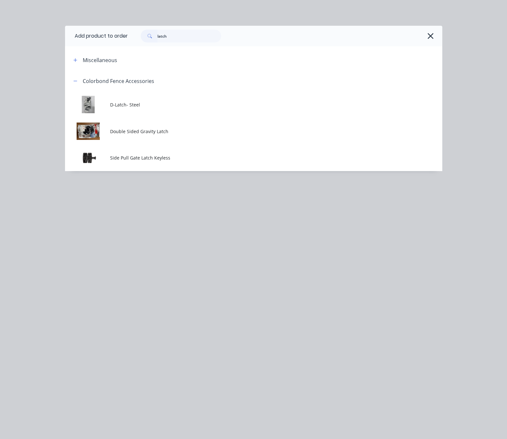
click at [188, 134] on span "Double Sided Gravity Latch" at bounding box center [242, 131] width 265 height 7
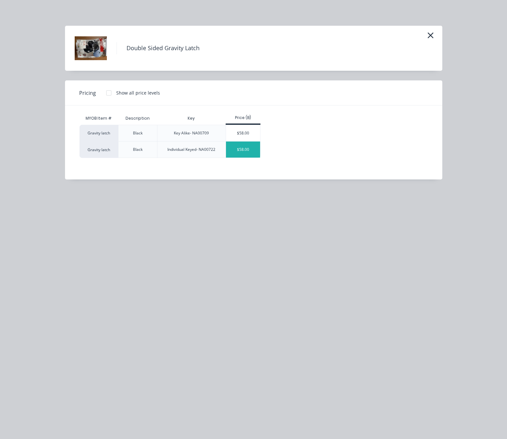
click at [246, 152] on div "$58.00" at bounding box center [243, 150] width 34 height 16
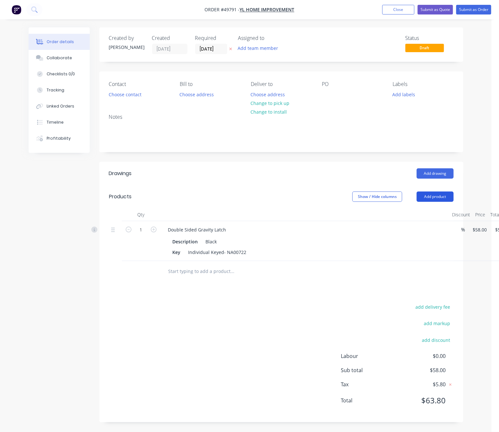
click at [438, 197] on button "Add product" at bounding box center [435, 196] width 37 height 10
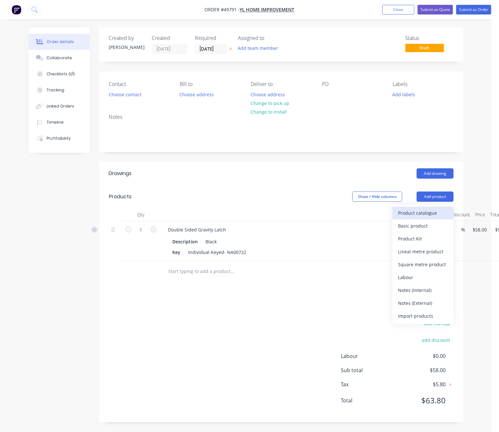
click at [431, 216] on div "Product catalogue" at bounding box center [424, 212] width 50 height 9
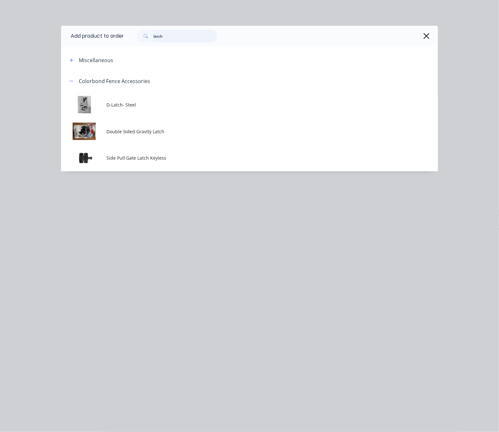
drag, startPoint x: 163, startPoint y: 34, endPoint x: 138, endPoint y: 45, distance: 27.2
click at [152, 39] on div "latch" at bounding box center [177, 36] width 80 height 13
type input "50"
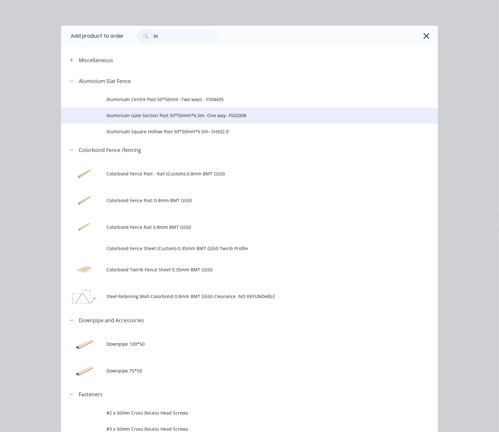
click at [262, 113] on span "Aluminium Gate Section Post 50*50mm*6.5m- One way- FS02008" at bounding box center [238, 115] width 265 height 7
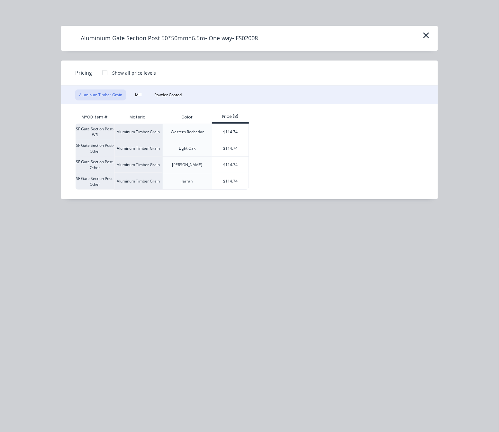
click at [168, 86] on div "Aluminum Timber Grain Mill Powder Coated" at bounding box center [249, 95] width 377 height 19
click at [168, 95] on button "Powder Coated" at bounding box center [168, 94] width 35 height 11
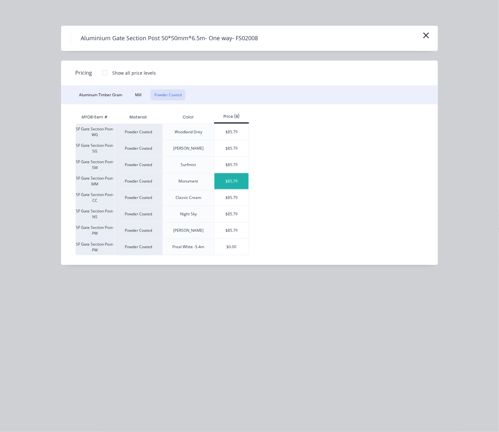
click at [234, 183] on div "$85.79" at bounding box center [232, 181] width 34 height 16
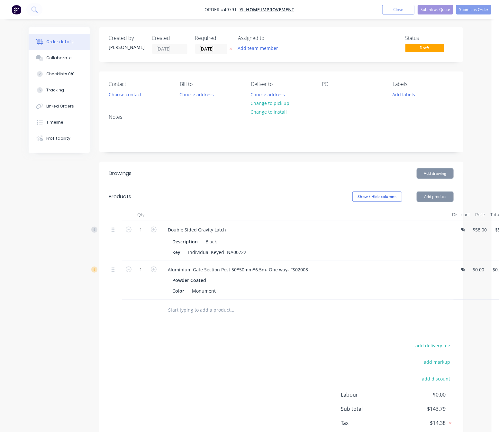
type input "$85.79"
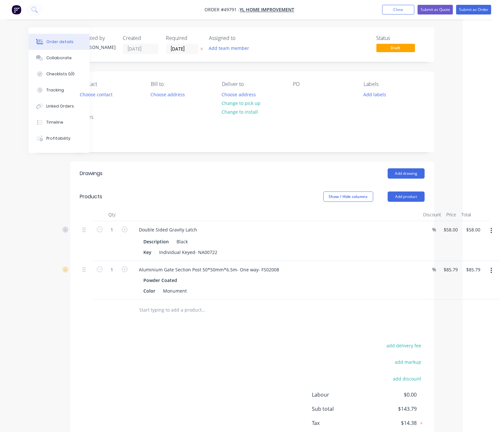
click at [489, 272] on button "button" at bounding box center [491, 271] width 15 height 12
click at [465, 289] on div "Edit" at bounding box center [469, 287] width 50 height 9
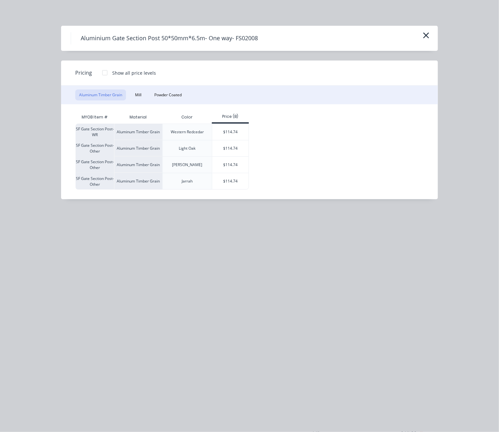
click at [154, 86] on div "Aluminum Timber Grain Mill Powder Coated" at bounding box center [249, 95] width 377 height 19
click at [168, 92] on button "Powder Coated" at bounding box center [168, 94] width 35 height 11
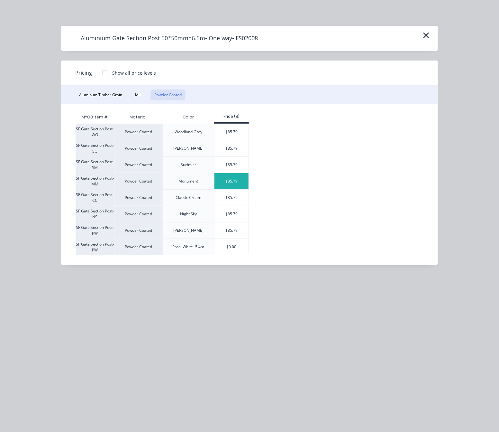
click at [237, 185] on div "$85.79" at bounding box center [232, 181] width 34 height 16
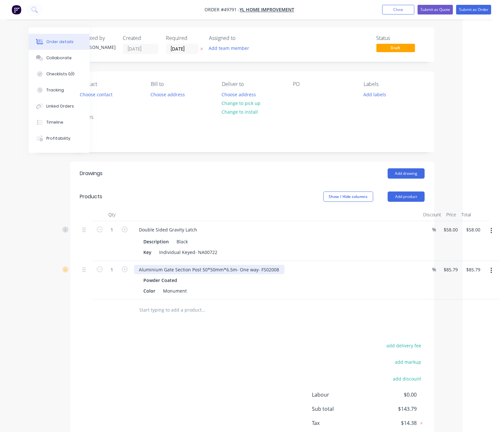
click at [278, 271] on div "Aluminium Gate Section Post 50*50mm*6.5m- One way- FS02008" at bounding box center [209, 269] width 151 height 9
click at [279, 272] on div "Aluminium Gate Section Post 50*50mm*6.5m- One way- FS02008 (Cut to 1800mm" at bounding box center [227, 269] width 186 height 9
click at [313, 269] on div "Aluminium Gate Section Post 50*50mm*6.5m- One way- FS02008 (Cut to 1800mm" at bounding box center [227, 269] width 186 height 9
drag, startPoint x: 409, startPoint y: 197, endPoint x: 414, endPoint y: 200, distance: 5.8
click at [409, 198] on button "Add product" at bounding box center [406, 196] width 37 height 10
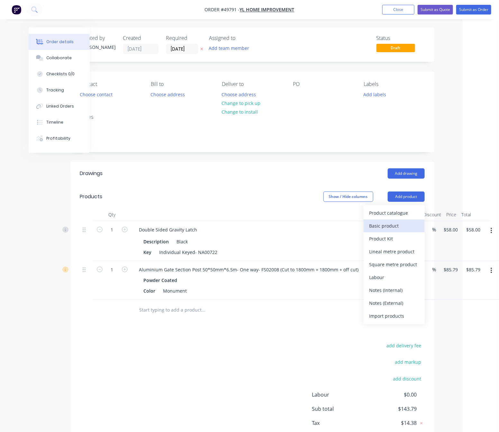
click at [392, 220] on button "Basic product" at bounding box center [394, 225] width 61 height 13
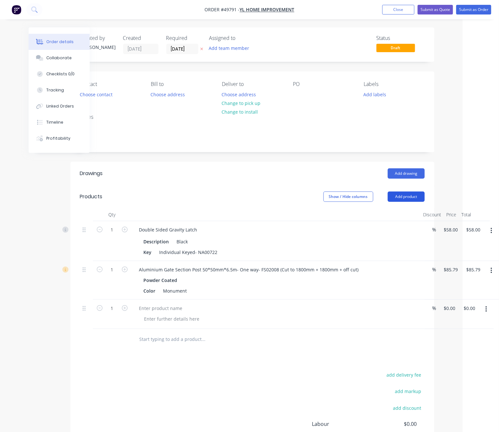
click at [409, 197] on button "Add product" at bounding box center [406, 196] width 37 height 10
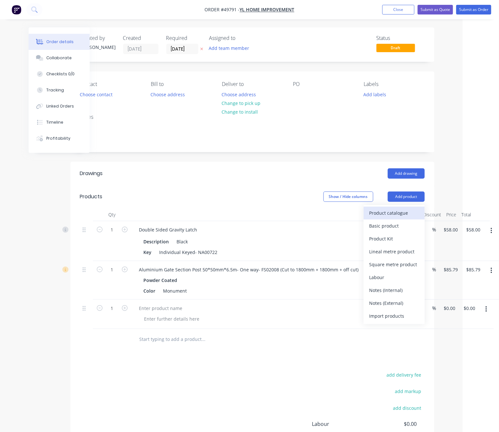
click at [405, 212] on div "Product catalogue" at bounding box center [395, 212] width 50 height 9
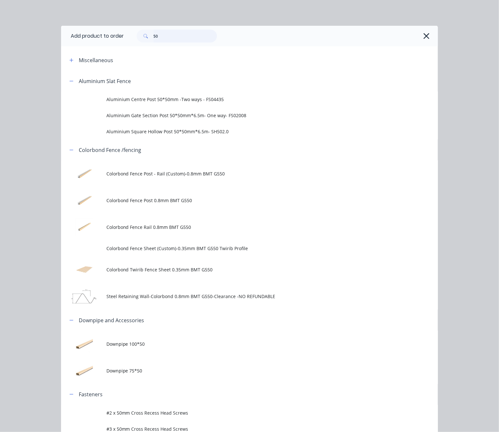
drag, startPoint x: 175, startPoint y: 36, endPoint x: 91, endPoint y: 50, distance: 85.6
click at [100, 50] on div "Add product to order 50 Miscellaneous Aluminium Slat Fence Aluminium Centre Pos…" at bounding box center [249, 424] width 377 height 797
type input "plastic"
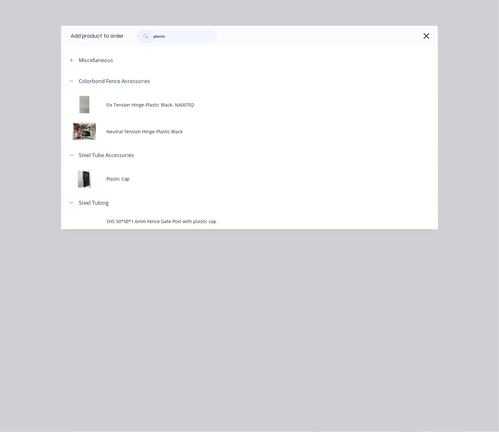
click at [199, 187] on td "Plastic Cap" at bounding box center [272, 179] width 332 height 27
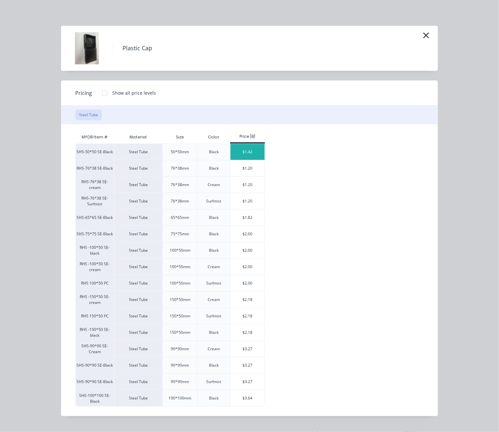
click at [247, 151] on div "$1.42" at bounding box center [248, 152] width 34 height 16
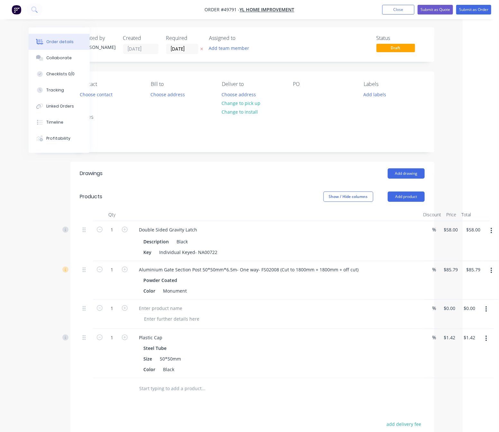
click at [485, 311] on button "button" at bounding box center [486, 309] width 15 height 12
click at [470, 364] on div "Delete" at bounding box center [464, 364] width 50 height 9
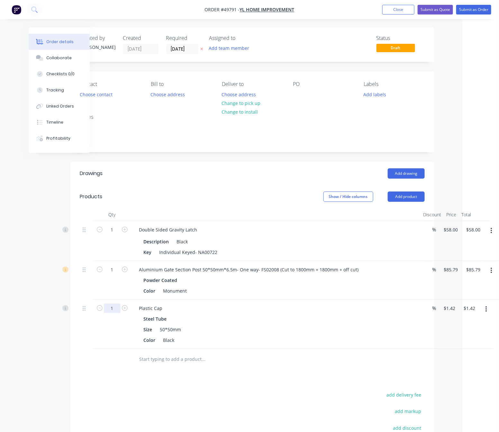
click at [111, 311] on input "1" at bounding box center [112, 308] width 17 height 10
type input "2"
type input "$2.84"
click at [206, 380] on div "Drawings Add drawing Products Show / Hide columns Add product Qty Discount Pric…" at bounding box center [252, 336] width 364 height 348
click at [409, 201] on button "Add product" at bounding box center [406, 196] width 37 height 10
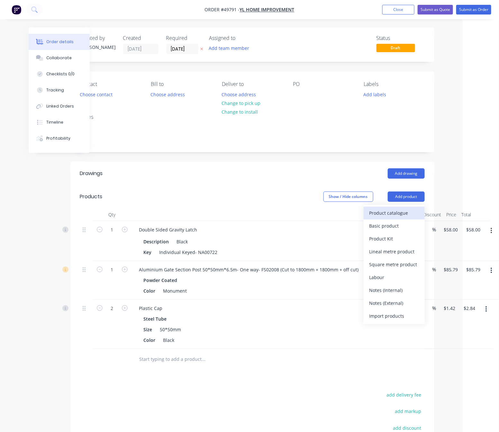
click at [387, 215] on div "Product catalogue" at bounding box center [395, 212] width 50 height 9
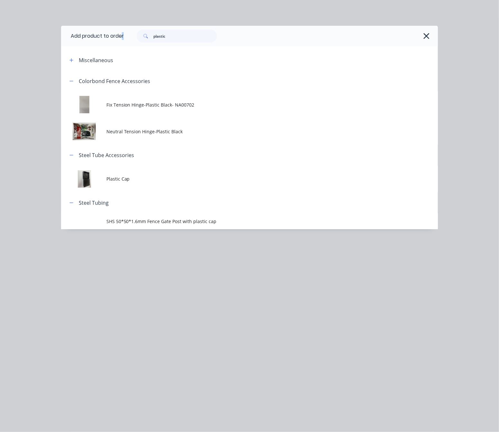
drag, startPoint x: 171, startPoint y: 29, endPoint x: 122, endPoint y: 44, distance: 51.7
click at [122, 44] on header "Add product to order plastic" at bounding box center [249, 36] width 377 height 21
drag, startPoint x: 173, startPoint y: 32, endPoint x: 138, endPoint y: 43, distance: 36.8
click at [138, 43] on div "plastic" at bounding box center [281, 36] width 314 height 21
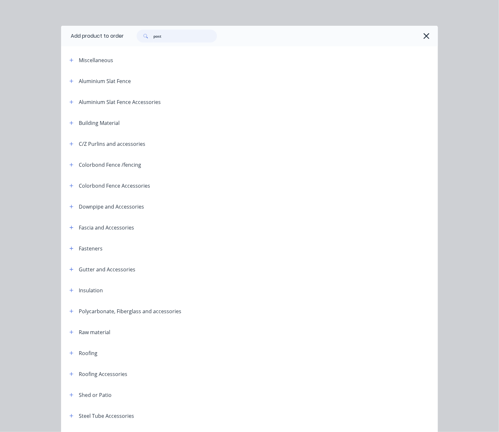
type input "post"
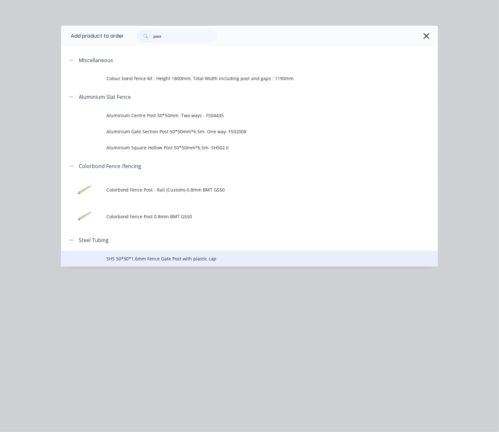
click at [215, 260] on span "SHS 50*50*1.6mm Fence Gate Post with plastic cap" at bounding box center [238, 258] width 265 height 7
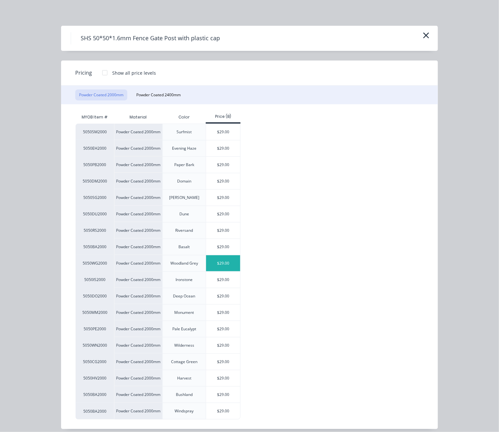
click at [216, 266] on div "$29.00" at bounding box center [223, 263] width 34 height 16
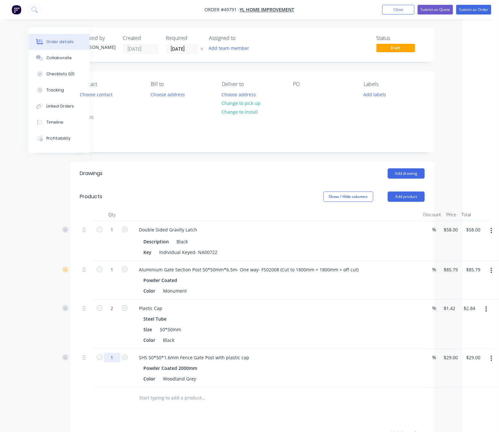
click at [117, 362] on input "1" at bounding box center [112, 358] width 17 height 10
type input "2"
type input "$58.00"
click at [110, 387] on div "2" at bounding box center [112, 368] width 39 height 39
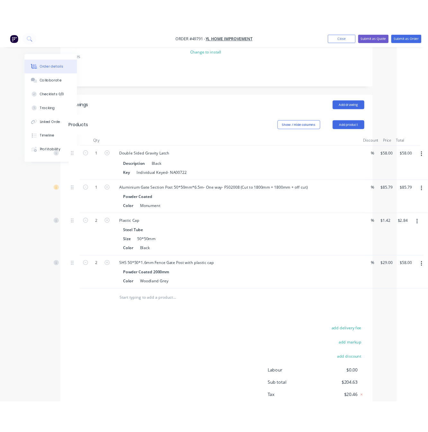
scroll to position [127, 29]
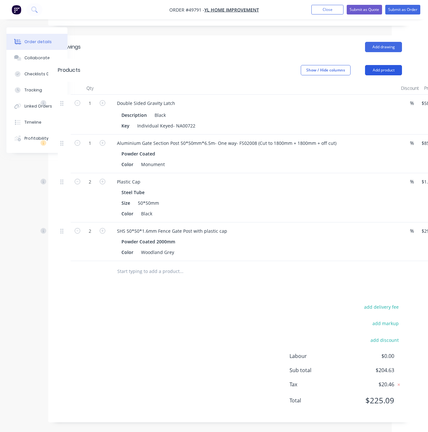
drag, startPoint x: 381, startPoint y: 71, endPoint x: 381, endPoint y: 74, distance: 3.6
click at [381, 71] on button "Add product" at bounding box center [383, 70] width 37 height 10
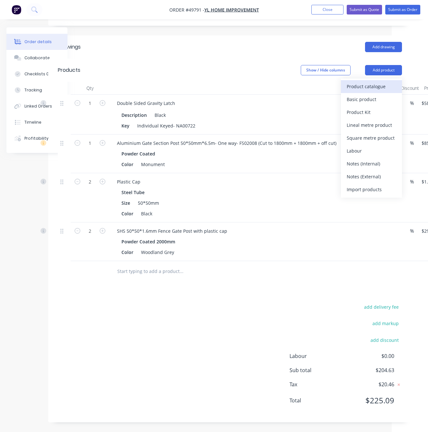
click at [371, 83] on div "Product catalogue" at bounding box center [372, 86] width 50 height 9
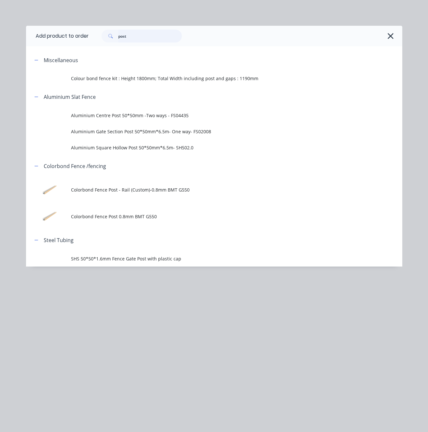
drag, startPoint x: 136, startPoint y: 33, endPoint x: 105, endPoint y: 50, distance: 35.7
click at [107, 50] on div "Add product to order post Miscellaneous Colour bond fence kit : Height 1800mm; …" at bounding box center [214, 146] width 377 height 241
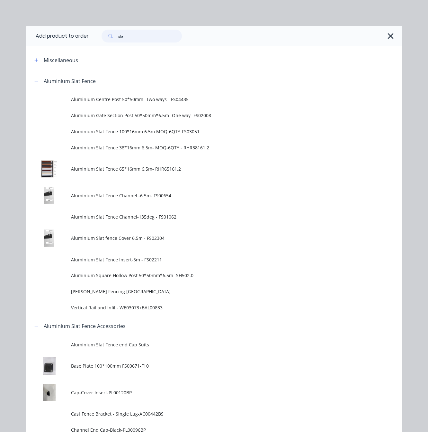
type input "sla"
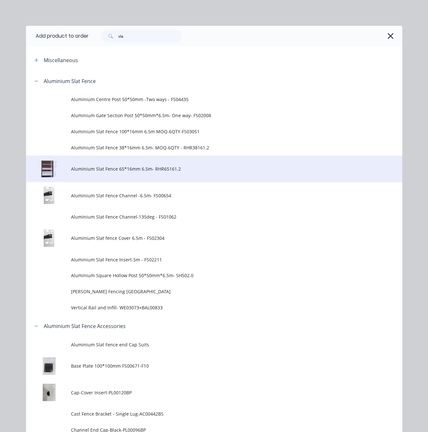
click at [185, 170] on span "Aluminium Slat Fence 65*16mm 6.5m- RHR65161.2" at bounding box center [203, 168] width 265 height 7
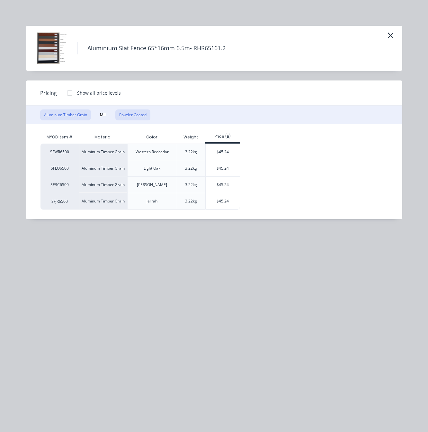
click at [126, 110] on button "Powder Coated" at bounding box center [132, 114] width 35 height 11
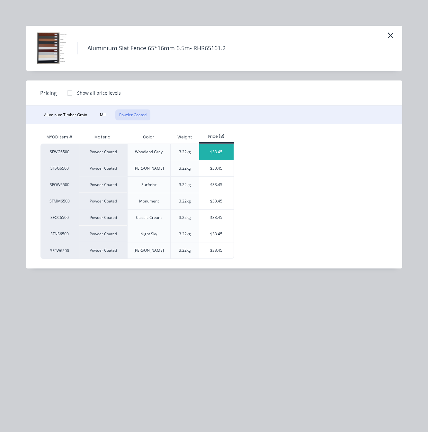
click at [219, 152] on div "$33.45" at bounding box center [216, 152] width 34 height 16
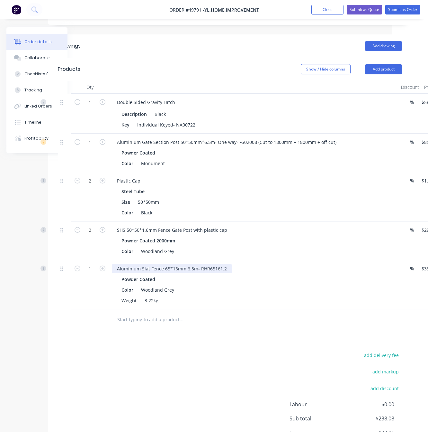
click at [228, 269] on div "Aluminium Slat Fence 65*16mm 6.5m- RHR65161.2" at bounding box center [172, 268] width 120 height 9
click at [232, 269] on div "Aluminium Slat Fence 65*16mm 6.5m- RHR65161. (Cut 740" at bounding box center [180, 268] width 137 height 9
click at [248, 271] on div "Aluminium Slat Fence 65*16mm 6.5m- RHR65161. (Cut to 740" at bounding box center [183, 268] width 143 height 9
click at [240, 272] on div "Aluminium Slat Fence 65*16mm 6.5m- RHR65161. (Cut to 740" at bounding box center [183, 268] width 143 height 9
click at [247, 274] on div "Aluminium Slat Fence 65*16mm 6.5m- RHR65161. (Cut to 740 Powder Coated Color Wo…" at bounding box center [253, 284] width 289 height 49
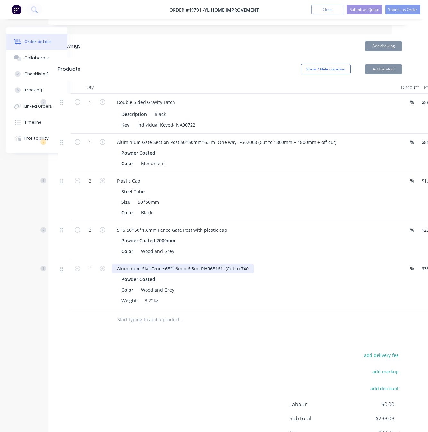
click at [247, 267] on div "Aluminium Slat Fence 65*16mm 6.5m- RHR65161. (Cut to 740" at bounding box center [183, 268] width 142 height 9
click at [245, 270] on div "Aluminium Slat Fence 65*16mm 6.5m- RHR65161. (Cut to 740" at bounding box center [183, 268] width 142 height 9
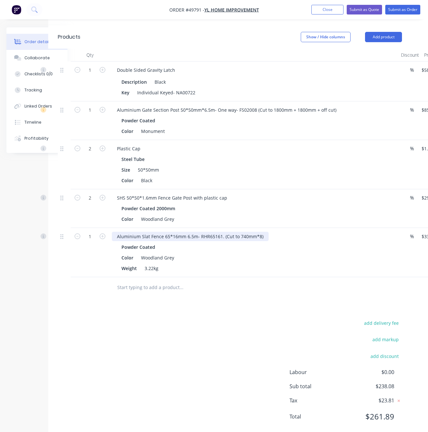
scroll to position [177, 29]
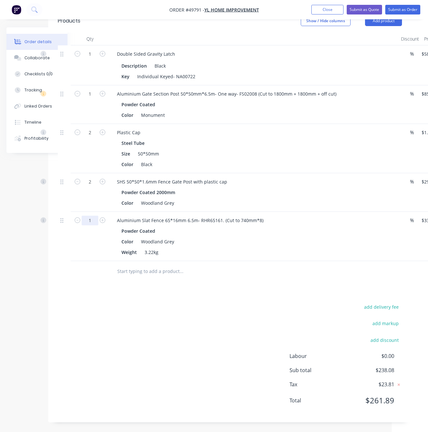
click at [91, 222] on input "1" at bounding box center [90, 221] width 17 height 10
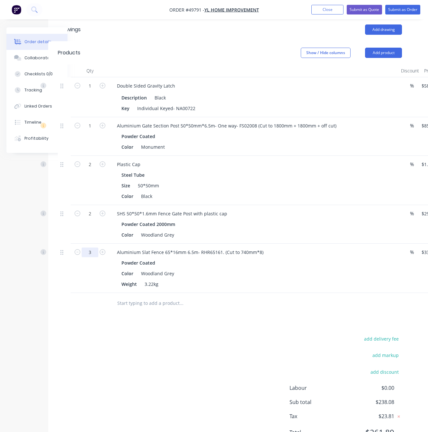
scroll to position [129, 29]
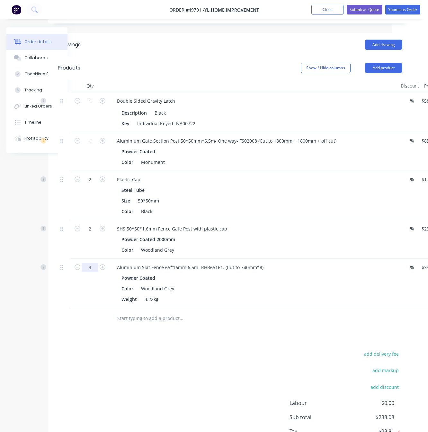
type input "3"
type input "$100.35"
click at [199, 330] on div "Drawings Add drawing Products Show / Hide columns Add product Qty Discount Pric…" at bounding box center [230, 251] width 364 height 436
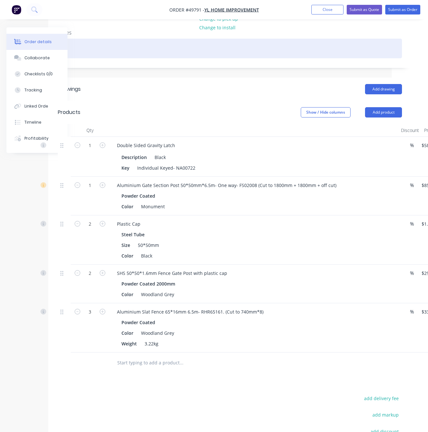
scroll to position [32, 29]
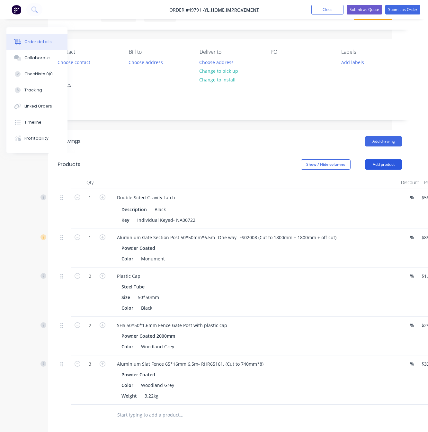
click at [379, 169] on button "Add product" at bounding box center [383, 164] width 37 height 10
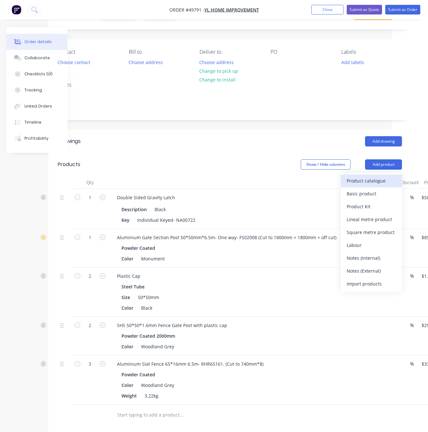
click at [383, 180] on div "Product catalogue" at bounding box center [372, 180] width 50 height 9
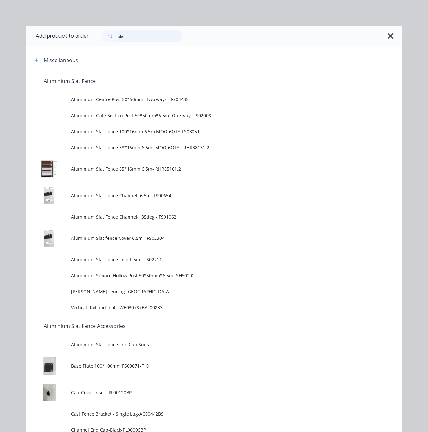
drag, startPoint x: 126, startPoint y: 40, endPoint x: 61, endPoint y: 45, distance: 65.2
click at [76, 42] on header "Add product to order sla" at bounding box center [214, 36] width 377 height 21
type input "cut"
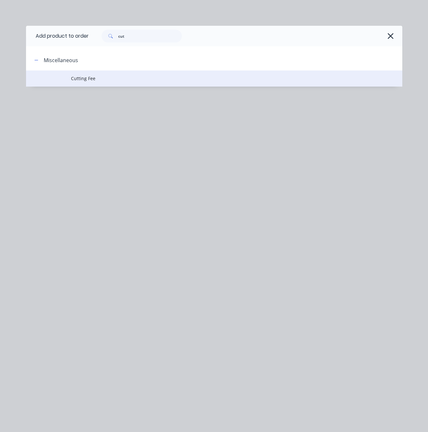
click at [171, 78] on span "Cutting Fee" at bounding box center [203, 78] width 265 height 7
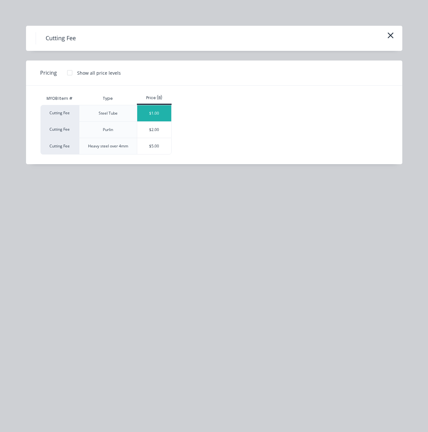
click at [154, 113] on div "$1.00" at bounding box center [154, 113] width 34 height 16
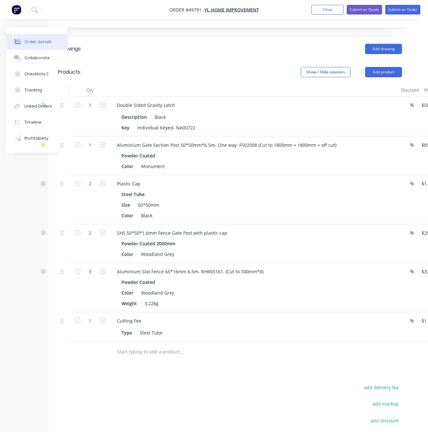
scroll to position [129, 29]
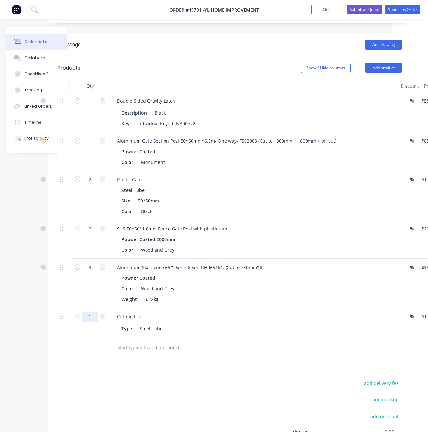
click at [94, 319] on input "1" at bounding box center [90, 317] width 17 height 10
type input "23"
type input "$23.00"
click at [138, 351] on input "text" at bounding box center [181, 347] width 129 height 13
drag, startPoint x: 125, startPoint y: 351, endPoint x: 104, endPoint y: 372, distance: 29.1
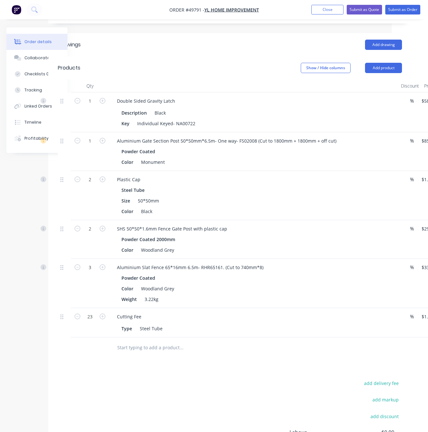
click at [121, 355] on div at bounding box center [225, 347] width 232 height 21
click at [98, 362] on div "Drawings Add drawing Products Show / Hide columns Add product Qty Discount Pric…" at bounding box center [230, 265] width 364 height 465
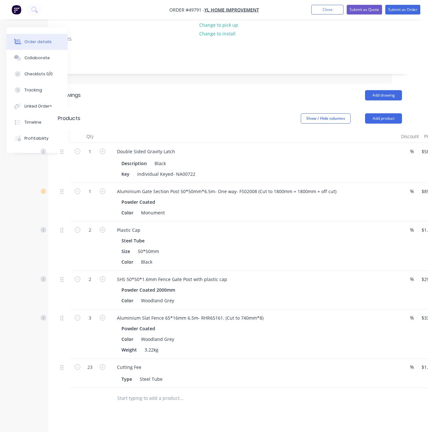
scroll to position [0, 29]
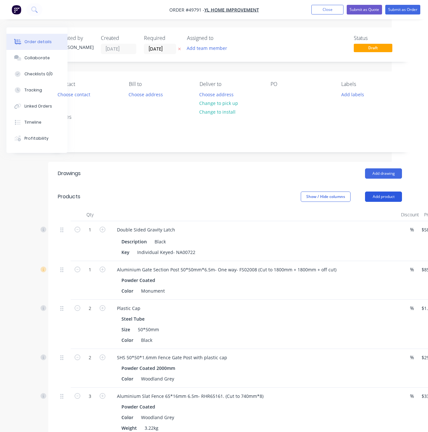
click at [383, 193] on button "Add product" at bounding box center [383, 196] width 37 height 10
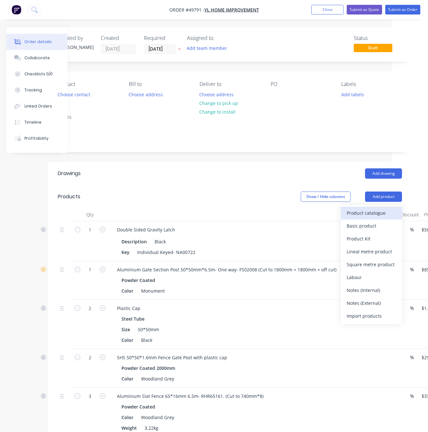
click at [373, 214] on div "Product catalogue" at bounding box center [372, 212] width 50 height 9
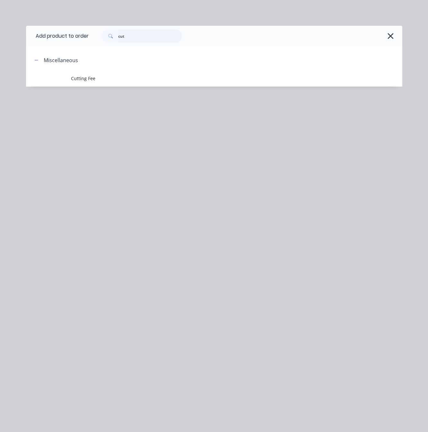
drag, startPoint x: 144, startPoint y: 31, endPoint x: 83, endPoint y: 51, distance: 63.8
click at [83, 51] on div "Add product to order cut Miscellaneous Cutting Fee" at bounding box center [214, 56] width 377 height 61
type input "16"
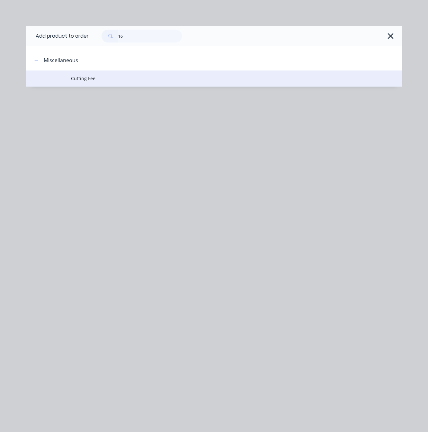
click at [97, 71] on td "Cutting Fee" at bounding box center [236, 78] width 331 height 16
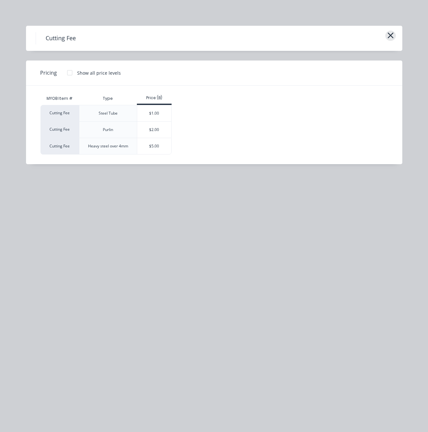
click at [392, 36] on icon "button" at bounding box center [391, 35] width 6 height 6
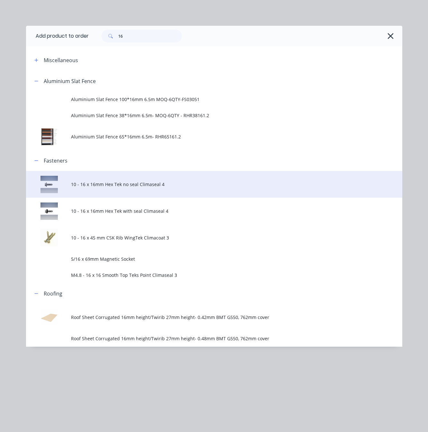
click at [168, 187] on span "10 - 16 x 16mm Hex Tek no seal Climaseal 4" at bounding box center [203, 184] width 265 height 7
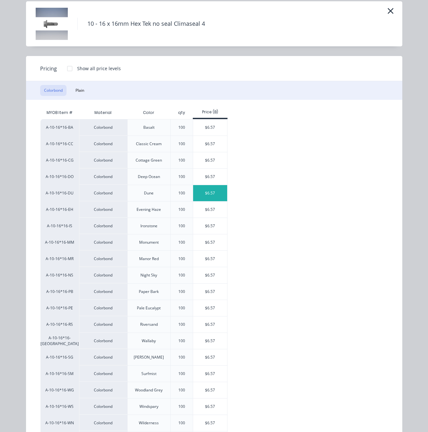
scroll to position [48, 0]
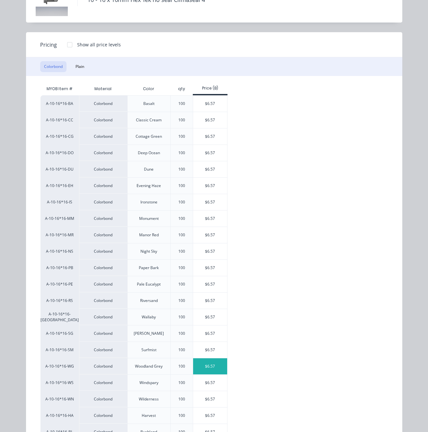
click at [205, 370] on div "$6.57" at bounding box center [210, 366] width 34 height 16
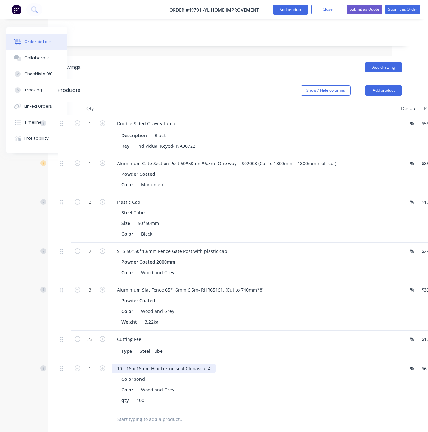
scroll to position [193, 29]
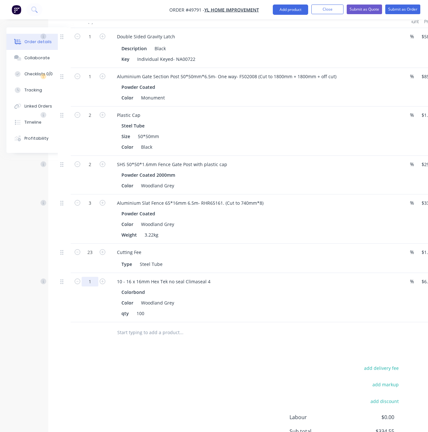
click at [91, 283] on input "1" at bounding box center [90, 282] width 17 height 10
click at [59, 351] on div "Drawings Add drawing Products Show / Hide columns Add product Qty Discount Pric…" at bounding box center [230, 226] width 364 height 514
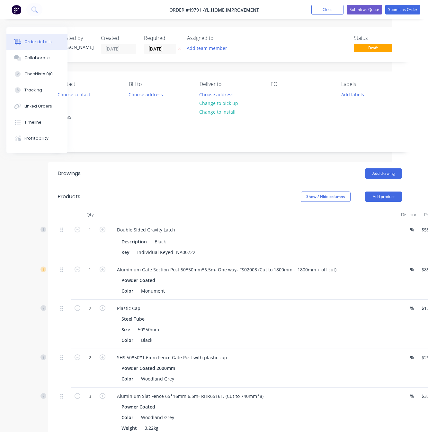
scroll to position [0, 80]
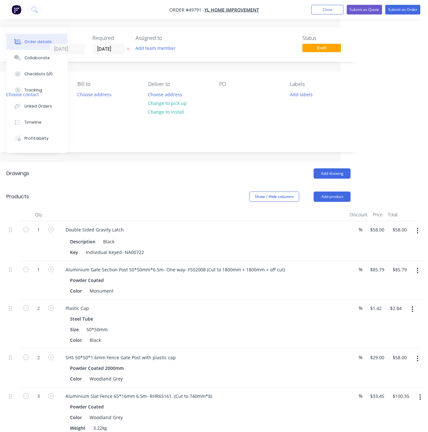
click at [416, 269] on button "button" at bounding box center [417, 271] width 15 height 12
click at [404, 290] on div "Edit" at bounding box center [396, 287] width 50 height 9
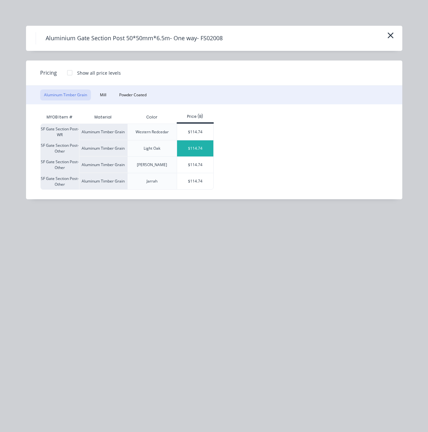
drag, startPoint x: 136, startPoint y: 94, endPoint x: 189, endPoint y: 148, distance: 76.0
click at [136, 94] on button "Powder Coated" at bounding box center [132, 94] width 35 height 11
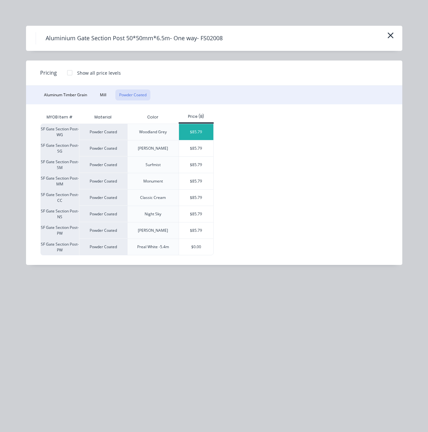
click at [198, 133] on div "$85.79" at bounding box center [196, 132] width 34 height 16
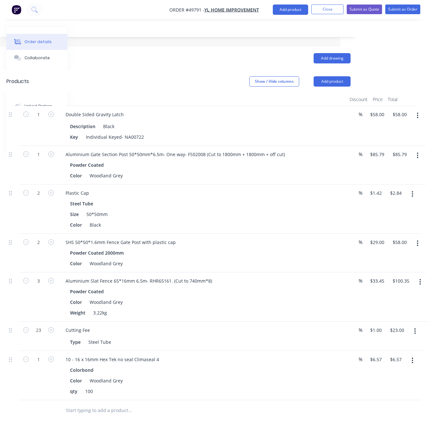
scroll to position [256, 80]
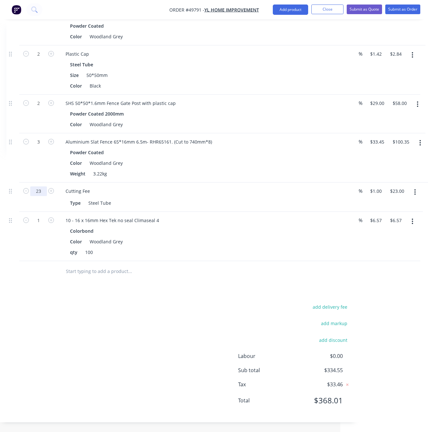
click at [43, 191] on input "23" at bounding box center [38, 191] width 17 height 10
type input "11"
type input "$11.00"
click at [193, 285] on div "Drawings Add drawing Products Show / Hide columns Add product Qty Discount Pric…" at bounding box center [179, 165] width 364 height 514
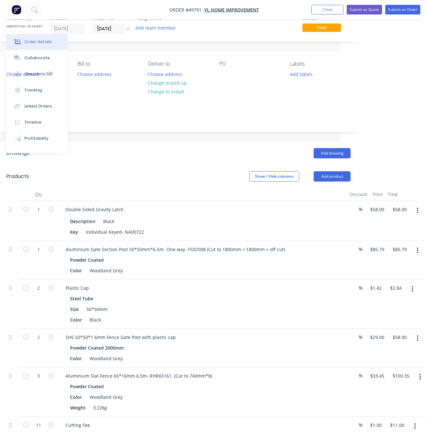
scroll to position [0, 80]
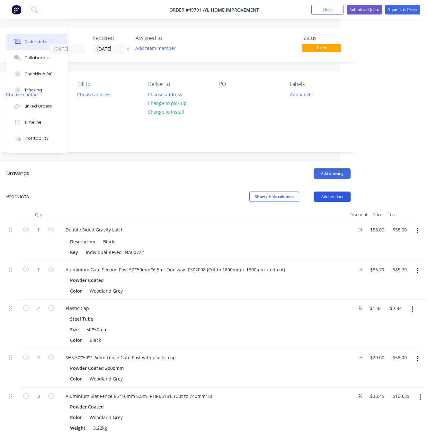
click at [329, 193] on button "Add product" at bounding box center [332, 196] width 37 height 10
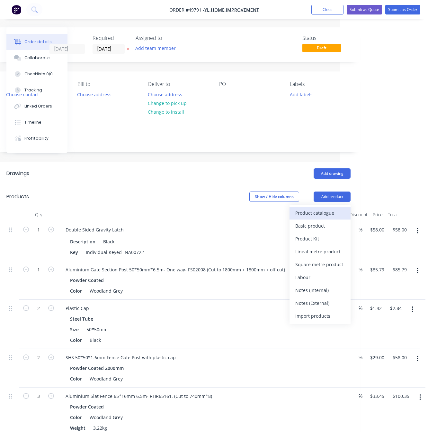
click at [324, 212] on div "Product catalogue" at bounding box center [321, 212] width 50 height 9
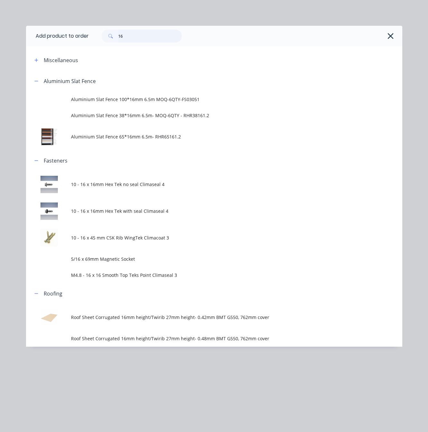
click at [58, 55] on div "Add product to order 16 Miscellaneous Aluminium Slat Fence Aluminium Slat Fence…" at bounding box center [214, 186] width 377 height 321
type input "kwi"
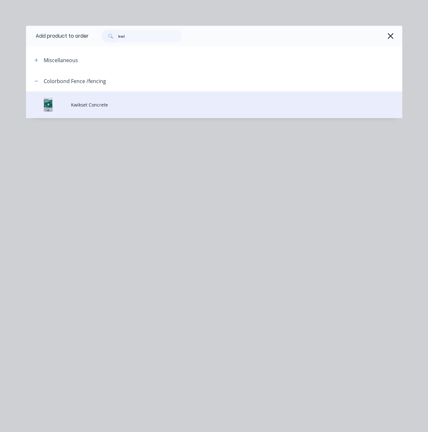
click at [135, 105] on span "Kwikset Concrete" at bounding box center [203, 104] width 265 height 7
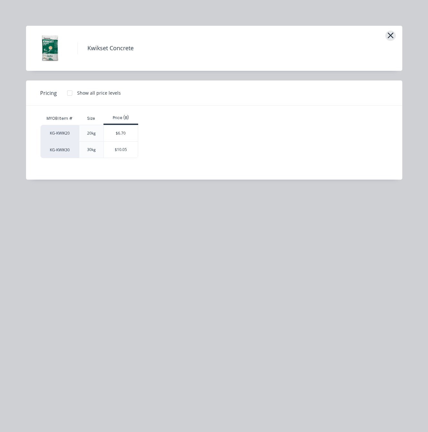
click at [395, 34] on button "button" at bounding box center [391, 36] width 11 height 10
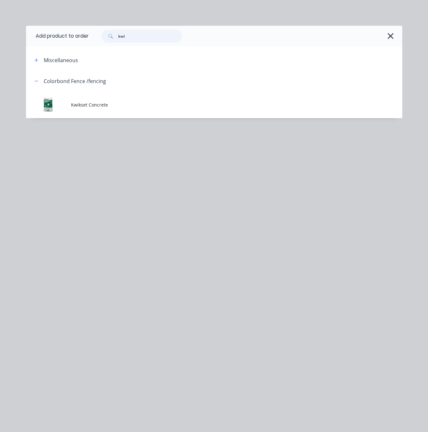
drag, startPoint x: 133, startPoint y: 35, endPoint x: 26, endPoint y: 38, distance: 106.8
click at [57, 35] on header "Add product to order kwi" at bounding box center [214, 36] width 377 height 21
type input "r"
type input "apid"
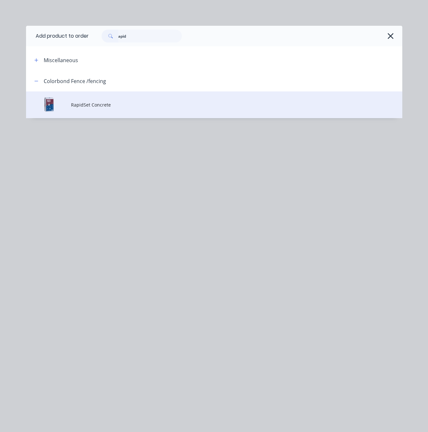
click at [128, 102] on span "RapidSet Concrete" at bounding box center [203, 104] width 265 height 7
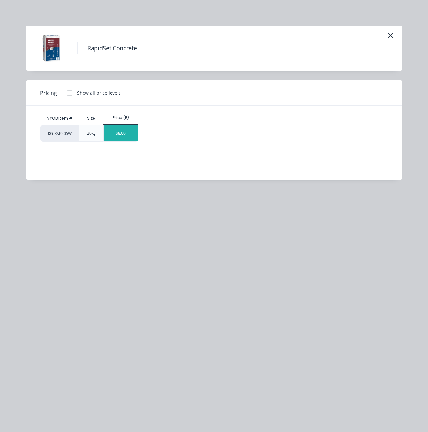
click at [126, 136] on div "$8.60" at bounding box center [121, 133] width 34 height 16
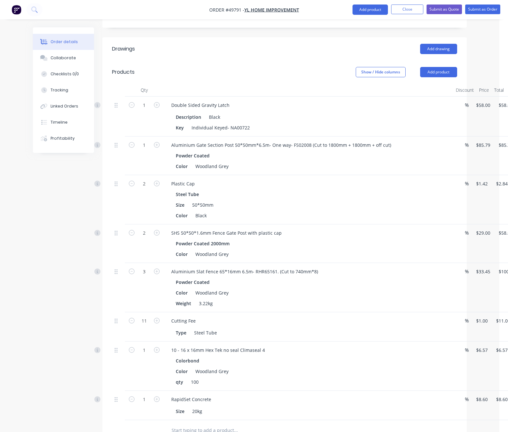
scroll to position [0, 1]
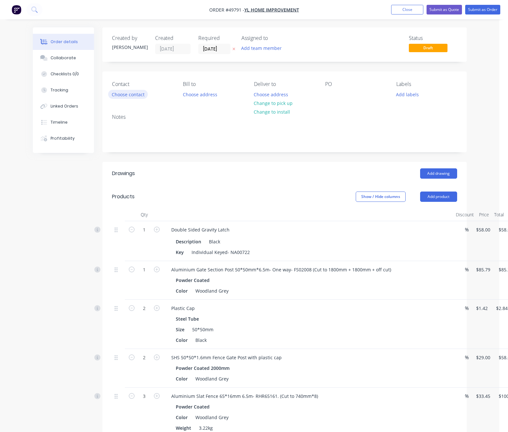
click at [108, 95] on button "Choose contact" at bounding box center [128, 94] width 40 height 9
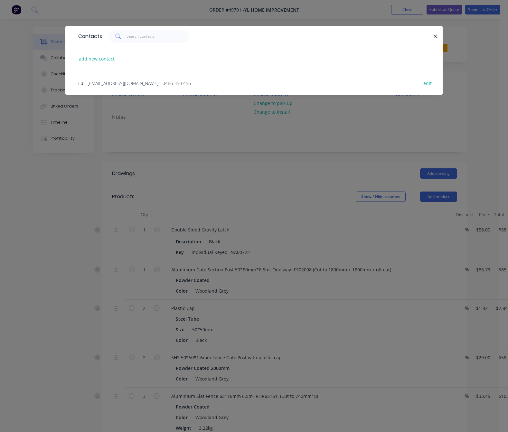
click at [89, 83] on span "- [EMAIL_ADDRESS][DOMAIN_NAME] - 0466 353 456" at bounding box center [138, 83] width 106 height 6
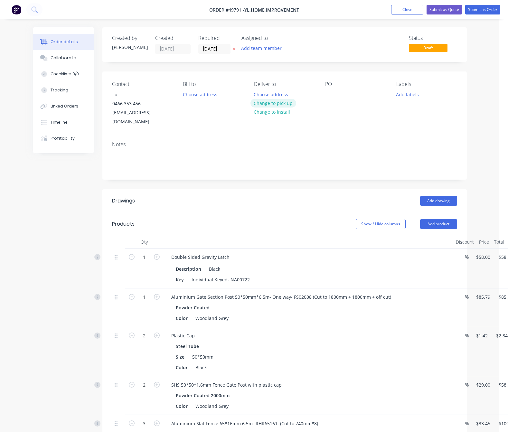
click at [264, 102] on button "Change to pick up" at bounding box center [273, 103] width 46 height 9
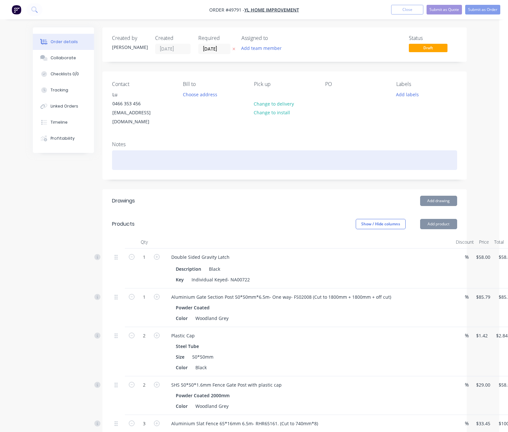
drag, startPoint x: 397, startPoint y: 146, endPoint x: 429, endPoint y: 110, distance: 48.3
click at [397, 150] on div at bounding box center [284, 160] width 345 height 20
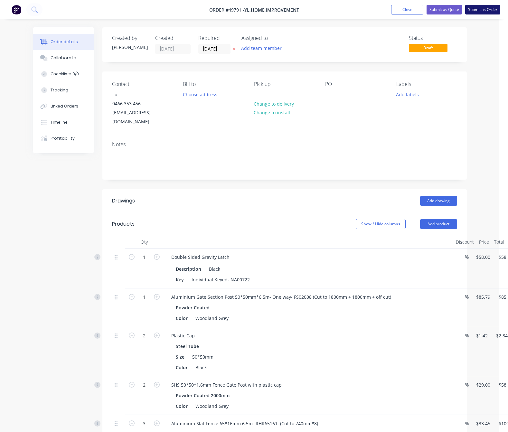
click at [485, 10] on button "Submit as Order" at bounding box center [482, 10] width 35 height 10
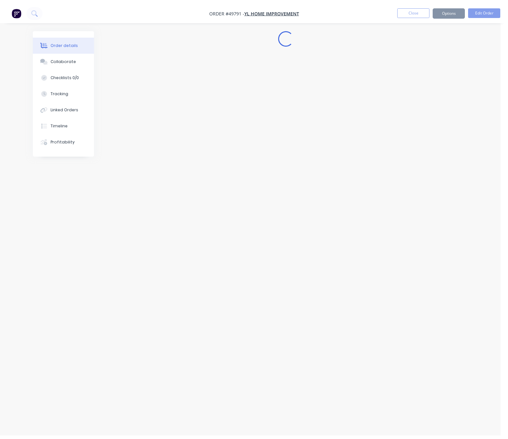
scroll to position [0, 0]
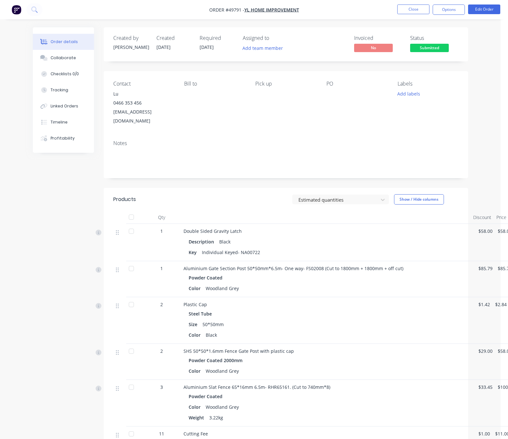
click at [454, 3] on nav "Order #49791 - YL Home Improvement Close Options Edit Order" at bounding box center [254, 9] width 508 height 19
click at [452, 8] on button "Options" at bounding box center [448, 10] width 32 height 10
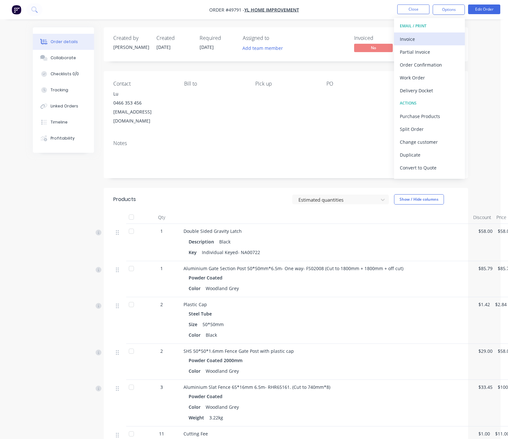
click at [421, 37] on div "Invoice" at bounding box center [428, 38] width 59 height 9
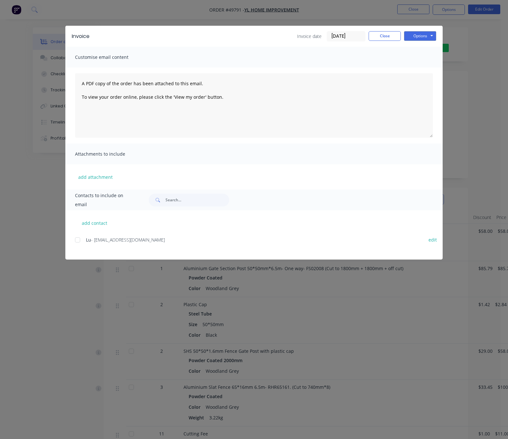
click at [71, 242] on div at bounding box center [77, 240] width 13 height 13
click at [436, 36] on button "Options" at bounding box center [420, 36] width 32 height 10
click at [445, 64] on button "Email" at bounding box center [424, 68] width 41 height 11
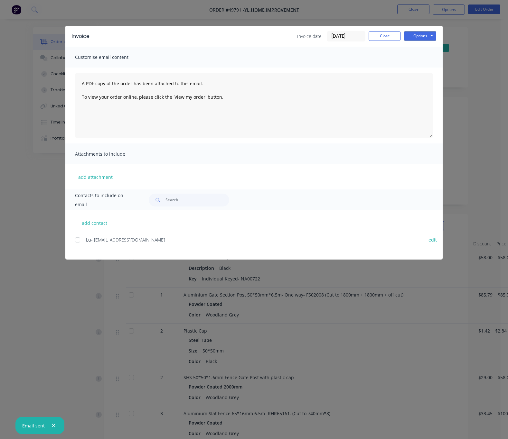
click at [355, 12] on div "Invoice Invoice date [DATE] Close Options Preview Print Email Customise email c…" at bounding box center [254, 219] width 508 height 439
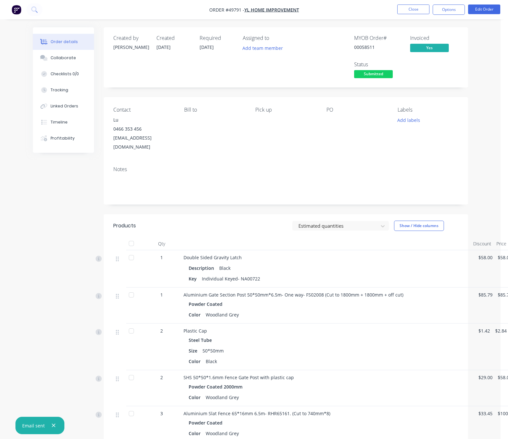
click at [392, 70] on span "Submitted" at bounding box center [373, 74] width 39 height 8
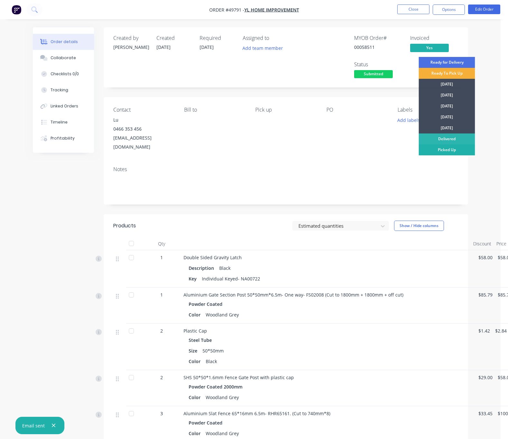
click at [463, 150] on div "Picked Up" at bounding box center [446, 149] width 56 height 11
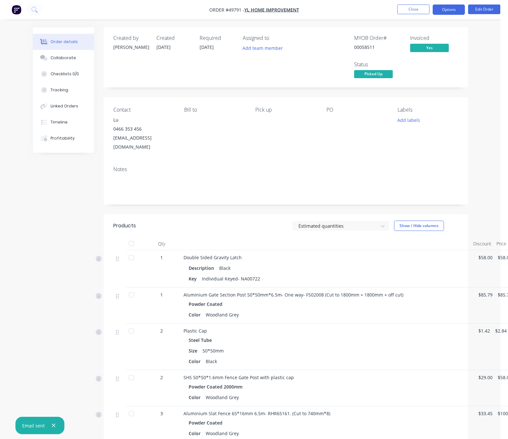
click at [449, 8] on button "Options" at bounding box center [448, 10] width 32 height 10
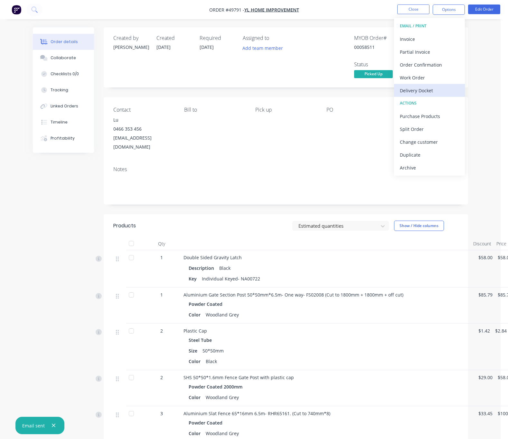
click at [444, 92] on div "Delivery Docket" at bounding box center [428, 90] width 59 height 9
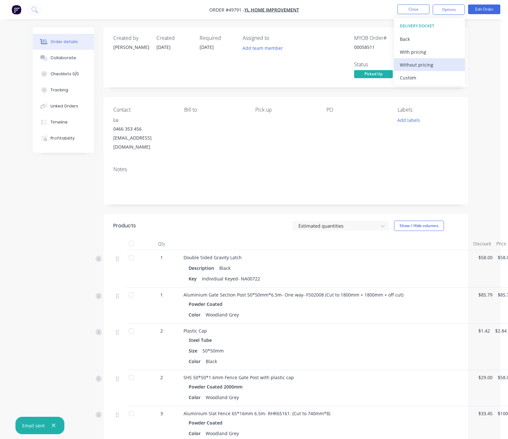
click at [431, 65] on div "Without pricing" at bounding box center [428, 64] width 59 height 9
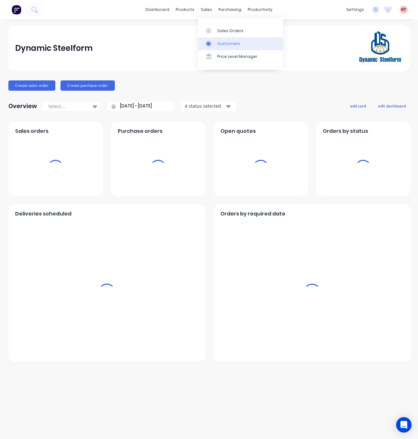
click at [232, 44] on div "Customers" at bounding box center [228, 44] width 23 height 6
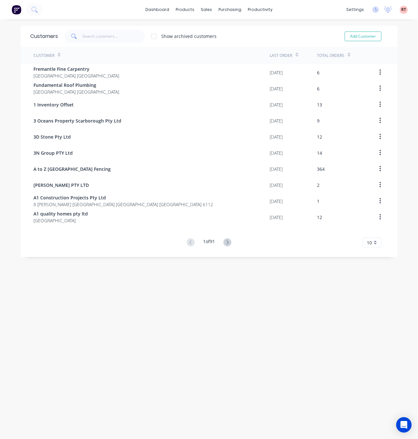
click at [61, 48] on div "Customers Show archived customers Add Customer Customer Last Order Total Orders…" at bounding box center [209, 141] width 377 height 231
click at [112, 36] on input "text" at bounding box center [113, 36] width 63 height 13
click at [133, 35] on input "text" at bounding box center [113, 36] width 63 height 13
click at [137, 63] on div "Customer" at bounding box center [151, 56] width 236 height 18
click at [122, 32] on input "text" at bounding box center [113, 36] width 63 height 13
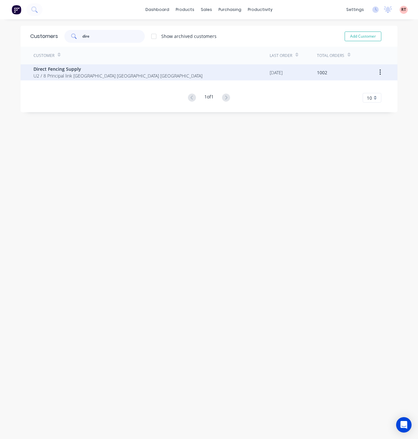
type input "dire"
click at [141, 67] on div "Direct Fencing Supply U2 / 8 Principal link [GEOGRAPHIC_DATA] [GEOGRAPHIC_DATA]…" at bounding box center [151, 72] width 236 height 16
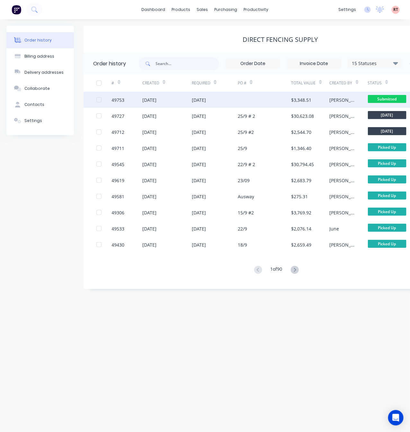
click at [242, 101] on div at bounding box center [265, 100] width 54 height 16
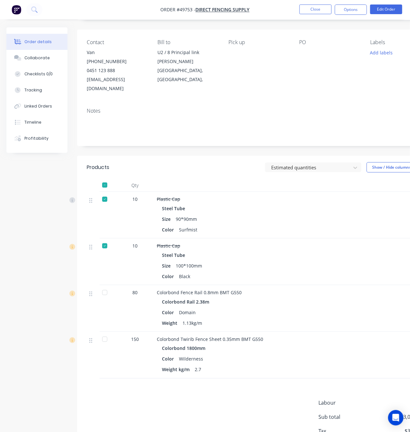
scroll to position [96, 0]
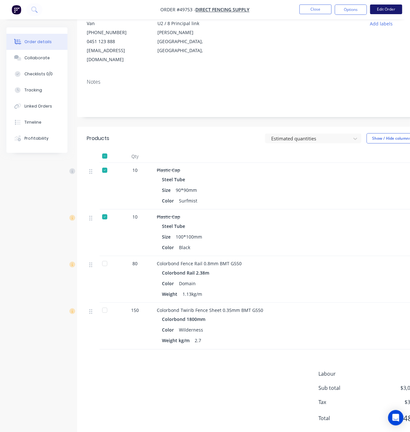
click at [384, 9] on button "Edit Order" at bounding box center [387, 10] width 32 height 10
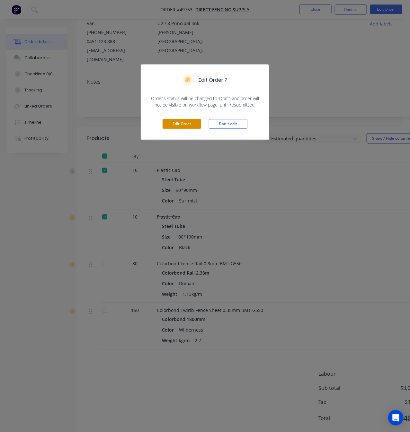
click at [185, 125] on button "Edit Order" at bounding box center [182, 124] width 39 height 10
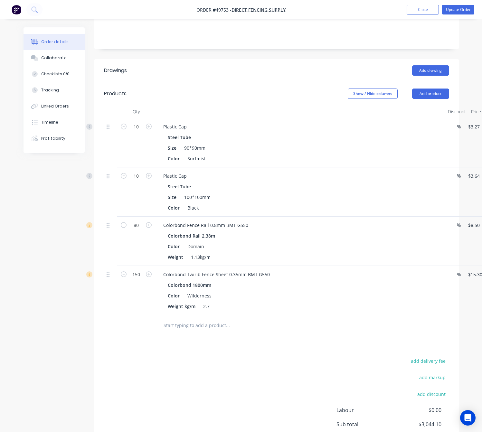
scroll to position [212, 0]
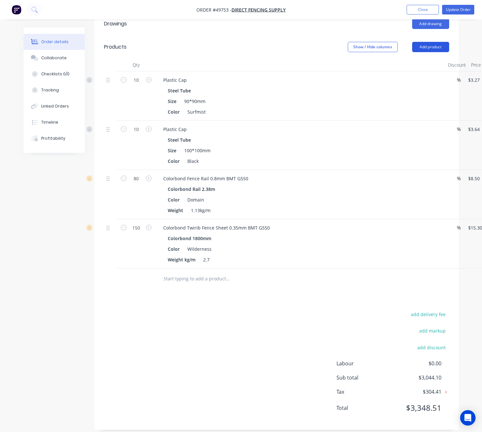
click at [418, 42] on button "Add product" at bounding box center [430, 47] width 37 height 10
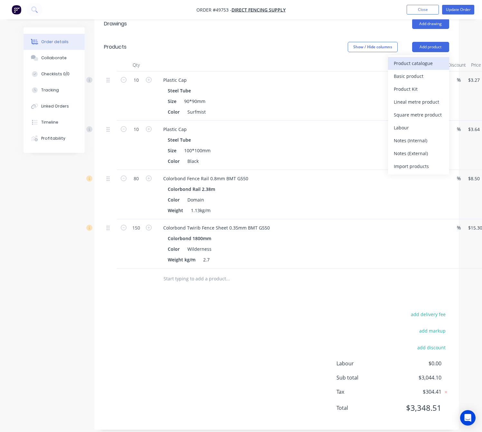
click at [400, 59] on div "Product catalogue" at bounding box center [418, 63] width 50 height 9
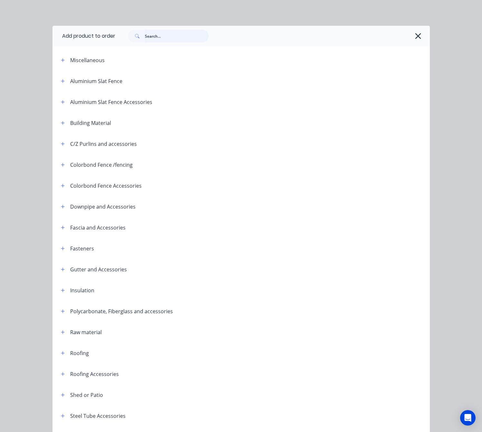
click at [170, 38] on input "text" at bounding box center [177, 36] width 64 height 13
type input "fen"
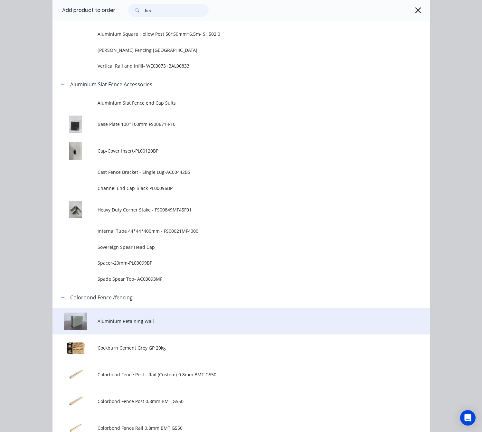
scroll to position [386, 0]
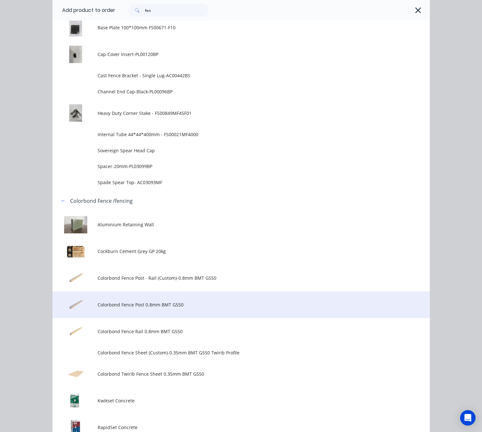
click at [190, 306] on span "Colorbond Fence Post 0.8mm BMT G550" at bounding box center [229, 304] width 265 height 7
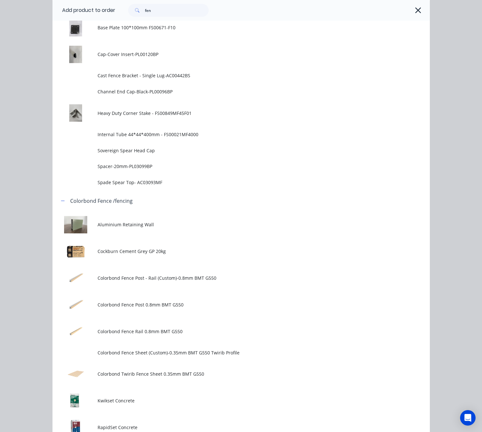
scroll to position [0, 0]
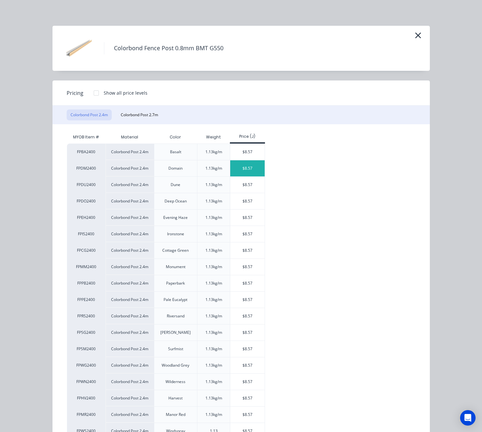
click at [239, 170] on div "$8.57" at bounding box center [247, 168] width 34 height 16
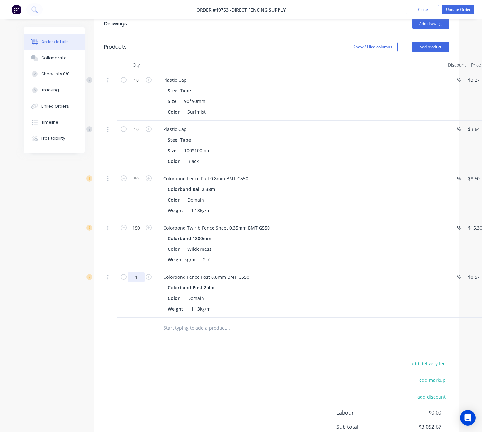
click at [136, 272] on input "1" at bounding box center [136, 277] width 17 height 10
type input "64"
type input "$548.48"
click at [259, 344] on div "Drawings Add drawing Products Show / Hide columns Add product Qty Discount Pric…" at bounding box center [276, 245] width 364 height 466
drag, startPoint x: 257, startPoint y: 298, endPoint x: 329, endPoint y: 149, distance: 166.4
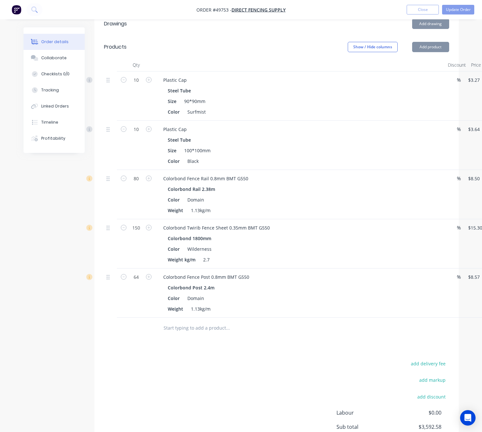
click at [290, 223] on div "10 Plastic Cap Steel Tube Size 90*90mm Color Surfmist % $3.27 $3.27 $32.70 $32.…" at bounding box center [276, 194] width 345 height 246
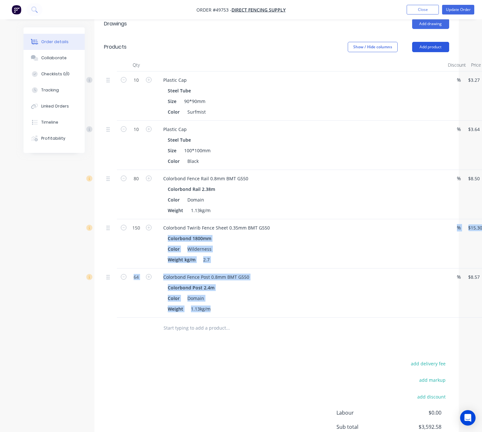
click at [418, 42] on button "Add product" at bounding box center [430, 47] width 37 height 10
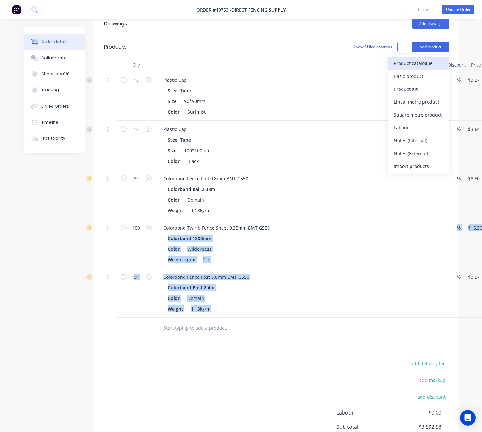
click at [418, 59] on div "Product catalogue" at bounding box center [418, 63] width 50 height 9
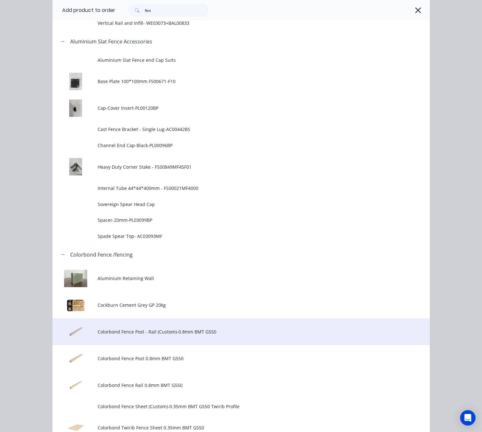
scroll to position [338, 0]
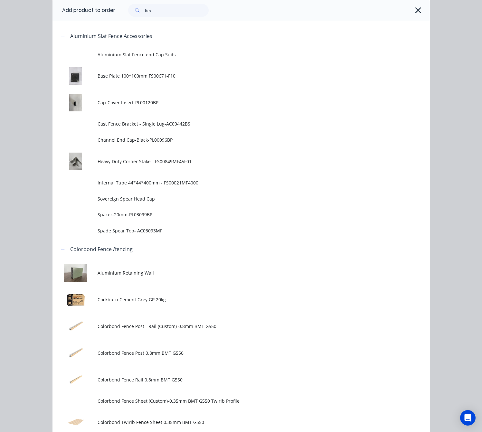
click at [179, 374] on td "Colorbond Fence Rail 0.8mm BMT G550" at bounding box center [263, 379] width 332 height 27
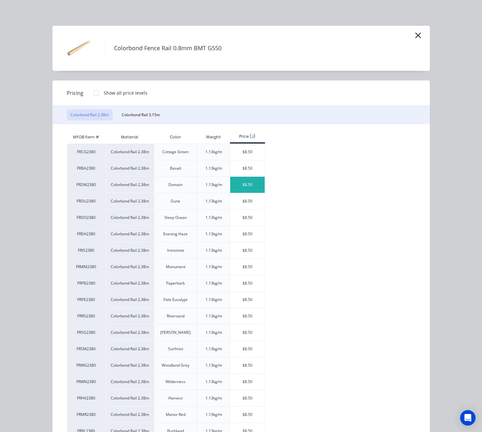
click at [247, 181] on div "$8.50" at bounding box center [247, 185] width 34 height 16
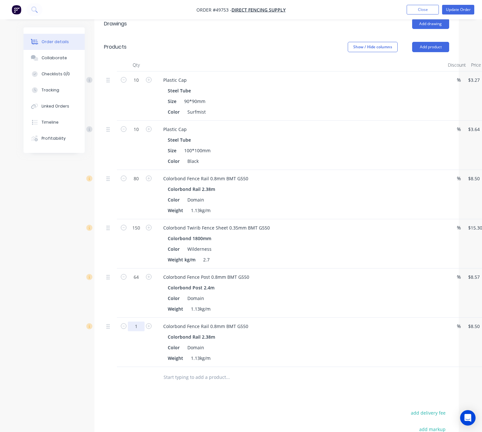
click at [137, 321] on input "1" at bounding box center [136, 326] width 17 height 10
type input "42"
type input "$357.00"
click at [133, 321] on input "42" at bounding box center [136, 326] width 17 height 10
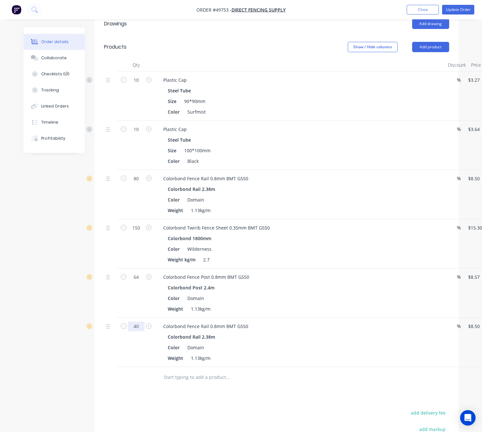
type input "40"
type input "$340.00"
click at [201, 385] on div "Drawings Add drawing Products Show / Hide columns Add product Qty Discount Pric…" at bounding box center [276, 270] width 364 height 516
click at [142, 174] on input "80" at bounding box center [136, 179] width 17 height 10
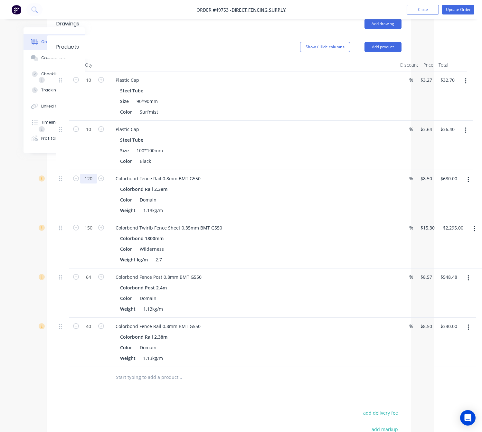
type input "120"
type input "$1,020.00"
click at [418, 324] on icon "button" at bounding box center [467, 327] width 1 height 6
click at [418, 378] on div "Delete" at bounding box center [445, 382] width 50 height 9
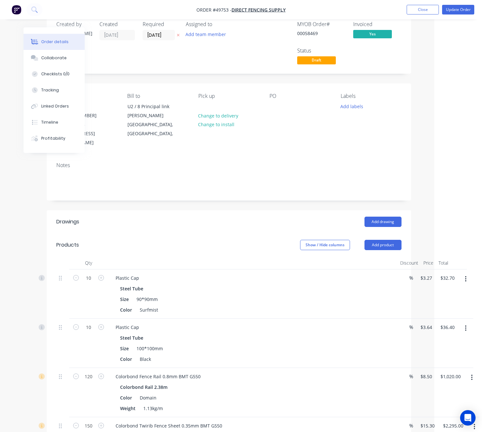
scroll to position [0, 48]
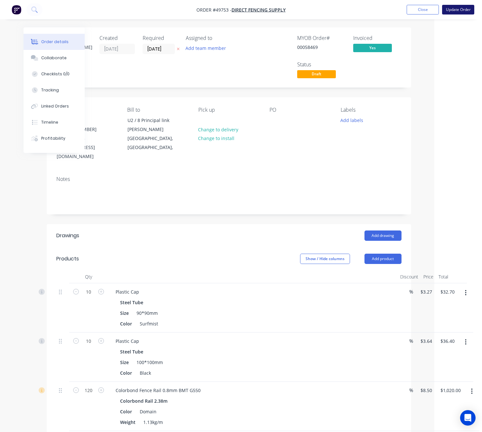
click at [418, 11] on button "Update Order" at bounding box center [458, 10] width 32 height 10
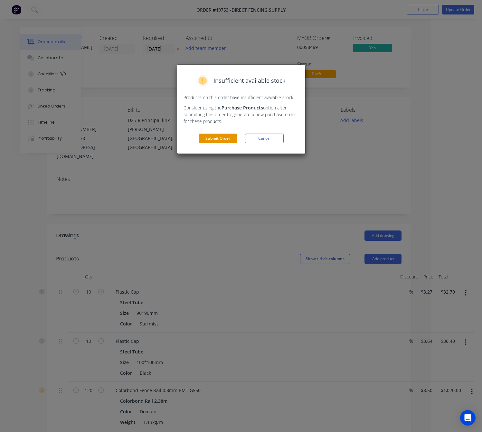
click at [221, 139] on button "Submit Order" at bounding box center [217, 138] width 39 height 10
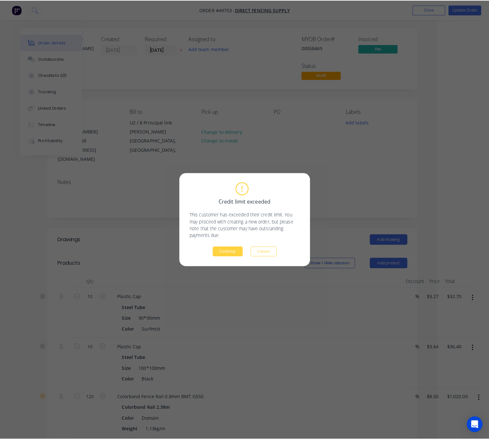
scroll to position [0, 41]
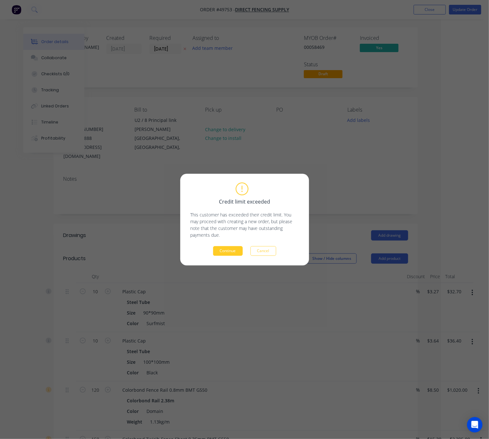
click at [227, 249] on button "Continue" at bounding box center [228, 251] width 30 height 10
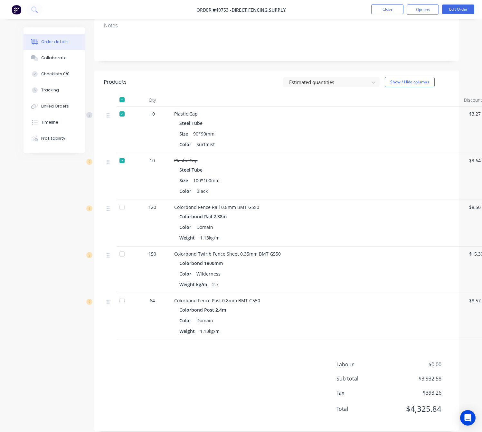
scroll to position [0, 0]
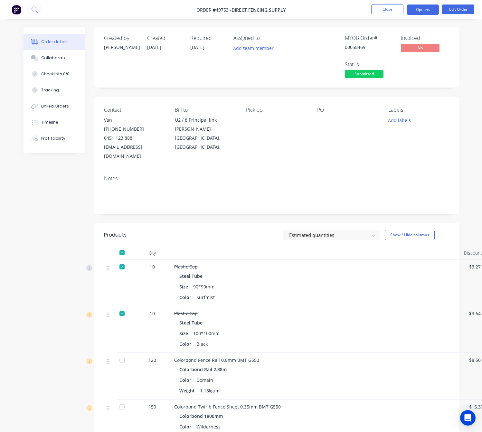
click at [418, 7] on button "Options" at bounding box center [422, 10] width 32 height 10
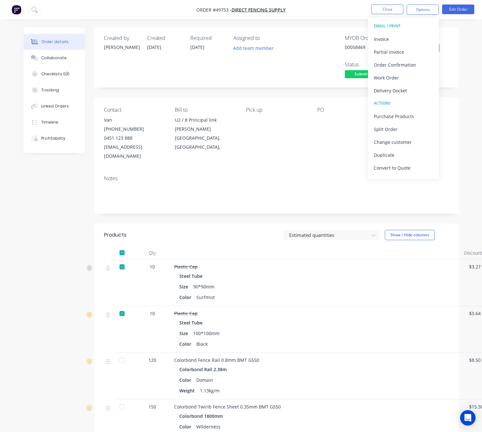
click at [405, 86] on div "Delivery Docket" at bounding box center [402, 90] width 59 height 9
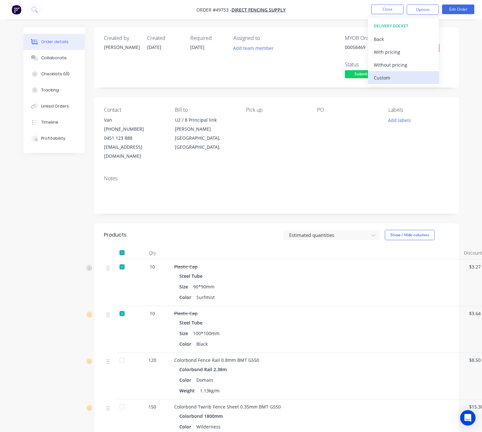
click at [391, 81] on div "Custom" at bounding box center [402, 77] width 59 height 9
click at [401, 68] on div "Without pricing" at bounding box center [402, 64] width 59 height 9
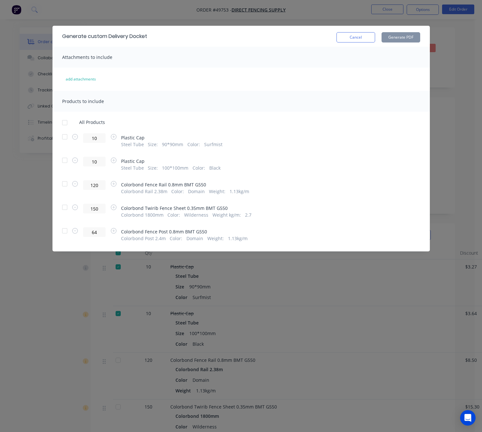
click at [65, 137] on div at bounding box center [64, 136] width 13 height 13
click at [64, 138] on div at bounding box center [64, 136] width 13 height 13
click at [59, 184] on div at bounding box center [64, 183] width 13 height 13
click at [62, 209] on div at bounding box center [64, 207] width 13 height 13
click at [63, 226] on div at bounding box center [64, 230] width 13 height 13
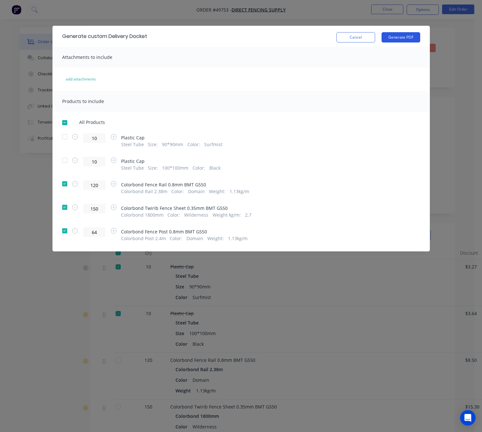
click at [400, 35] on button "Generate PDF" at bounding box center [400, 37] width 39 height 10
click at [418, 43] on div "Generate custom Delivery Docket Cancel Generate PDF Attachments to include add …" at bounding box center [241, 216] width 482 height 432
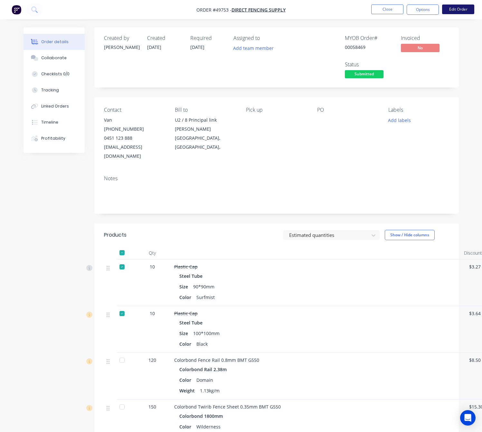
click at [418, 8] on button "Edit Order" at bounding box center [458, 10] width 32 height 10
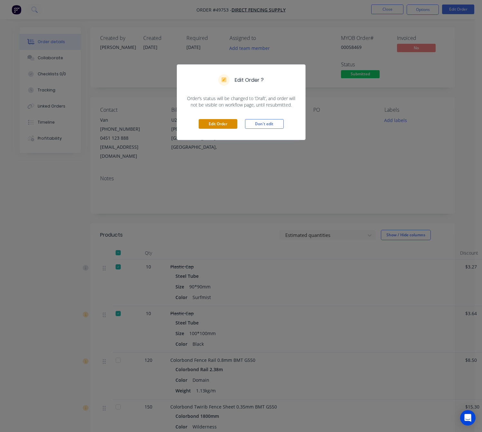
click at [218, 125] on button "Edit Order" at bounding box center [217, 124] width 39 height 10
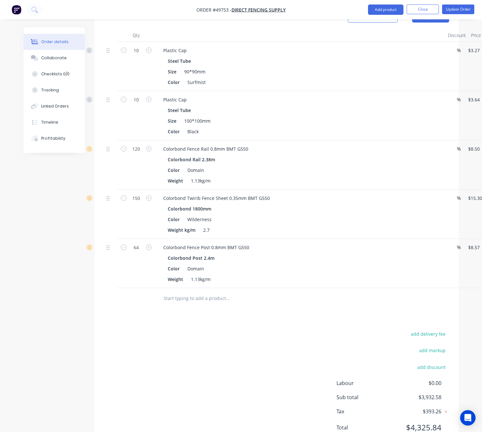
scroll to position [241, 48]
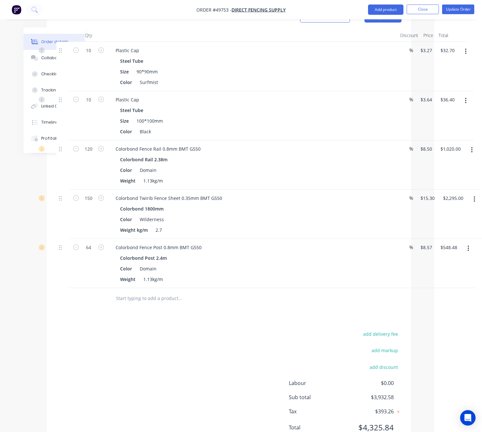
click at [418, 245] on icon "button" at bounding box center [467, 248] width 1 height 6
click at [418, 261] on div "Edit" at bounding box center [445, 265] width 50 height 9
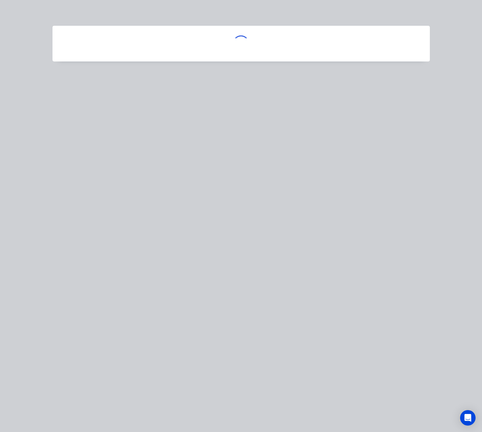
scroll to position [241, 44]
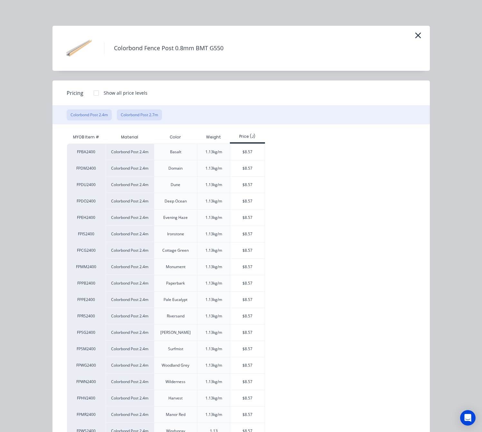
click at [129, 117] on button "Colorbond Post 2.7m" at bounding box center [139, 114] width 45 height 11
click at [242, 181] on div "$9.64" at bounding box center [247, 185] width 34 height 16
type input "$9.64"
type input "$616.96"
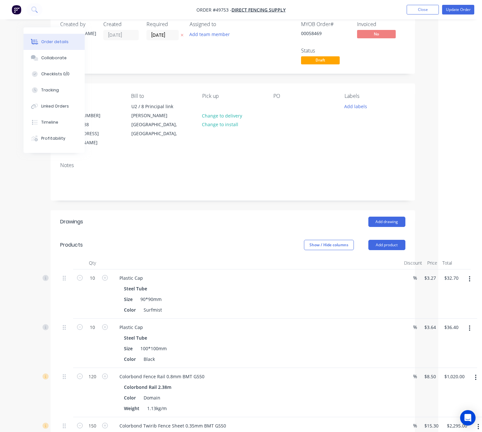
scroll to position [0, 44]
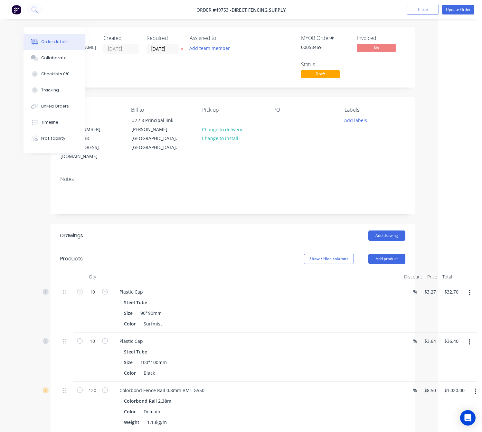
click at [413, 122] on div "Contact Van [PHONE_NUMBER] [EMAIL_ADDRESS][DOMAIN_NAME] Bill to U2 / 8 Principa…" at bounding box center [232, 134] width 364 height 74
click at [418, 12] on button "Update Order" at bounding box center [458, 10] width 32 height 10
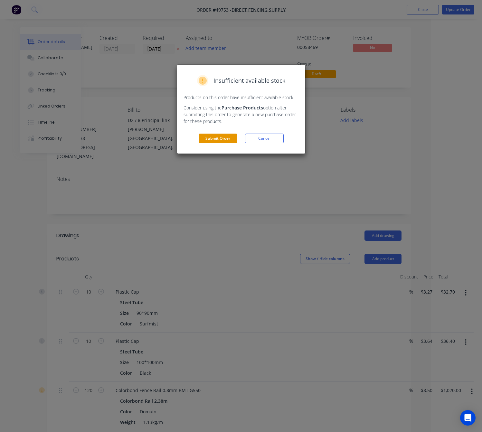
click at [226, 137] on button "Submit Order" at bounding box center [217, 138] width 39 height 10
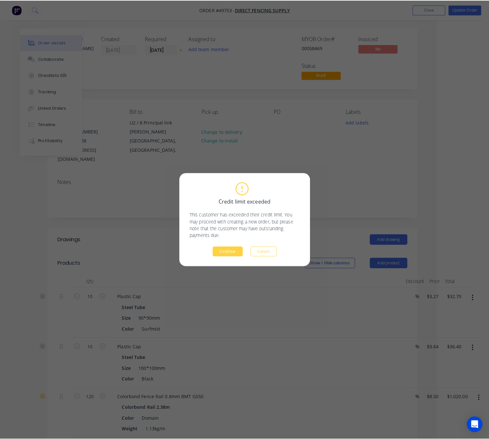
scroll to position [0, 41]
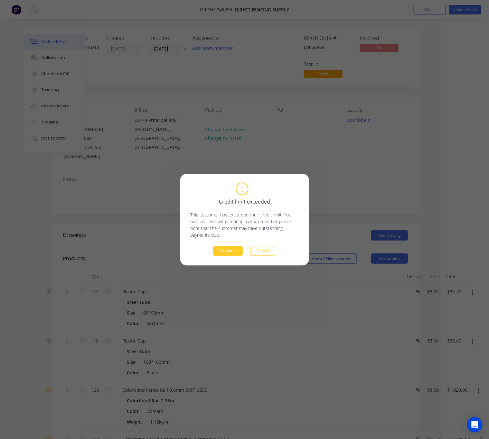
click at [239, 252] on button "Continue" at bounding box center [228, 251] width 30 height 10
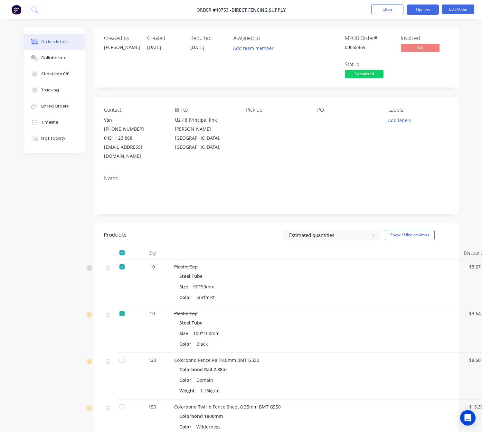
click at [418, 12] on button "Options" at bounding box center [422, 10] width 32 height 10
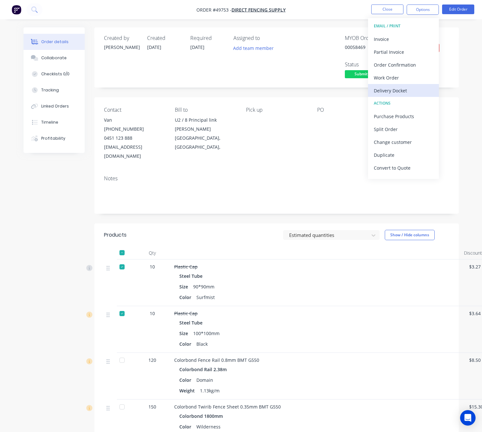
click at [392, 88] on div "Delivery Docket" at bounding box center [402, 90] width 59 height 9
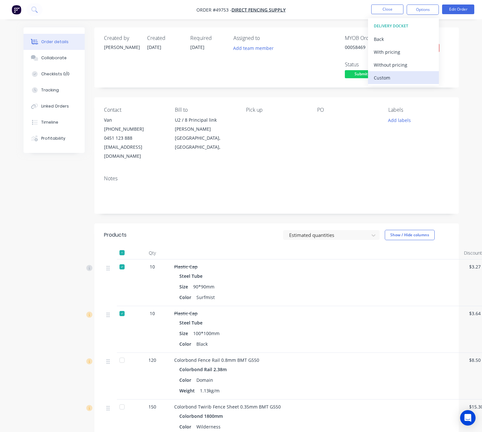
click at [408, 77] on div "Custom" at bounding box center [402, 77] width 59 height 9
click at [413, 67] on div "Without pricing" at bounding box center [402, 64] width 59 height 9
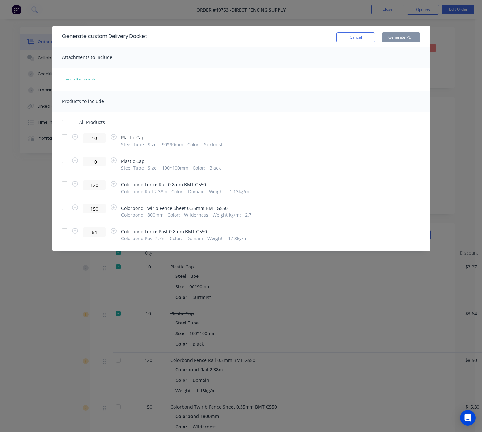
click at [63, 186] on div at bounding box center [64, 183] width 13 height 13
click at [68, 214] on div at bounding box center [64, 207] width 13 height 13
click at [65, 234] on div at bounding box center [64, 230] width 13 height 13
click at [394, 37] on button "Generate PDF" at bounding box center [400, 37] width 39 height 10
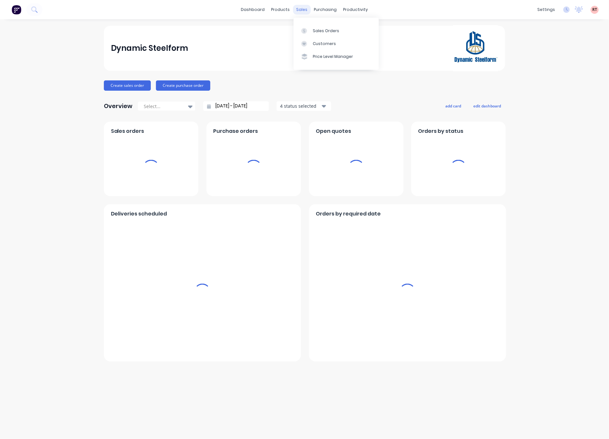
click at [294, 6] on div "sales" at bounding box center [302, 10] width 18 height 10
click at [334, 29] on div "Sales Orders" at bounding box center [326, 31] width 26 height 6
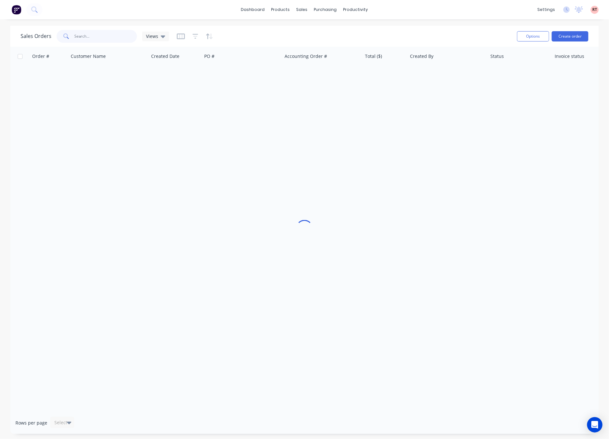
click at [101, 38] on input "text" at bounding box center [106, 36] width 63 height 13
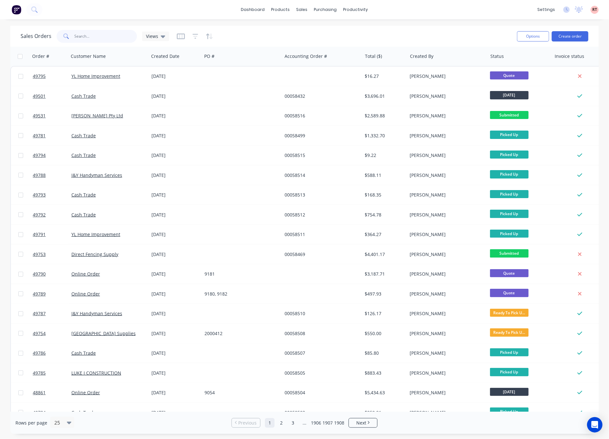
type input "4"
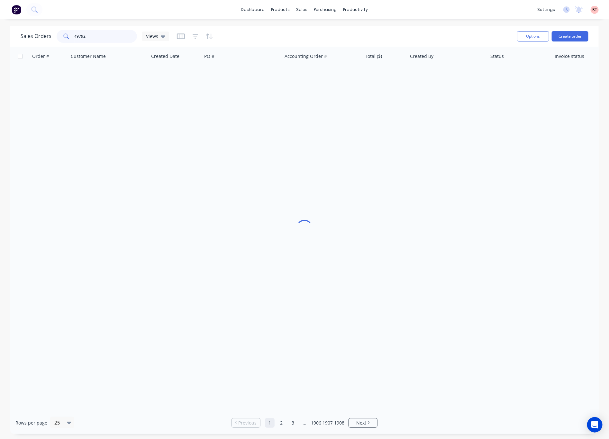
type input "49792"
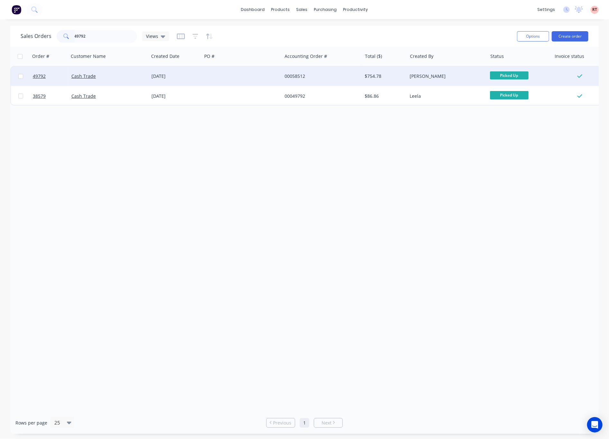
click at [229, 77] on div at bounding box center [242, 76] width 80 height 19
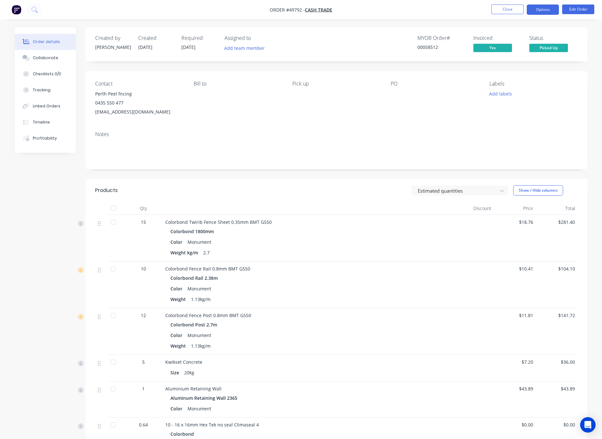
click at [539, 11] on button "Options" at bounding box center [543, 10] width 32 height 10
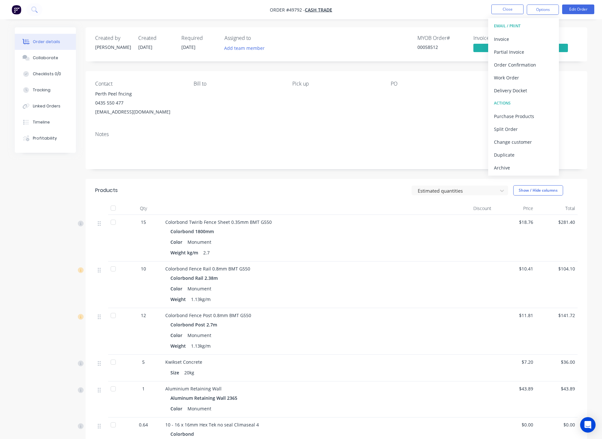
click at [587, 2] on nav "Order #49792 - Cash Trade Close Options EMAIL / PRINT Invoice Partial Invoice O…" at bounding box center [301, 9] width 602 height 19
click at [585, 4] on nav "Order #49792 - Cash Trade Close Options Edit Order" at bounding box center [301, 9] width 602 height 19
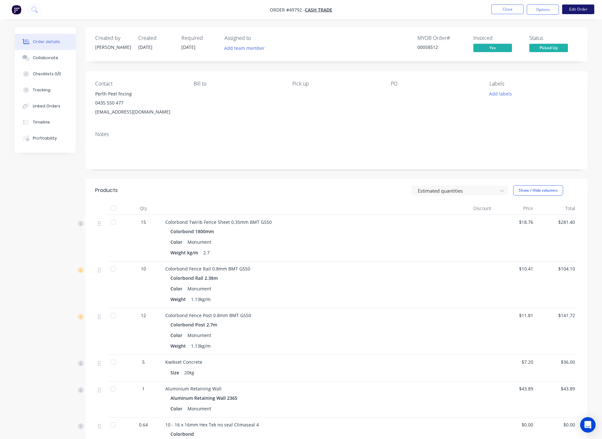
click at [583, 9] on button "Edit Order" at bounding box center [578, 10] width 32 height 10
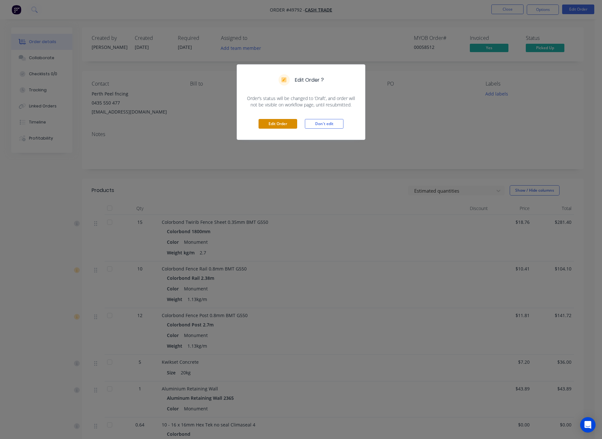
drag, startPoint x: 281, startPoint y: 126, endPoint x: 286, endPoint y: 125, distance: 4.8
click at [281, 126] on button "Edit Order" at bounding box center [278, 124] width 39 height 10
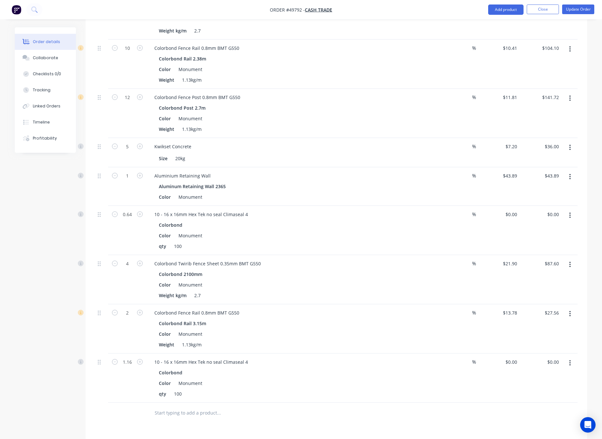
scroll to position [241, 0]
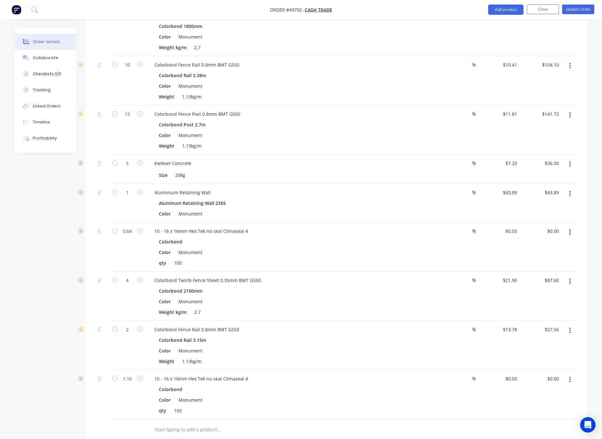
click at [567, 159] on button "button" at bounding box center [570, 165] width 15 height 12
click at [544, 177] on div "Edit" at bounding box center [547, 181] width 50 height 9
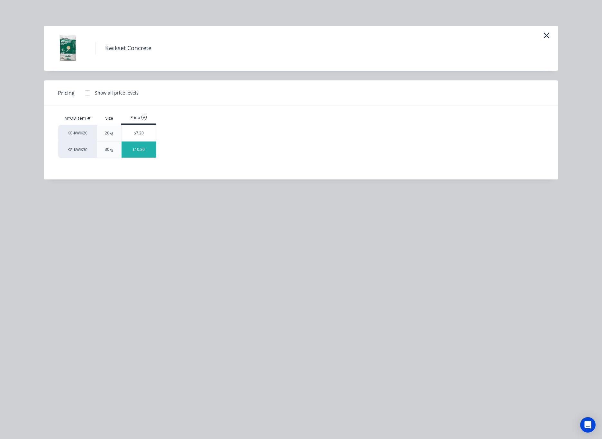
click at [139, 154] on div "$10.80" at bounding box center [139, 150] width 34 height 16
type input "$10.80"
type input "$54.00"
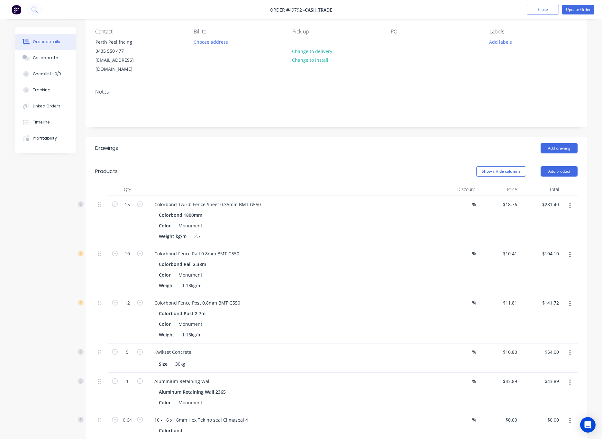
scroll to position [0, 0]
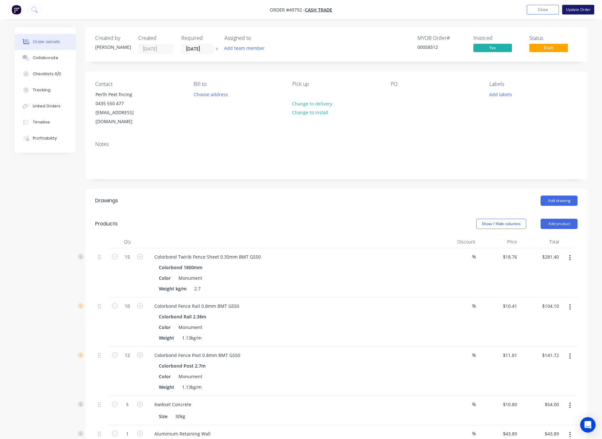
click at [585, 8] on button "Update Order" at bounding box center [578, 10] width 32 height 10
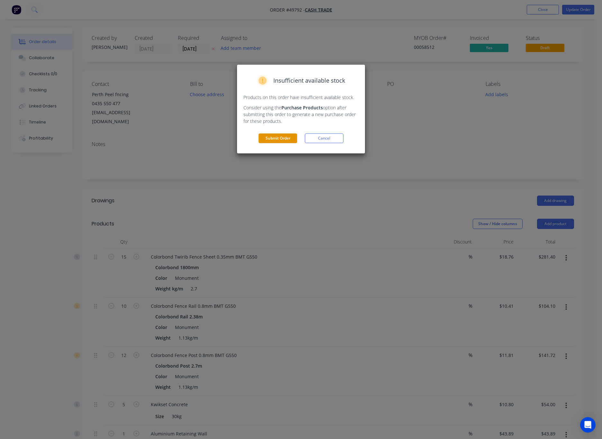
click at [277, 139] on button "Submit Order" at bounding box center [278, 138] width 39 height 10
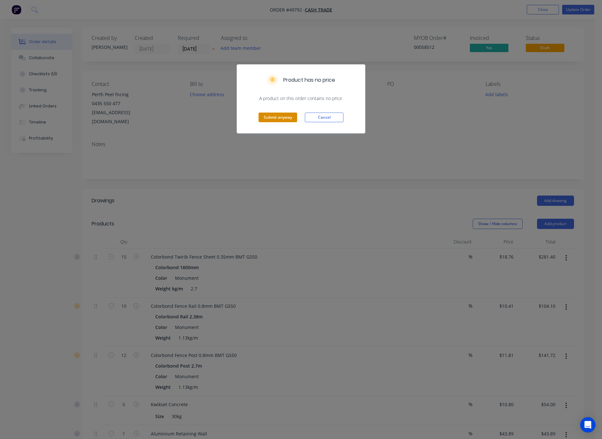
click at [271, 116] on button "Submit anyway" at bounding box center [278, 118] width 39 height 10
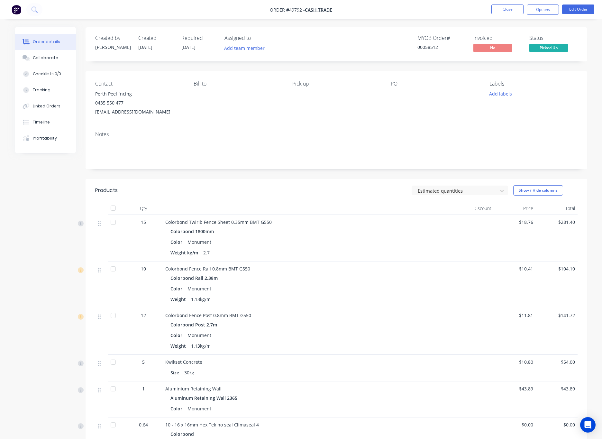
click at [541, 4] on nav "Order #49792 - Cash Trade Close Options Edit Order" at bounding box center [301, 9] width 602 height 19
click at [535, 14] on button "Options" at bounding box center [543, 10] width 32 height 10
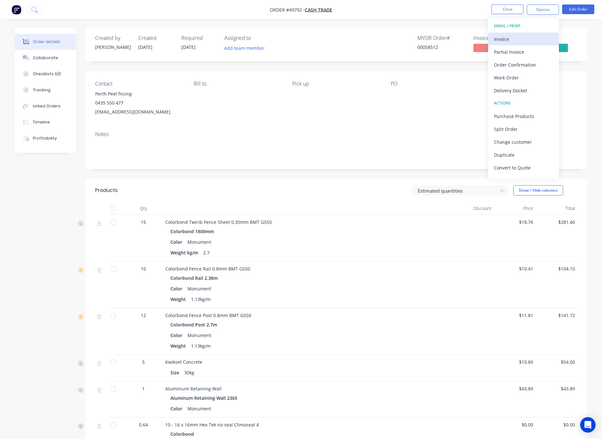
click at [510, 41] on div "Invoice" at bounding box center [523, 38] width 59 height 9
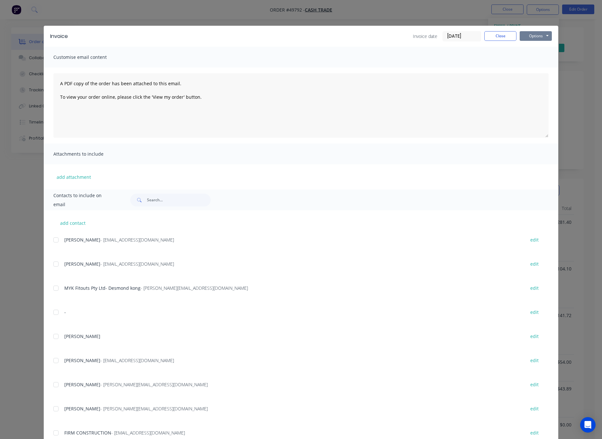
click at [535, 35] on button "Options" at bounding box center [536, 36] width 32 height 10
click at [538, 56] on button "Print" at bounding box center [540, 58] width 41 height 11
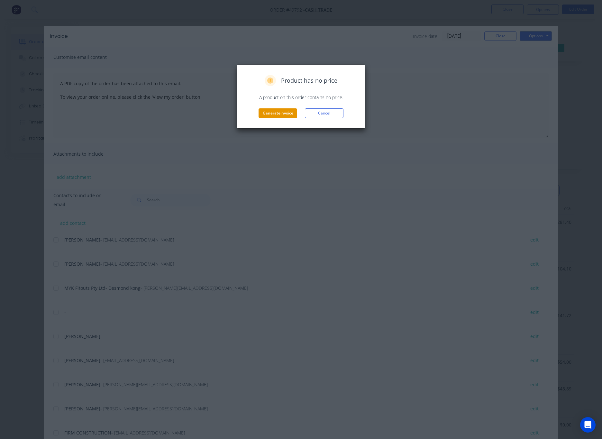
click at [263, 116] on button "Generate invoice" at bounding box center [278, 113] width 39 height 10
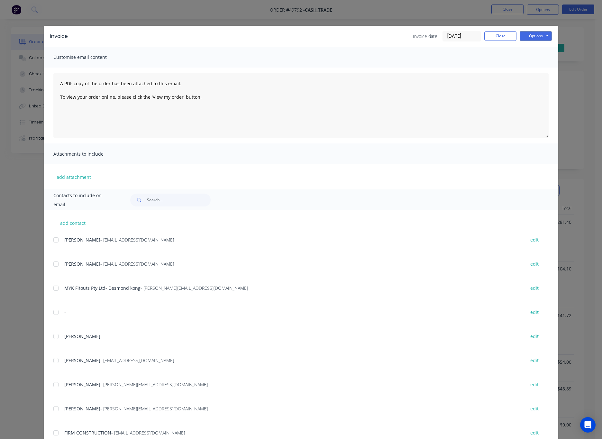
click at [569, 74] on div "Invoice Invoice date [DATE] Close Options Preview Print Email Customise email c…" at bounding box center [301, 219] width 602 height 439
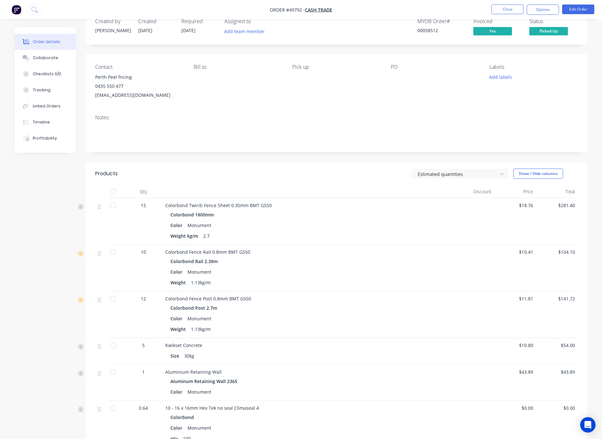
scroll to position [281, 0]
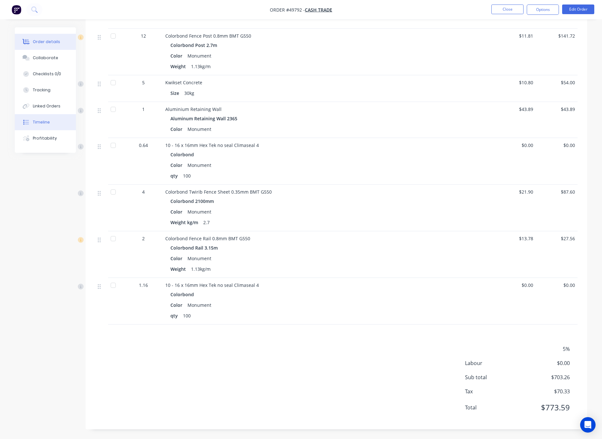
click at [55, 121] on button "Timeline" at bounding box center [45, 122] width 61 height 16
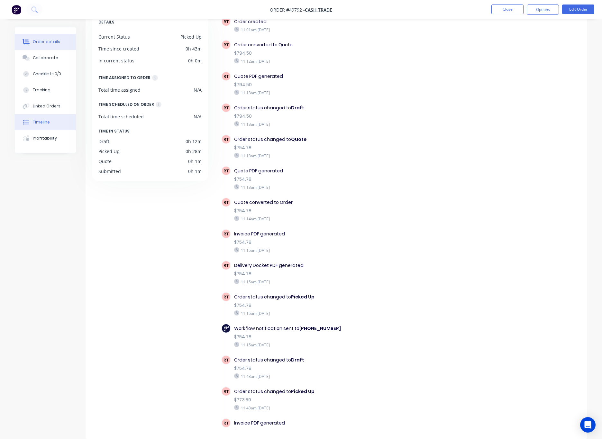
click at [50, 42] on div "Order details" at bounding box center [46, 42] width 27 height 6
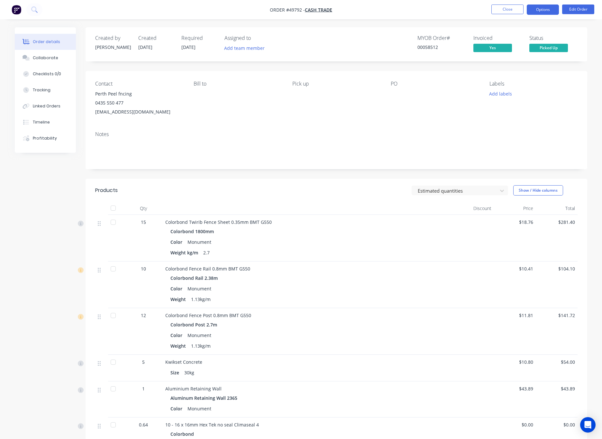
click at [548, 11] on button "Options" at bounding box center [543, 10] width 32 height 10
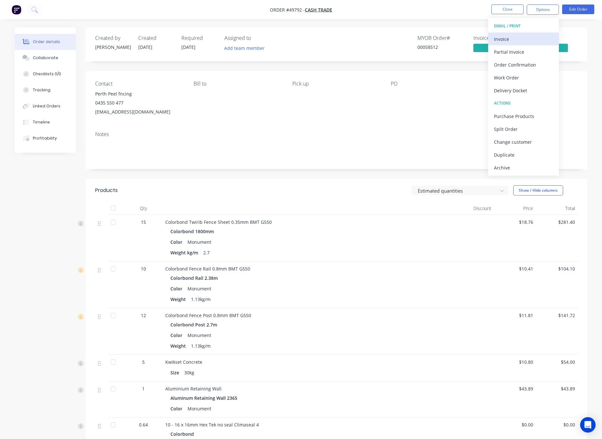
click at [525, 35] on div "Invoice" at bounding box center [523, 38] width 59 height 9
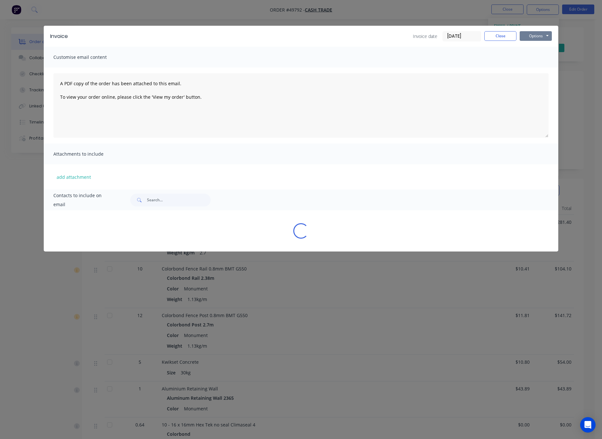
click at [536, 33] on button "Options" at bounding box center [536, 36] width 32 height 10
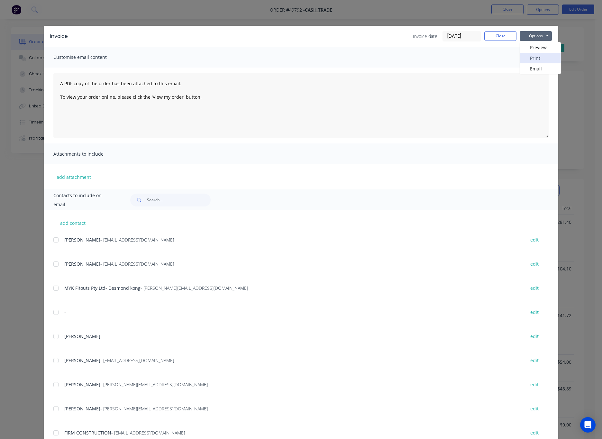
click at [542, 56] on button "Print" at bounding box center [540, 58] width 41 height 11
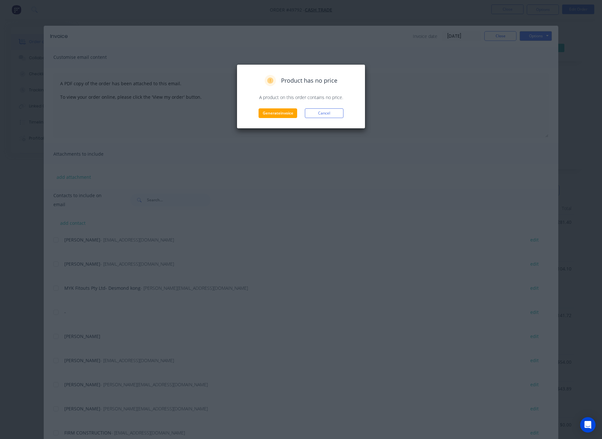
click at [454, 120] on div "Product has no price A product on this order contains no price. Generate invoic…" at bounding box center [301, 219] width 602 height 439
click at [289, 113] on button "Generate invoice" at bounding box center [278, 113] width 39 height 10
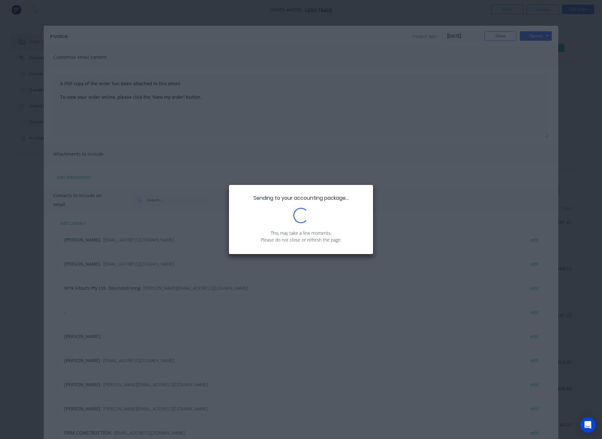
click at [421, 213] on div "Sending to your accounting package... Loading... This may take a few moments. P…" at bounding box center [301, 219] width 602 height 439
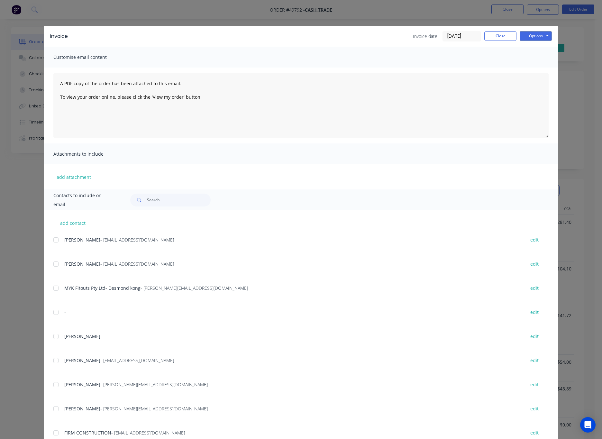
drag, startPoint x: 588, startPoint y: 83, endPoint x: 583, endPoint y: 81, distance: 5.2
click at [589, 83] on div "Invoice Invoice date [DATE] Close Options Preview Print Email Customise email c…" at bounding box center [301, 219] width 602 height 439
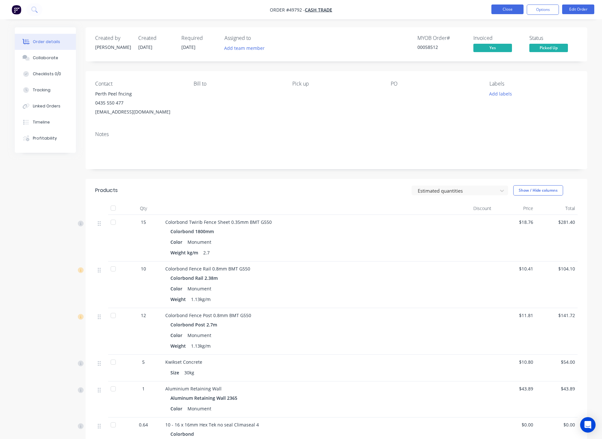
click at [502, 10] on button "Close" at bounding box center [507, 10] width 32 height 10
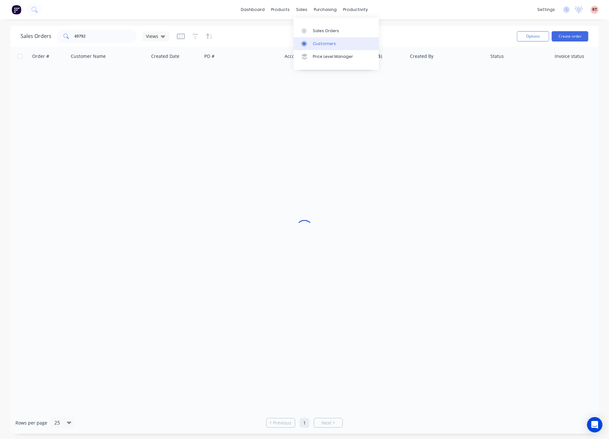
click at [331, 47] on link "Customers" at bounding box center [336, 43] width 85 height 13
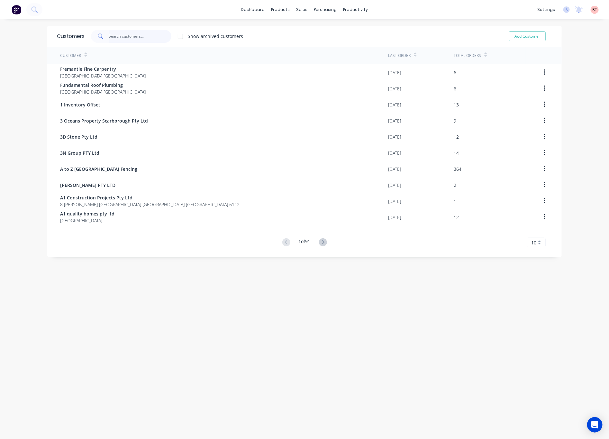
click at [133, 36] on input "text" at bounding box center [140, 36] width 63 height 13
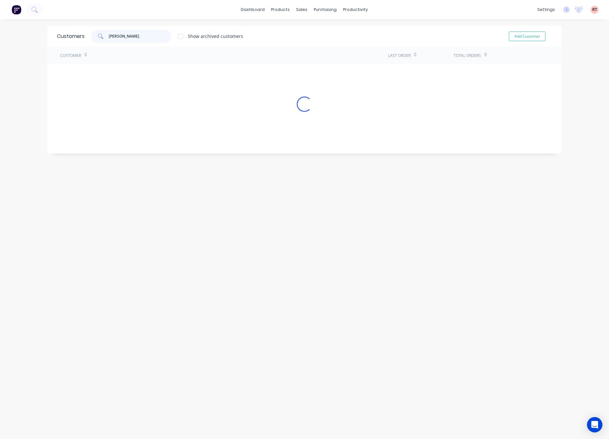
type input "mike"
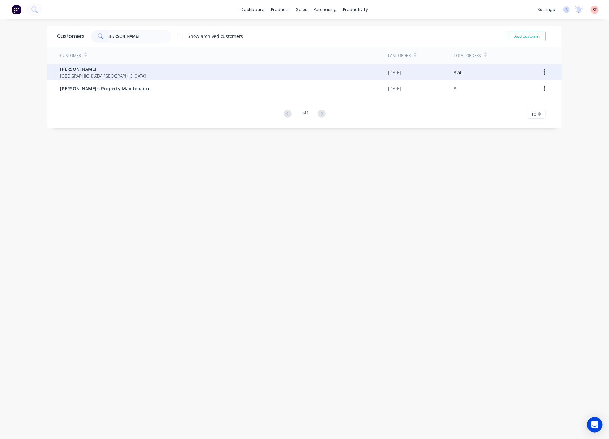
click at [154, 70] on div "Mike Fence Western Australia Australia" at bounding box center [224, 72] width 328 height 16
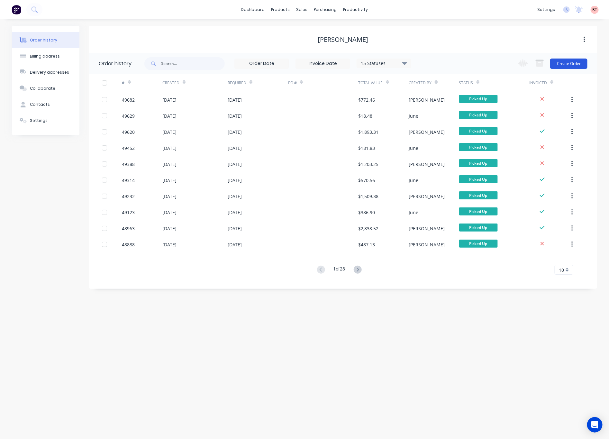
click at [587, 63] on button "Create Order" at bounding box center [568, 64] width 37 height 10
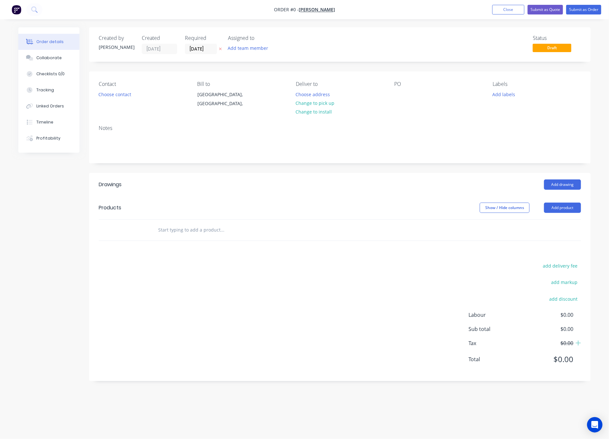
click at [104, 99] on div "Contact Choose contact" at bounding box center [143, 95] width 88 height 29
click at [109, 98] on button "Choose contact" at bounding box center [115, 94] width 40 height 9
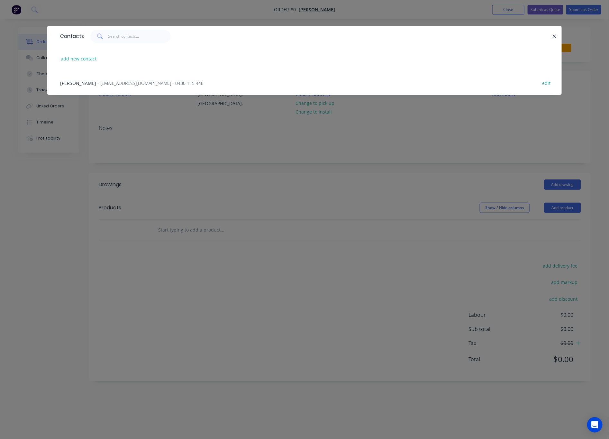
click at [171, 86] on div "Mr. Mai - laomai_21@hotmail.com - 0430 115 448 edit" at bounding box center [304, 83] width 495 height 24
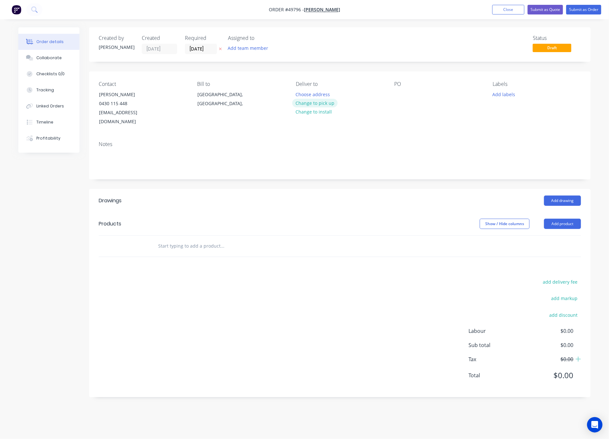
click at [320, 104] on button "Change to pick up" at bounding box center [315, 103] width 46 height 9
click at [548, 219] on button "Add product" at bounding box center [562, 224] width 37 height 10
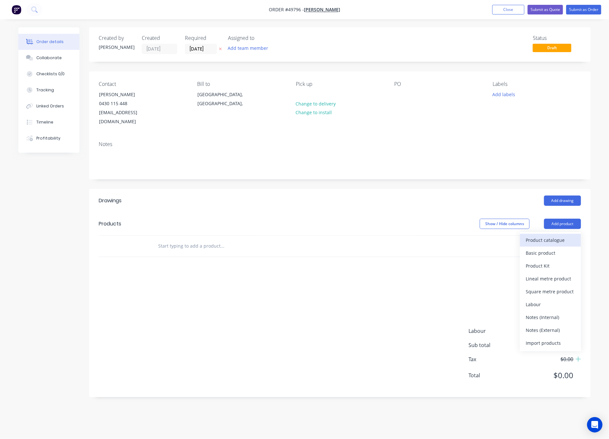
click at [540, 235] on div "Product catalogue" at bounding box center [551, 239] width 50 height 9
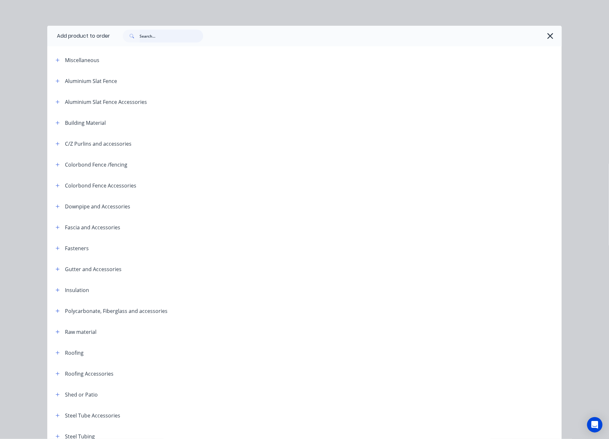
click at [159, 34] on input "text" at bounding box center [172, 36] width 64 height 13
type input "fence"
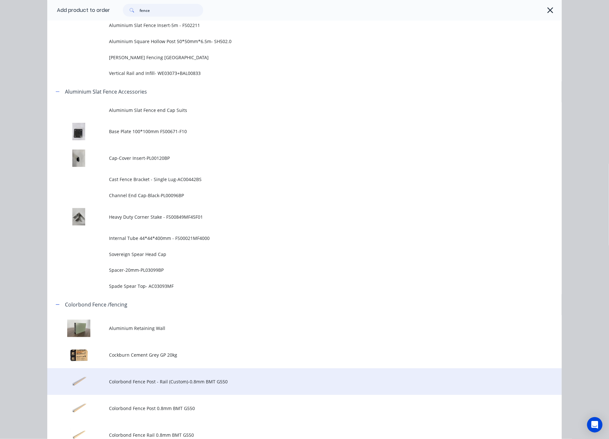
scroll to position [338, 0]
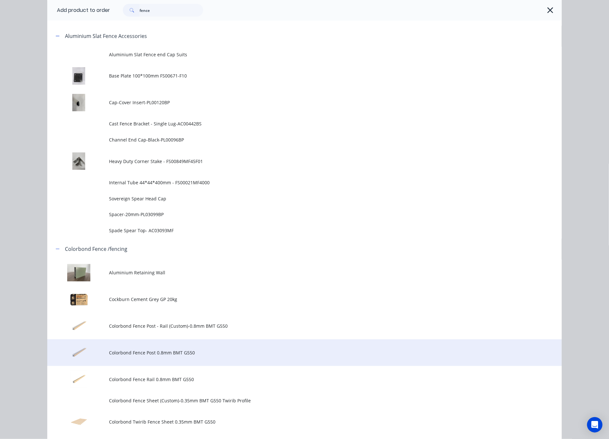
click at [239, 351] on span "Colorbond Fence Post 0.8mm BMT G550" at bounding box center [290, 352] width 362 height 7
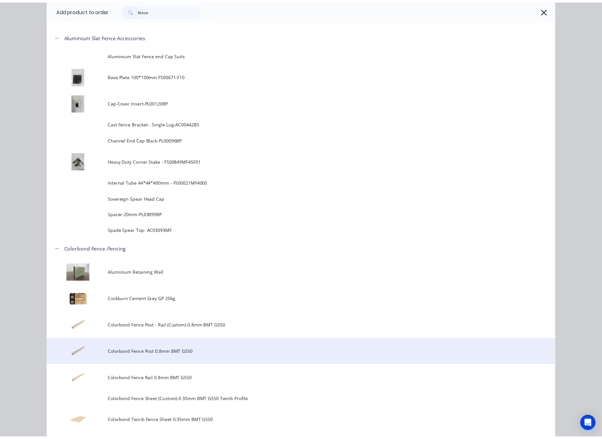
scroll to position [0, 0]
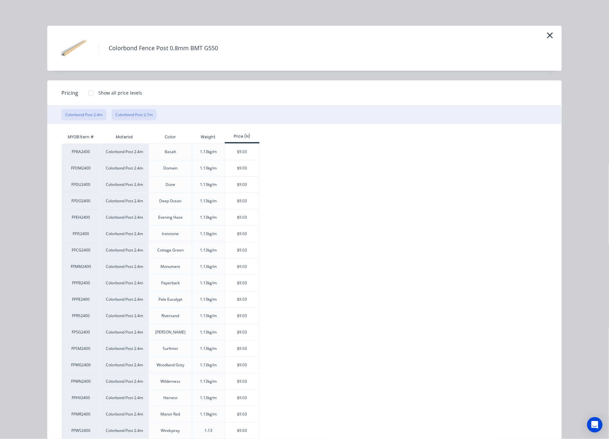
click at [126, 112] on button "Colorbond Post 2.7m" at bounding box center [134, 114] width 45 height 11
click at [237, 187] on div "$10.16" at bounding box center [242, 185] width 34 height 16
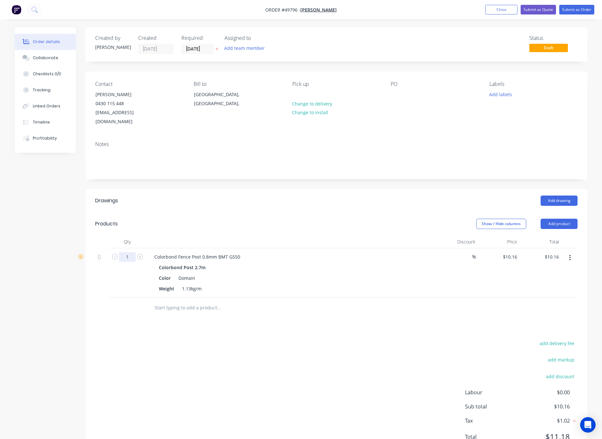
drag, startPoint x: 131, startPoint y: 249, endPoint x: 128, endPoint y: 253, distance: 4.6
click at [131, 252] on input "1" at bounding box center [127, 257] width 17 height 10
type input "2"
type input "$20.32"
click at [281, 324] on div "Drawings Add drawing Products Show / Hide columns Add product Qty Discount Pric…" at bounding box center [337, 324] width 502 height 270
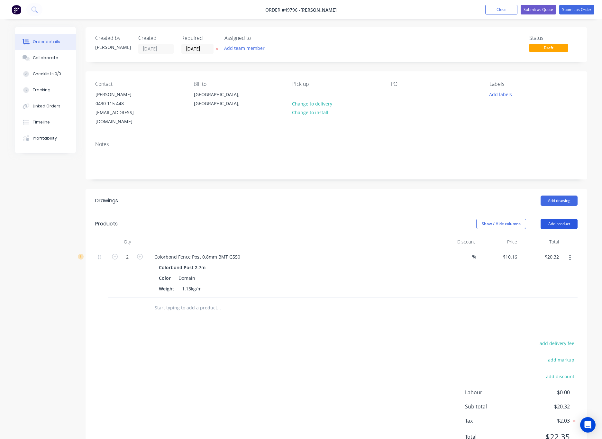
click at [563, 219] on button "Add product" at bounding box center [559, 224] width 37 height 10
click at [556, 235] on div "Product catalogue" at bounding box center [547, 239] width 50 height 9
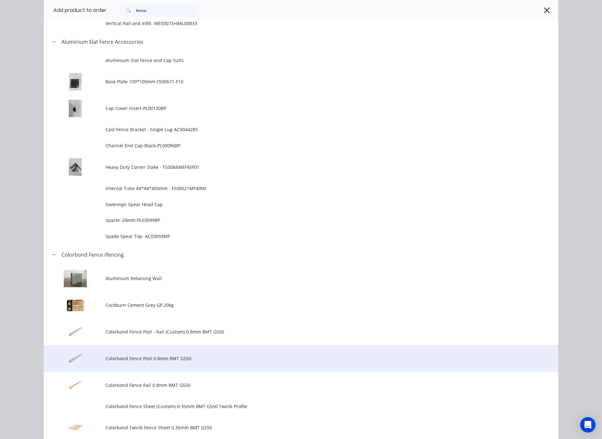
scroll to position [338, 0]
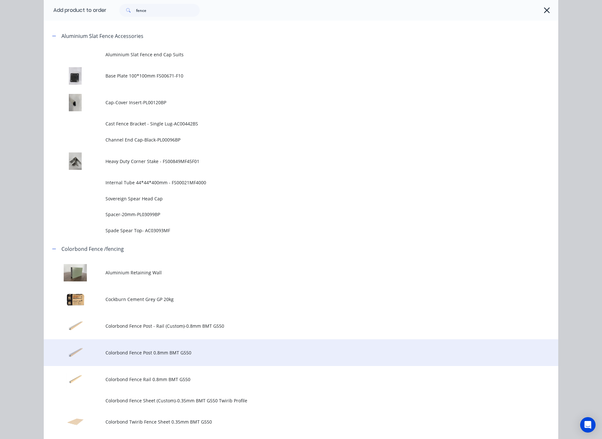
click at [194, 356] on td "Colorbond Fence Post 0.8mm BMT G550" at bounding box center [332, 352] width 453 height 27
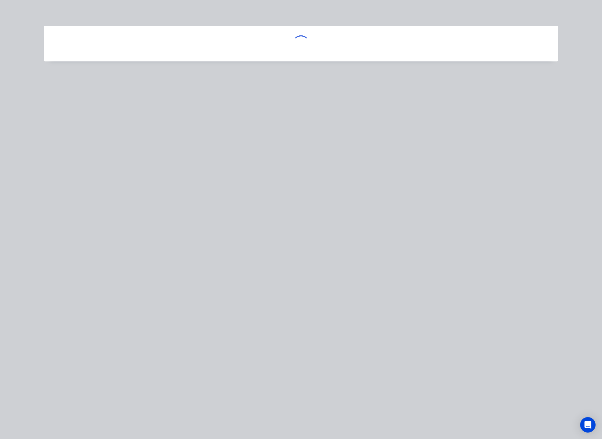
scroll to position [0, 0]
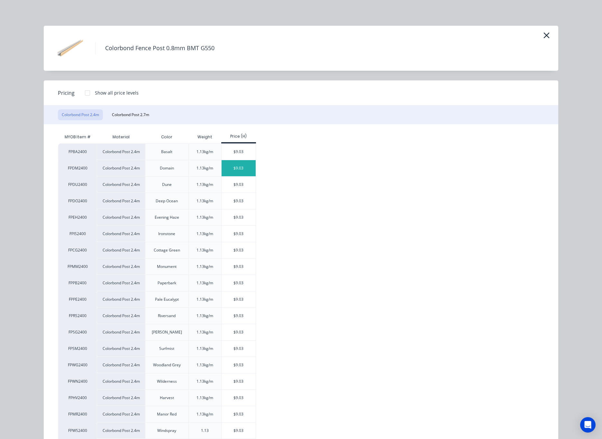
click at [241, 173] on div "$9.03" at bounding box center [239, 168] width 34 height 16
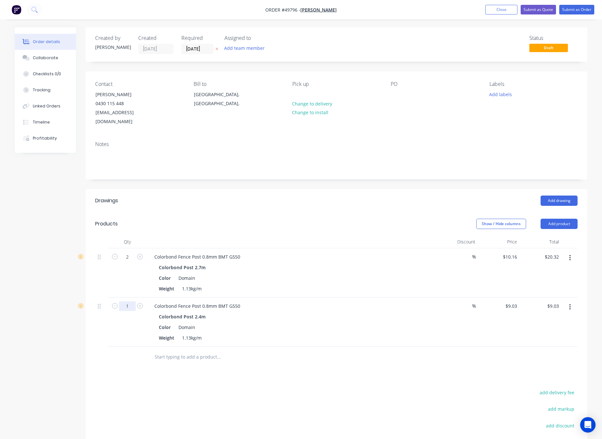
click at [131, 301] on input "1" at bounding box center [127, 306] width 17 height 10
type input "32"
type input "$288.96"
click at [202, 357] on div at bounding box center [263, 357] width 232 height 21
click at [561, 219] on button "Add product" at bounding box center [559, 224] width 37 height 10
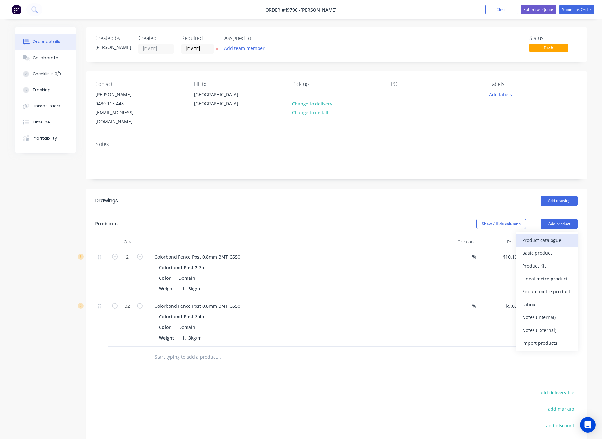
click at [547, 235] on div "Product catalogue" at bounding box center [547, 239] width 50 height 9
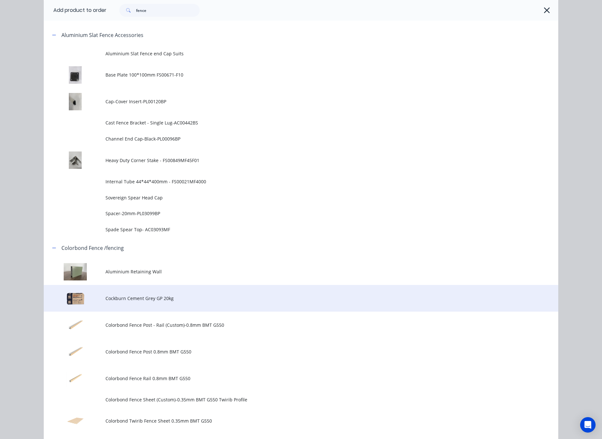
scroll to position [386, 0]
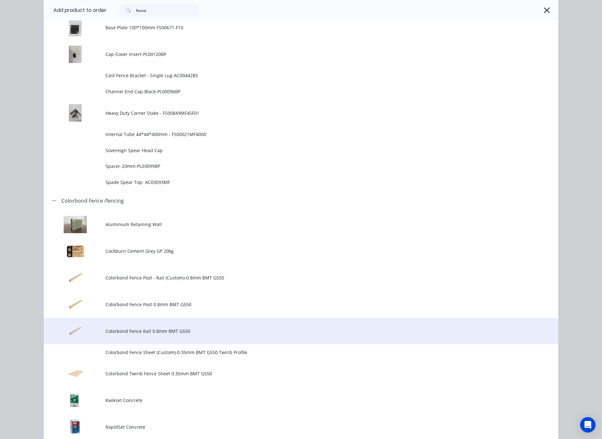
click at [188, 330] on span "Colorbond Fence Rail 0.8mm BMT G550" at bounding box center [287, 331] width 362 height 7
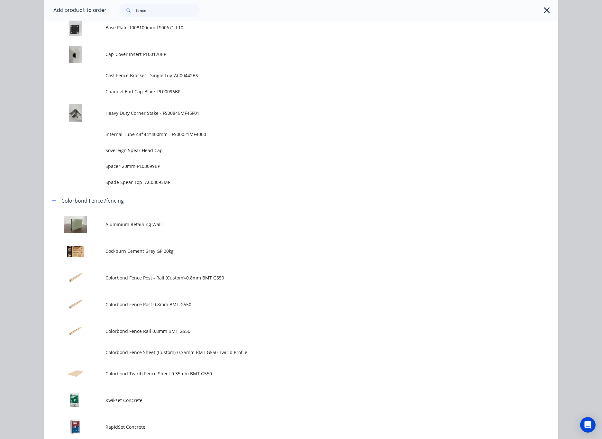
scroll to position [0, 0]
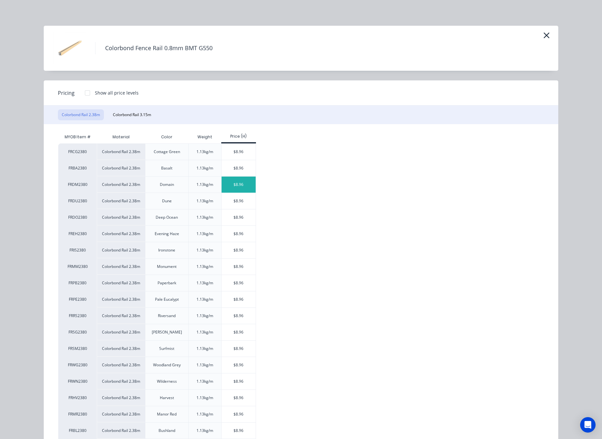
click at [228, 184] on div "$8.96" at bounding box center [239, 185] width 34 height 16
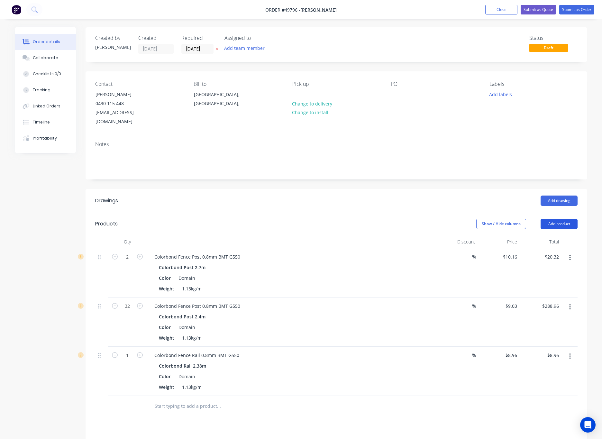
click at [566, 219] on button "Add product" at bounding box center [559, 224] width 37 height 10
click at [287, 400] on div at bounding box center [245, 406] width 193 height 13
click at [132, 351] on input "1" at bounding box center [127, 356] width 17 height 10
type input "30"
type input "$268.80"
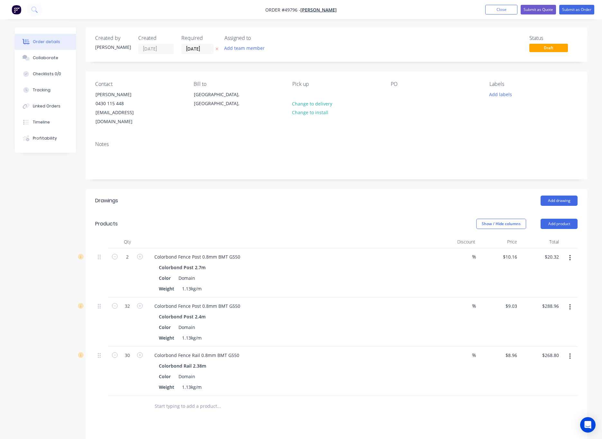
click at [224, 396] on div at bounding box center [263, 406] width 232 height 21
click at [558, 212] on header "Products Show / Hide columns Add product" at bounding box center [337, 223] width 502 height 23
click at [558, 219] on button "Add product" at bounding box center [559, 224] width 37 height 10
click at [551, 235] on div "Product catalogue" at bounding box center [547, 239] width 50 height 9
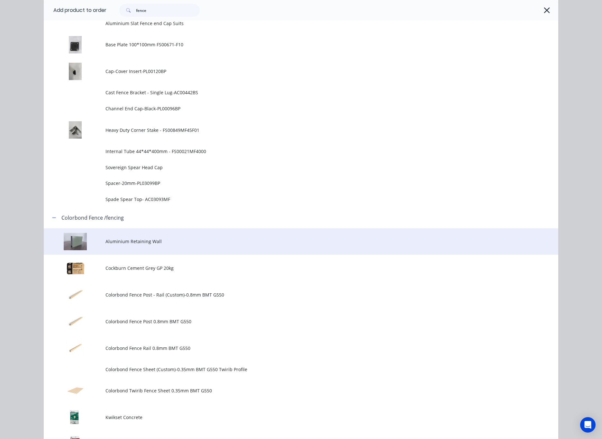
scroll to position [386, 0]
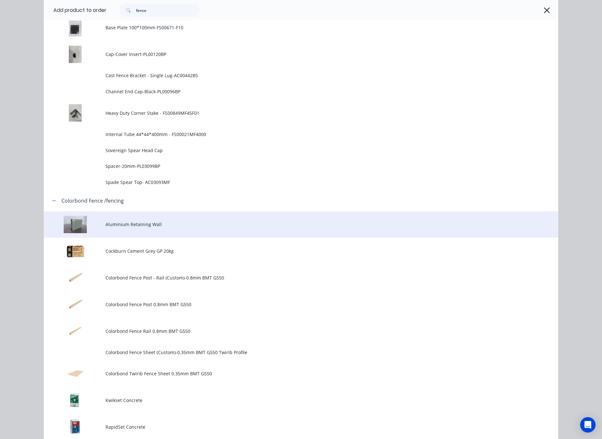
click at [213, 219] on td "Aluminium Retaining Wall" at bounding box center [332, 224] width 453 height 27
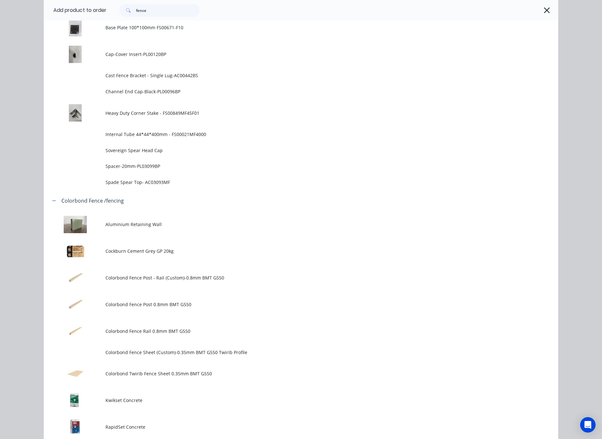
scroll to position [0, 0]
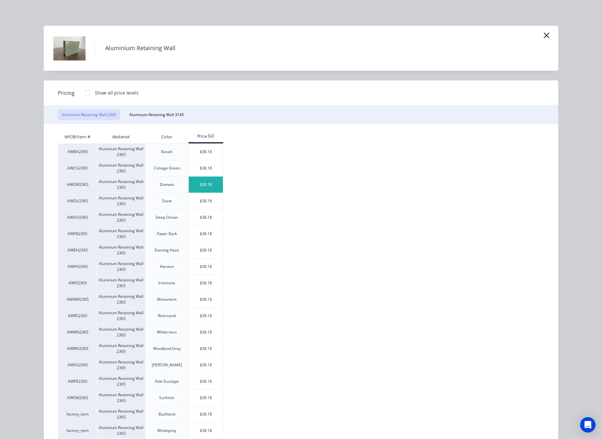
click at [207, 186] on div "$38.18" at bounding box center [206, 185] width 34 height 16
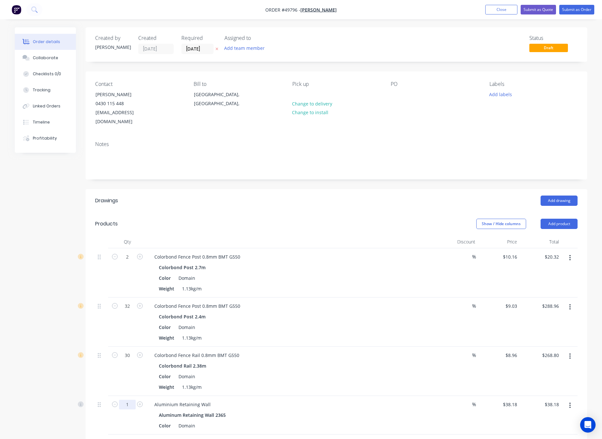
click at [134, 400] on input "1" at bounding box center [127, 405] width 17 height 10
type input "17"
type input "$649.06"
click at [124, 415] on div "17" at bounding box center [127, 415] width 39 height 39
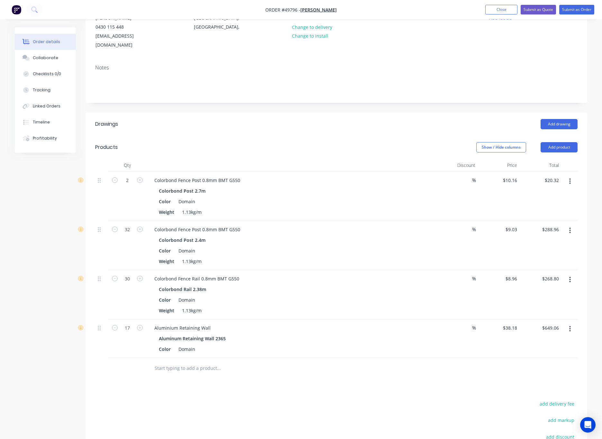
scroll to position [96, 0]
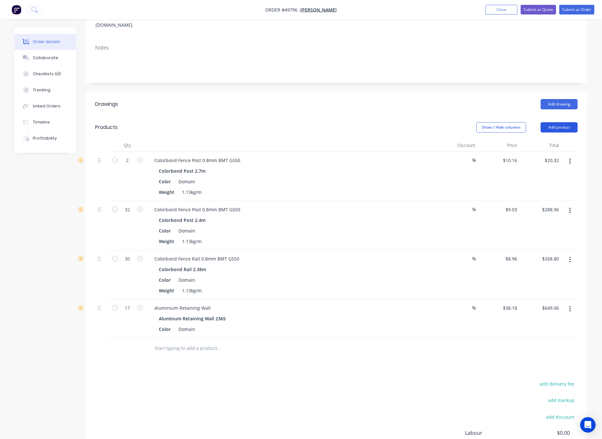
click at [559, 122] on button "Add product" at bounding box center [559, 127] width 37 height 10
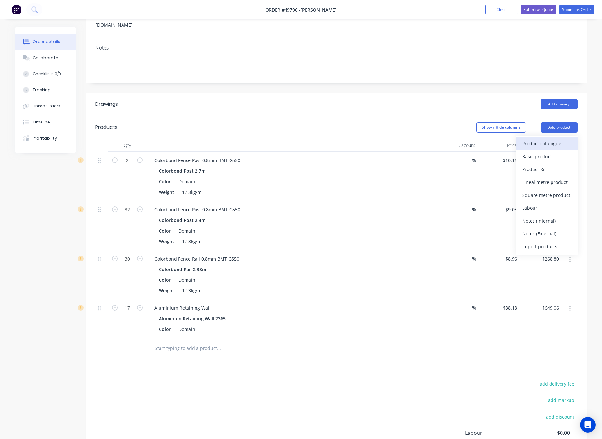
click at [557, 139] on div "Product catalogue" at bounding box center [547, 143] width 50 height 9
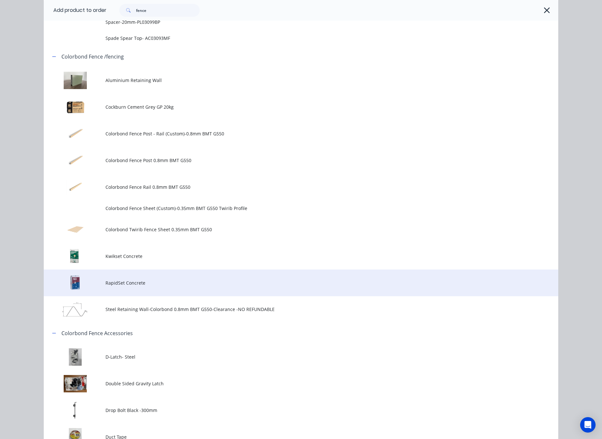
scroll to position [531, 0]
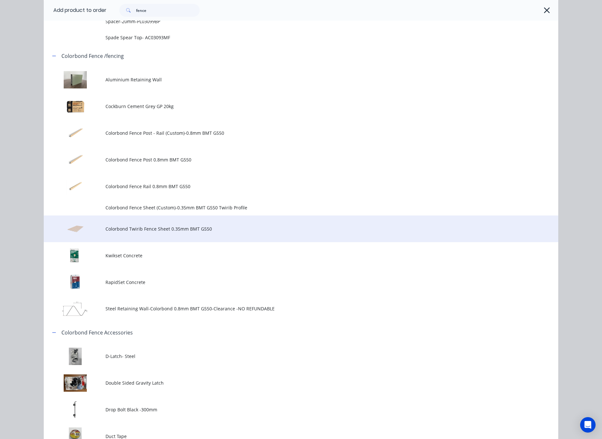
click at [211, 234] on td "Colorbond Twirib Fence Sheet 0.35mm BMT G550" at bounding box center [332, 229] width 453 height 27
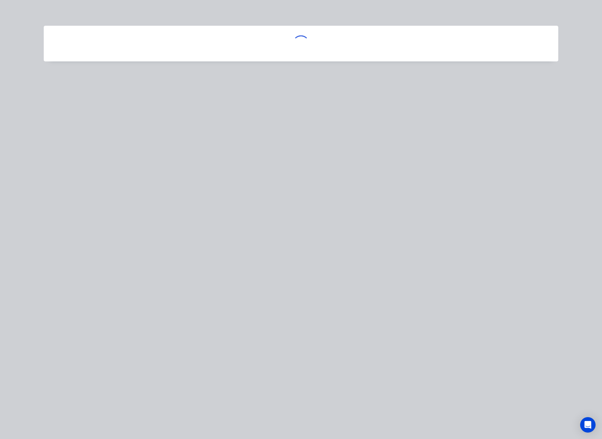
scroll to position [0, 0]
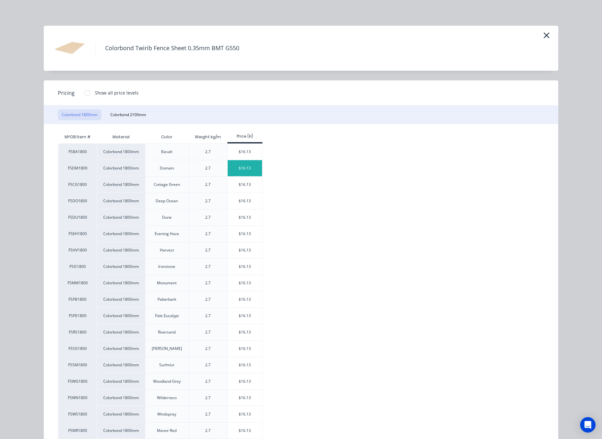
click at [248, 173] on div "$16.13" at bounding box center [245, 168] width 34 height 16
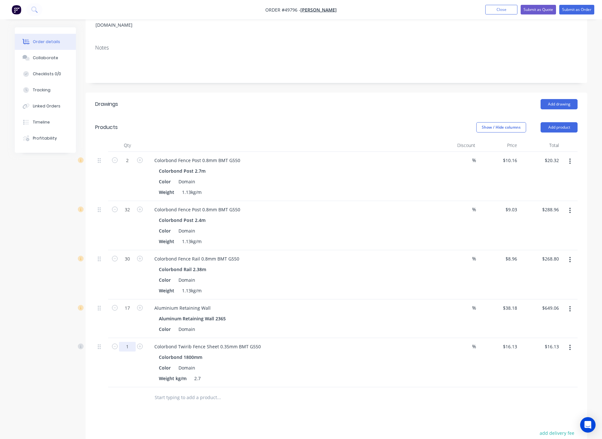
click at [126, 342] on input "1" at bounding box center [127, 347] width 17 height 10
type input "50"
type input "$806.50"
click at [117, 416] on div "Drawings Add drawing Products Show / Hide columns Add product Qty Discount Pric…" at bounding box center [337, 321] width 502 height 456
click at [562, 122] on button "Add product" at bounding box center [559, 127] width 37 height 10
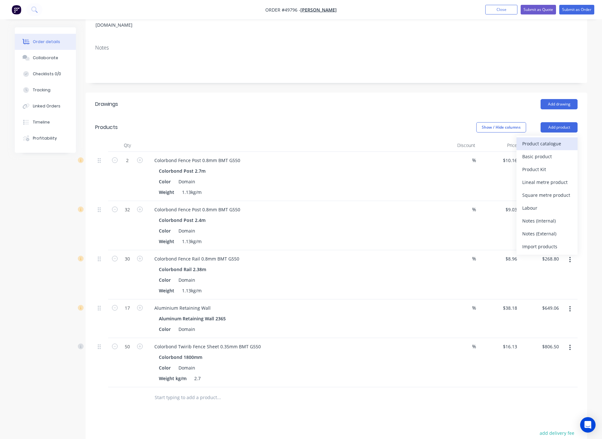
click at [550, 139] on div "Product catalogue" at bounding box center [547, 143] width 50 height 9
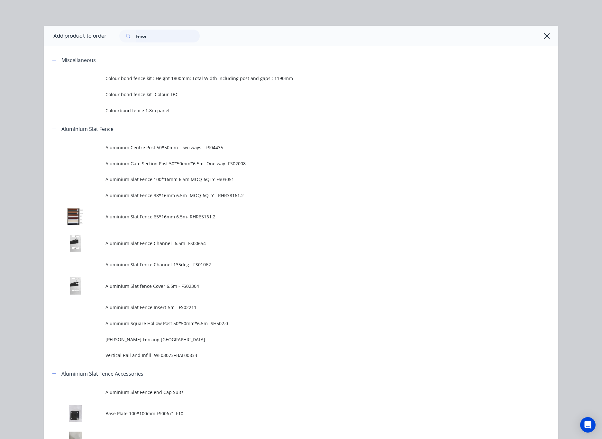
type input "kwi"
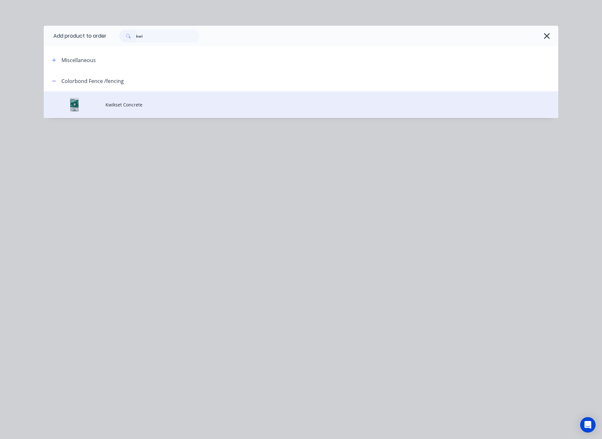
click at [166, 110] on td "Kwikset Concrete" at bounding box center [332, 104] width 453 height 27
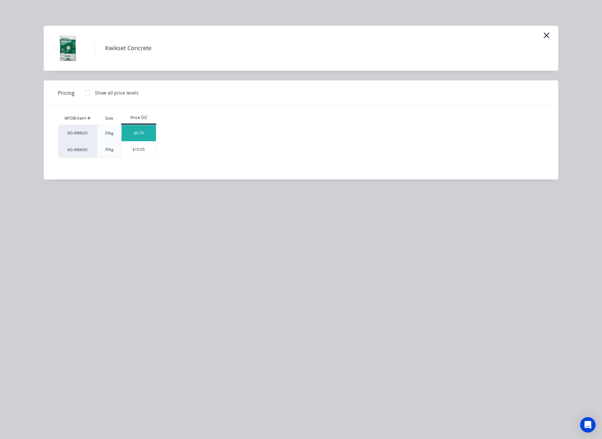
click at [138, 131] on div "$6.70" at bounding box center [139, 133] width 34 height 16
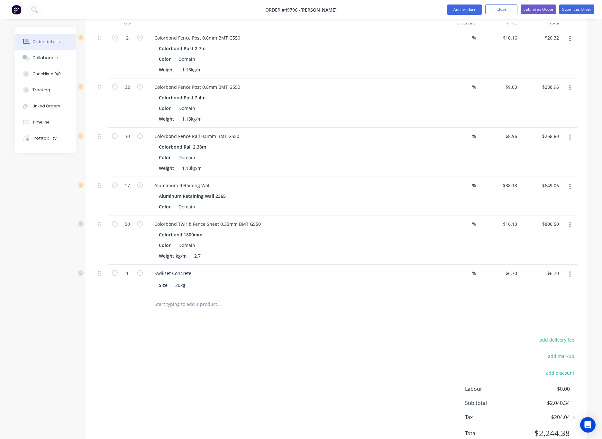
scroll to position [237, 0]
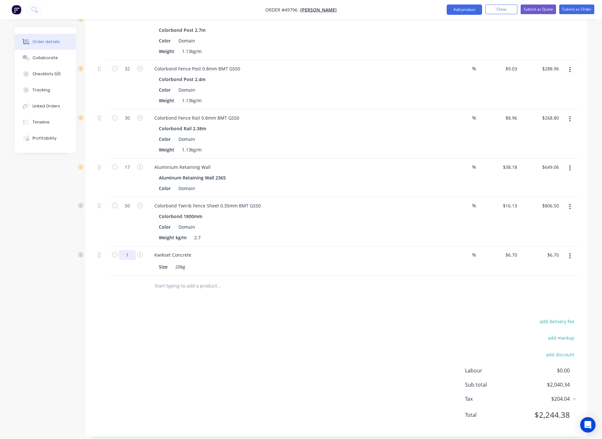
click at [128, 250] on input "1" at bounding box center [127, 255] width 17 height 10
type input "23"
type input "$154.10"
click at [175, 358] on div "add delivery fee add markup add discount Labour $0.00 Sub total $2,187.74 Tax $…" at bounding box center [336, 372] width 482 height 110
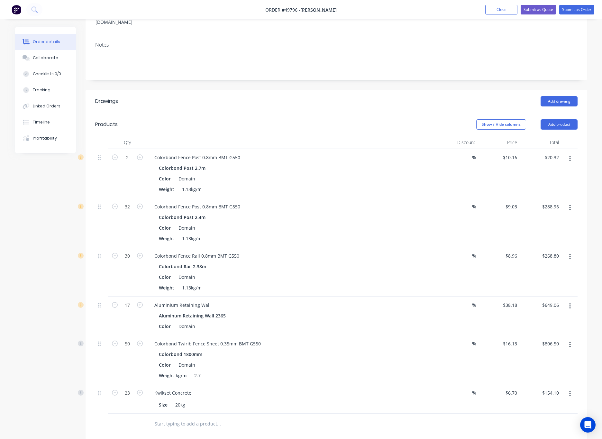
scroll to position [0, 0]
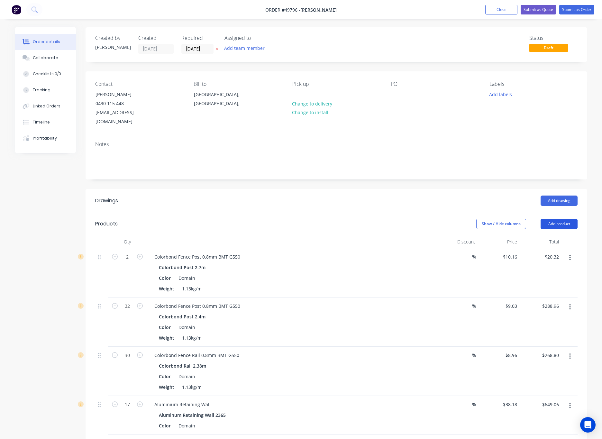
click at [562, 219] on button "Add product" at bounding box center [559, 224] width 37 height 10
click at [547, 235] on div "Product catalogue" at bounding box center [547, 239] width 50 height 9
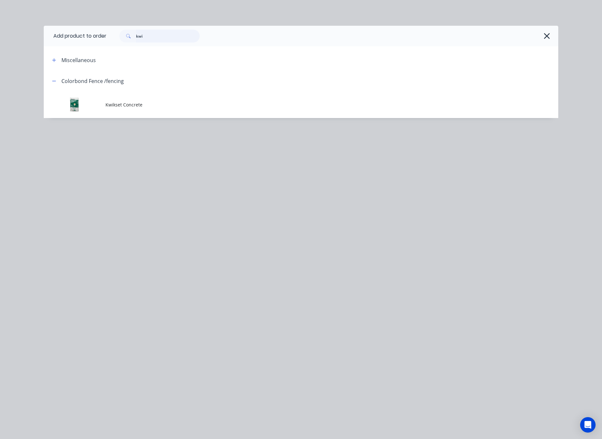
drag, startPoint x: 116, startPoint y: 49, endPoint x: 77, endPoint y: 61, distance: 40.4
click at [96, 55] on div "Add product to order kwi Miscellaneous Colorbond Fence /fencing Kwikset Concrete" at bounding box center [301, 72] width 515 height 92
type input "16"
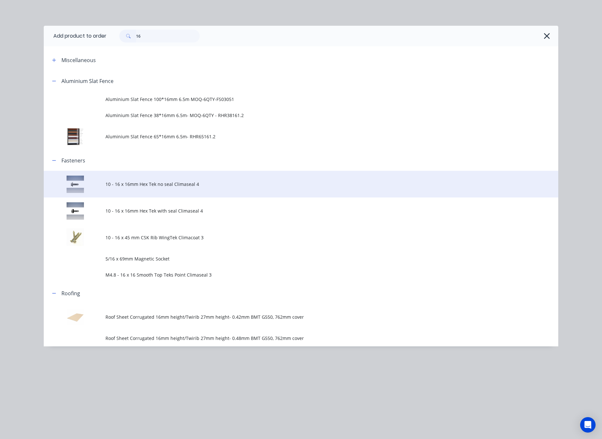
click at [125, 190] on td "10 - 16 x 16mm Hex Tek no seal Climaseal 4" at bounding box center [332, 184] width 453 height 27
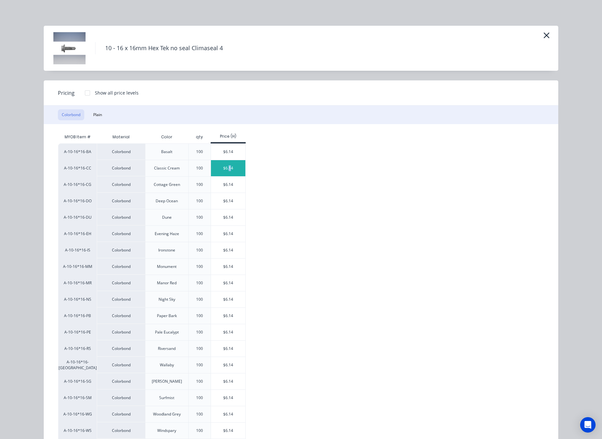
click at [227, 171] on div "$6.14" at bounding box center [228, 168] width 34 height 16
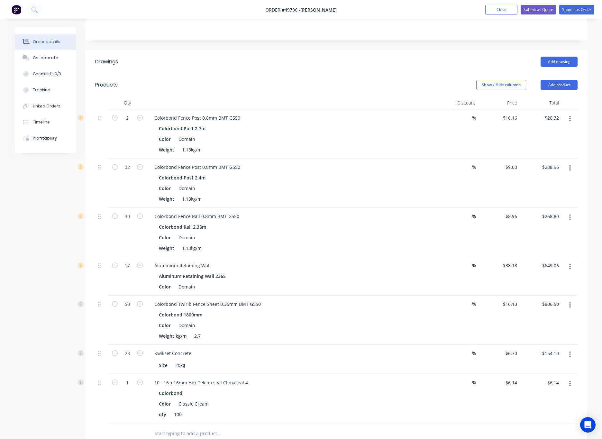
scroll to position [145, 0]
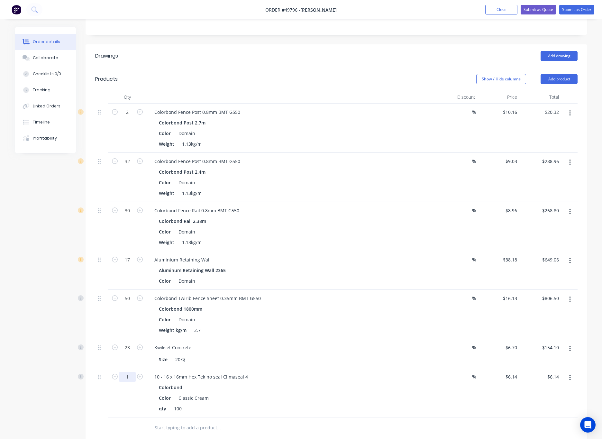
click at [129, 372] on input "1" at bounding box center [127, 377] width 17 height 10
type input "3.24"
type input "$19.89"
click at [125, 386] on div "3.24" at bounding box center [127, 392] width 39 height 49
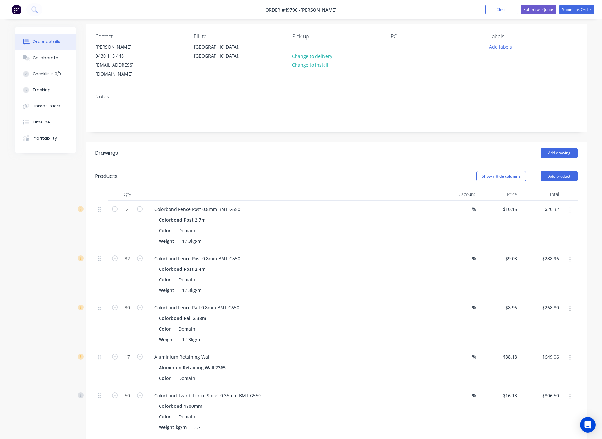
scroll to position [48, 0]
click at [53, 138] on div "Profitability" at bounding box center [45, 138] width 24 height 6
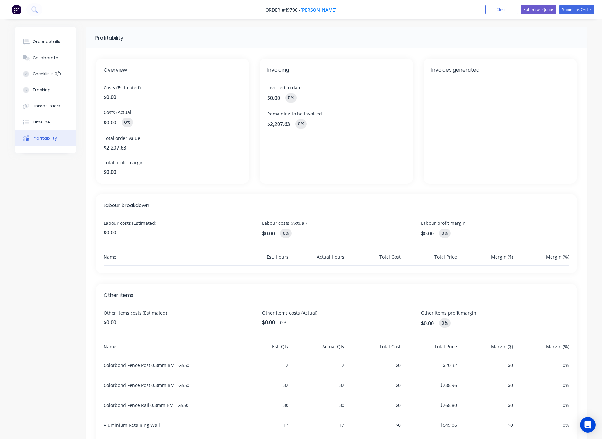
click at [315, 8] on span "Mike Fence" at bounding box center [318, 10] width 36 height 6
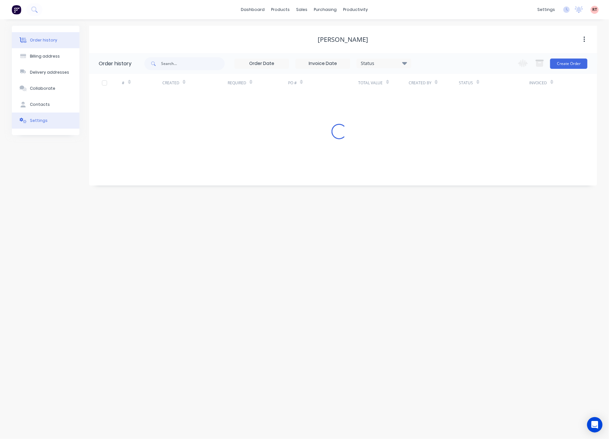
click at [51, 119] on button "Settings" at bounding box center [46, 121] width 68 height 16
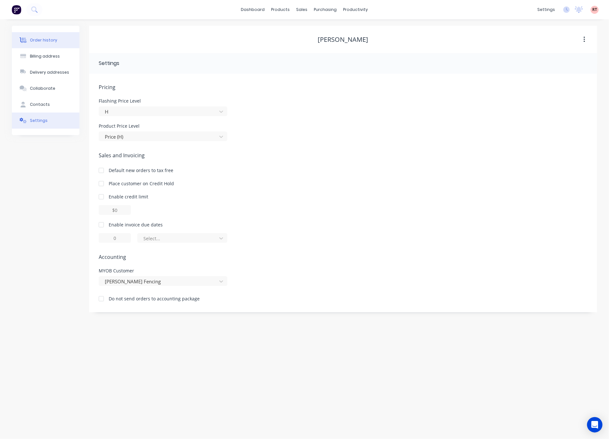
click at [46, 40] on div "Order history" at bounding box center [43, 40] width 27 height 6
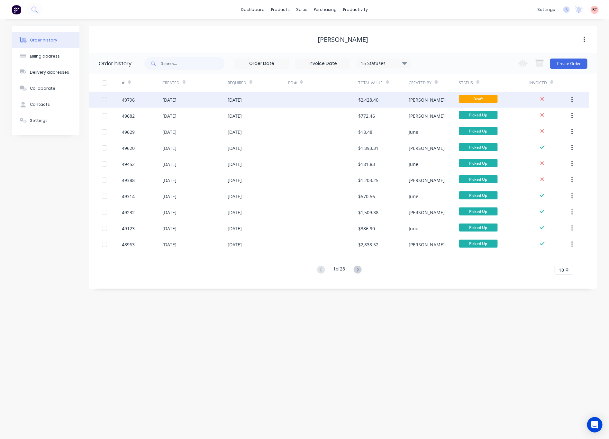
click at [303, 99] on div at bounding box center [323, 100] width 70 height 16
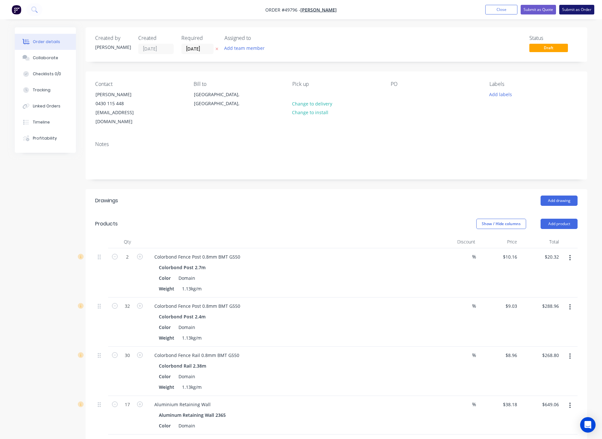
click at [576, 11] on button "Submit as Order" at bounding box center [576, 10] width 35 height 10
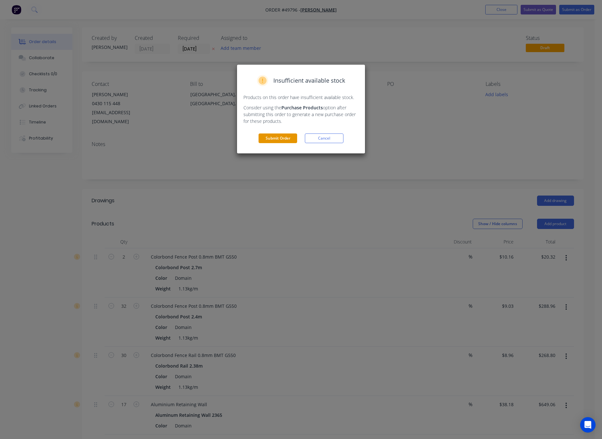
click at [272, 141] on button "Submit Order" at bounding box center [278, 138] width 39 height 10
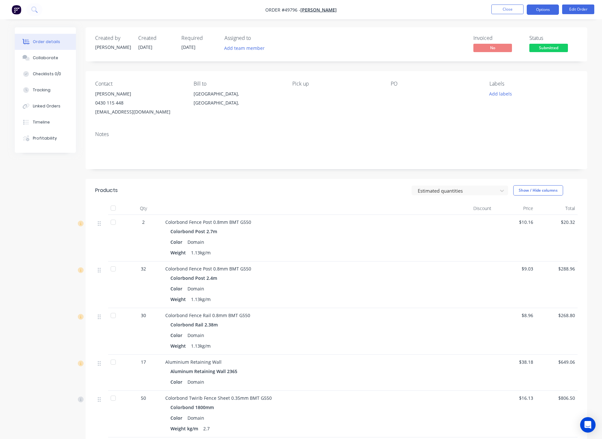
click at [548, 11] on button "Options" at bounding box center [543, 10] width 32 height 10
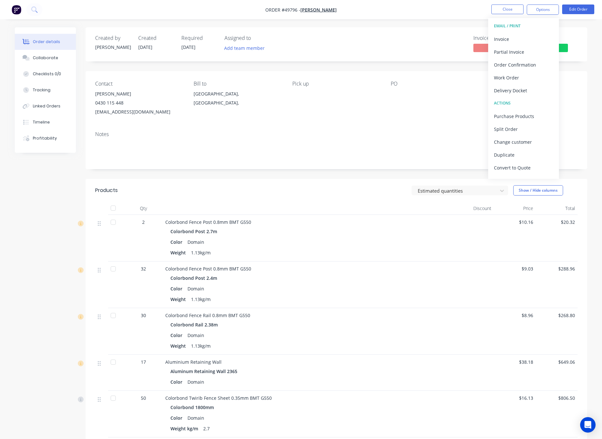
click at [524, 90] on div "Delivery Docket" at bounding box center [523, 90] width 59 height 9
click at [528, 66] on div "Without pricing" at bounding box center [523, 64] width 59 height 9
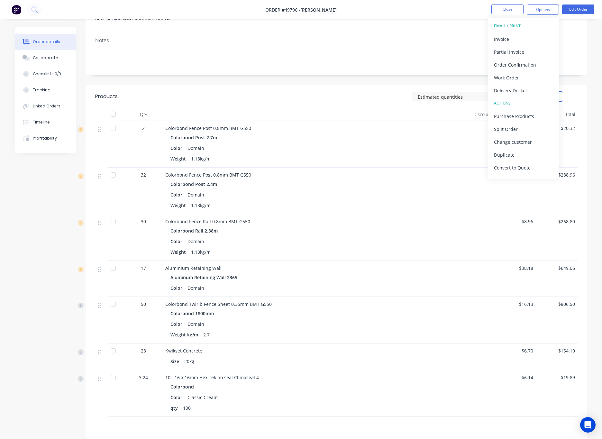
scroll to position [173, 0]
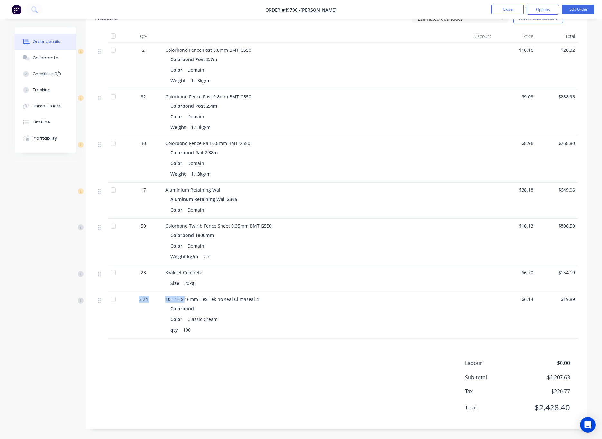
drag, startPoint x: 142, startPoint y: 298, endPoint x: 230, endPoint y: 306, distance: 88.1
click at [230, 306] on div "3.24 10 - 16 x 16mm Hex Tek no seal Climaseal 4 Colorbond Color Classic Cream q…" at bounding box center [336, 315] width 482 height 47
click at [271, 347] on div "Products Estimated quantities Show / Hide columns Qty Discount Price Total 2 Co…" at bounding box center [337, 218] width 502 height 423
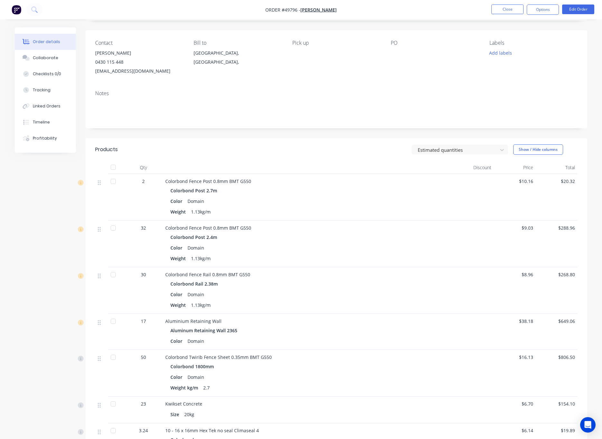
scroll to position [0, 0]
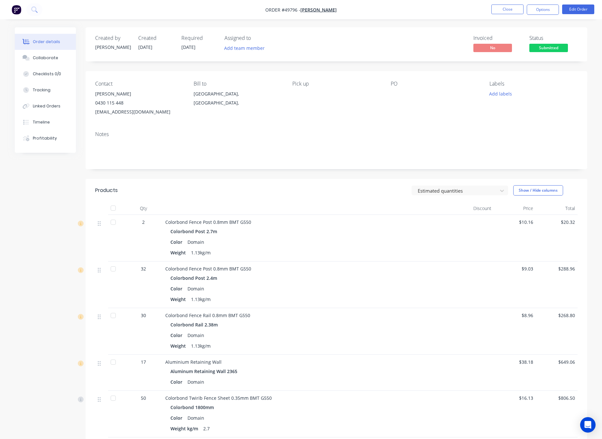
click at [380, 32] on div "Created by Rachel Created 27/09/25 Required 27/09/25 Assigned to Add team membe…" at bounding box center [337, 44] width 502 height 34
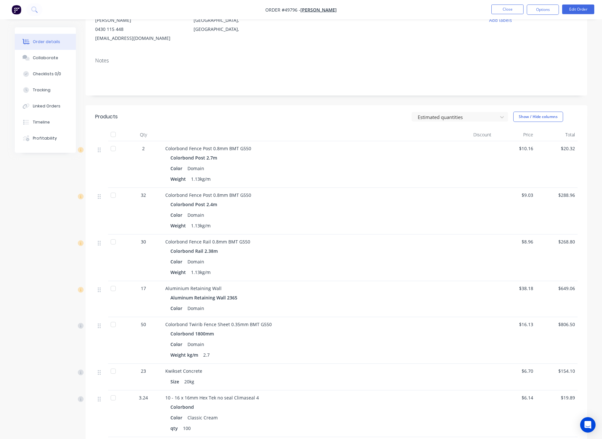
scroll to position [173, 0]
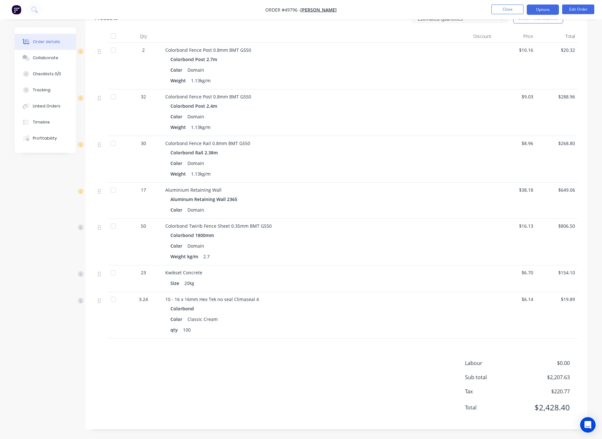
click at [546, 10] on button "Options" at bounding box center [543, 10] width 32 height 10
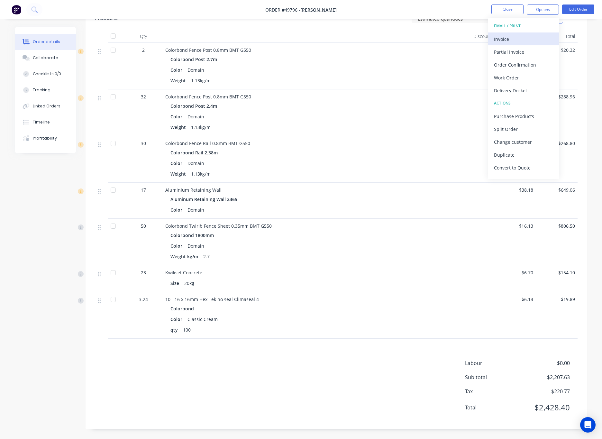
click at [528, 37] on div "Invoice" at bounding box center [523, 38] width 59 height 9
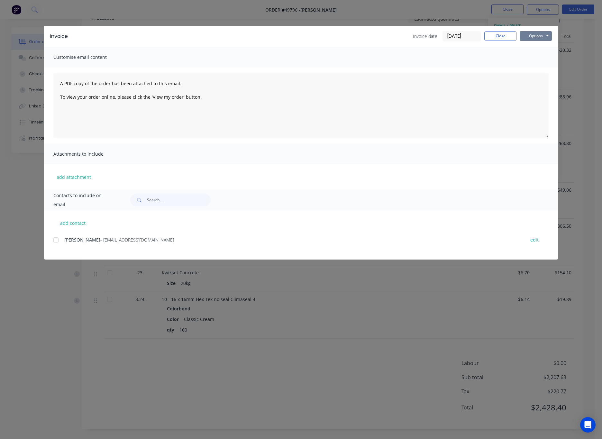
click at [542, 35] on button "Options" at bounding box center [536, 36] width 32 height 10
click at [533, 61] on button "Print" at bounding box center [540, 58] width 41 height 11
click at [289, 364] on div "Invoice Invoice date 27/09/25 Close Options Preview Print Email Customise email…" at bounding box center [301, 219] width 602 height 439
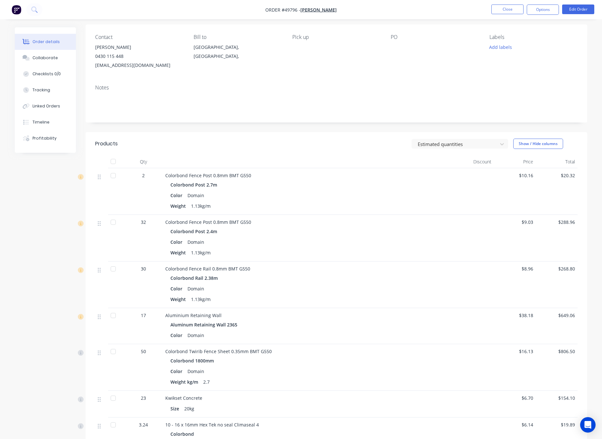
scroll to position [0, 0]
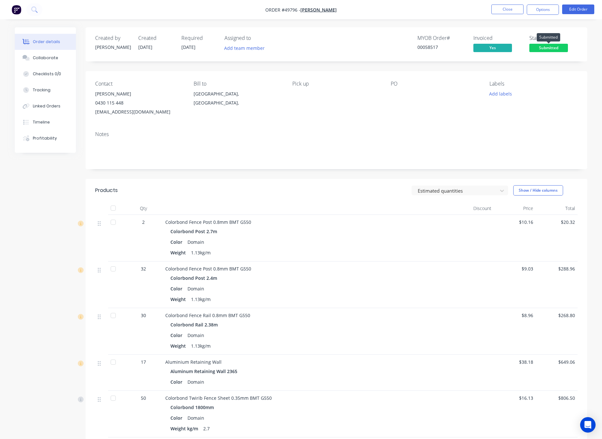
drag, startPoint x: 544, startPoint y: 46, endPoint x: 547, endPoint y: 51, distance: 7.0
click at [544, 46] on span "Submitted" at bounding box center [548, 48] width 39 height 8
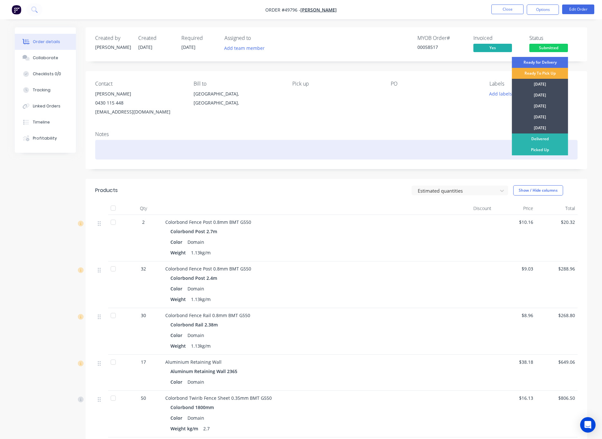
click at [552, 149] on div "Picked Up" at bounding box center [540, 149] width 56 height 11
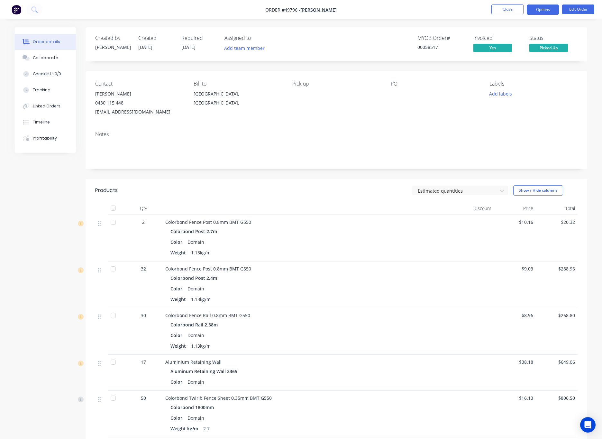
click at [546, 8] on button "Options" at bounding box center [543, 10] width 32 height 10
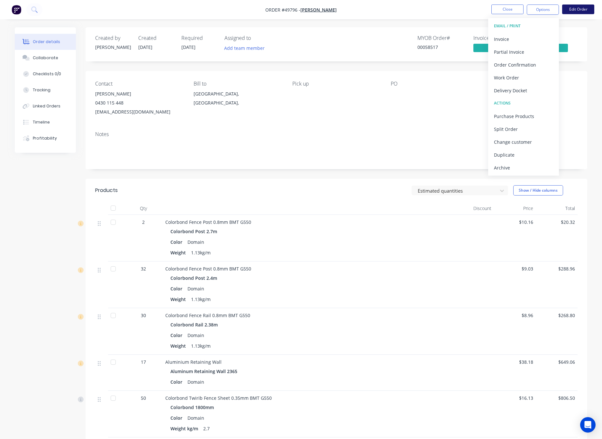
click at [581, 6] on button "Edit Order" at bounding box center [578, 10] width 32 height 10
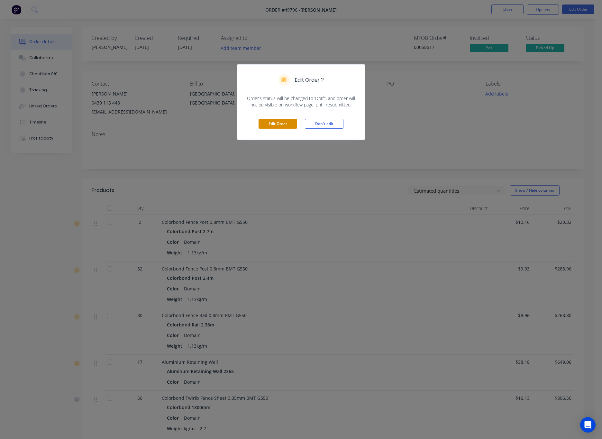
click at [268, 122] on button "Edit Order" at bounding box center [278, 124] width 39 height 10
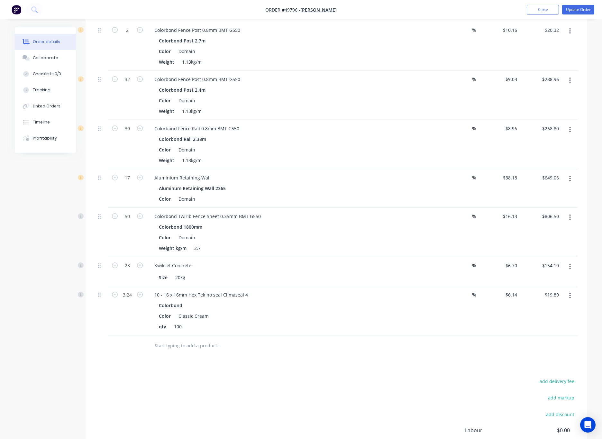
scroll to position [287, 0]
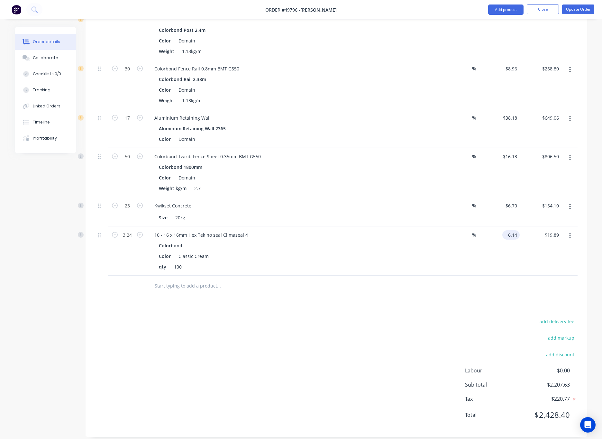
click at [511, 231] on input "6.14" at bounding box center [512, 234] width 15 height 9
type input "$0.00"
click at [492, 288] on div at bounding box center [336, 286] width 482 height 21
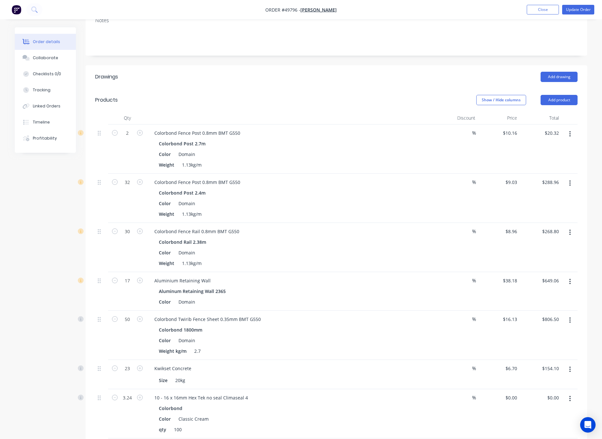
scroll to position [0, 0]
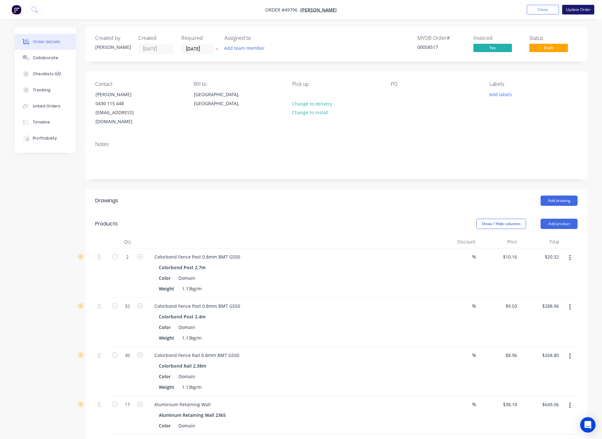
drag, startPoint x: 582, startPoint y: 2, endPoint x: 582, endPoint y: 6, distance: 3.9
click at [582, 4] on nav "Order #49796 - Mike Fence Add product Close Update Order" at bounding box center [301, 9] width 602 height 19
click at [582, 8] on button "Update Order" at bounding box center [578, 10] width 32 height 10
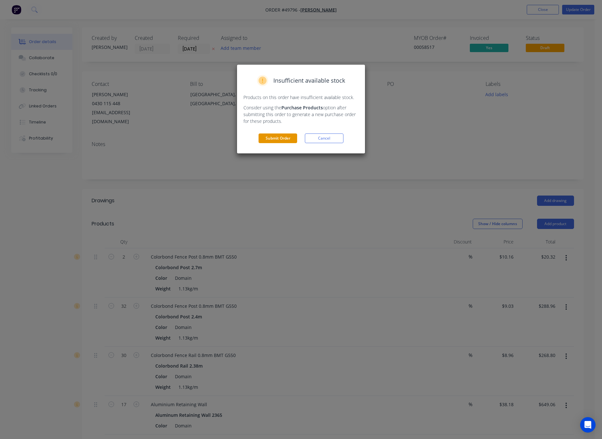
click at [274, 142] on button "Submit Order" at bounding box center [278, 138] width 39 height 10
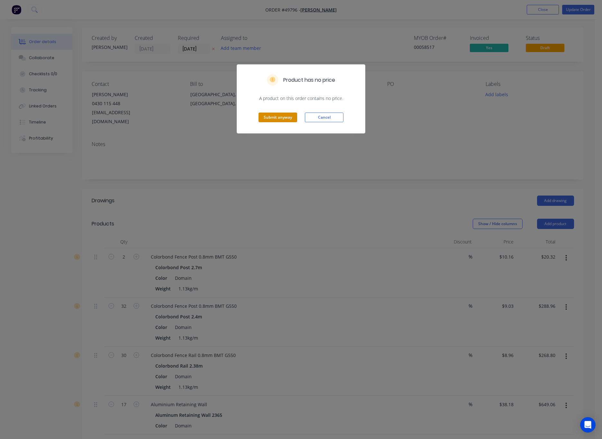
click at [272, 119] on button "Submit anyway" at bounding box center [278, 118] width 39 height 10
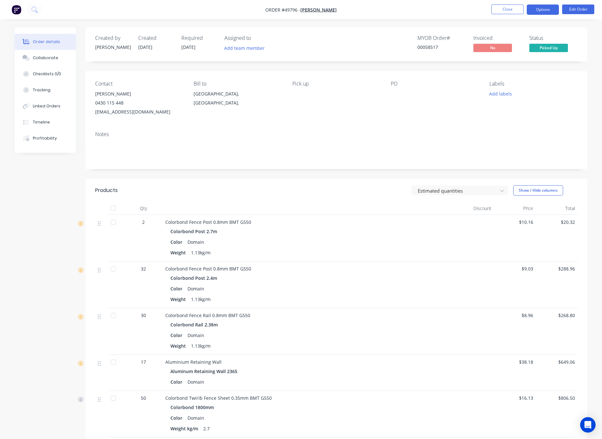
click at [544, 14] on button "Options" at bounding box center [543, 10] width 32 height 10
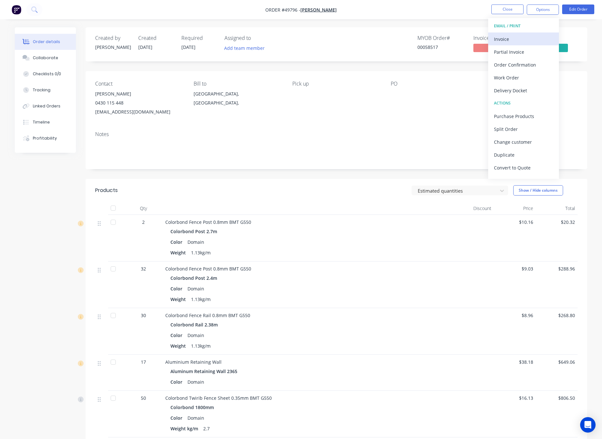
click at [521, 38] on div "Invoice" at bounding box center [523, 38] width 59 height 9
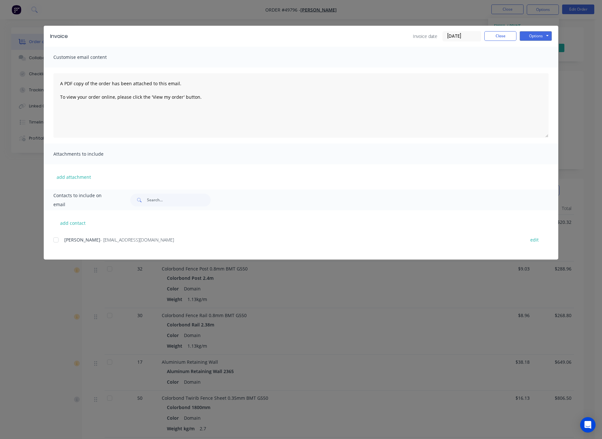
click at [33, 295] on div "Invoice Invoice date 27/09/25 Close Options Preview Print Email Customise email…" at bounding box center [301, 219] width 602 height 439
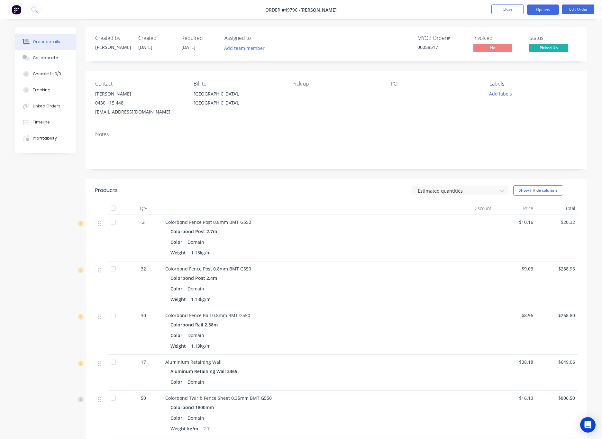
click at [547, 6] on button "Options" at bounding box center [543, 10] width 32 height 10
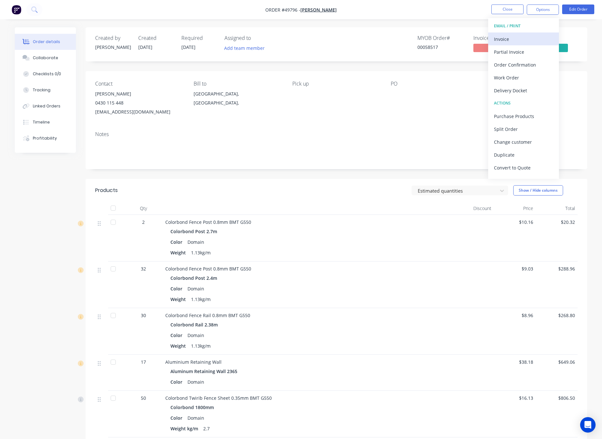
click at [517, 38] on div "Invoice" at bounding box center [523, 38] width 59 height 9
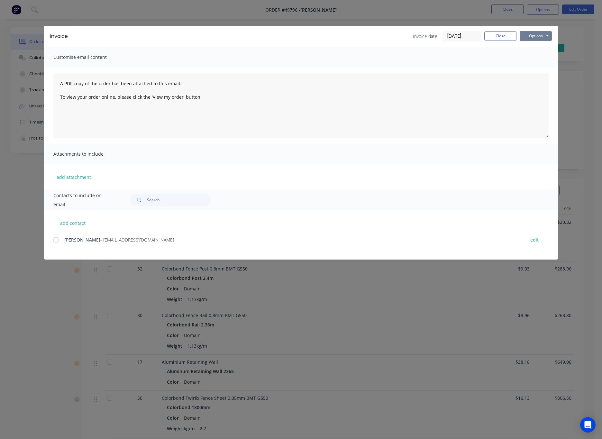
click at [533, 39] on button "Options" at bounding box center [536, 36] width 32 height 10
click at [541, 60] on button "Print" at bounding box center [540, 58] width 41 height 11
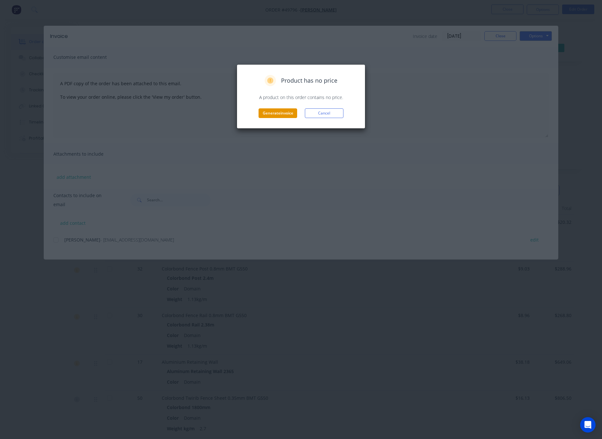
click at [289, 113] on button "Generate invoice" at bounding box center [278, 113] width 39 height 10
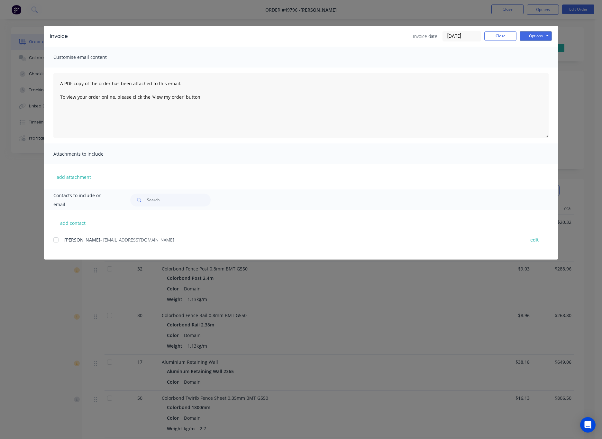
click at [576, 96] on div "Invoice Invoice date 27/09/25 Close Options Preview Print Email Customise email…" at bounding box center [301, 219] width 602 height 439
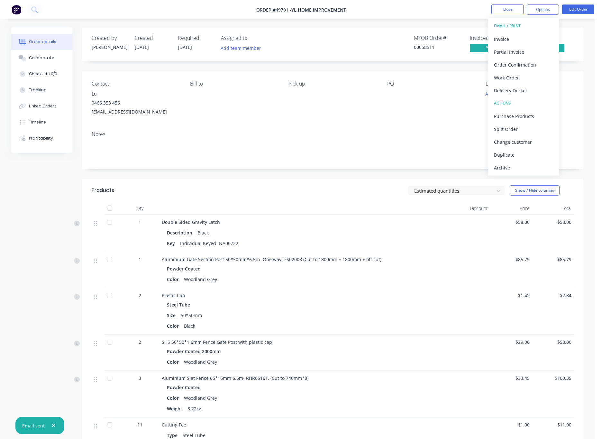
click at [405, 20] on div "Order details Collaborate Checklists 0/0 Tracking Linked Orders Timeline Profit…" at bounding box center [297, 309] width 595 height 618
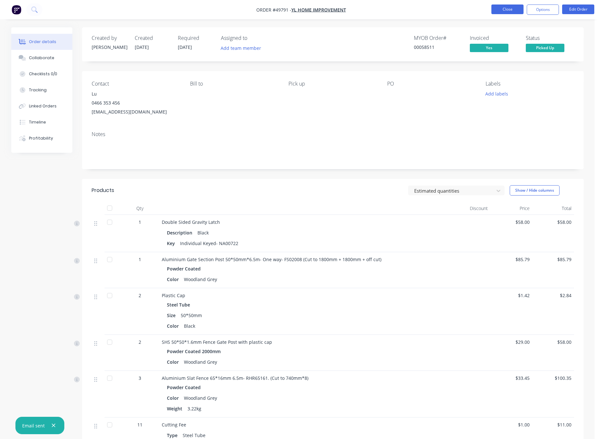
click at [497, 9] on button "Close" at bounding box center [507, 10] width 32 height 10
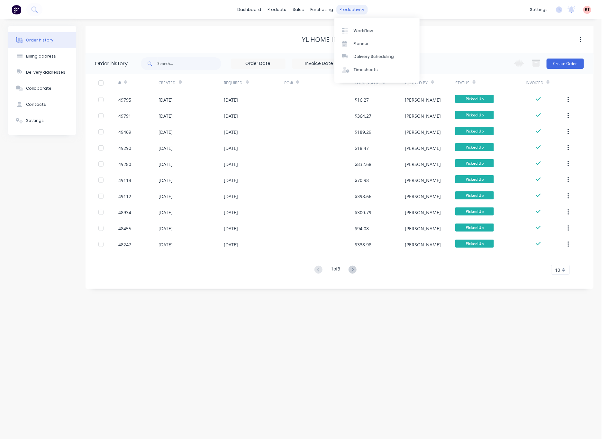
click at [336, 11] on div "productivity" at bounding box center [351, 10] width 31 height 10
click at [362, 54] on div "Delivery Scheduling" at bounding box center [374, 57] width 40 height 6
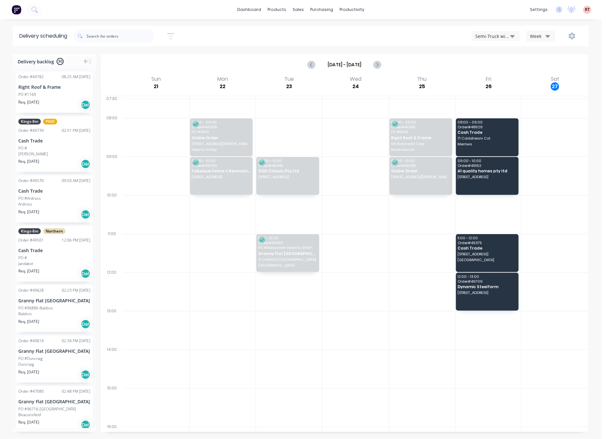
click at [508, 36] on div "Semi-Truck with Hiab" at bounding box center [492, 36] width 35 height 7
click at [373, 63] on icon "Next page" at bounding box center [377, 65] width 8 height 8
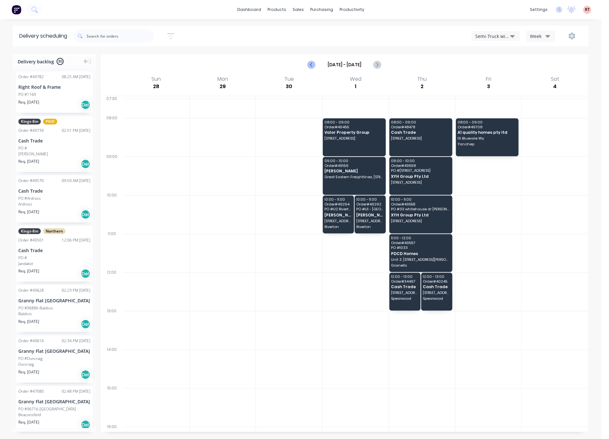
click at [306, 67] on button "Previous page" at bounding box center [312, 64] width 13 height 13
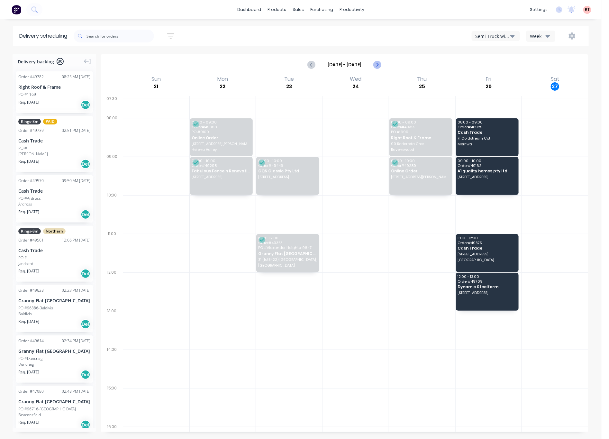
click at [382, 67] on button "Next page" at bounding box center [377, 64] width 13 height 13
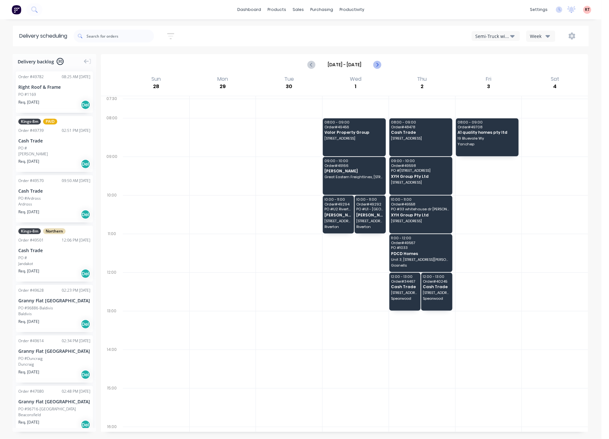
click at [381, 66] on icon "Next page" at bounding box center [377, 65] width 8 height 8
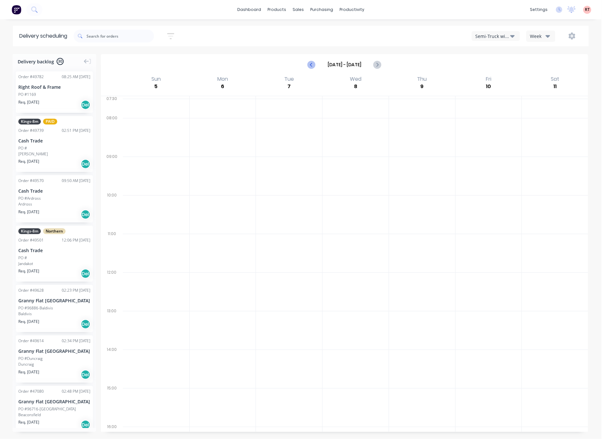
click at [313, 67] on icon "Previous page" at bounding box center [311, 64] width 3 height 5
type input "[DATE] - [DATE]"
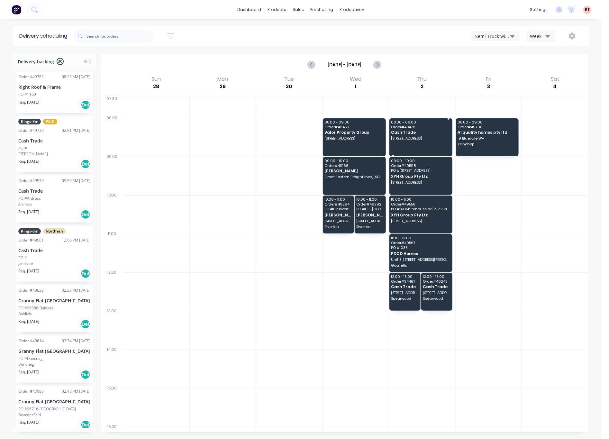
click at [492, 133] on span "A1 quality homes pty ltd" at bounding box center [487, 132] width 59 height 4
